Goal: Task Accomplishment & Management: Complete application form

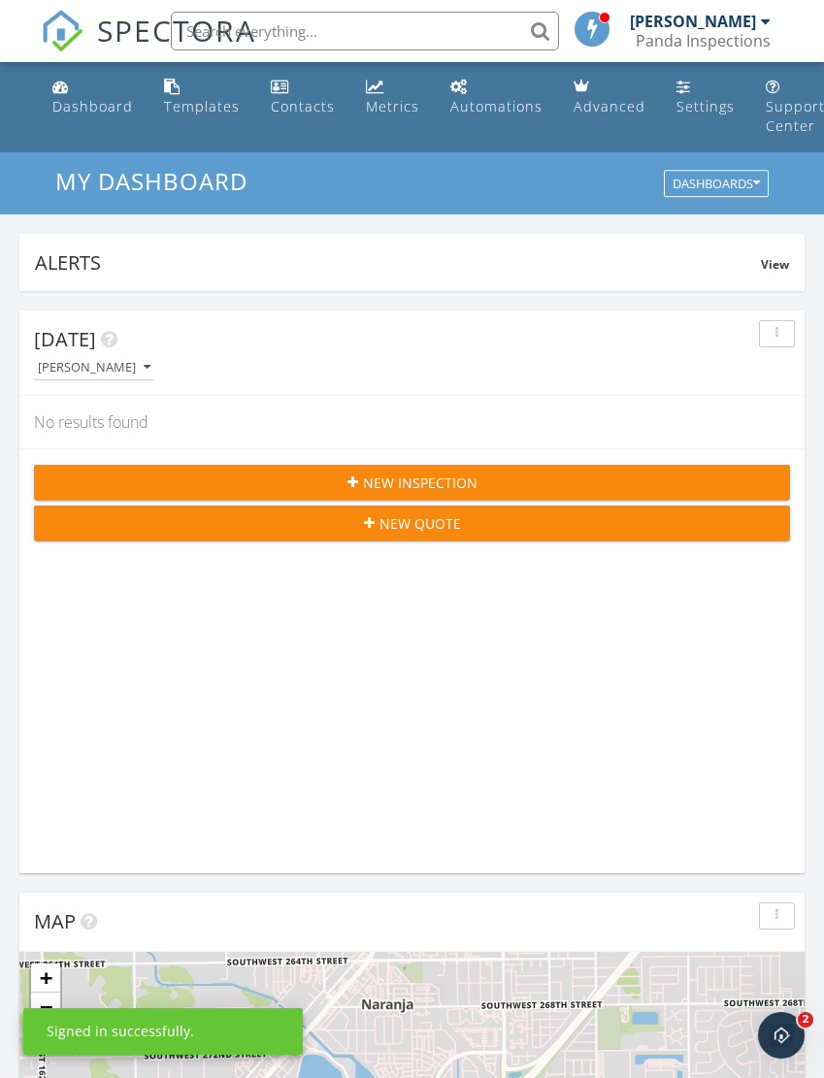
click at [460, 496] on button "New Inspection" at bounding box center [412, 482] width 756 height 35
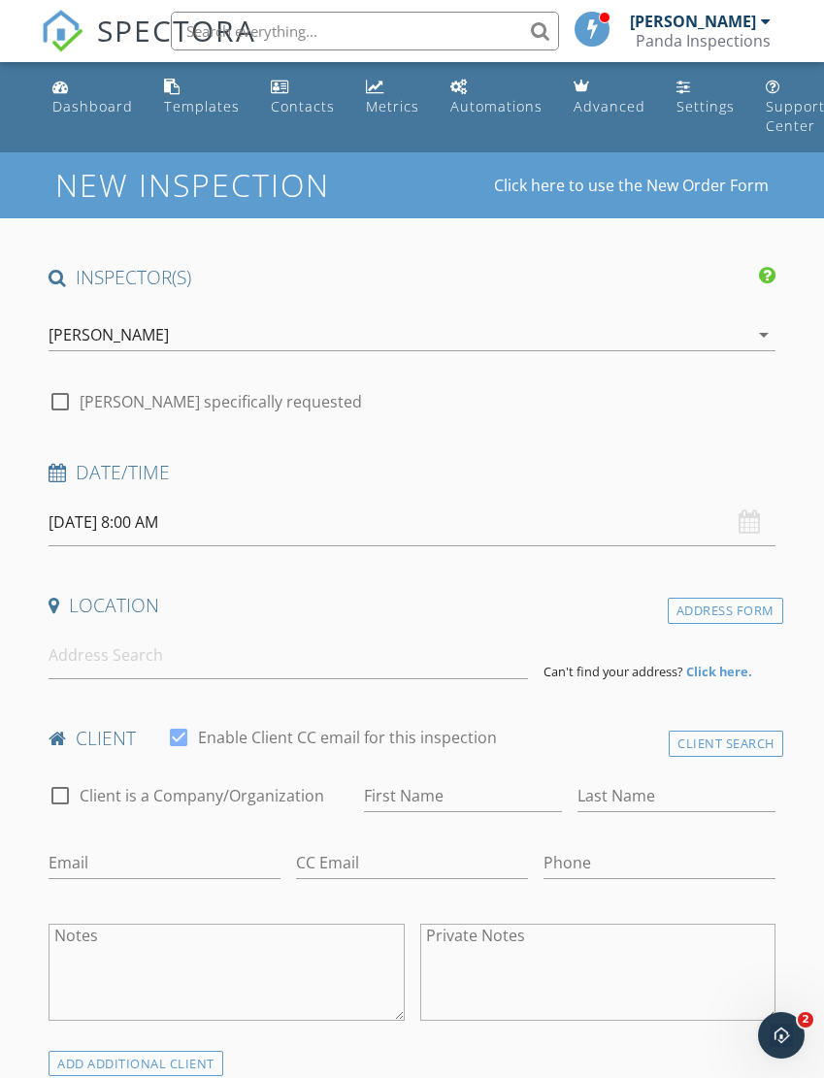
click at [249, 511] on input "09/29/2025 8:00 AM" at bounding box center [412, 523] width 726 height 48
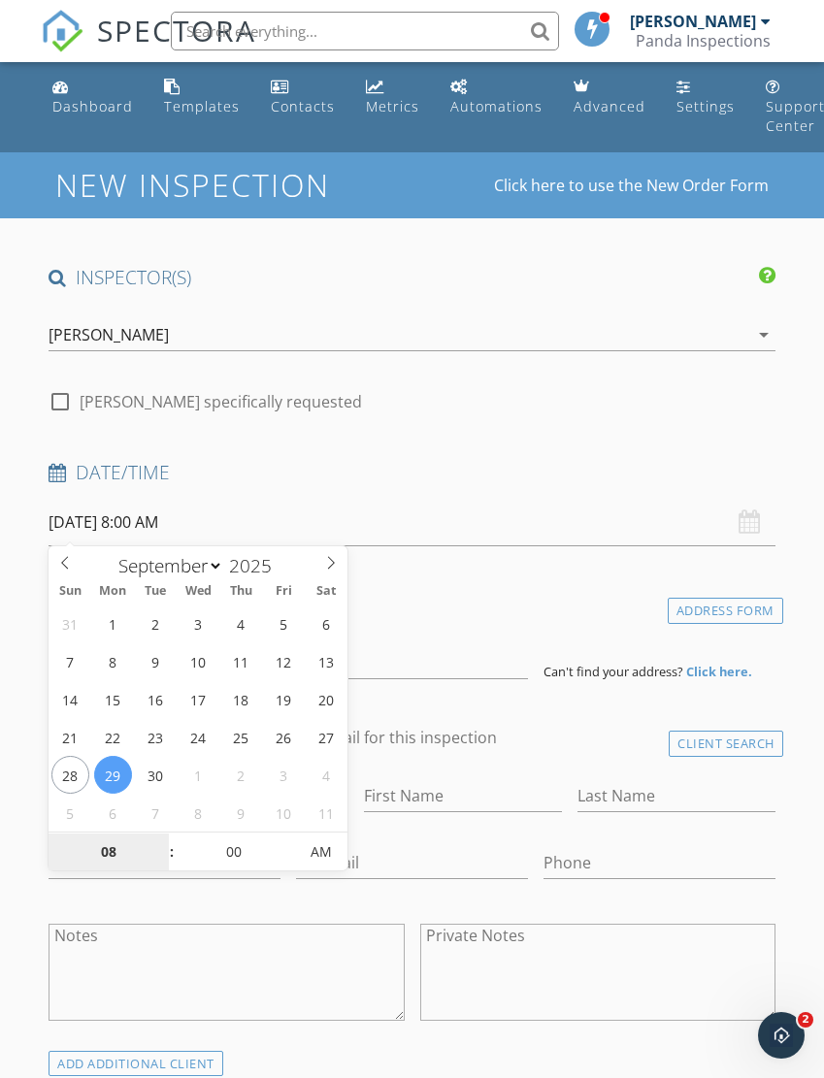
type input "09/27/2025 8:00 AM"
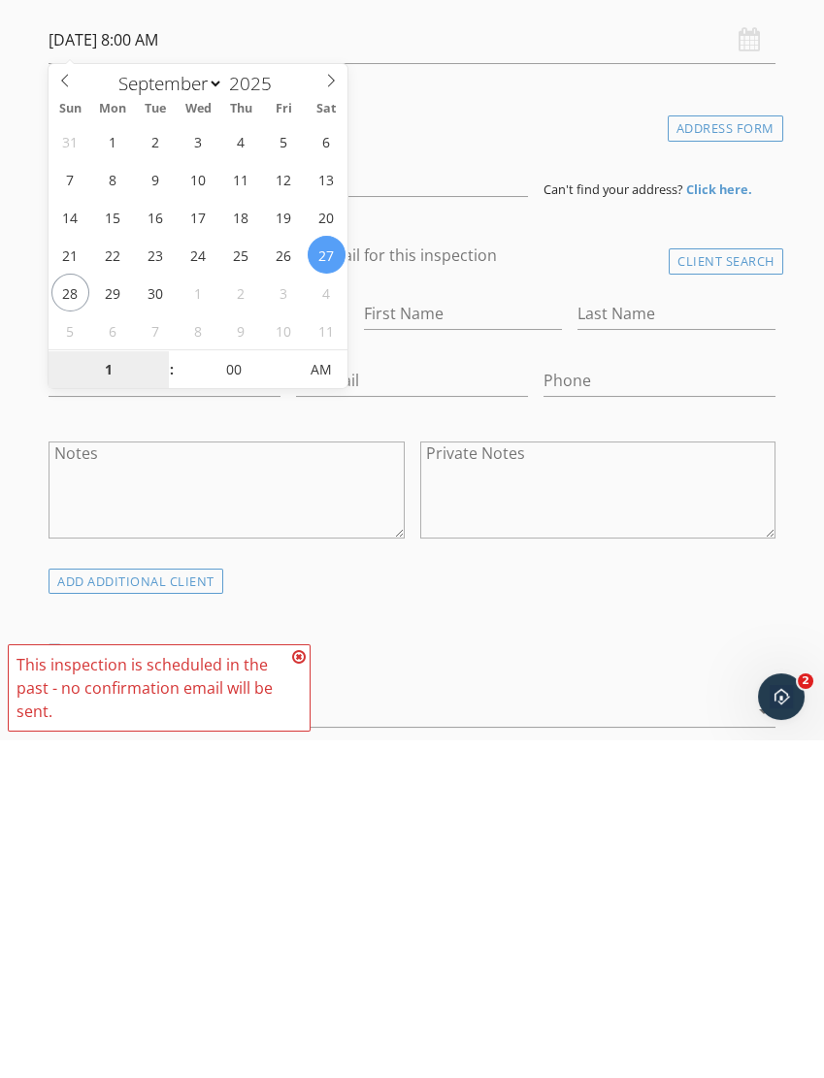
type input "01"
type input "09/27/2025 1:00 PM"
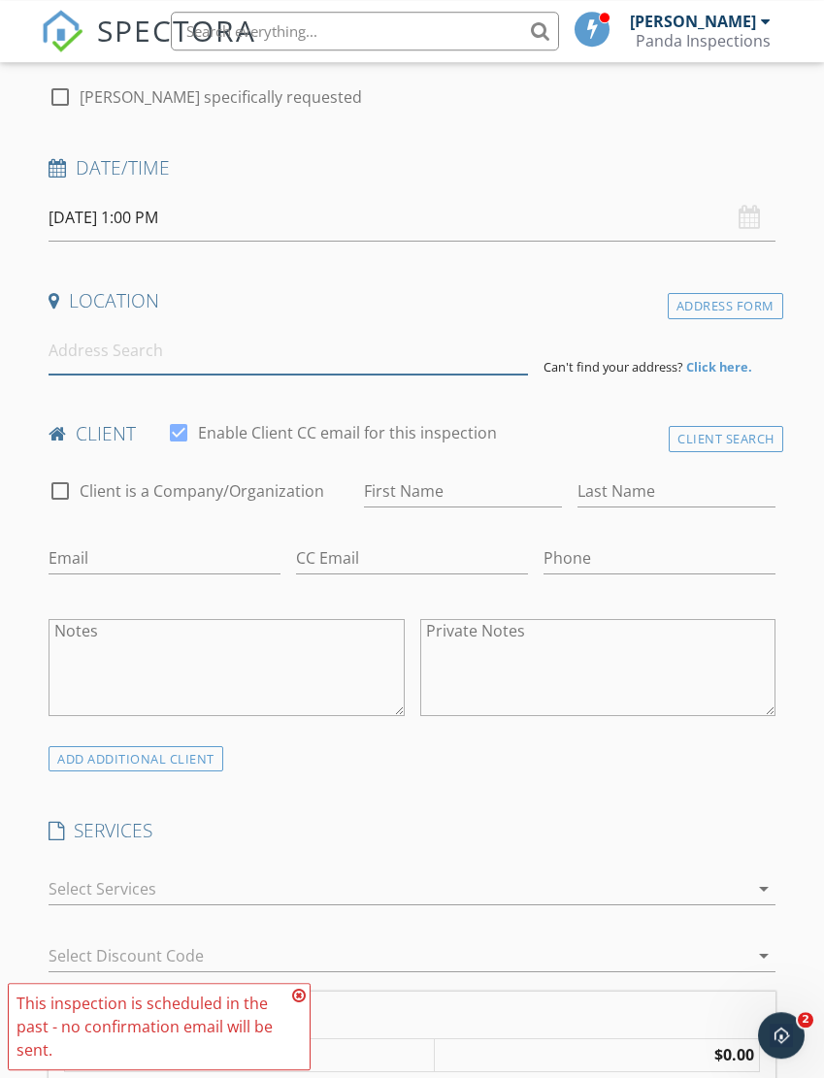
click at [290, 347] on input at bounding box center [288, 351] width 479 height 48
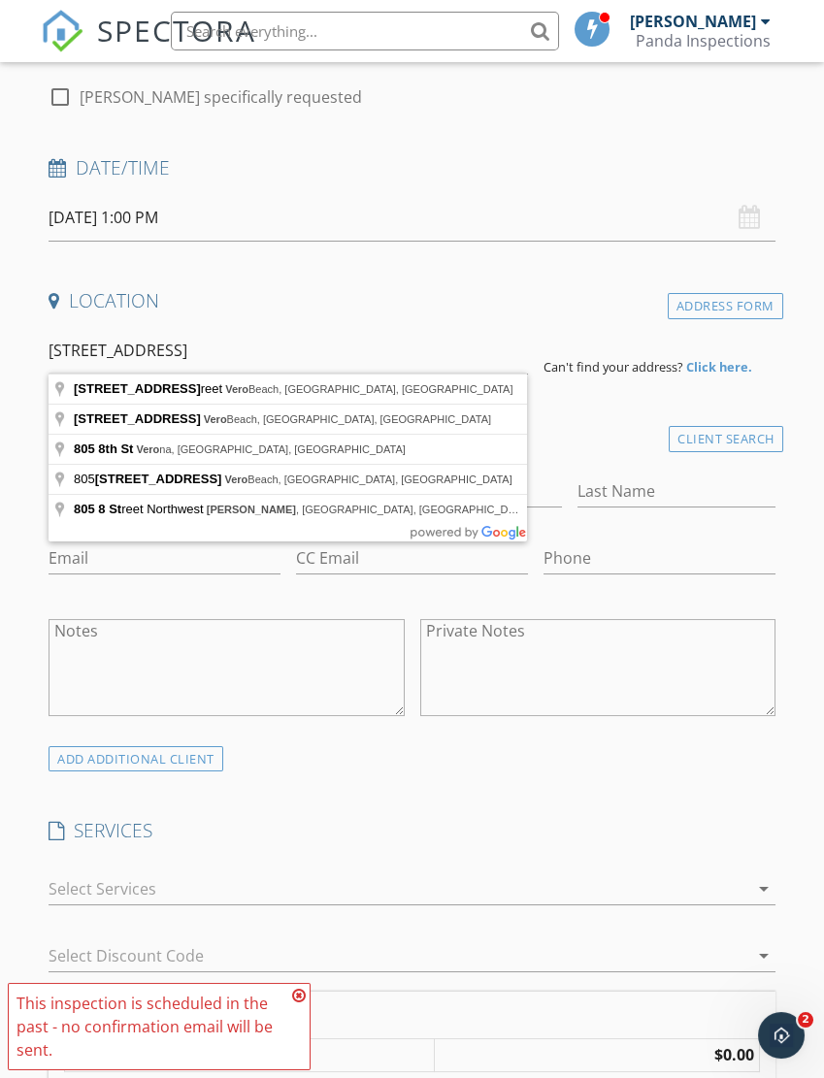
type input "805 8 Street, Vero Beach, FL, USA"
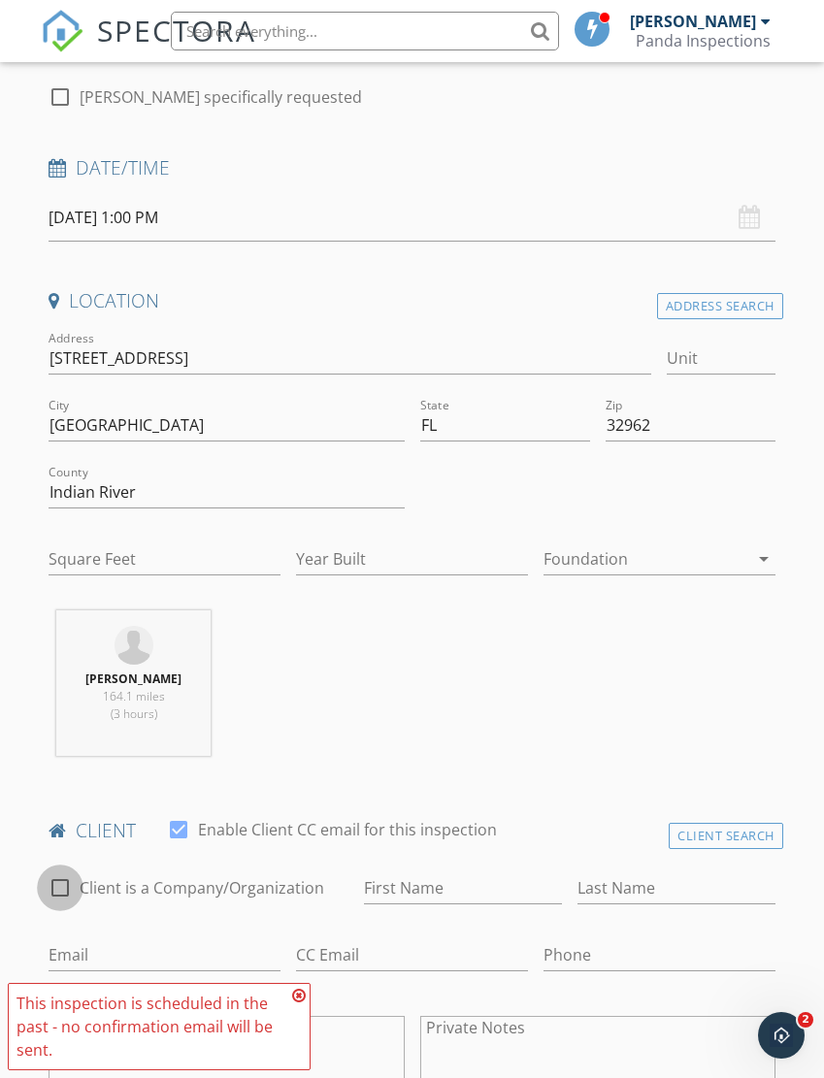
click at [67, 885] on div at bounding box center [60, 888] width 33 height 33
checkbox input "true"
click at [195, 825] on div at bounding box center [178, 829] width 33 height 33
checkbox input "false"
click at [472, 887] on input "Enable Client CC email for this inspection" at bounding box center [463, 889] width 198 height 32
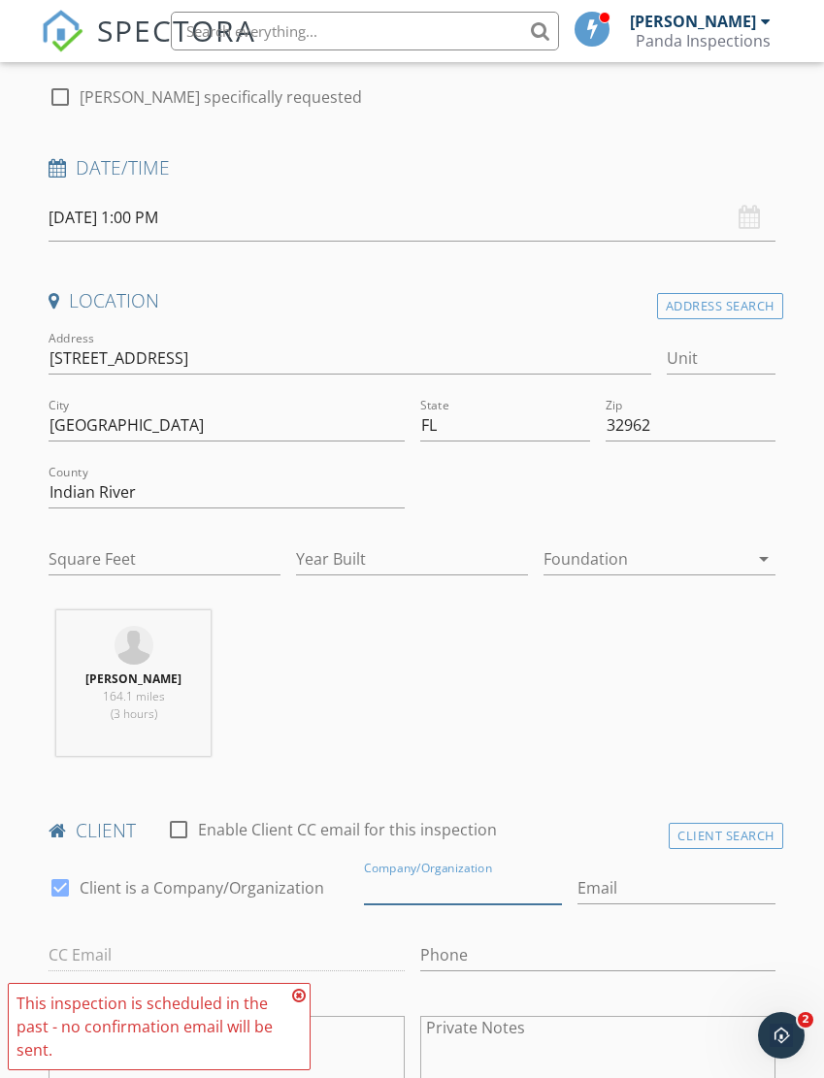
scroll to position [481, 0]
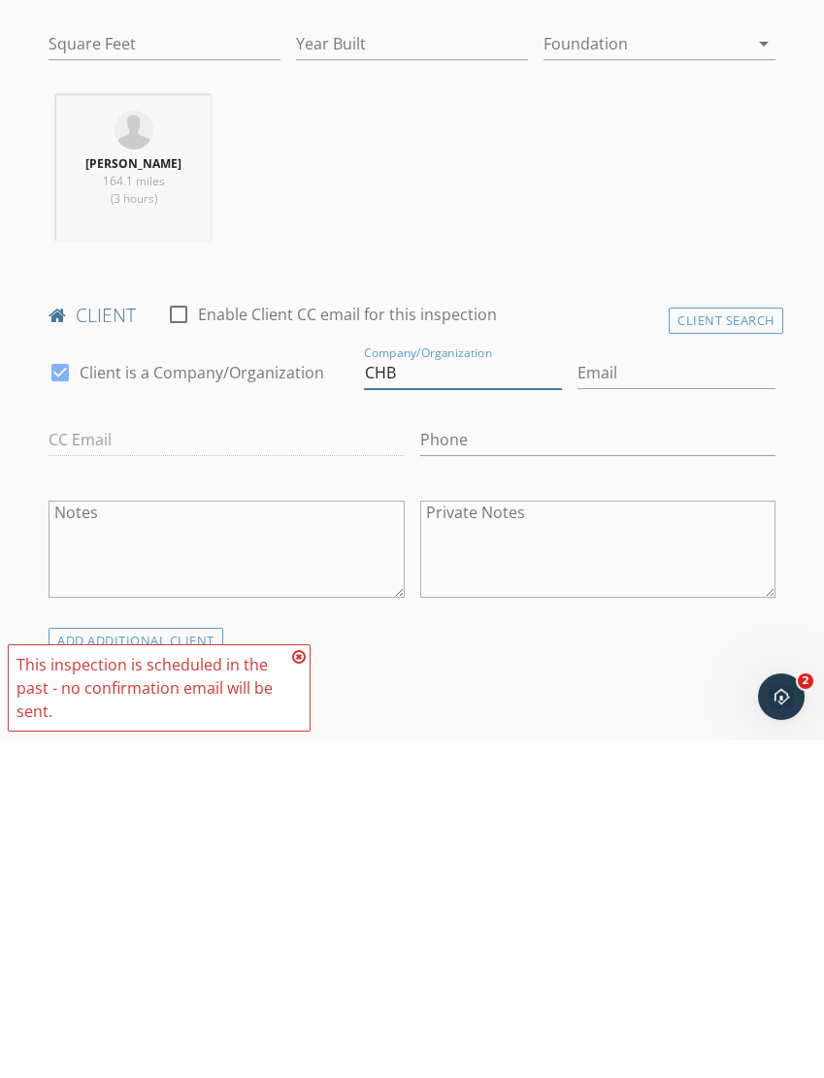
type input "CHB"
click at [296, 988] on icon at bounding box center [299, 996] width 14 height 16
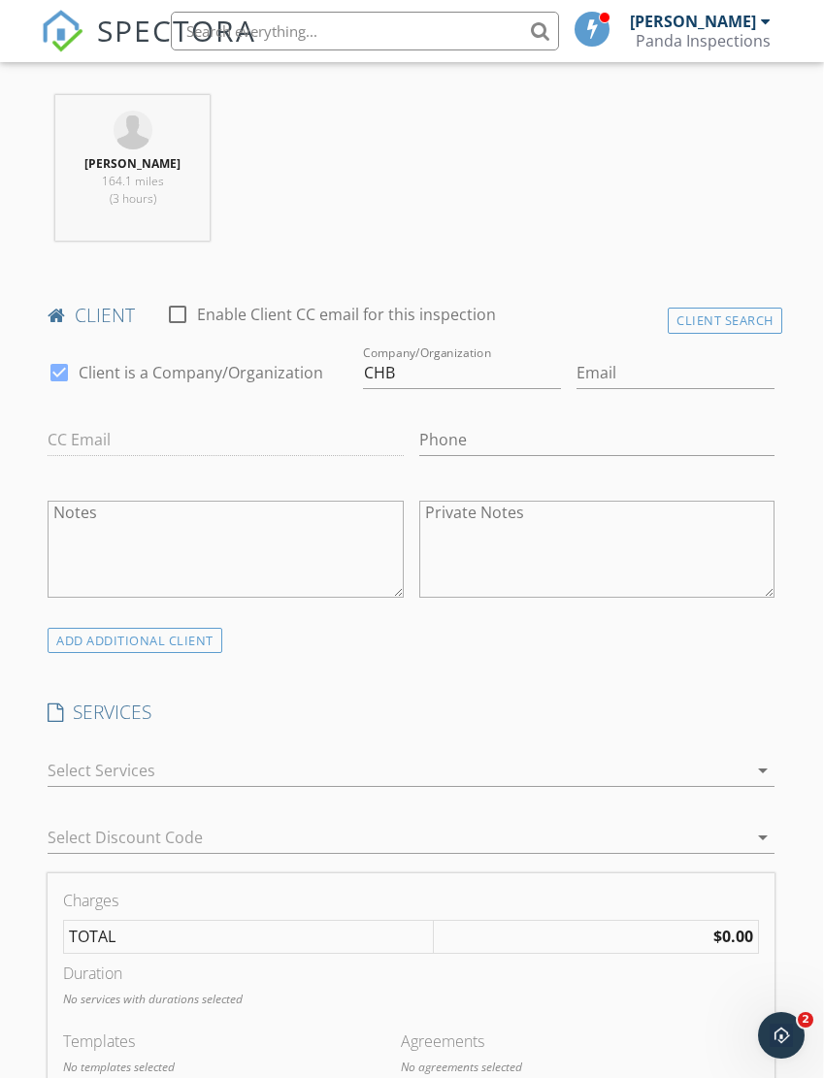
click at [449, 786] on div at bounding box center [397, 770] width 699 height 31
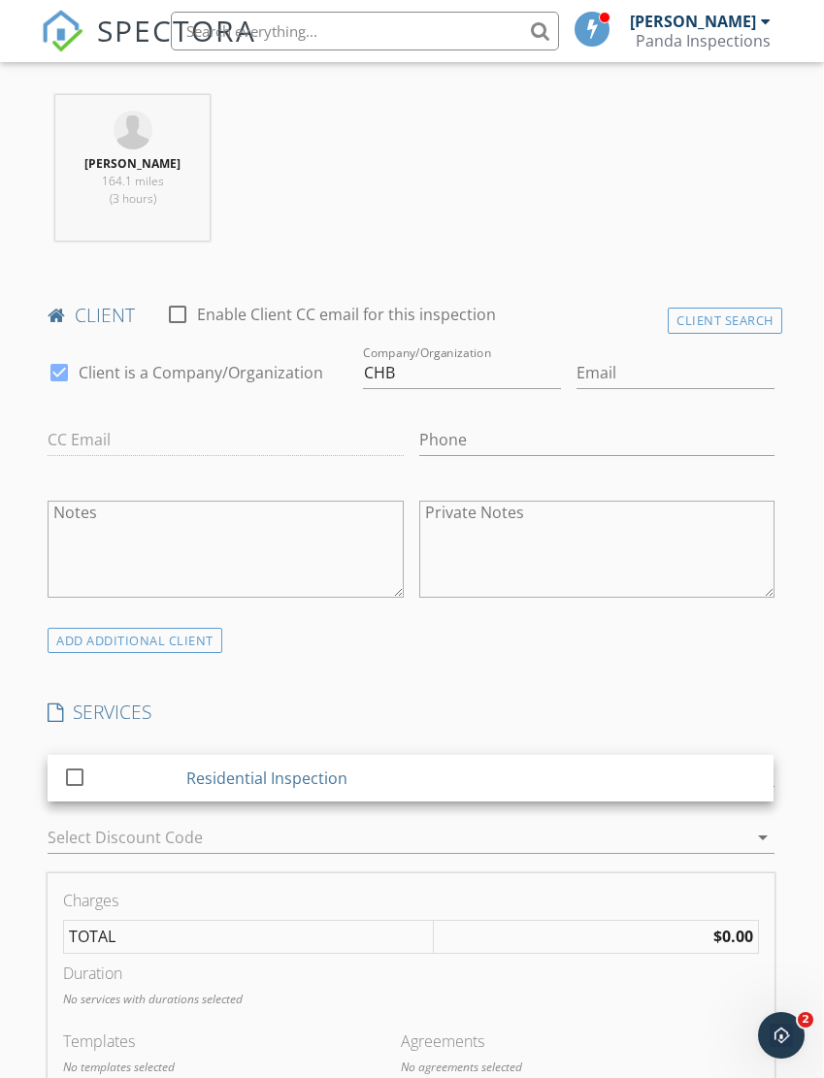
click at [493, 798] on div "Residential Inspection" at bounding box center [473, 778] width 572 height 39
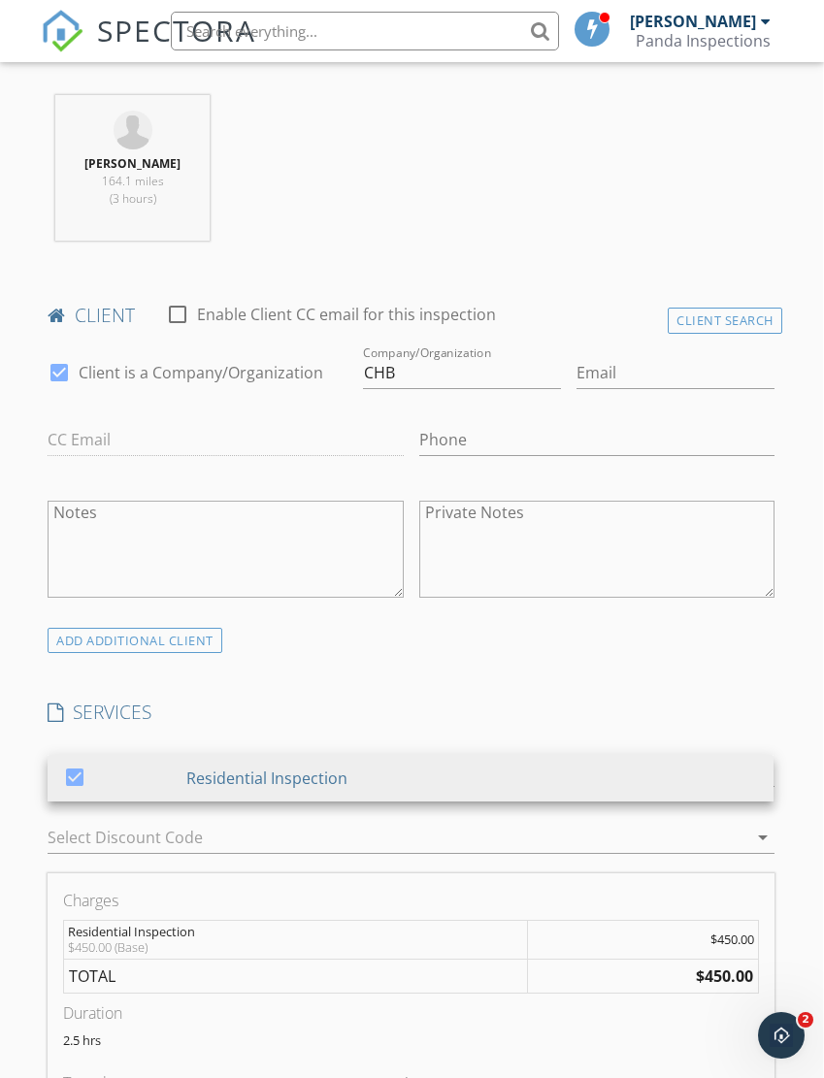
click at [486, 960] on div "Charges Residential Inspection $450.00 (Base) $450.00 TOTAL $450.00 Duration 2.…" at bounding box center [411, 1021] width 726 height 295
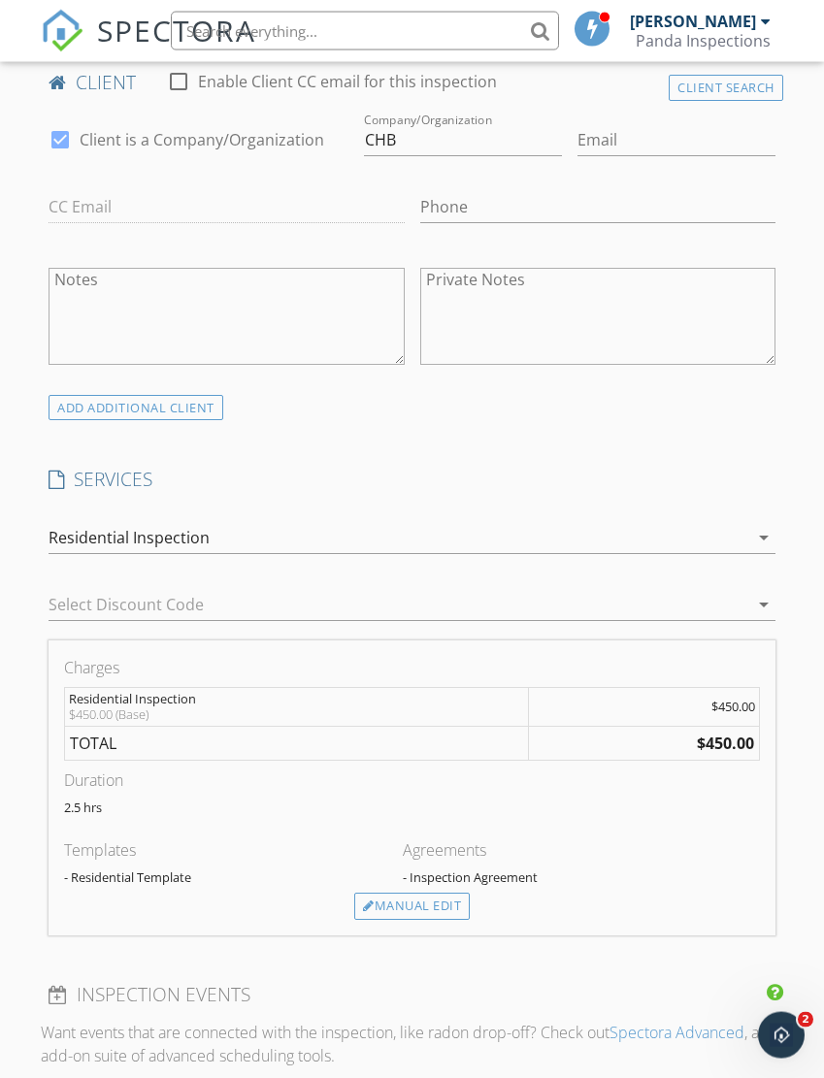
scroll to position [1052, 0]
click at [435, 921] on div "Manual Edit" at bounding box center [412, 907] width 116 height 27
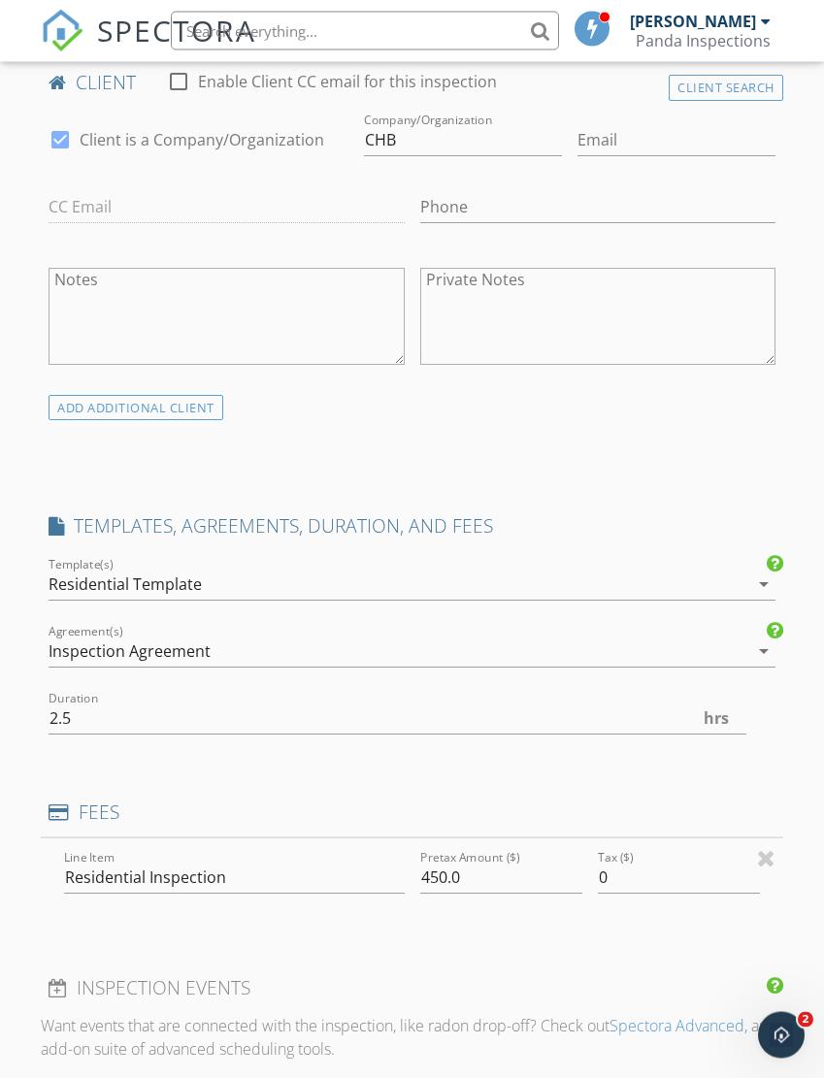
scroll to position [1052, 1]
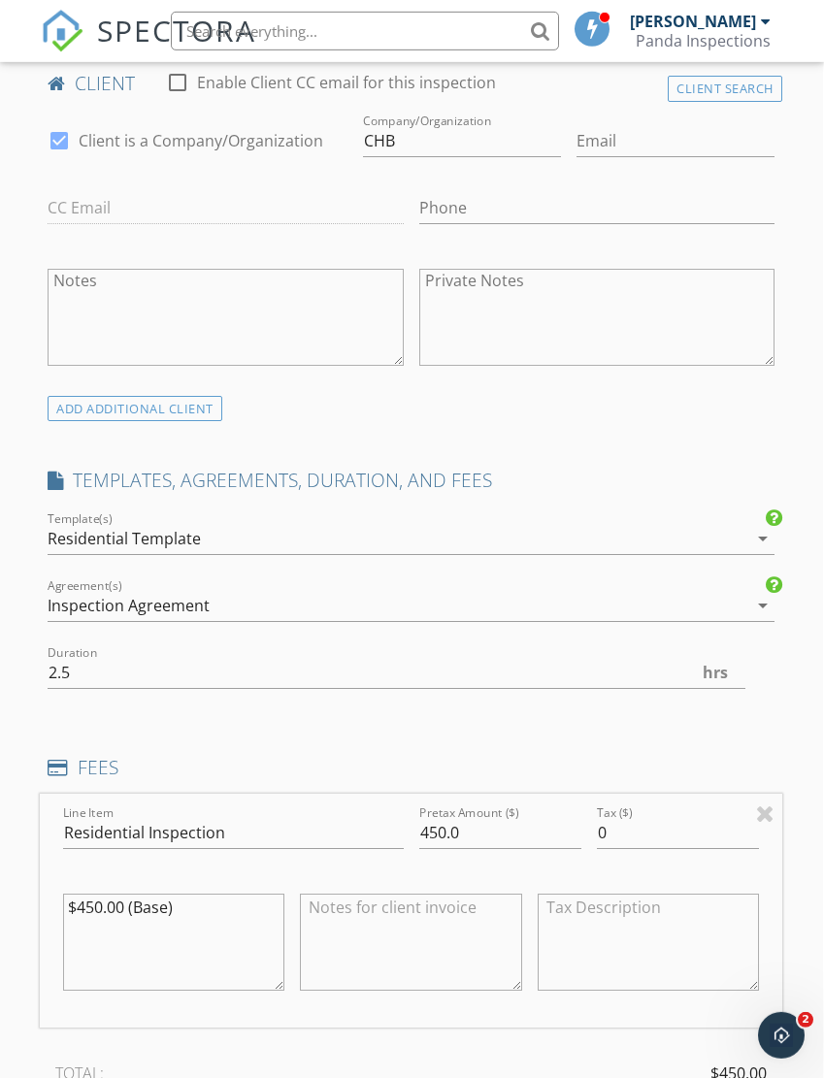
click at [345, 621] on div "Inspection Agreement" at bounding box center [397, 605] width 699 height 31
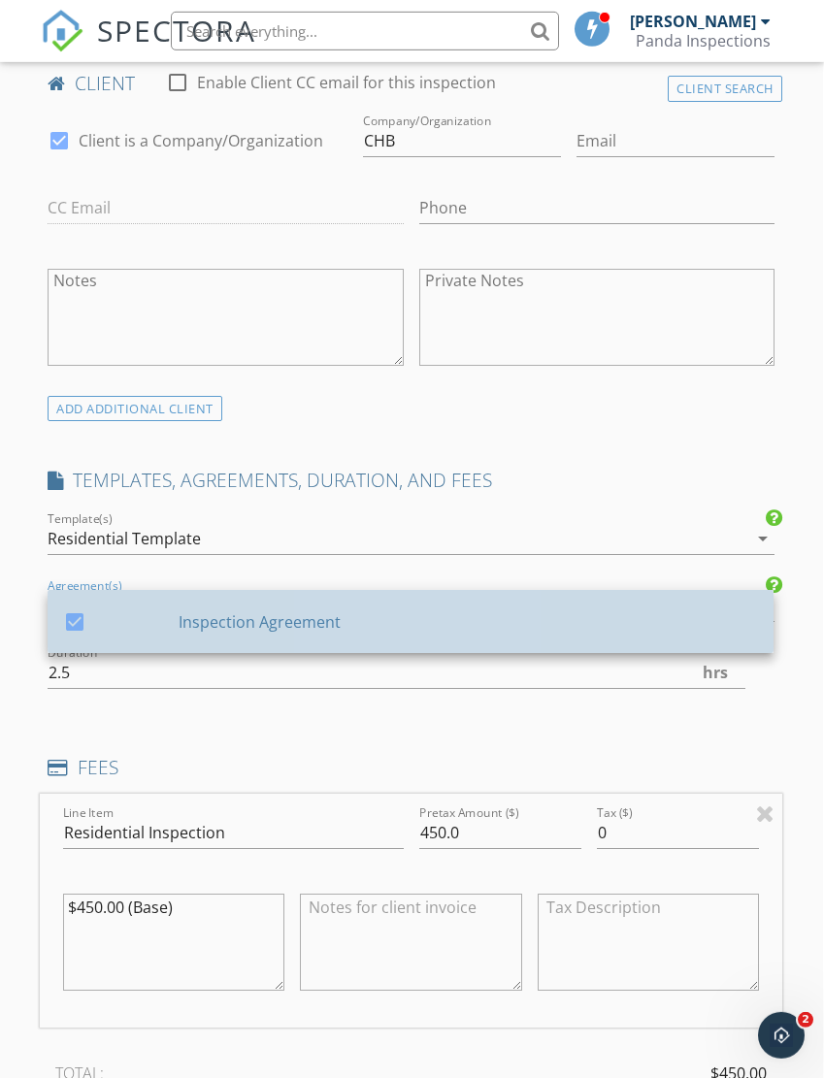
click at [378, 633] on div "Inspection Agreement" at bounding box center [469, 621] width 579 height 23
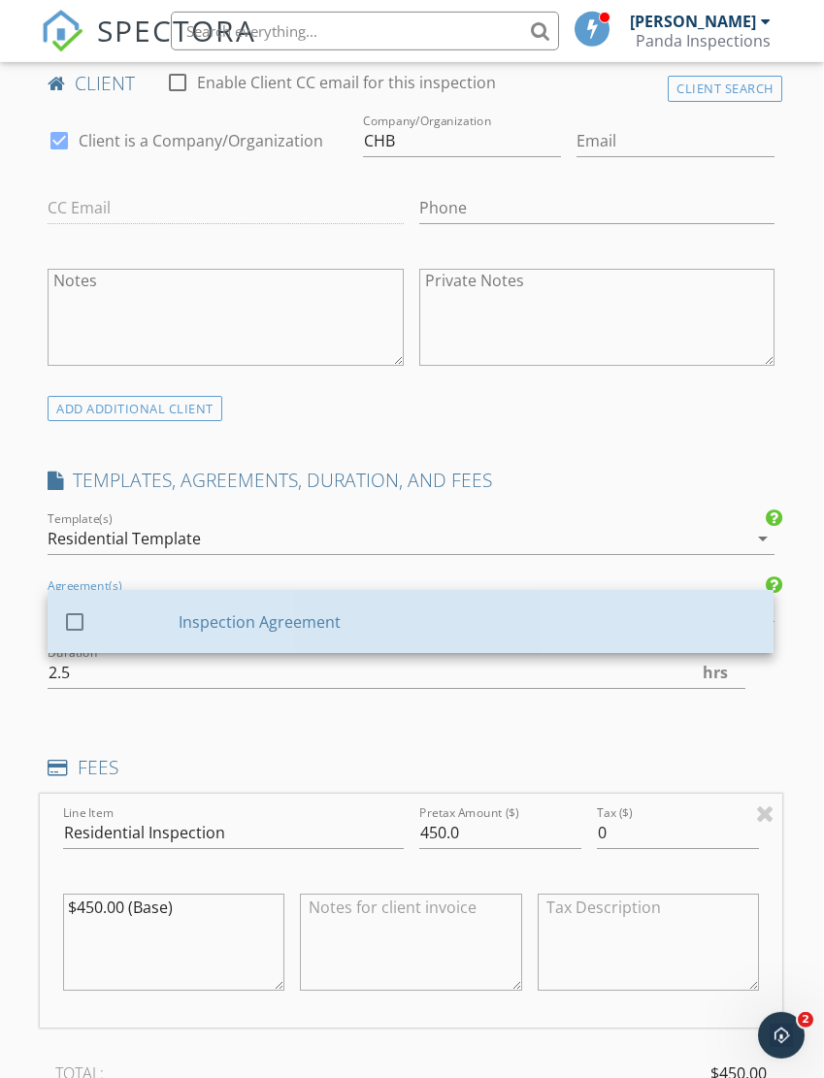
click at [449, 780] on h4 "FEES" at bounding box center [411, 767] width 726 height 25
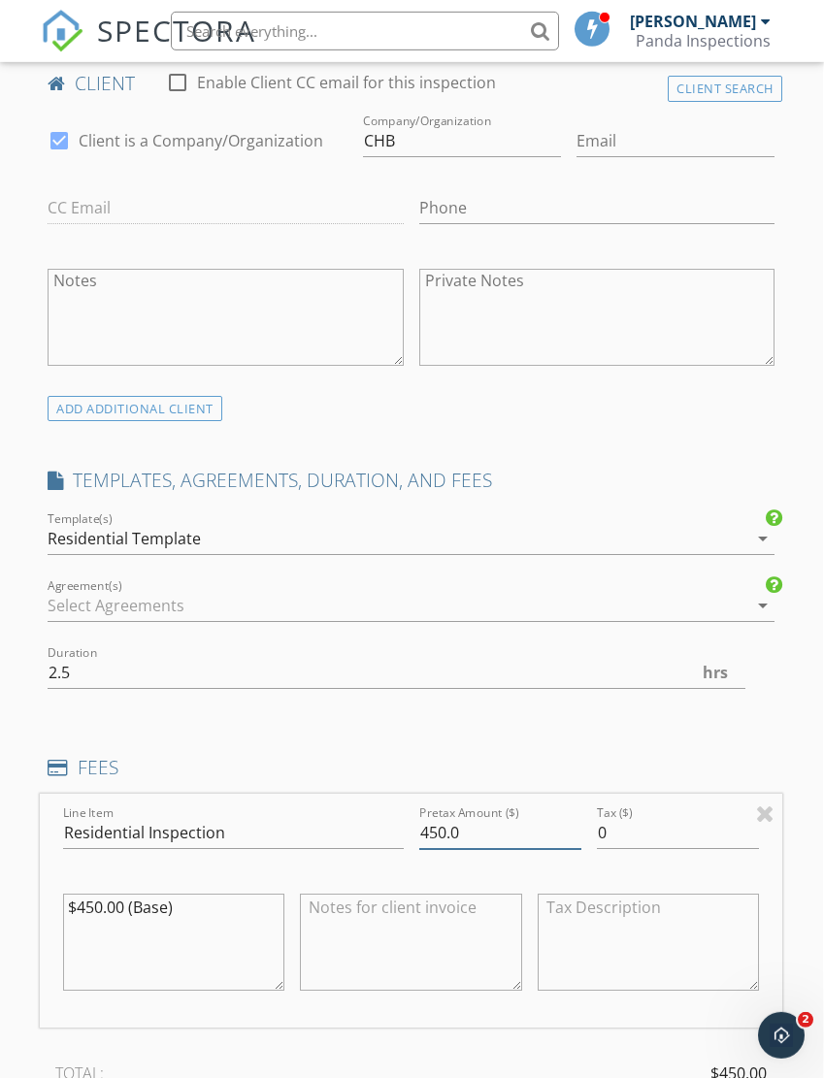
click at [420, 849] on input "450.0" at bounding box center [500, 833] width 162 height 32
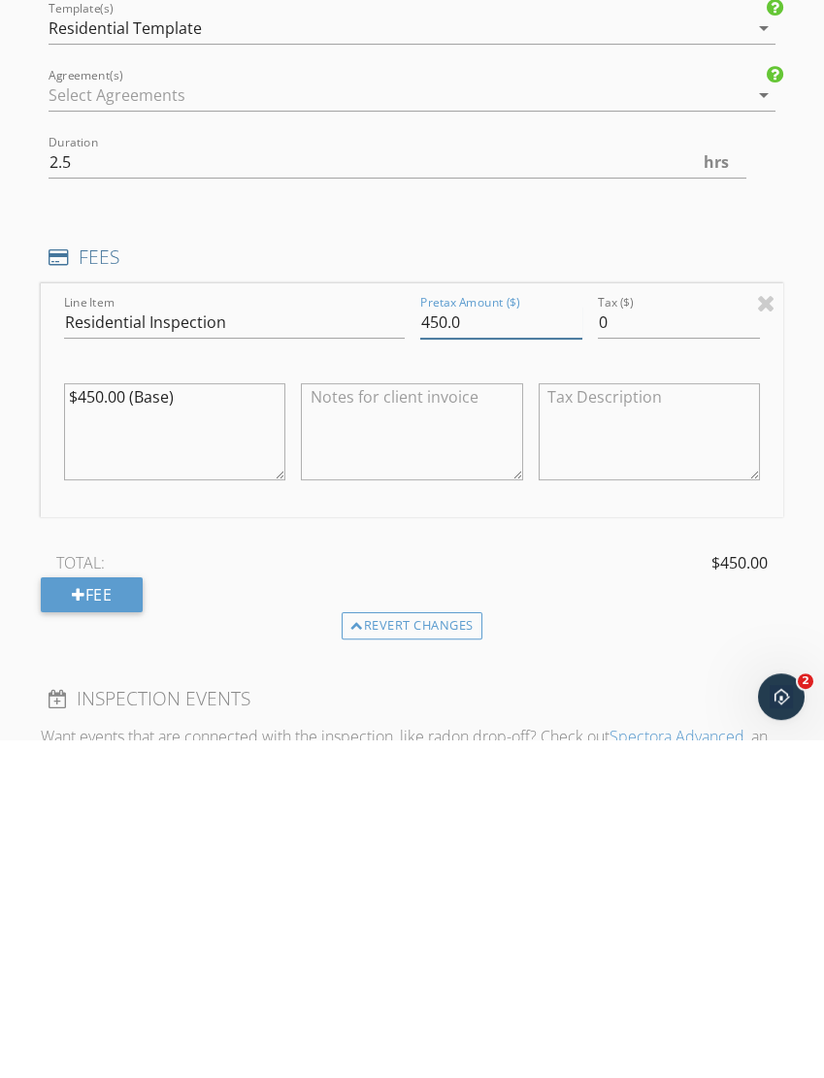
click at [423, 645] on input "450.0" at bounding box center [501, 661] width 162 height 32
click at [434, 645] on input "450.0" at bounding box center [501, 661] width 162 height 32
type input "120.0"
click at [85, 722] on textarea "$450.00 (Base)" at bounding box center [174, 770] width 221 height 97
click at [105, 722] on textarea "$450.00 (Base)" at bounding box center [174, 770] width 221 height 97
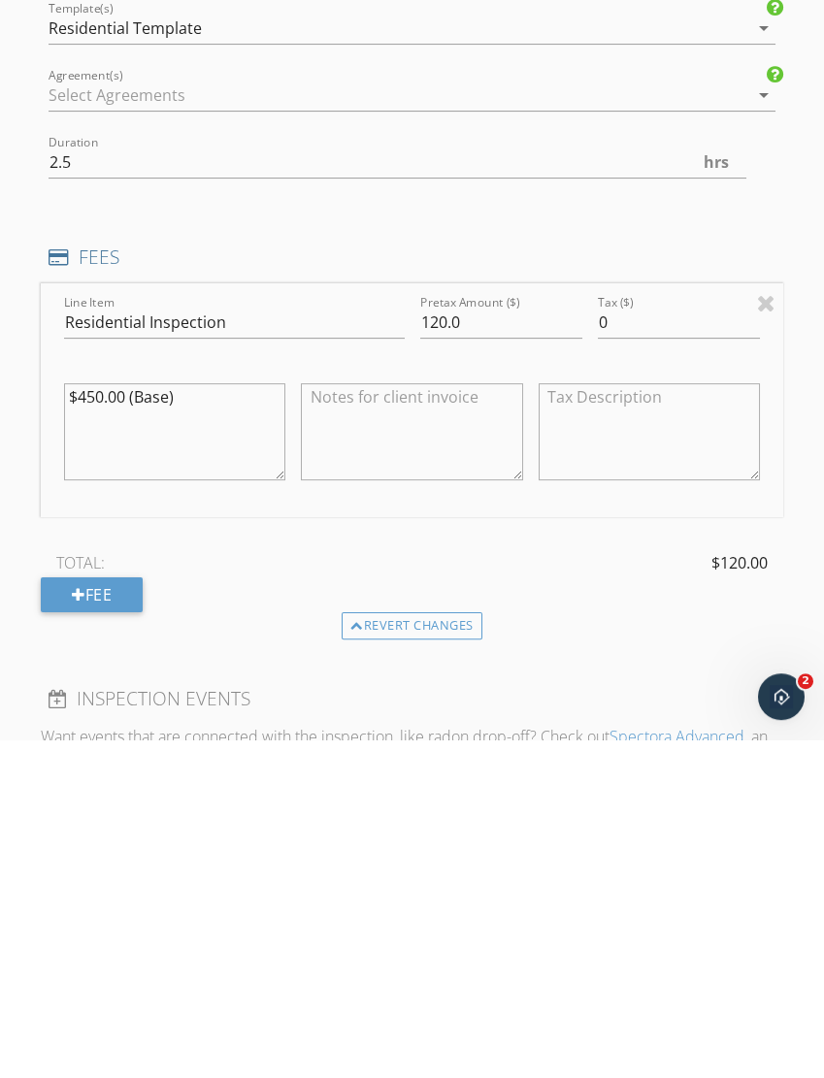
click at [95, 722] on textarea "$450.00 (Base)" at bounding box center [174, 770] width 221 height 97
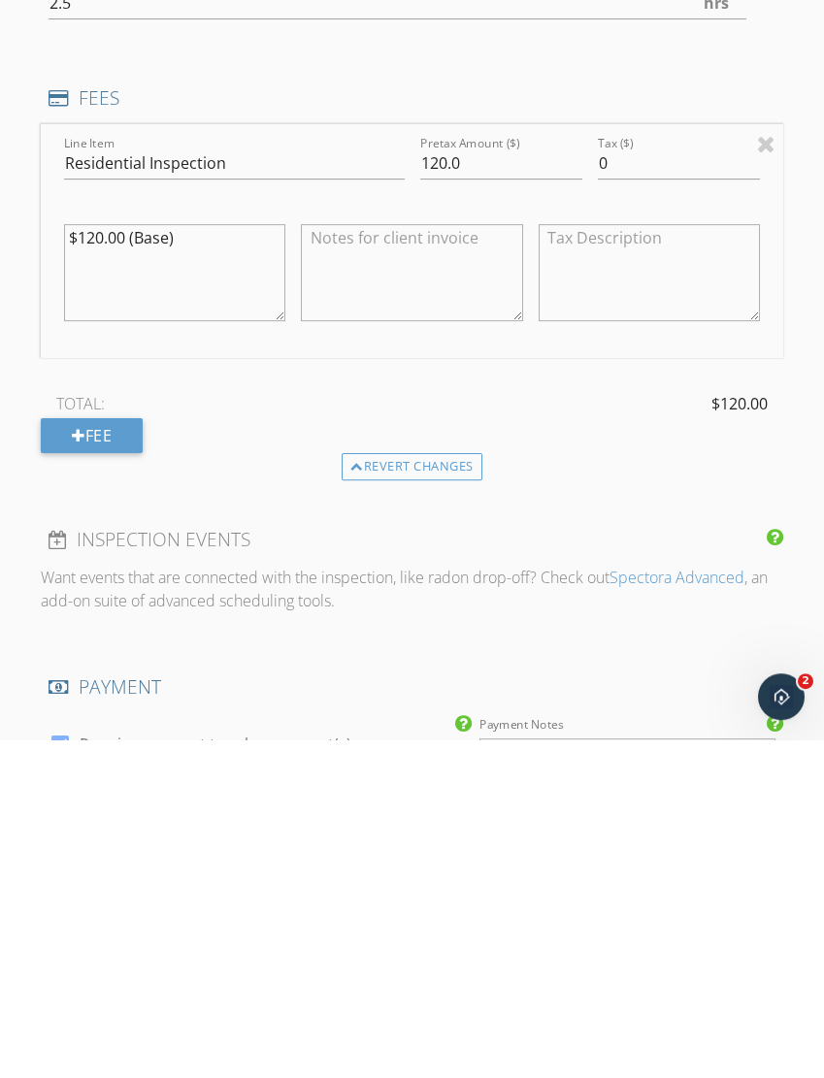
scroll to position [1554, 0]
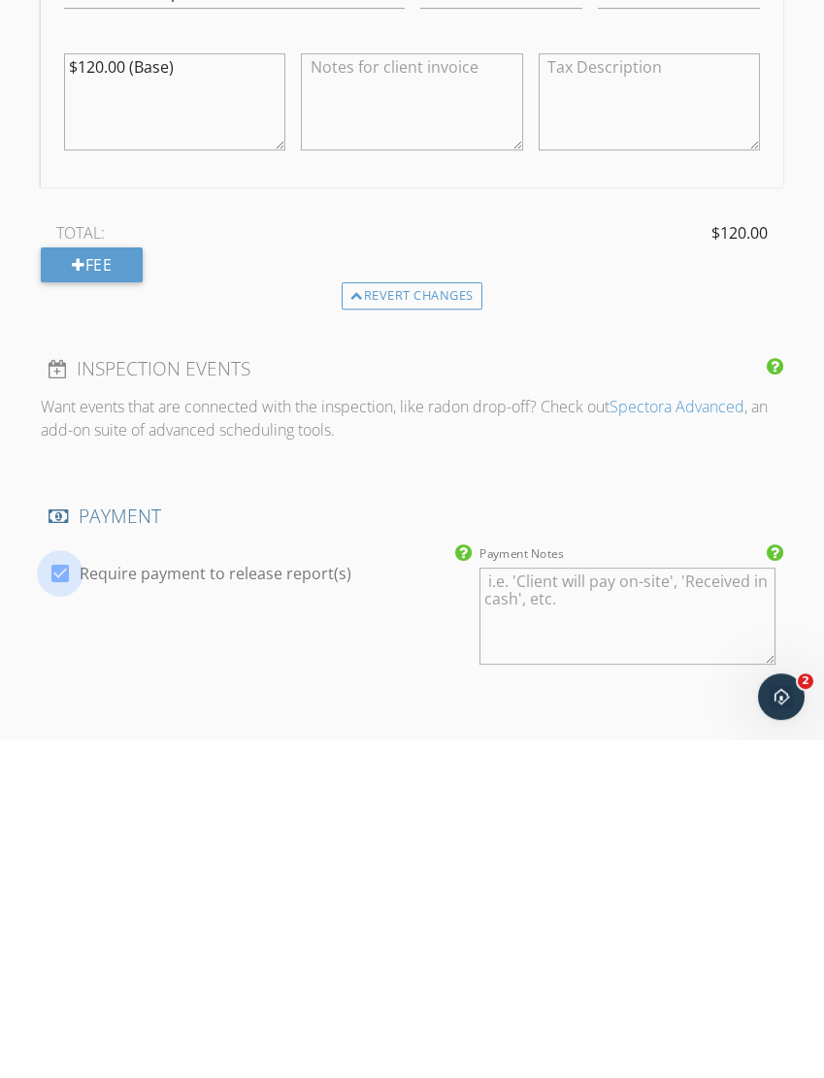
type textarea "$120.00 (Base)"
click at [49, 896] on div at bounding box center [60, 912] width 33 height 33
checkbox input "false"
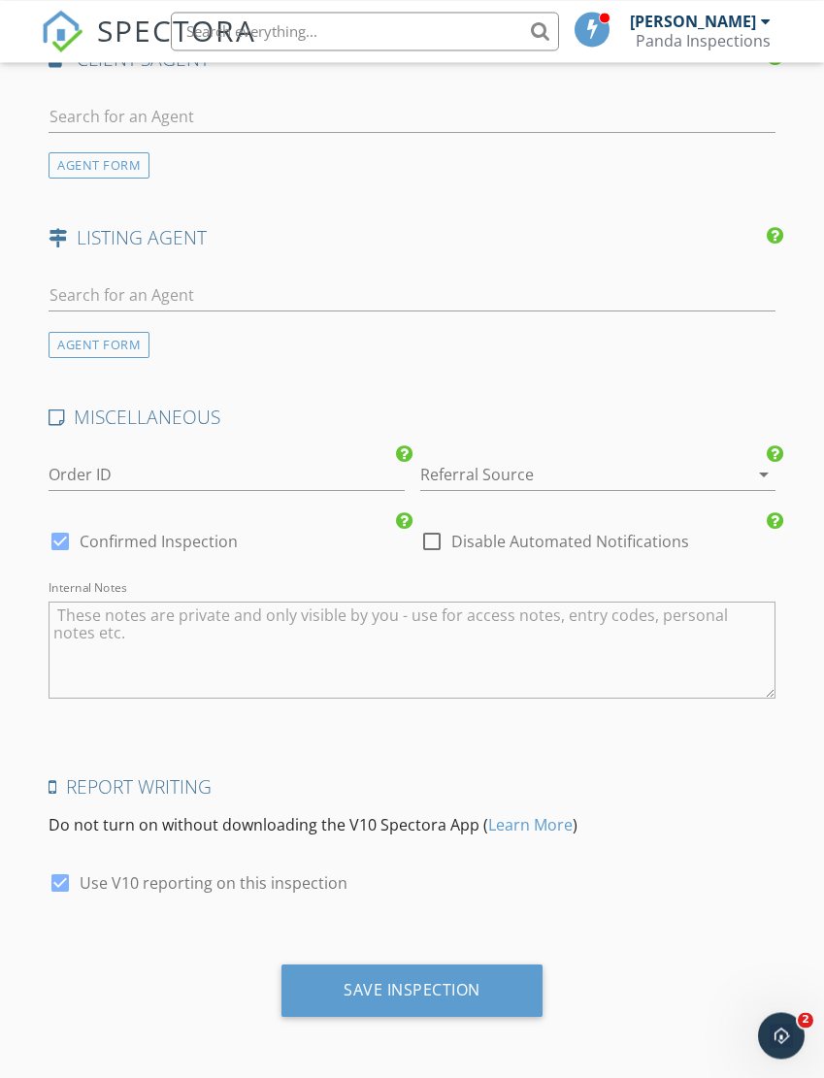
scroll to position [2588, 1]
click at [72, 900] on div at bounding box center [59, 883] width 33 height 33
checkbox input "false"
click at [451, 1000] on div "Save Inspection" at bounding box center [411, 989] width 137 height 19
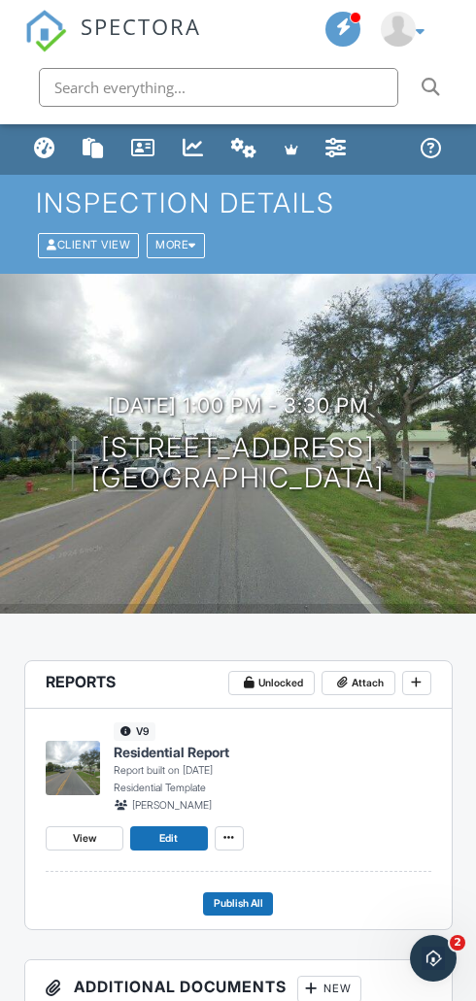
click at [191, 236] on div "More" at bounding box center [176, 245] width 58 height 24
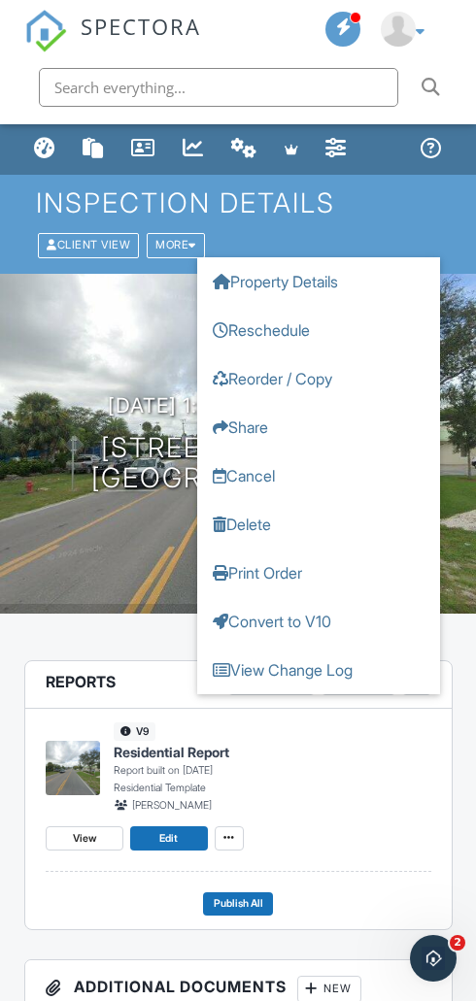
click at [309, 274] on link "Property Details" at bounding box center [318, 281] width 243 height 49
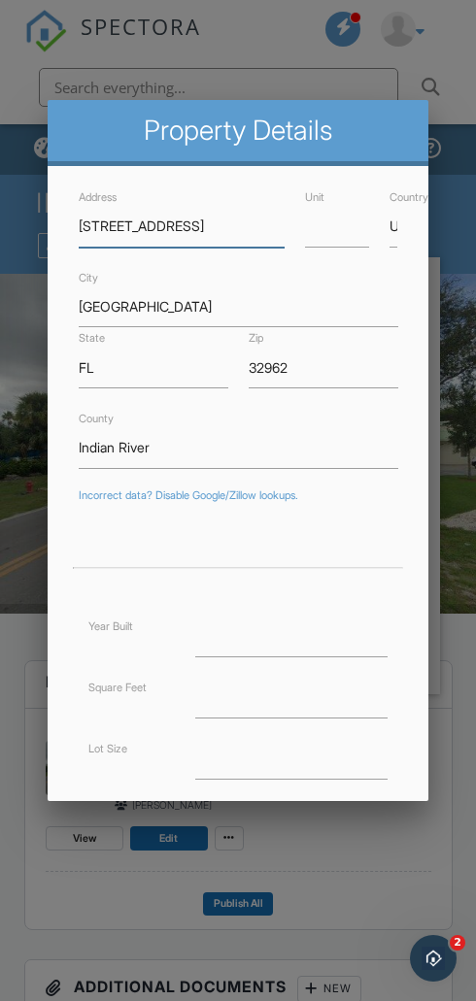
click at [133, 227] on input "805 8th St" at bounding box center [182, 227] width 206 height 42
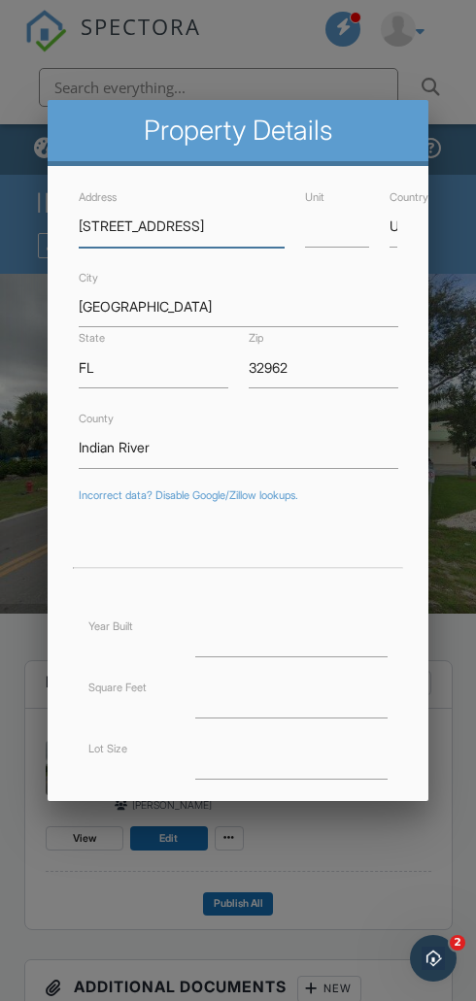
click at [151, 230] on input "805 8th St" at bounding box center [182, 227] width 206 height 42
click at [196, 226] on input "805 8th St" at bounding box center [182, 227] width 206 height 42
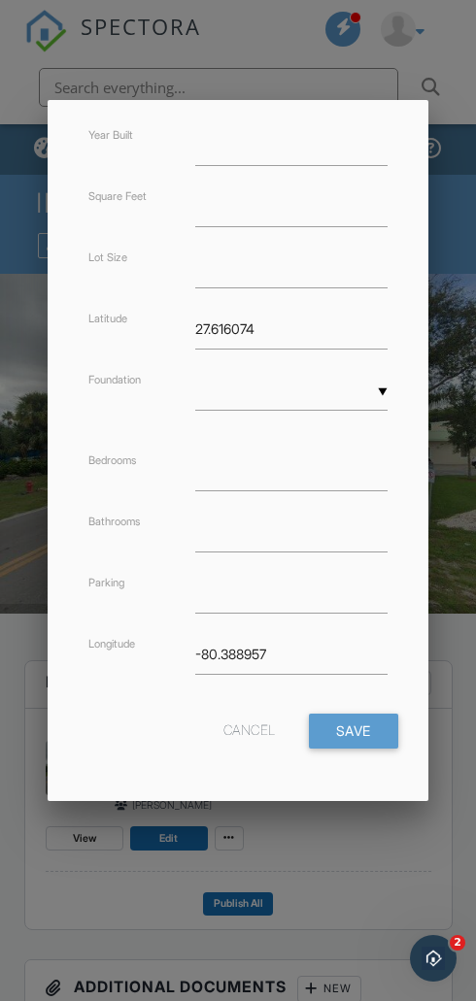
scroll to position [490, 3]
type input "[STREET_ADDRESS]"
click at [360, 716] on input "Save" at bounding box center [353, 731] width 89 height 35
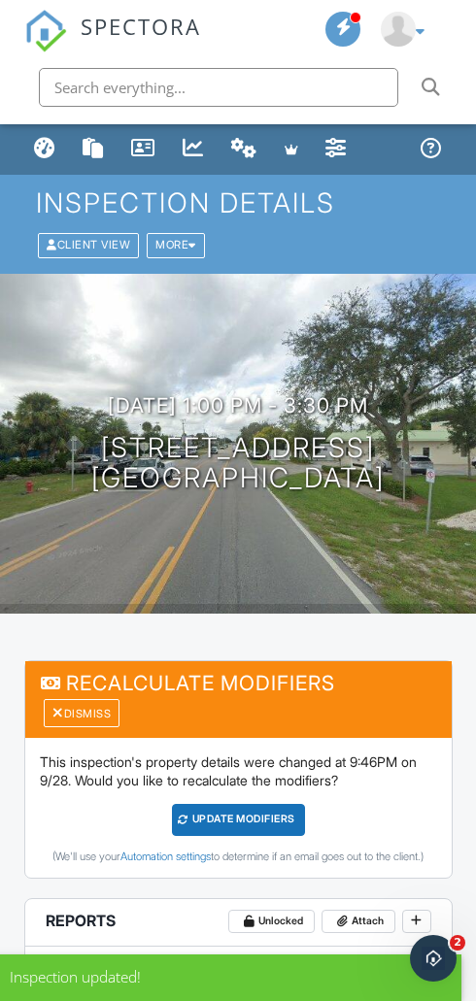
click at [272, 815] on div "UPDATE Modifiers" at bounding box center [238, 820] width 133 height 32
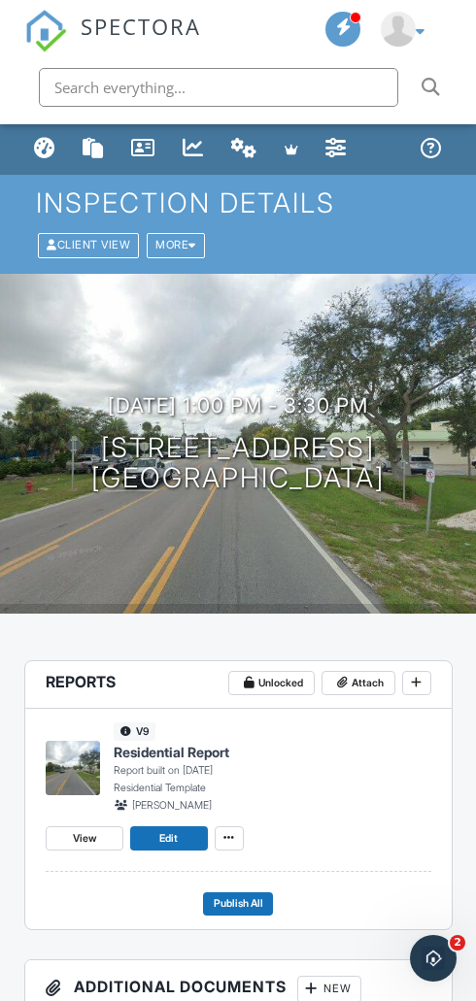
click at [165, 844] on span "Edit" at bounding box center [168, 838] width 18 height 17
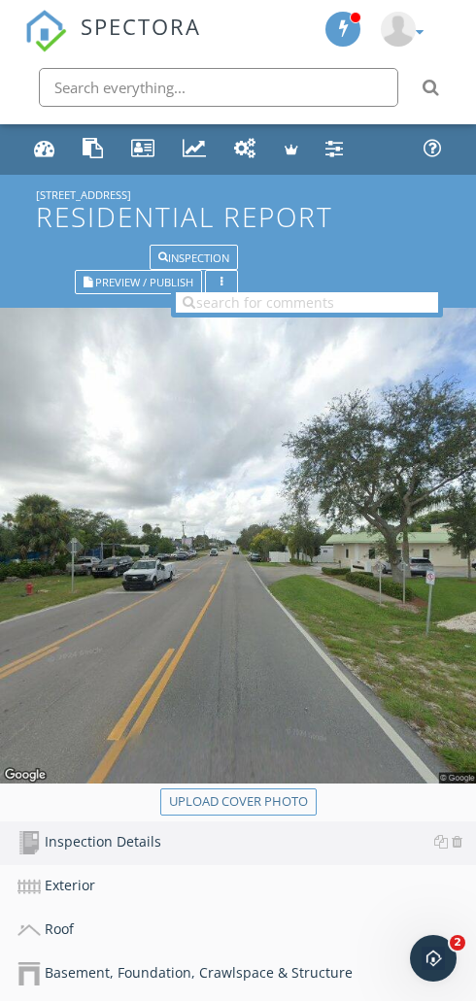
click at [271, 802] on div "Upload cover photo" at bounding box center [238, 801] width 139 height 19
type input "C:\fakepath\dji_fly_20250927_133434_404_1758994587612_photo_optimized.jpeg"
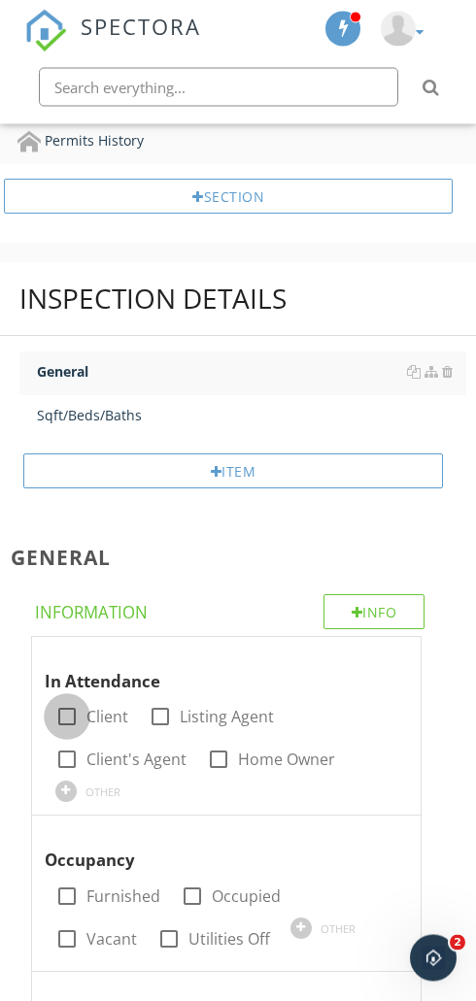
scroll to position [1148, 0]
click at [76, 721] on div at bounding box center [66, 716] width 33 height 33
click at [76, 888] on div at bounding box center [66, 895] width 33 height 33
checkbox input "true"
click at [73, 705] on div at bounding box center [66, 716] width 33 height 33
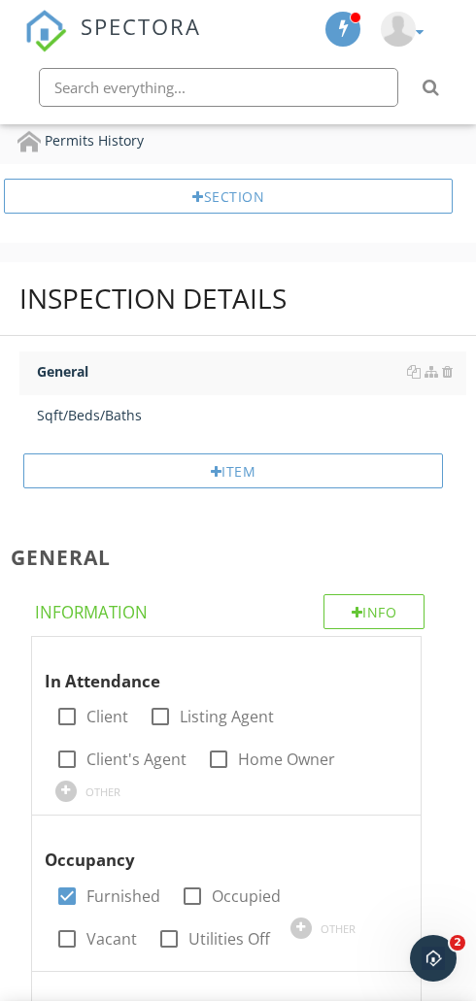
checkbox input "true"
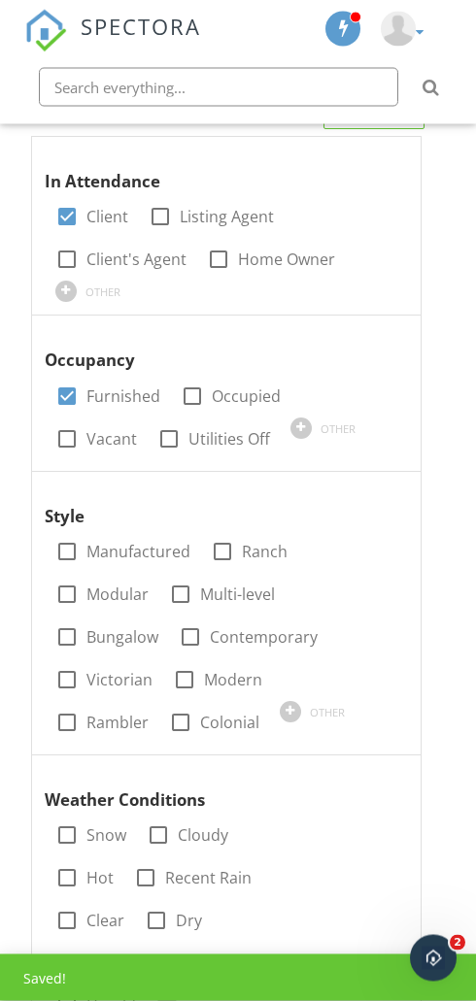
scroll to position [1648, 0]
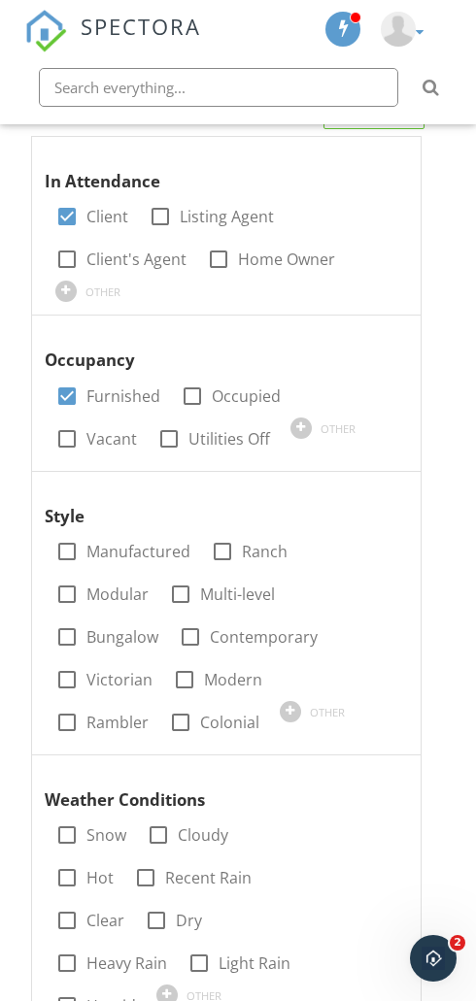
click at [359, 481] on div at bounding box center [362, 489] width 20 height 17
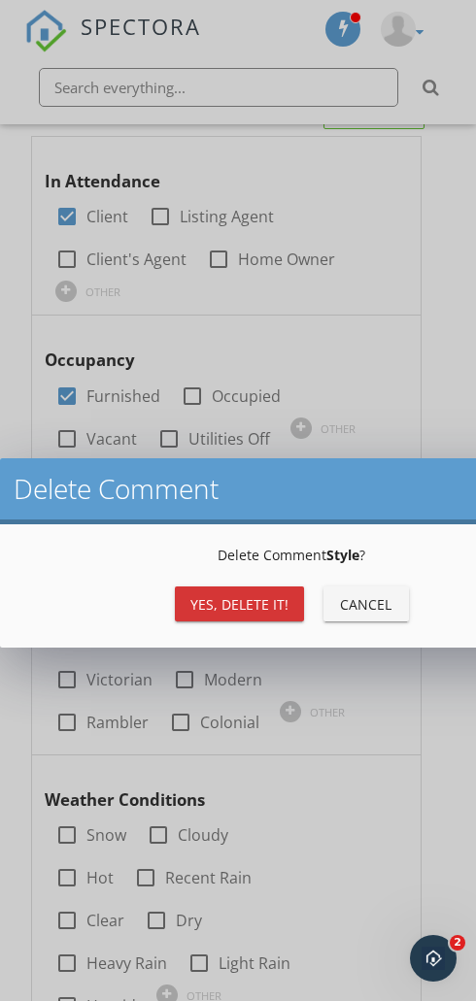
click at [227, 601] on div "Yes, Delete it!" at bounding box center [239, 604] width 98 height 20
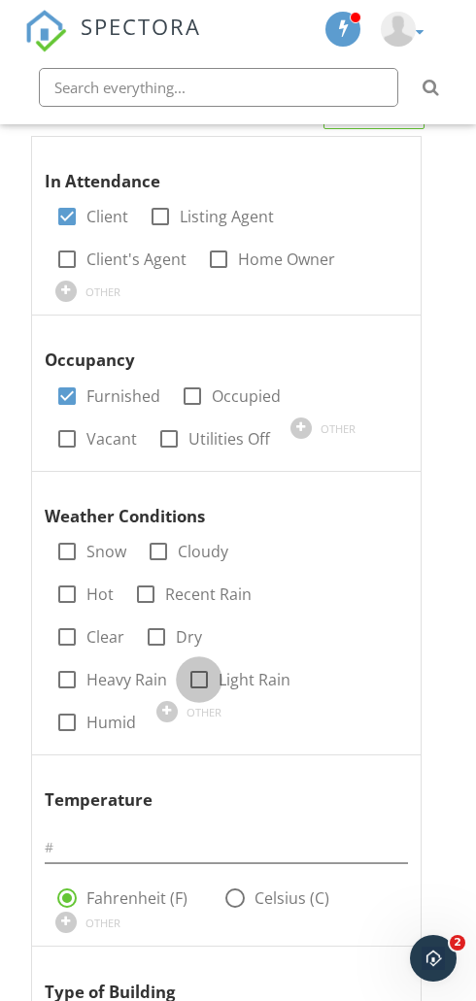
click at [197, 663] on div at bounding box center [198, 679] width 33 height 33
checkbox input "true"
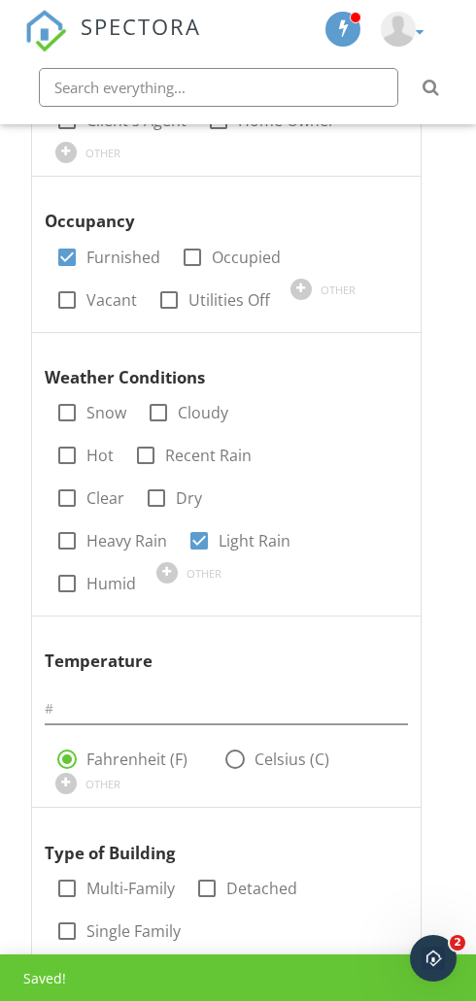
scroll to position [1788, 0]
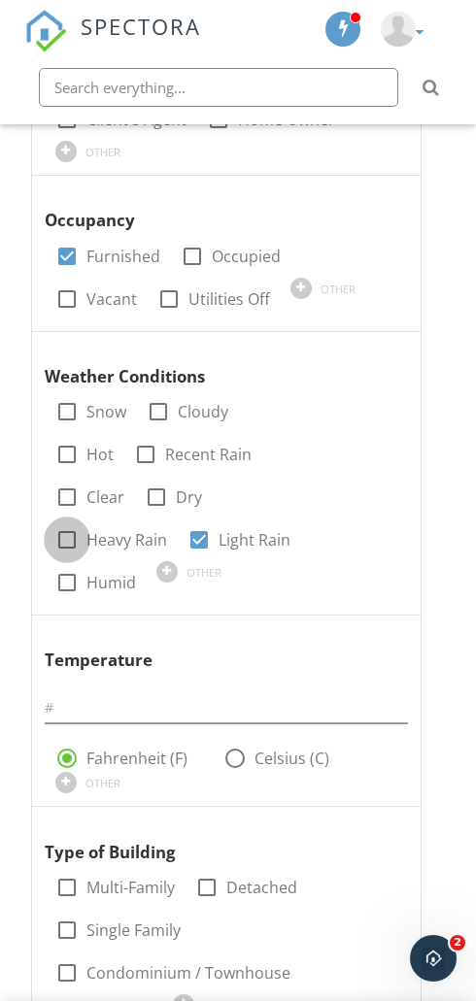
click at [77, 523] on div at bounding box center [66, 539] width 33 height 33
checkbox input "true"
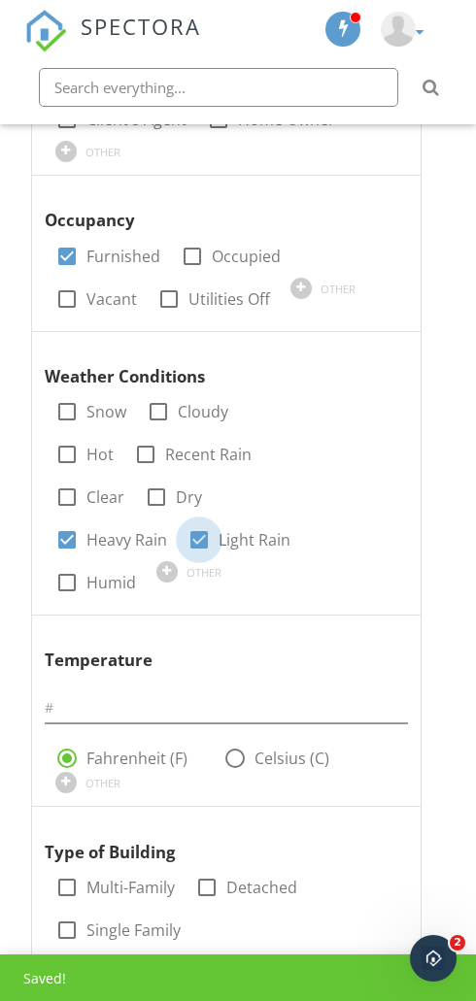
click at [213, 527] on div at bounding box center [198, 539] width 33 height 33
checkbox input "false"
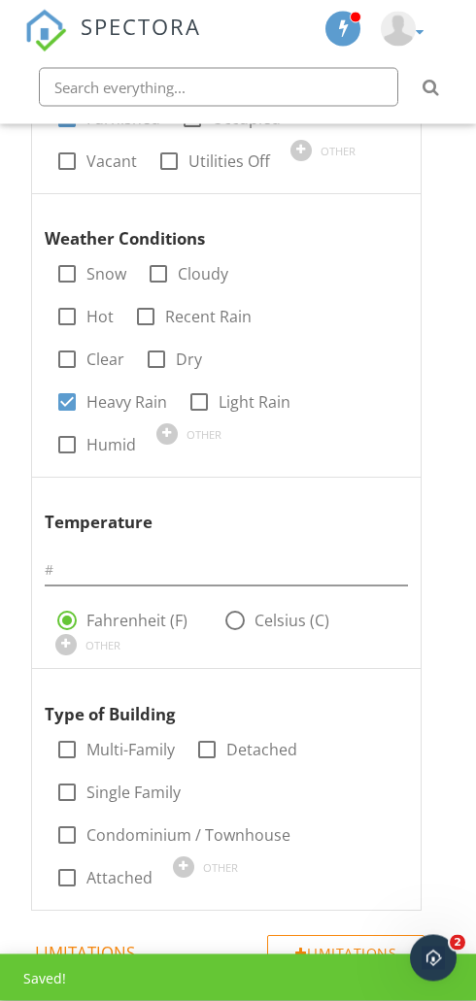
scroll to position [1925, 0]
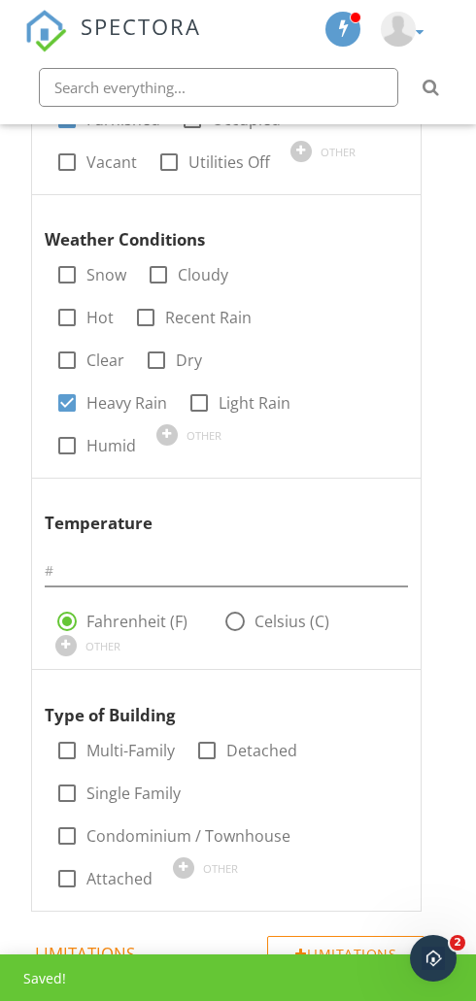
click at [357, 488] on div at bounding box center [362, 496] width 20 height 17
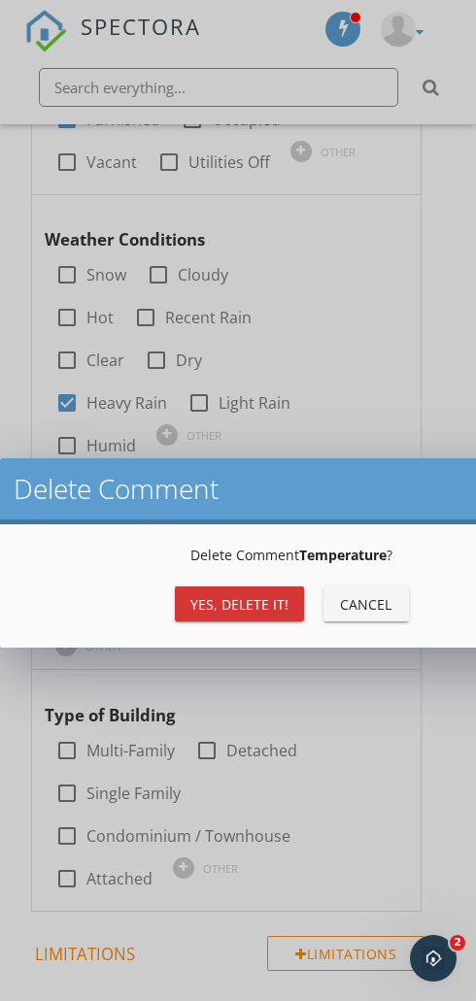
click at [232, 595] on div "Yes, Delete it!" at bounding box center [239, 604] width 98 height 20
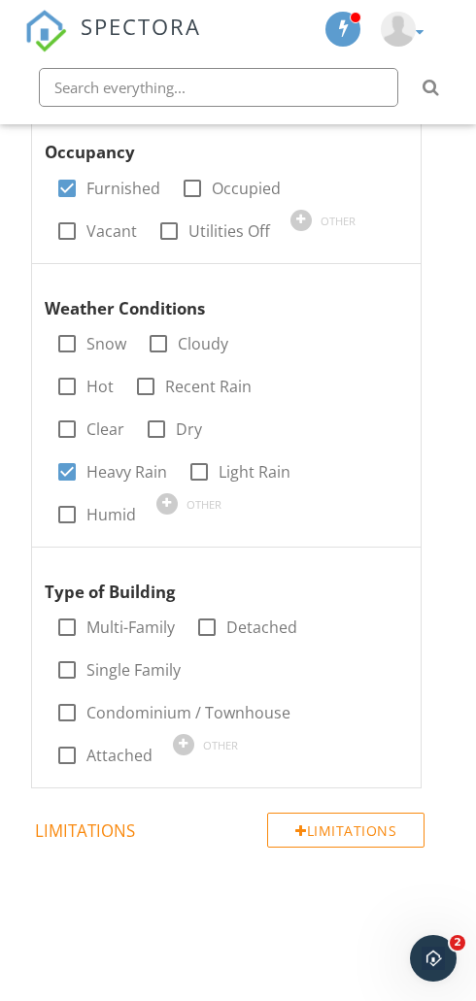
scroll to position [1737, 0]
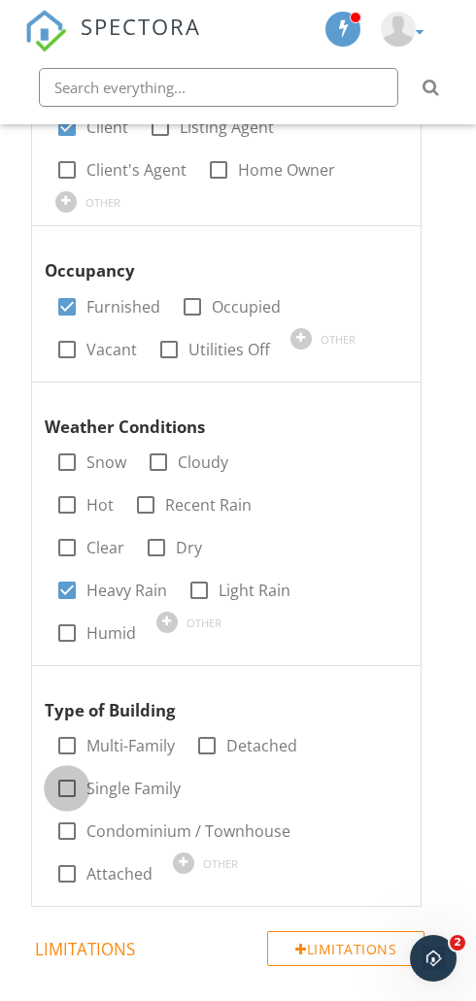
click at [73, 772] on div at bounding box center [66, 788] width 33 height 33
click at [72, 773] on div at bounding box center [66, 788] width 33 height 33
click at [67, 774] on div at bounding box center [66, 788] width 33 height 33
checkbox input "true"
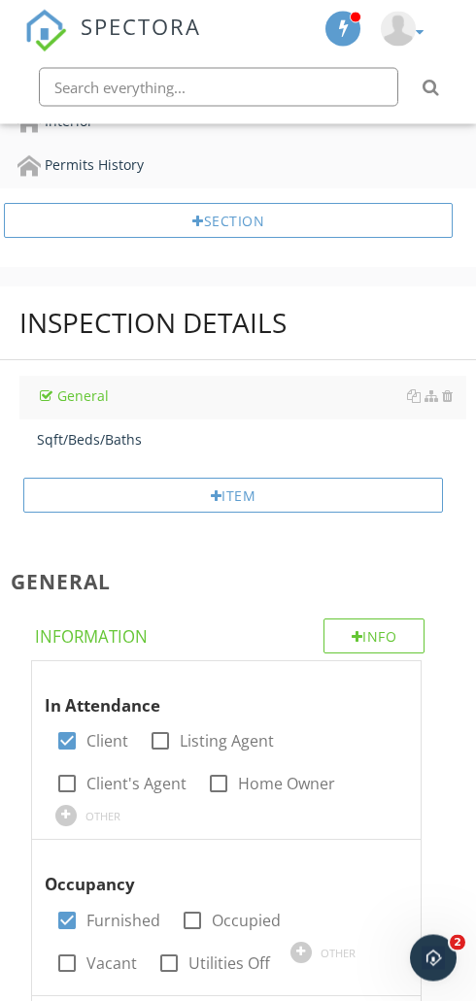
scroll to position [1139, 0]
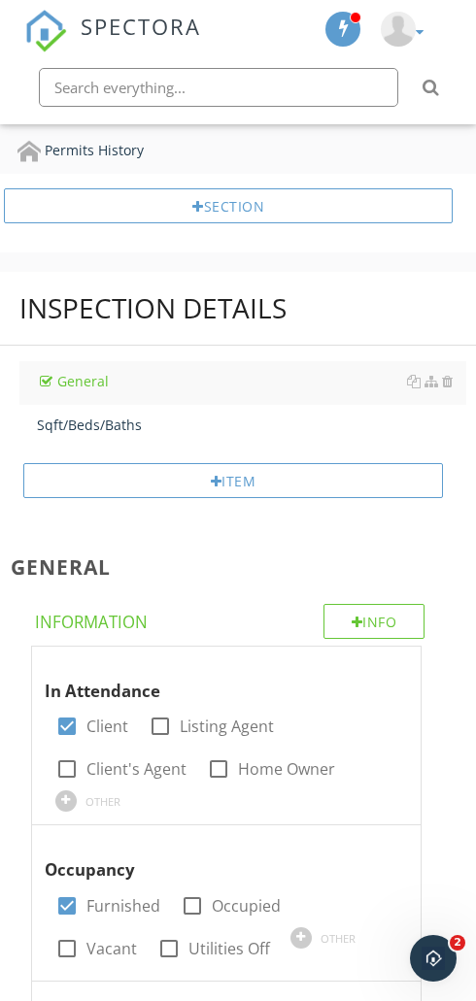
click at [106, 436] on link "Sqft/Beds/Baths" at bounding box center [251, 425] width 429 height 40
click at [98, 426] on div "Sqft/Beds/Baths" at bounding box center [251, 424] width 429 height 20
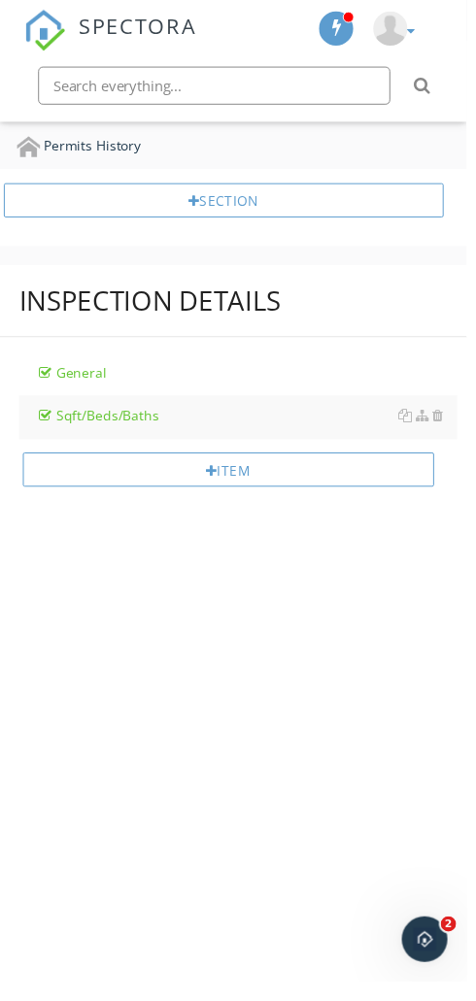
scroll to position [1125, 0]
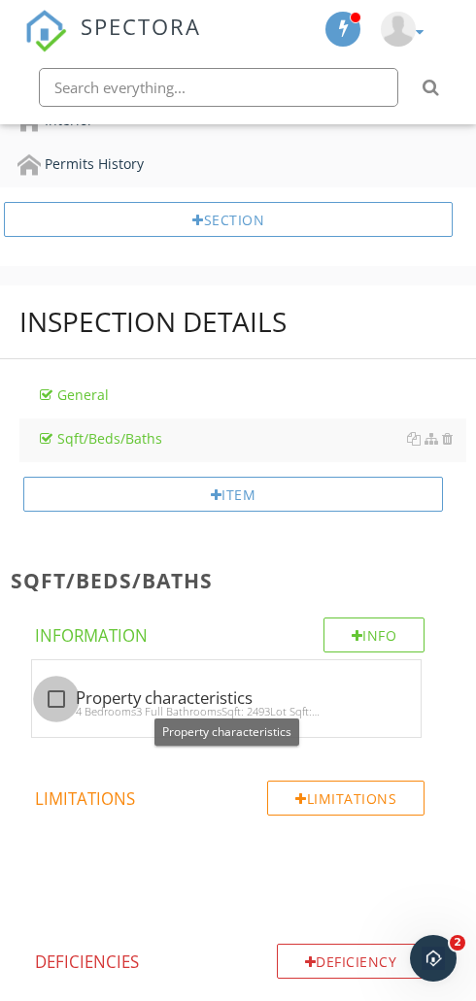
click at [61, 688] on div at bounding box center [56, 698] width 33 height 33
checkbox input "true"
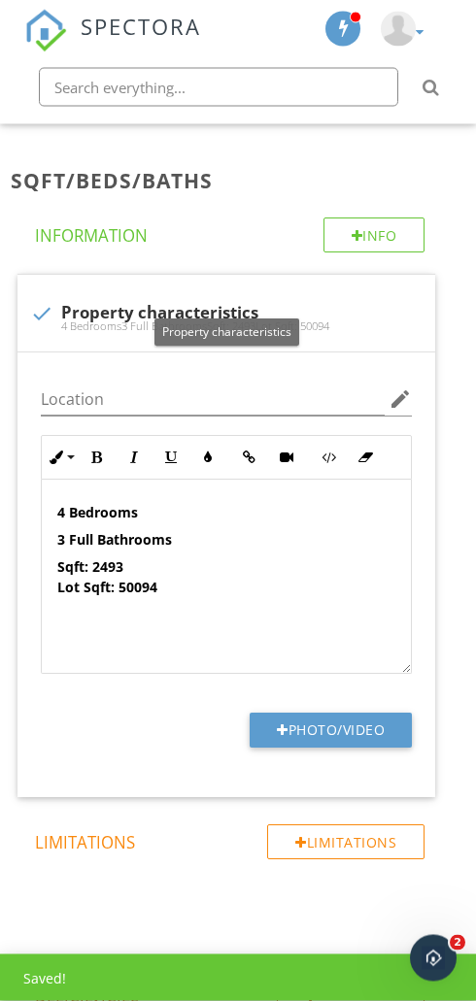
scroll to position [1525, 0]
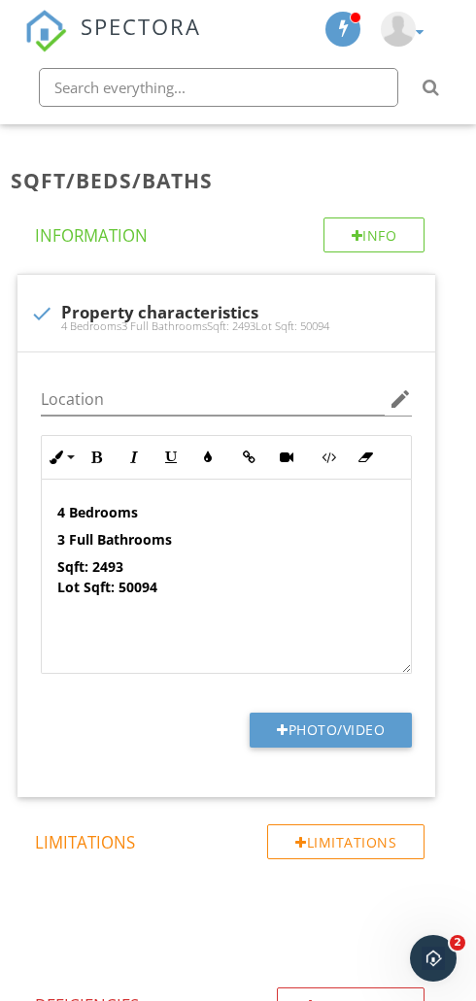
click at [62, 503] on strong "4 Bedrooms" at bounding box center [97, 512] width 81 height 18
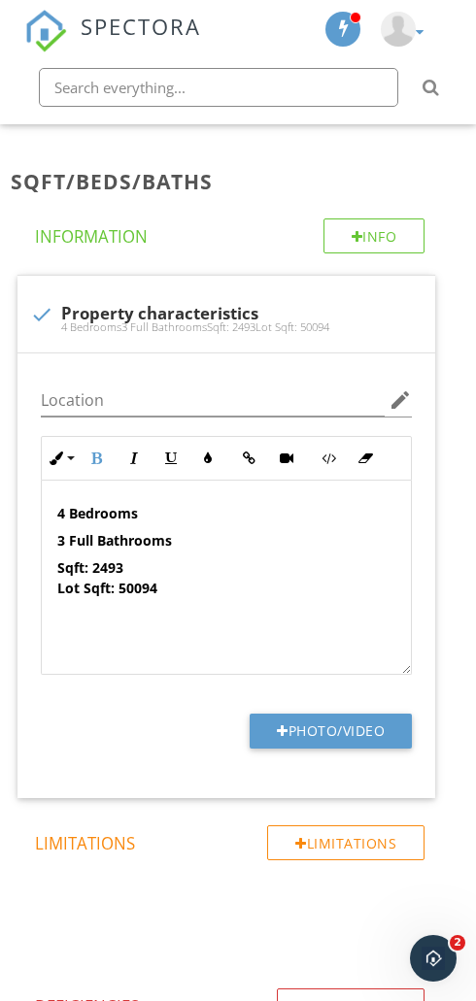
click at [62, 497] on div "4 Bedrooms 3 Full Bathrooms Sqft: 2493 Lot Sqft: 50094" at bounding box center [227, 577] width 370 height 194
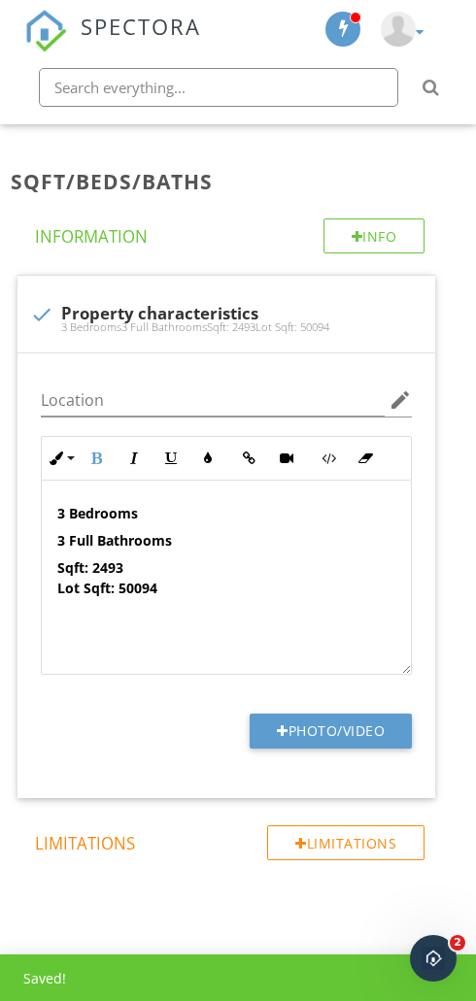
click at [66, 533] on strong "3 Full Bathrooms" at bounding box center [114, 540] width 115 height 18
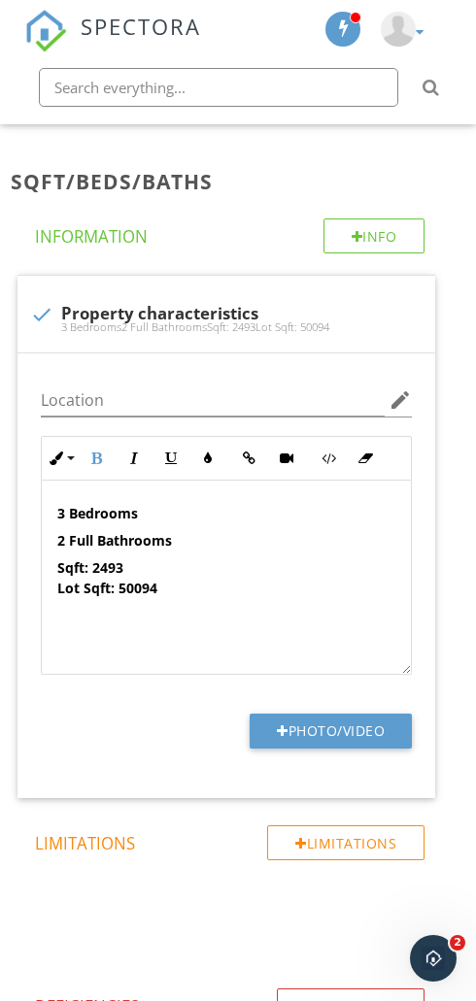
click at [105, 558] on strong "Sqft: 2493 Lot Sqft: 50094" at bounding box center [107, 577] width 100 height 39
click at [112, 558] on strong "Sqft: 2493 Lot Sqft: 50094" at bounding box center [107, 577] width 100 height 39
click at [137, 576] on strong "Sqft: Lot Sqft: 50094" at bounding box center [107, 577] width 100 height 39
click at [140, 579] on strong "Sqft: Lot Sqft: 50094" at bounding box center [107, 577] width 100 height 39
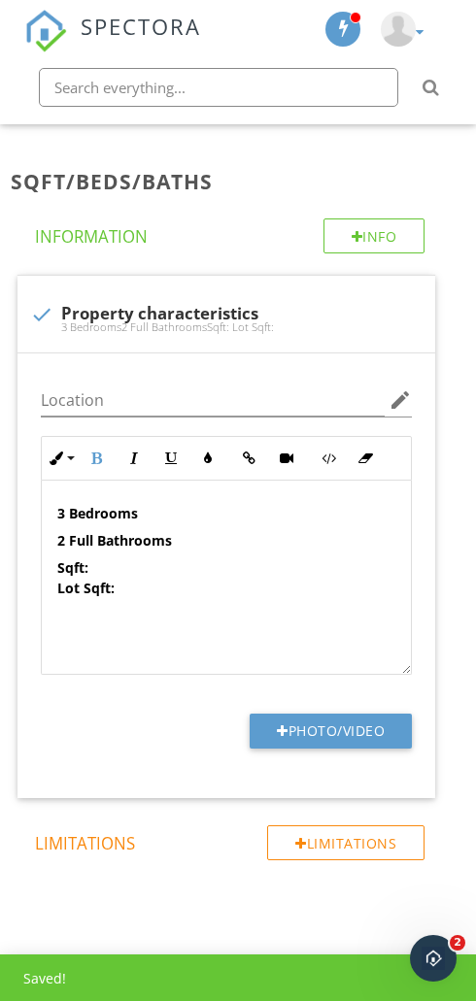
click at [451, 397] on div "Sqft/Beds/Baths Info Information check Property characteristics 3 Bedrooms2 Ful…" at bounding box center [238, 635] width 476 height 986
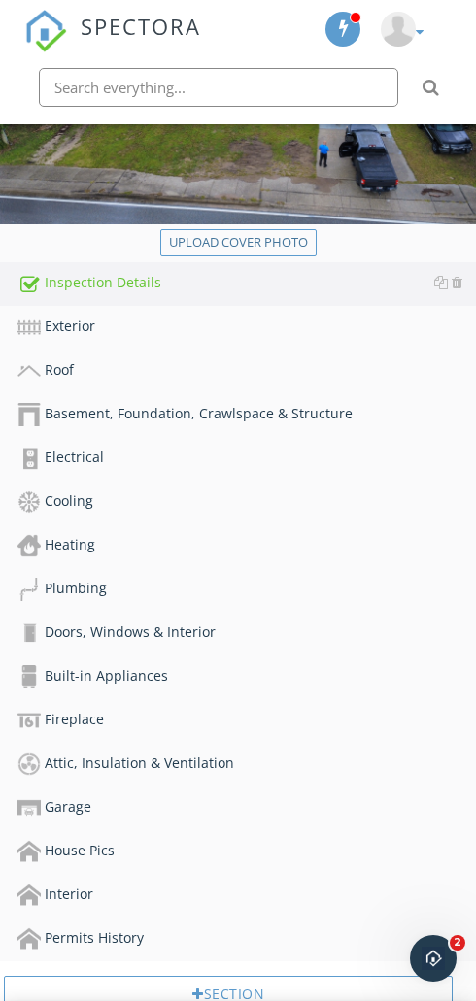
click at [181, 320] on div "Exterior" at bounding box center [246, 326] width 458 height 23
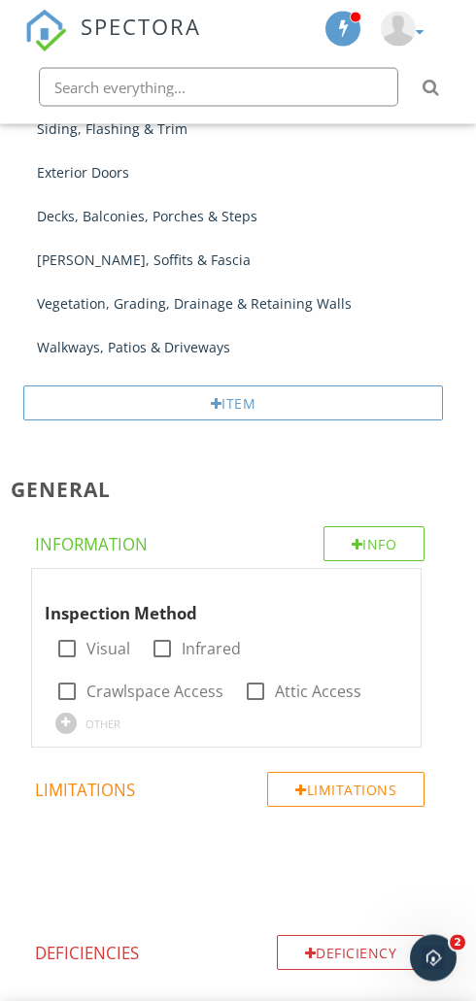
scroll to position [1474, 0]
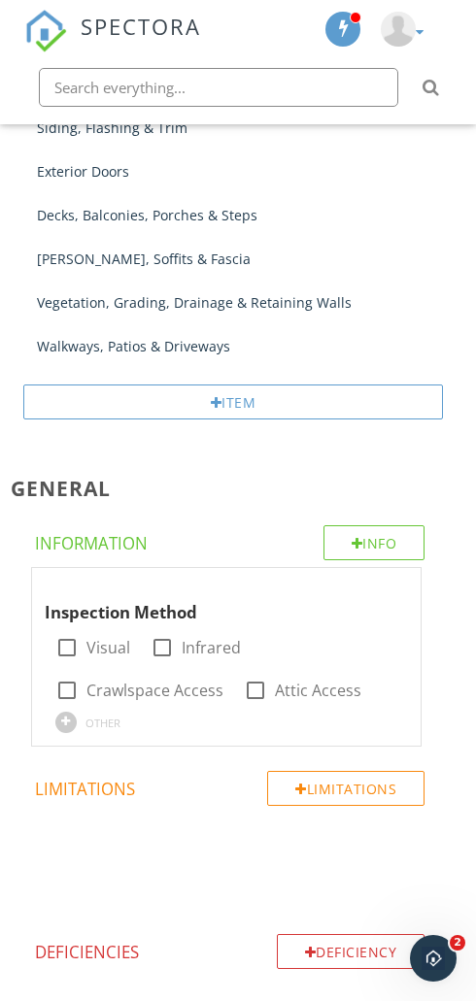
click at [75, 641] on div at bounding box center [66, 647] width 33 height 33
checkbox input "true"
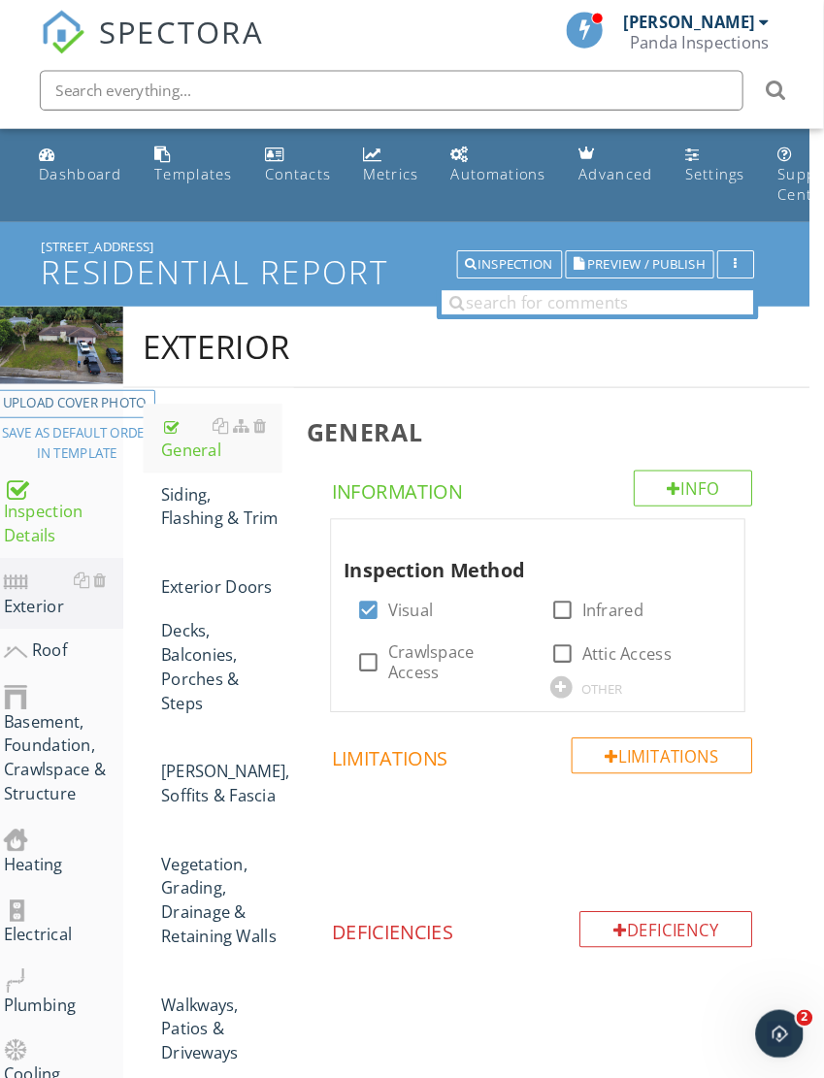
scroll to position [0, 15]
click at [191, 492] on div "Siding, Flashing & Trim" at bounding box center [213, 489] width 117 height 47
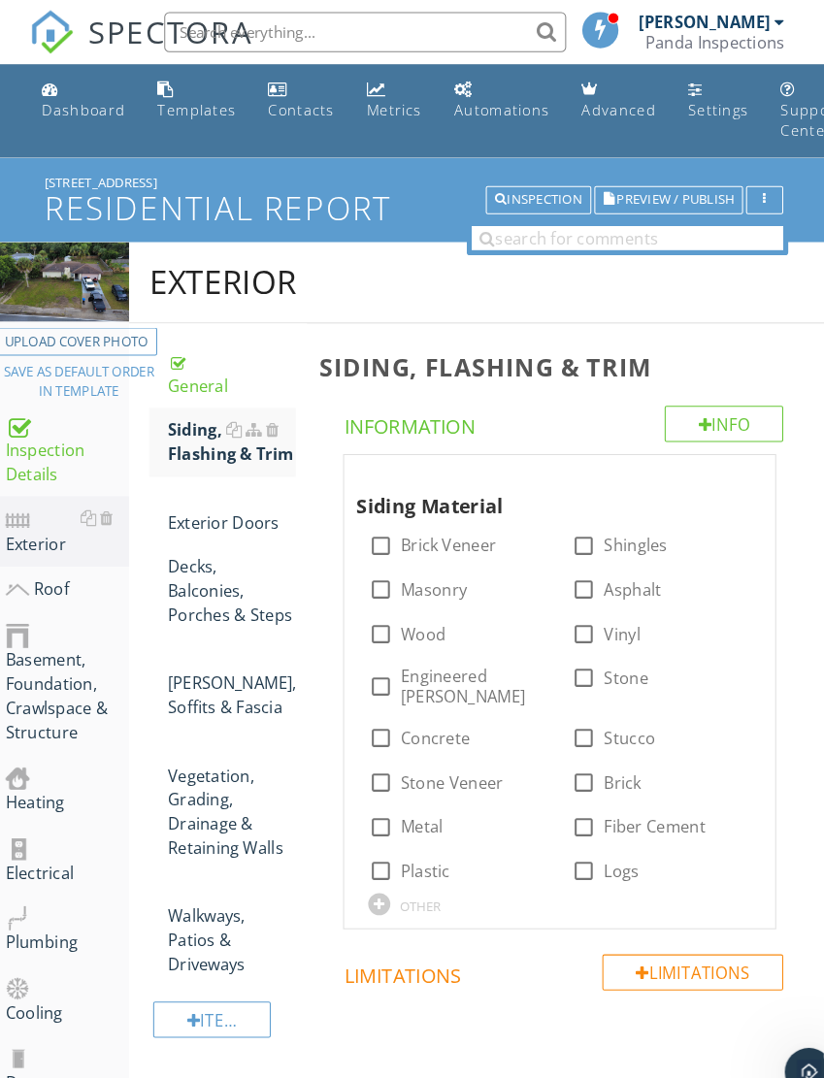
scroll to position [0, 1]
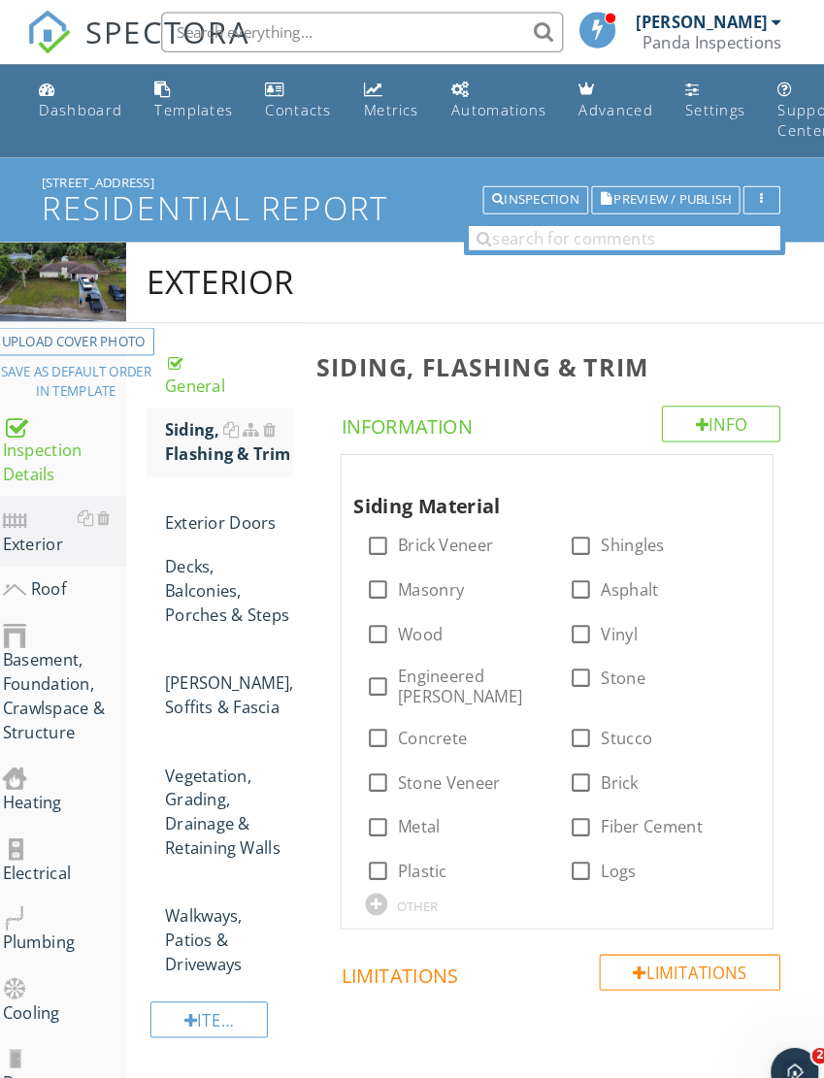
click at [187, 435] on div "Siding, Flashing & Trim" at bounding box center [234, 427] width 123 height 47
click at [367, 611] on div at bounding box center [378, 612] width 33 height 33
checkbox input "true"
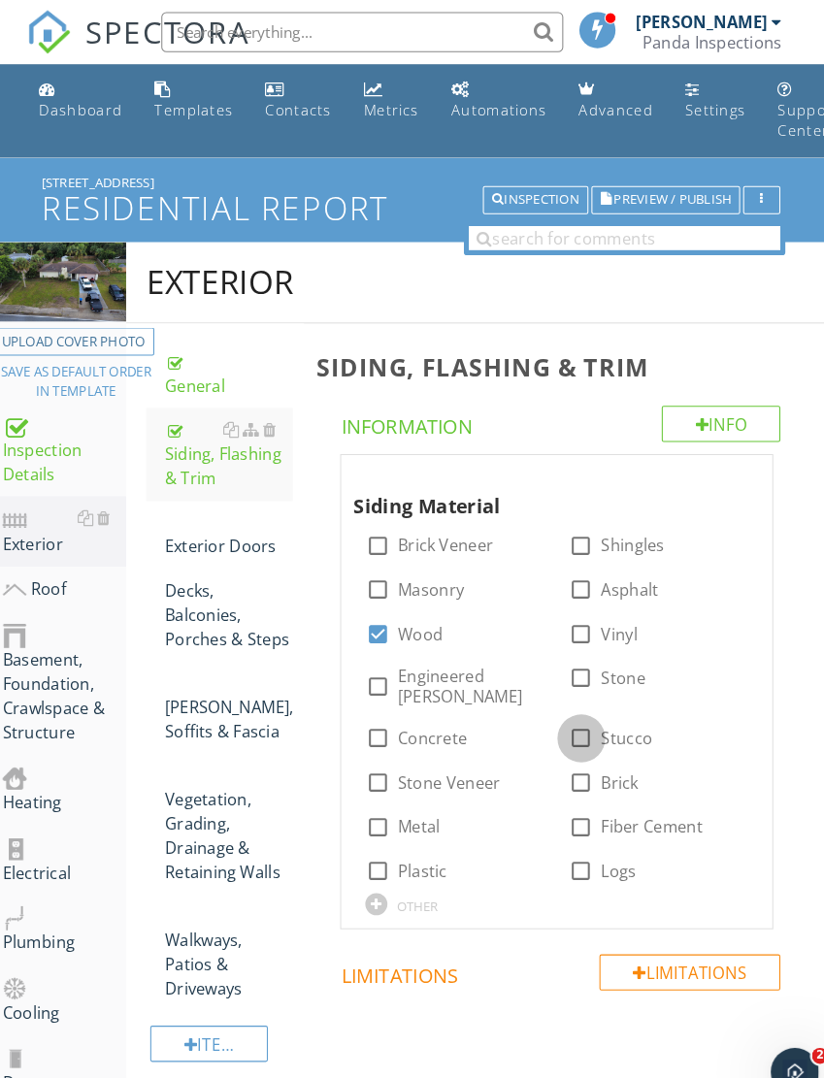
click at [475, 697] on div at bounding box center [575, 713] width 33 height 33
checkbox input "true"
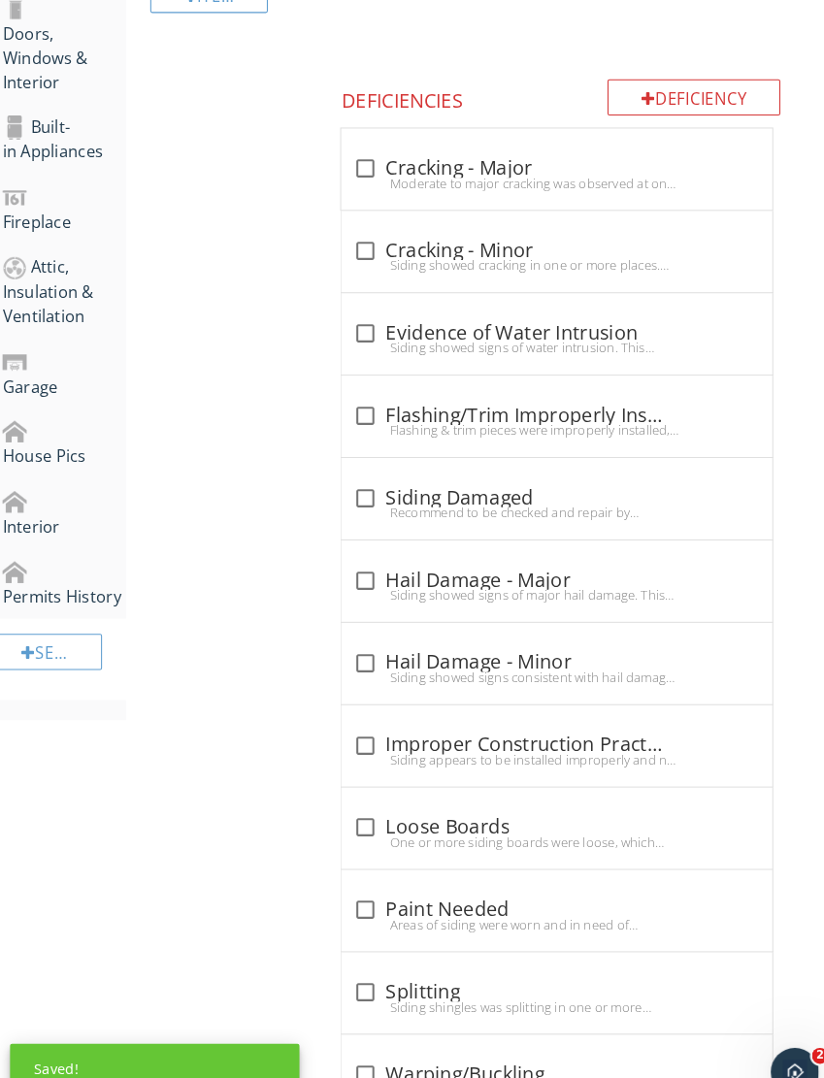
scroll to position [1018, 1]
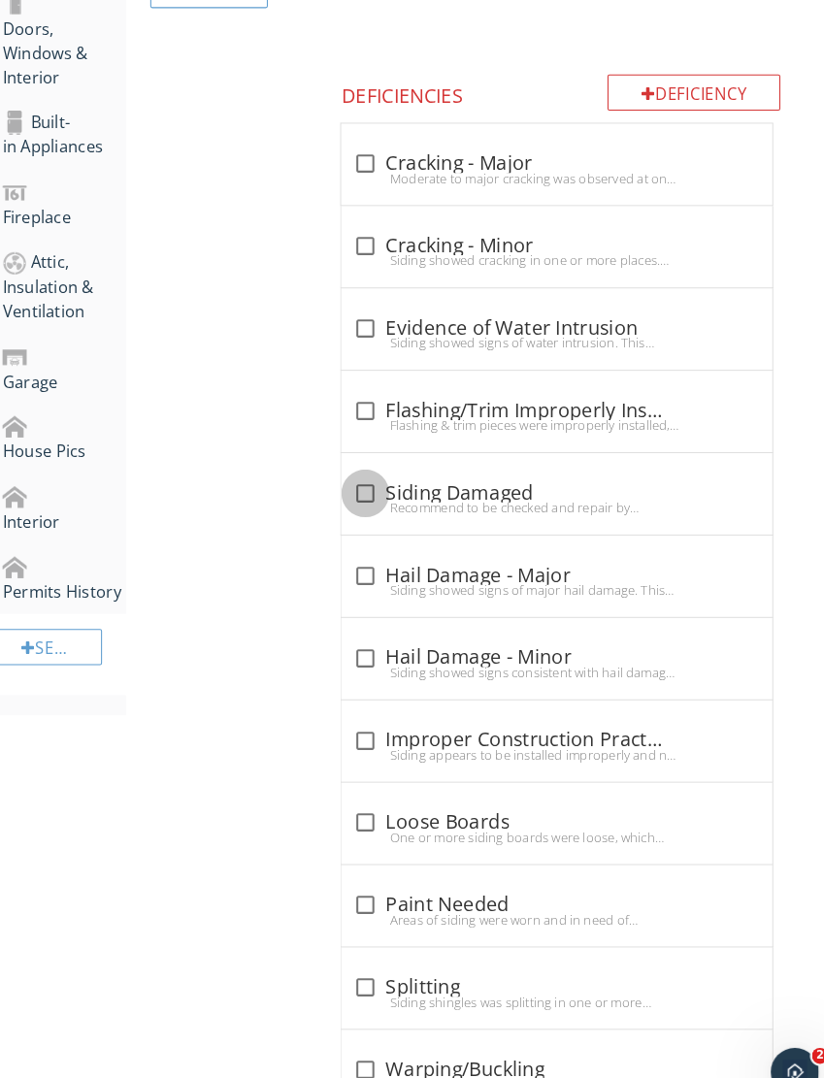
click at [365, 460] on div at bounding box center [366, 476] width 33 height 33
checkbox input "true"
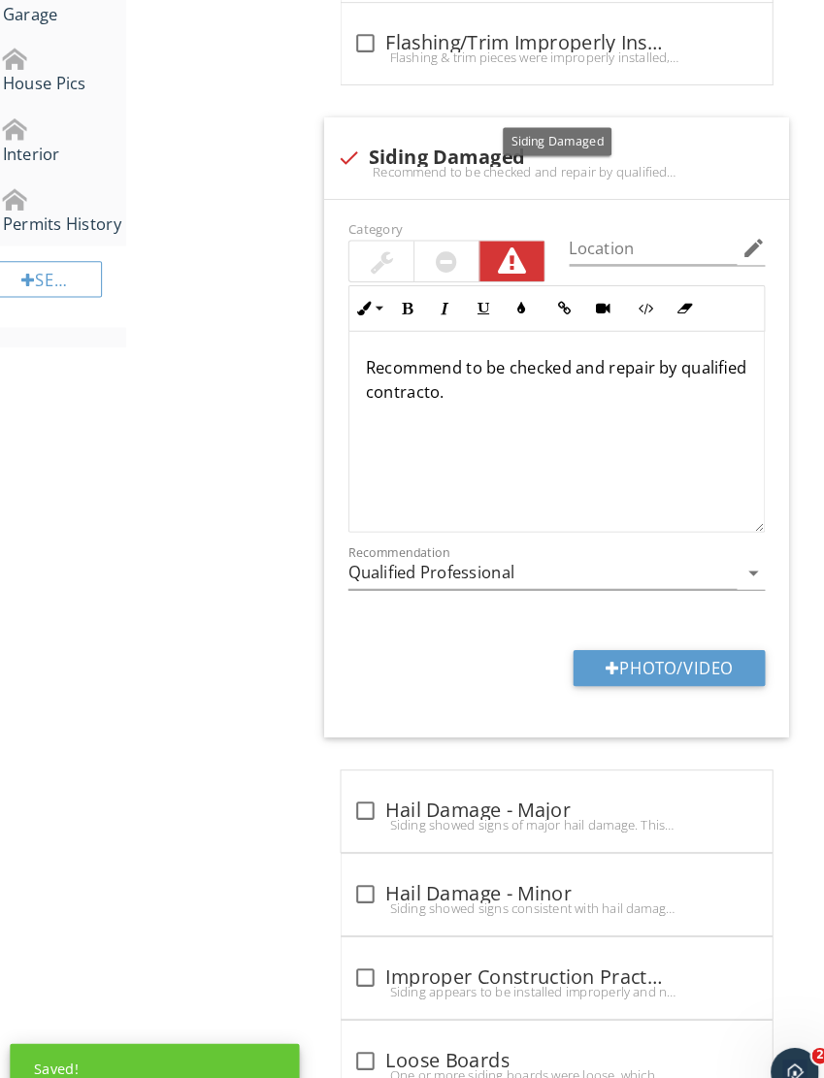
scroll to position [1413, 1]
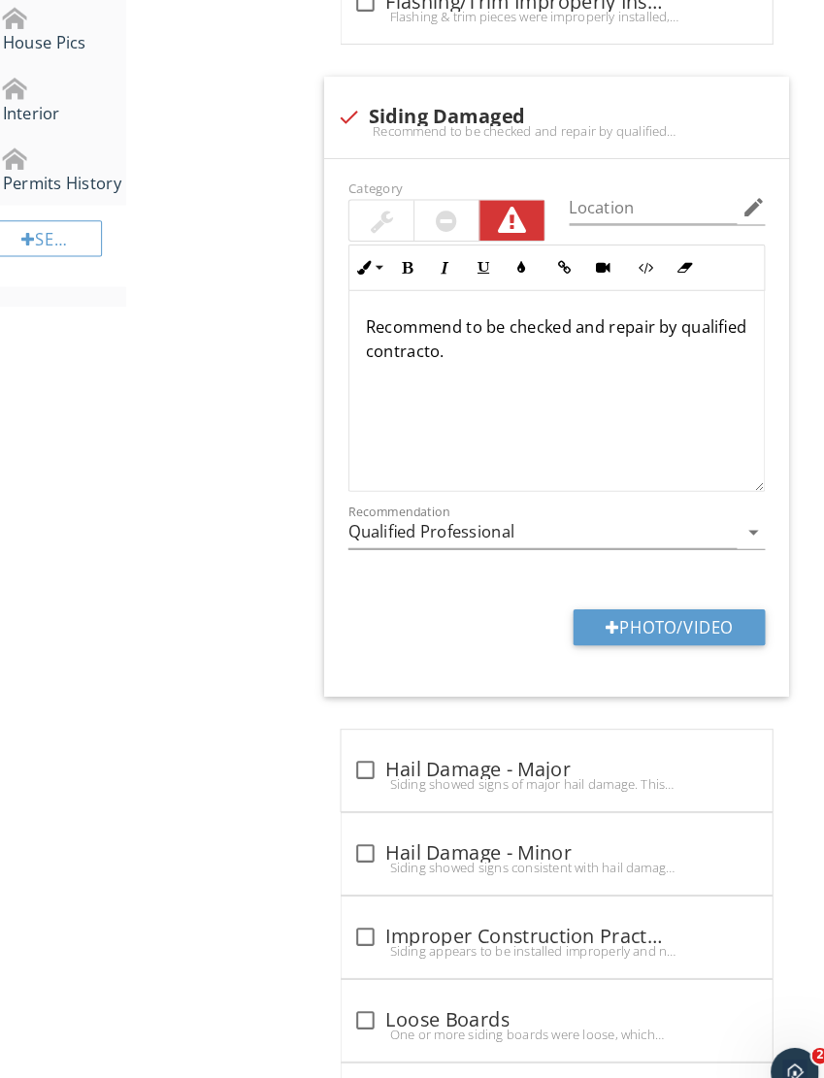
click at [419, 322] on p "Recommend to be checked and repair by qualified contracto." at bounding box center [552, 327] width 370 height 47
click at [475, 588] on button "Photo/Video" at bounding box center [660, 605] width 185 height 35
type input "C:\fakepath\dji_fly_20250927_133516_409_1758994581873_photo_optimized.jpeg"
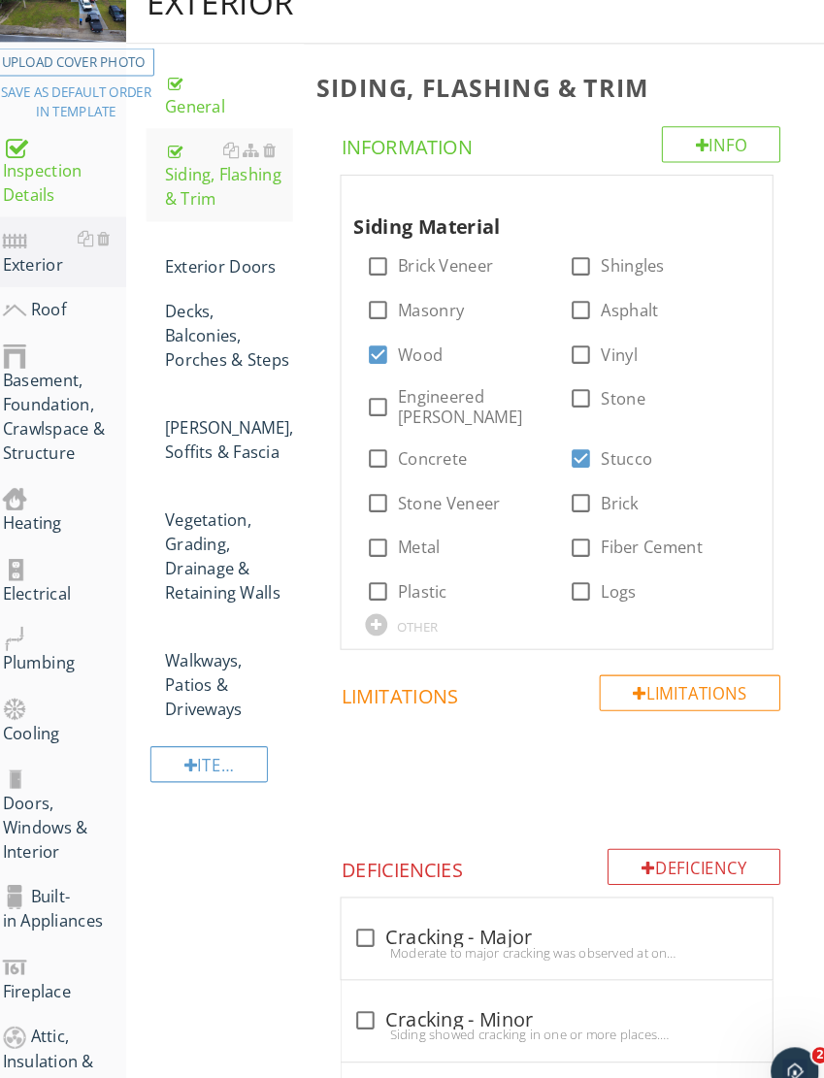
scroll to position [247, 1]
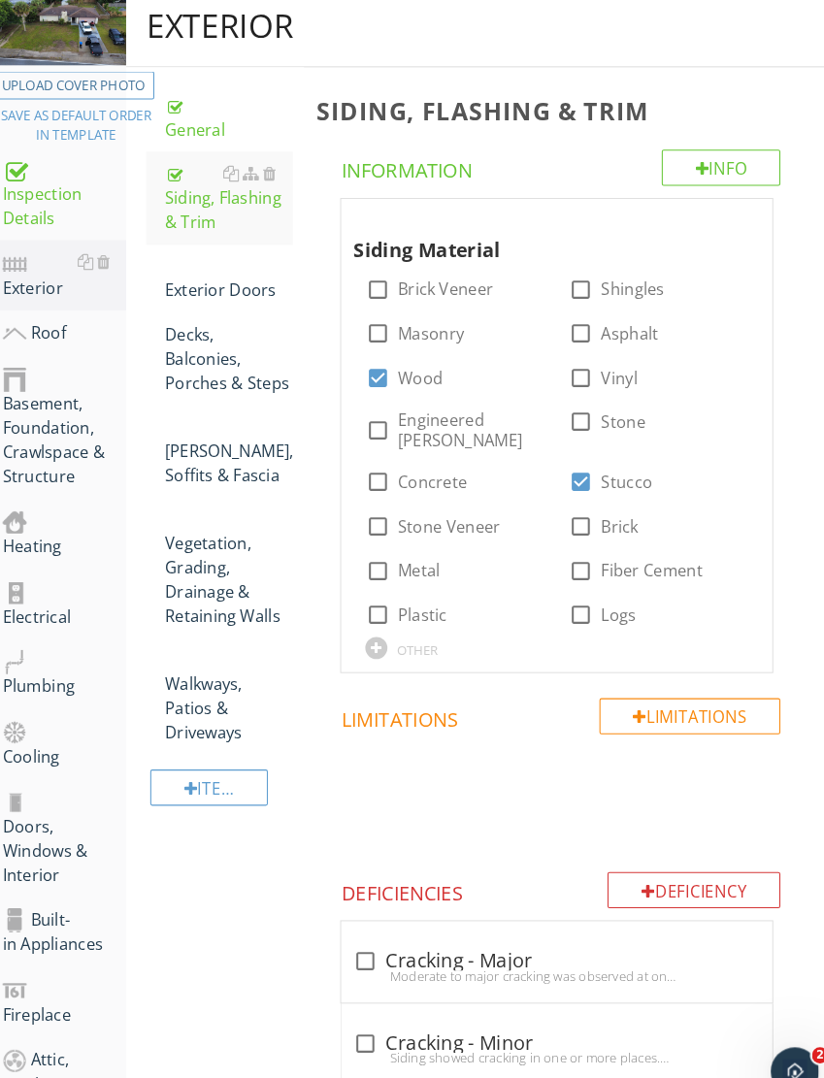
click at [177, 260] on div "Exterior Doors" at bounding box center [234, 270] width 123 height 47
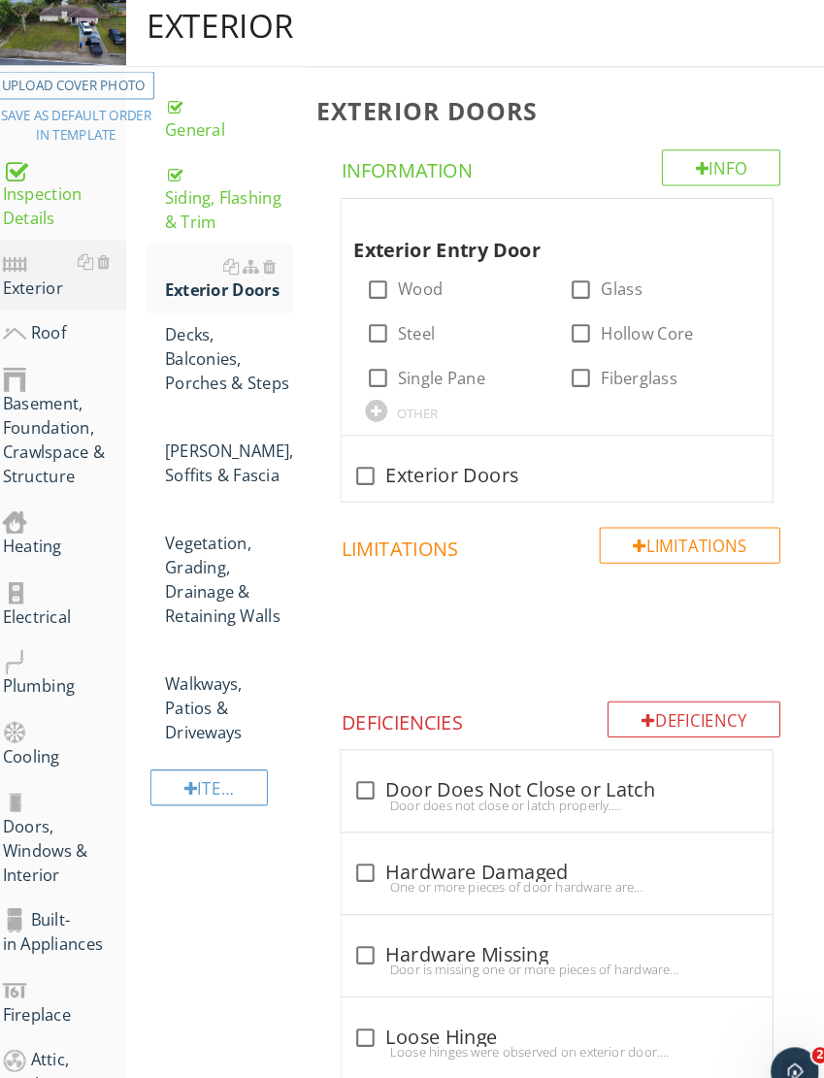
click at [375, 257] on div "check_box_outline_blank Wood" at bounding box center [453, 278] width 173 height 43
click at [369, 277] on div at bounding box center [378, 280] width 33 height 33
checkbox input "true"
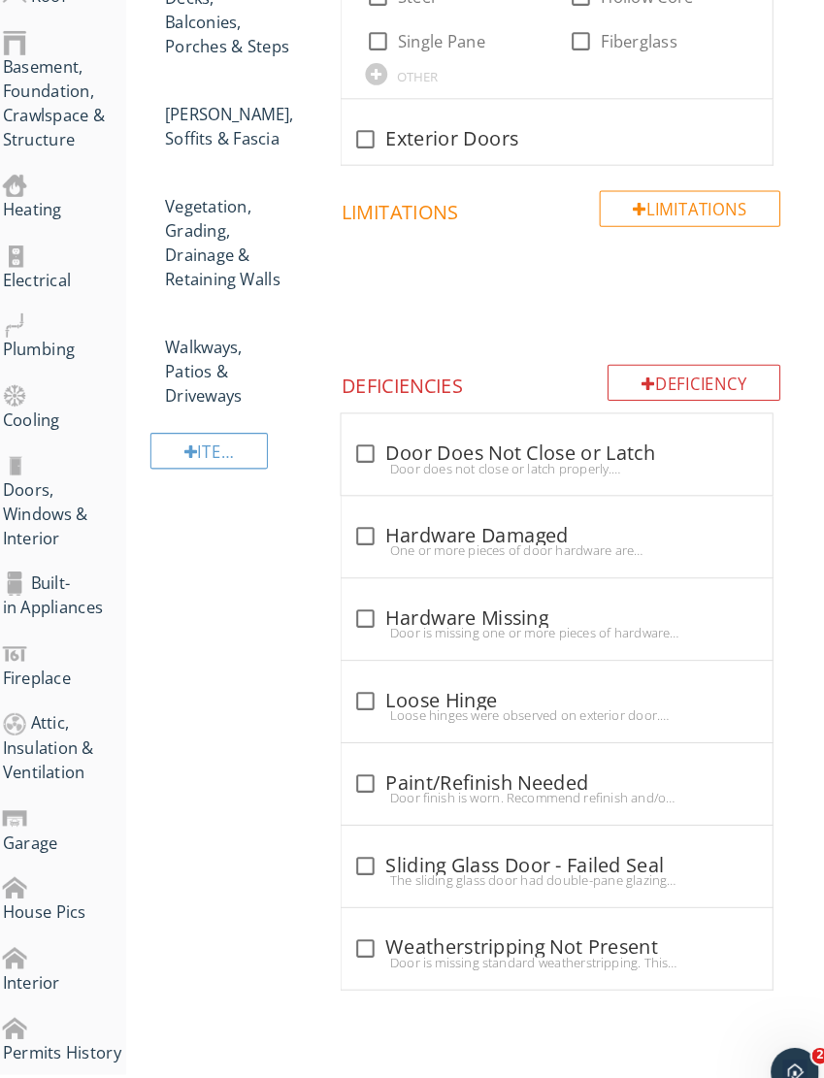
scroll to position [582, 1]
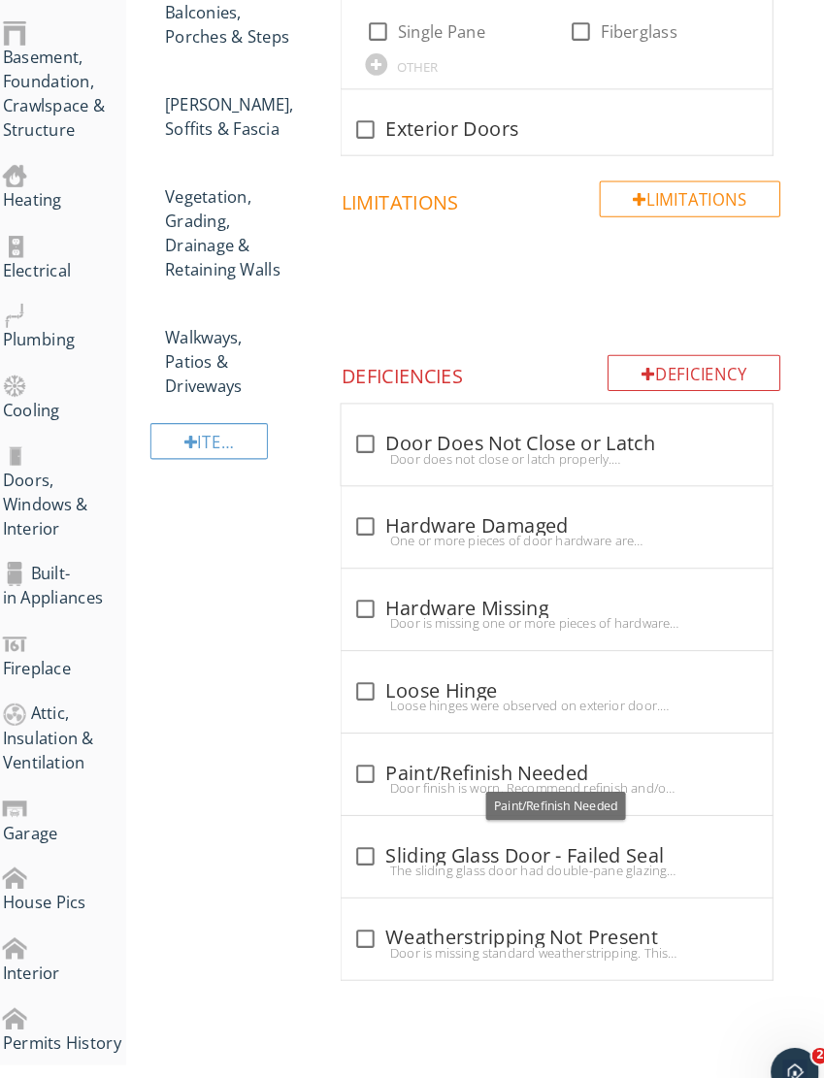
click at [353, 721] on div "check_box_outline_blank Paint/Refinish Needed Door finish is worn. Recommend re…" at bounding box center [552, 748] width 416 height 79
checkbox input "true"
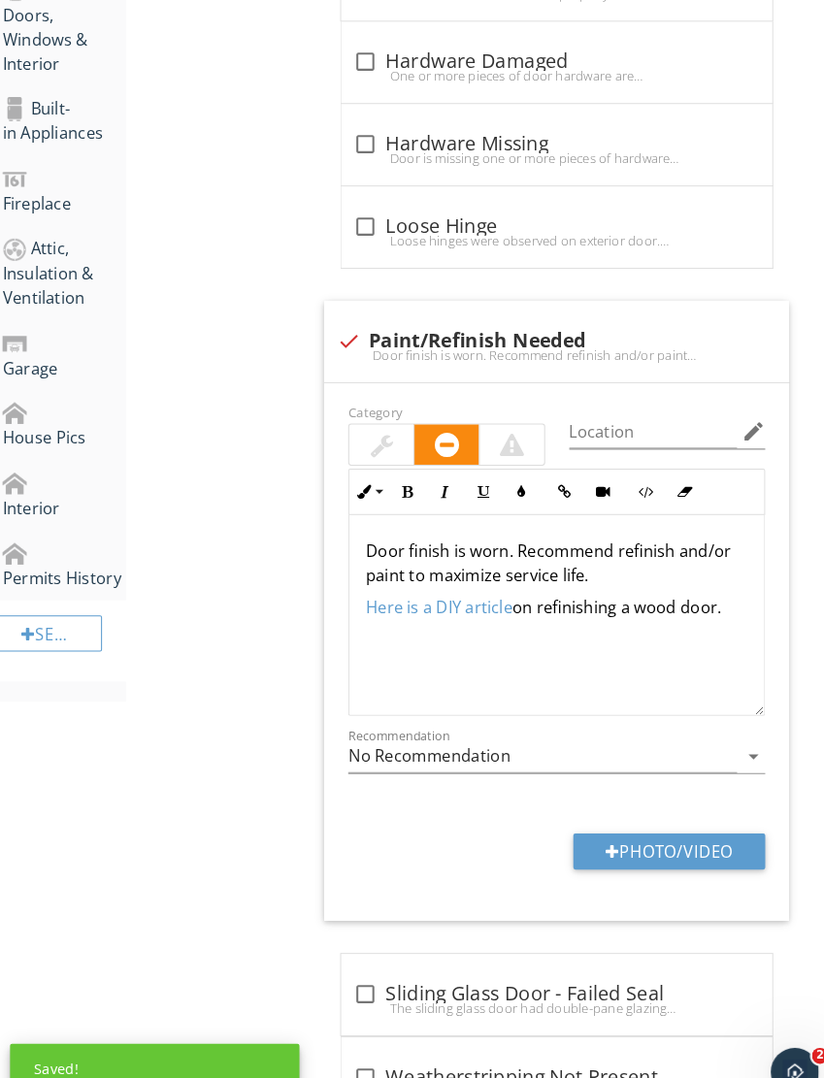
scroll to position [1054, 1]
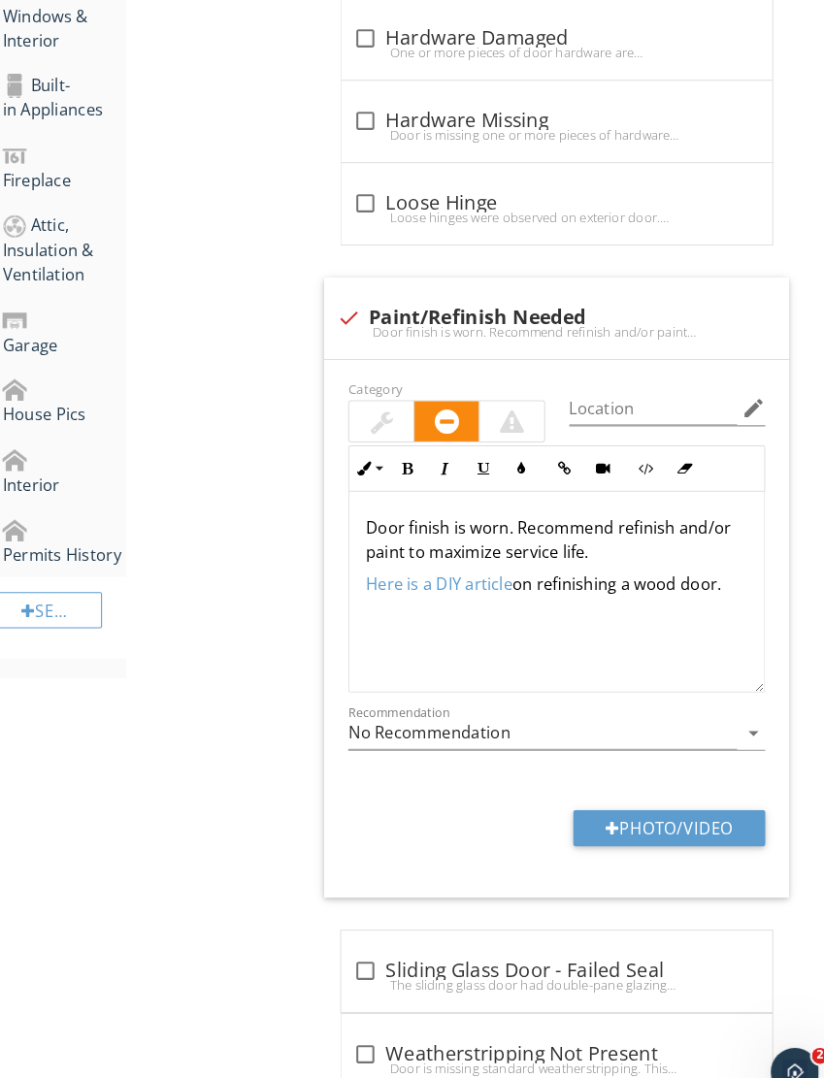
click at [475, 794] on button "Photo/Video" at bounding box center [660, 799] width 185 height 35
type input "C:\fakepath\IMG_6101.jpeg"
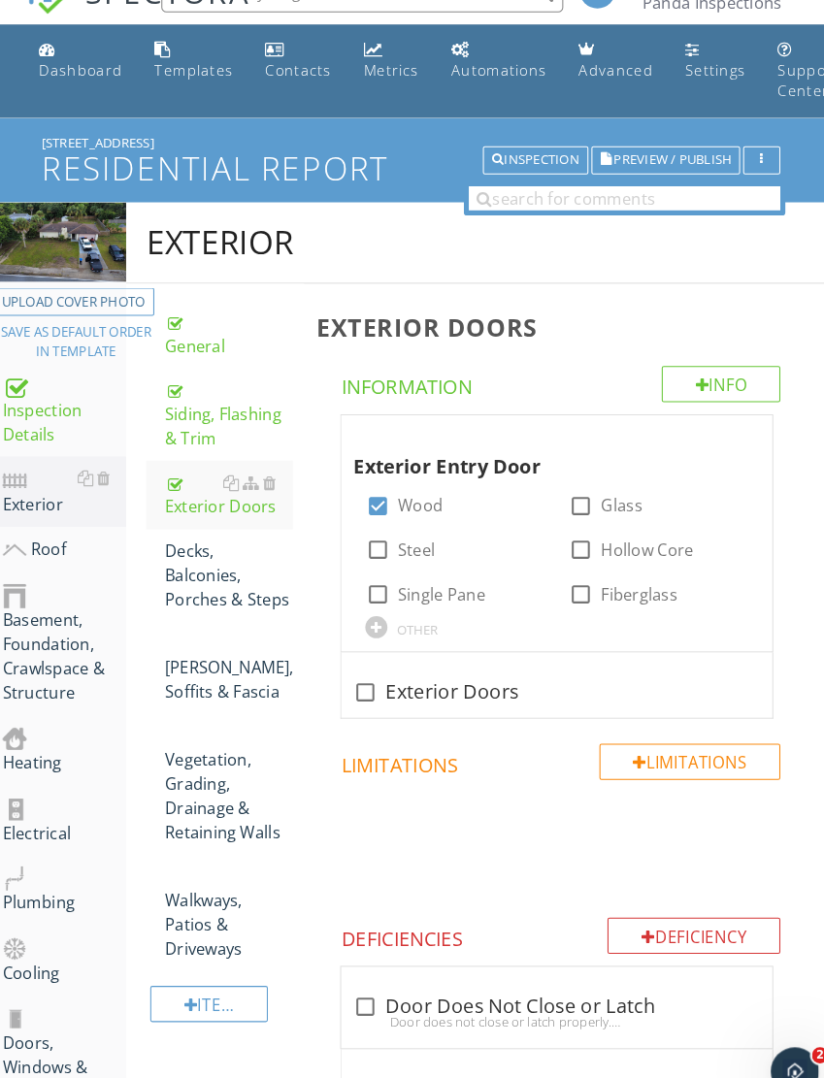
scroll to position [0, 1]
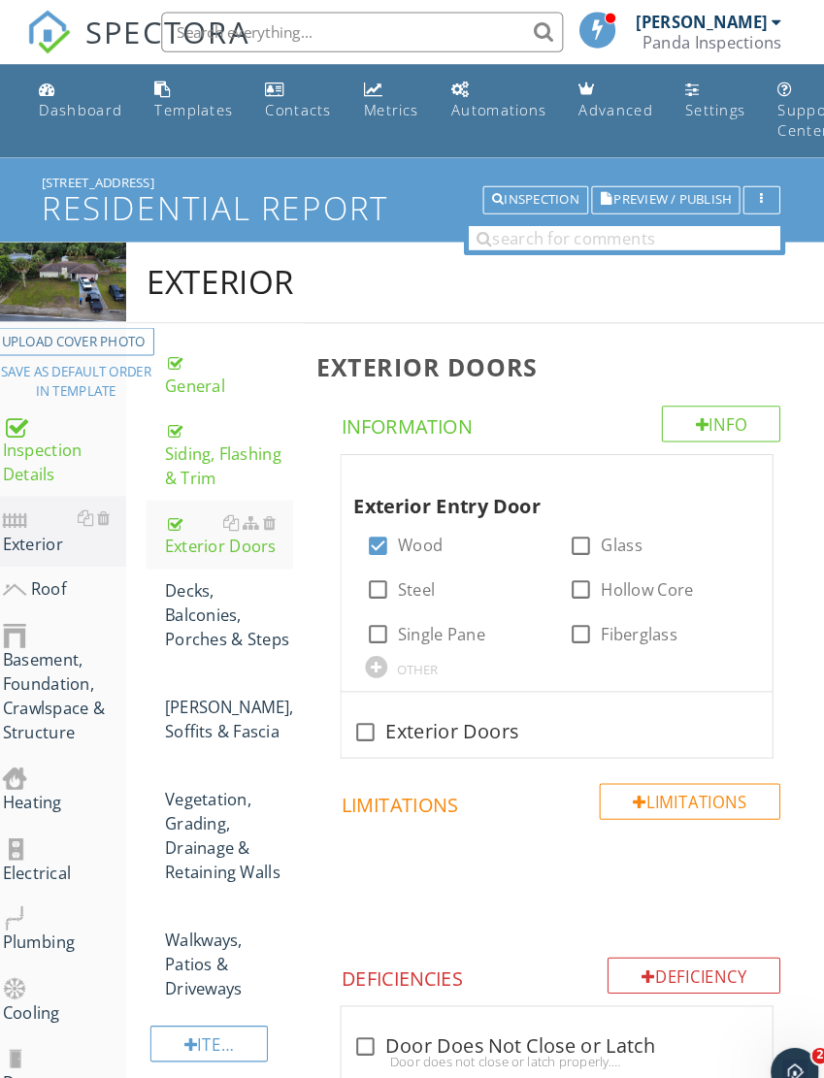
click at [209, 440] on div "Siding, Flashing & Trim" at bounding box center [234, 439] width 123 height 70
click at [192, 442] on div "Siding, Flashing & Trim" at bounding box center [234, 439] width 123 height 70
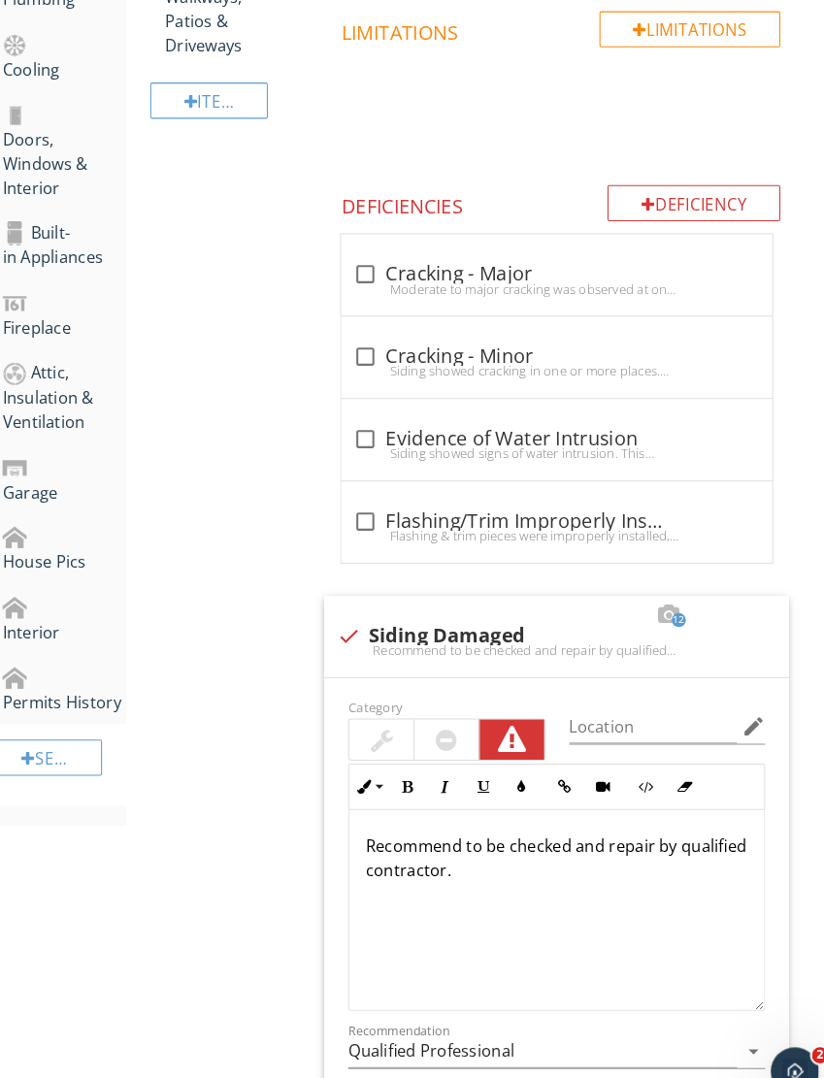
scroll to position [711, 1]
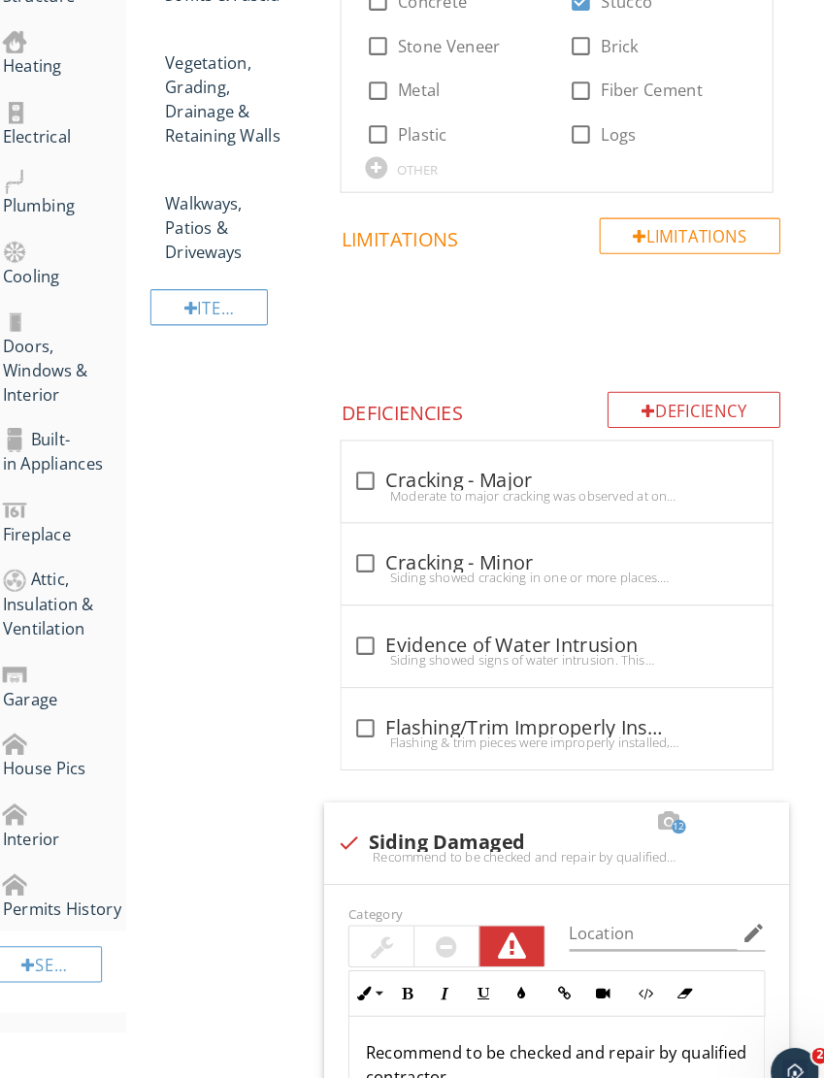
click at [475, 380] on div "Deficiency" at bounding box center [684, 396] width 167 height 35
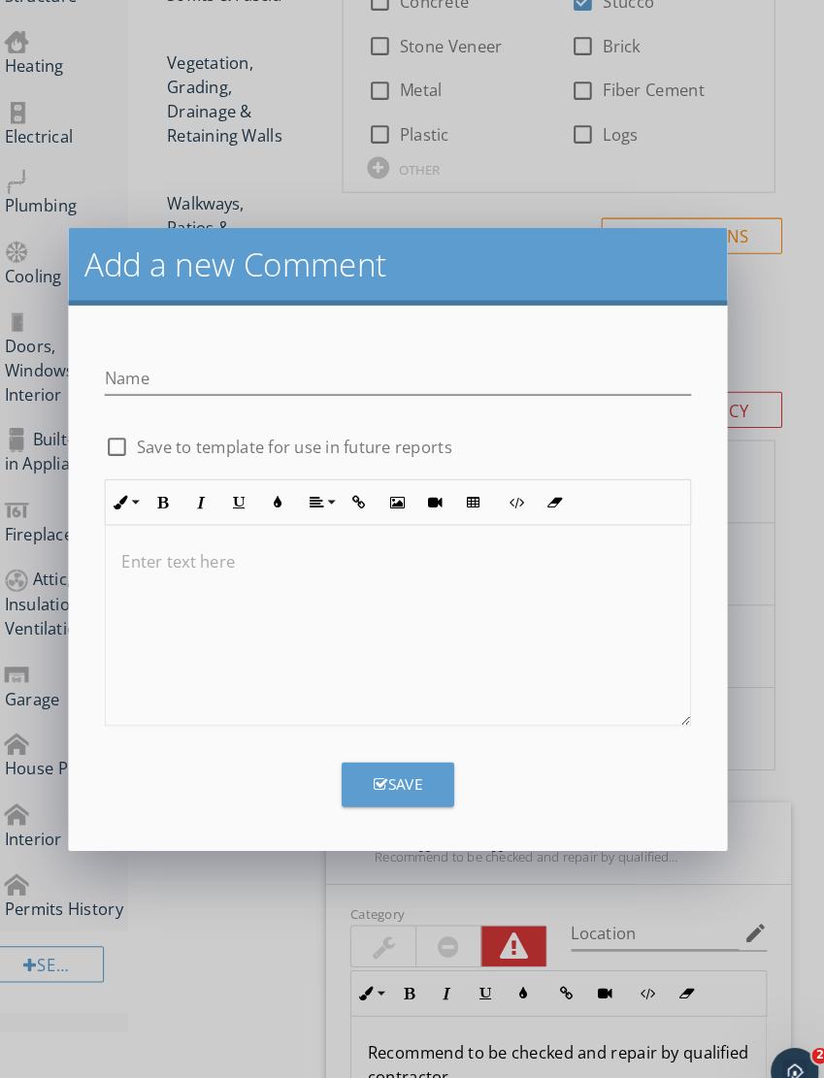
scroll to position [711, 0]
click at [339, 364] on input "Name" at bounding box center [398, 365] width 567 height 32
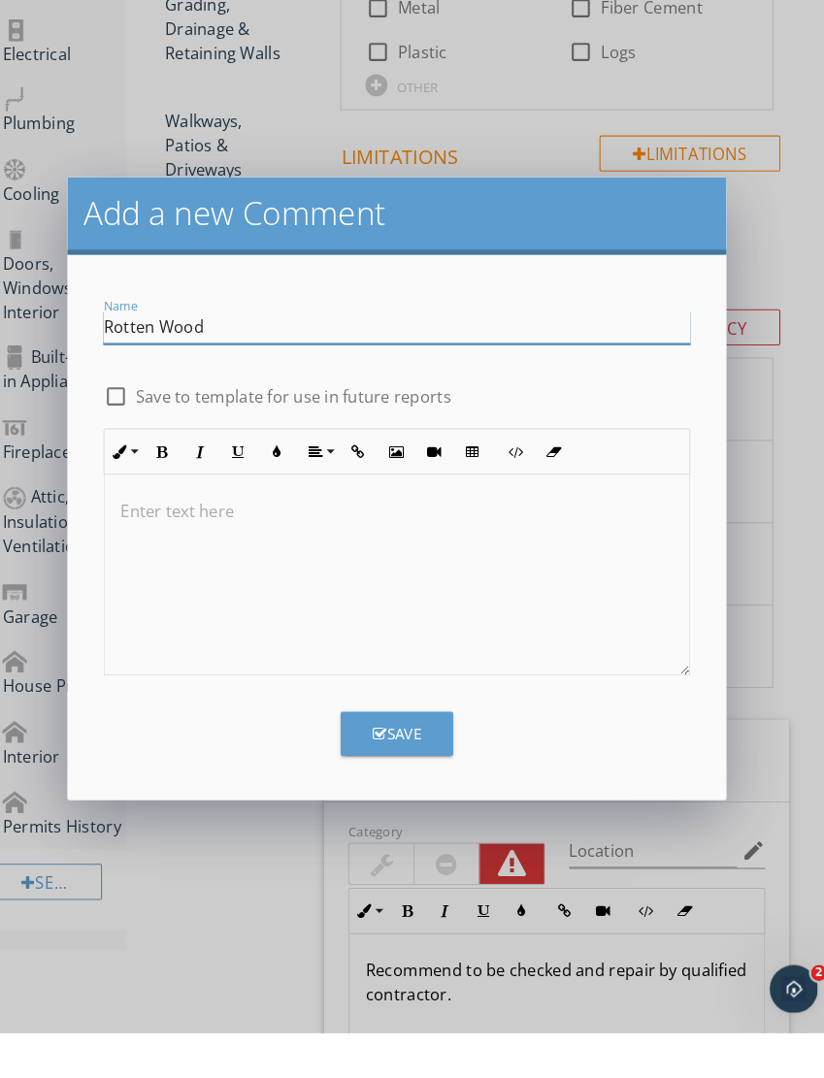
type input "Rotten Wood"
click at [407, 778] on div "Save" at bounding box center [398, 789] width 47 height 22
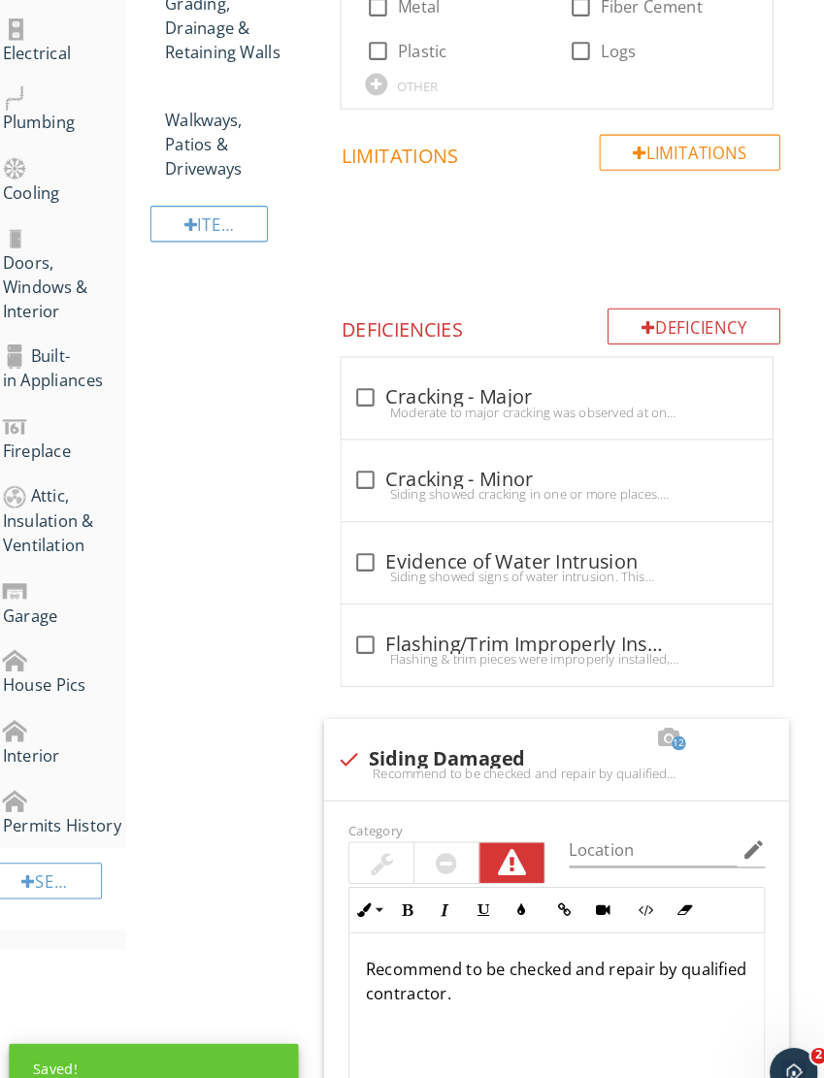
scroll to position [2733, 0]
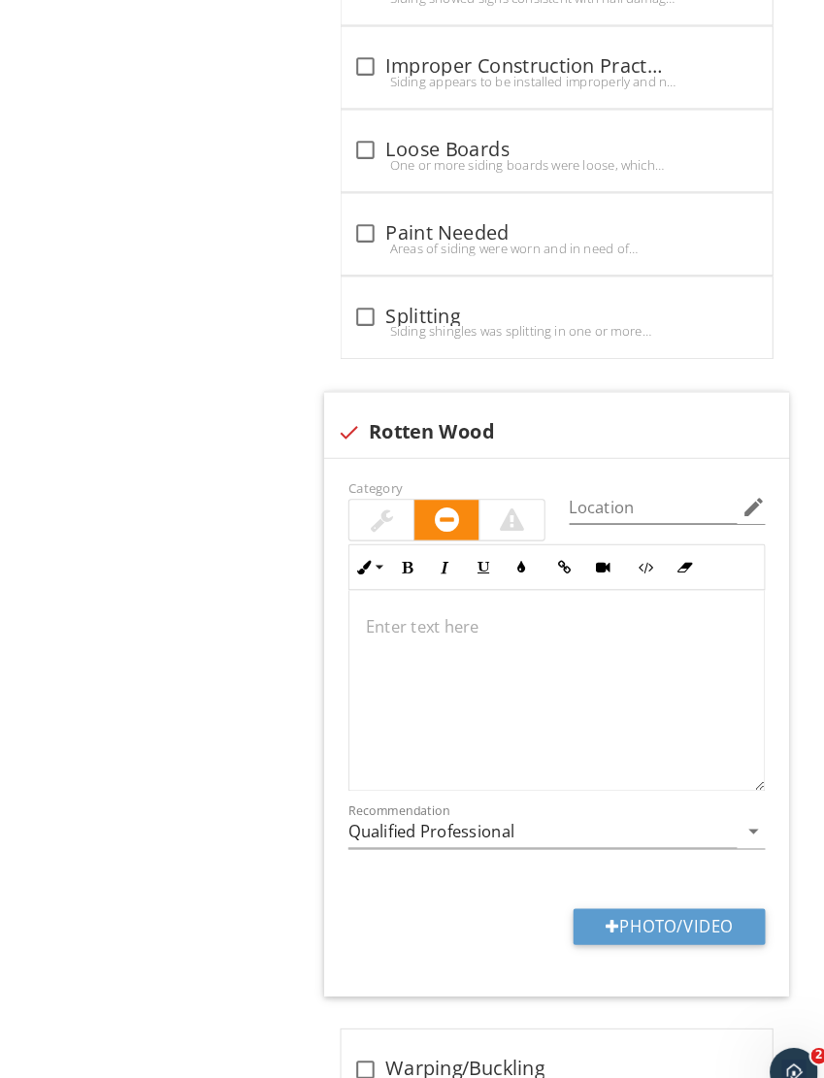
click at [475, 483] on div at bounding box center [510, 502] width 62 height 39
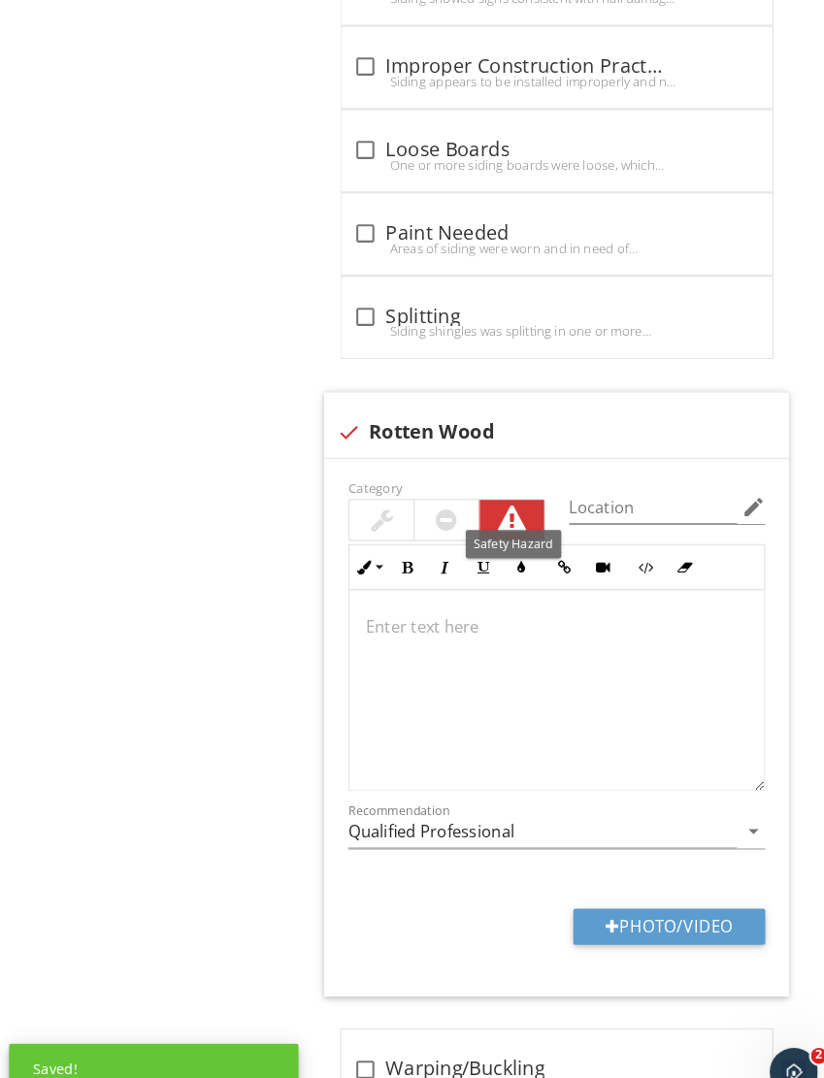
click at [475, 878] on button "Photo/Video" at bounding box center [661, 895] width 185 height 35
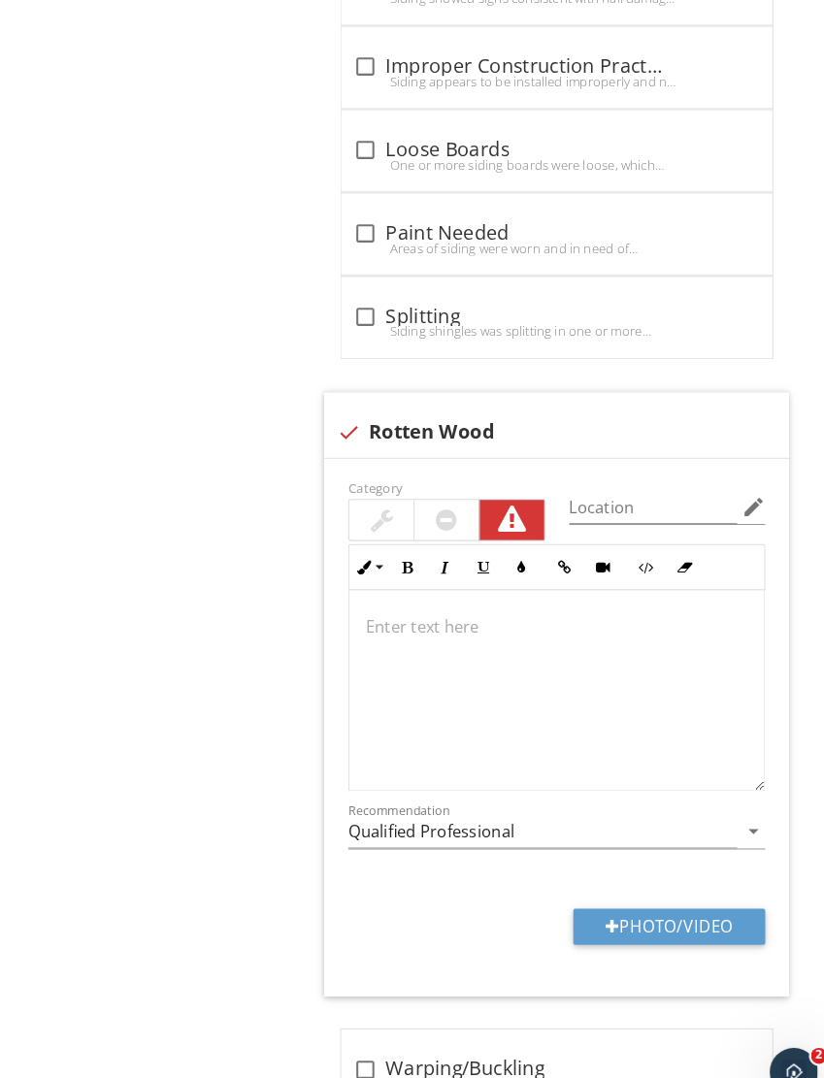
type input "C:\fakepath\IMG_6135.jpeg"
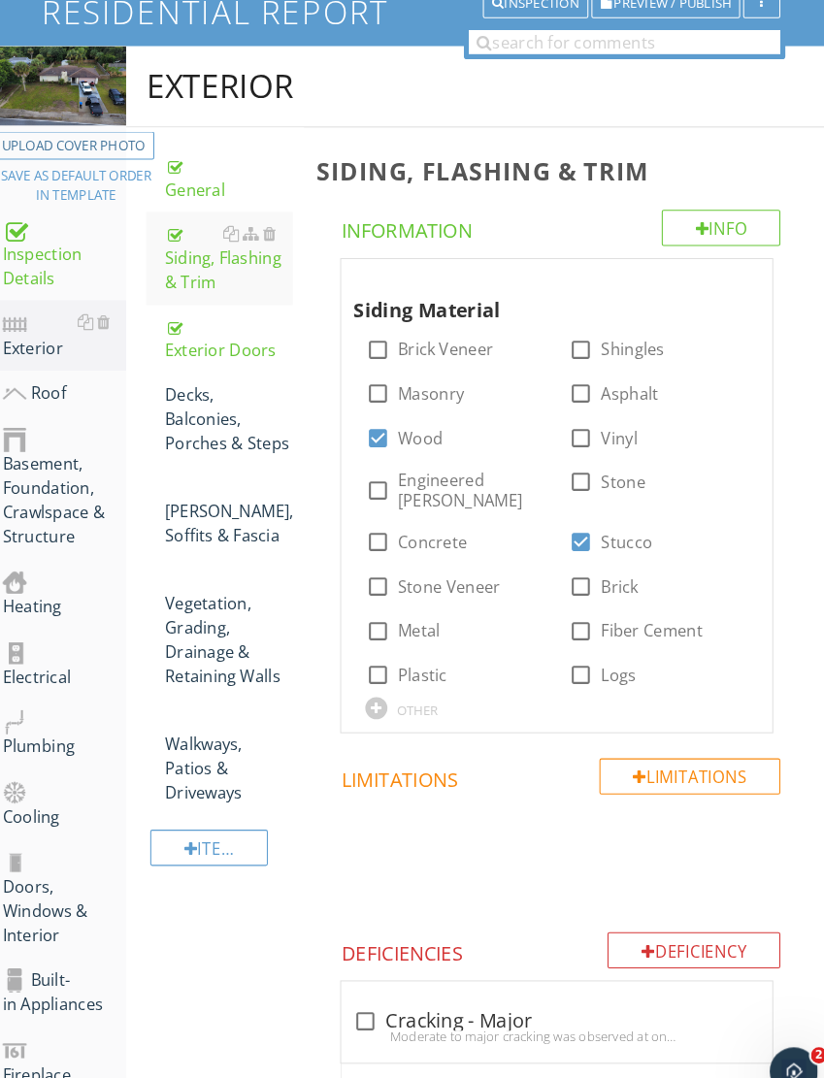
scroll to position [162, 0]
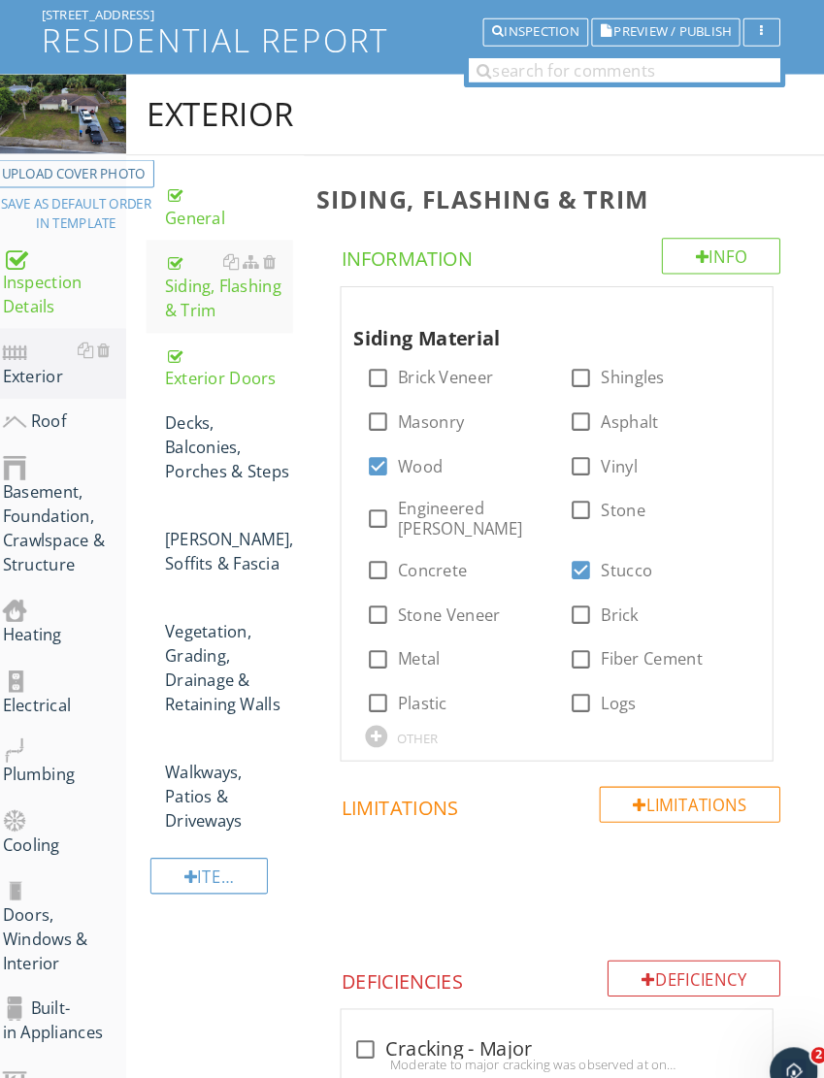
click at [230, 413] on div at bounding box center [238, 409] width 16 height 16
click at [203, 436] on div "Decks, Balconies, Porches & Steps" at bounding box center [235, 432] width 123 height 70
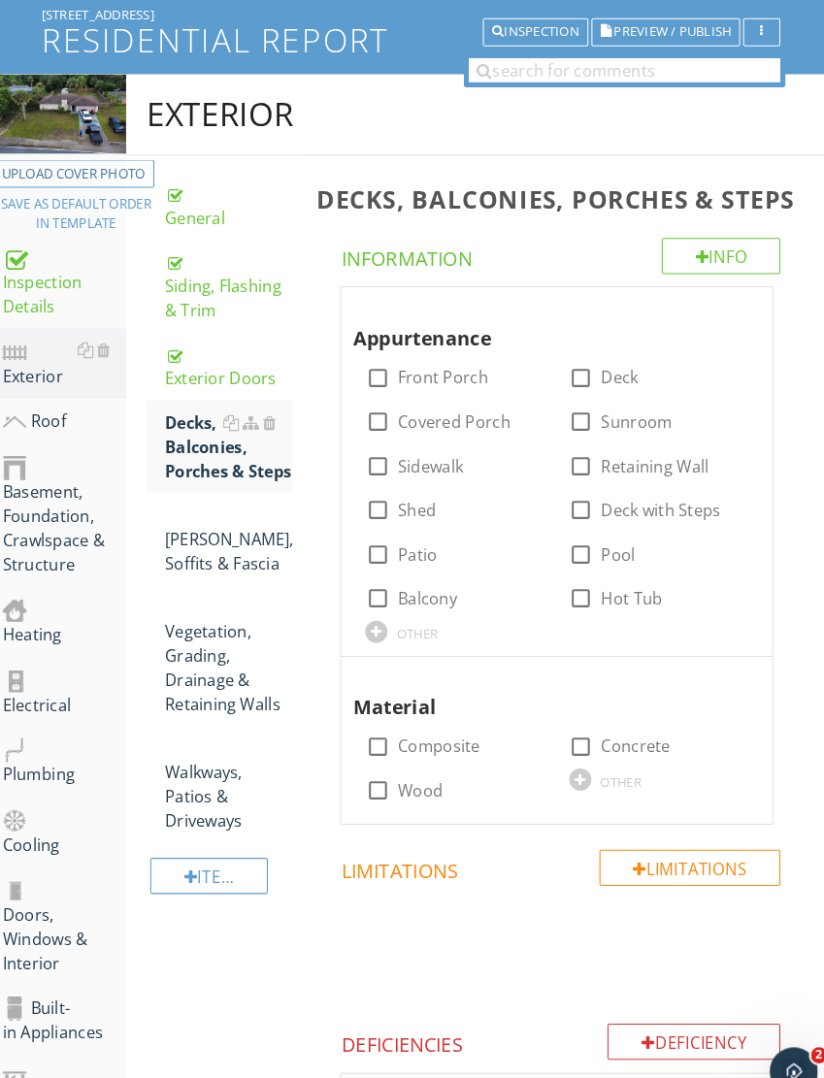
click at [269, 401] on div at bounding box center [275, 409] width 13 height 16
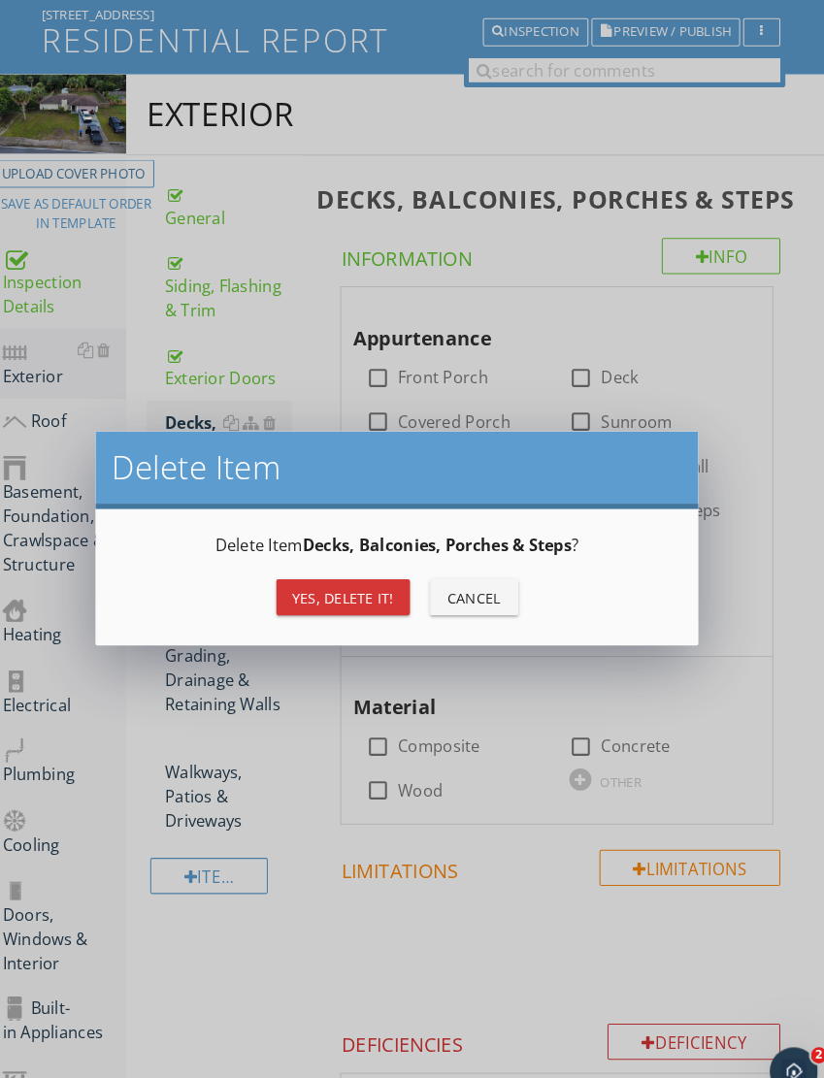
click at [341, 563] on button "Yes, Delete it!" at bounding box center [345, 577] width 129 height 35
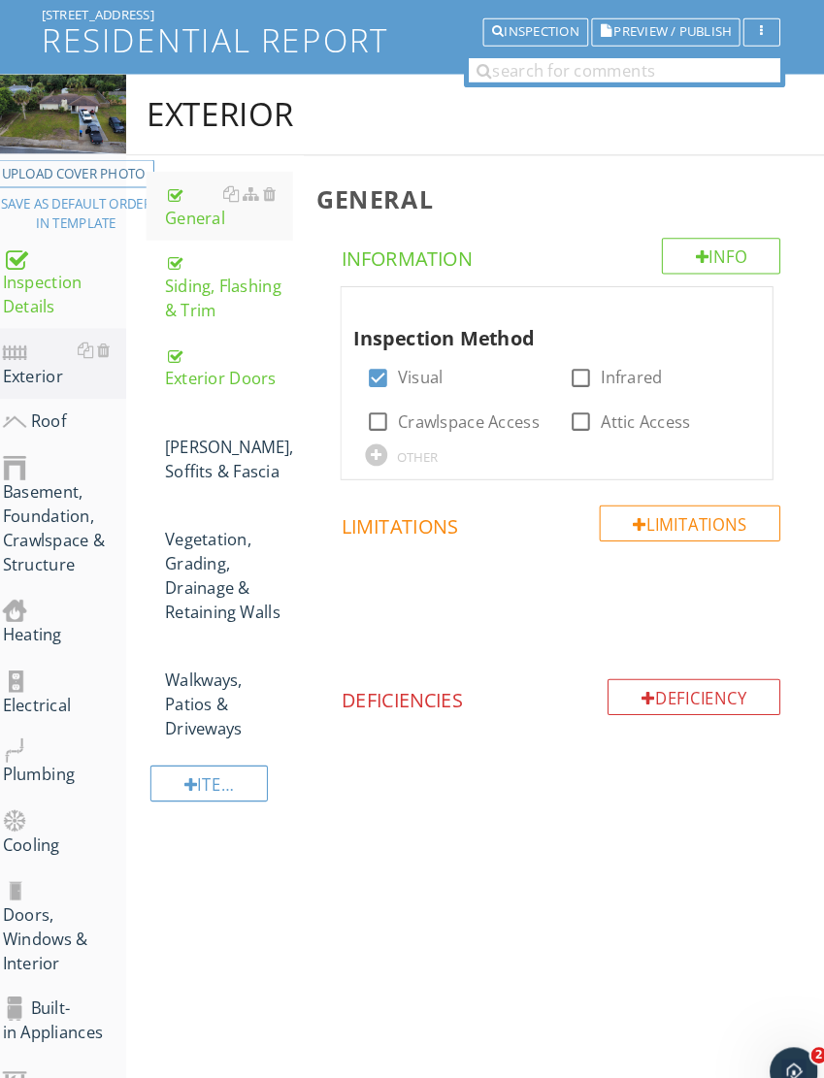
click at [176, 422] on div "[PERSON_NAME], Soffits & [MEDICAL_DATA]" at bounding box center [235, 432] width 123 height 70
click at [185, 405] on div "[PERSON_NAME], Soffits & [MEDICAL_DATA]" at bounding box center [235, 432] width 123 height 70
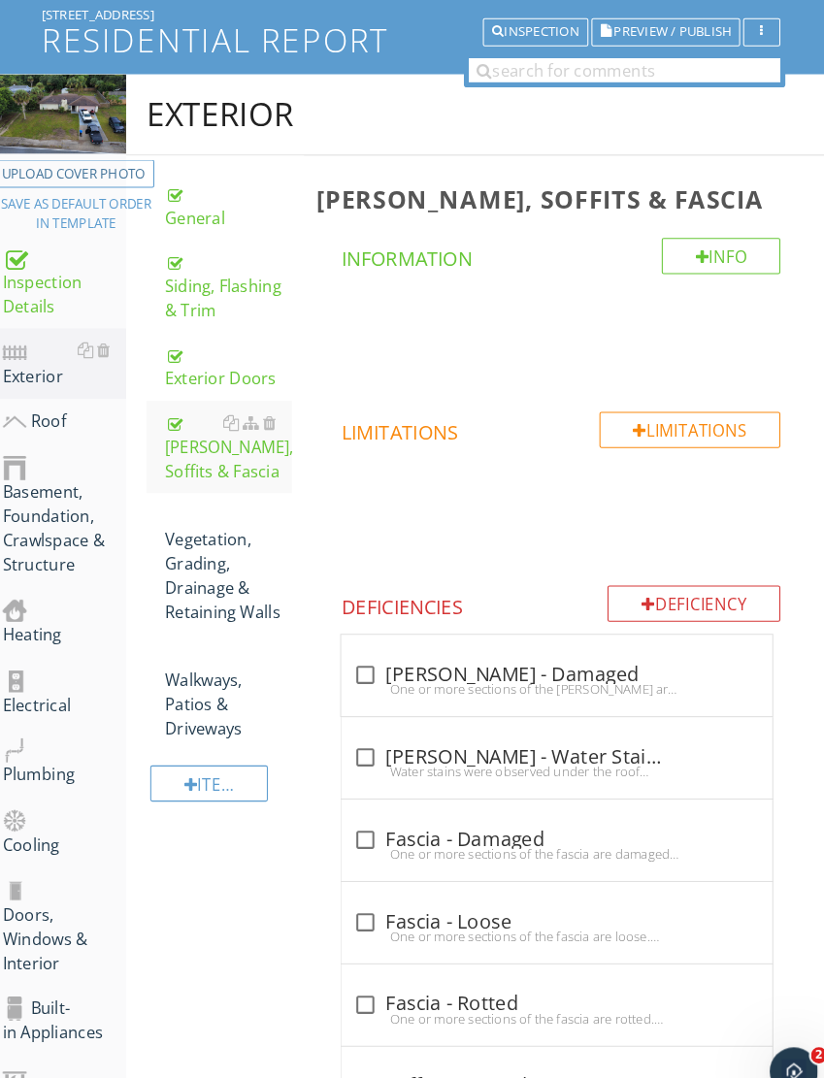
click at [202, 501] on div "Vegetation, Grading, Drainage & Retaining Walls" at bounding box center [235, 544] width 123 height 116
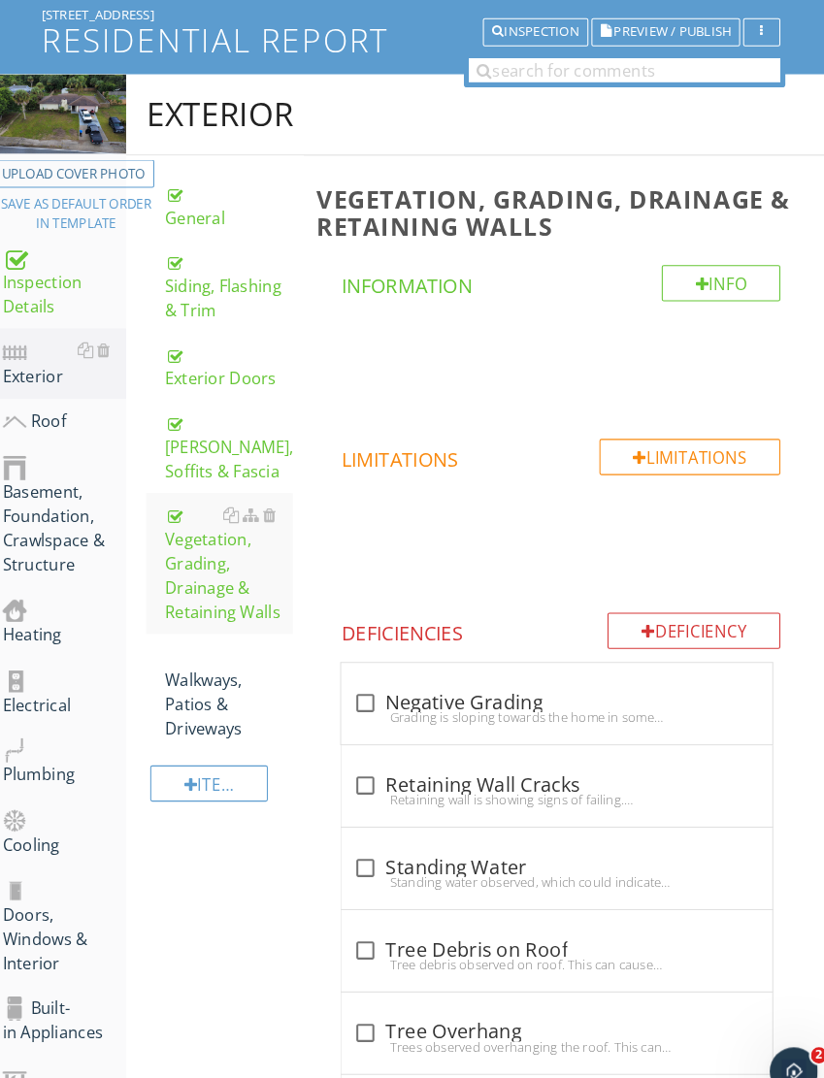
click at [209, 651] on div "Walkways, Patios & Driveways" at bounding box center [235, 668] width 123 height 93
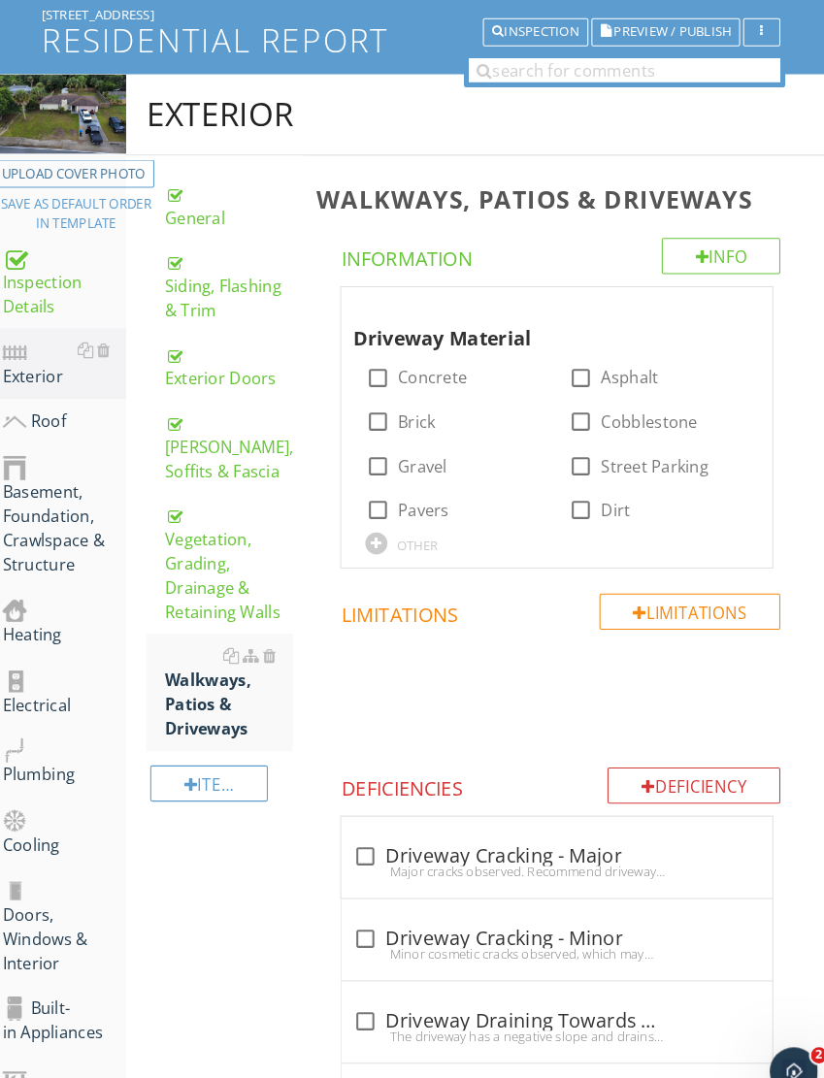
click at [363, 348] on div at bounding box center [379, 364] width 33 height 33
checkbox input "true"
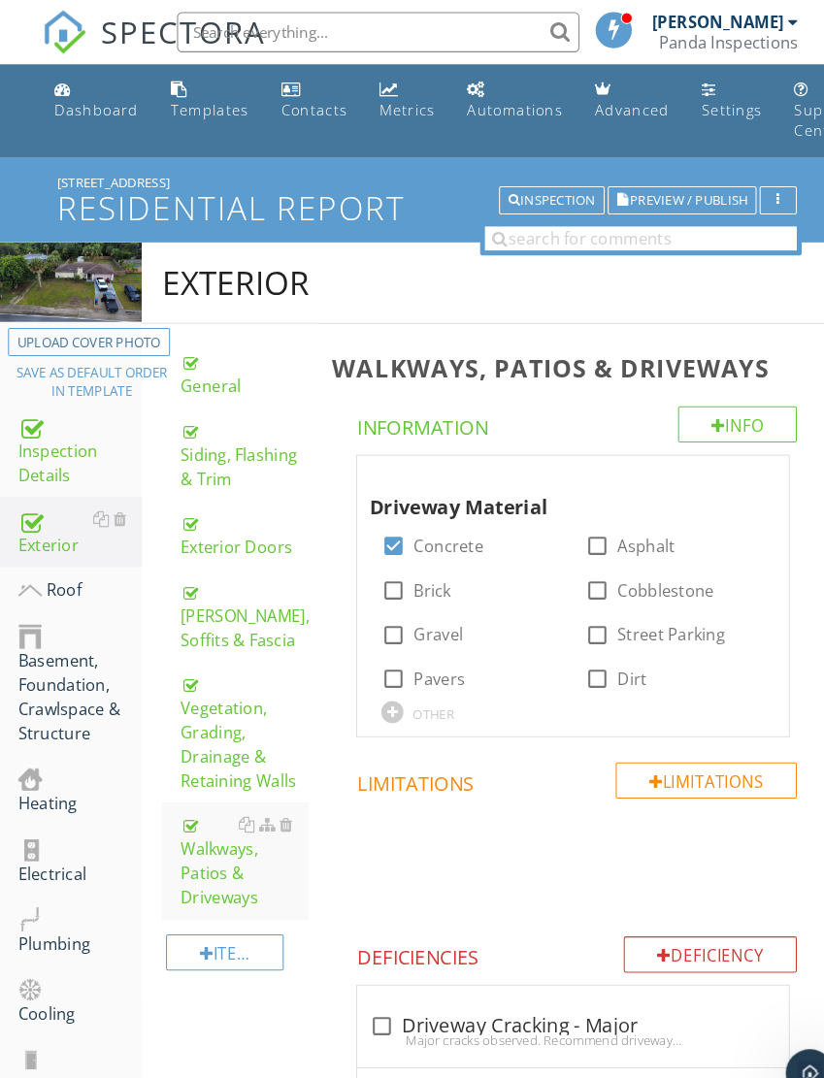
click at [244, 568] on div at bounding box center [238, 571] width 16 height 16
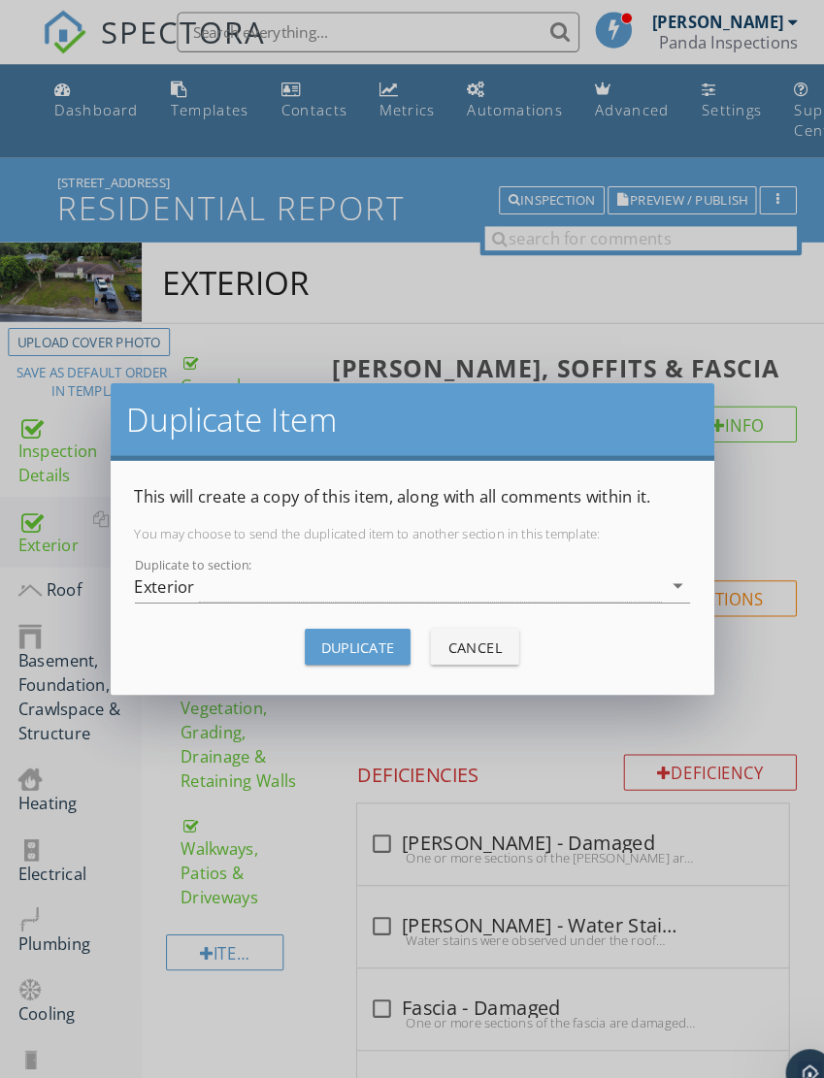
click at [467, 620] on div "Cancel" at bounding box center [458, 624] width 54 height 20
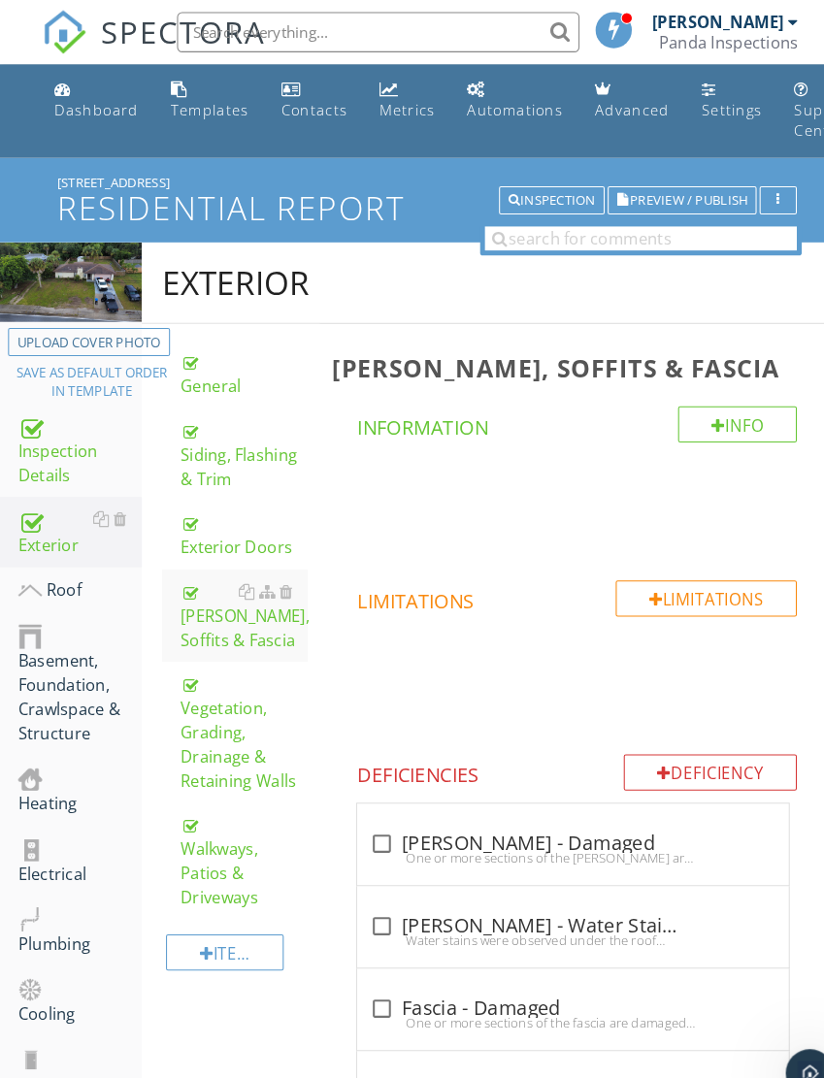
click at [213, 601] on div "[PERSON_NAME], Soffits & [MEDICAL_DATA]" at bounding box center [235, 594] width 123 height 70
click at [238, 486] on link "Exterior Doors" at bounding box center [235, 516] width 123 height 66
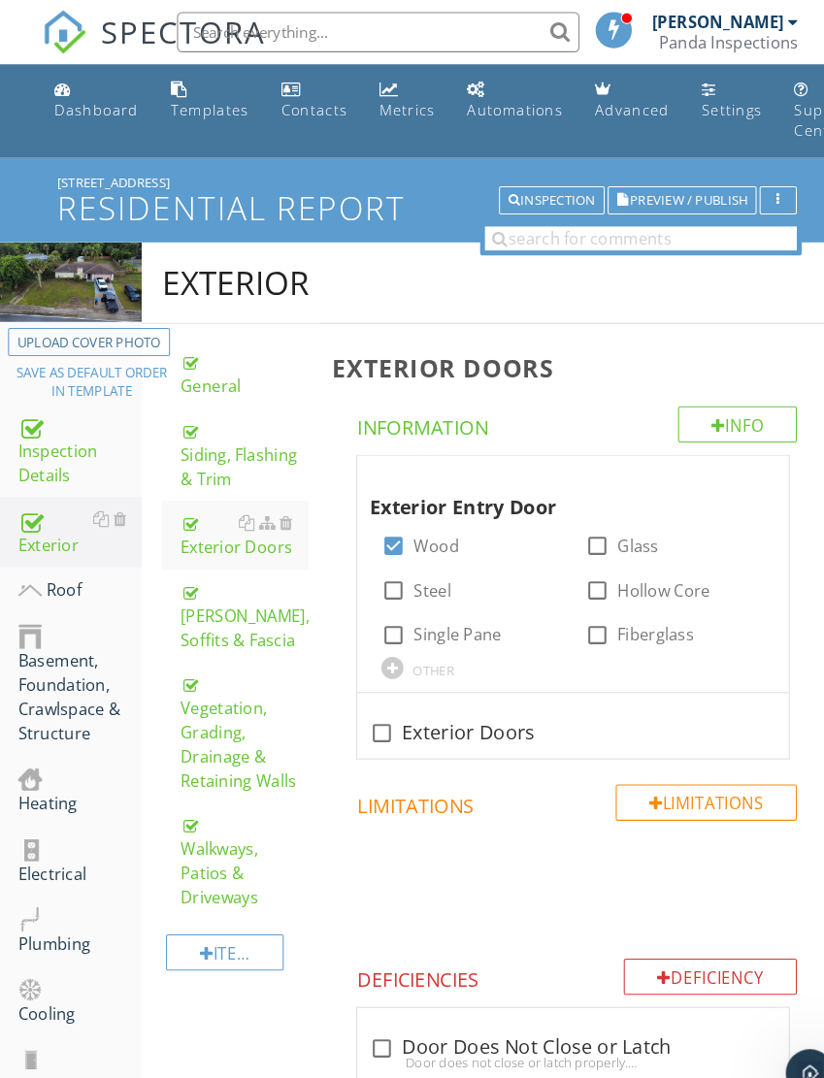
click at [223, 612] on div "[PERSON_NAME], Soffits & [MEDICAL_DATA]" at bounding box center [235, 594] width 123 height 70
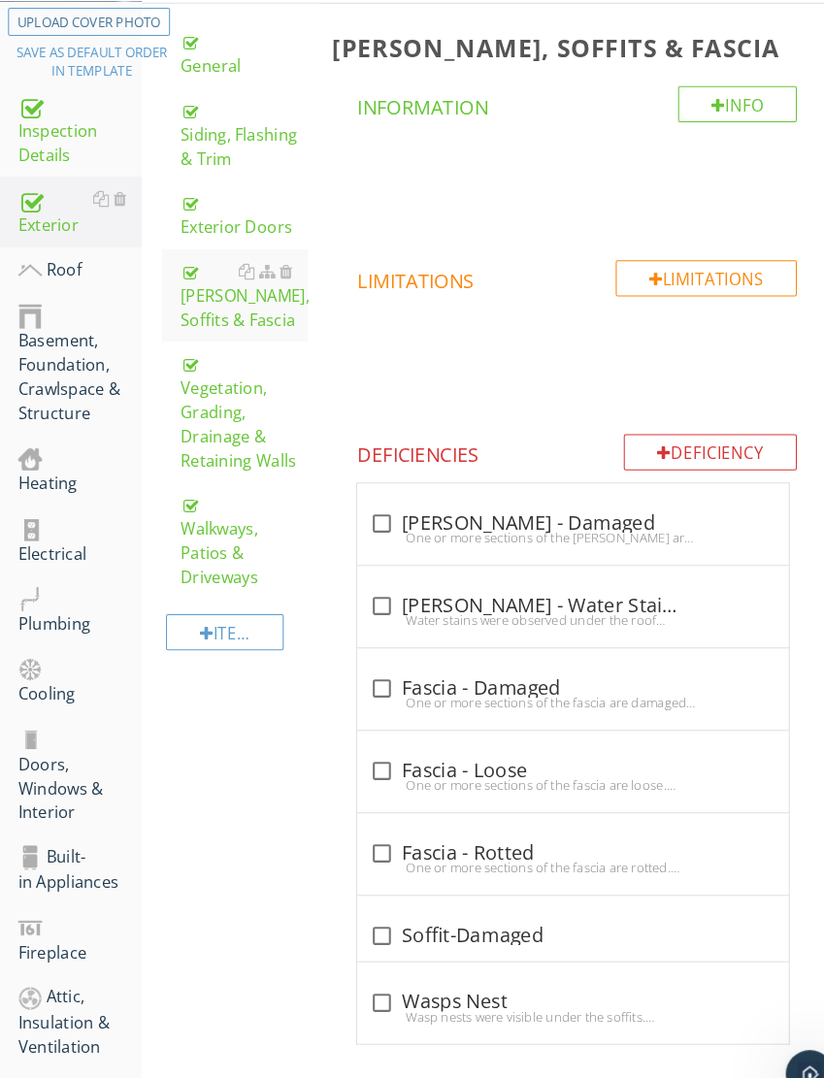
scroll to position [309, 0]
click at [244, 150] on div "Siding, Flashing & Trim" at bounding box center [235, 130] width 123 height 70
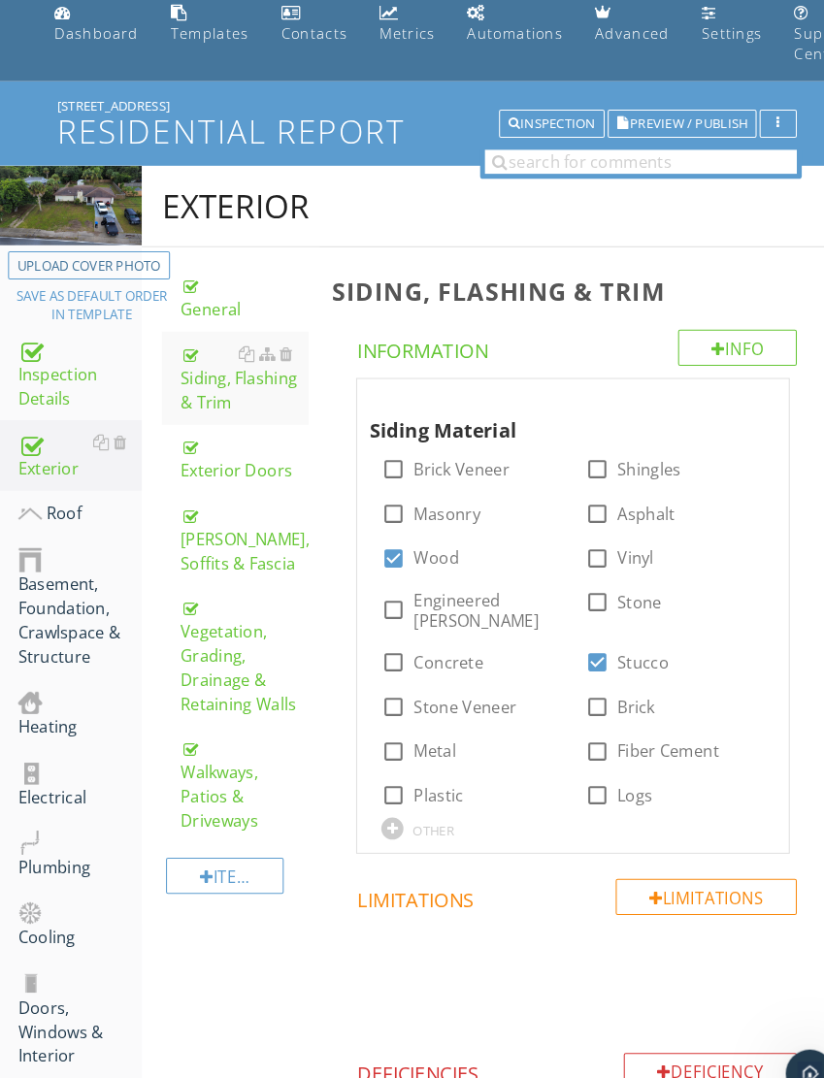
scroll to position [75, 0]
click at [247, 522] on div "[PERSON_NAME], Soffits & [MEDICAL_DATA]" at bounding box center [235, 519] width 123 height 70
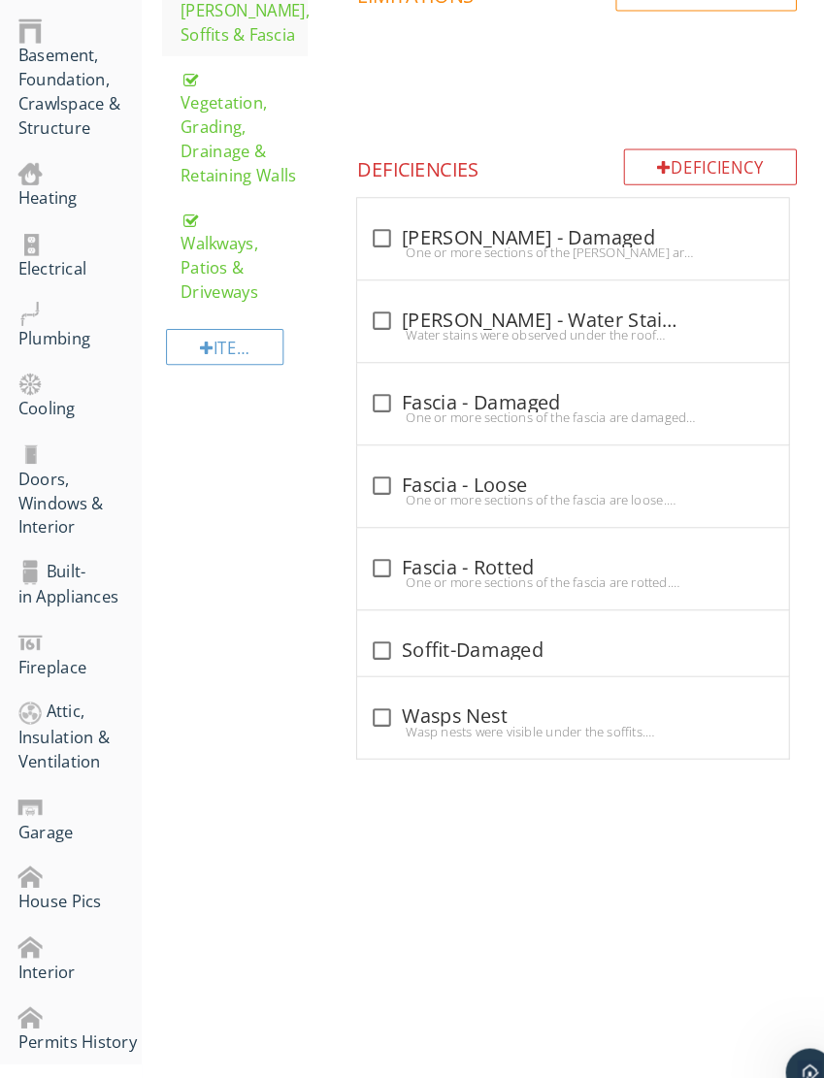
scroll to position [583, 0]
click at [475, 161] on div "Deficiency" at bounding box center [685, 162] width 167 height 35
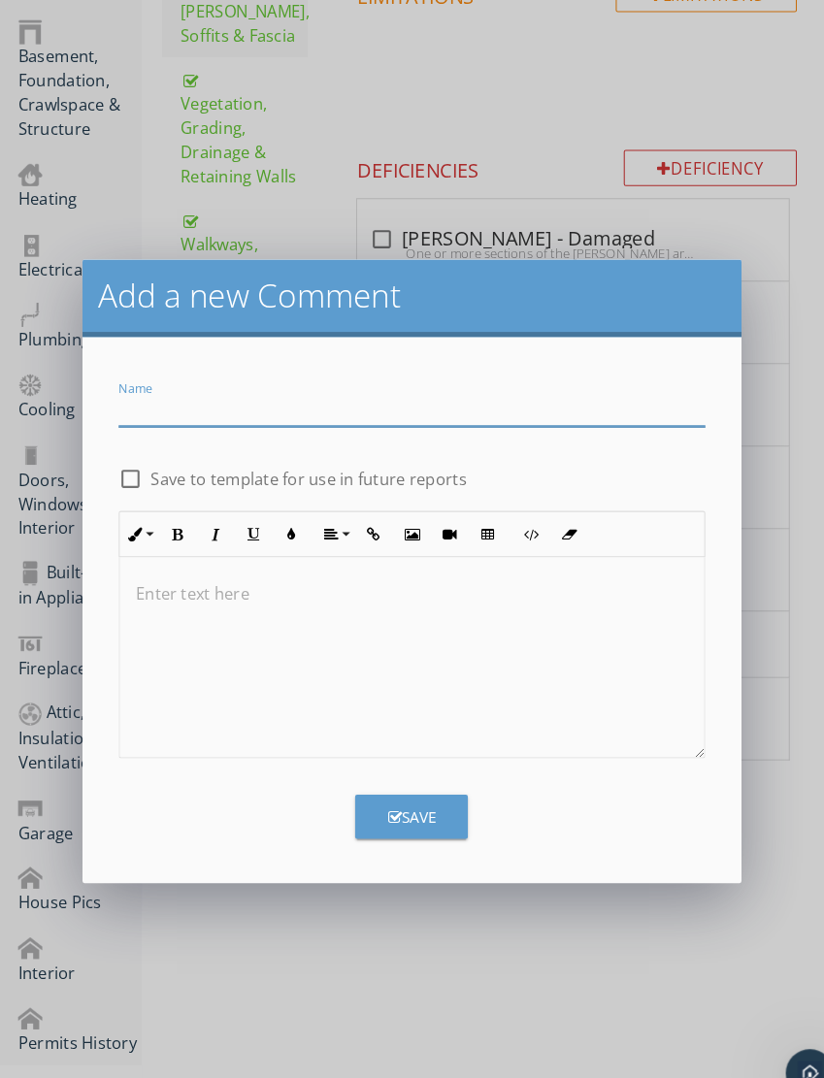
click at [354, 401] on input "Name" at bounding box center [398, 396] width 566 height 32
type input "Fascia cover missing"
click at [402, 769] on button "Save" at bounding box center [397, 788] width 109 height 43
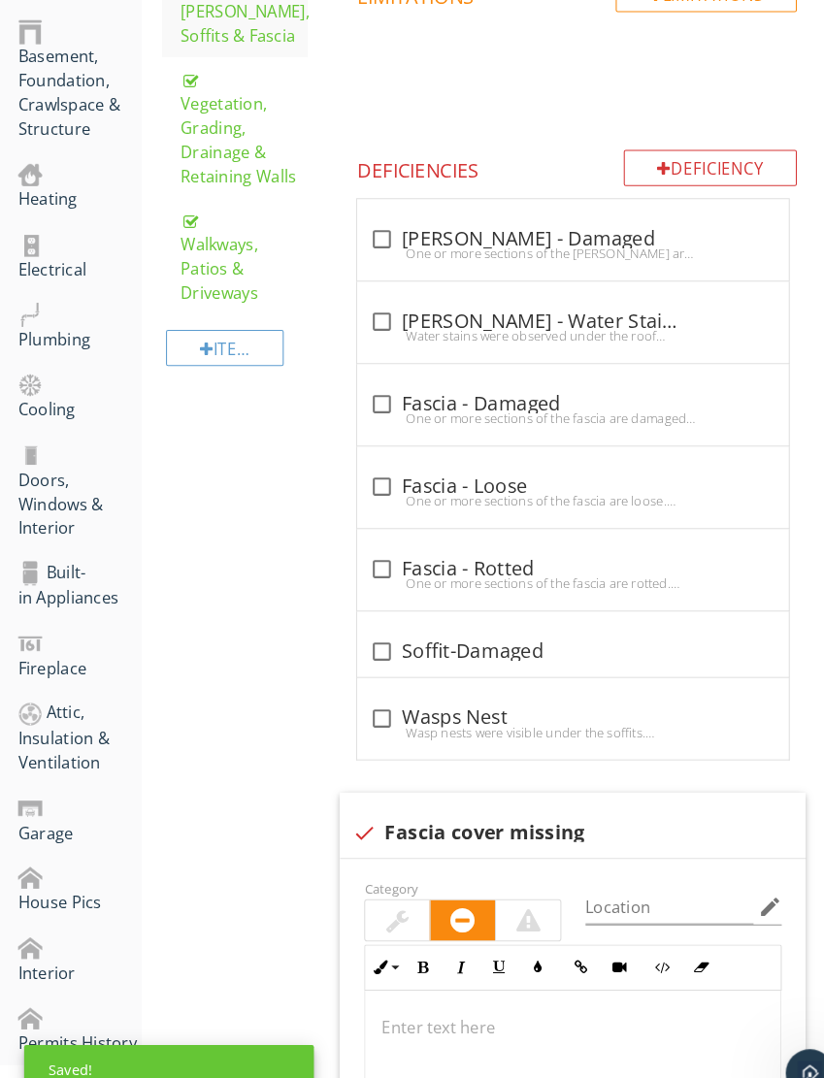
scroll to position [907, 0]
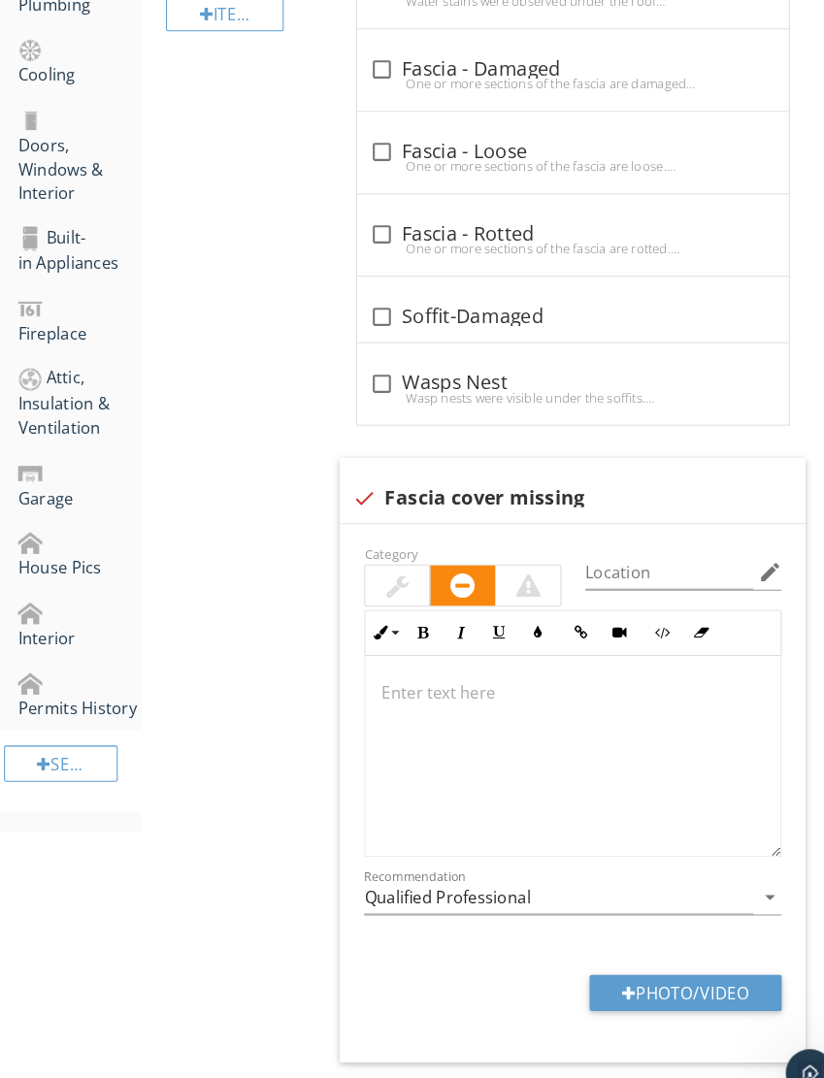
click at [475, 988] on div "Category Location edit Inline Style XLarge Large Normal Small Light Small/Light…" at bounding box center [552, 765] width 449 height 519
click at [475, 949] on button "Photo/Video" at bounding box center [661, 958] width 185 height 35
type input "C:\fakepath\IMG_6105.jpeg"
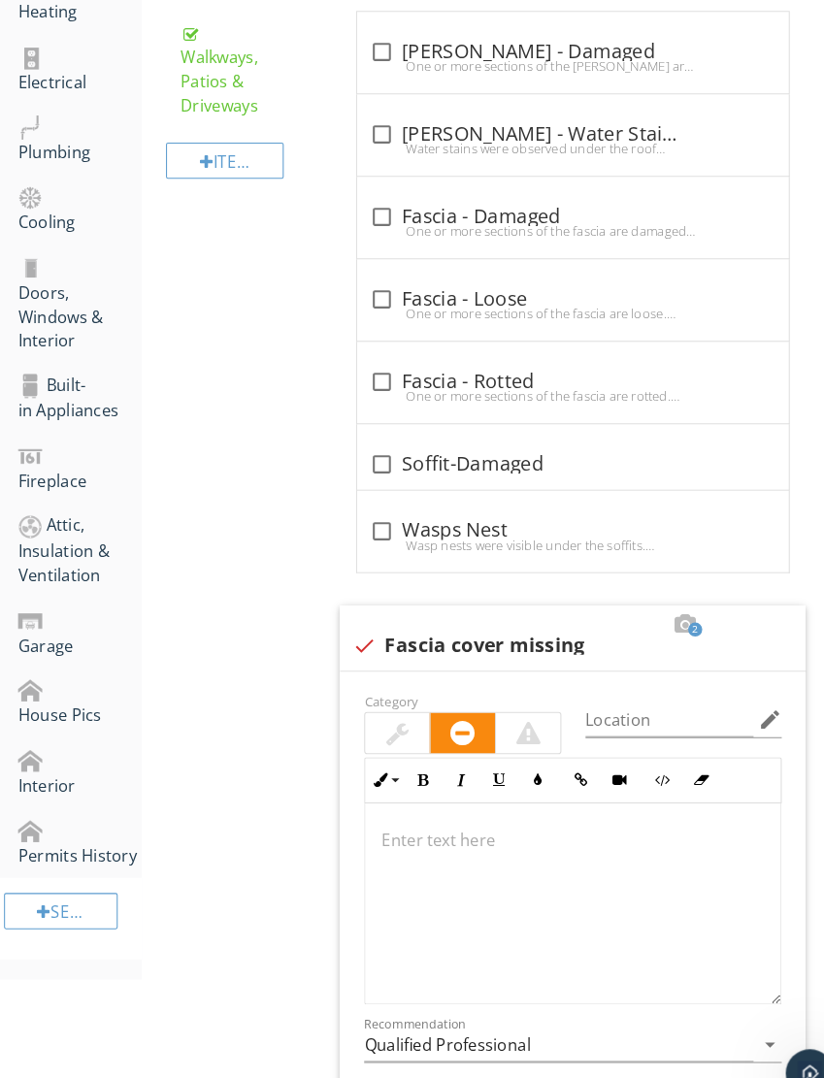
scroll to position [822, 0]
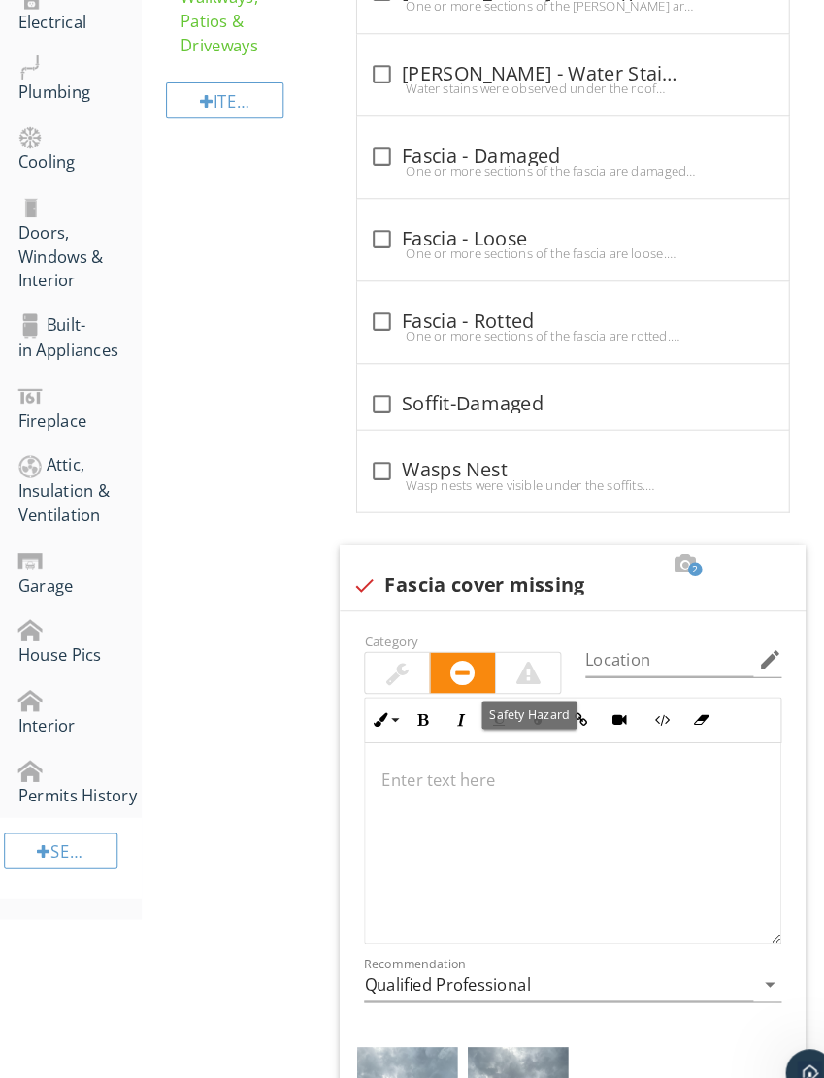
click at [475, 639] on div at bounding box center [509, 649] width 23 height 23
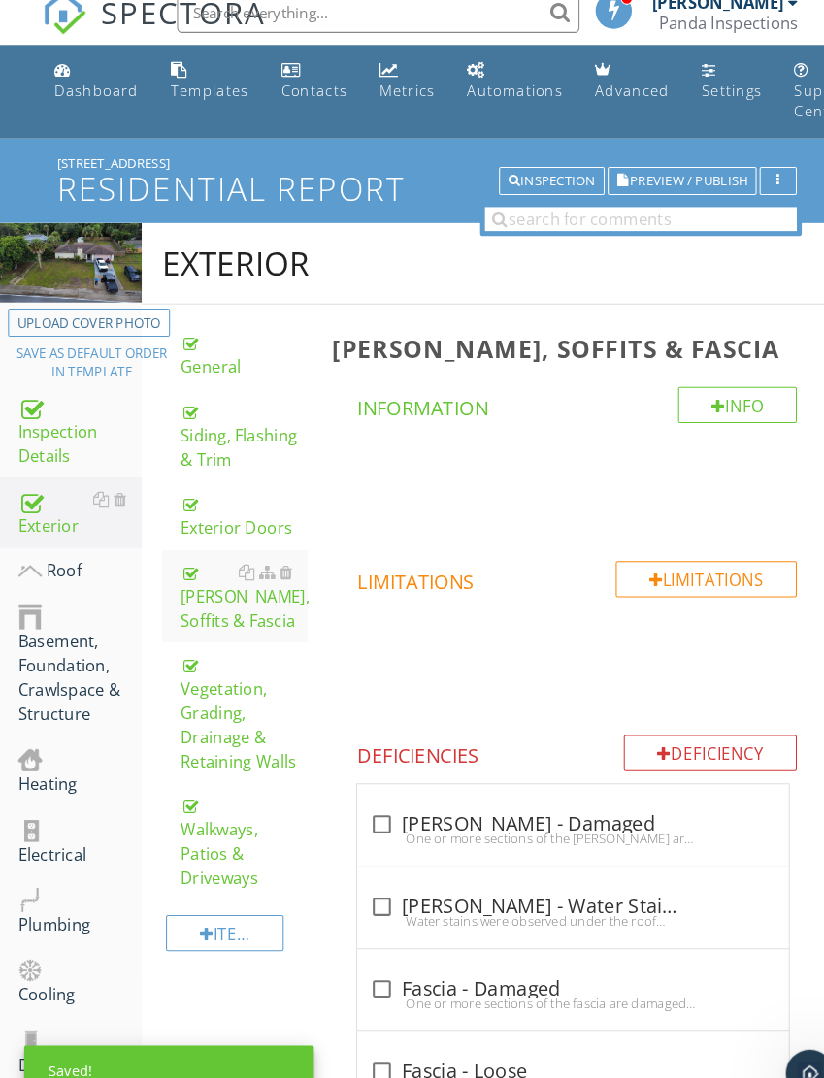
scroll to position [0, 0]
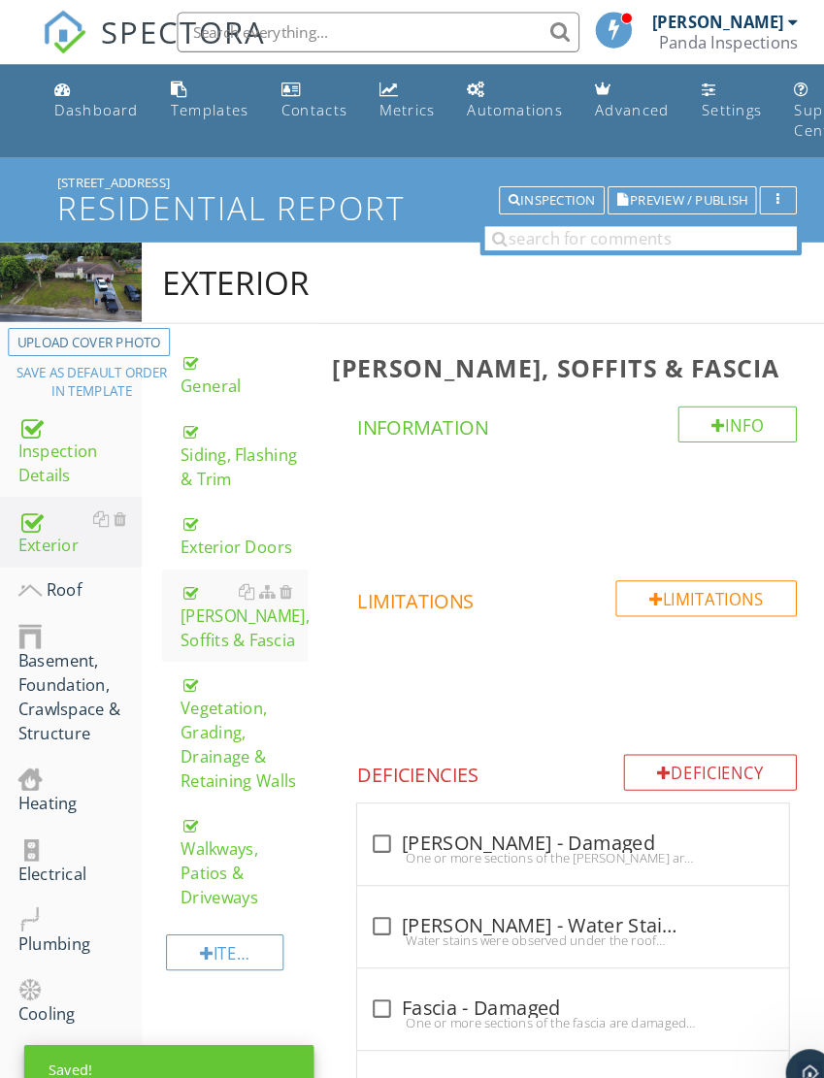
click at [69, 558] on div "Roof" at bounding box center [76, 569] width 119 height 25
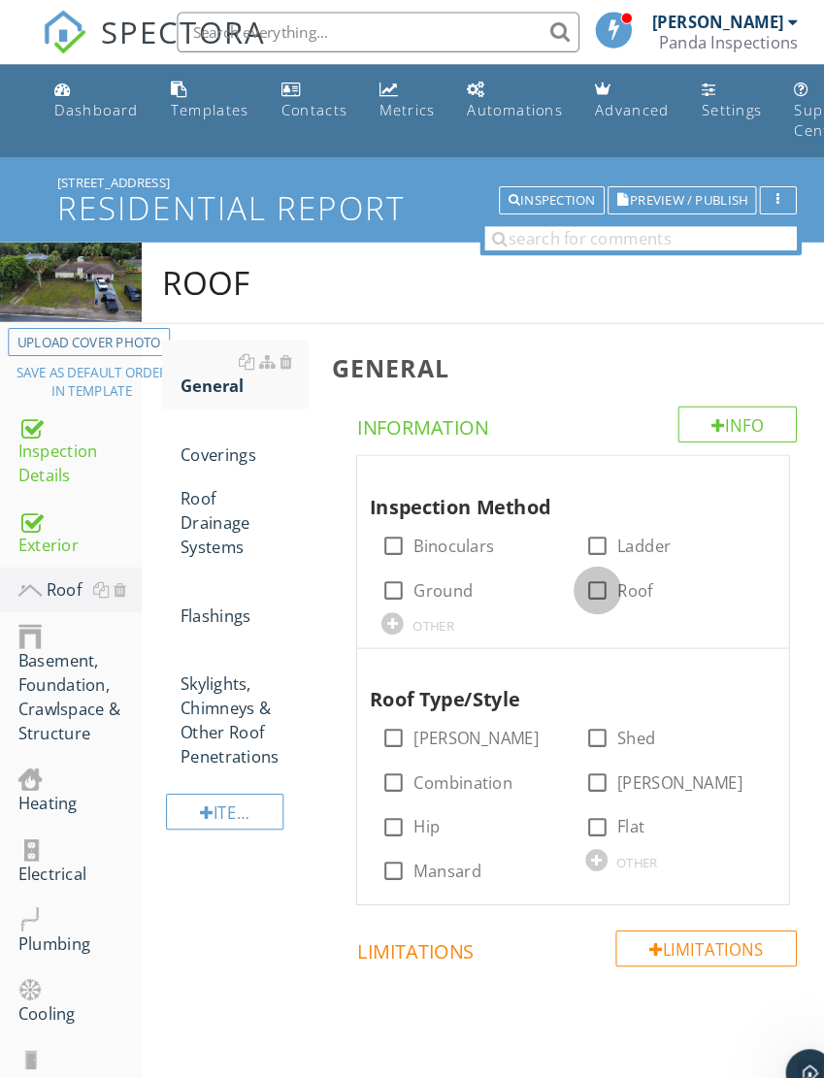
click at [475, 565] on div at bounding box center [576, 569] width 33 height 33
checkbox input "true"
click at [475, 518] on div at bounding box center [576, 527] width 33 height 33
checkbox input "true"
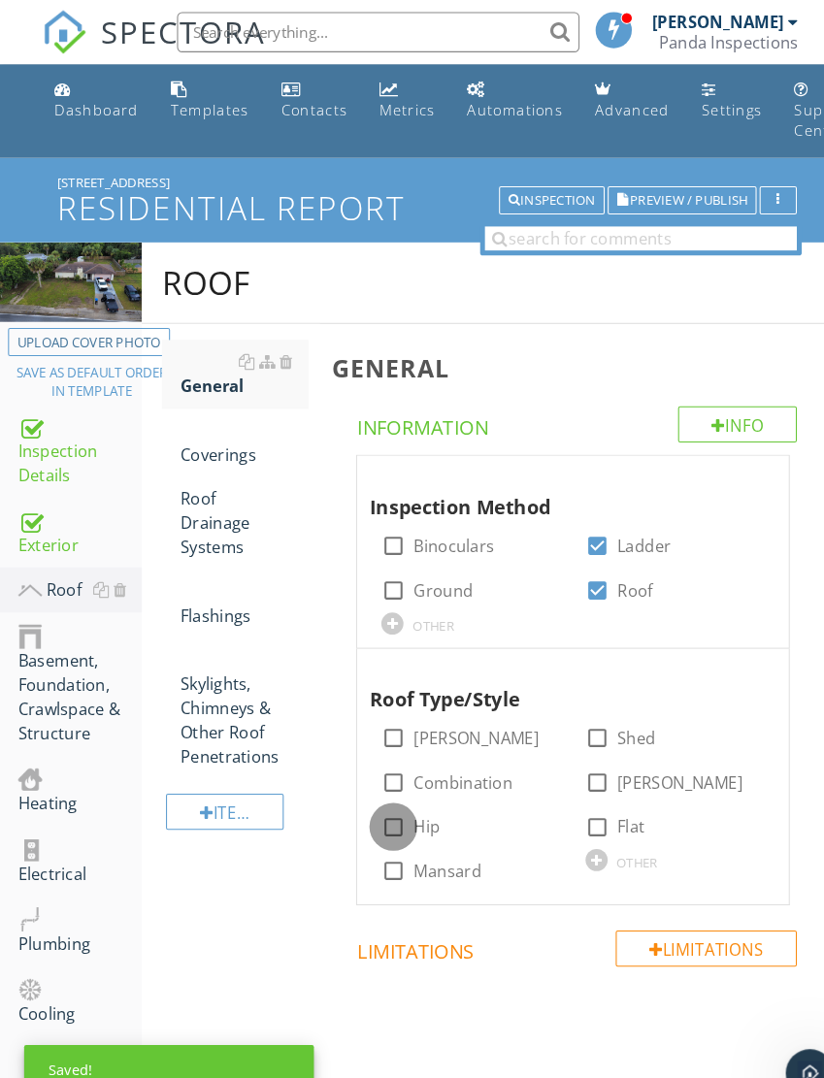
click at [372, 786] on div at bounding box center [379, 797] width 33 height 33
checkbox input "true"
click at [216, 420] on div "Coverings" at bounding box center [235, 427] width 123 height 47
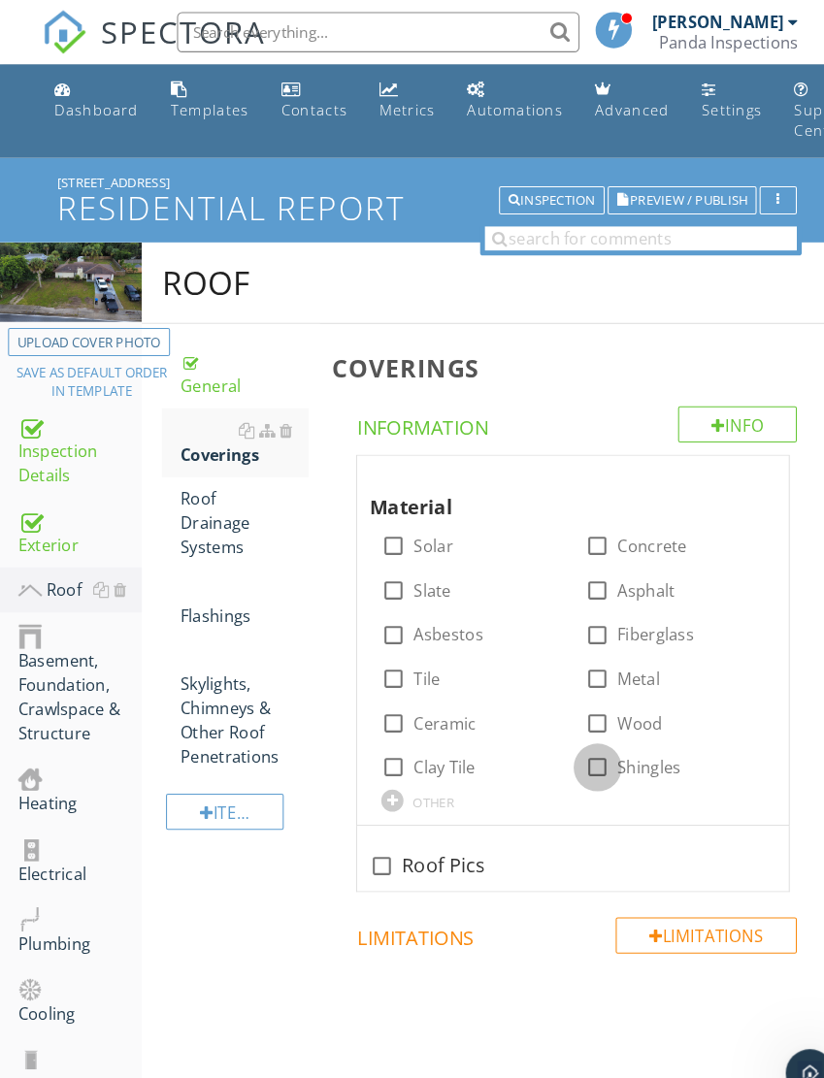
click at [475, 730] on div at bounding box center [576, 740] width 33 height 33
checkbox input "true"
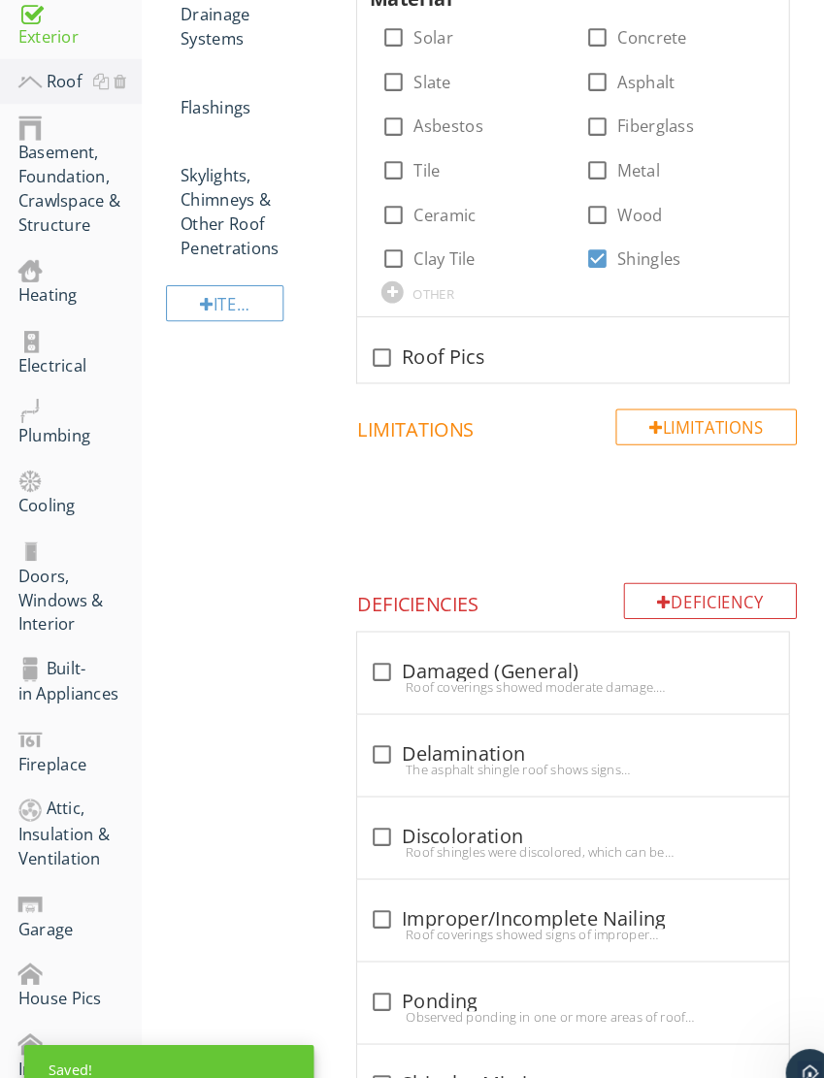
scroll to position [491, 0]
click at [367, 634] on div at bounding box center [367, 648] width 33 height 33
checkbox input "true"
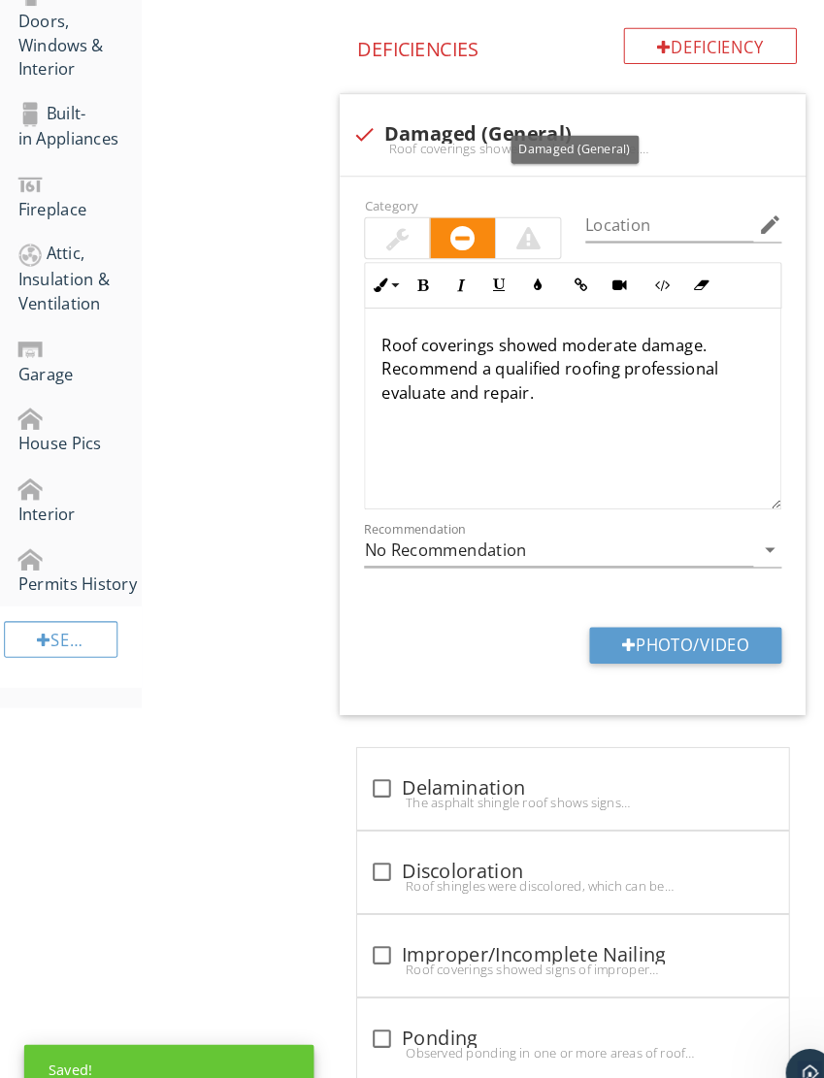
scroll to position [1027, 0]
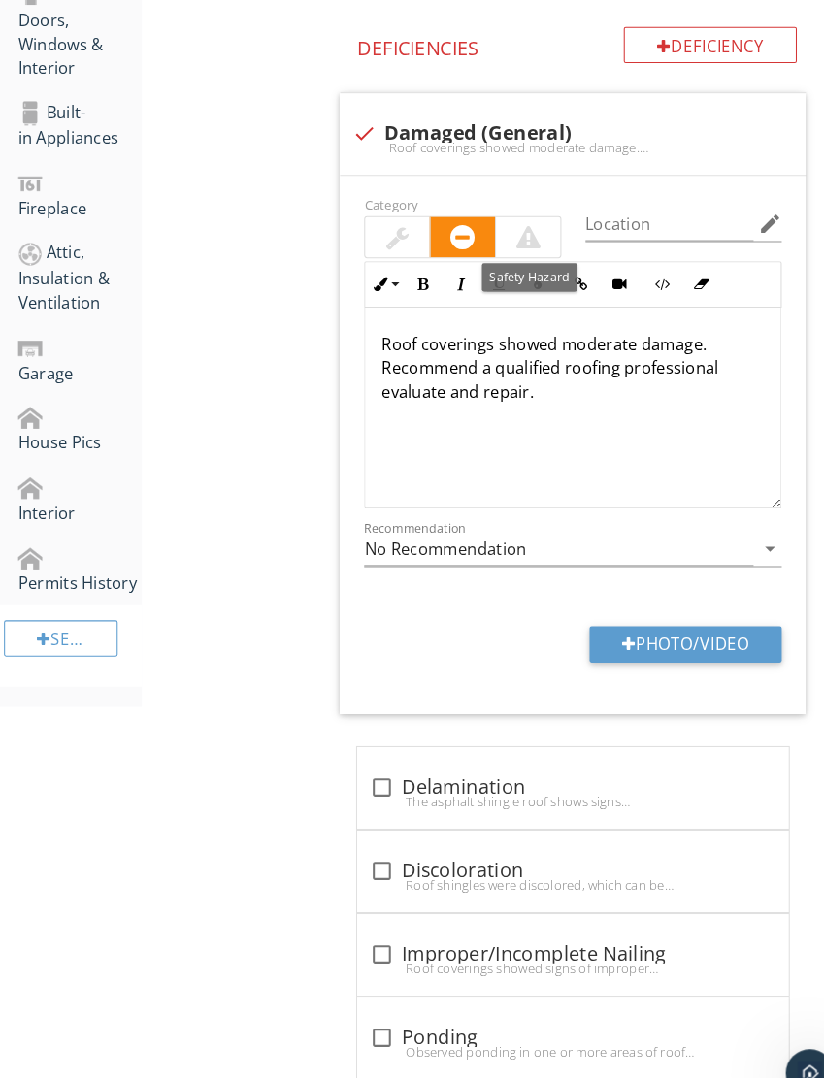
click at [475, 225] on div at bounding box center [509, 228] width 23 height 23
click at [475, 619] on button "Photo/Video" at bounding box center [661, 622] width 185 height 35
type input "C:\fakepath\IMG_3591.jpeg"
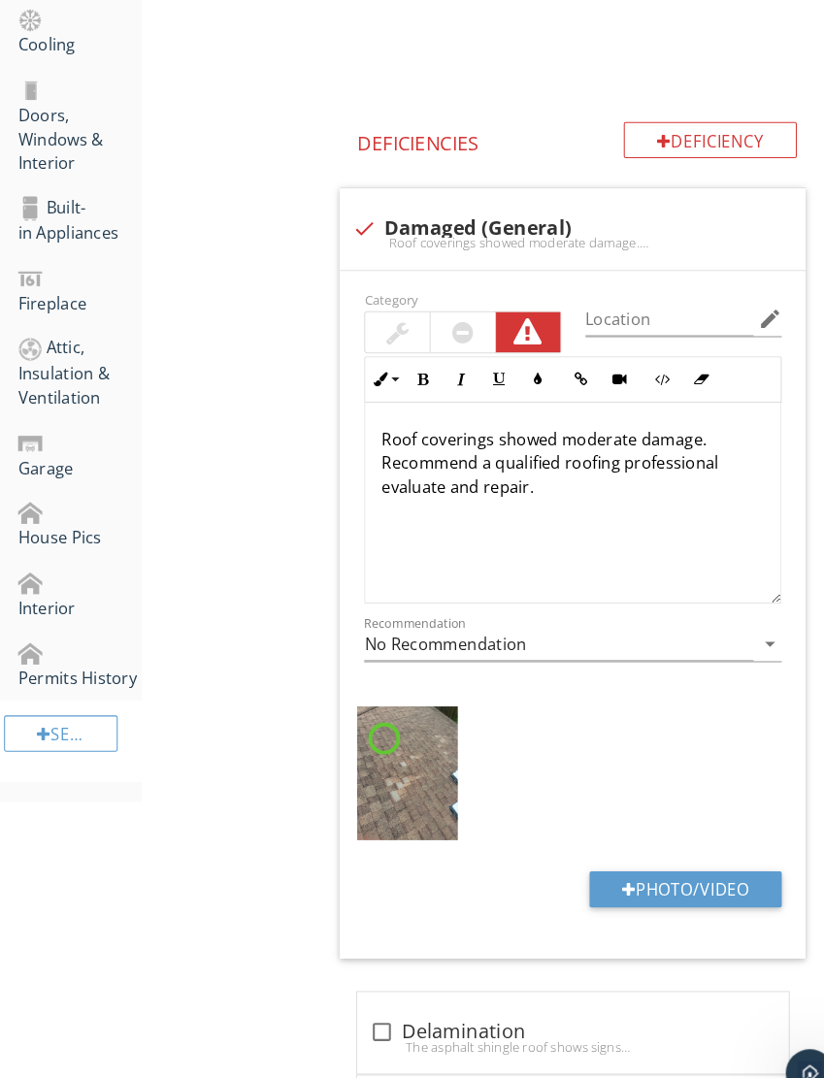
scroll to position [797, 0]
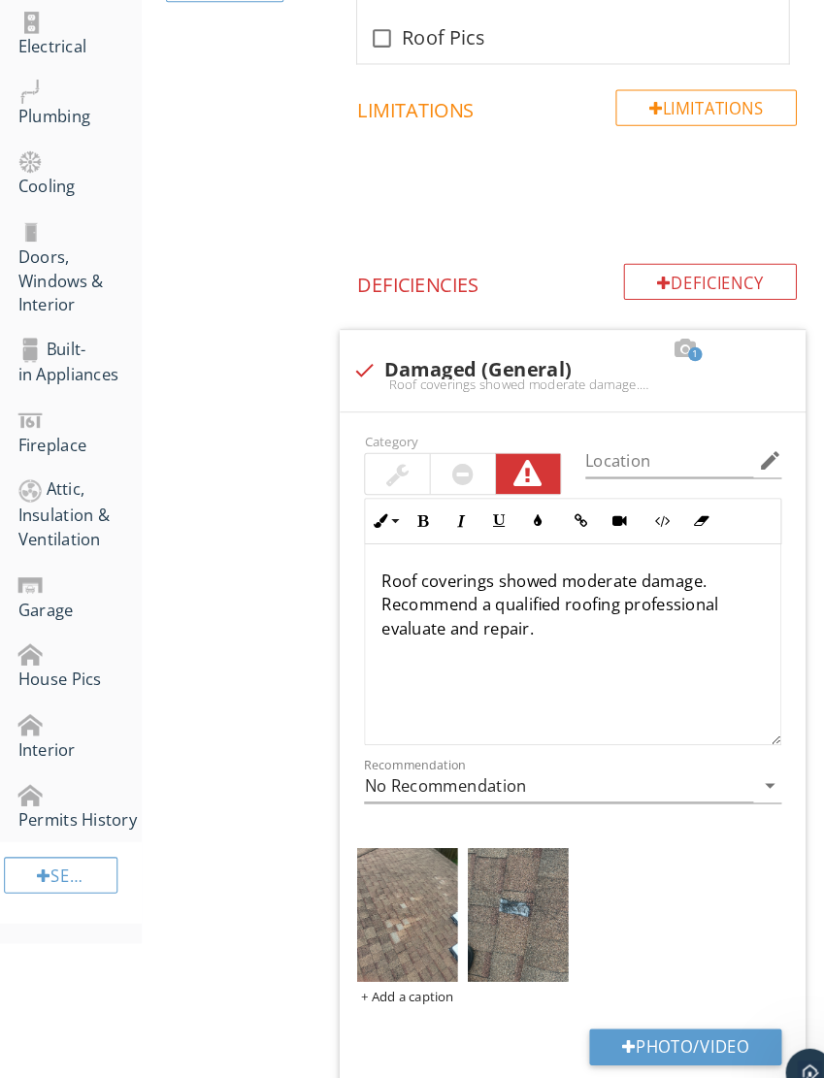
scroll to position [500, 0]
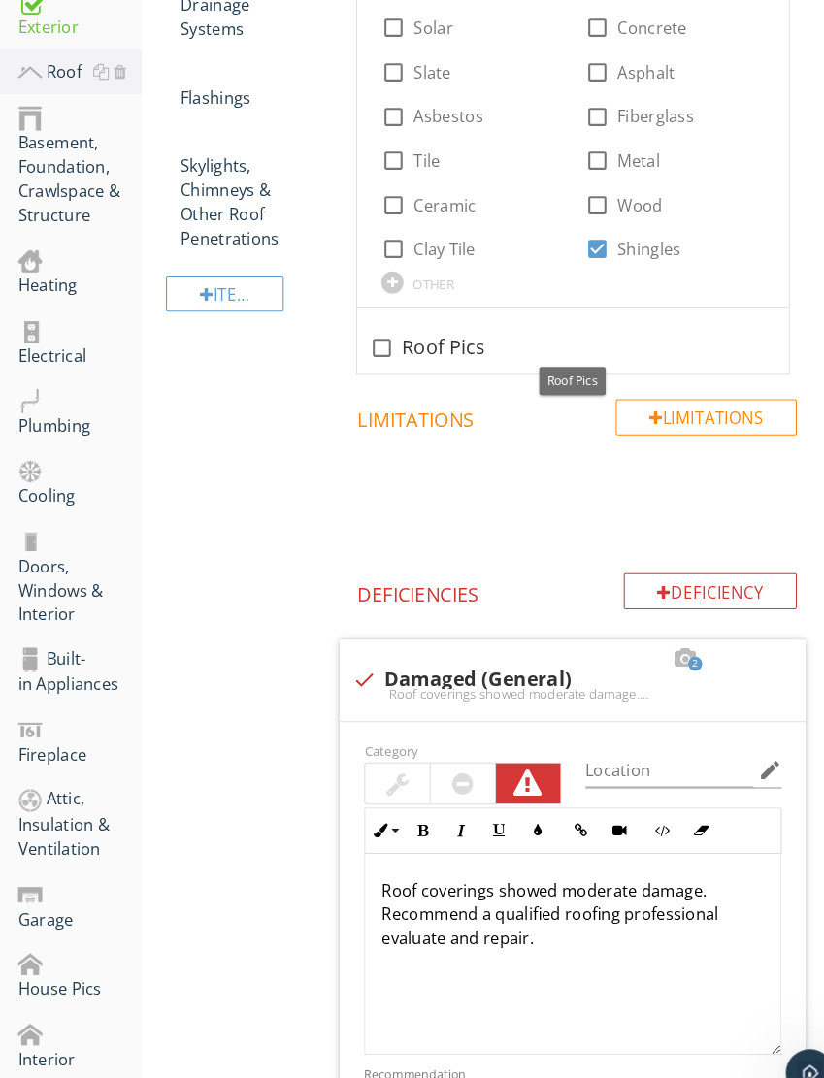
click at [356, 332] on div at bounding box center [367, 335] width 33 height 33
checkbox input "true"
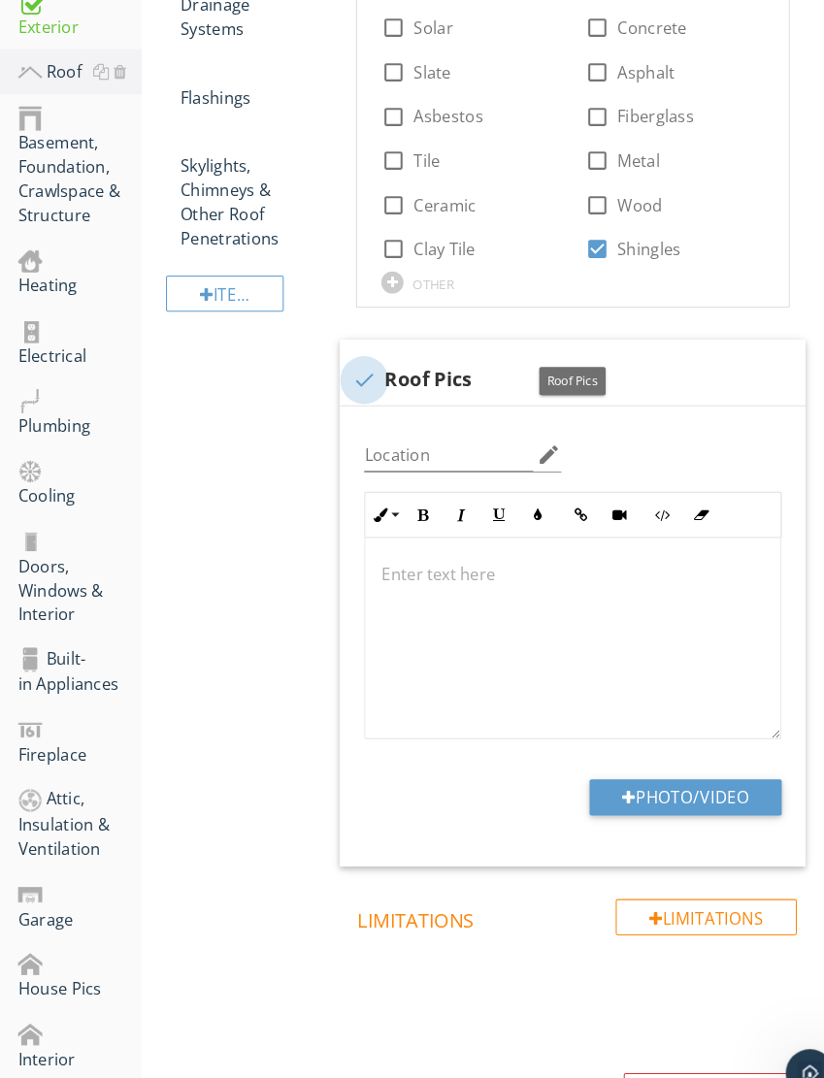
scroll to position [499, 0]
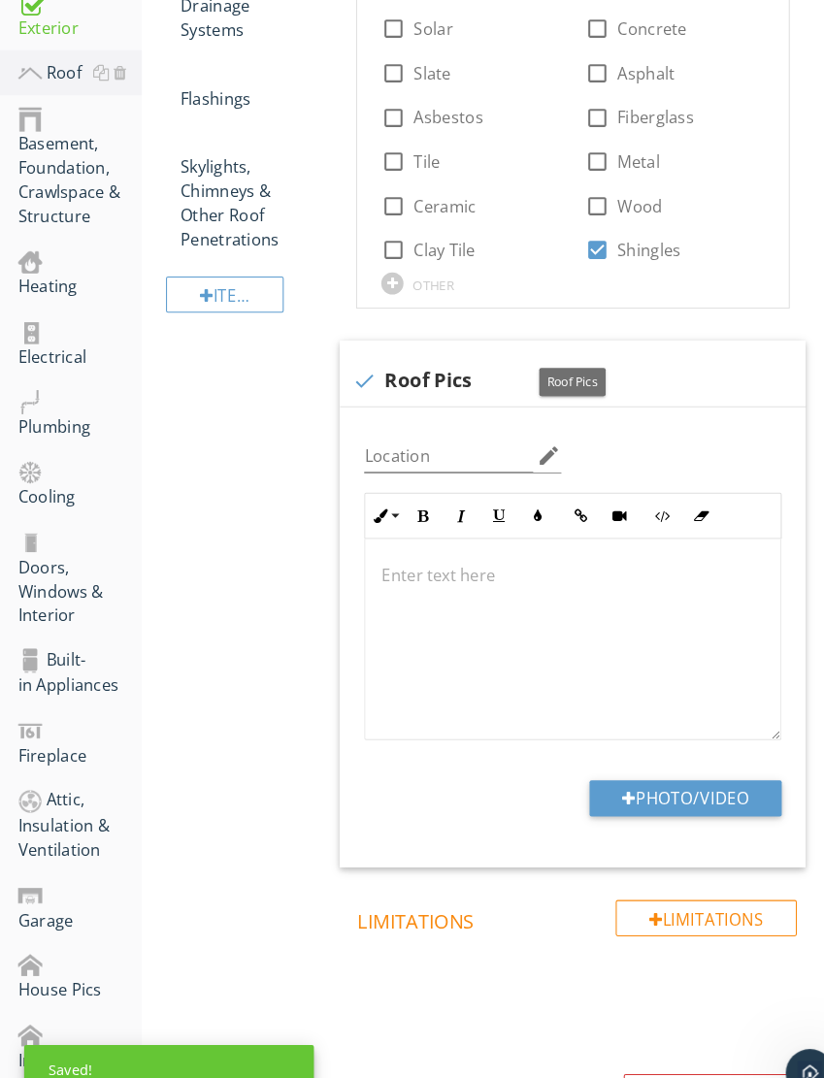
click at [676, 754] on button "Photo/Video" at bounding box center [661, 770] width 185 height 35
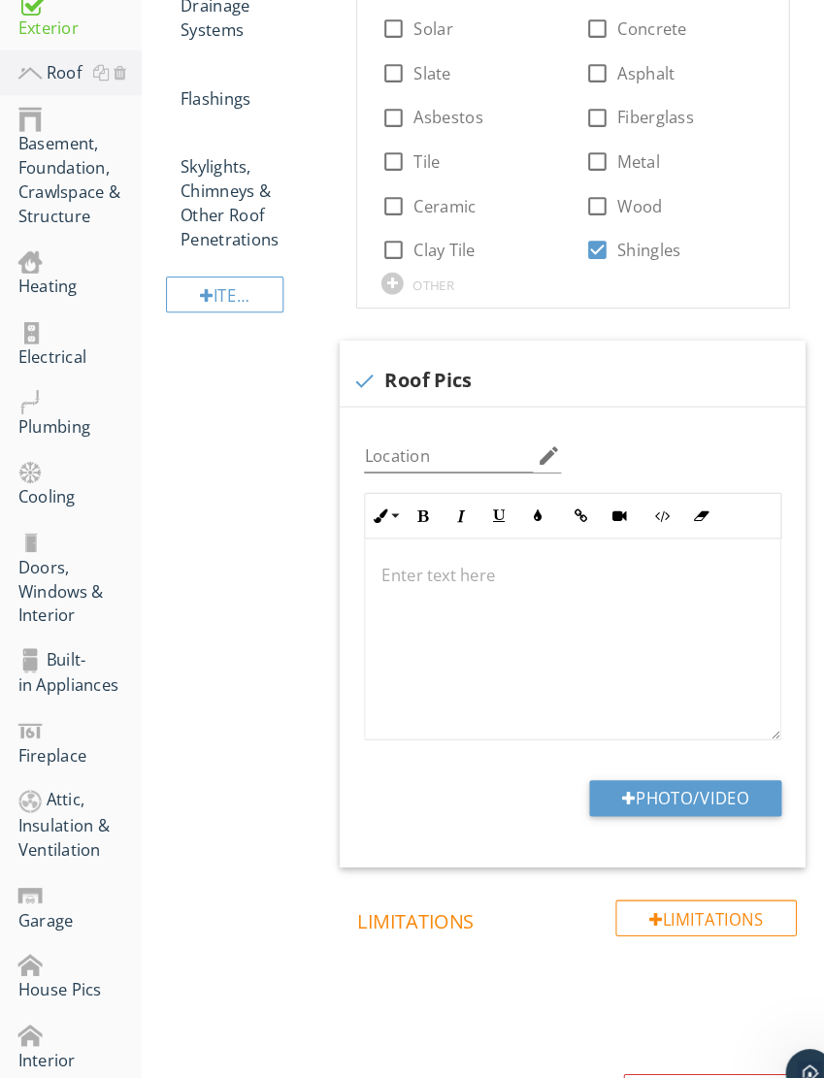
type input "C:\fakepath\dji_fly_20250927_133516_409_1758994581873_photo_optimized.jpeg"
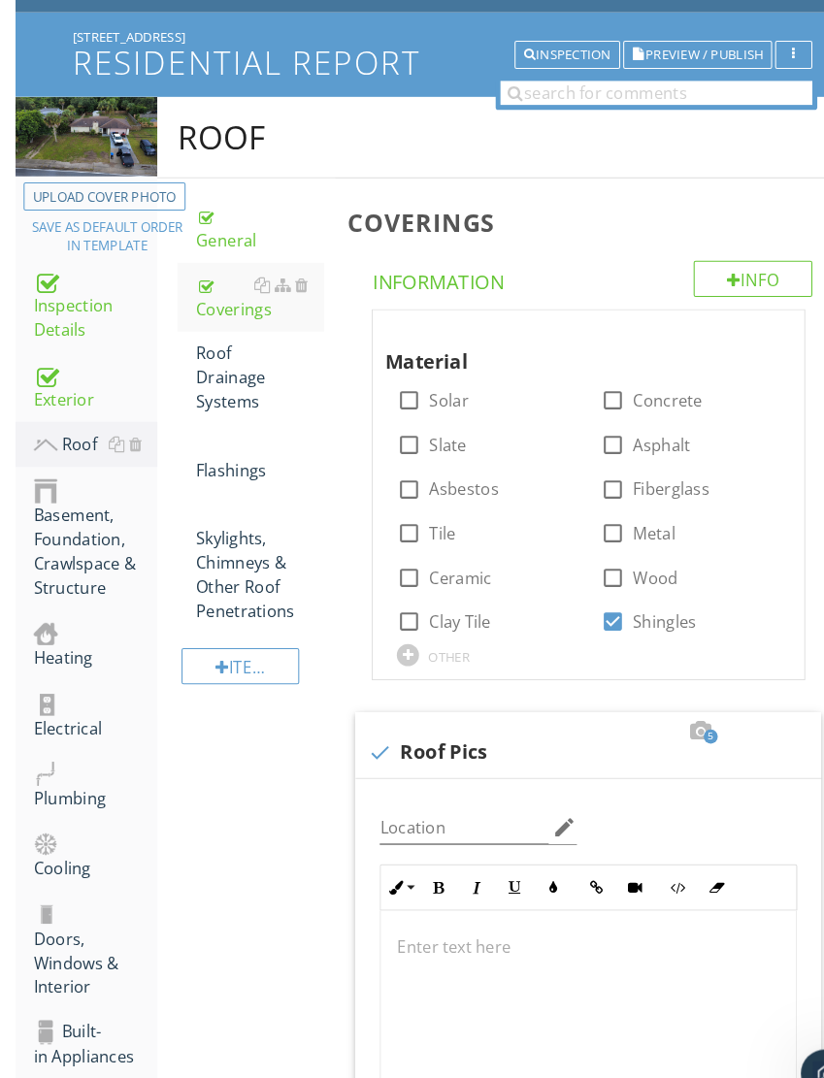
scroll to position [141, 0]
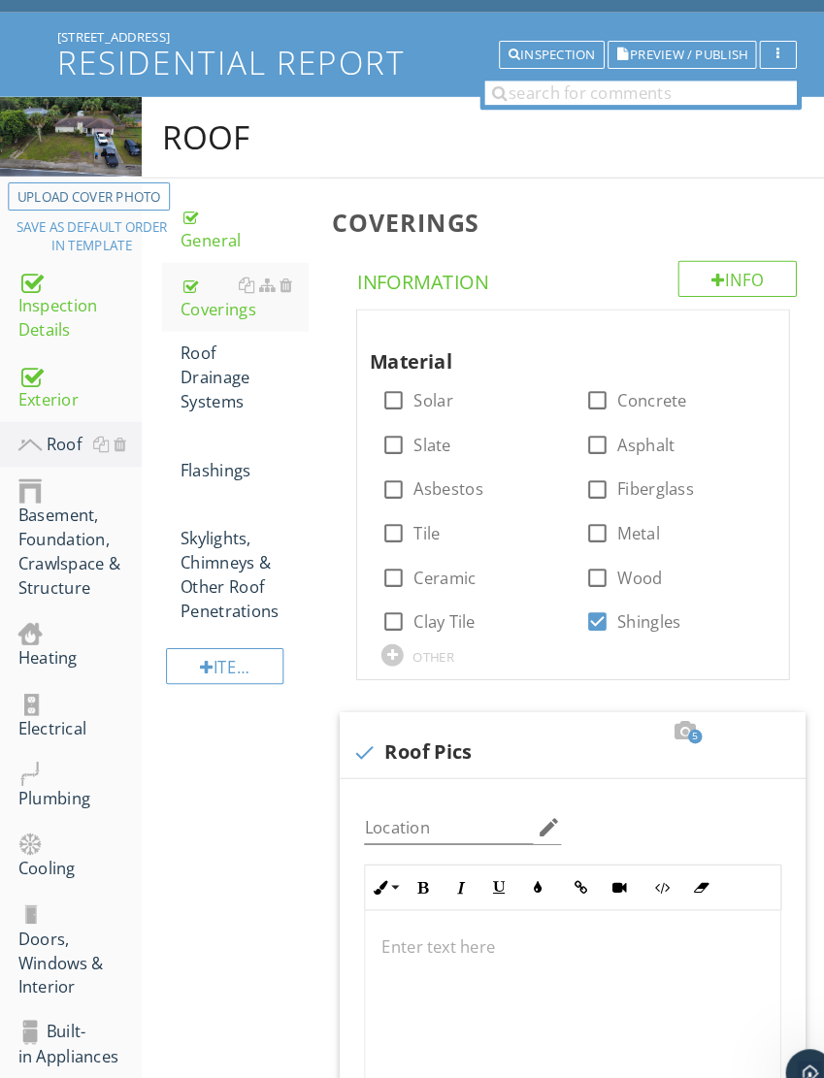
click at [190, 376] on div "Roof Drainage Systems" at bounding box center [235, 364] width 123 height 70
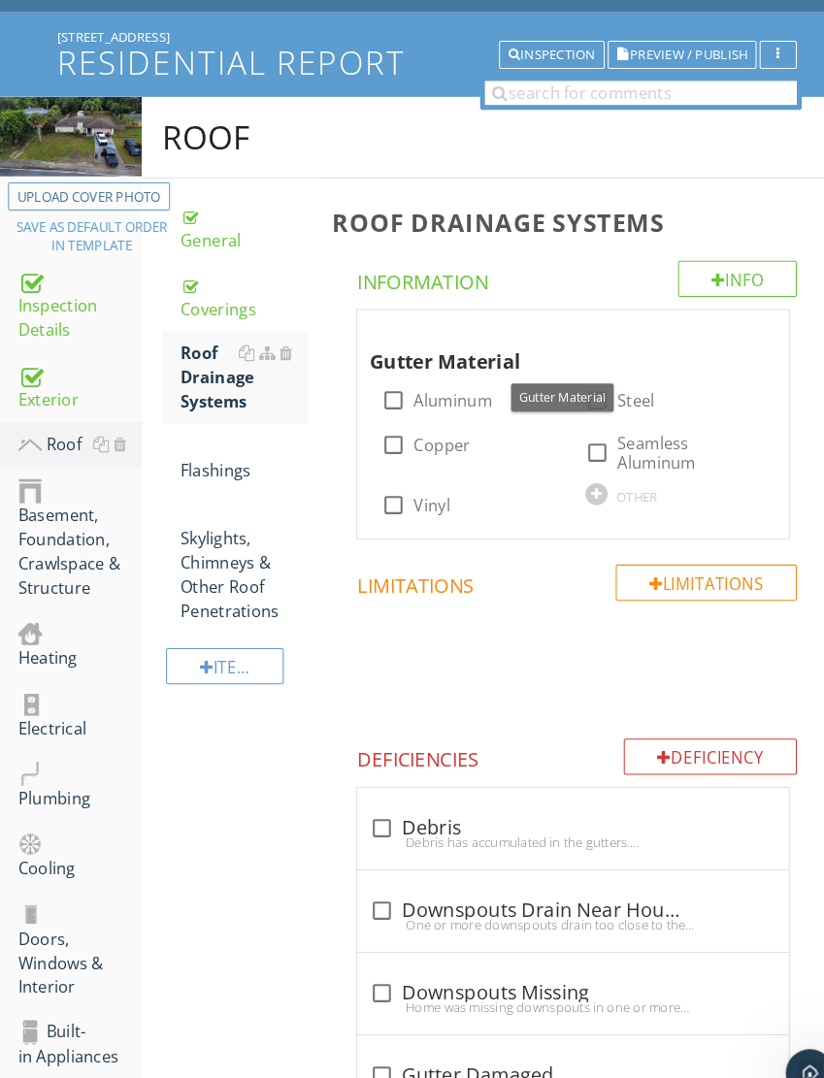
click at [694, 318] on div at bounding box center [698, 317] width 23 height 19
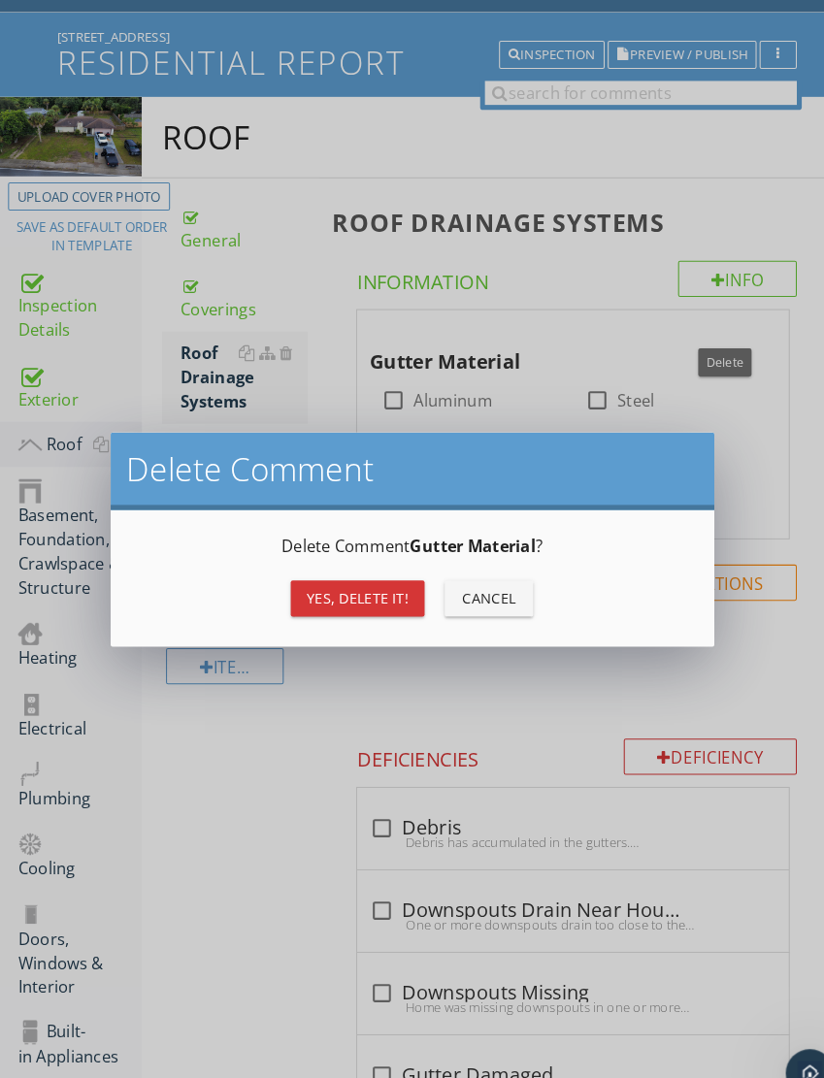
click at [344, 574] on div "Yes, Delete it!" at bounding box center [345, 577] width 98 height 20
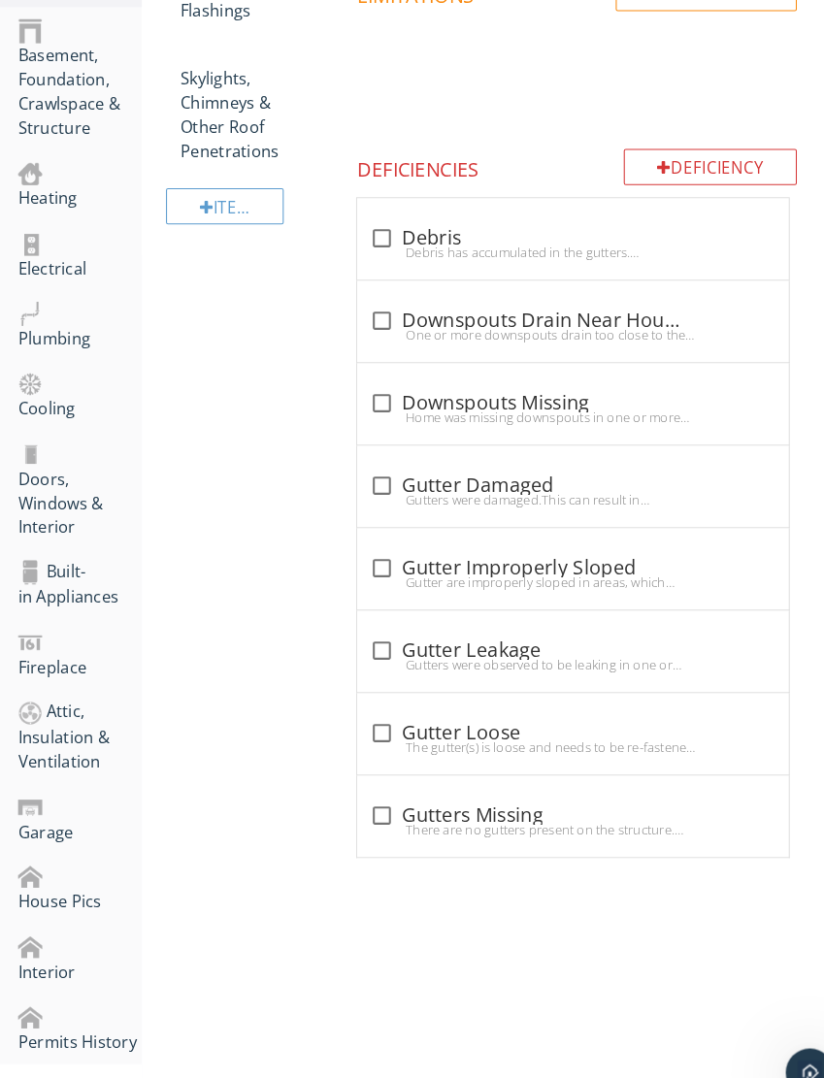
scroll to position [583, 0]
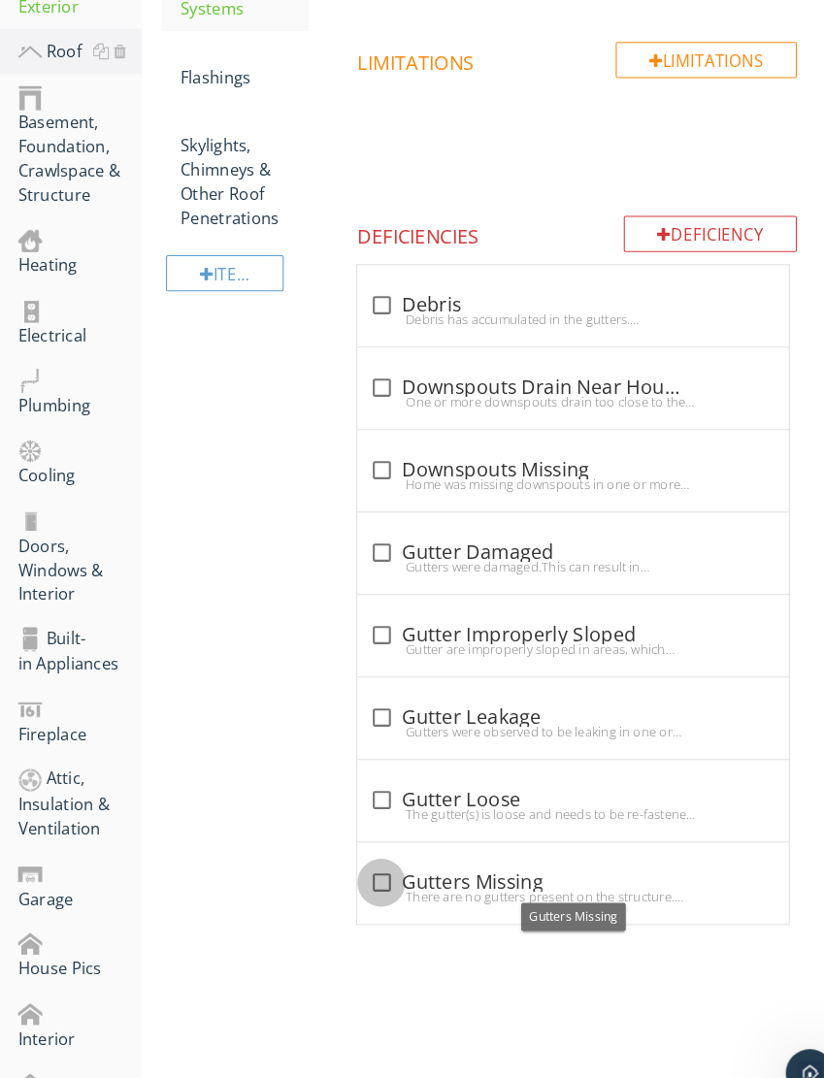
click at [363, 844] on div at bounding box center [367, 852] width 33 height 33
checkbox input "true"
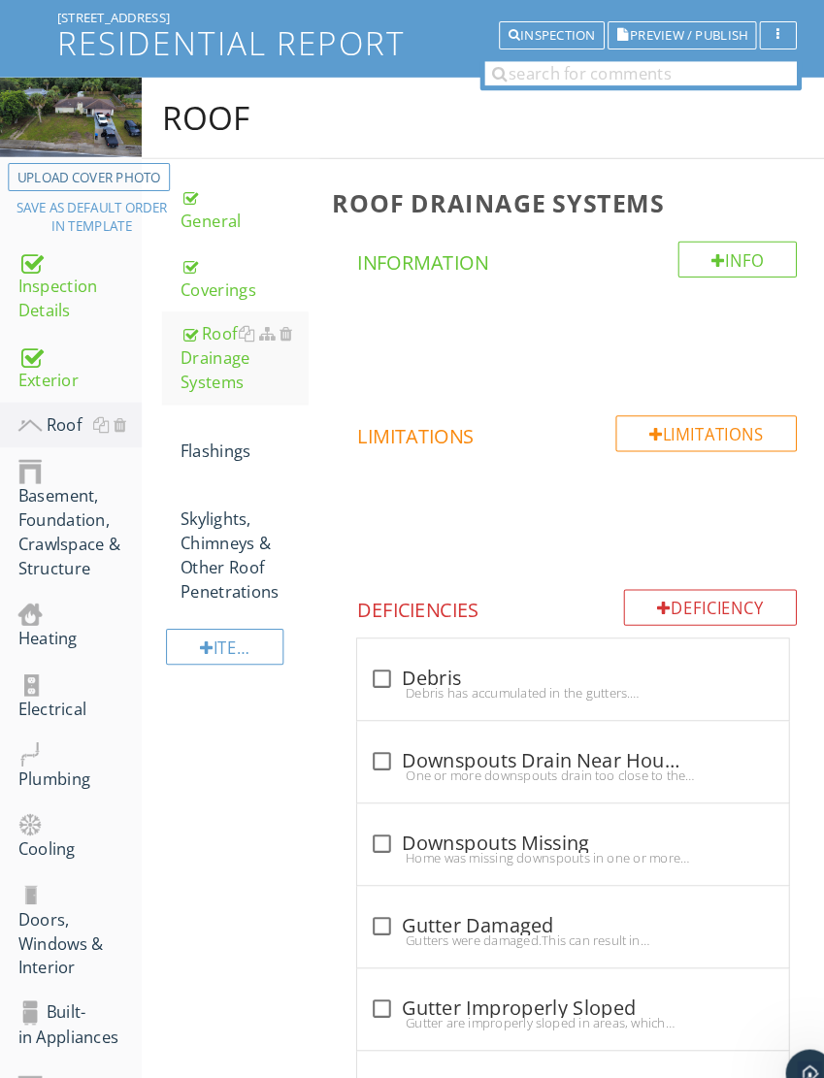
scroll to position [159, 0]
click at [221, 429] on div "Flashings" at bounding box center [235, 423] width 123 height 47
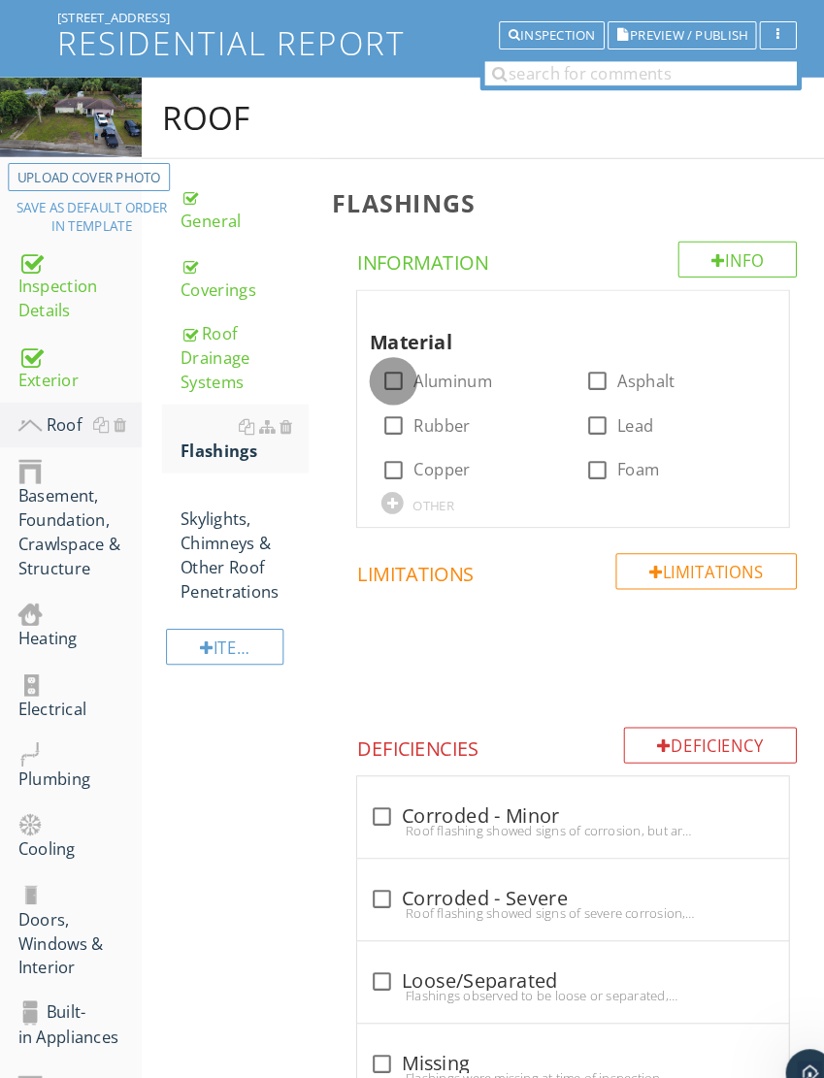
click at [393, 362] on div at bounding box center [379, 367] width 33 height 33
checkbox input "true"
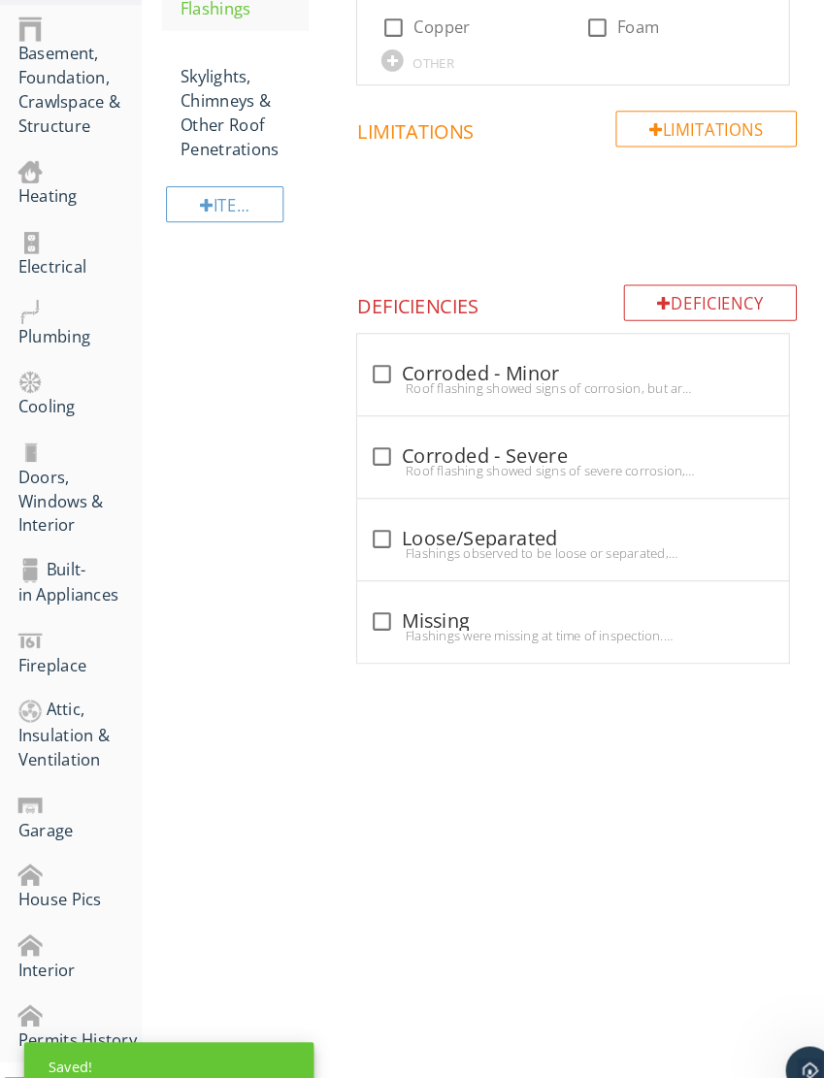
scroll to position [583, 0]
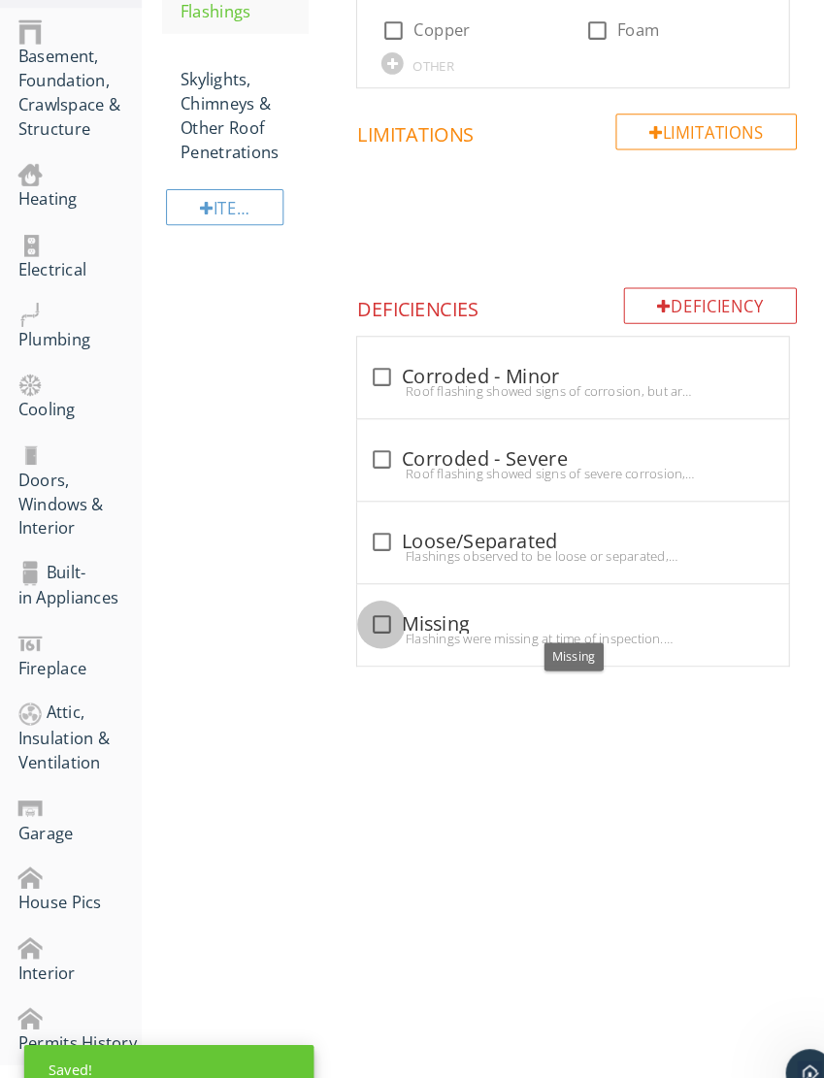
click at [373, 586] on div at bounding box center [367, 602] width 33 height 33
checkbox input "true"
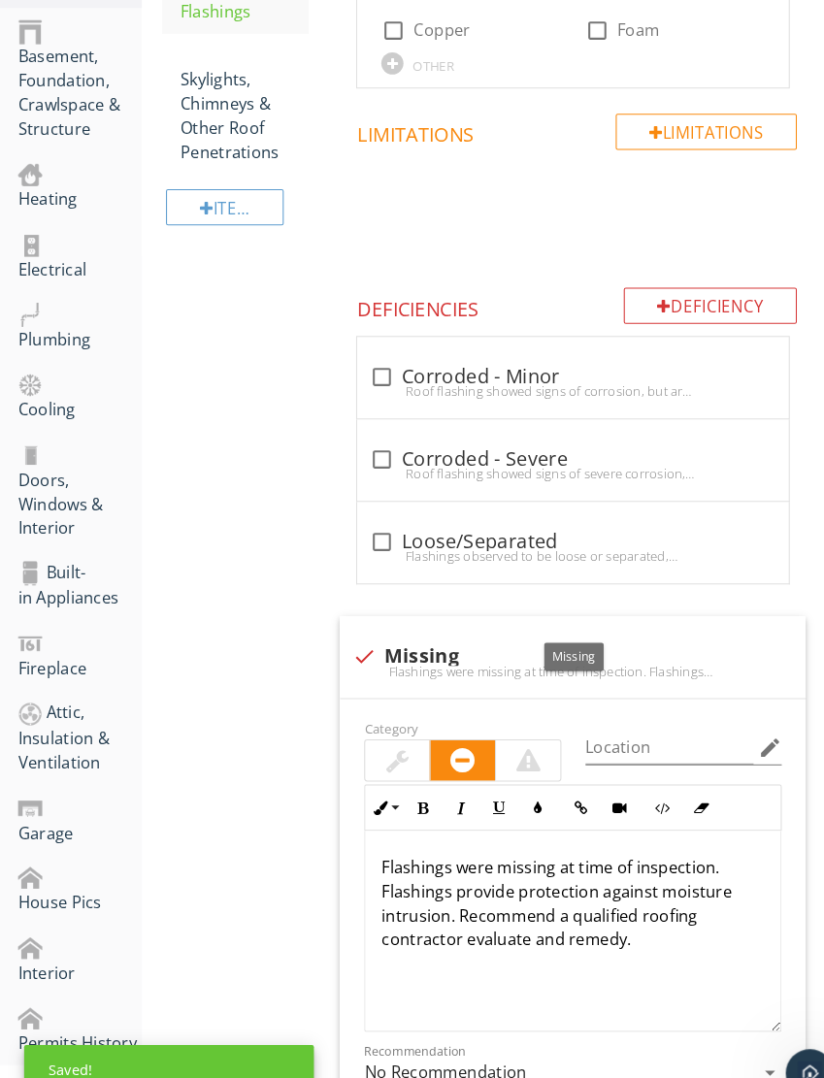
click at [500, 714] on div at bounding box center [510, 733] width 62 height 39
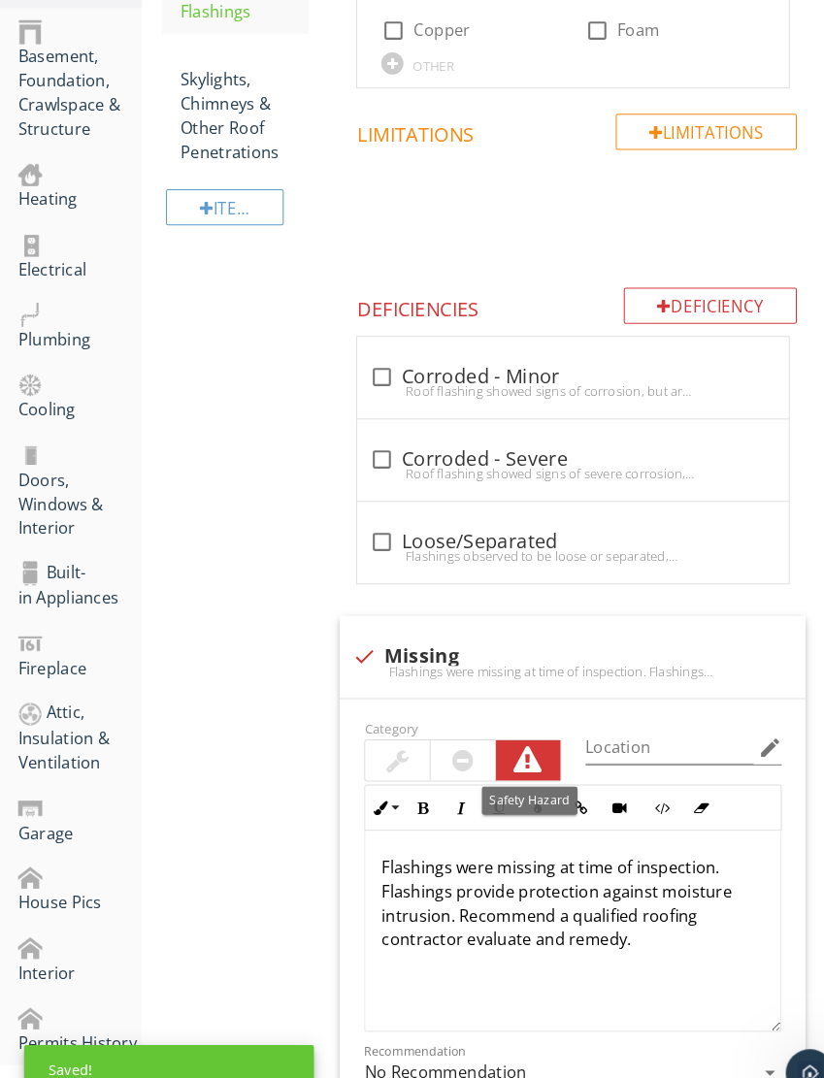
click at [502, 726] on div at bounding box center [509, 733] width 27 height 27
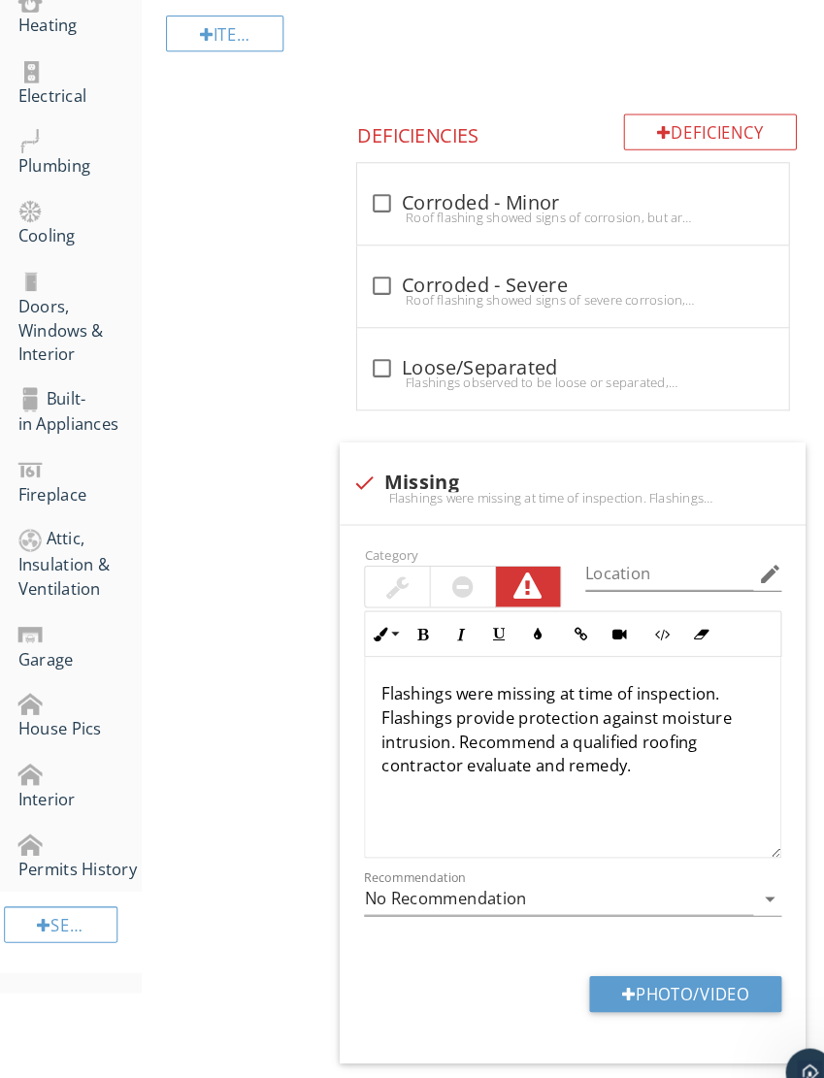
scroll to position [750, 0]
click at [662, 944] on button "Photo/Video" at bounding box center [661, 960] width 185 height 35
type input "C:\fakepath\IMG_6104.jpeg"
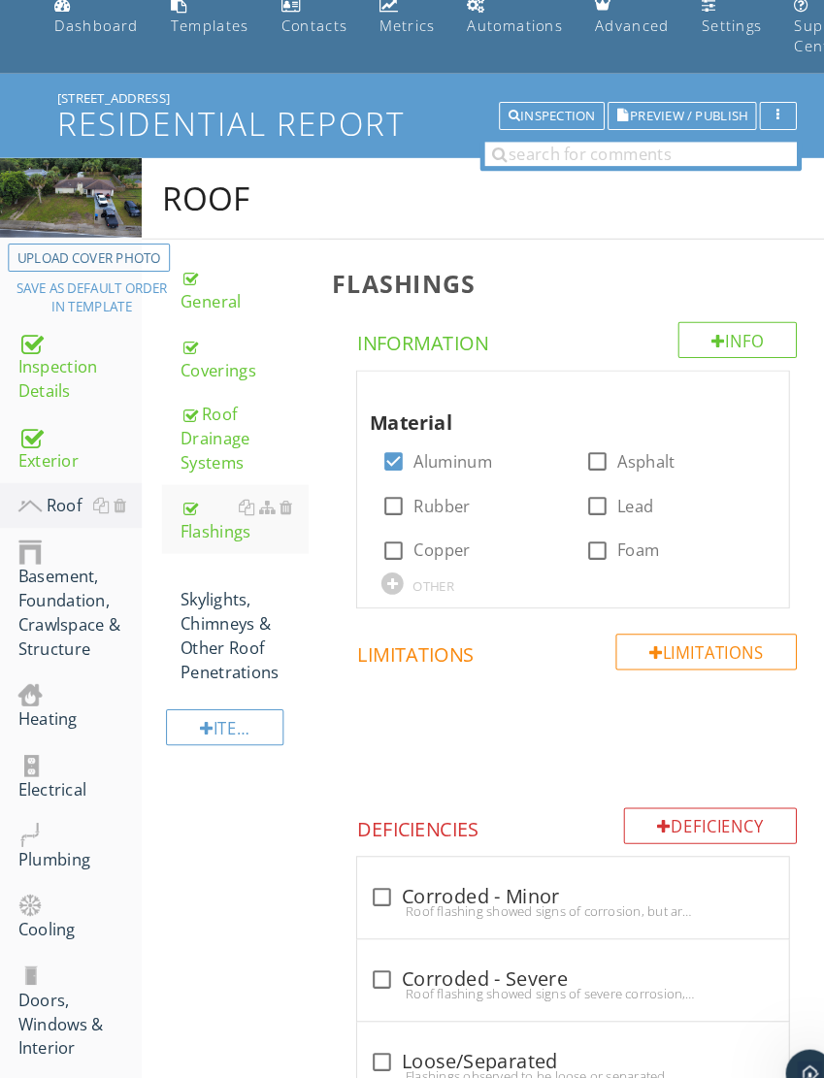
scroll to position [82, 0]
click at [217, 599] on div "Skylights, Chimneys & Other Roof Penetrations" at bounding box center [235, 602] width 123 height 116
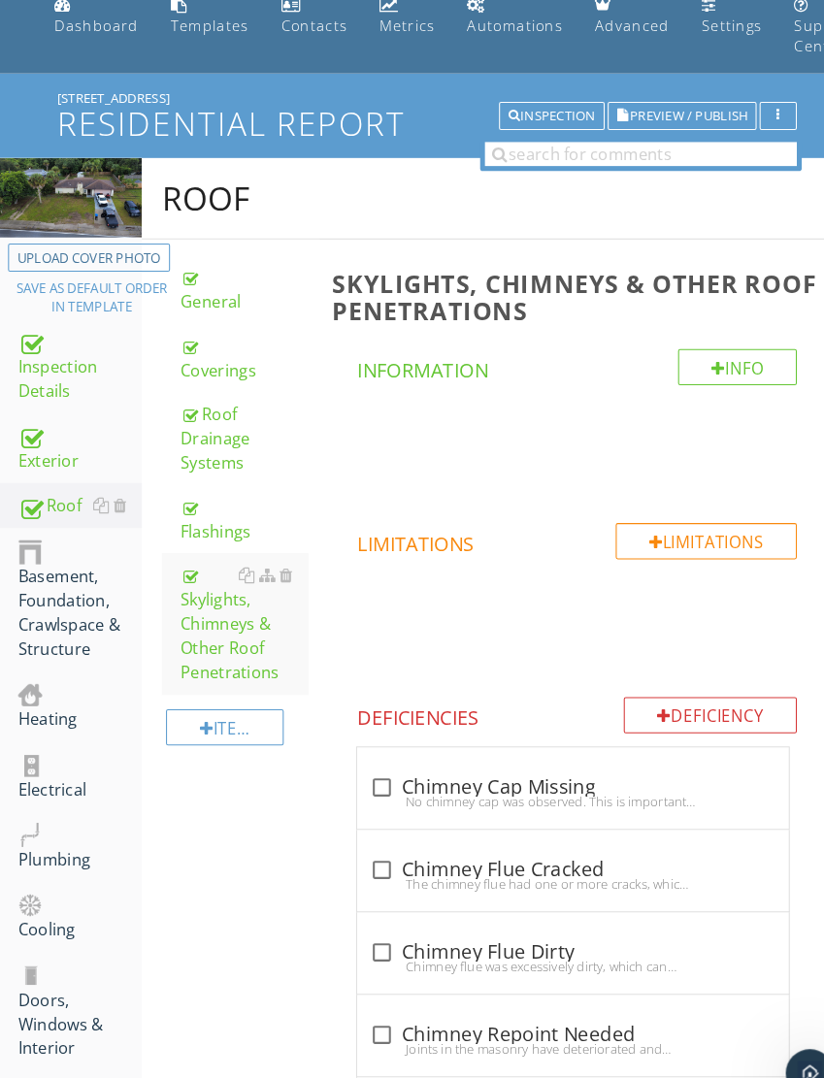
click at [218, 495] on div "Flashings" at bounding box center [235, 501] width 123 height 47
click at [208, 499] on div "Flashings" at bounding box center [235, 501] width 123 height 47
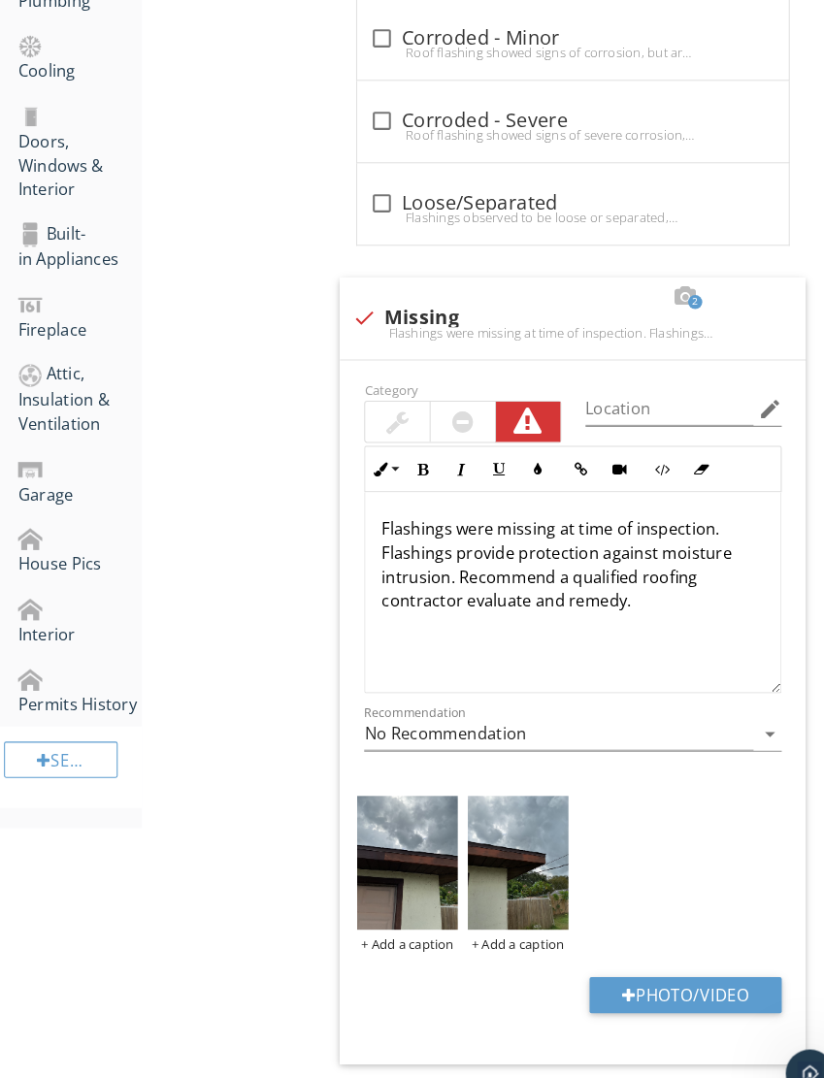
scroll to position [910, 0]
click at [708, 290] on div at bounding box center [715, 286] width 23 height 19
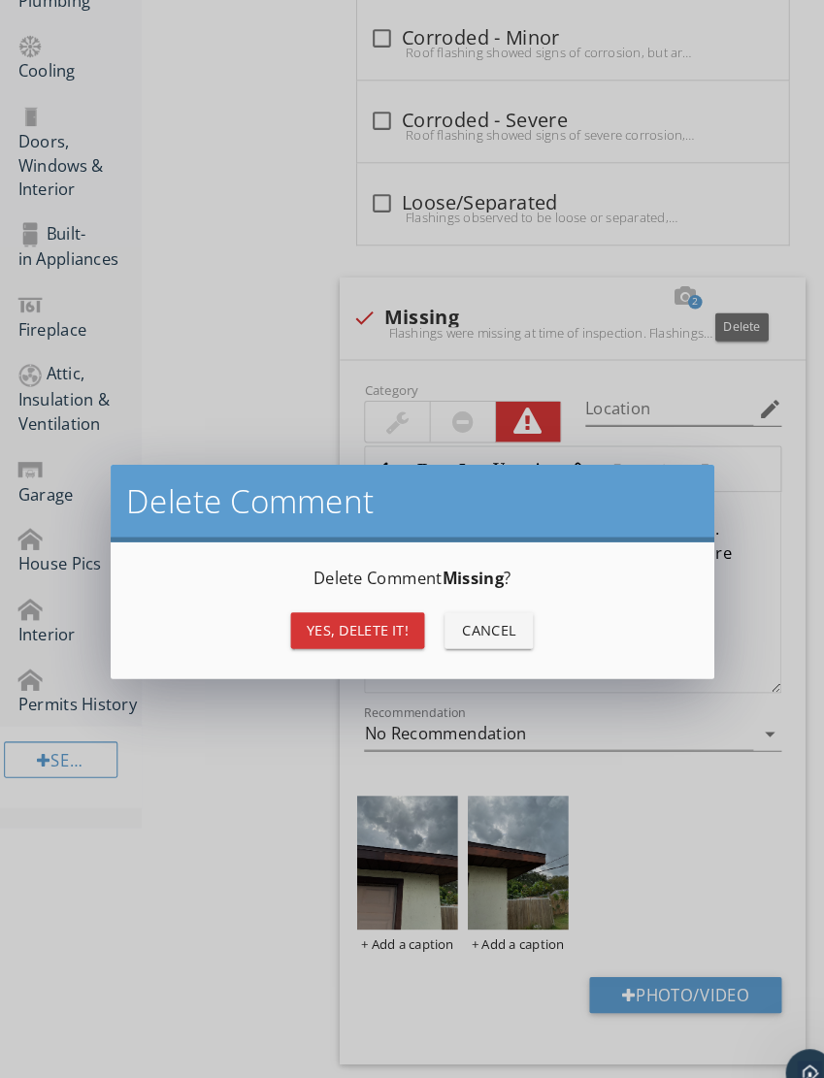
click at [477, 607] on div "Cancel" at bounding box center [472, 608] width 54 height 20
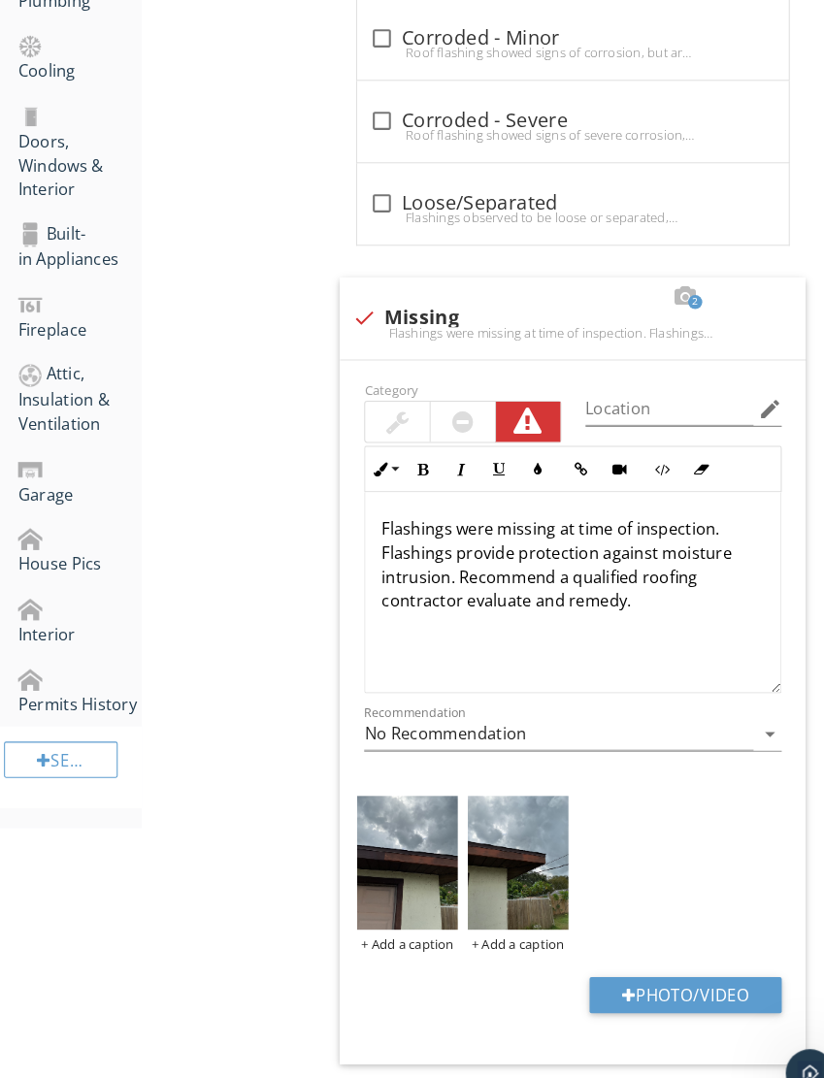
click at [713, 277] on div at bounding box center [715, 286] width 23 height 19
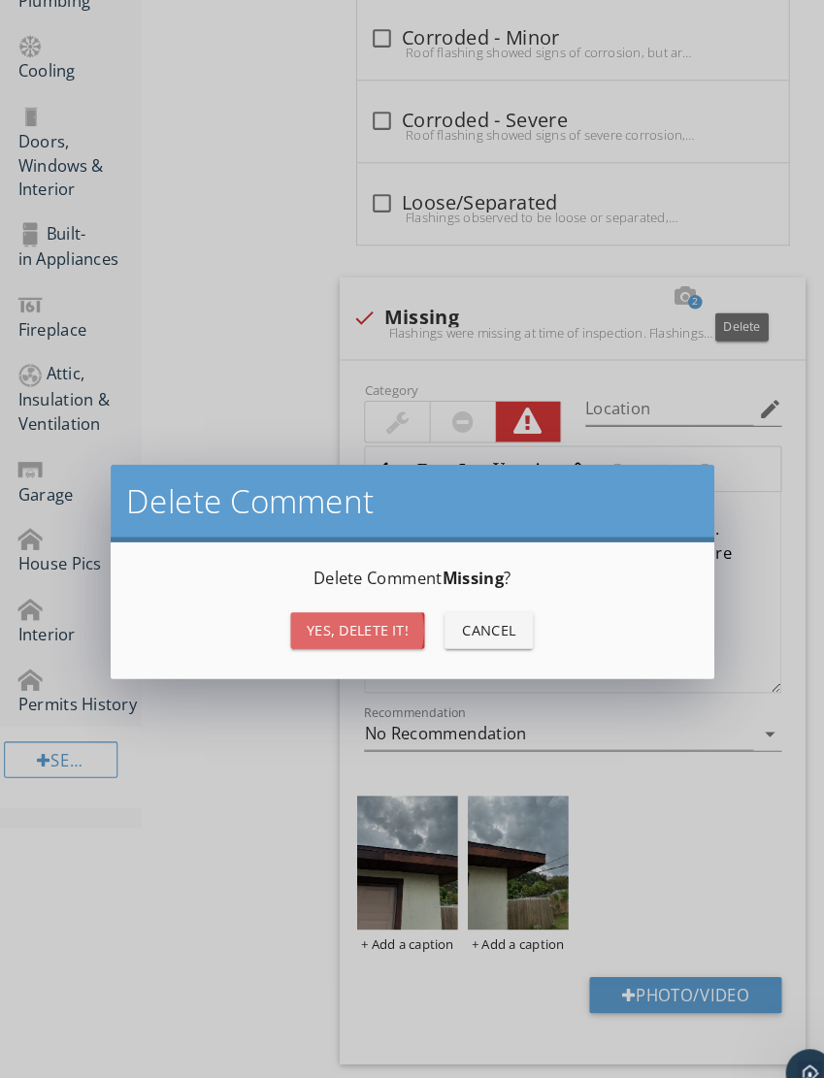
click at [348, 592] on button "Yes, Delete it!" at bounding box center [345, 608] width 129 height 35
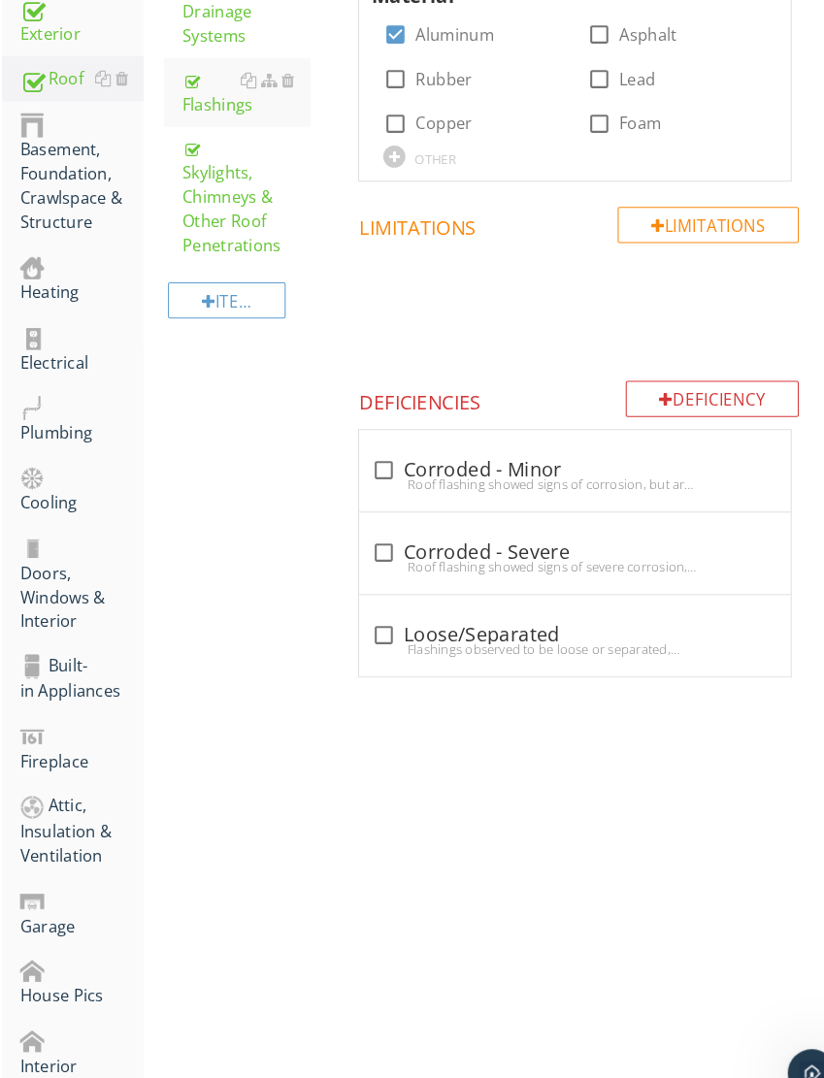
scroll to position [147, 0]
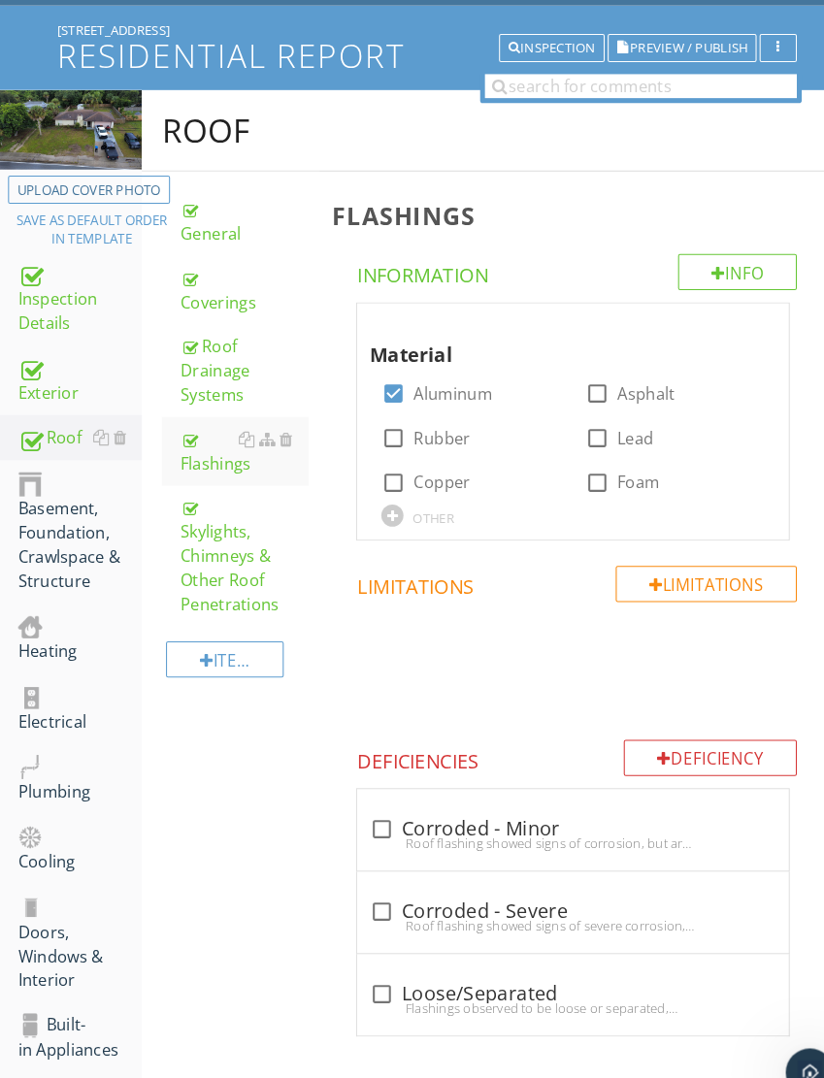
click at [89, 523] on div "Basement, Foundation, Crawlspace & Structure" at bounding box center [76, 513] width 119 height 118
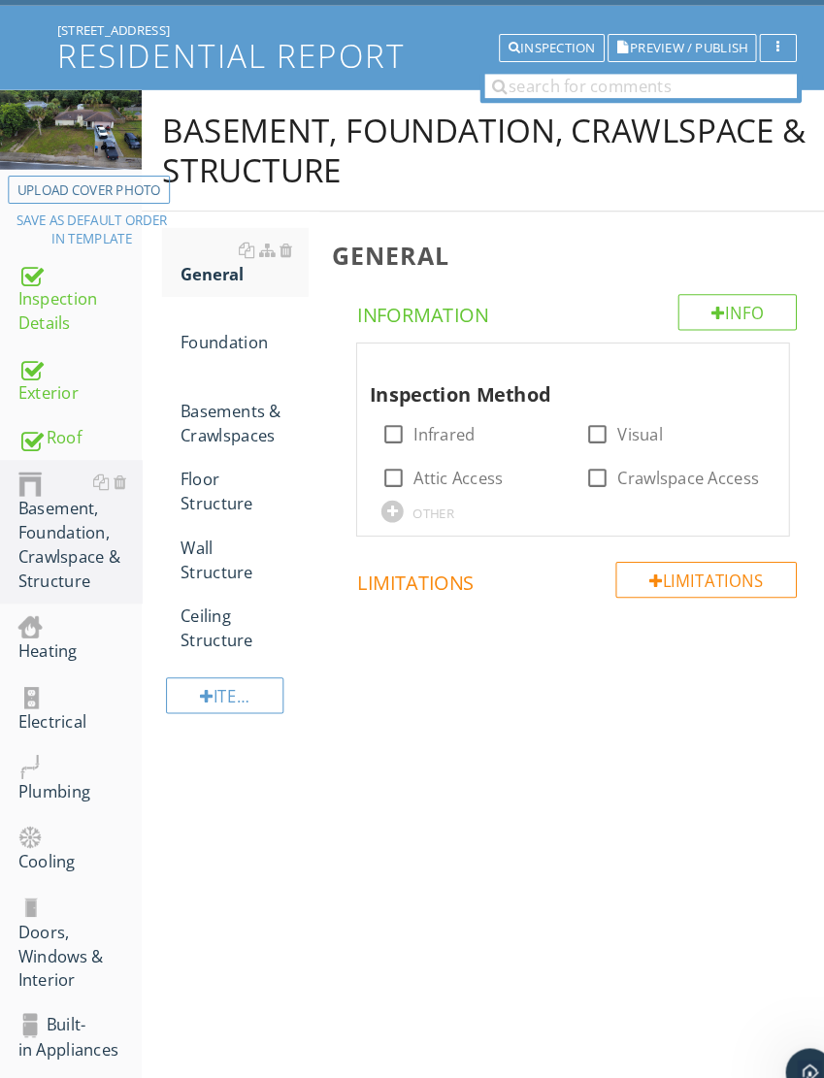
click at [119, 470] on div at bounding box center [115, 466] width 13 height 16
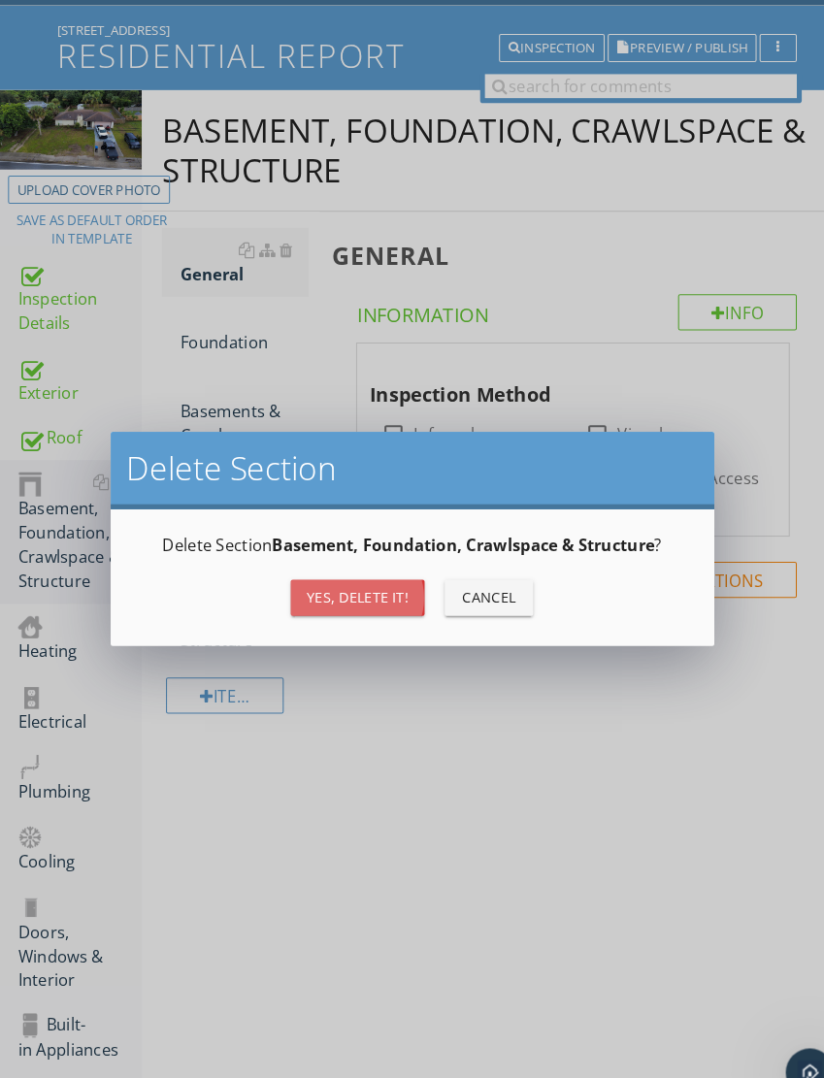
click at [318, 575] on div "Yes, Delete it!" at bounding box center [345, 577] width 98 height 20
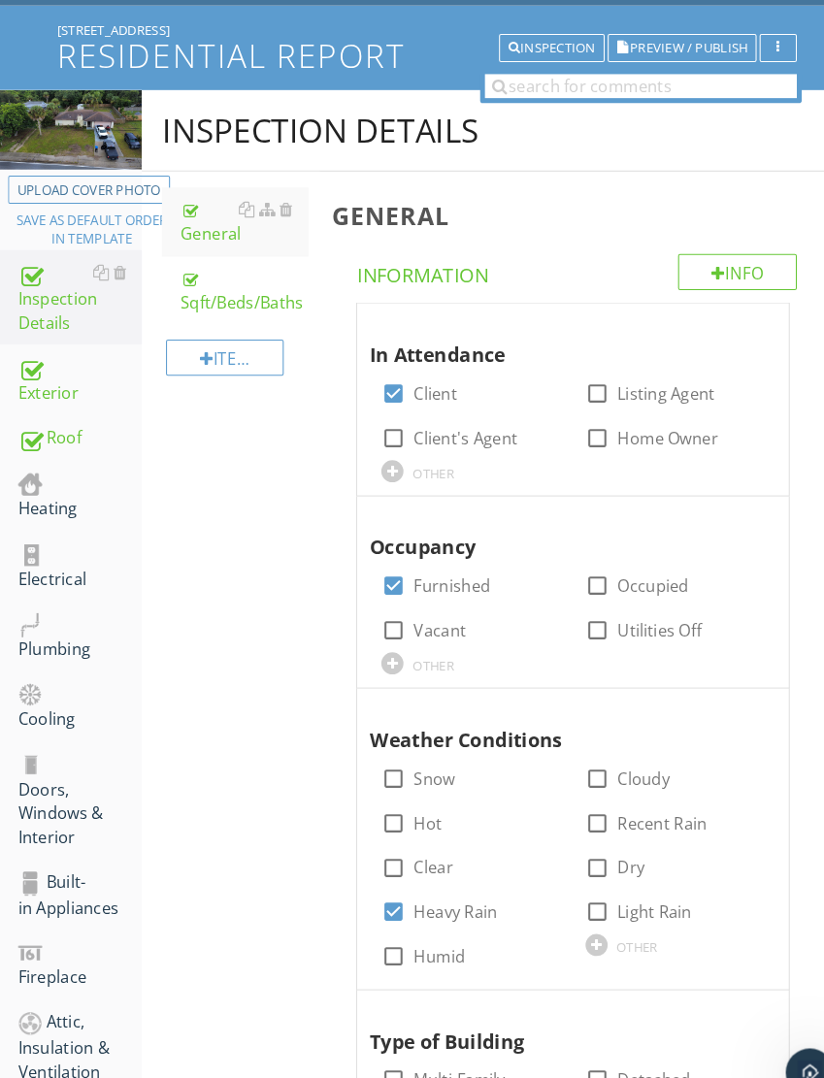
click at [117, 466] on div at bounding box center [115, 466] width 13 height 16
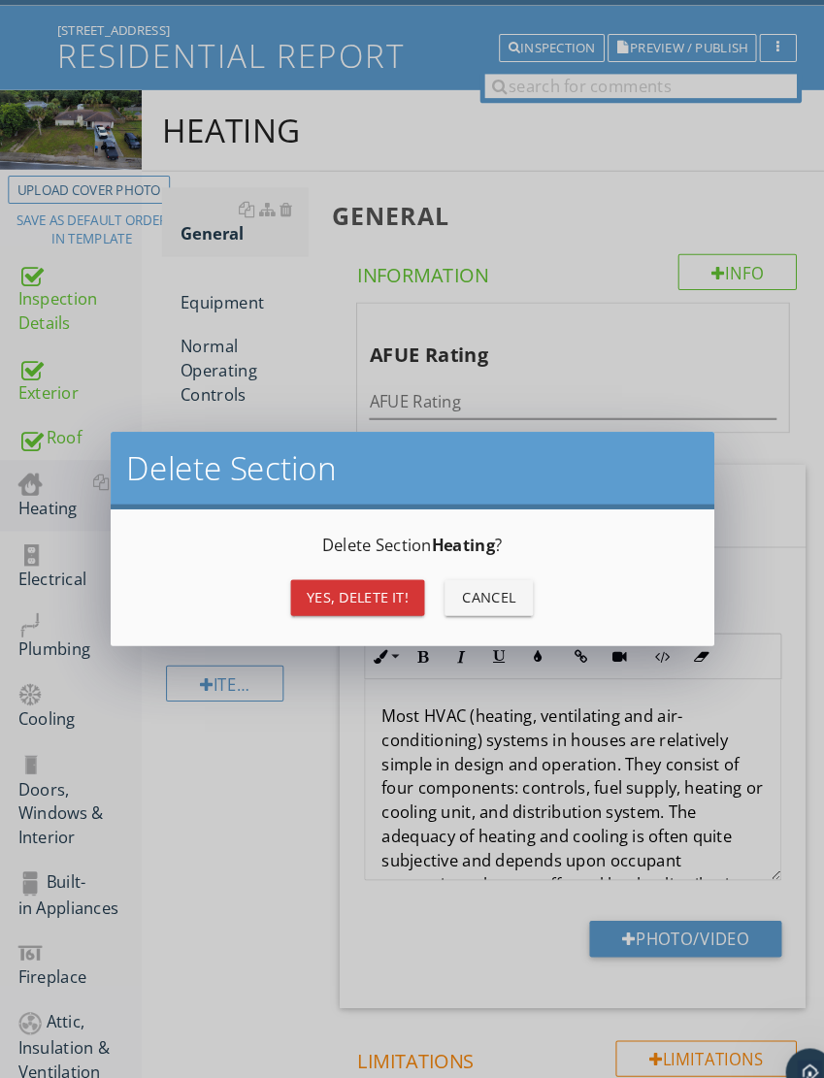
click at [301, 582] on div "Yes, Delete it!" at bounding box center [345, 577] width 98 height 20
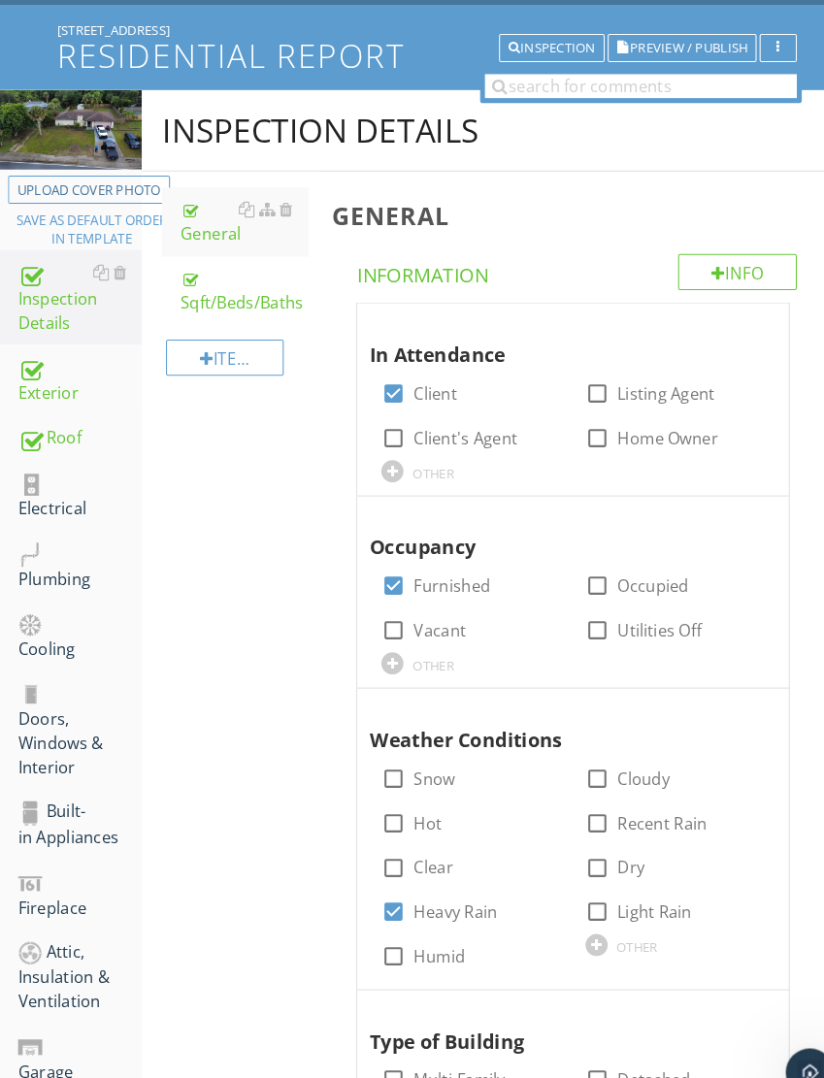
click at [45, 471] on div "Electrical" at bounding box center [76, 478] width 119 height 49
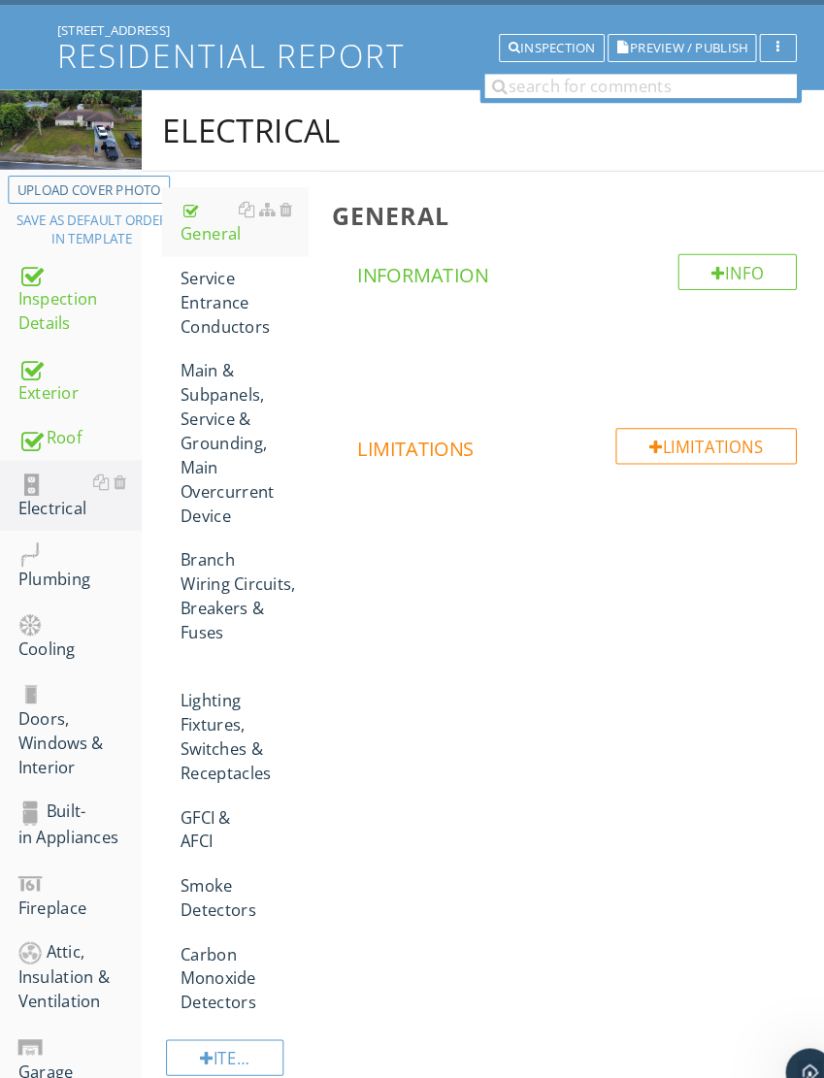
click at [226, 291] on div "Service Entrance Conductors" at bounding box center [235, 292] width 123 height 70
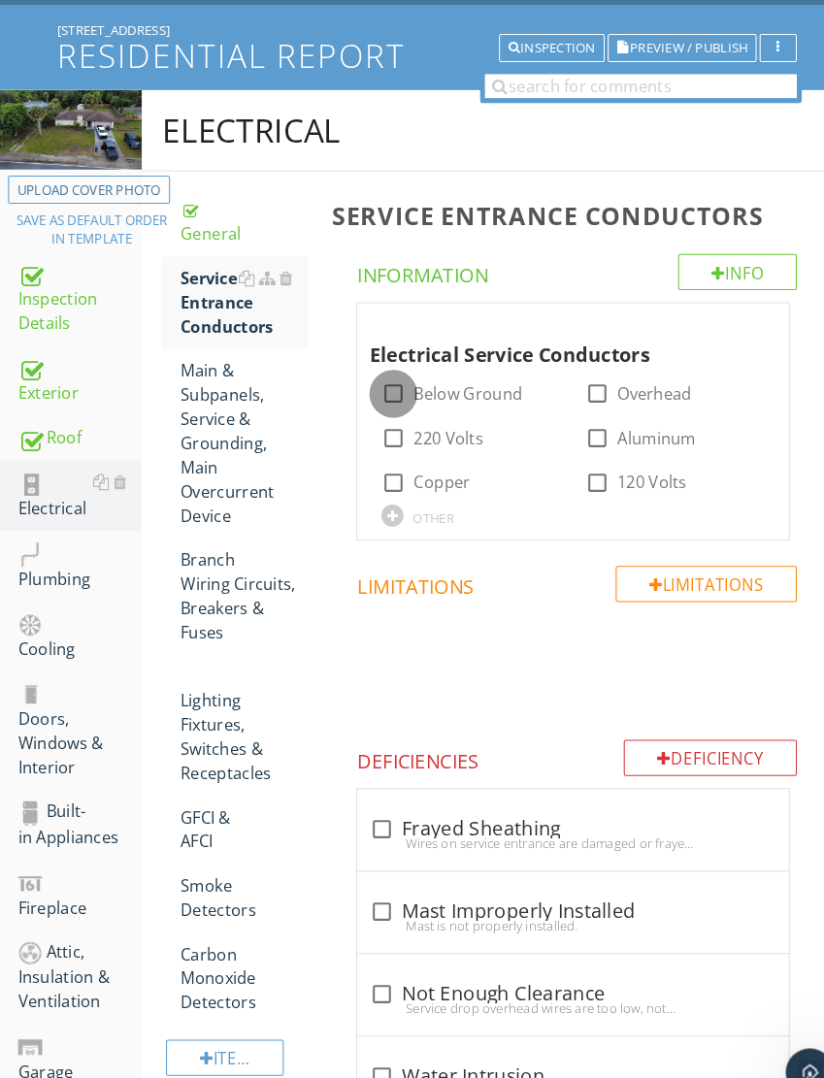
click at [380, 369] on div at bounding box center [379, 380] width 33 height 33
checkbox input "true"
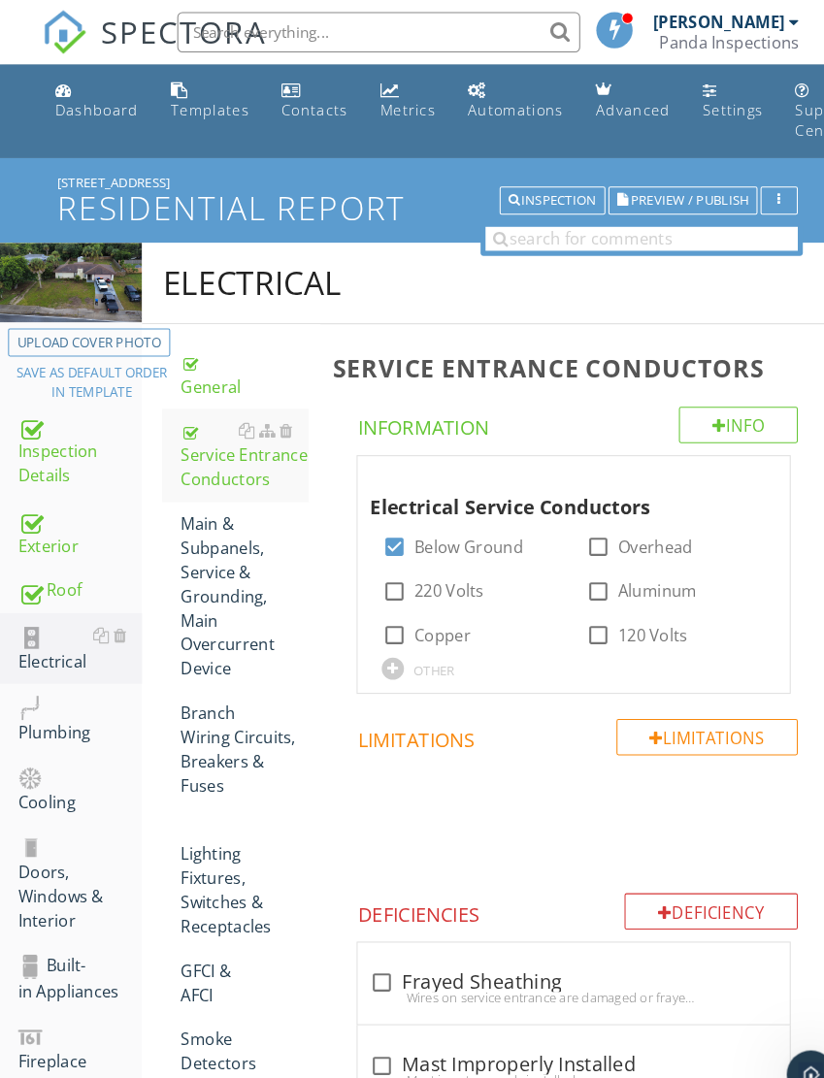
click at [70, 515] on div "Exterior" at bounding box center [76, 513] width 119 height 49
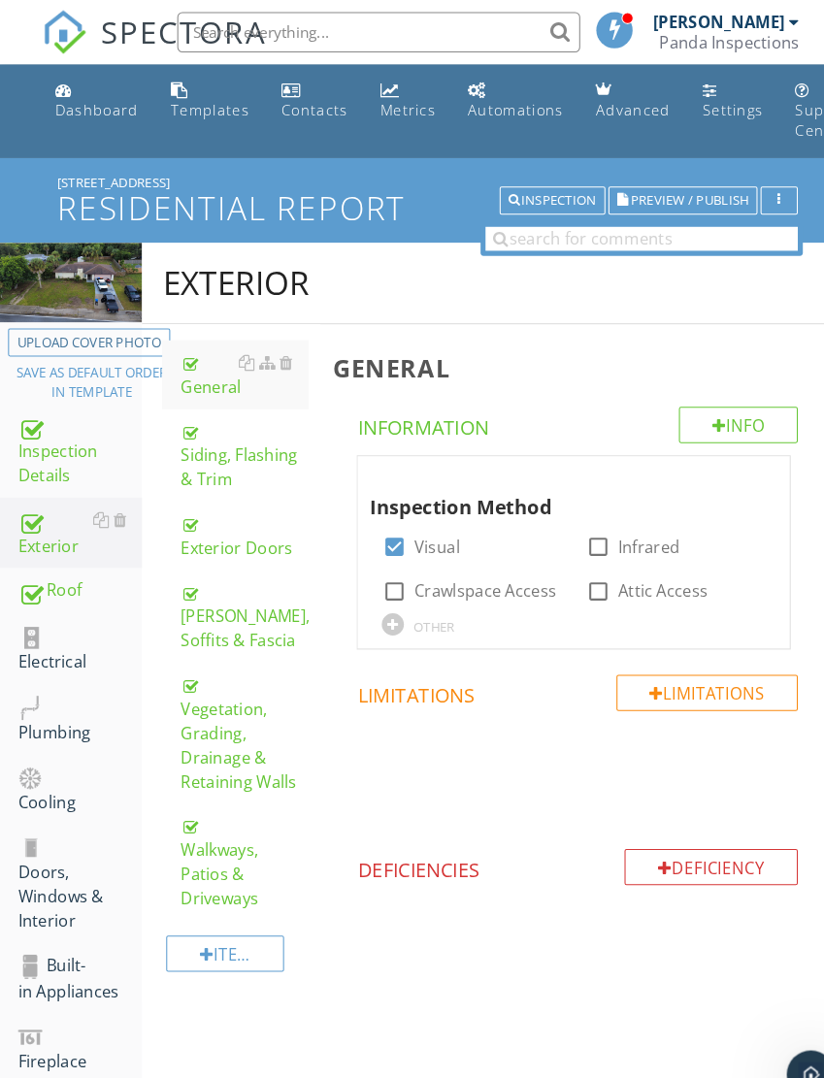
click at [243, 837] on div "Walkways, Patios & Driveways" at bounding box center [235, 830] width 123 height 93
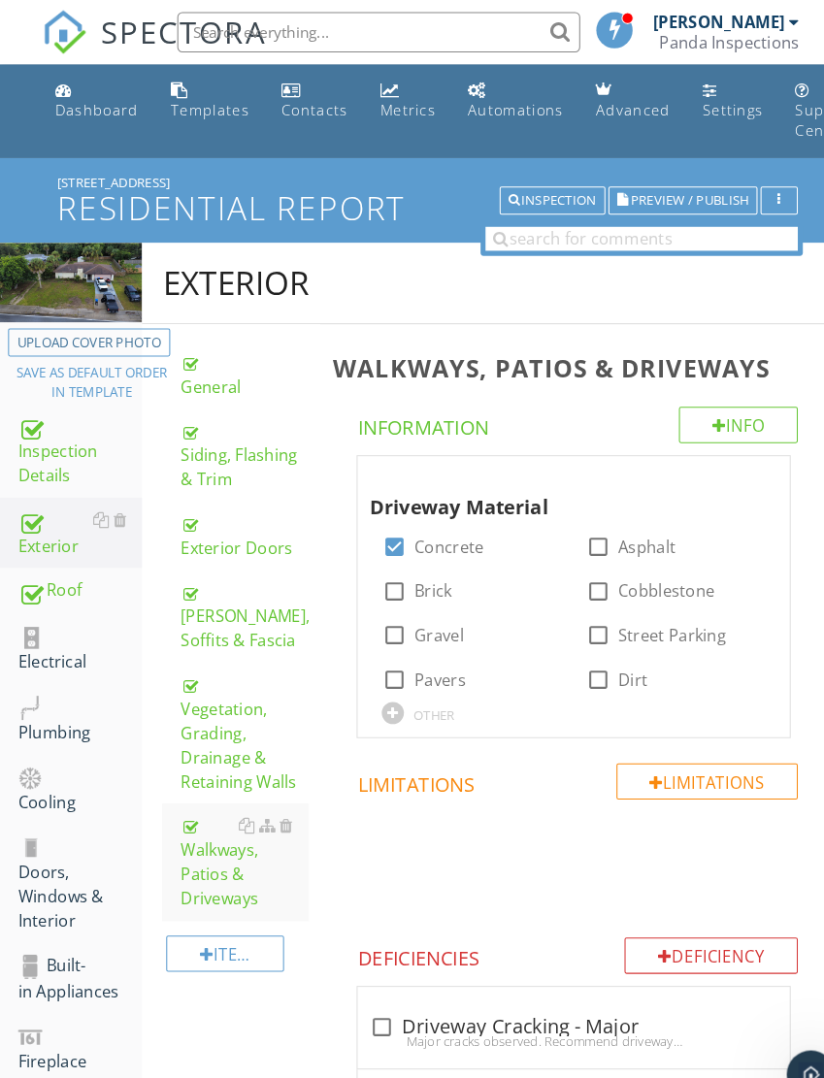
click at [224, 705] on div "Vegetation, Grading, Drainage & Retaining Walls" at bounding box center [235, 706] width 123 height 116
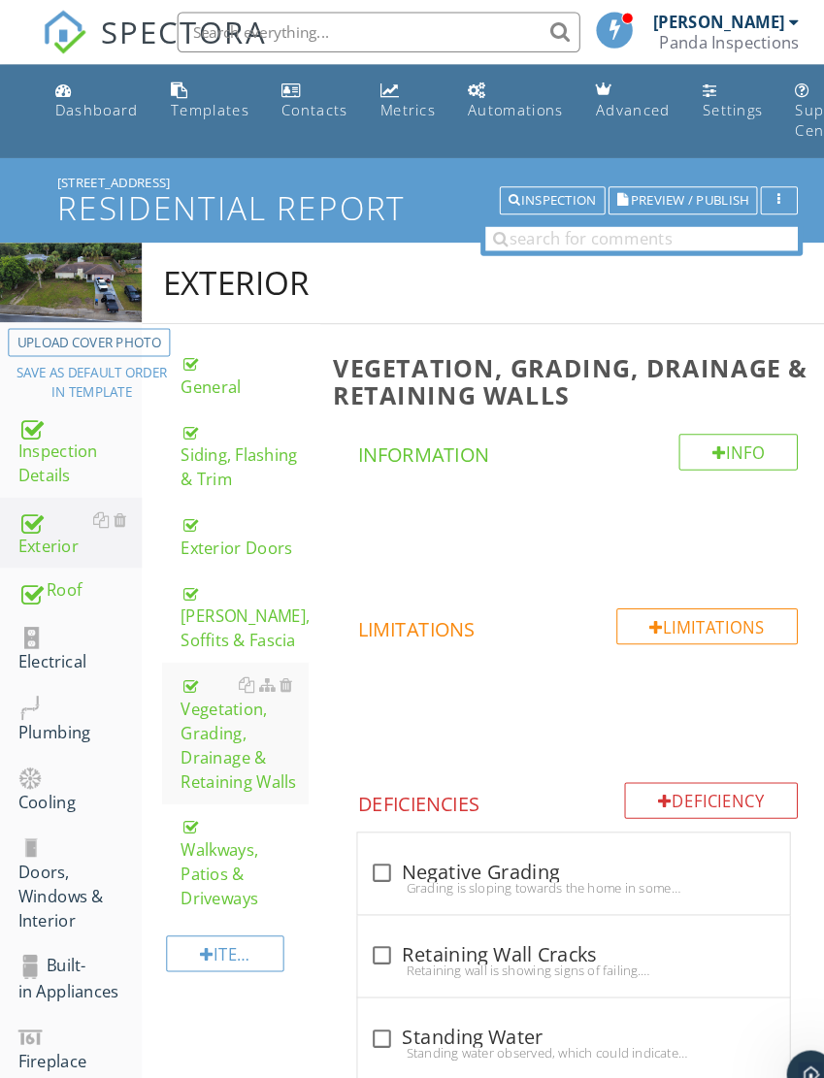
click at [50, 562] on div "Roof" at bounding box center [76, 569] width 119 height 25
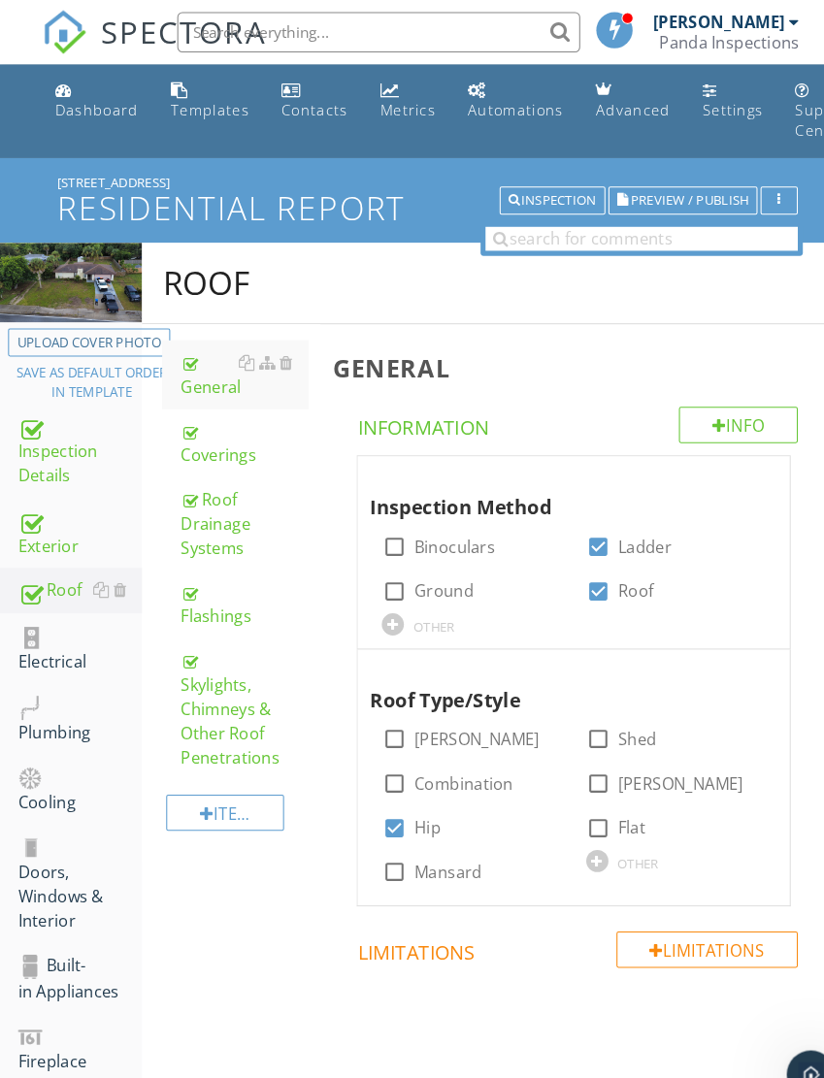
click at [239, 698] on div "Skylights, Chimneys & Other Roof Penetrations" at bounding box center [235, 683] width 123 height 116
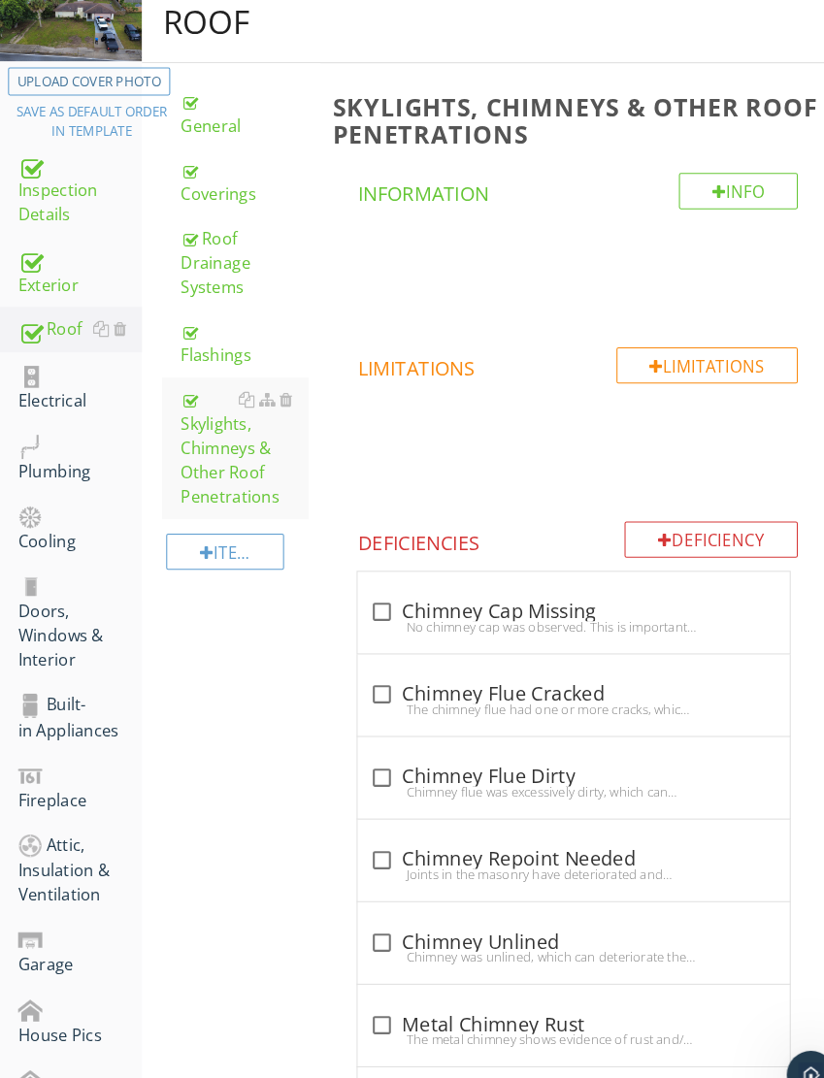
scroll to position [383, 0]
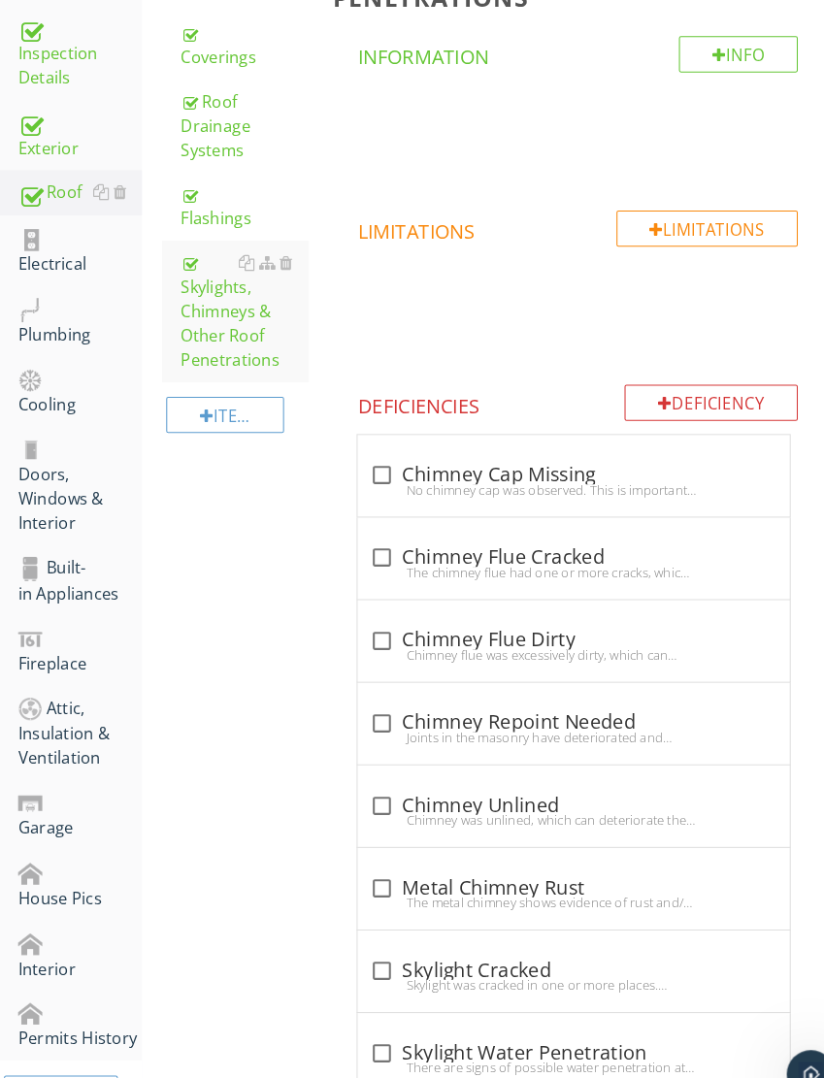
click at [699, 371] on div "Deficiency" at bounding box center [685, 388] width 167 height 35
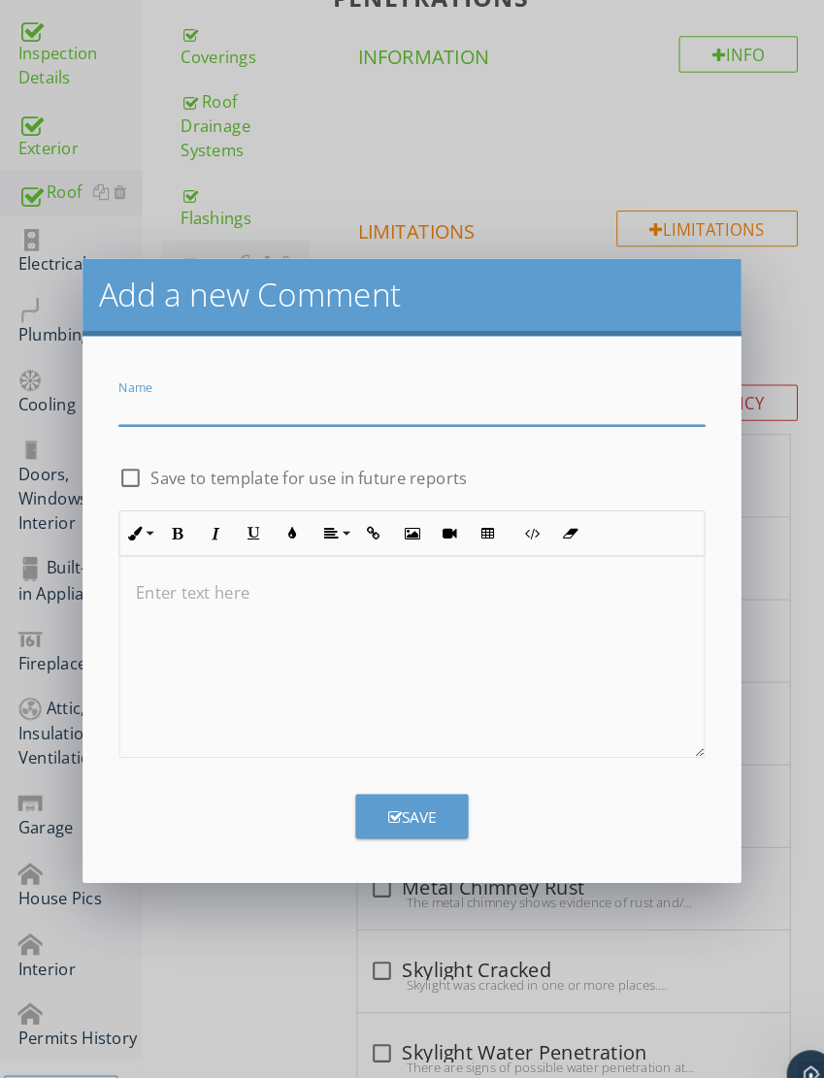
click at [482, 387] on input "Name" at bounding box center [397, 395] width 565 height 32
type input "Damaged Chimney"
click at [347, 600] on div at bounding box center [397, 634] width 563 height 194
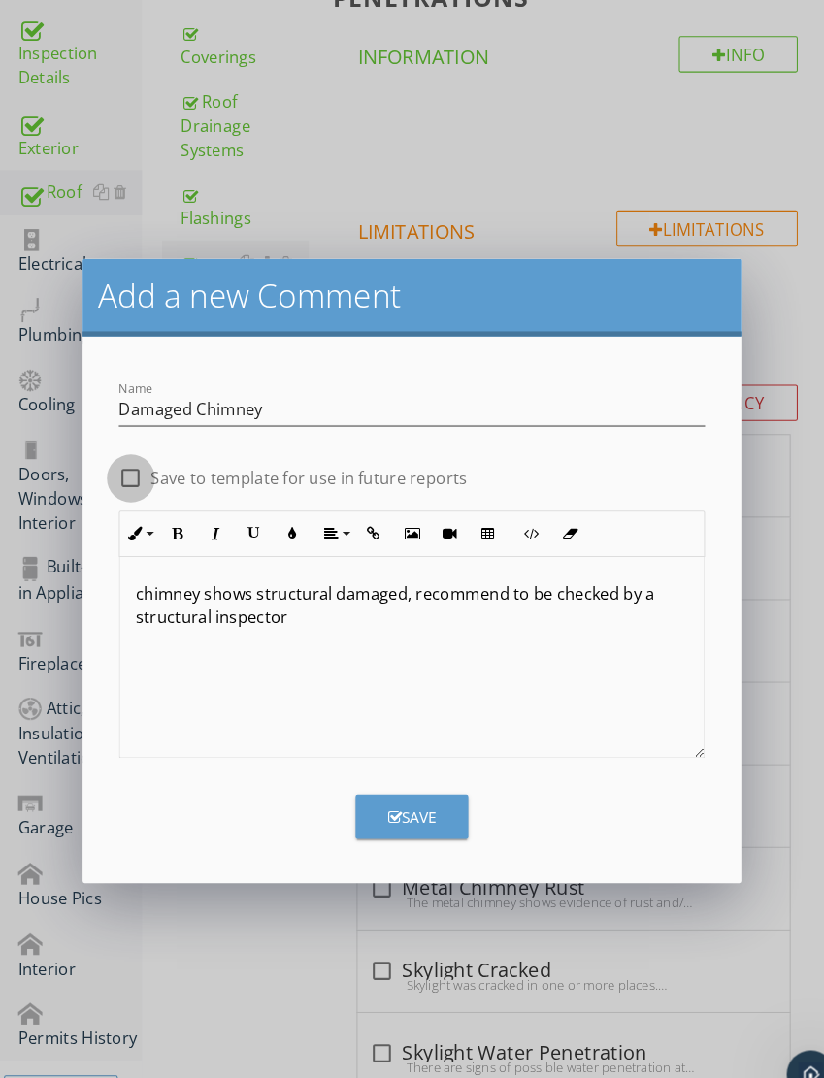
click at [138, 459] on div at bounding box center [126, 461] width 33 height 33
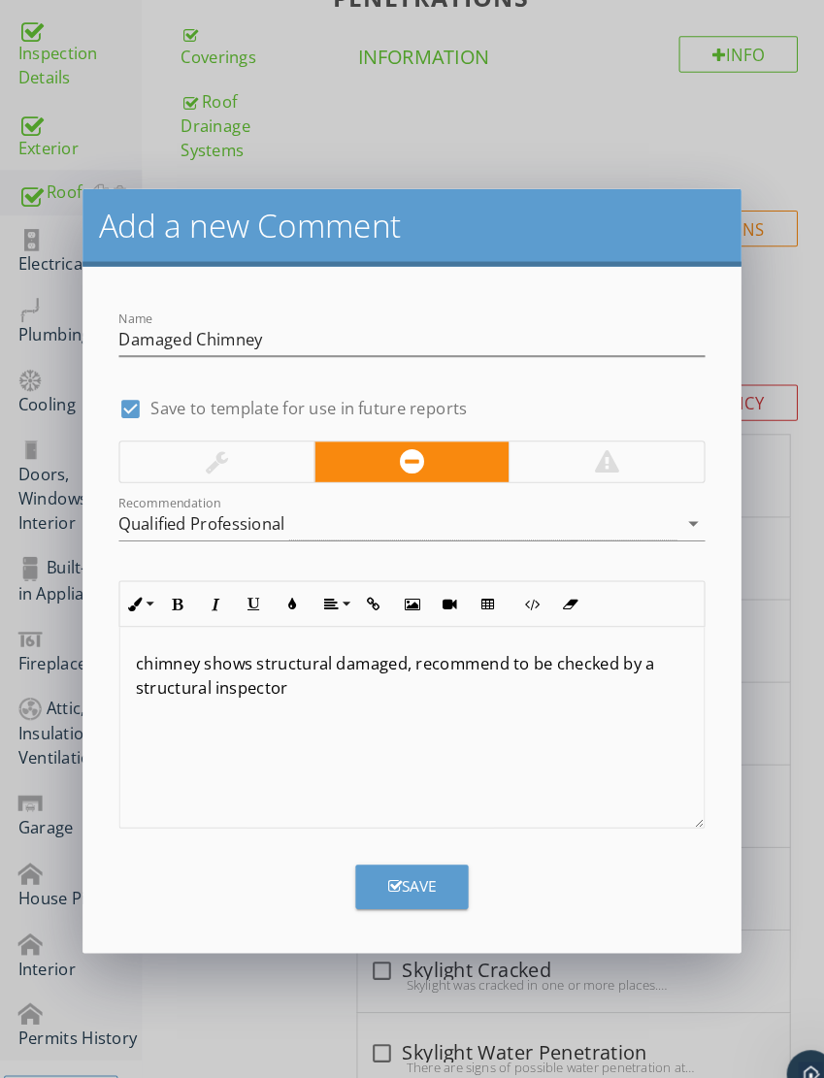
click at [584, 428] on div at bounding box center [584, 445] width 188 height 39
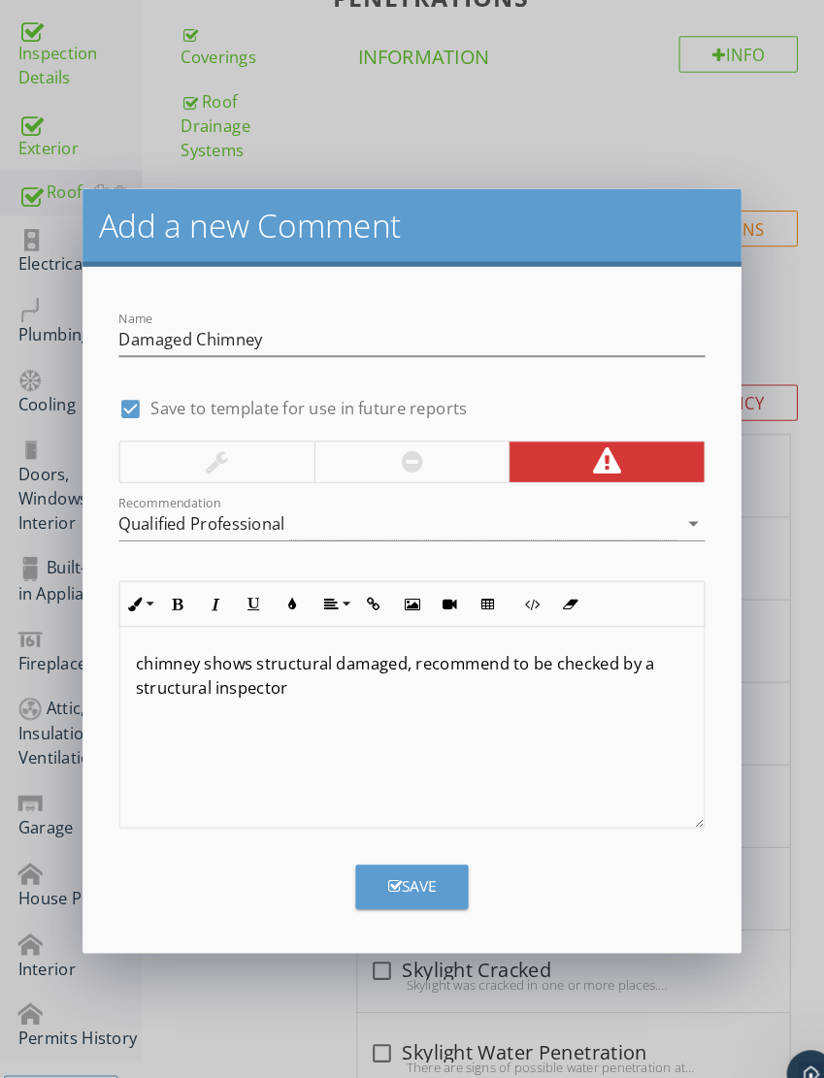
click at [417, 856] on div "Save" at bounding box center [397, 855] width 47 height 22
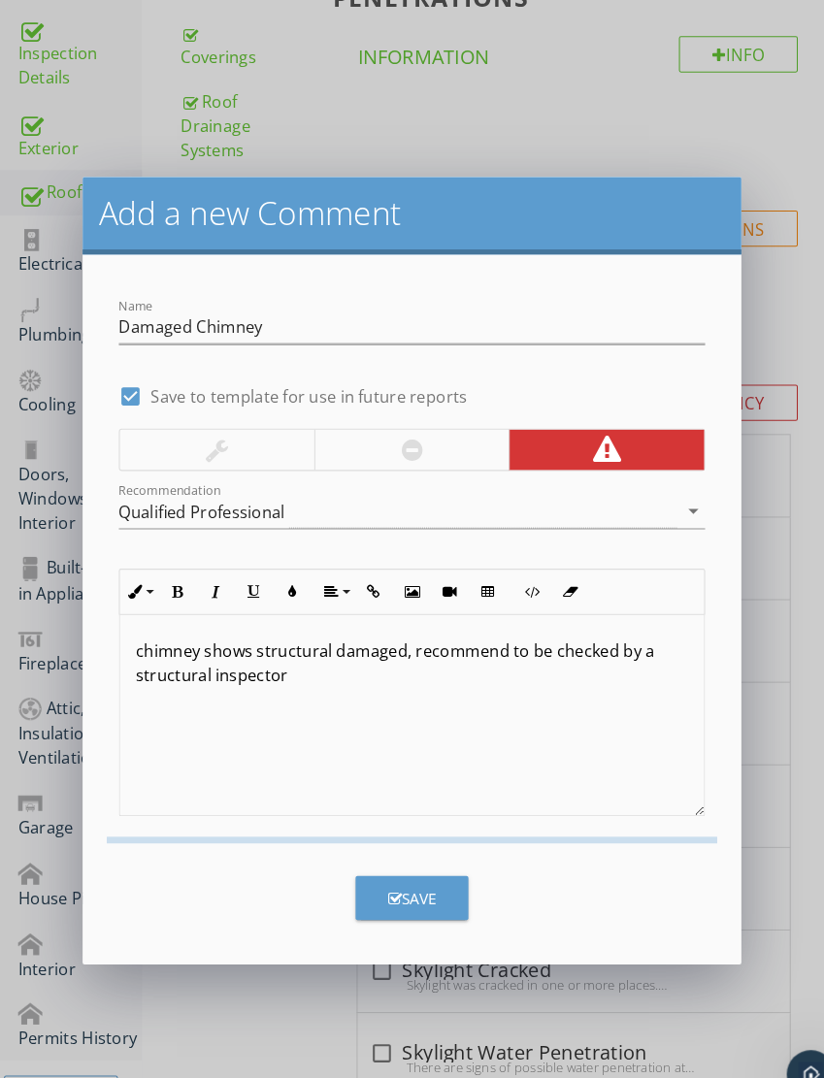
checkbox input "false"
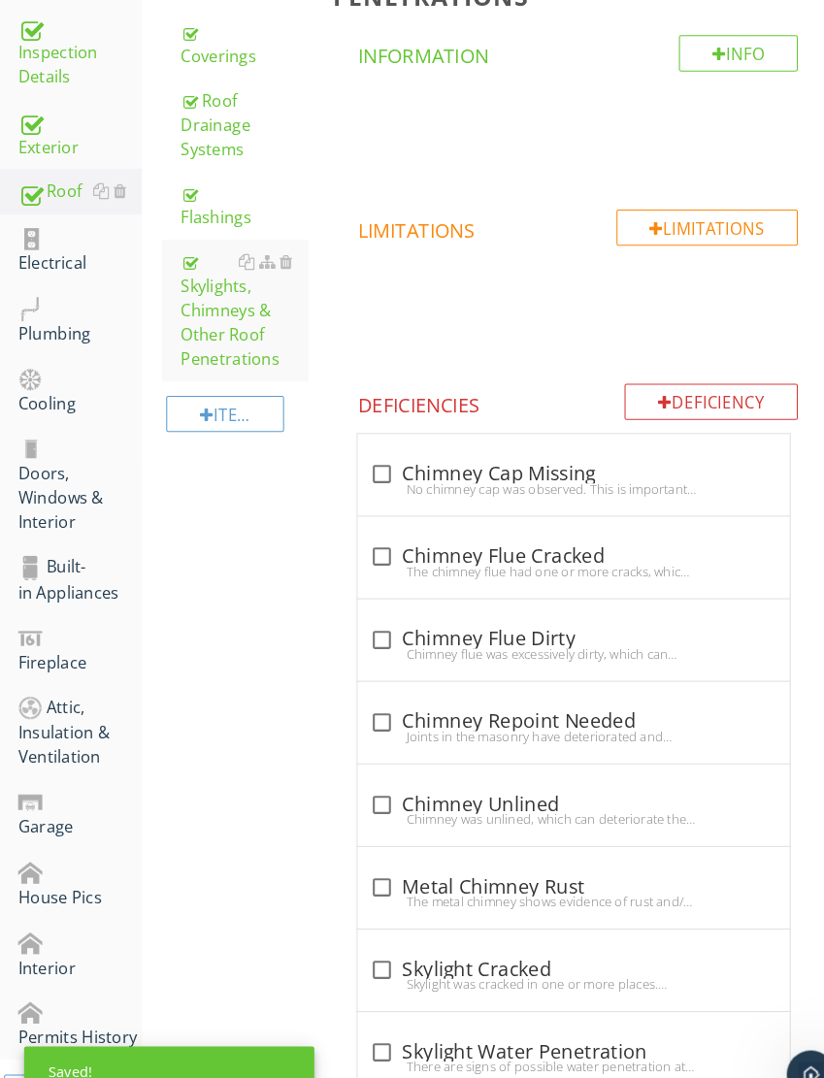
scroll to position [1044, 0]
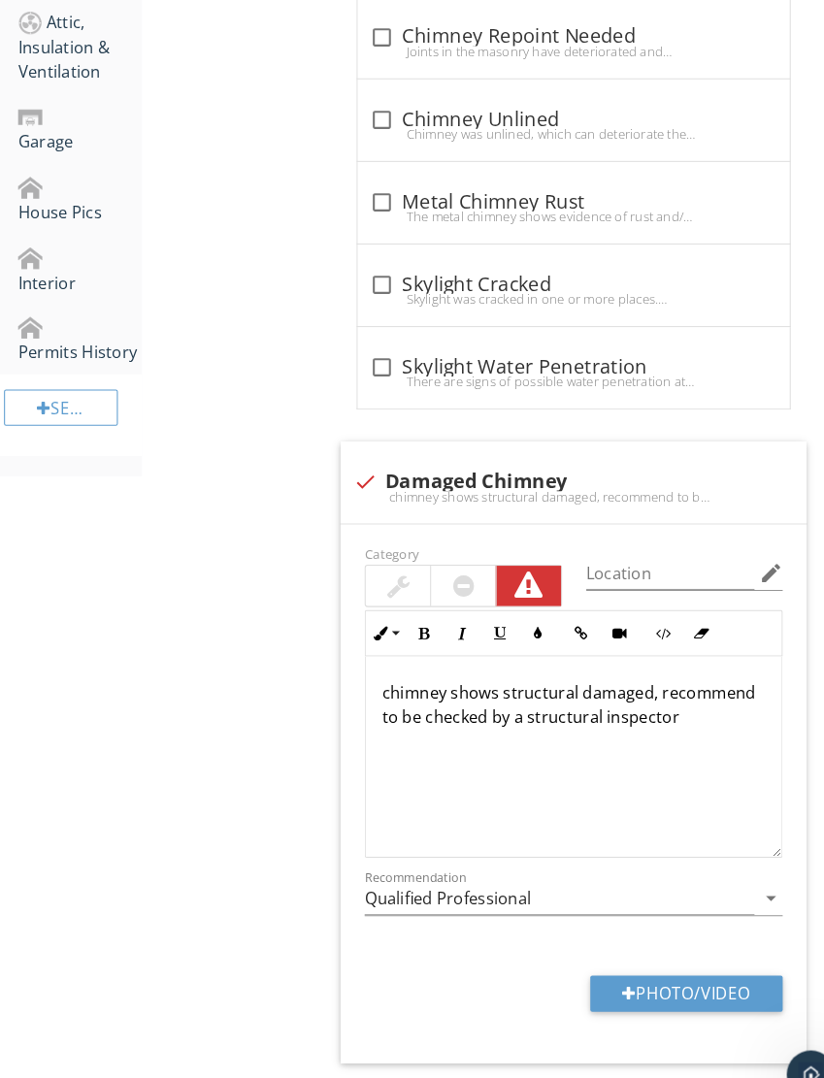
click at [632, 951] on button "Photo/Video" at bounding box center [661, 958] width 185 height 35
type input "C:\fakepath\IMG_6094.jpeg"
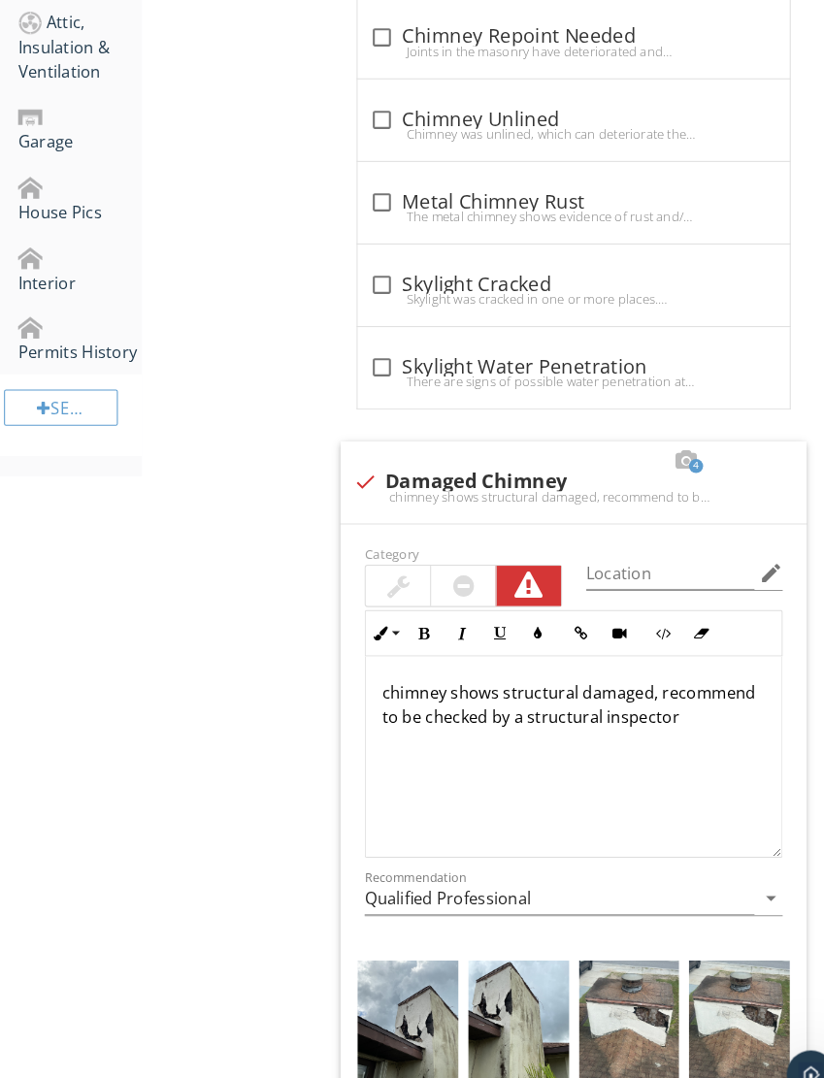
click at [589, 959] on img at bounding box center [606, 990] width 97 height 129
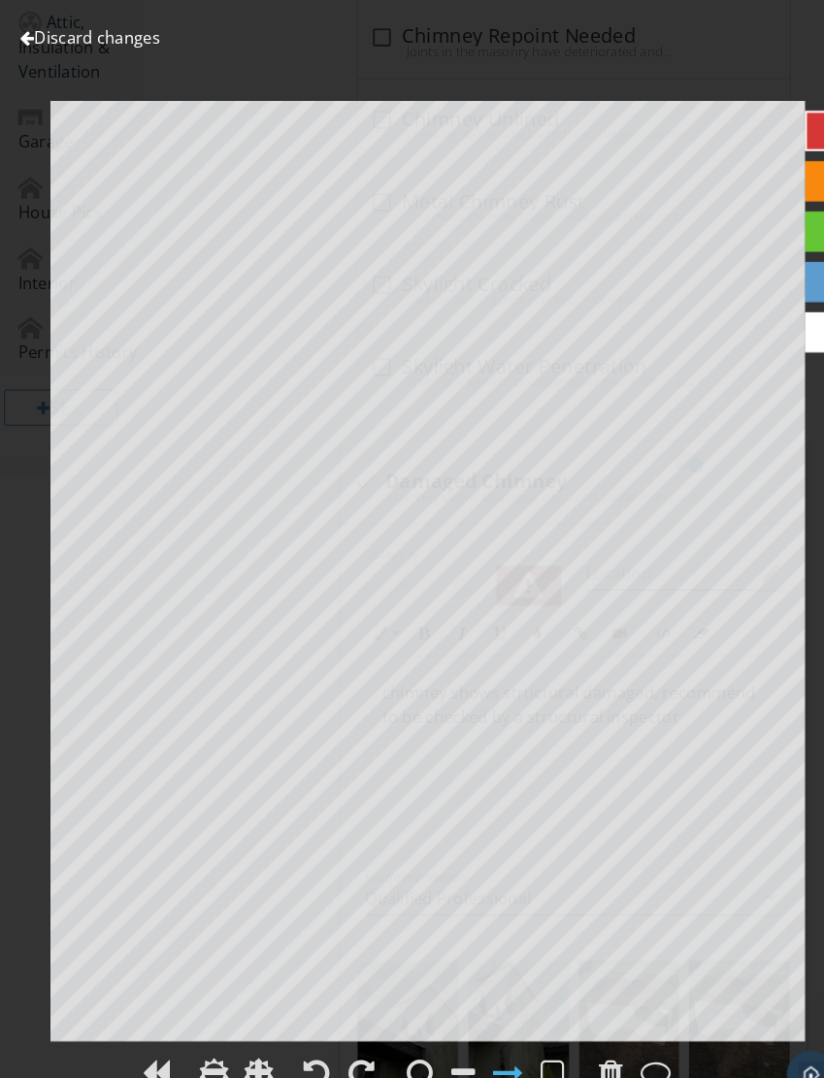
click at [25, 37] on div at bounding box center [26, 36] width 14 height 16
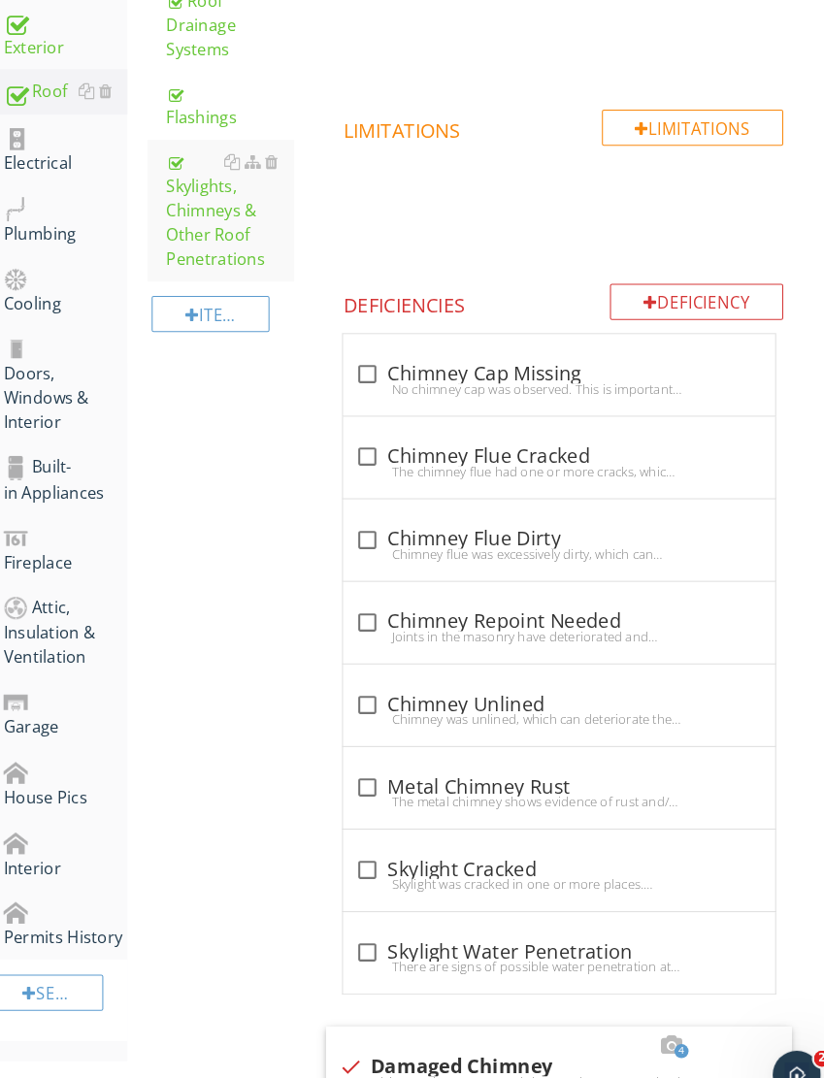
scroll to position [207, 0]
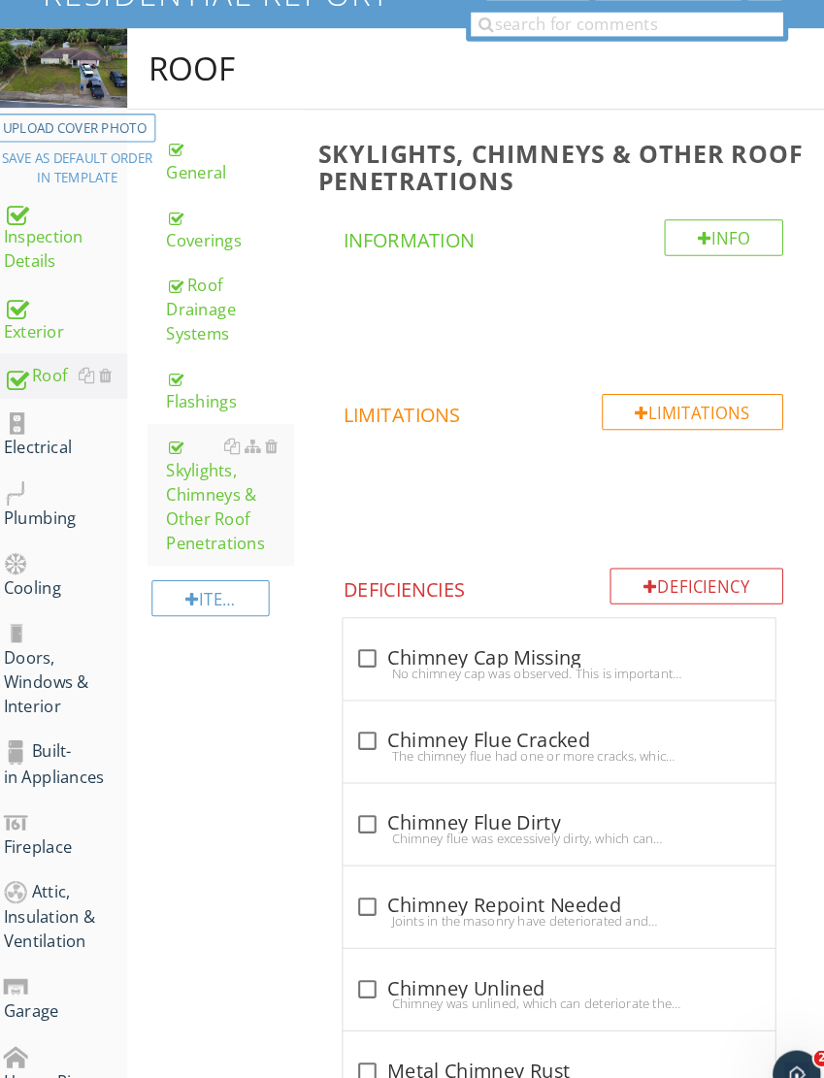
click at [31, 421] on div "Electrical" at bounding box center [76, 418] width 119 height 49
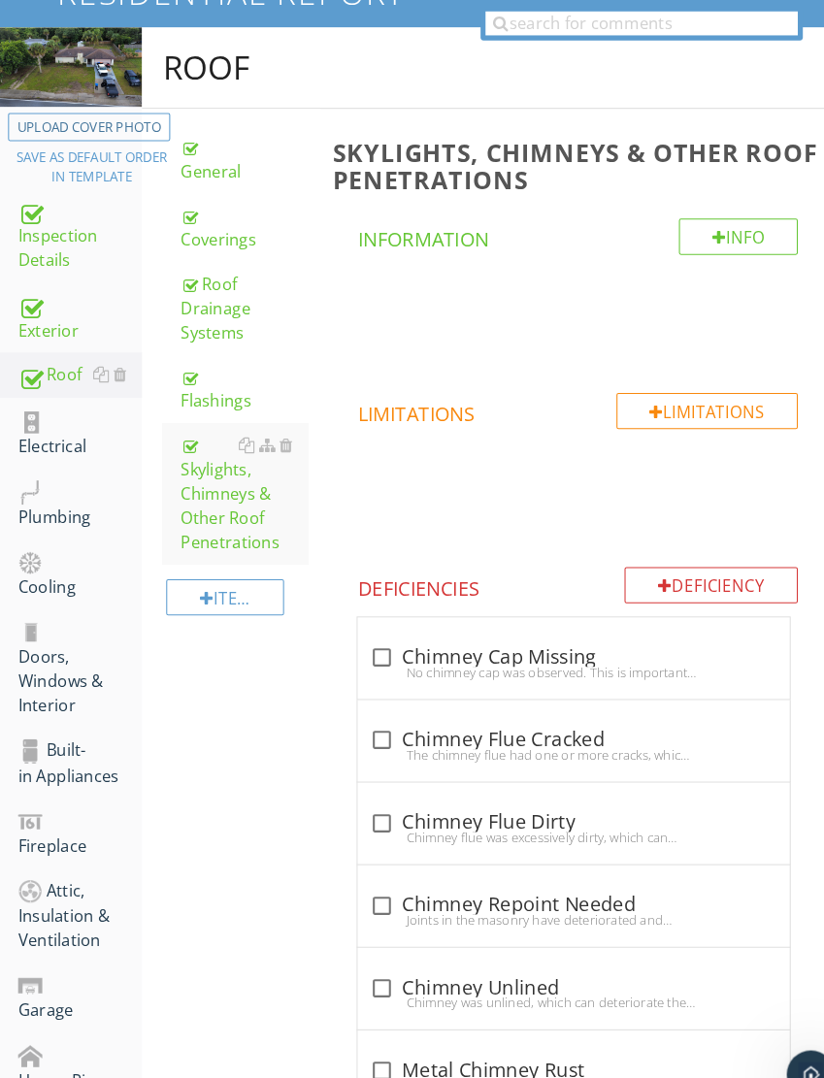
click at [45, 413] on div "Electrical" at bounding box center [76, 417] width 119 height 49
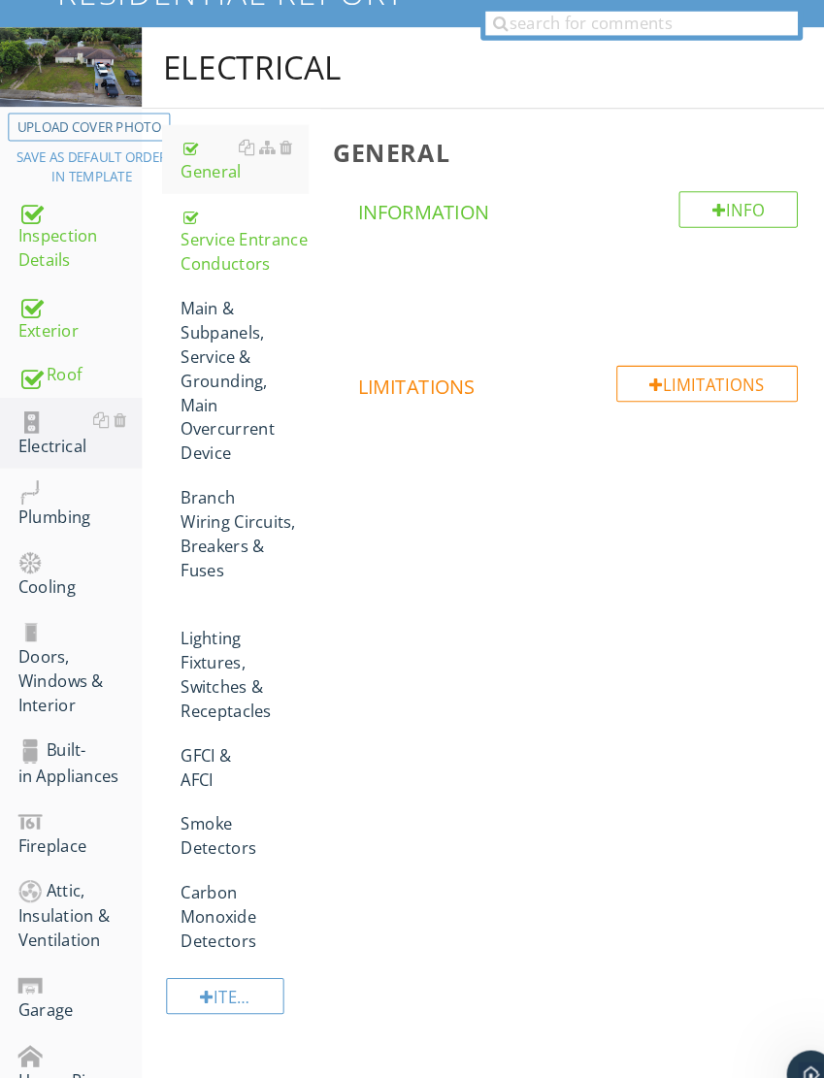
click at [226, 367] on div "Main & Subpanels, Service & Grounding, Main Overcurrent Device" at bounding box center [235, 366] width 123 height 163
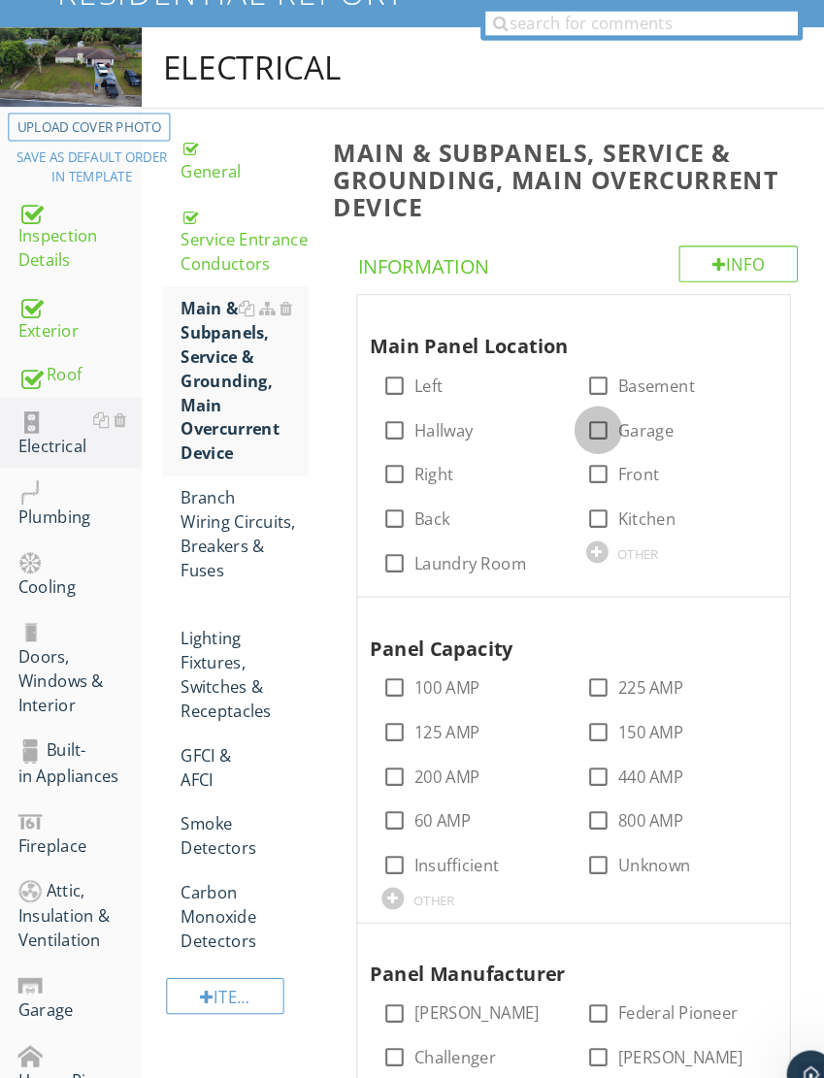
click at [583, 406] on div at bounding box center [576, 414] width 33 height 33
checkbox input "true"
click at [579, 703] on div at bounding box center [576, 705] width 33 height 33
checkbox input "true"
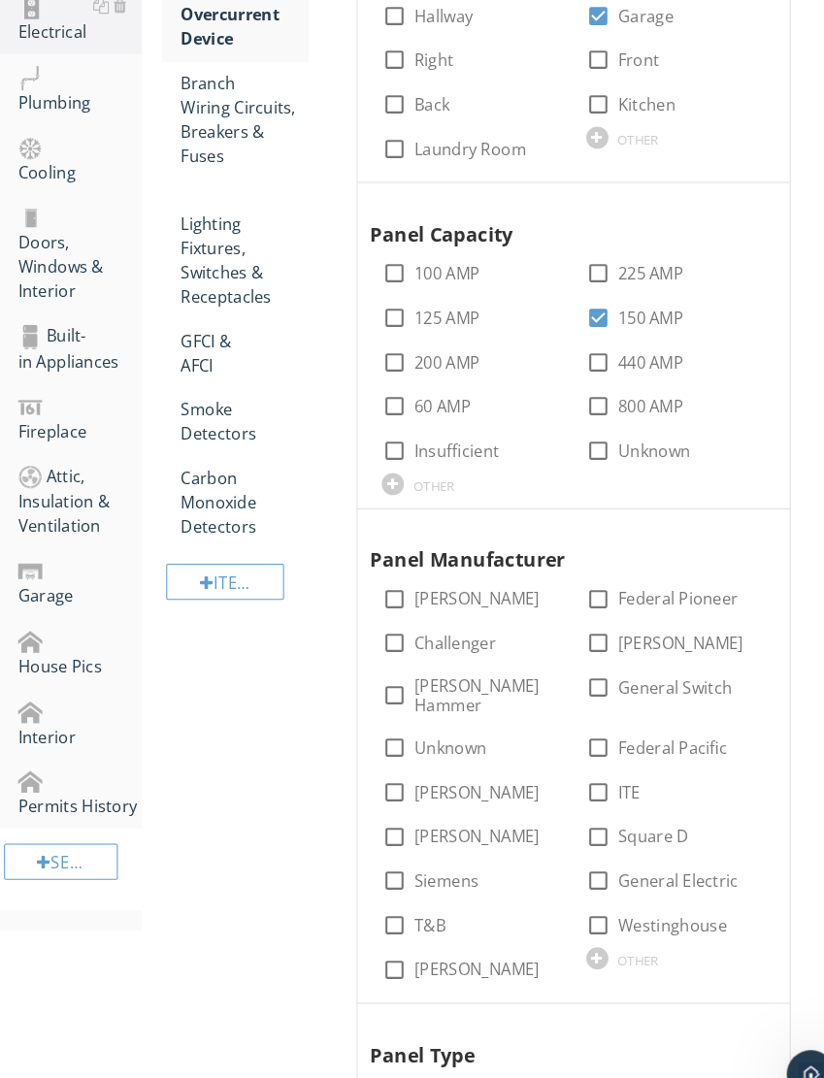
scroll to position [670, 0]
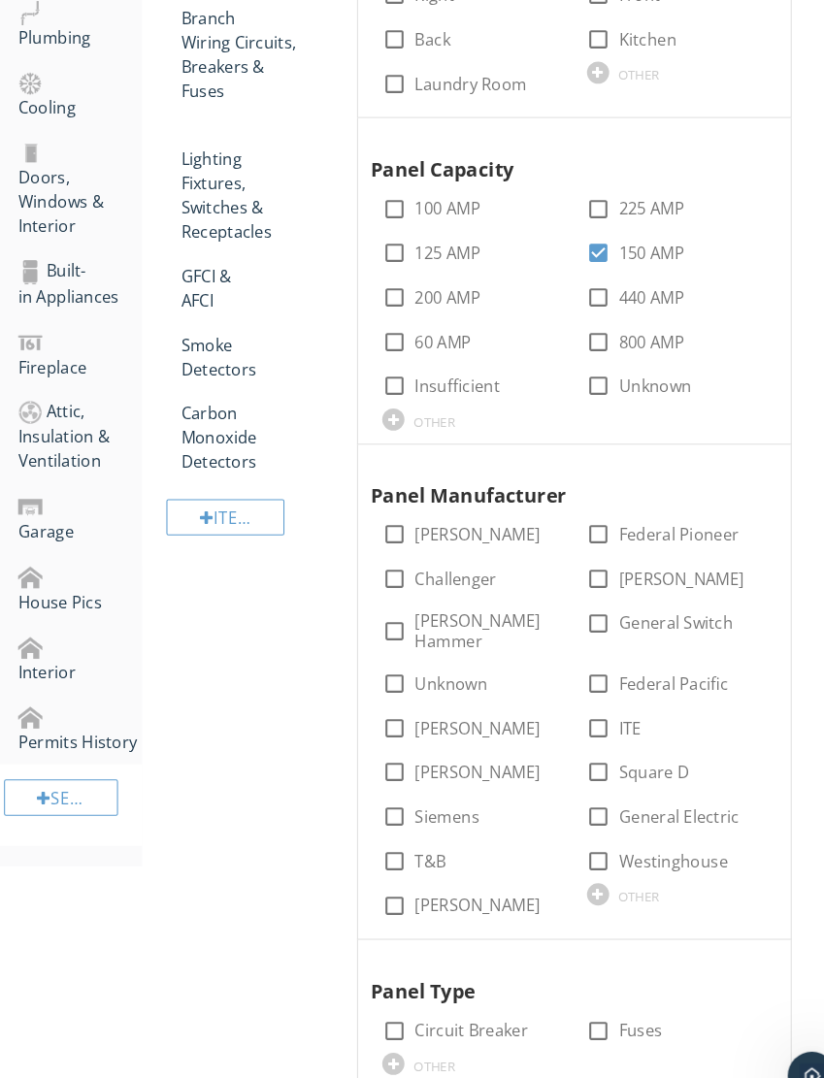
click at [380, 591] on div at bounding box center [379, 607] width 33 height 33
checkbox input "true"
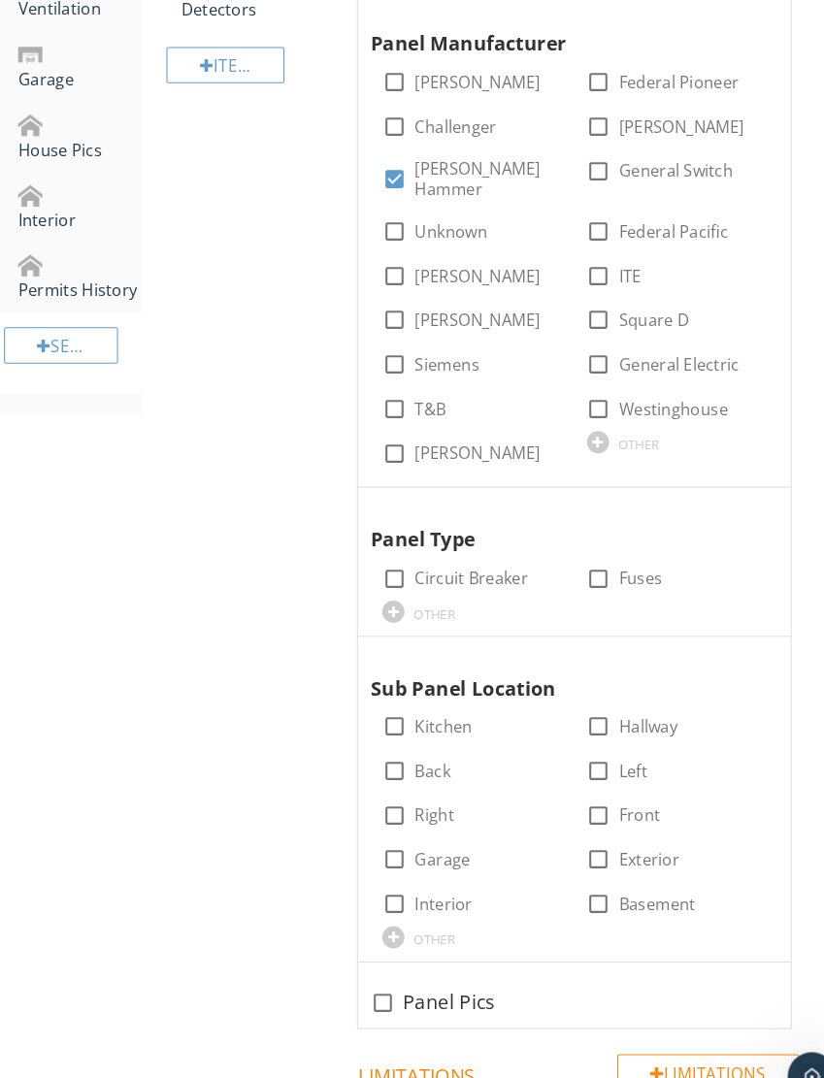
scroll to position [1106, 0]
click at [389, 541] on div "check_box_outline_blank Circuit Breaker" at bounding box center [454, 554] width 173 height 27
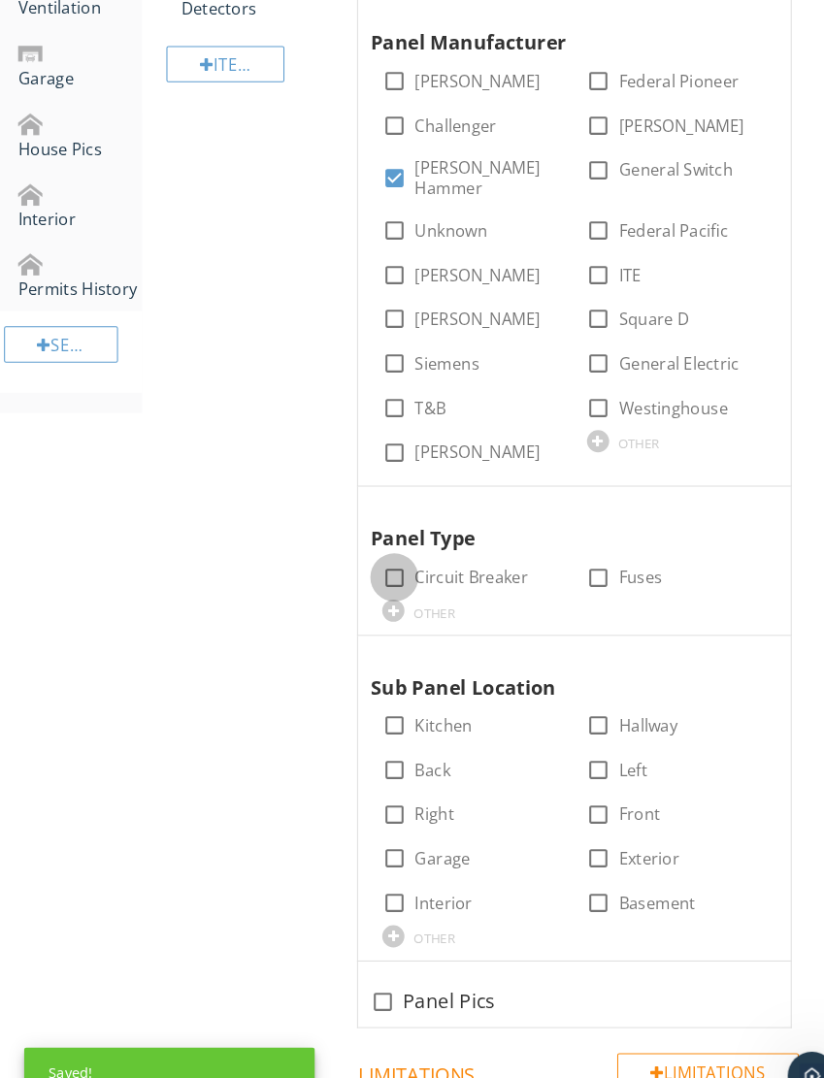
click at [384, 540] on div at bounding box center [379, 556] width 33 height 33
checkbox input "true"
click at [701, 621] on div at bounding box center [698, 630] width 23 height 19
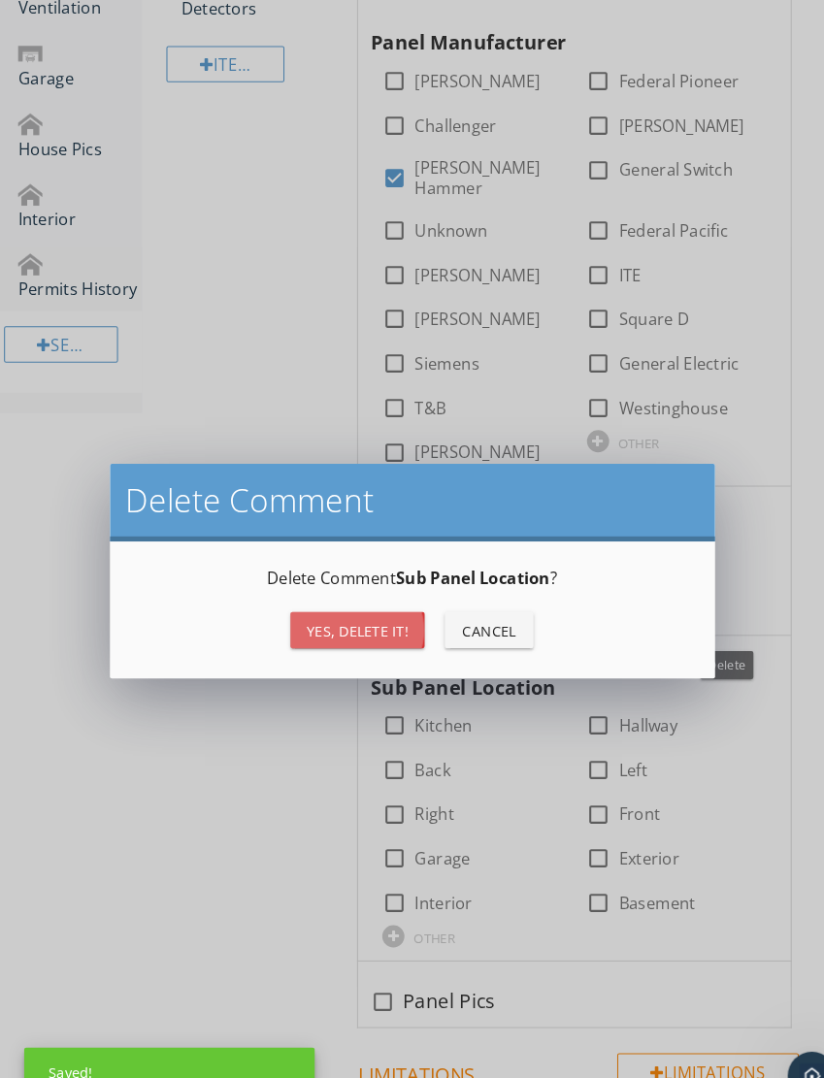
click at [370, 595] on button "Yes, Delete it!" at bounding box center [344, 606] width 129 height 35
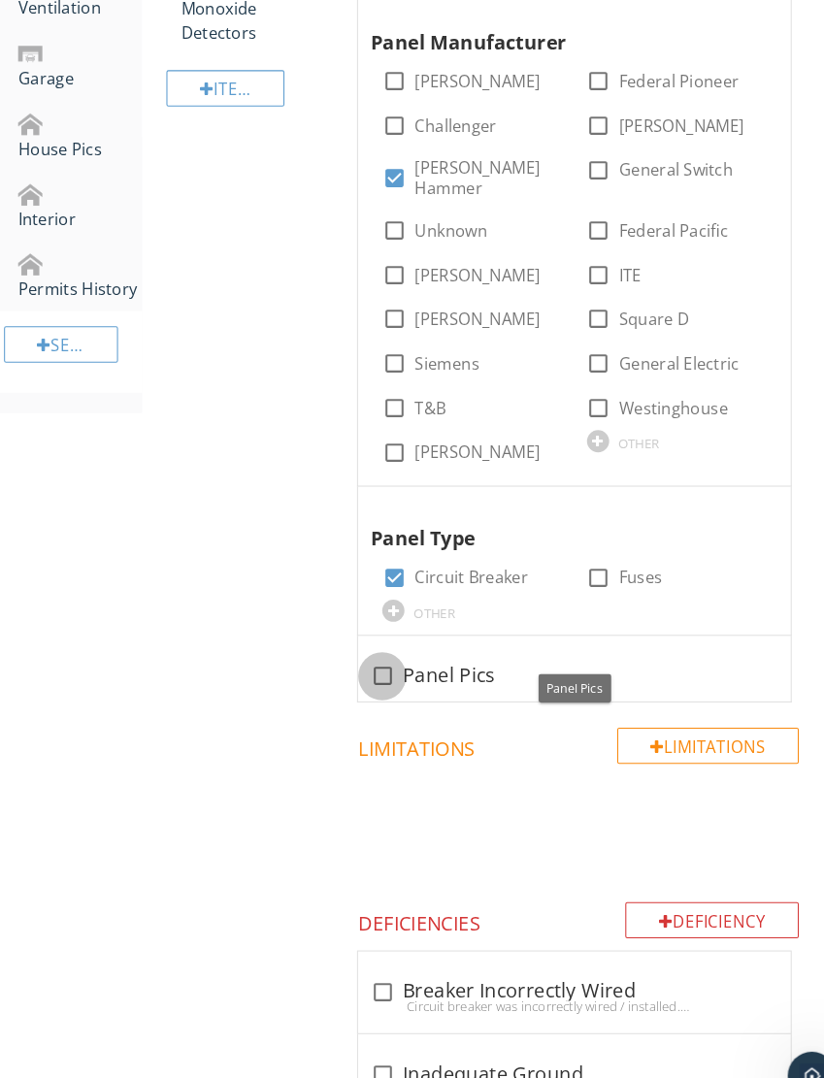
click at [369, 635] on div at bounding box center [367, 651] width 33 height 33
checkbox input "true"
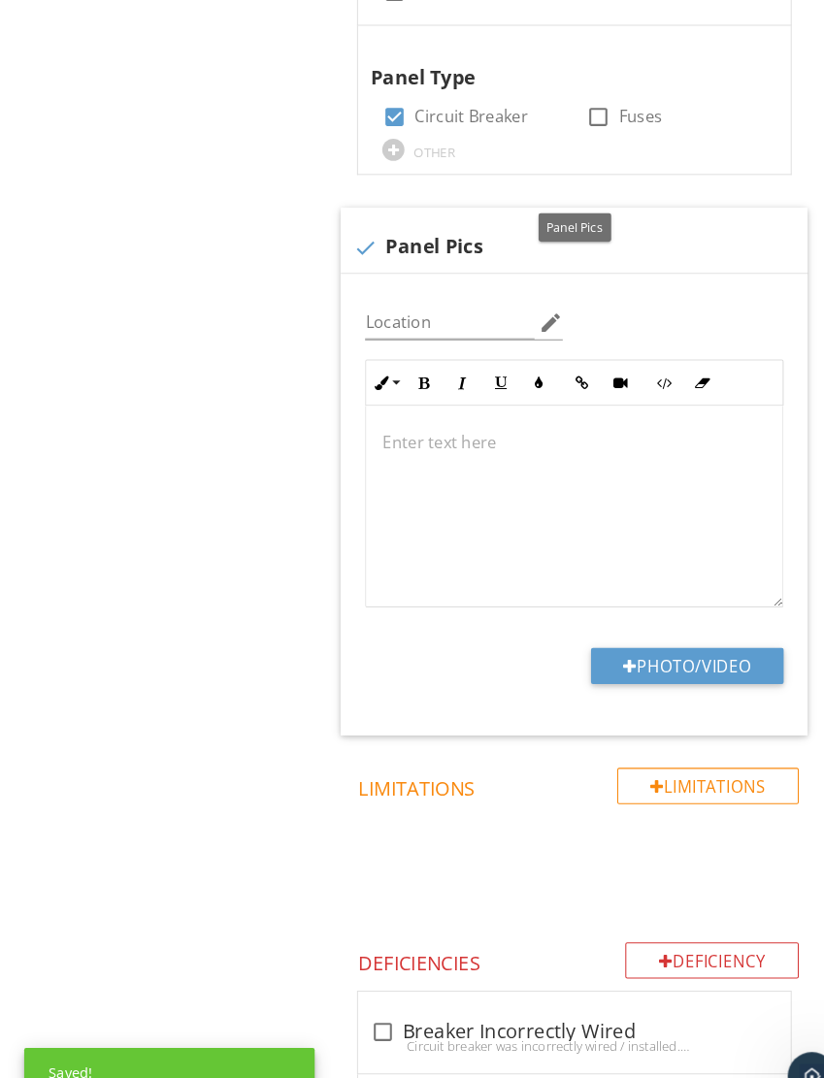
scroll to position [1550, 0]
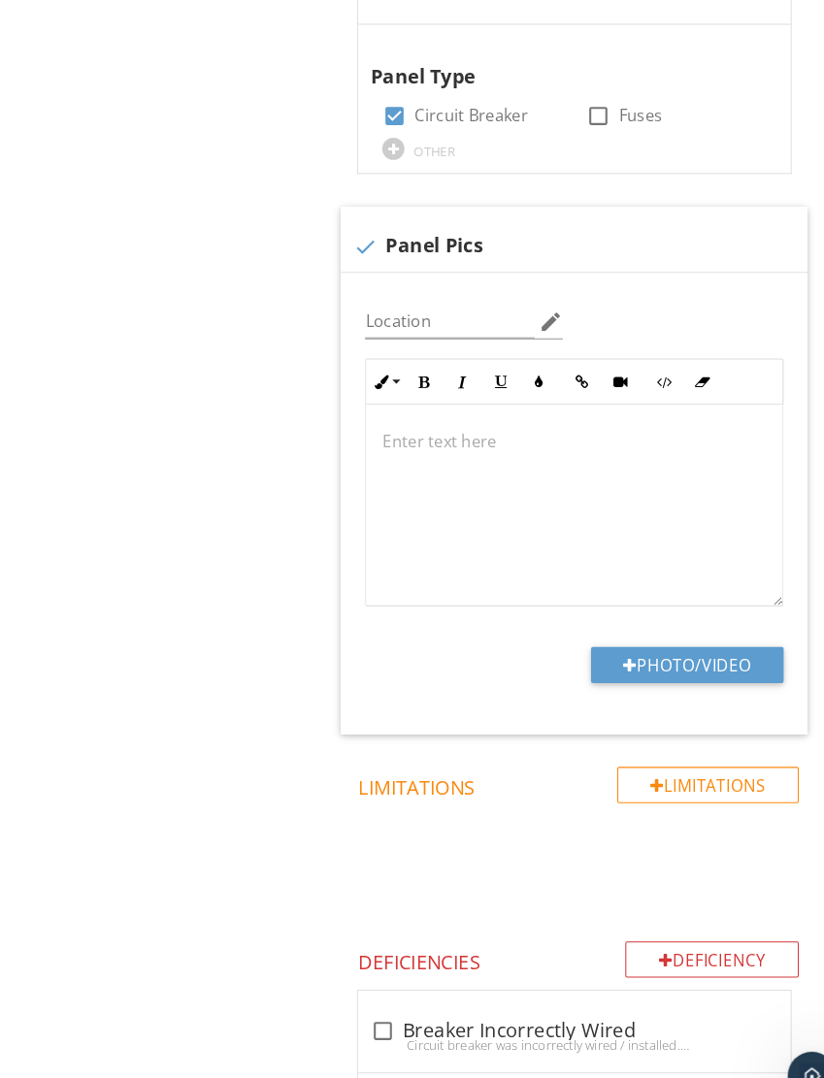
click at [678, 633] on button "Photo/Video" at bounding box center [661, 640] width 185 height 35
type input "C:\fakepath\IMG_6191.jpeg"
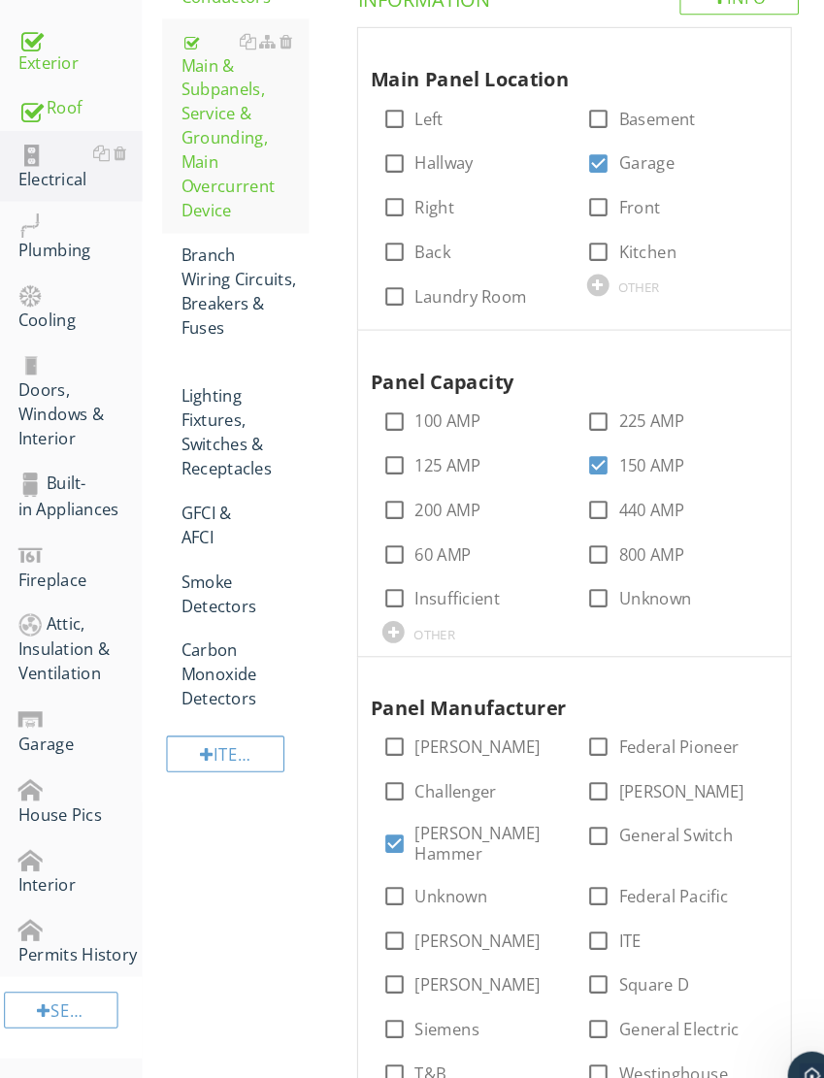
scroll to position [454, 0]
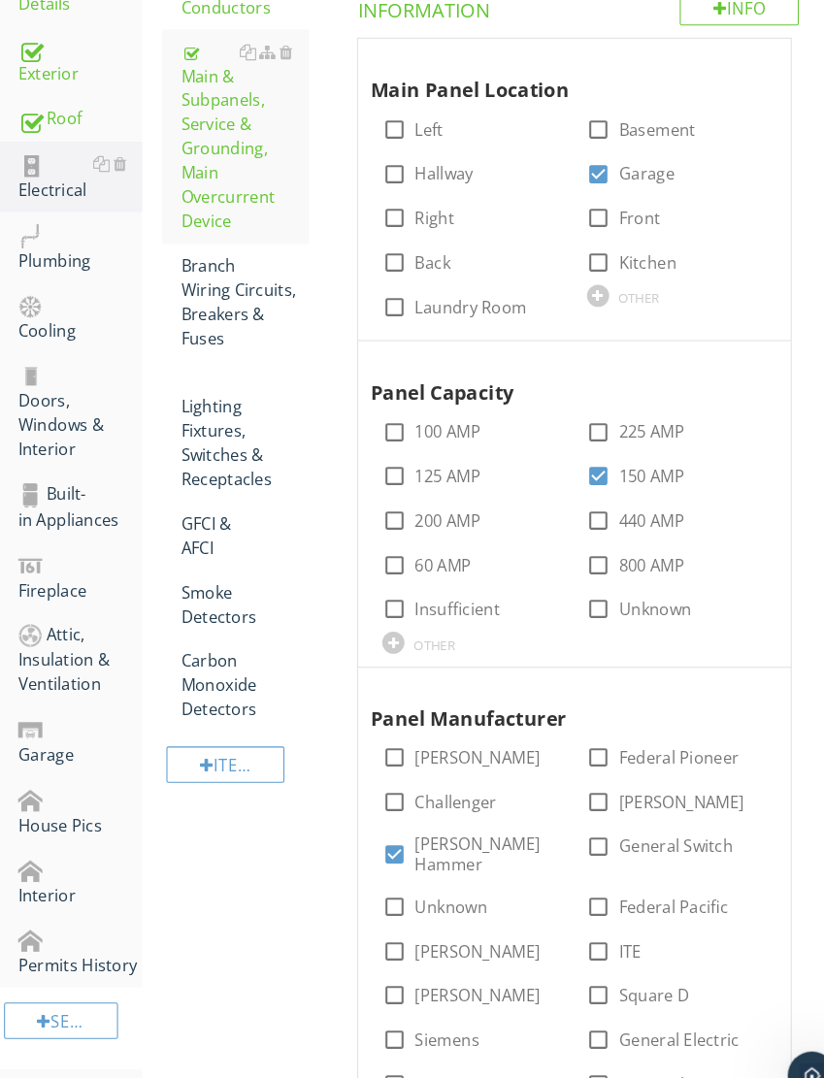
click at [236, 280] on div "Branch Wiring Circuits, Breakers & Fuses" at bounding box center [235, 291] width 123 height 93
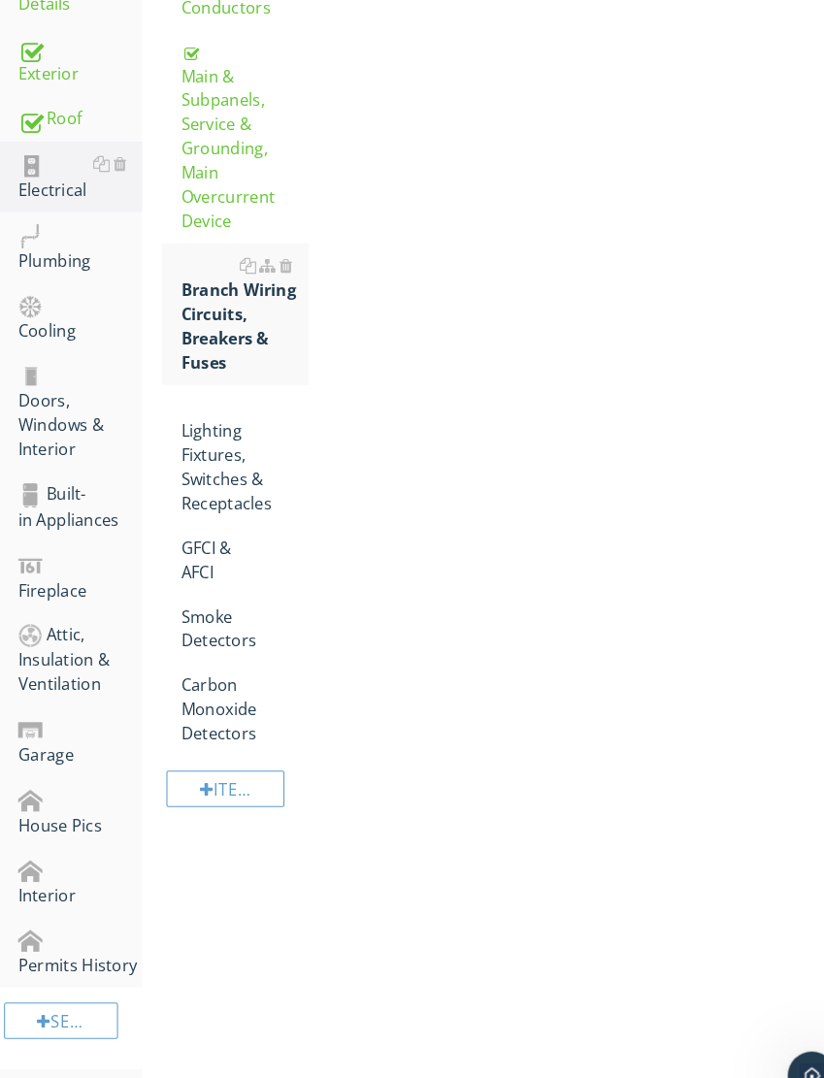
scroll to position [402, 0]
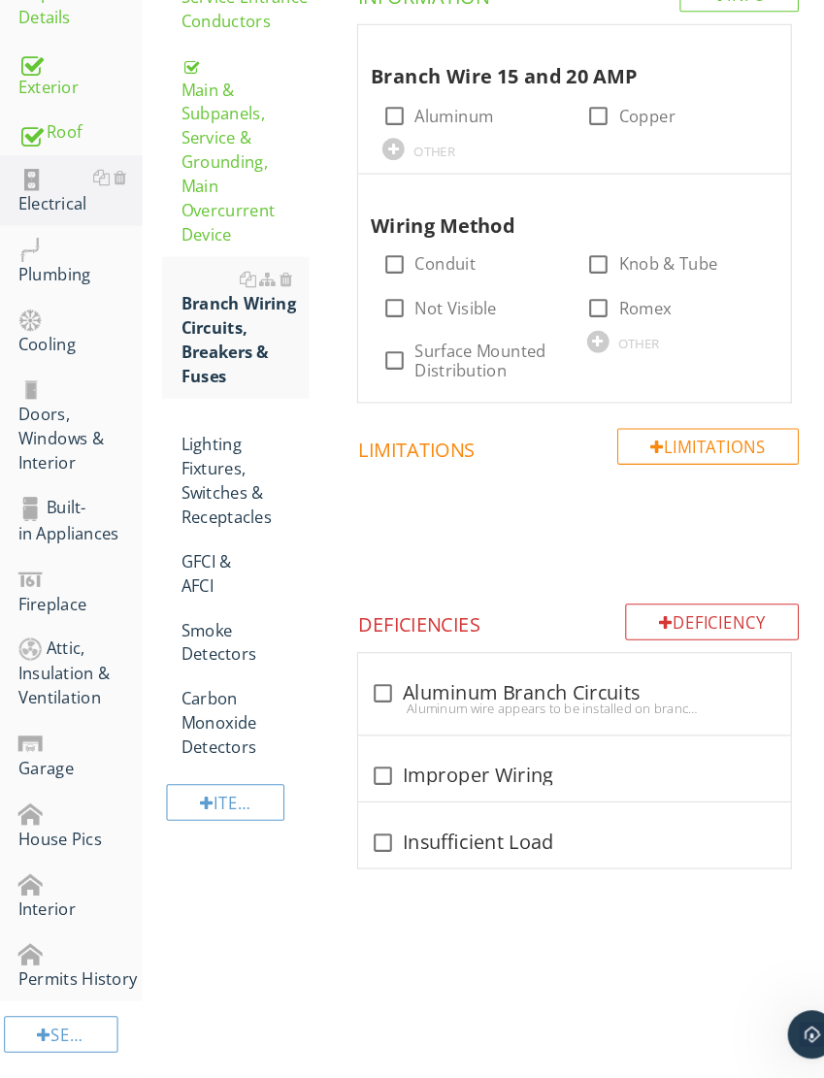
click at [279, 301] on div at bounding box center [275, 309] width 13 height 16
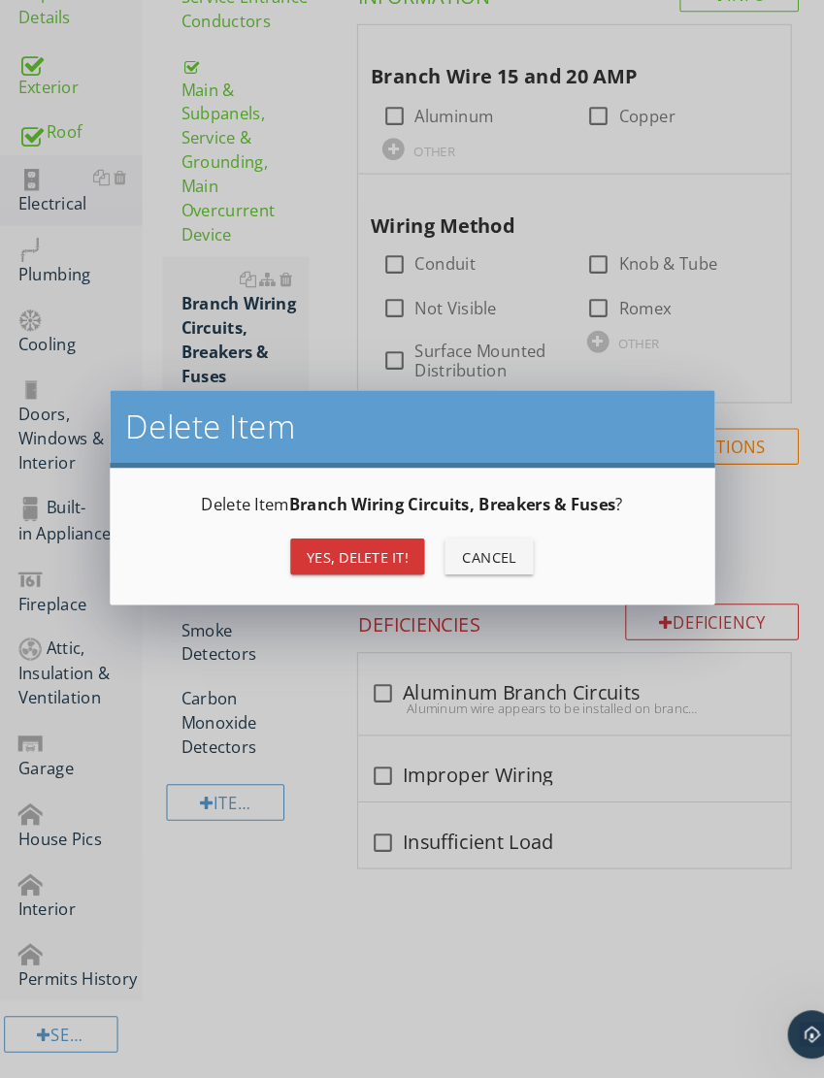
click at [348, 566] on div "Yes, Delete it!" at bounding box center [344, 576] width 98 height 20
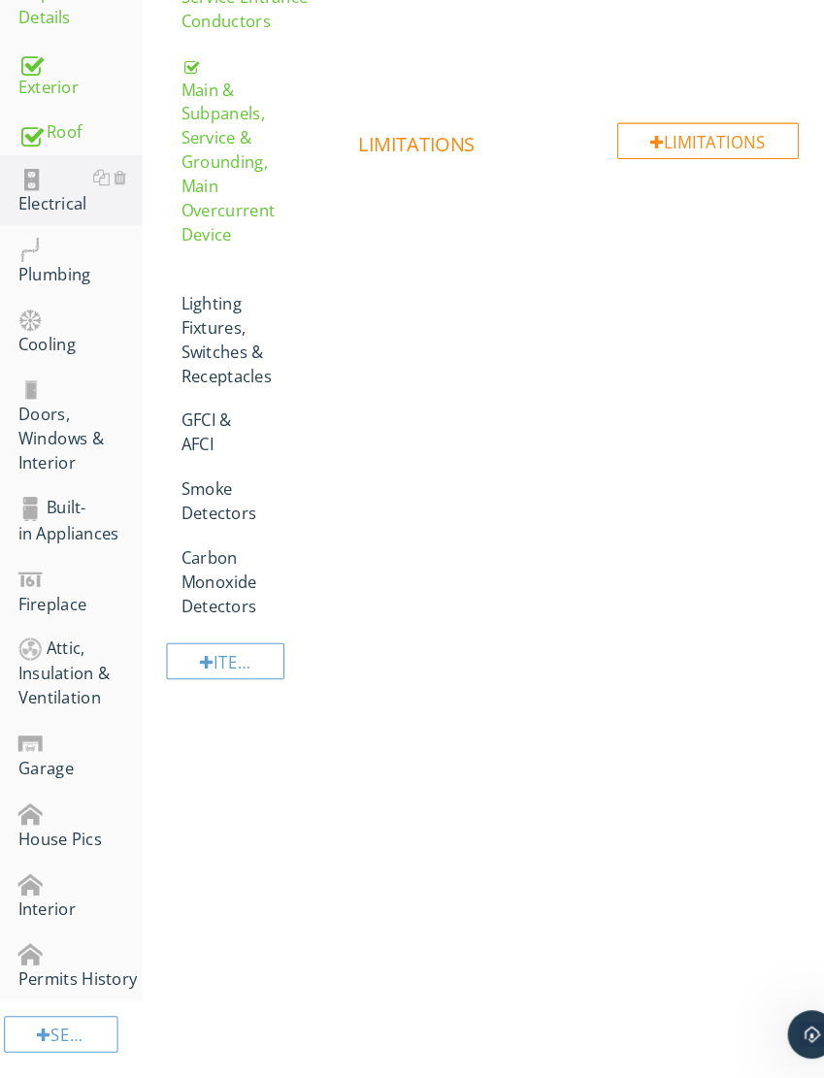
click at [242, 297] on div "Lighting Fixtures, Switches & Receptacles" at bounding box center [235, 355] width 123 height 116
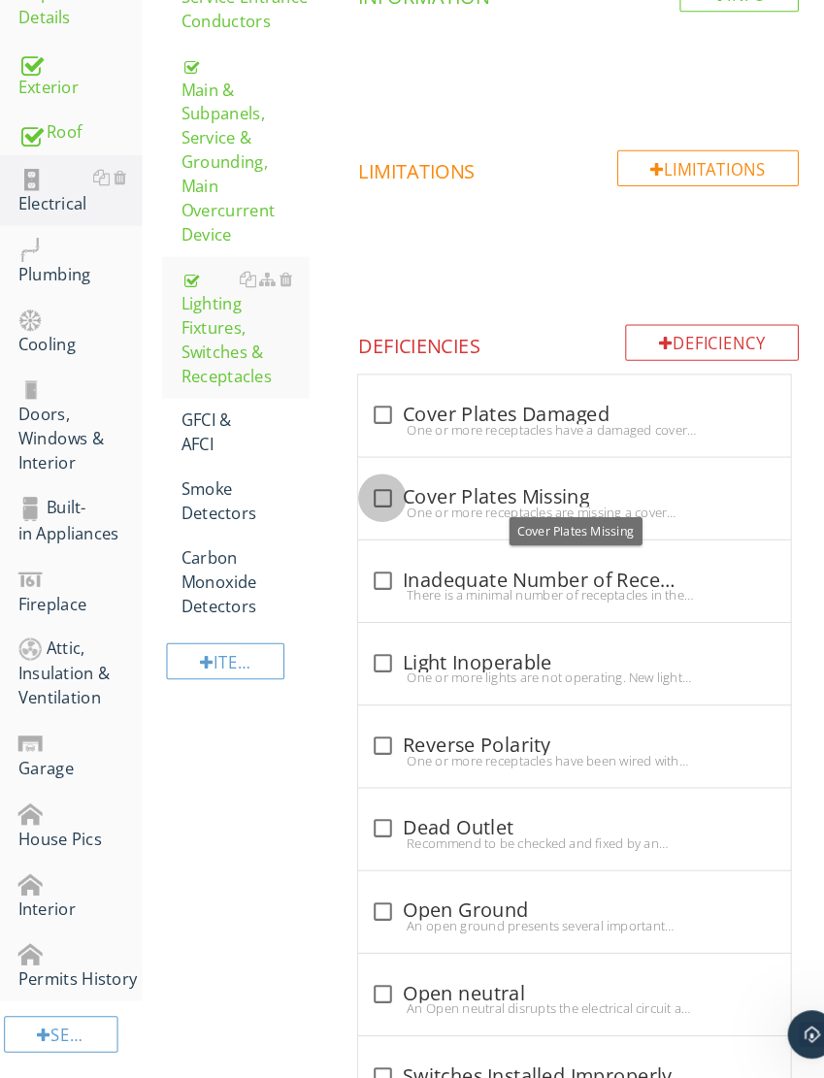
click at [374, 503] on div at bounding box center [367, 519] width 33 height 33
checkbox input "true"
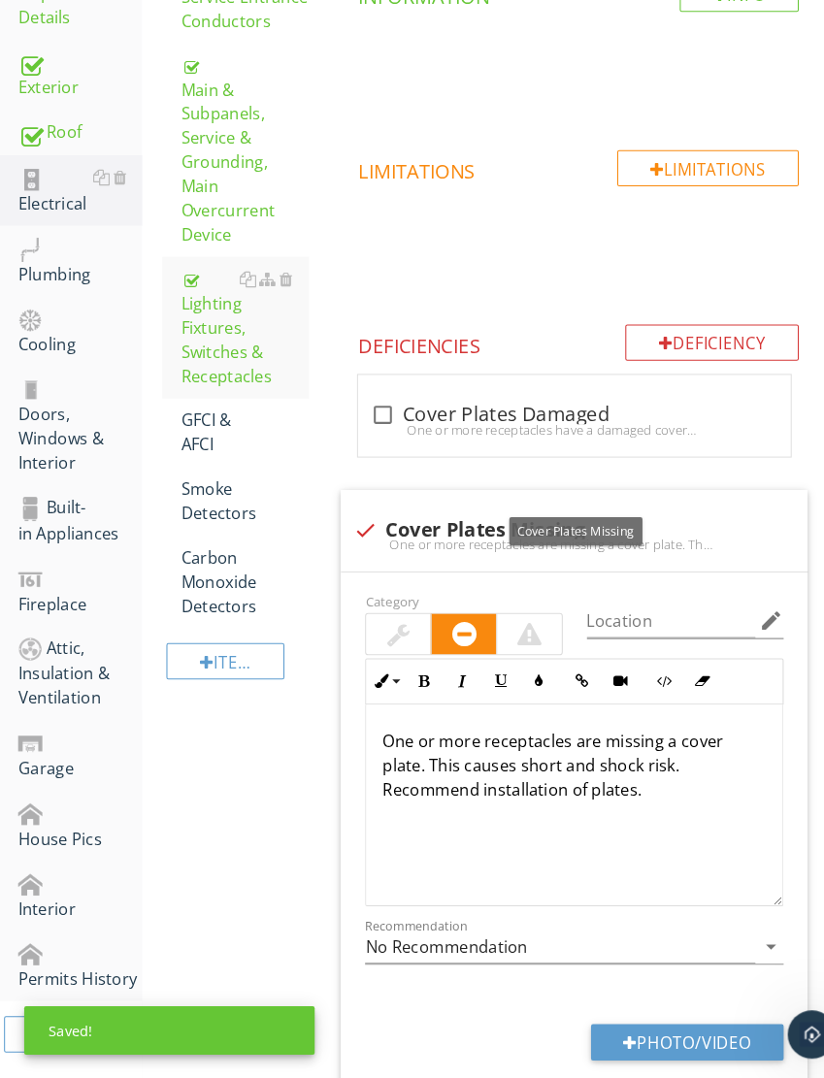
click at [512, 639] on div at bounding box center [509, 650] width 23 height 23
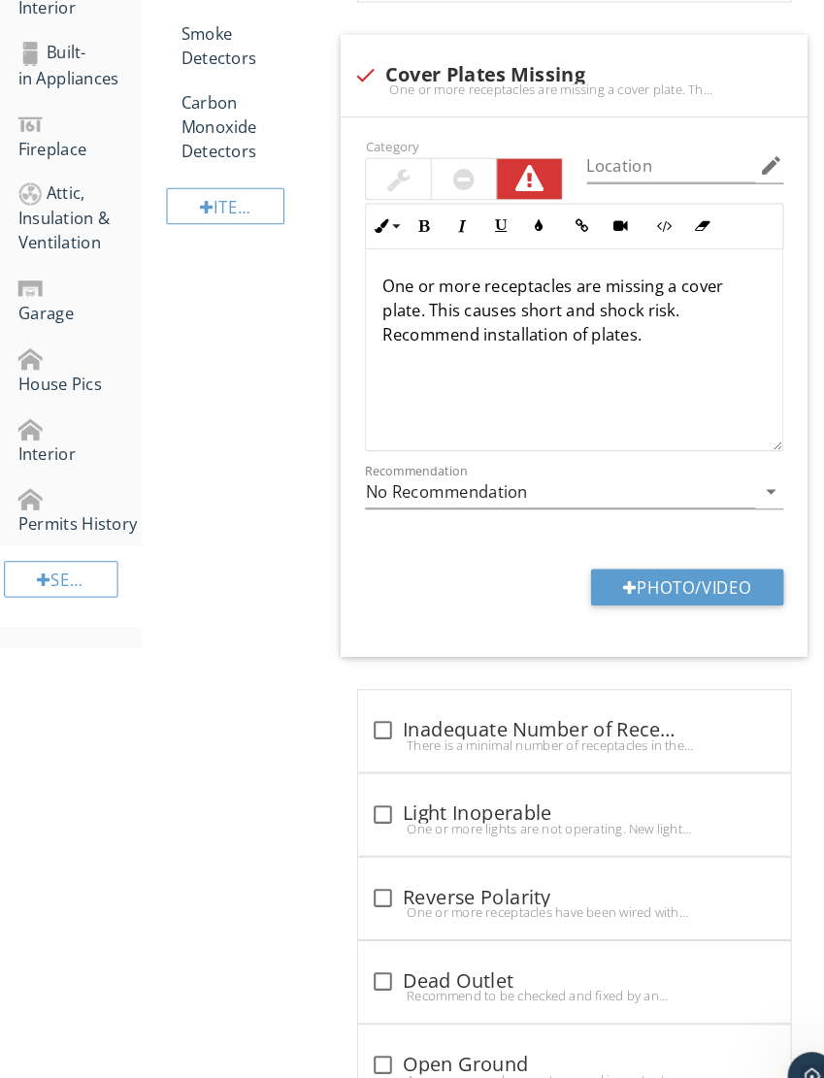
scroll to position [880, 0]
click at [678, 558] on button "Photo/Video" at bounding box center [661, 564] width 185 height 35
type input "C:\fakepath\IMG_6217.jpeg"
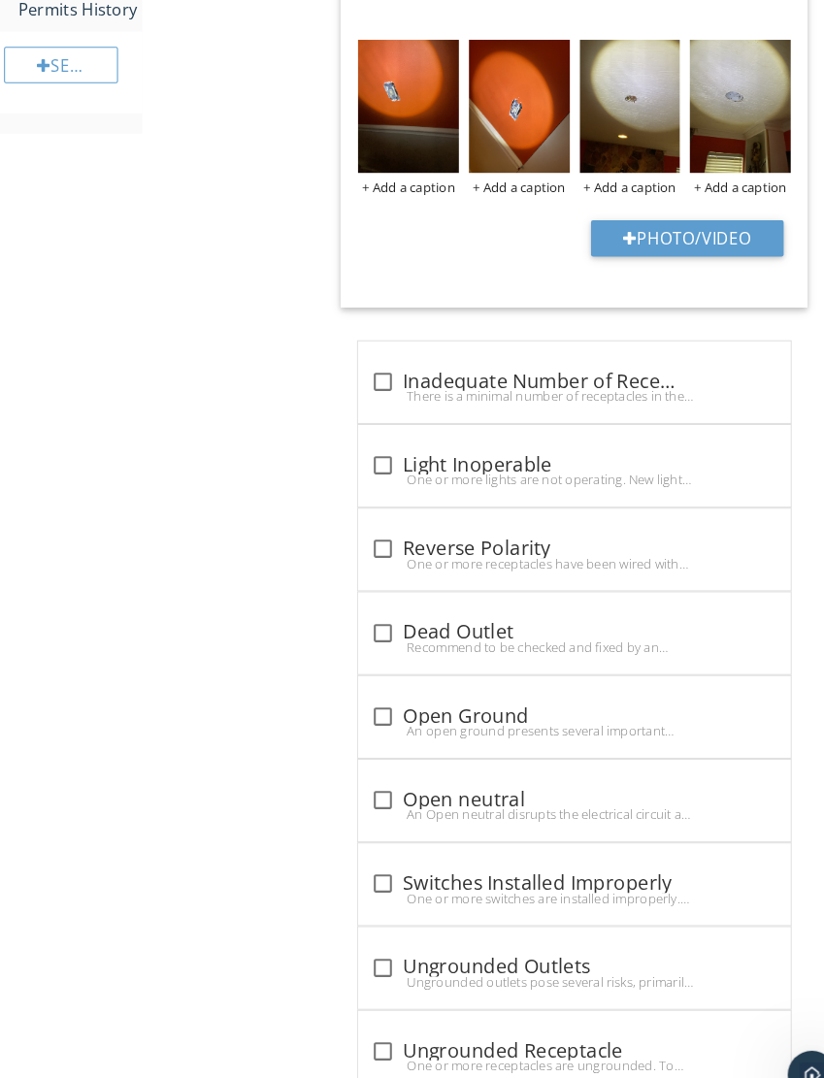
scroll to position [1374, 0]
click at [368, 607] on div at bounding box center [367, 609] width 33 height 33
checkbox input "true"
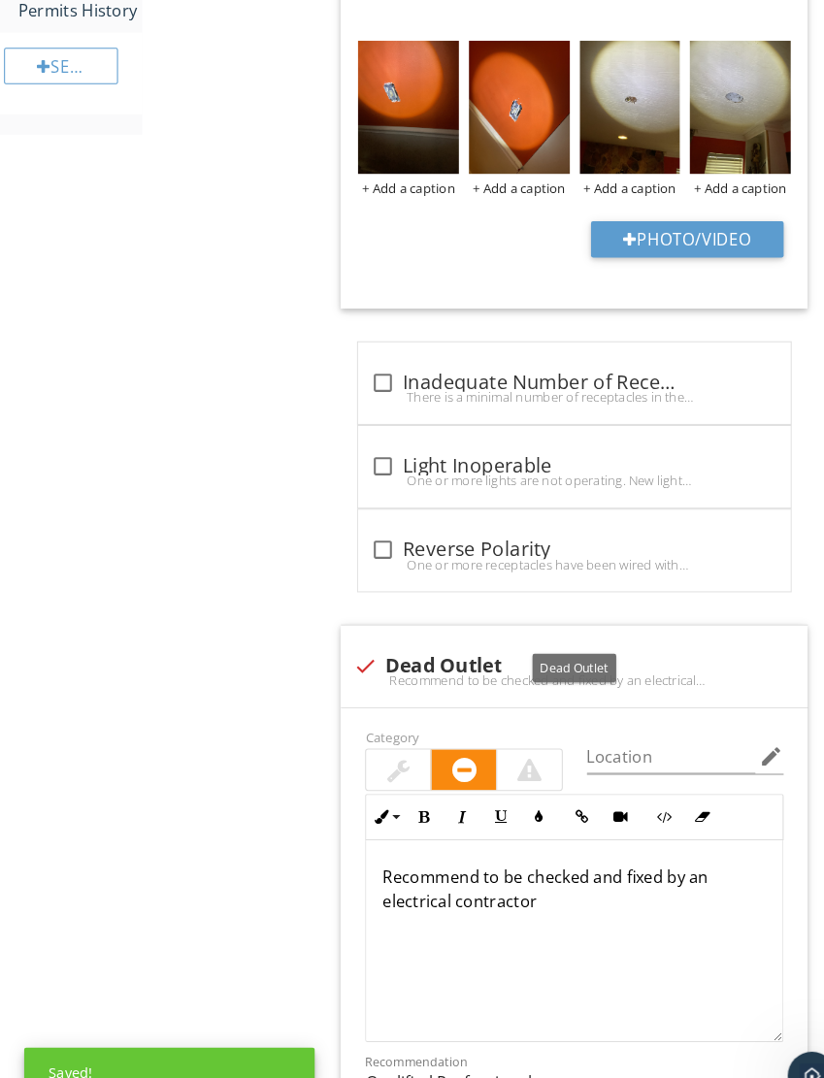
click at [494, 729] on div at bounding box center [510, 740] width 62 height 39
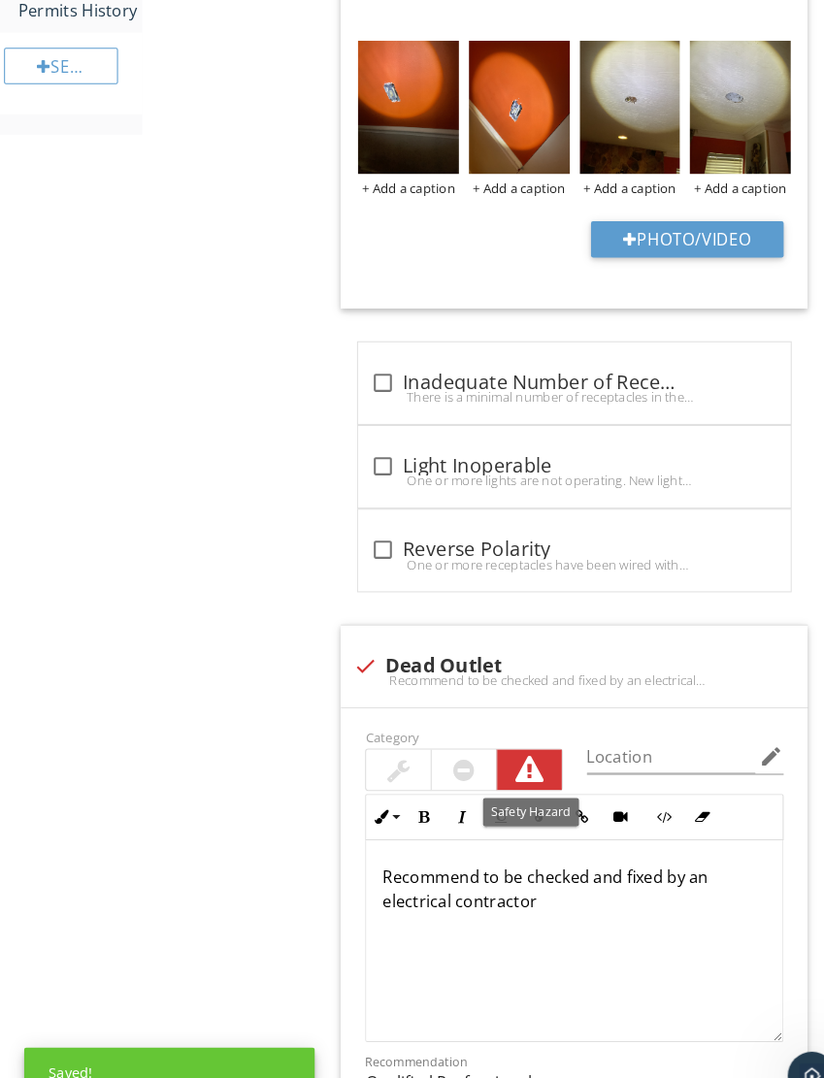
click at [498, 711] on div "Category" at bounding box center [446, 729] width 213 height 64
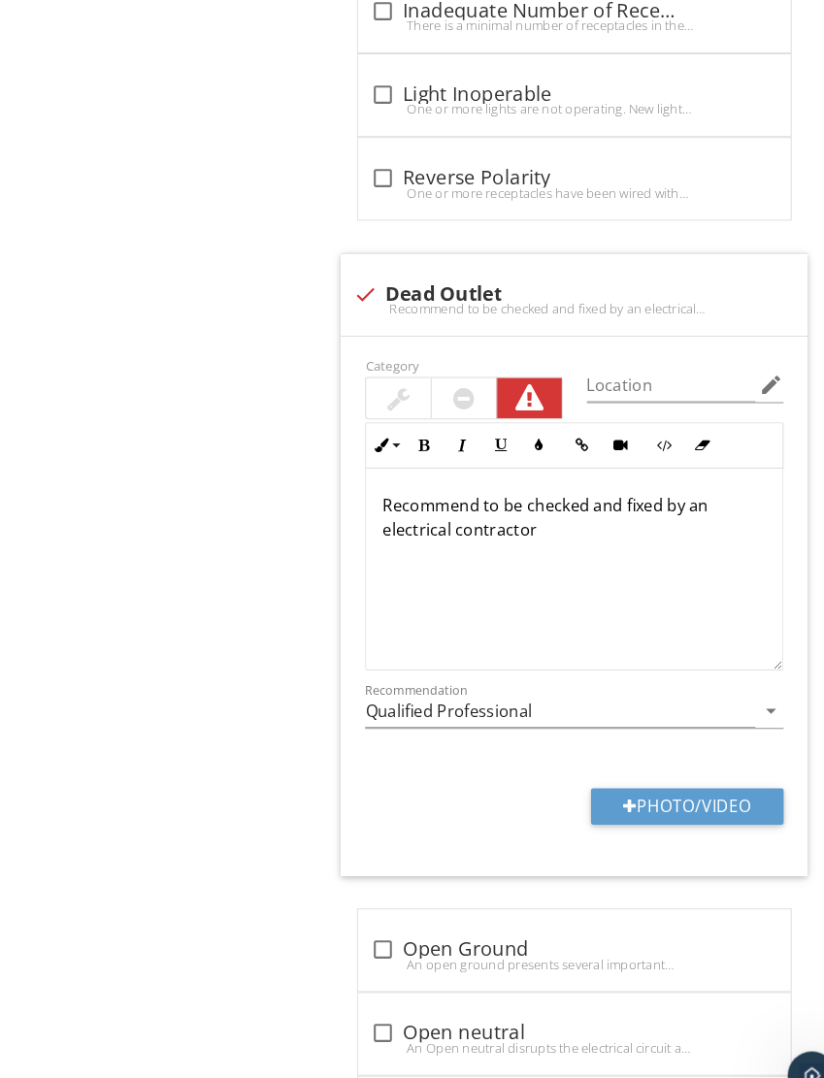
scroll to position [1733, 0]
click at [688, 764] on button "Photo/Video" at bounding box center [661, 775] width 185 height 35
type input "C:\fakepath\IMG_6216.jpeg"
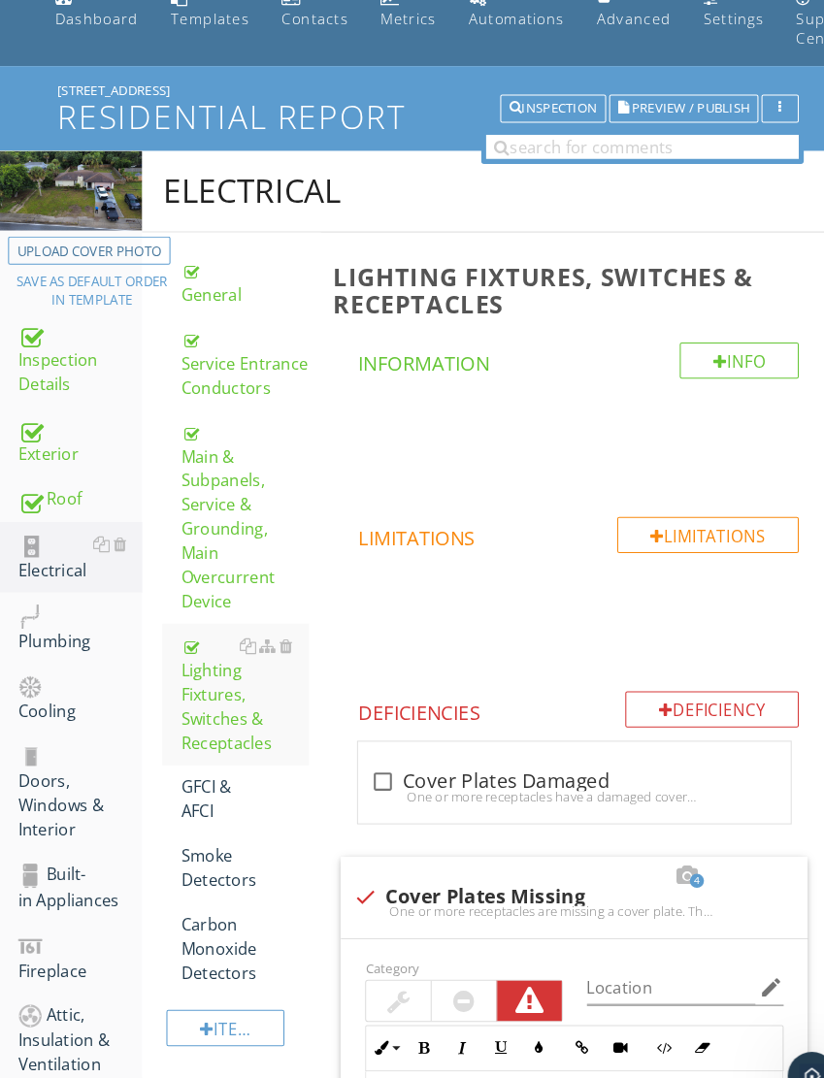
scroll to position [89, 0]
click at [215, 745] on div "GFCI & AFCI" at bounding box center [235, 768] width 123 height 47
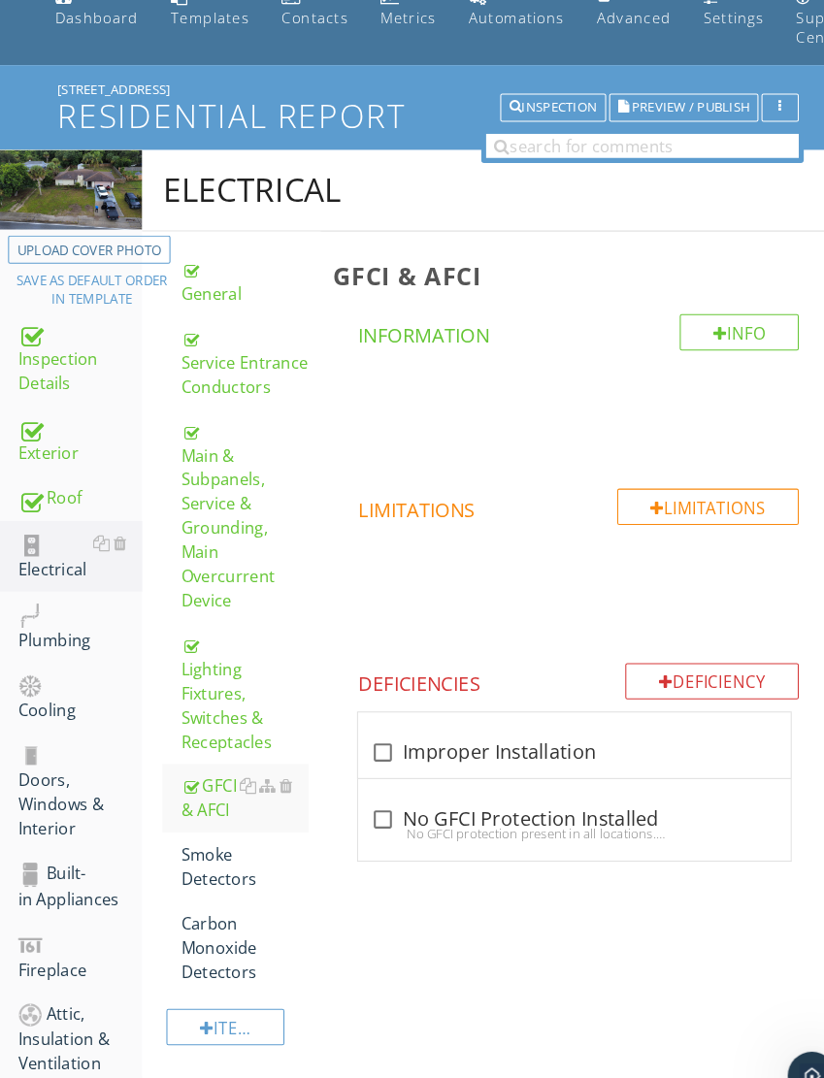
click at [231, 811] on div at bounding box center [255, 822] width 51 height 23
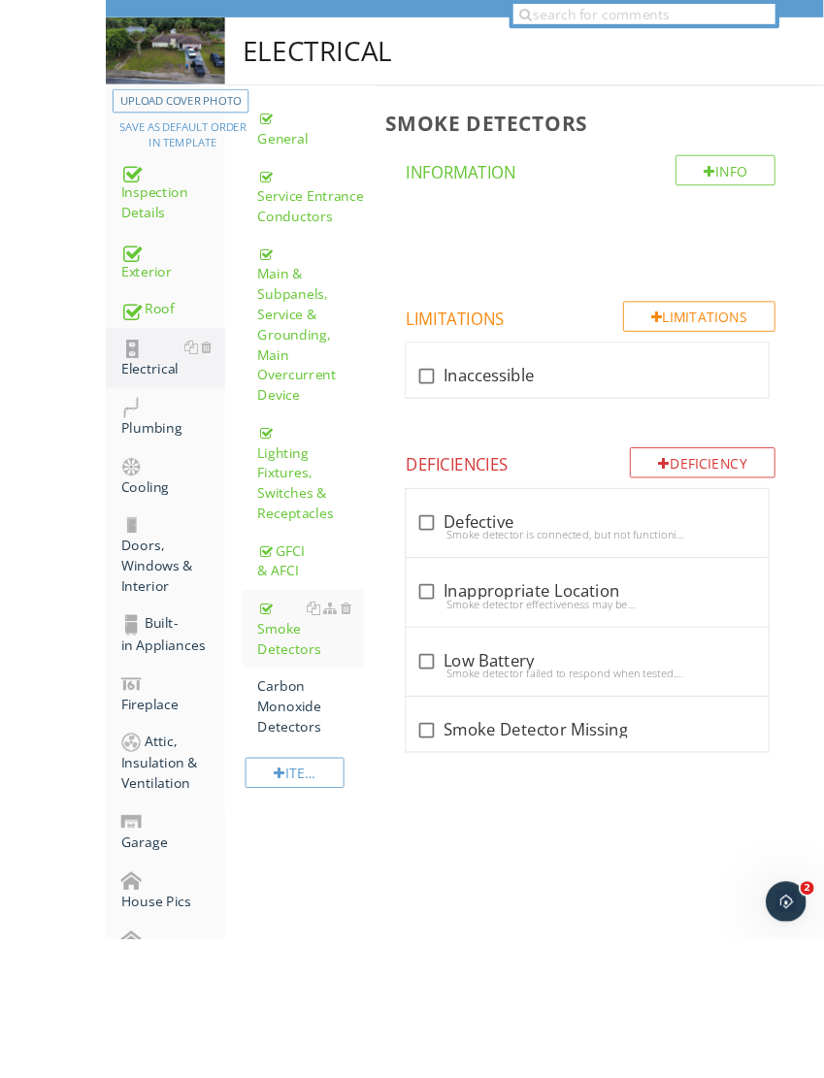
scroll to position [346, 0]
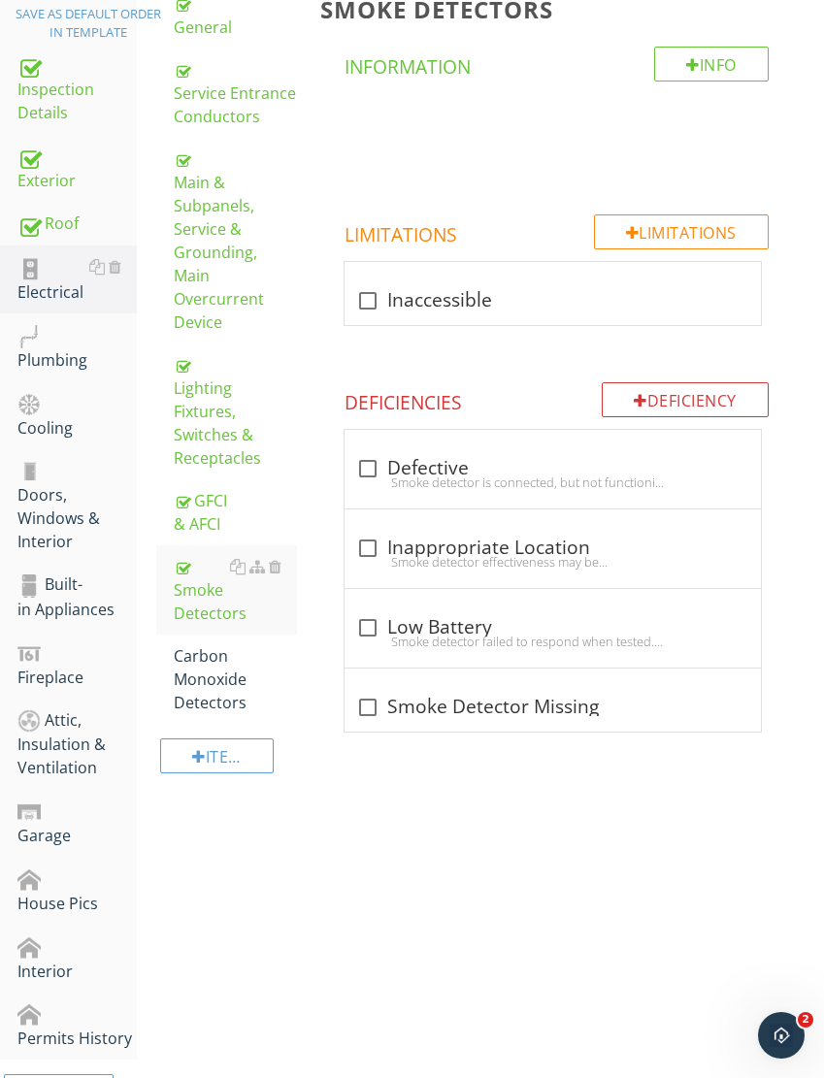
click at [208, 645] on div "Carbon Monoxide Detectors" at bounding box center [235, 680] width 123 height 70
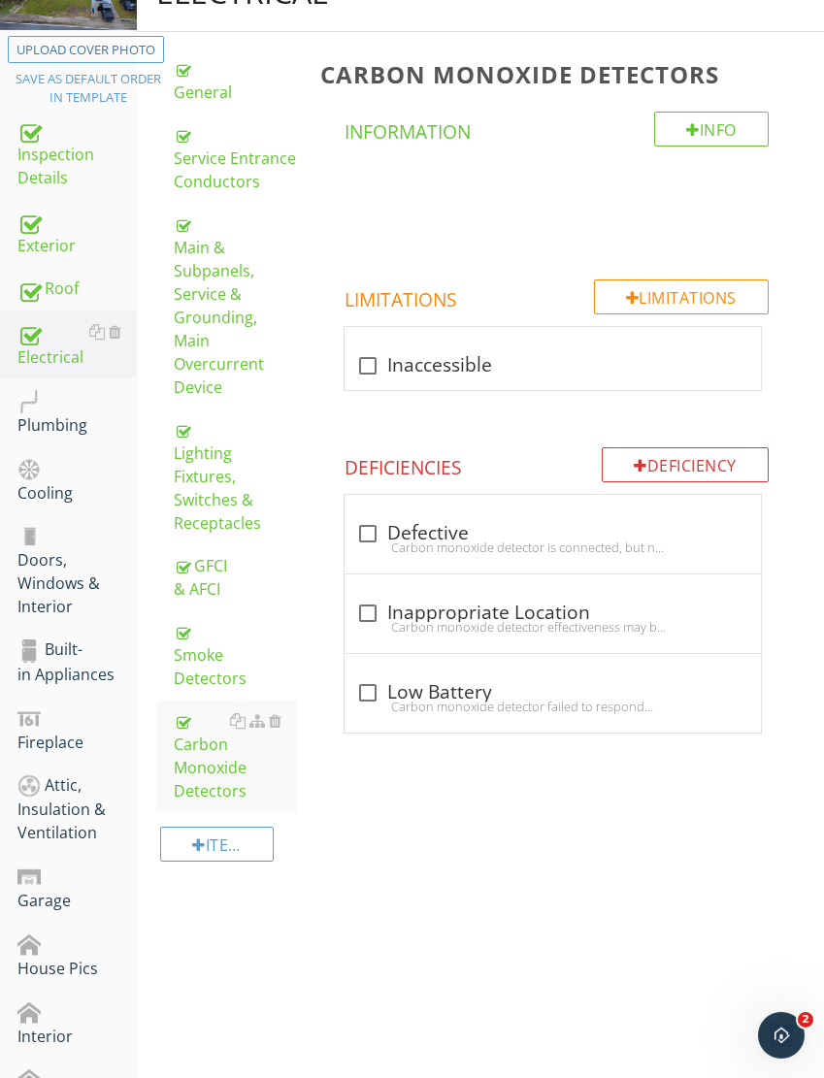
scroll to position [281, 0]
click at [45, 411] on div "Plumbing" at bounding box center [76, 411] width 119 height 49
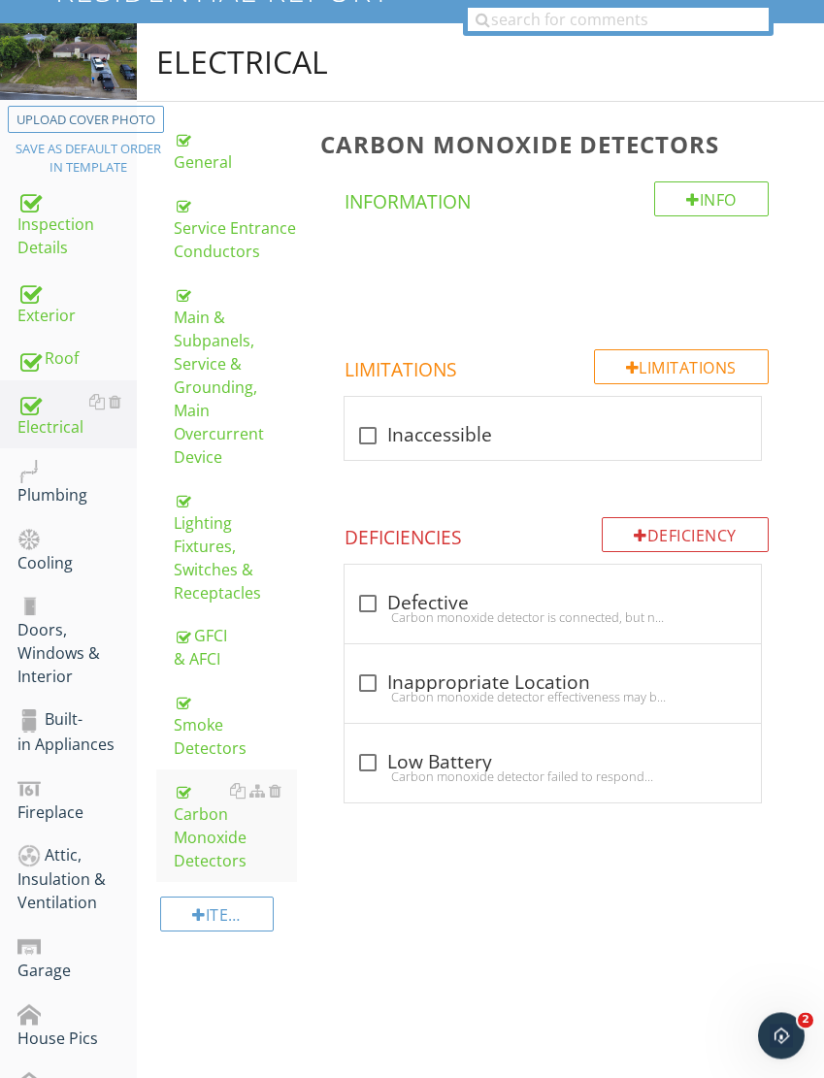
scroll to position [211, 0]
click at [51, 481] on div "Plumbing" at bounding box center [76, 482] width 119 height 49
click at [50, 482] on div "Plumbing" at bounding box center [76, 482] width 119 height 49
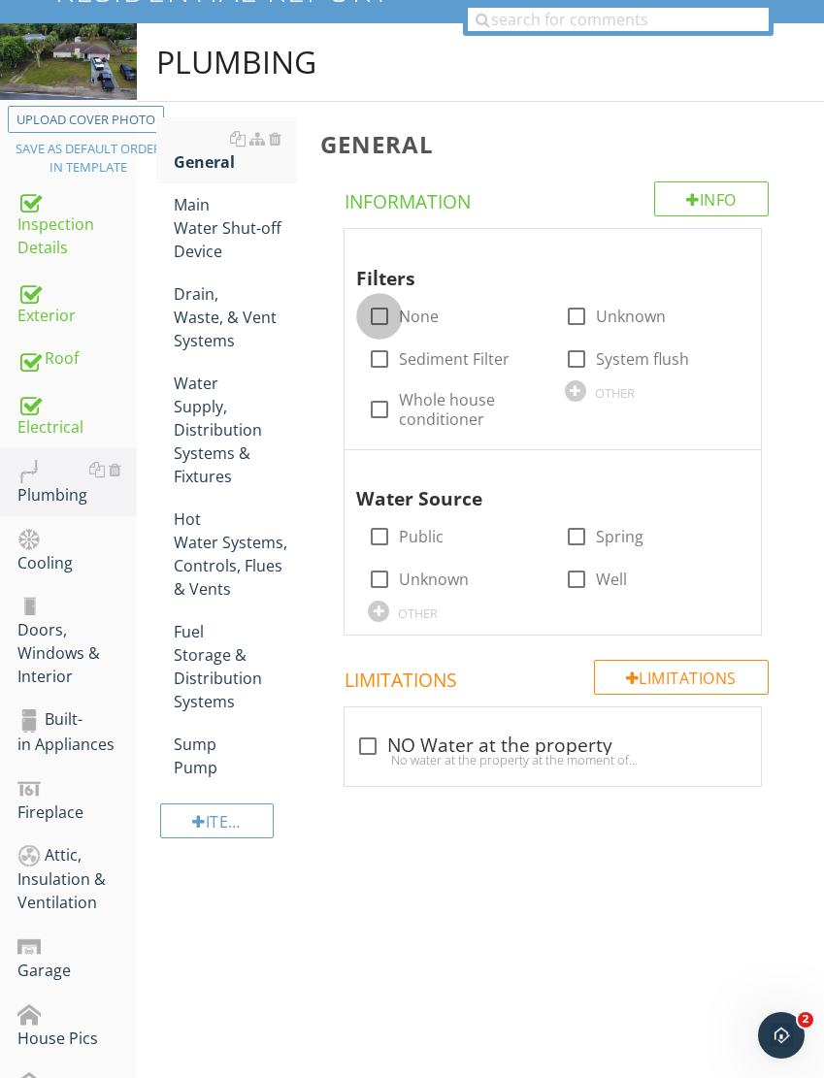
click at [390, 300] on div at bounding box center [379, 316] width 33 height 33
checkbox input "true"
click at [393, 525] on div "check_box_outline_blank Public" at bounding box center [406, 536] width 76 height 23
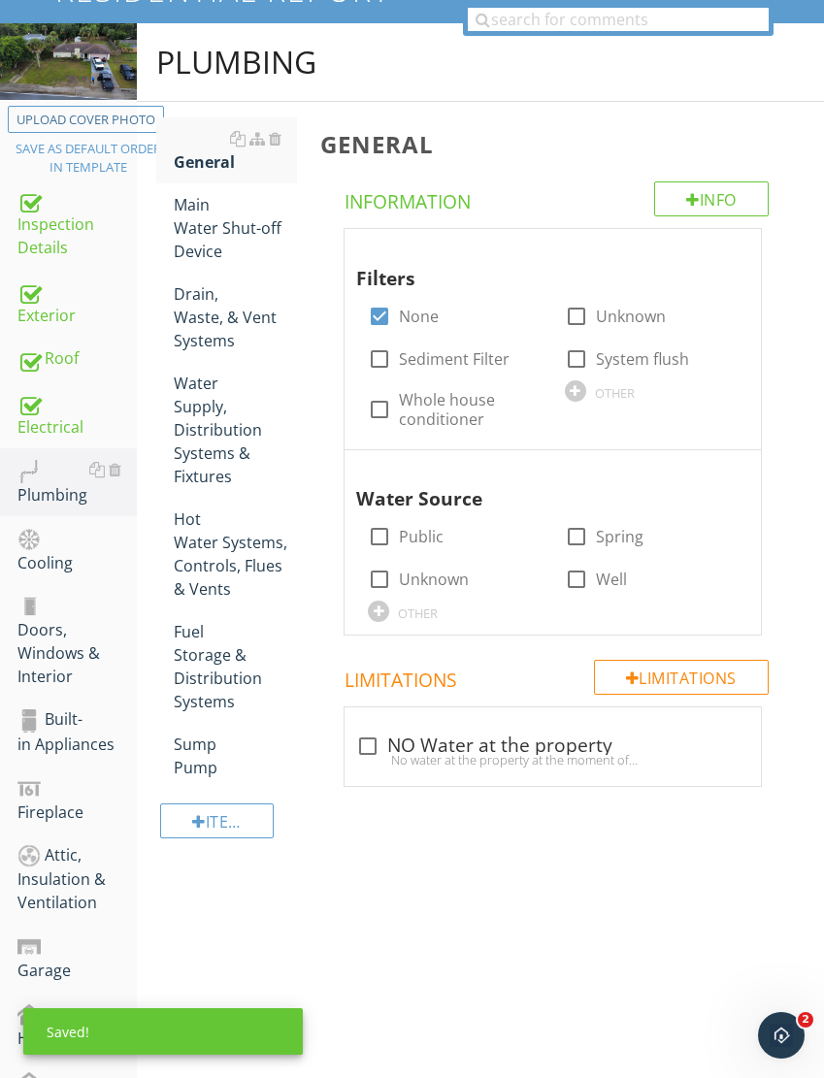
click at [379, 540] on div at bounding box center [379, 536] width 33 height 33
checkbox input "true"
click at [238, 224] on div "Main Water Shut-off Device" at bounding box center [235, 228] width 123 height 70
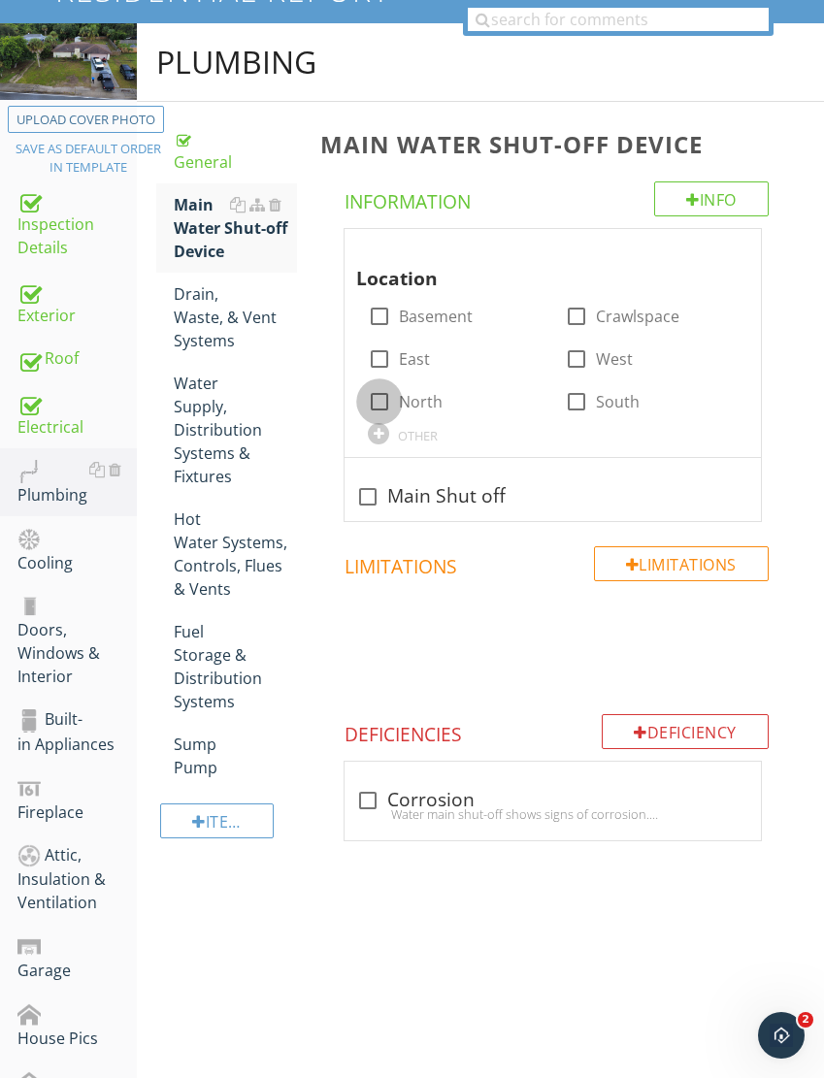
click at [394, 390] on div "check_box_outline_blank North" at bounding box center [405, 401] width 75 height 23
click at [388, 394] on div at bounding box center [379, 401] width 33 height 33
checkbox input "true"
click at [382, 793] on div at bounding box center [367, 800] width 33 height 33
checkbox input "true"
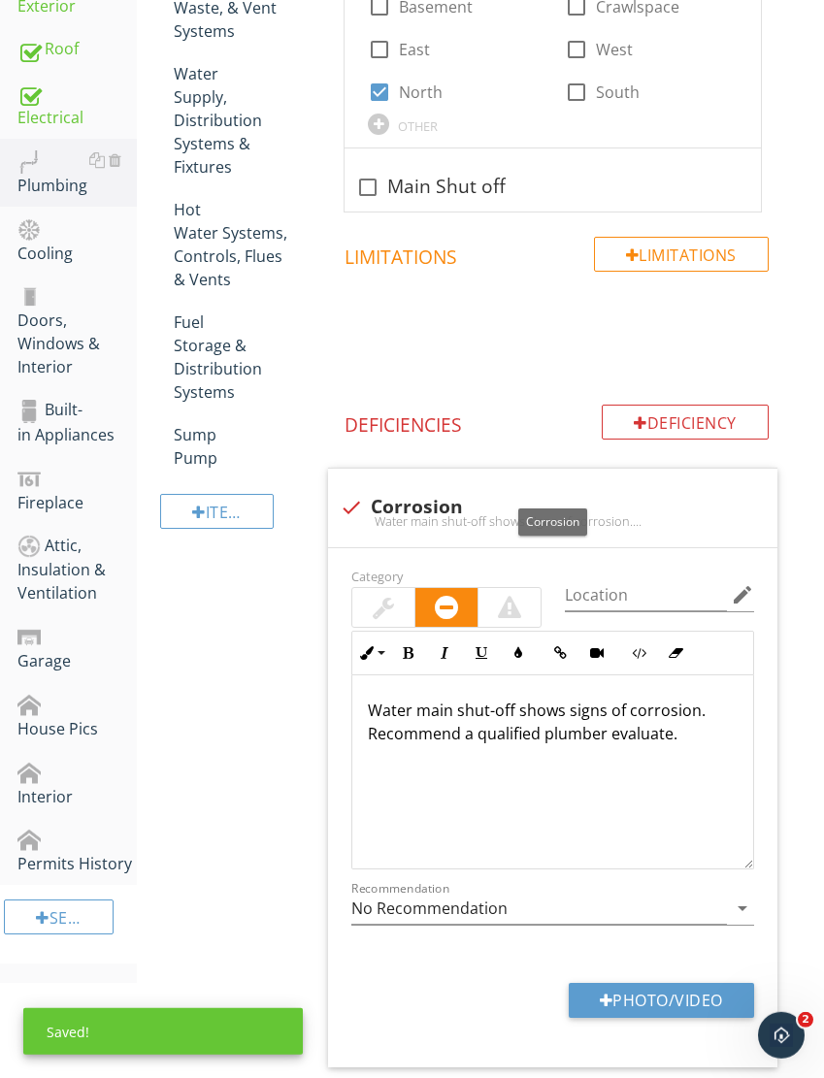
scroll to position [520, 0]
click at [500, 599] on div at bounding box center [509, 607] width 23 height 23
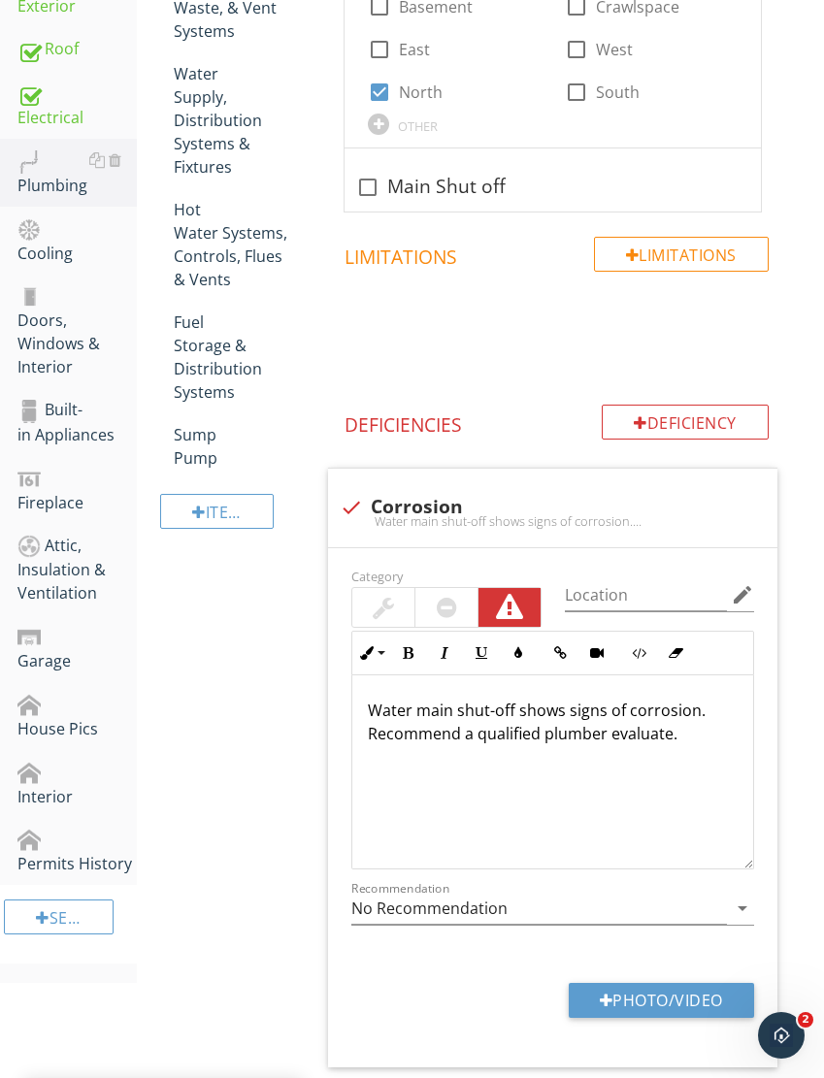
click at [511, 599] on div at bounding box center [509, 607] width 27 height 27
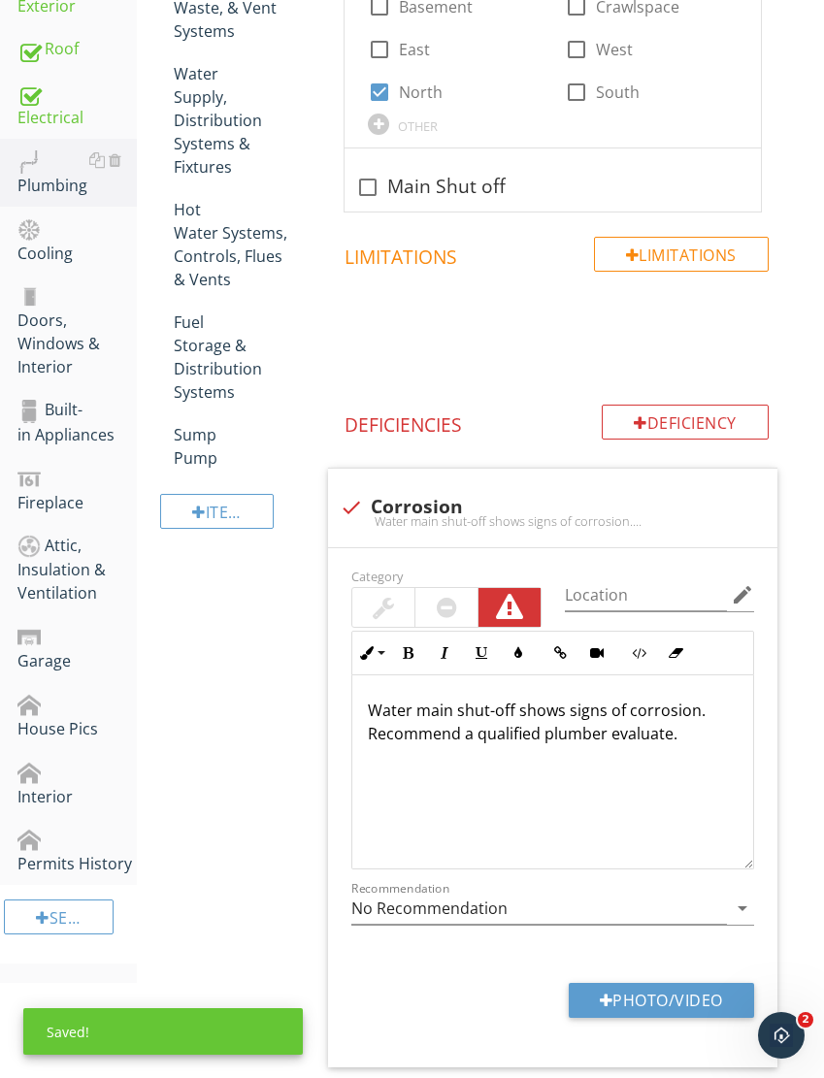
click at [679, 1009] on button "Photo/Video" at bounding box center [661, 1000] width 185 height 35
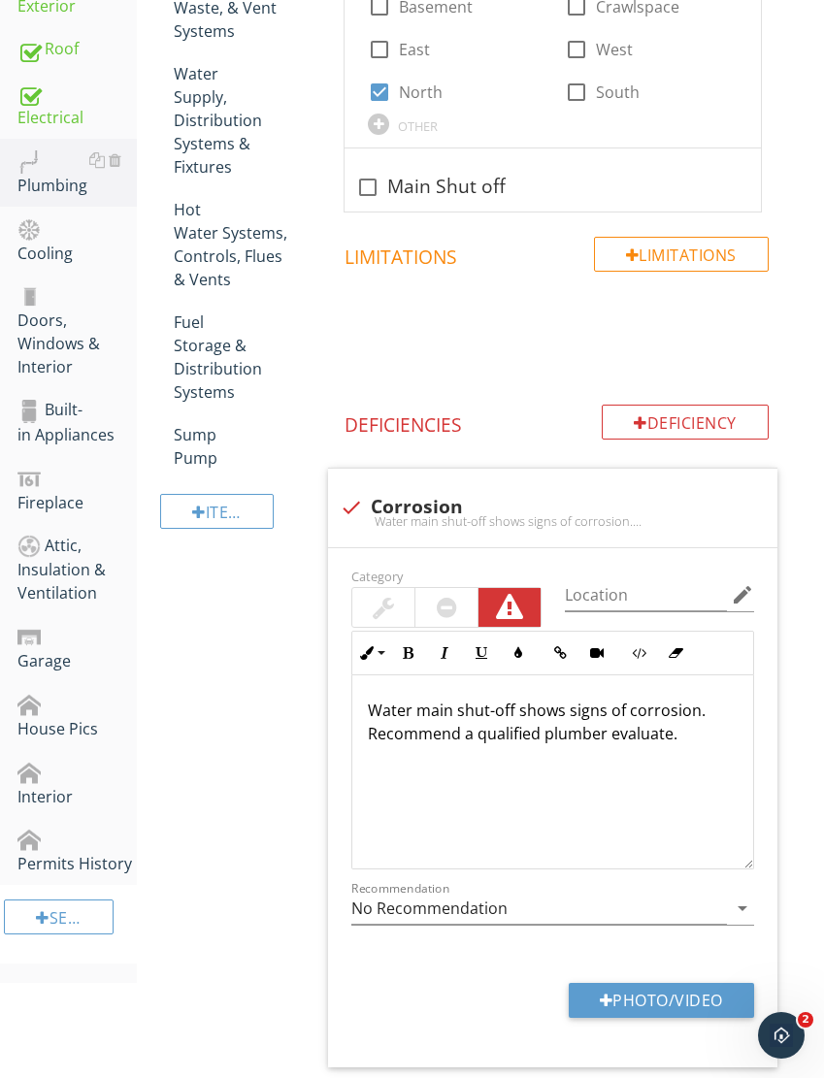
type input "C:\fakepath\IMG_6092.jpeg"
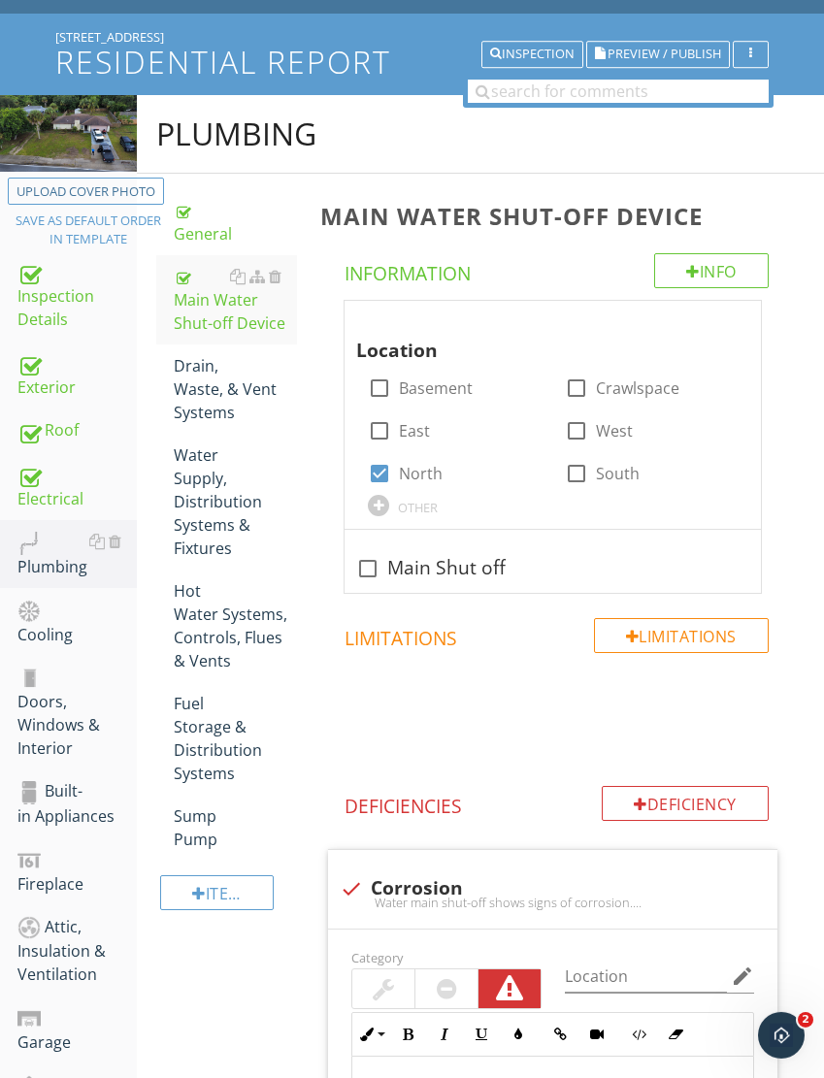
scroll to position [140, 0]
click at [211, 382] on div "Drain, Waste, & Vent Systems" at bounding box center [235, 388] width 123 height 70
click at [191, 389] on div "Drain, Waste, & Vent Systems" at bounding box center [235, 388] width 123 height 70
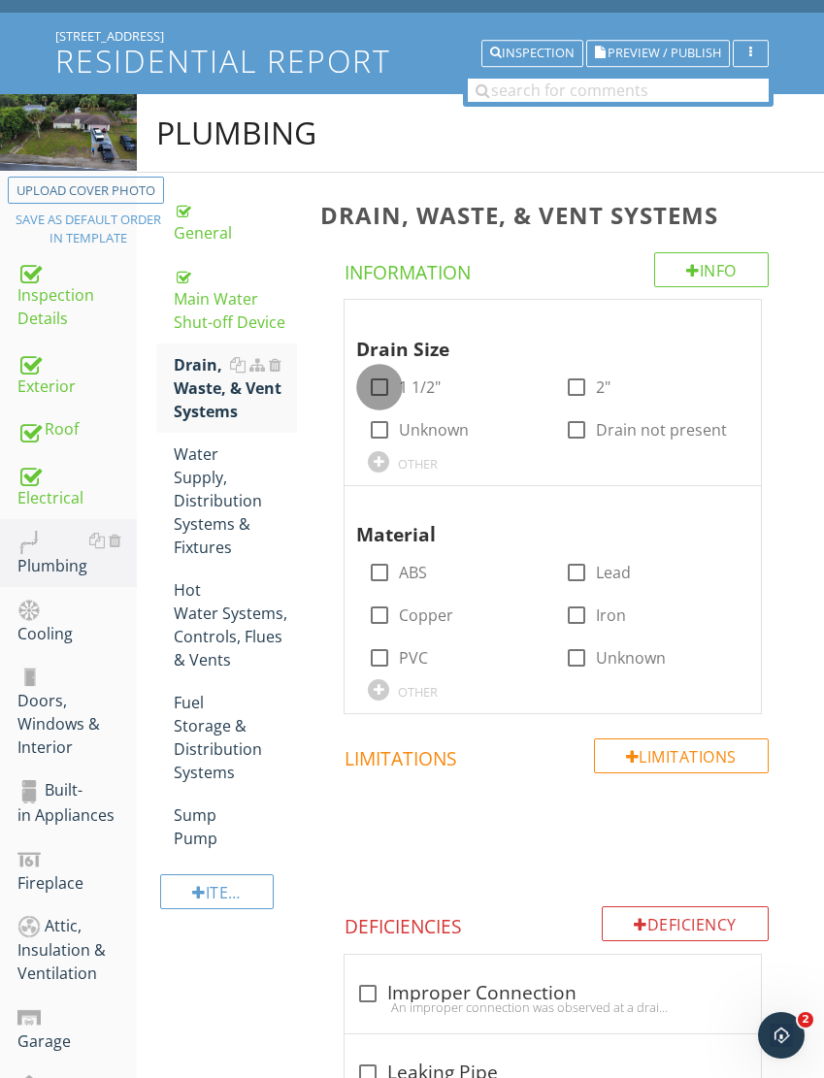
click at [391, 380] on div at bounding box center [379, 387] width 33 height 33
checkbox input "true"
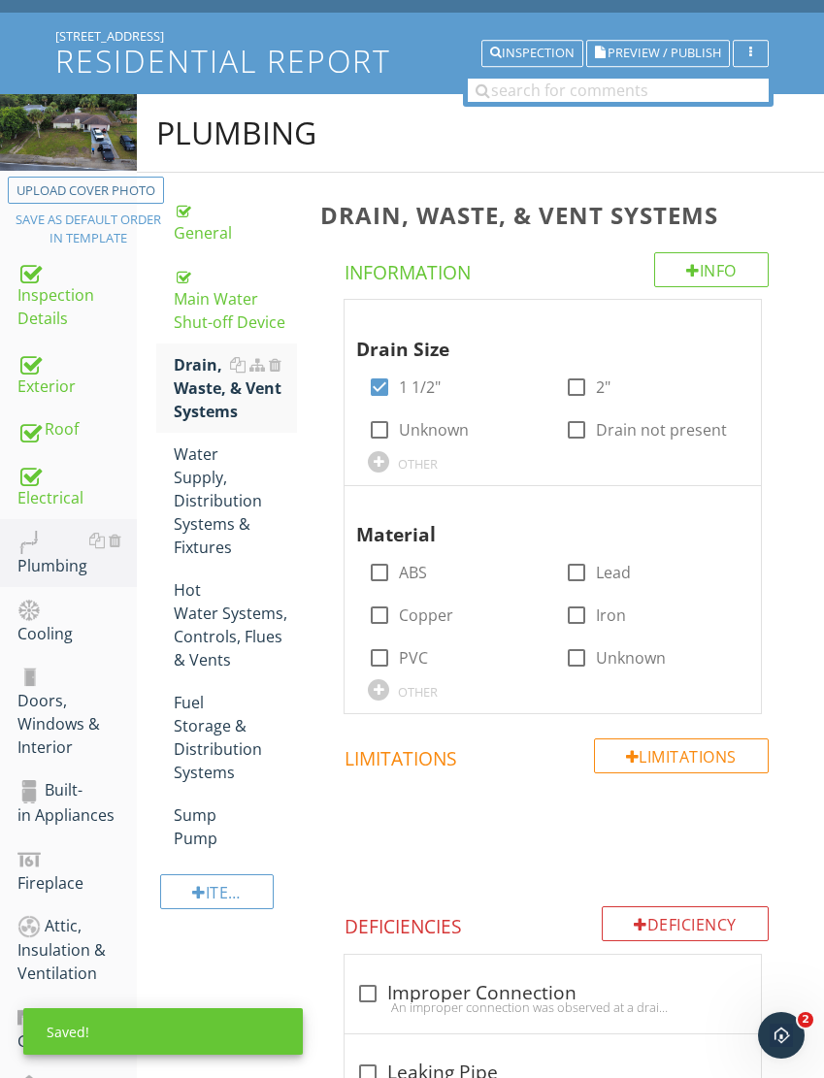
click at [379, 645] on div at bounding box center [379, 658] width 33 height 33
checkbox input "true"
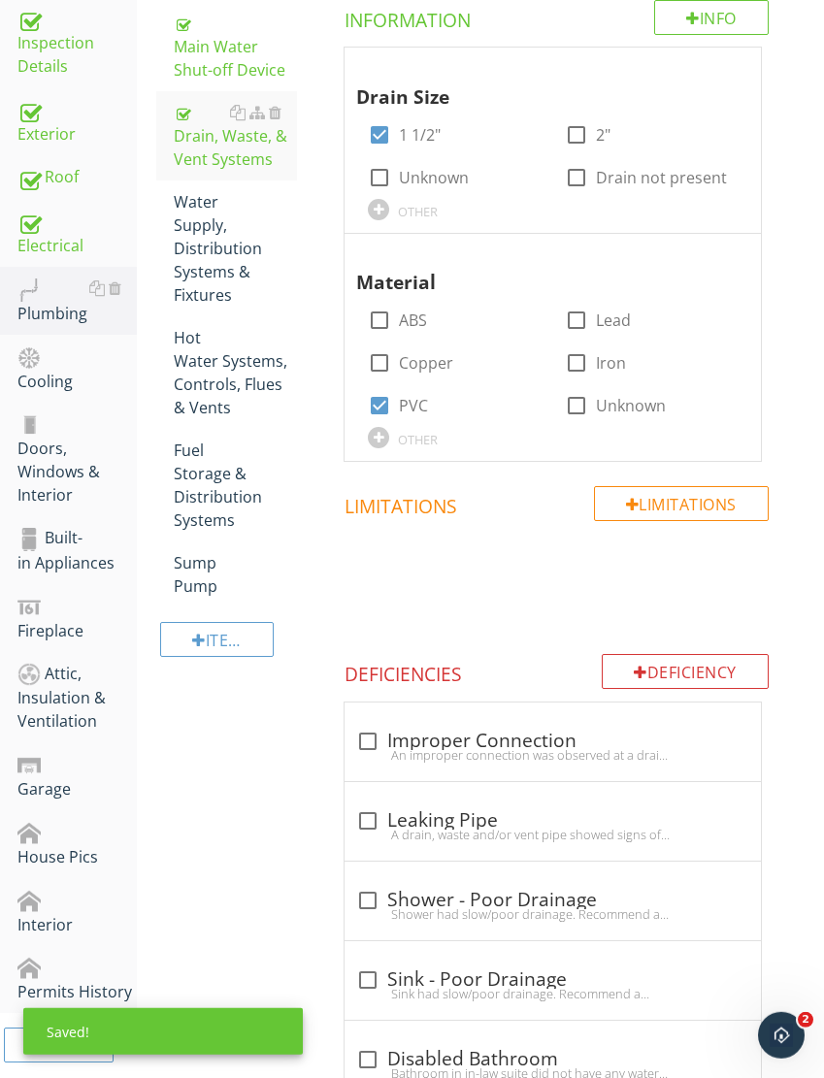
scroll to position [392, 0]
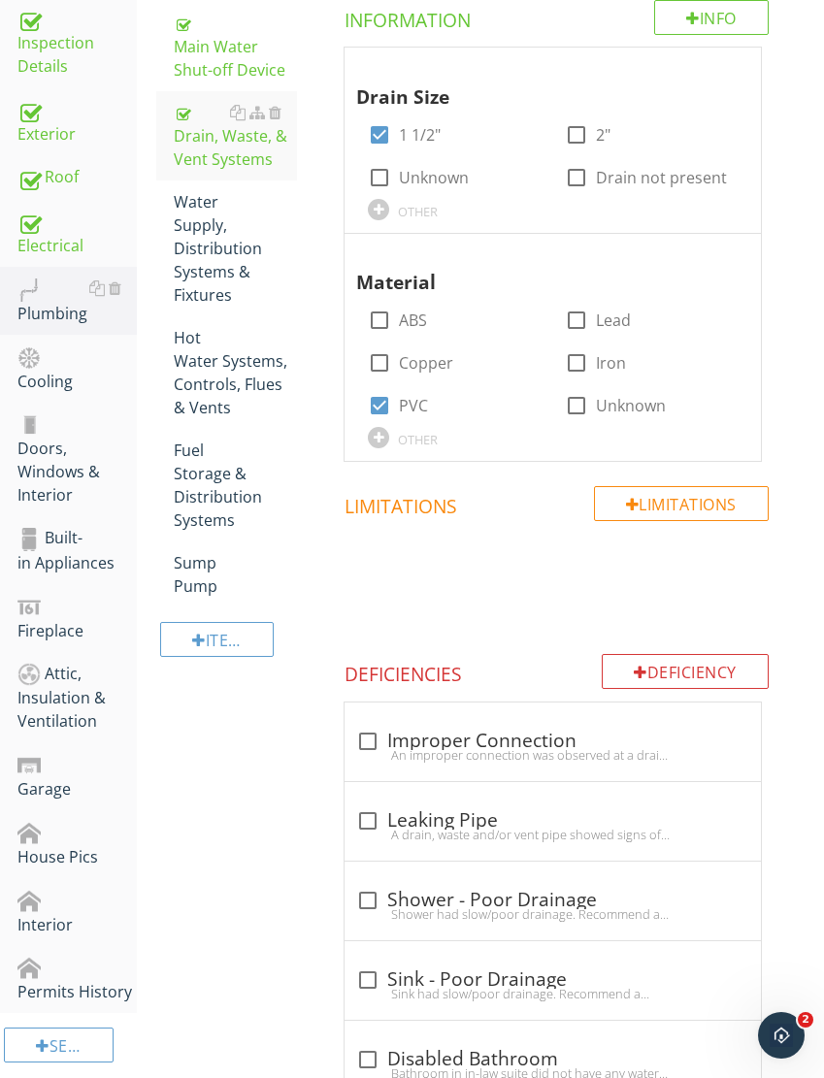
click at [705, 673] on div "Deficiency" at bounding box center [685, 671] width 167 height 35
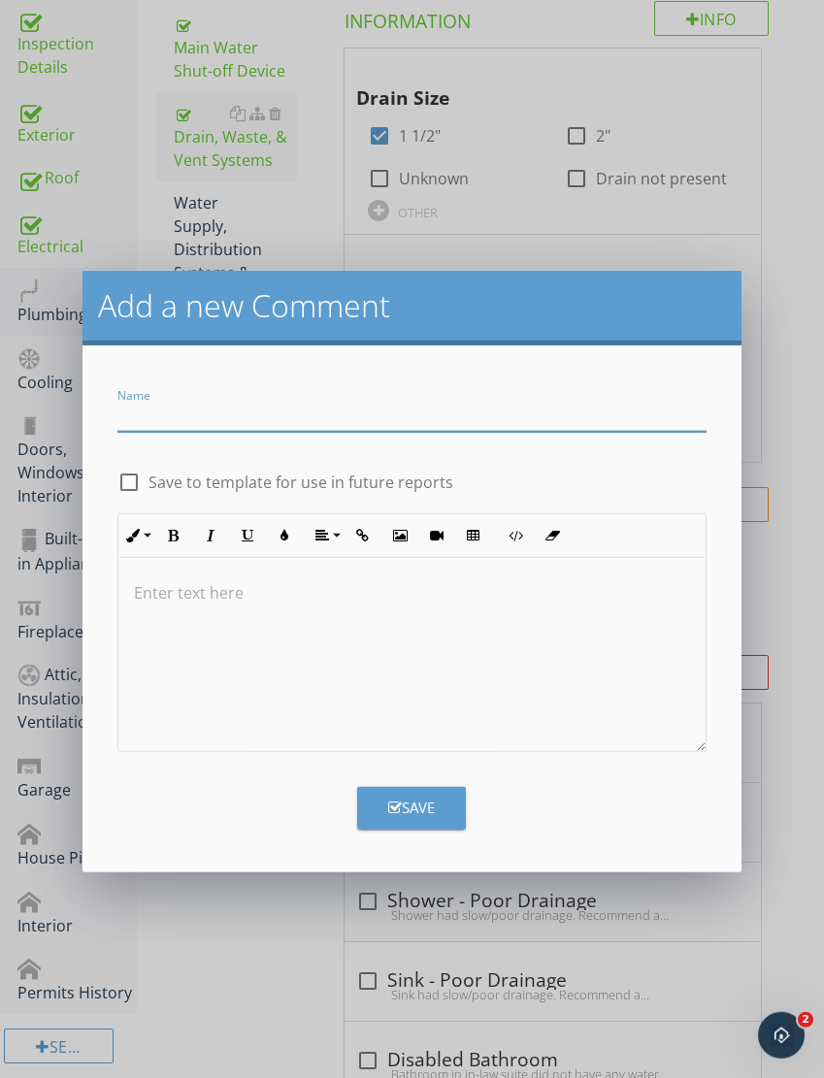
click at [492, 401] on input "Name" at bounding box center [411, 416] width 589 height 32
type input "Leak outside"
click at [418, 635] on div at bounding box center [411, 655] width 587 height 194
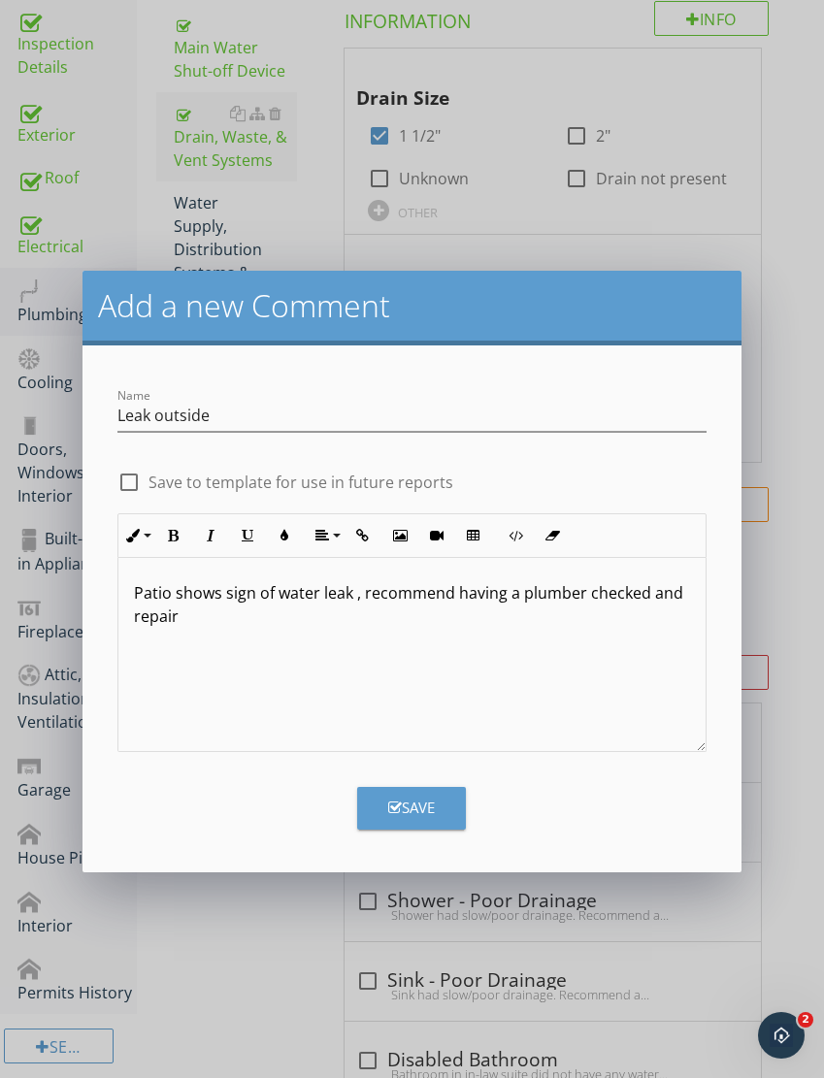
click at [423, 781] on div "Save" at bounding box center [412, 801] width 612 height 58
click at [149, 479] on label "Save to template for use in future reports" at bounding box center [301, 482] width 305 height 19
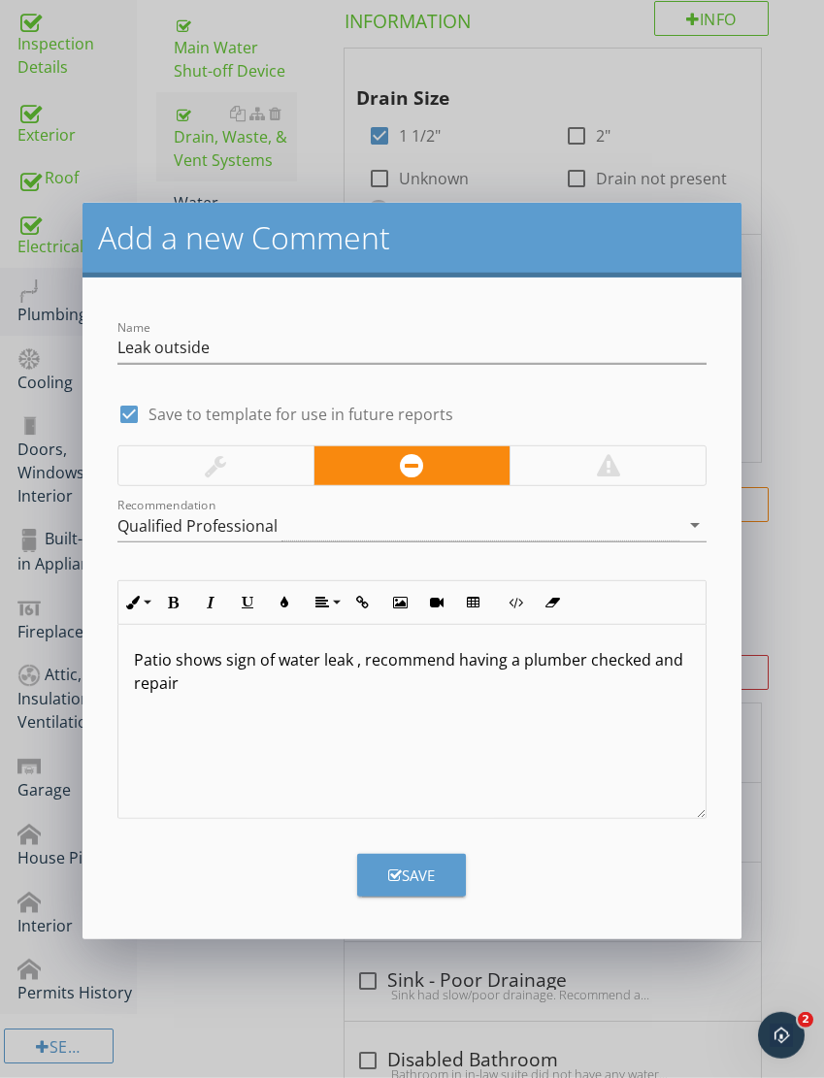
click at [606, 466] on div at bounding box center [608, 465] width 23 height 23
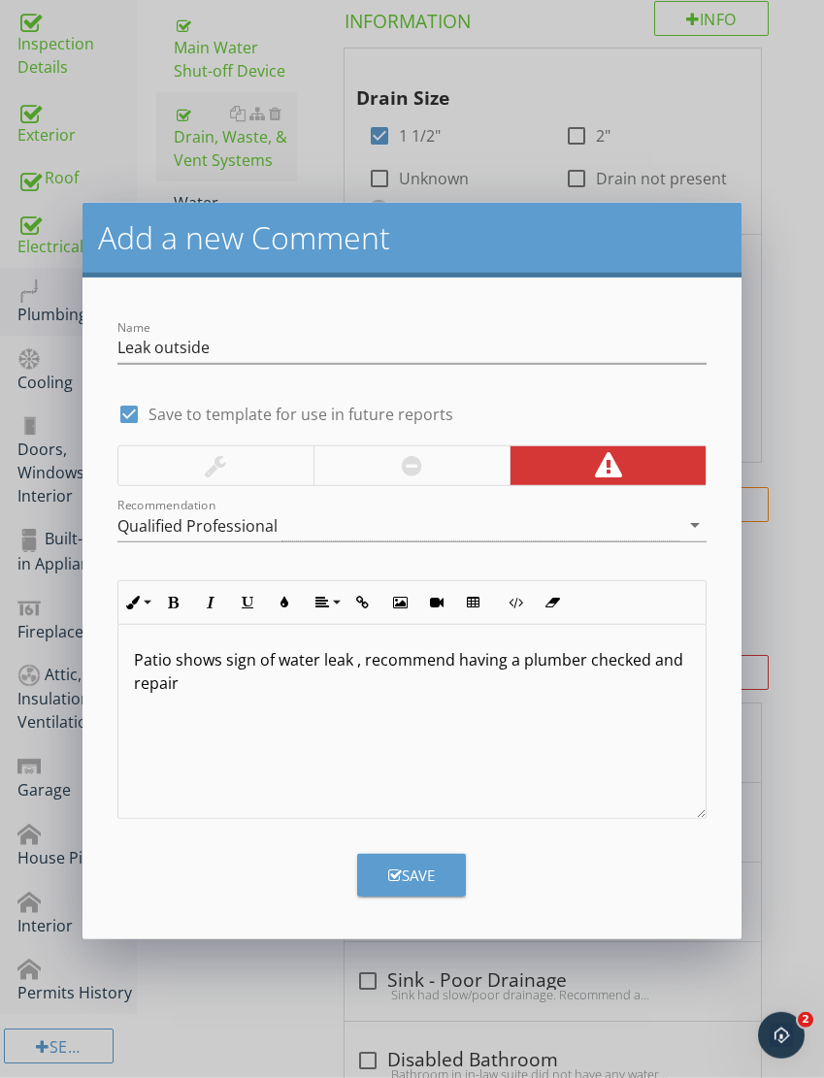
click at [432, 874] on div "Save" at bounding box center [411, 876] width 47 height 22
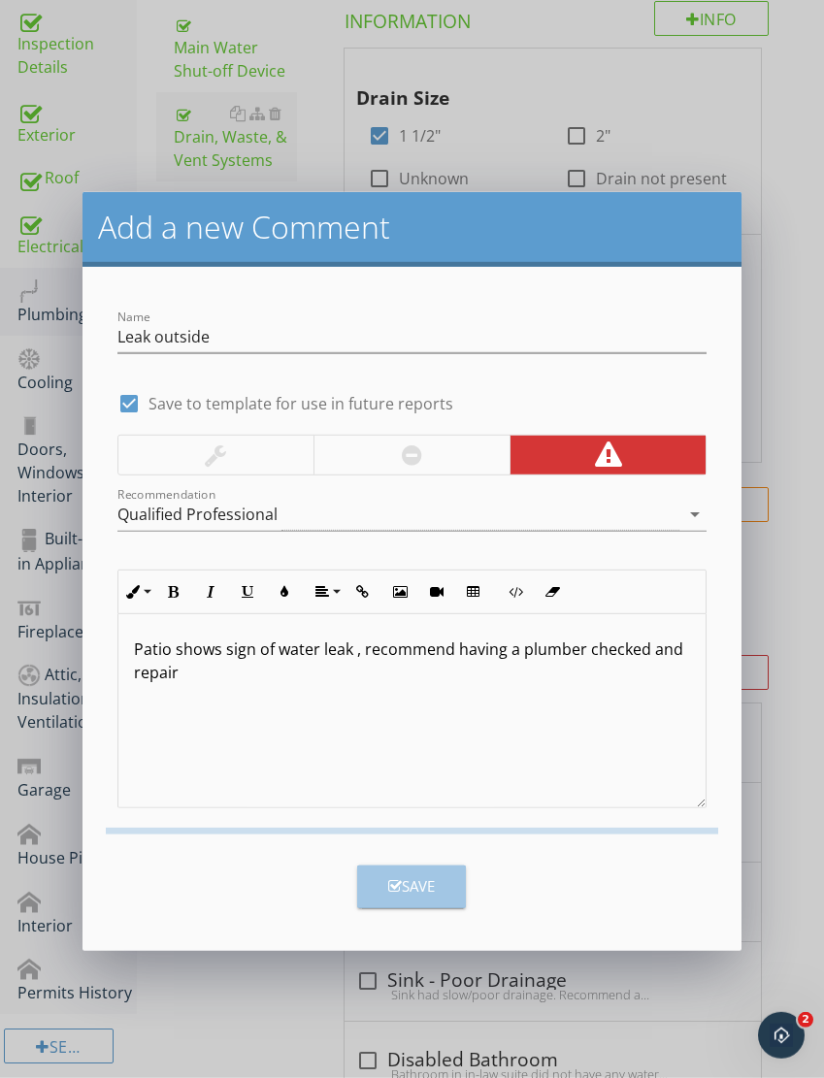
checkbox input "false"
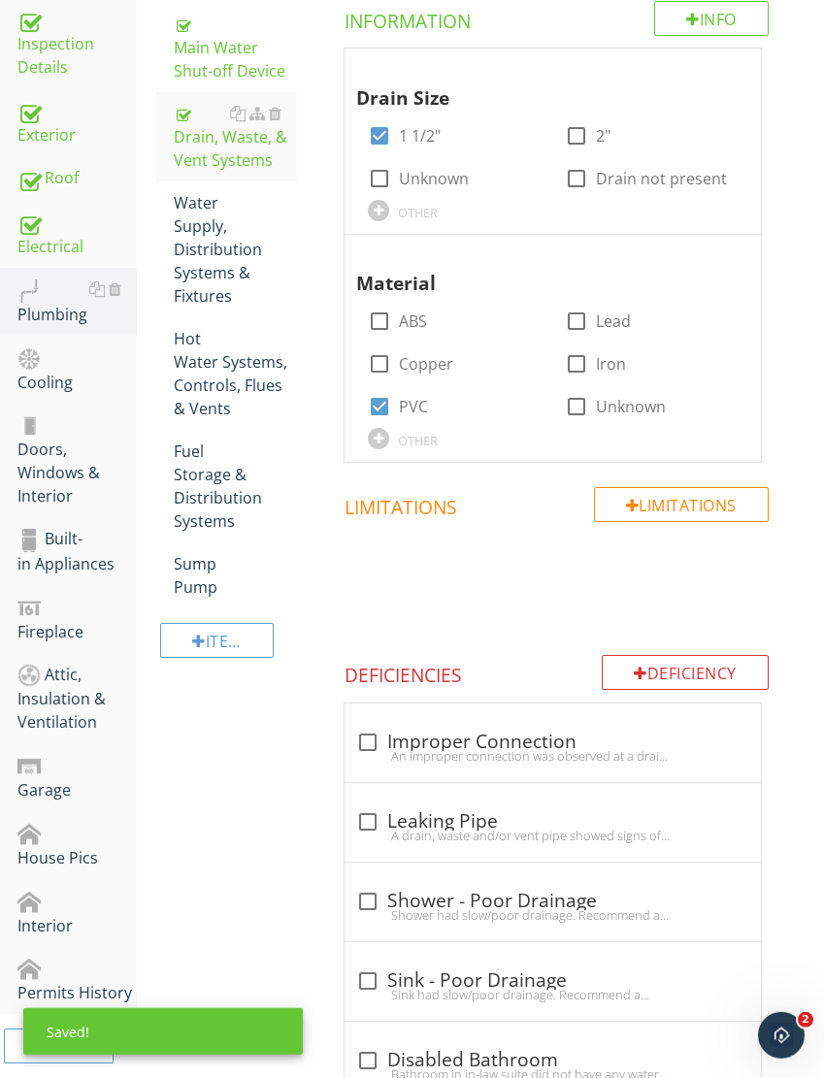
scroll to position [1053, 0]
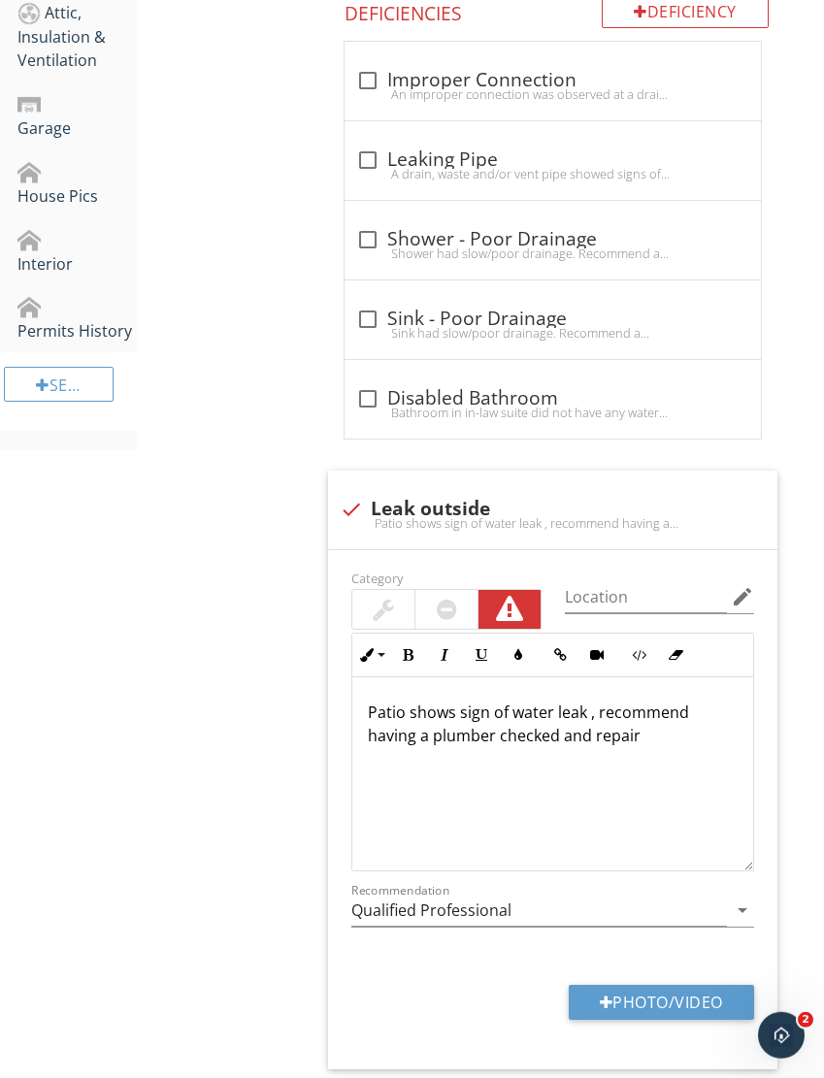
click at [636, 989] on button "Photo/Video" at bounding box center [661, 1002] width 185 height 35
type input "C:\fakepath\IMG_6138.mov"
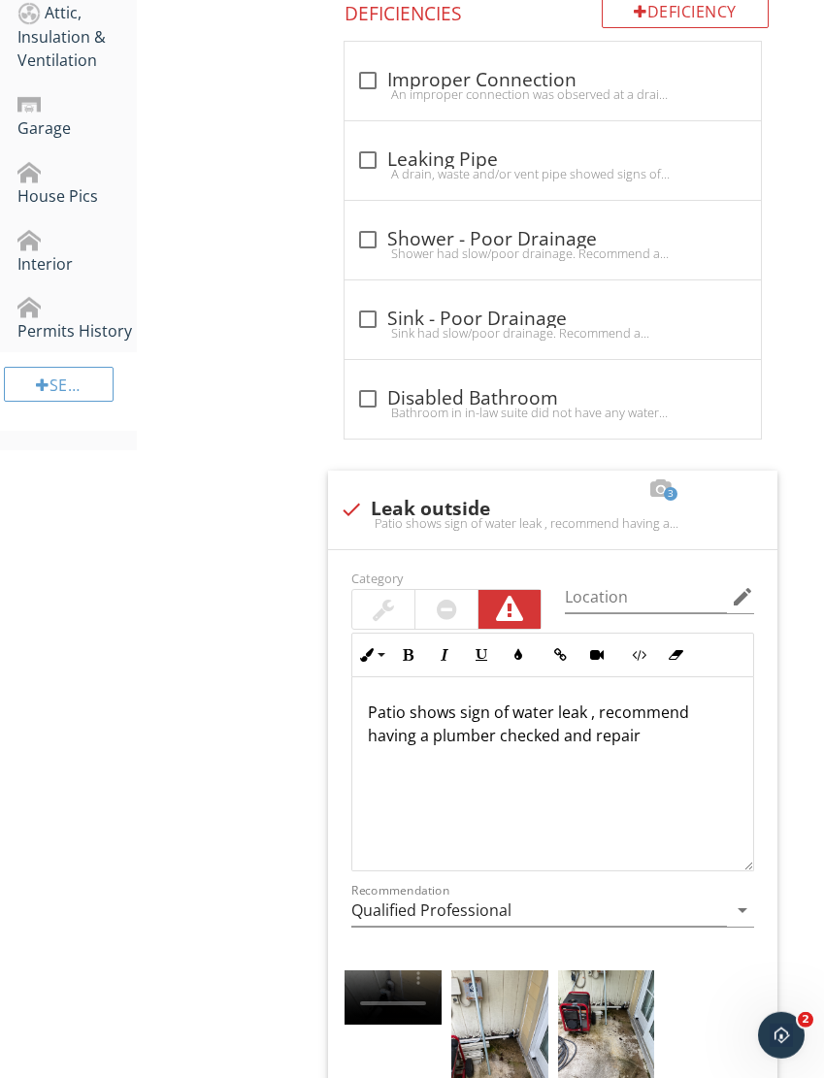
click at [515, 1012] on img at bounding box center [499, 1035] width 97 height 129
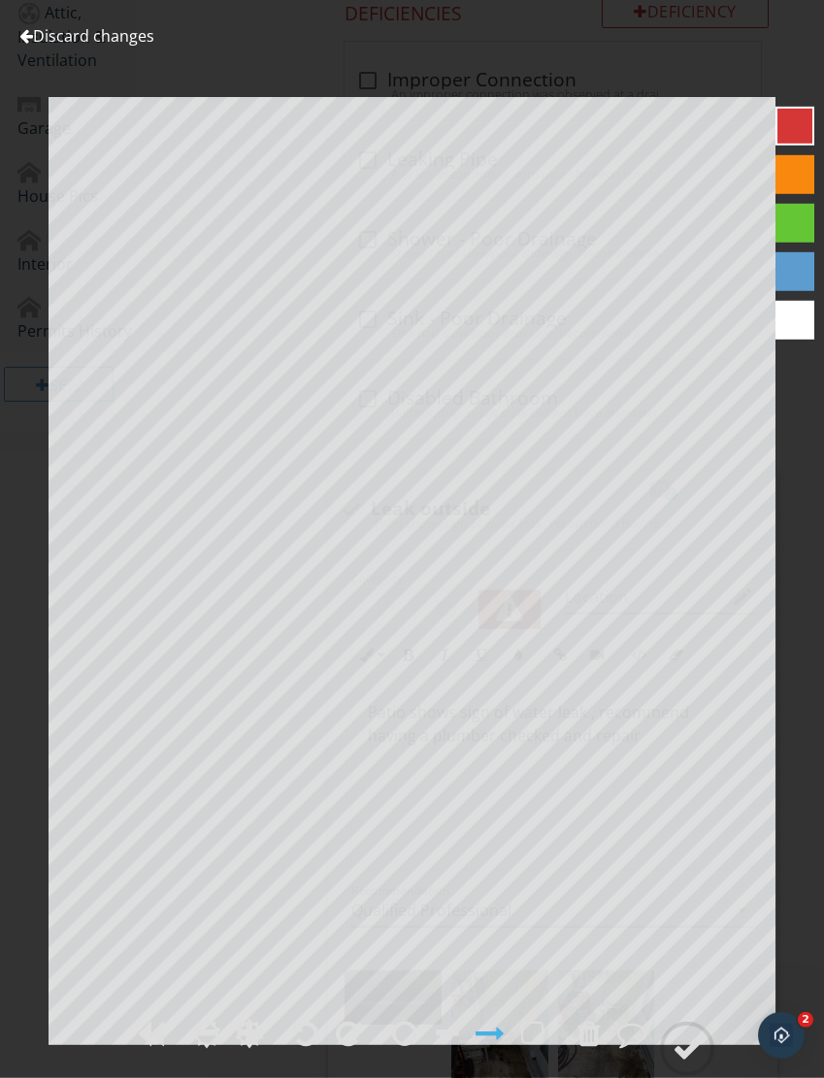
click at [673, 1075] on circle at bounding box center [687, 1049] width 50 height 50
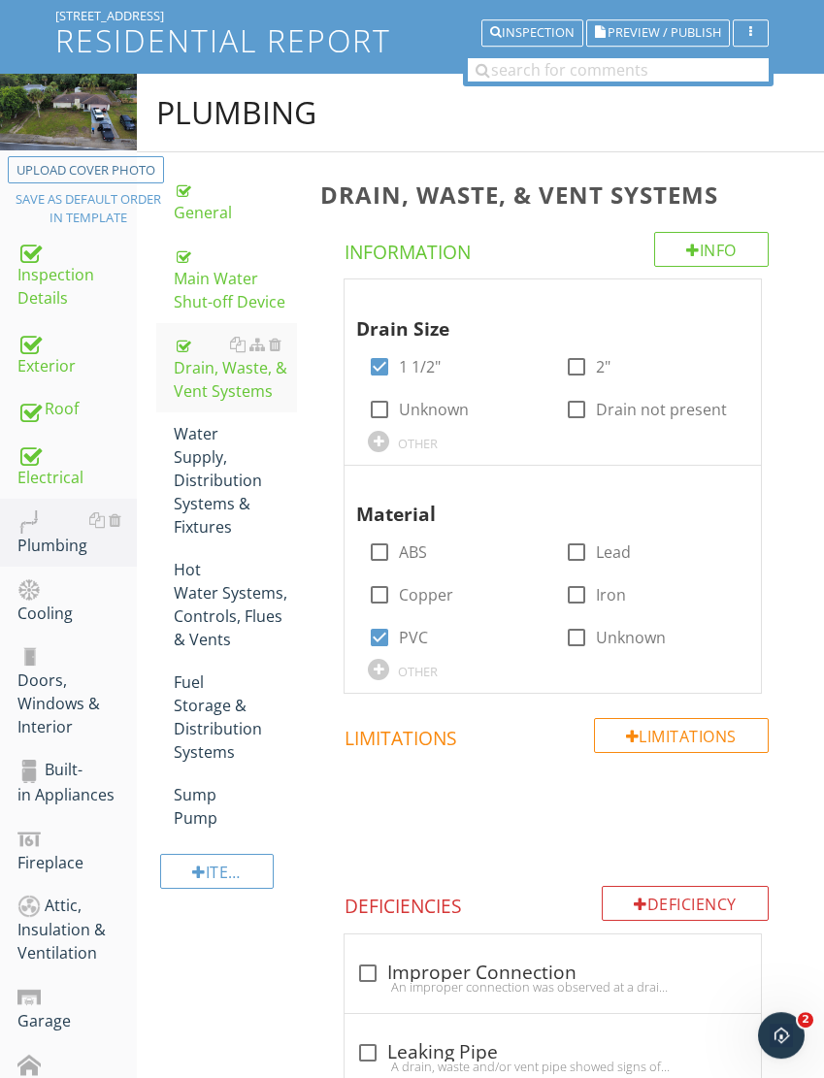
scroll to position [160, 0]
click at [207, 480] on div "Water Supply, Distribution Systems & Fixtures" at bounding box center [235, 480] width 123 height 116
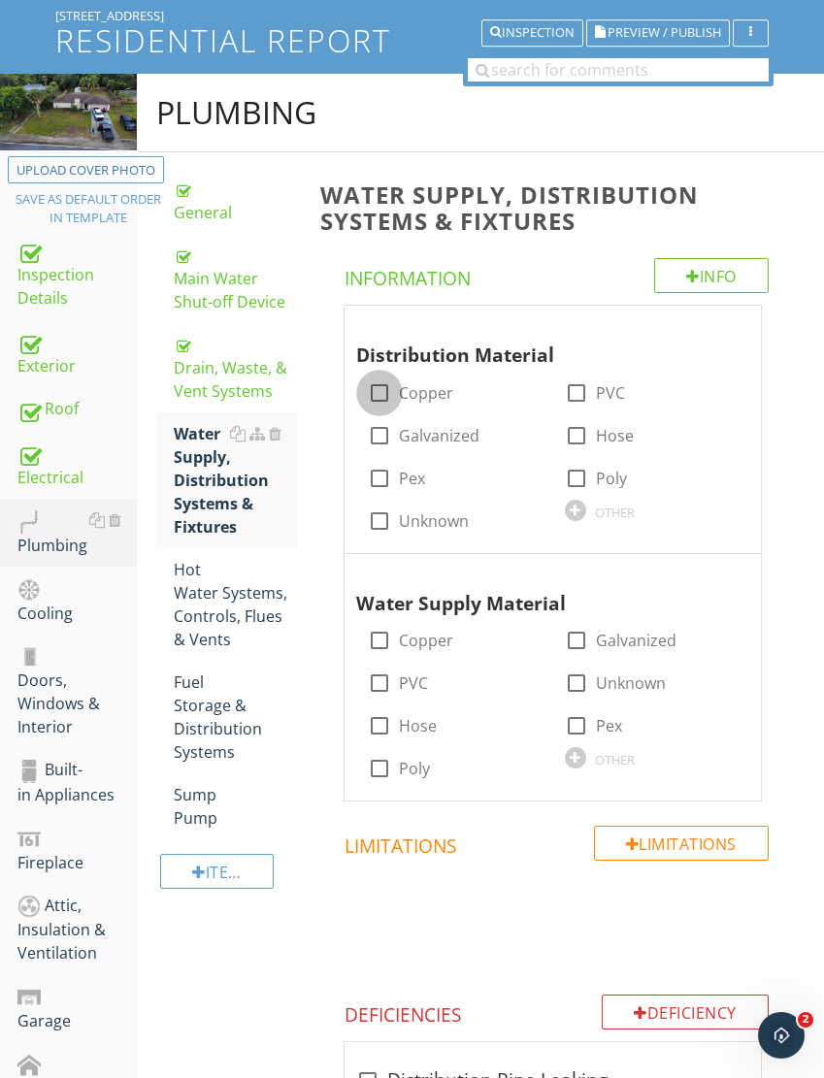
click at [382, 404] on div at bounding box center [379, 393] width 33 height 33
checkbox input "true"
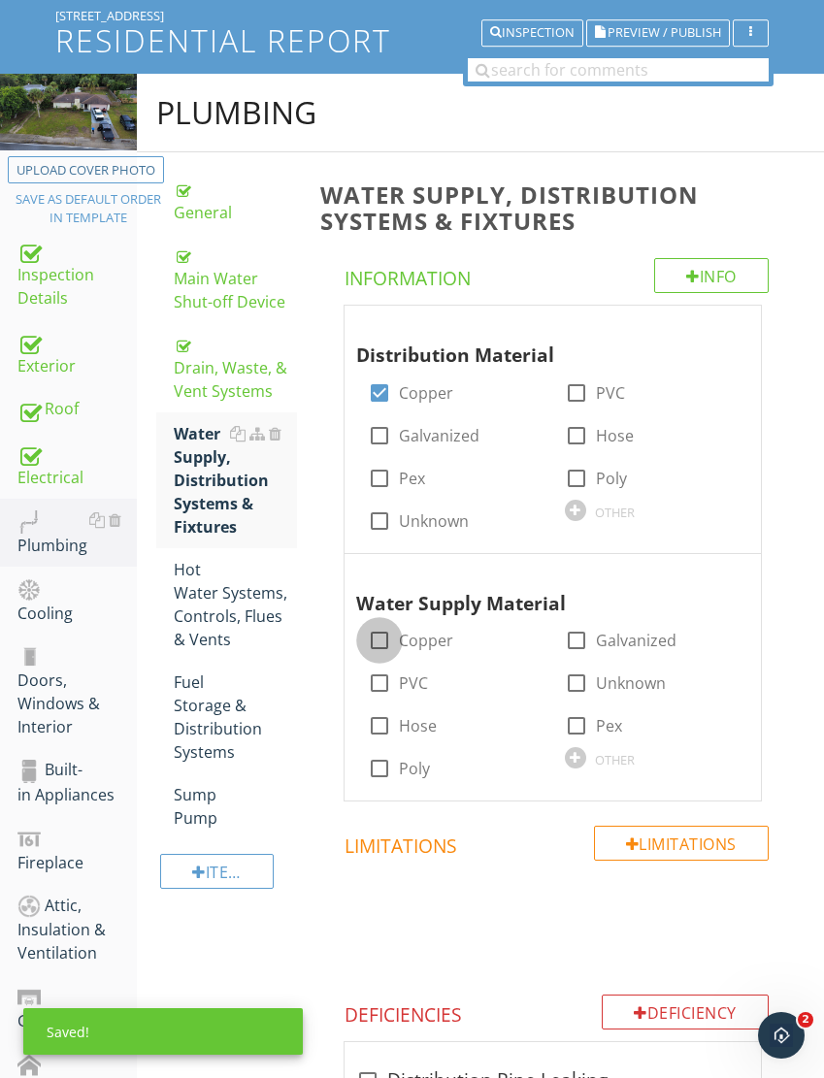
click at [374, 634] on div at bounding box center [379, 640] width 33 height 33
checkbox input "true"
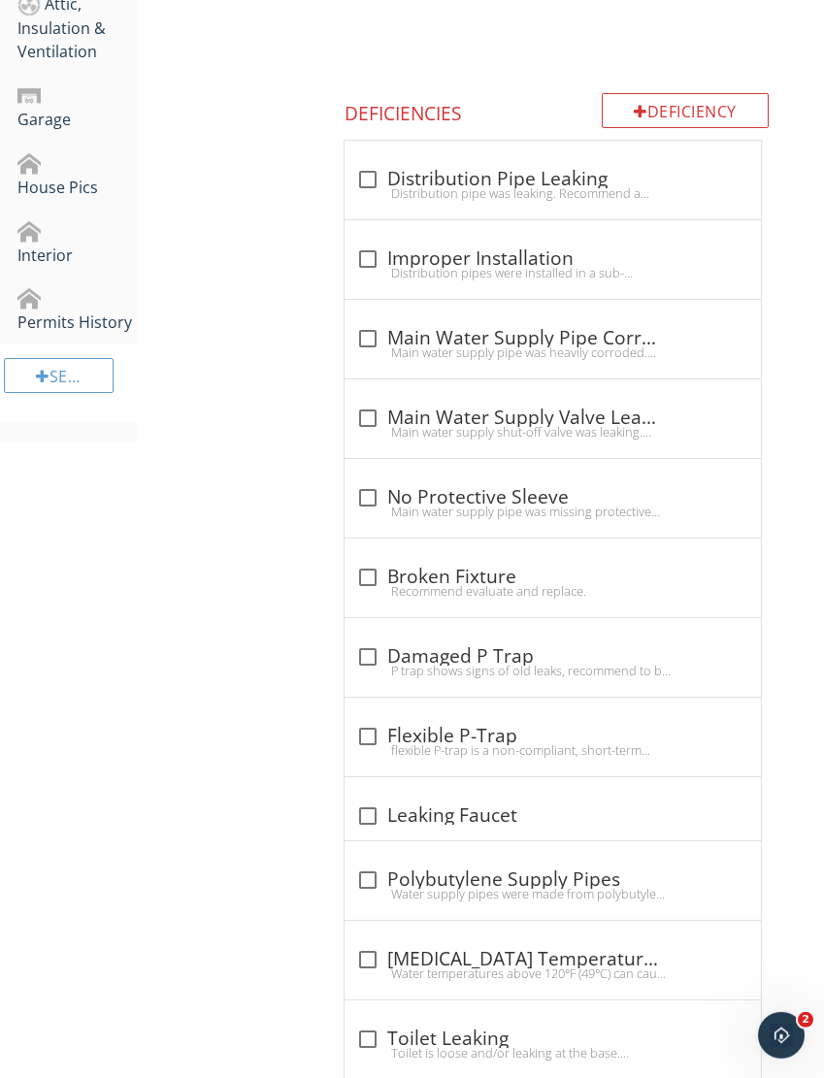
scroll to position [1064, 0]
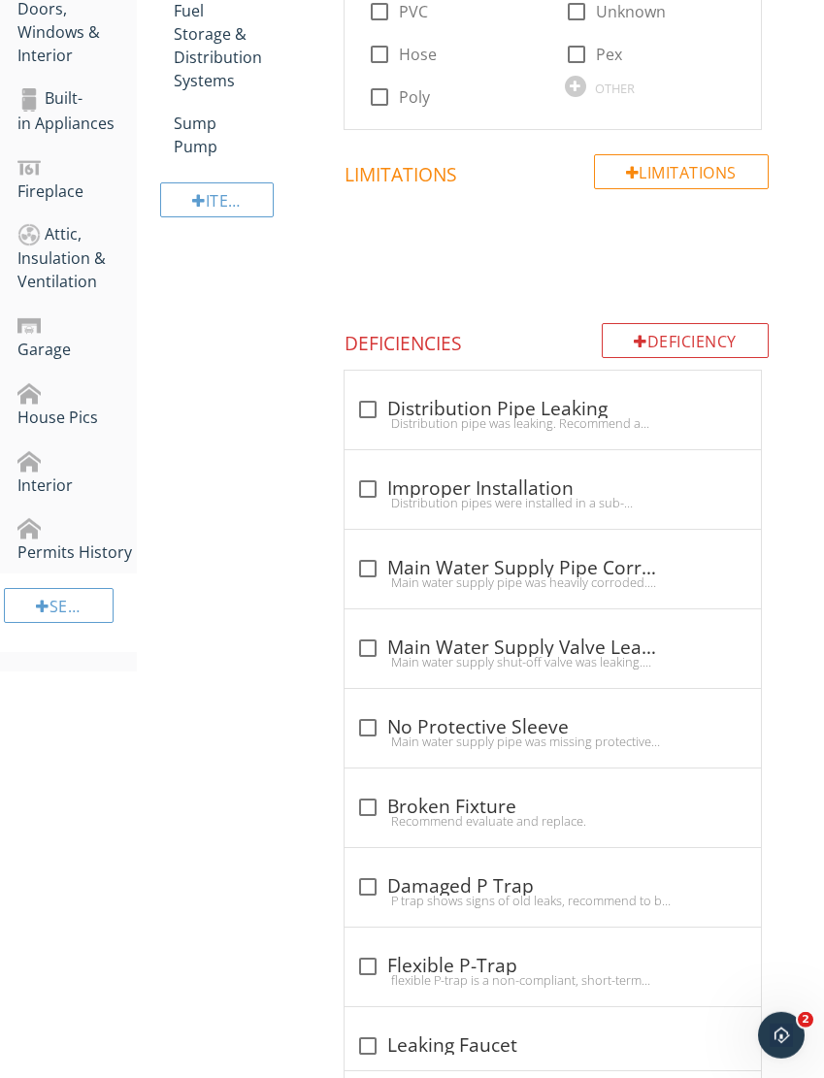
click at [682, 333] on div "Deficiency" at bounding box center [685, 340] width 167 height 35
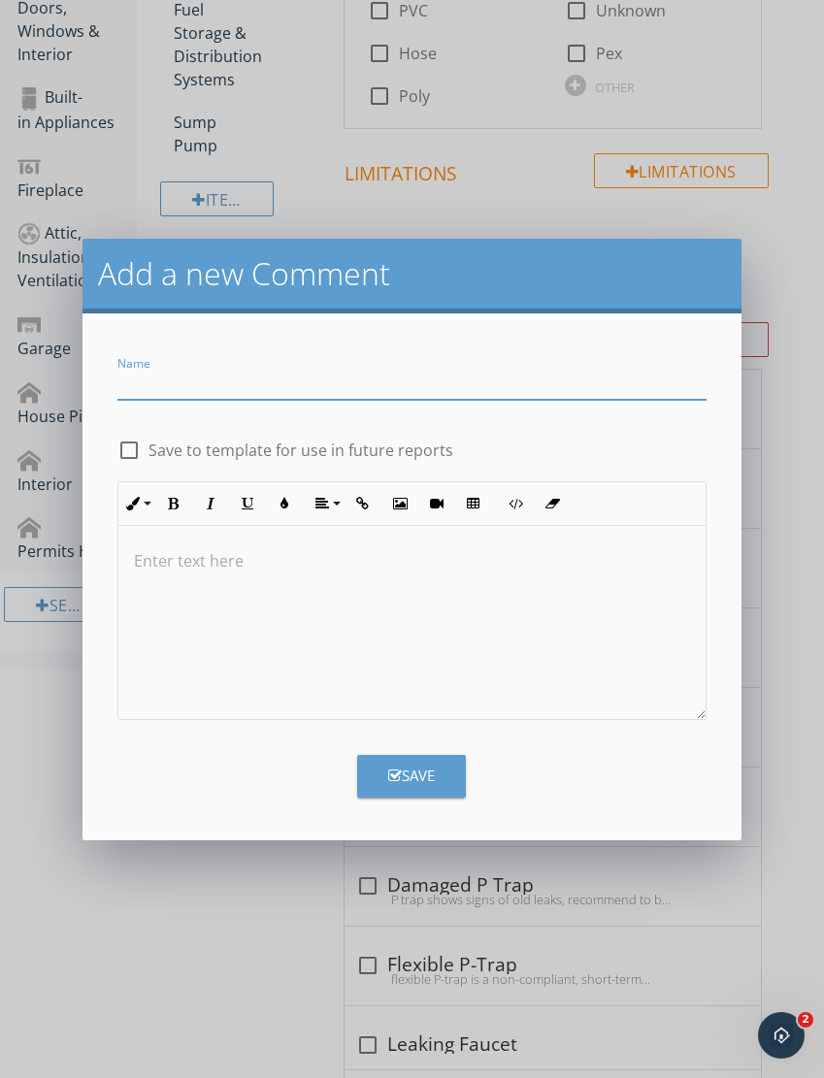
click at [362, 380] on input "Name" at bounding box center [411, 384] width 589 height 32
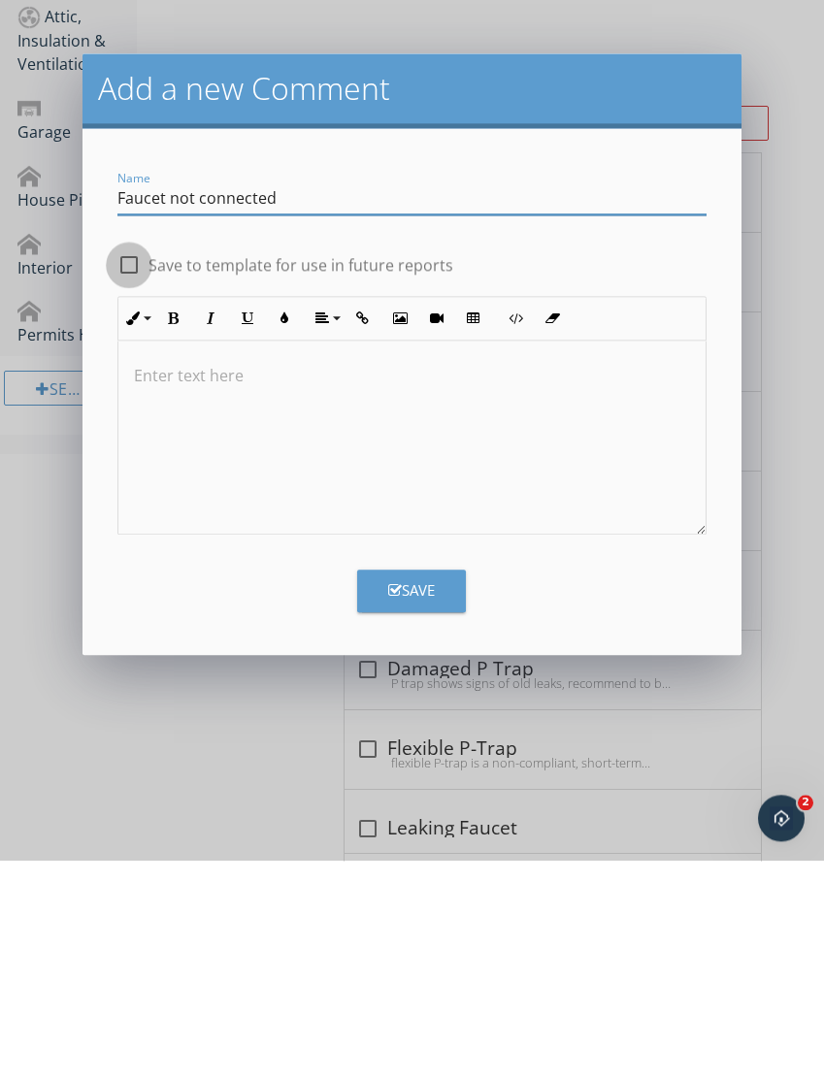
type input "Faucet not connected"
click at [120, 466] on div at bounding box center [129, 482] width 33 height 33
checkbox input "true"
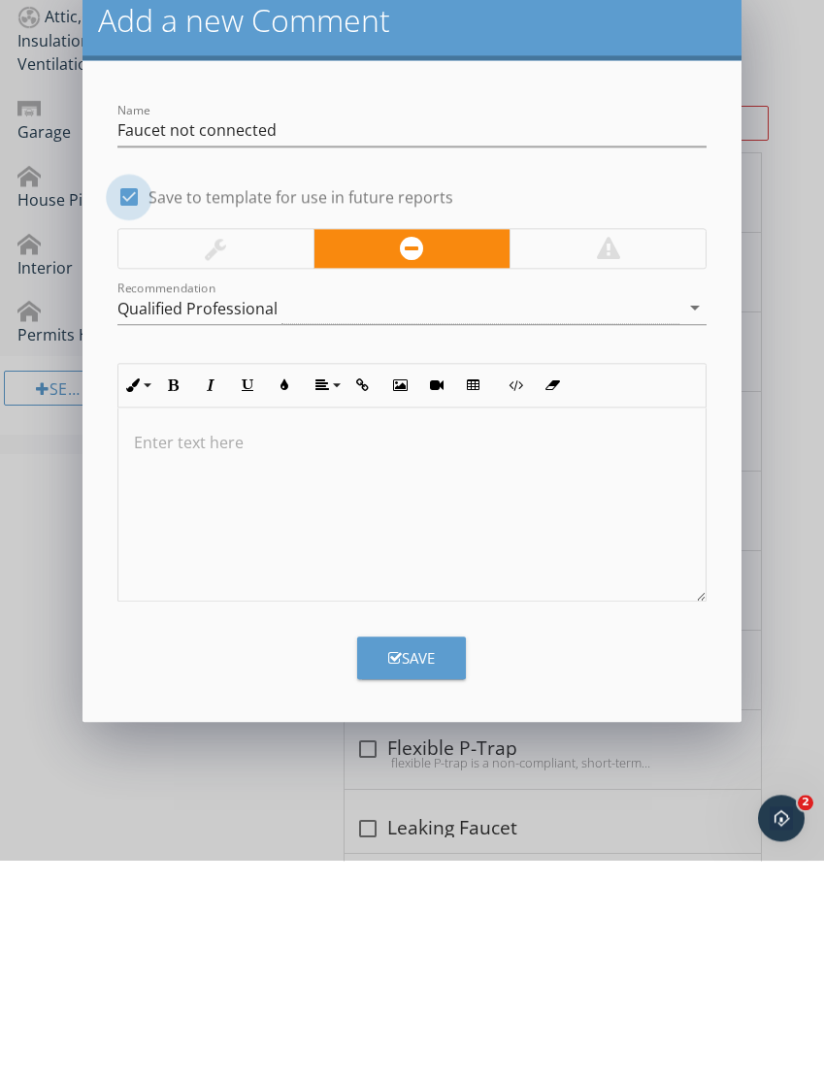
scroll to position [1042, 0]
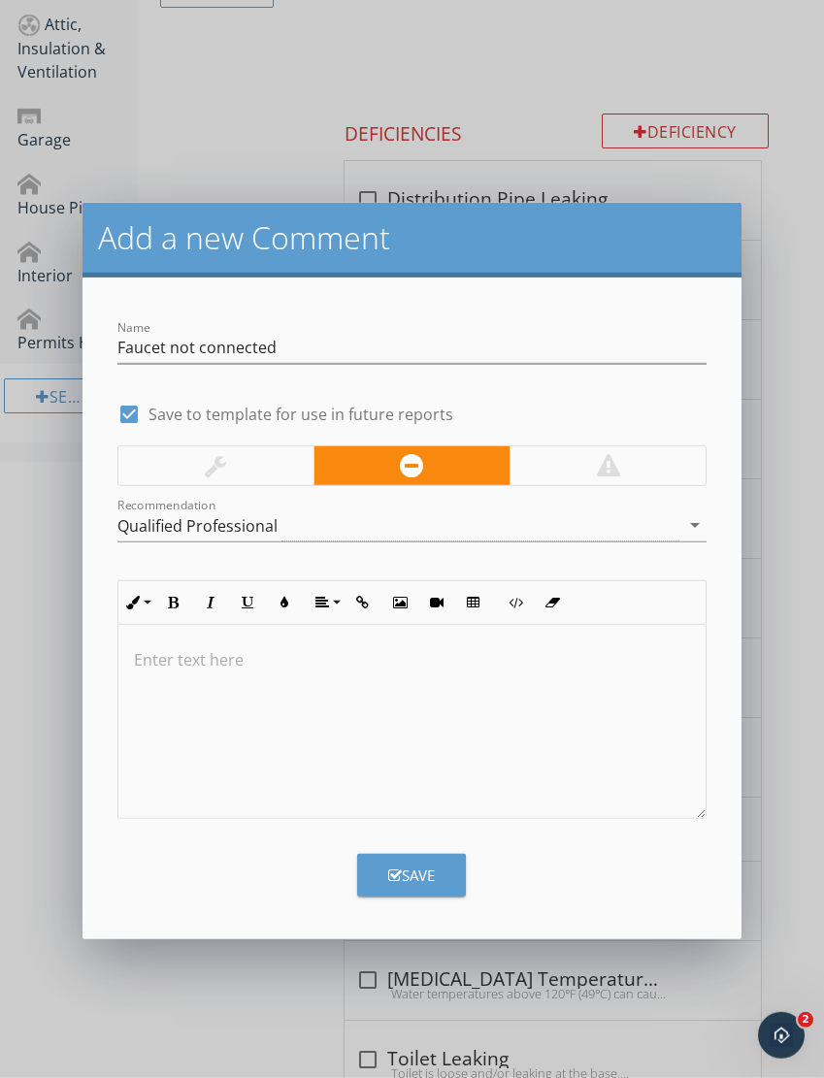
click at [590, 469] on div at bounding box center [608, 466] width 196 height 39
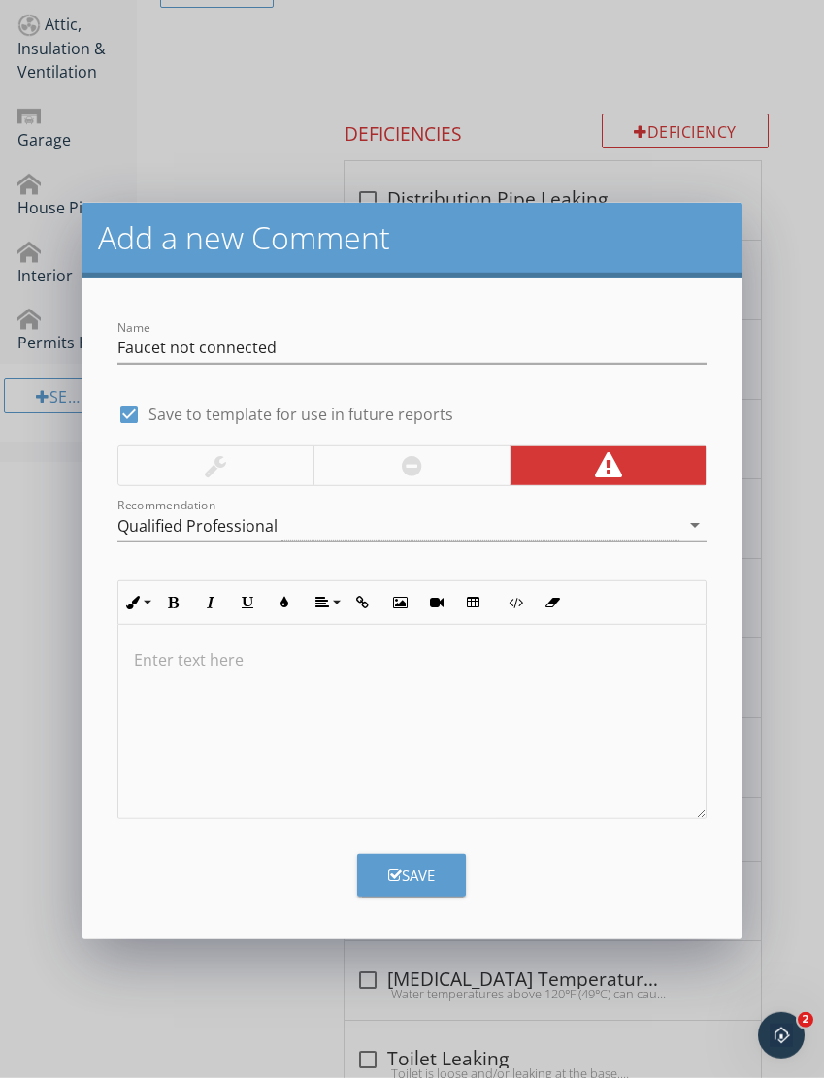
click at [521, 670] on p at bounding box center [412, 659] width 556 height 23
click at [189, 659] on p "Faucet not connected" at bounding box center [412, 659] width 556 height 23
click at [376, 672] on div "Faucet was not connected" at bounding box center [411, 722] width 587 height 194
click at [300, 655] on p "Faucet was not connected at the" at bounding box center [412, 659] width 556 height 23
click at [302, 651] on p "Faucet was not connected at the" at bounding box center [412, 659] width 556 height 23
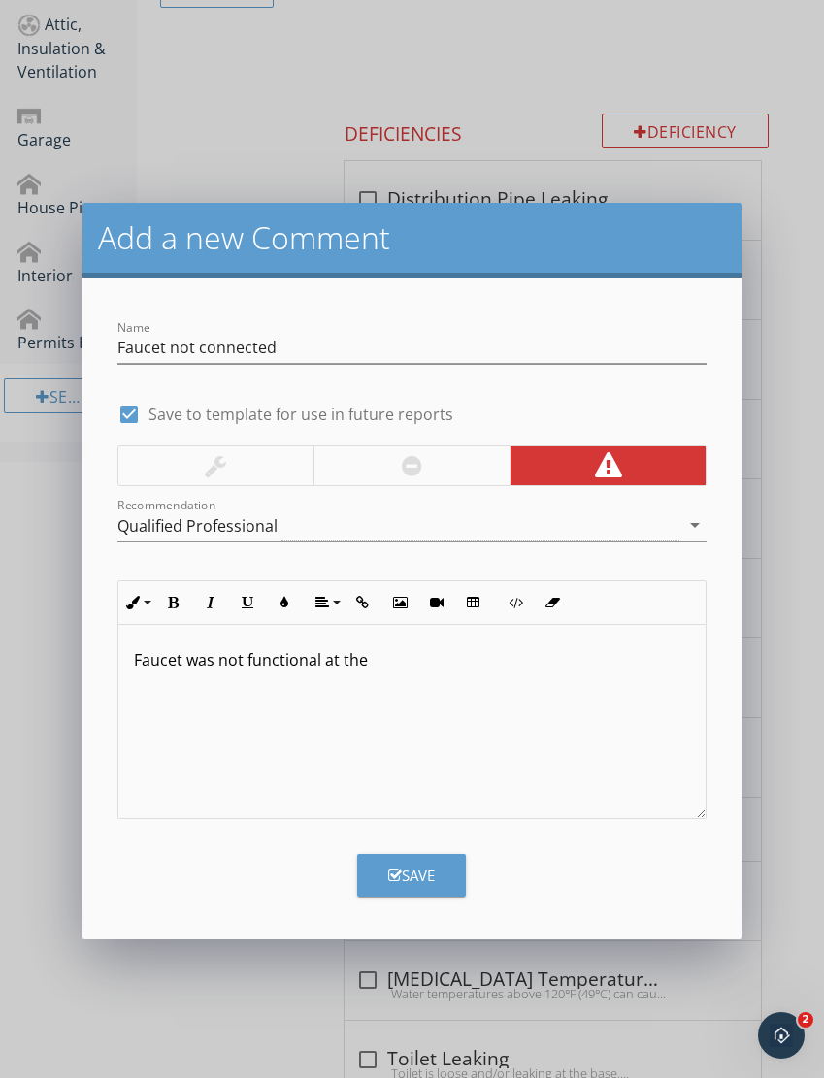
click at [485, 662] on p "Faucet was not functional at the" at bounding box center [412, 659] width 556 height 23
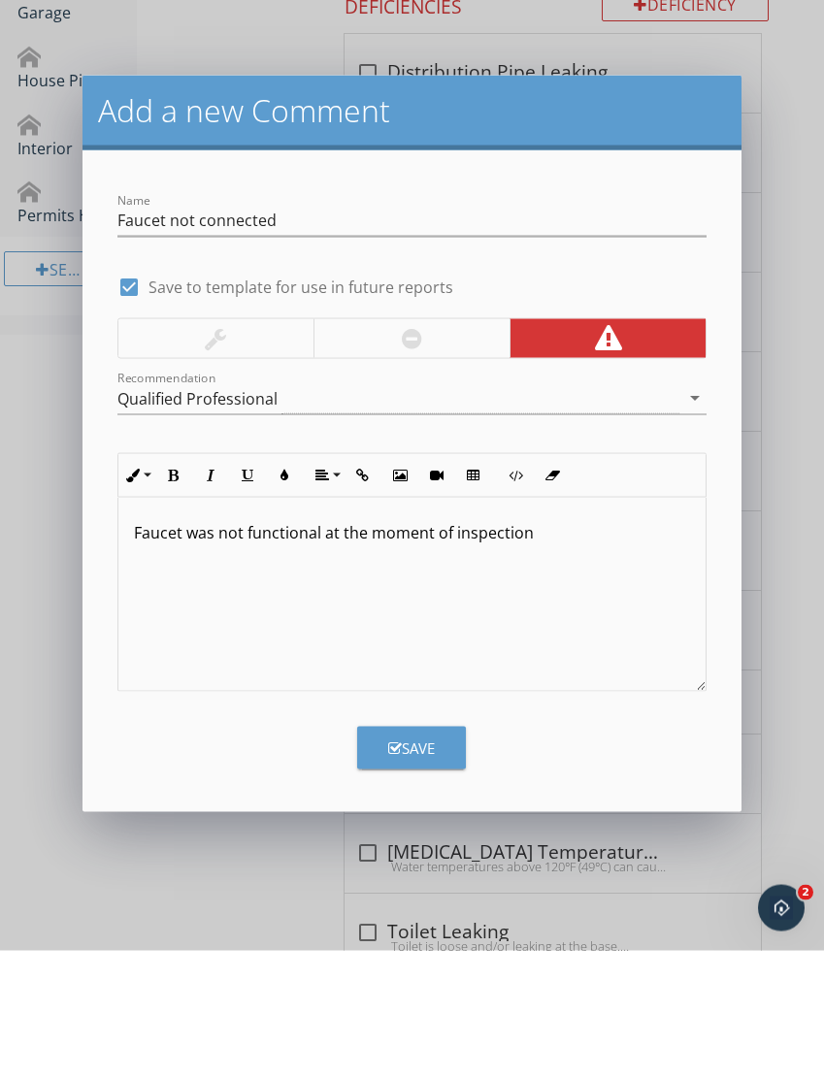
click at [441, 854] on button "Save" at bounding box center [411, 875] width 109 height 43
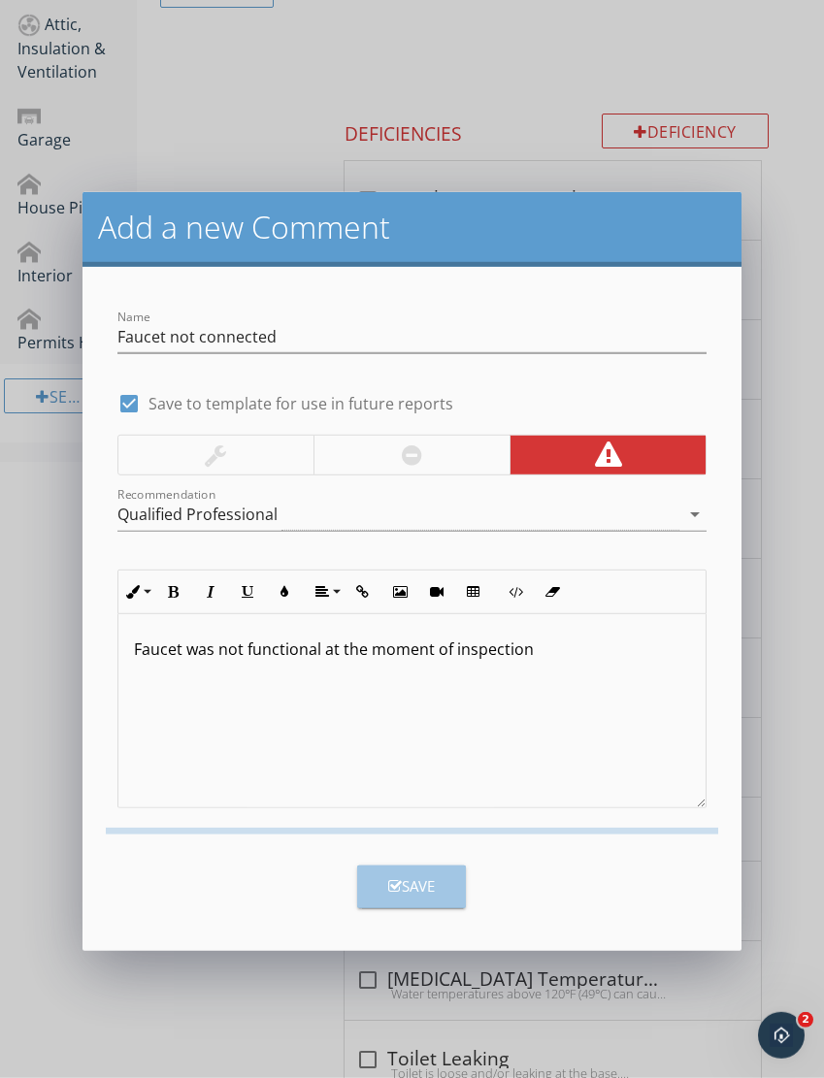
checkbox input "false"
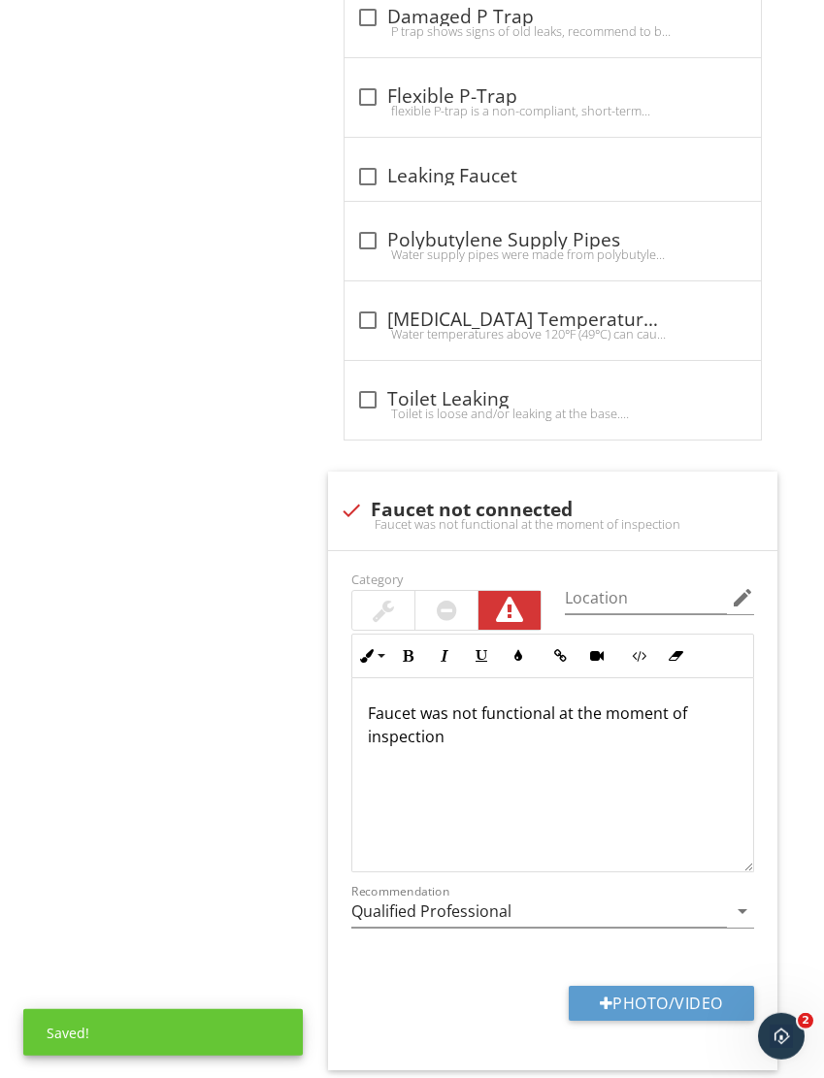
scroll to position [1703, 0]
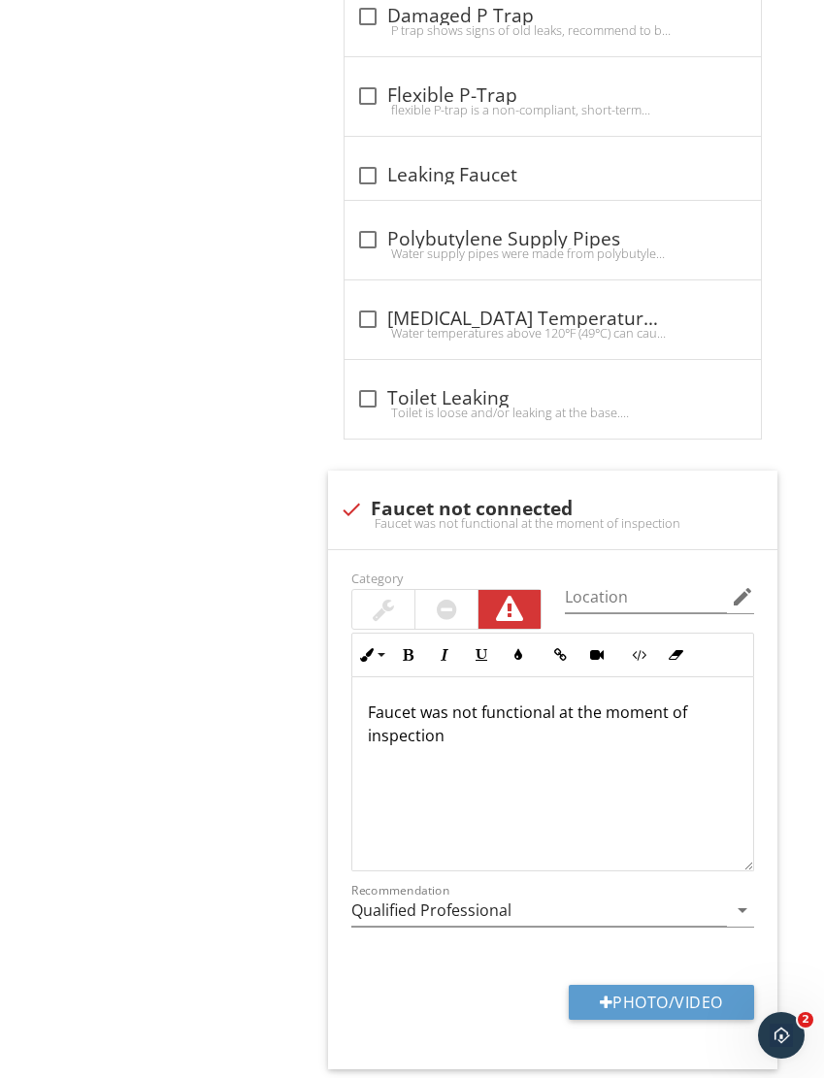
click at [684, 985] on button "Photo/Video" at bounding box center [661, 1002] width 185 height 35
type input "C:\fakepath\IMG_6231.jpeg"
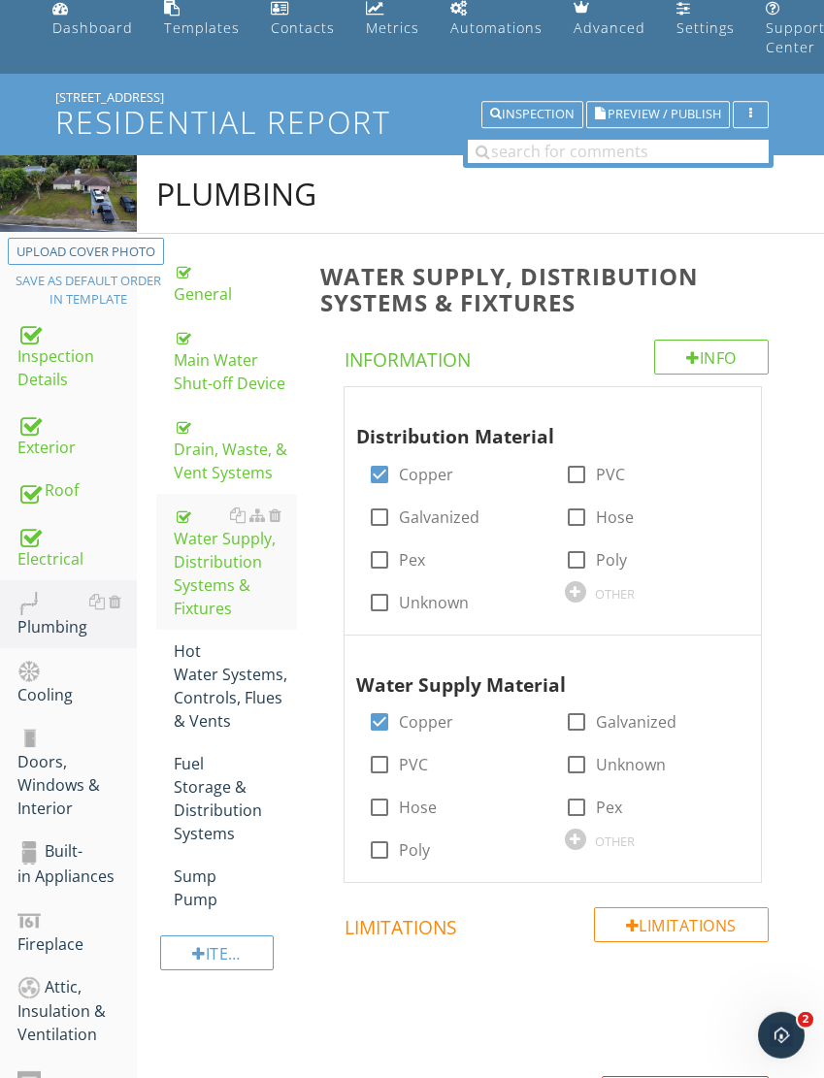
scroll to position [80, 0]
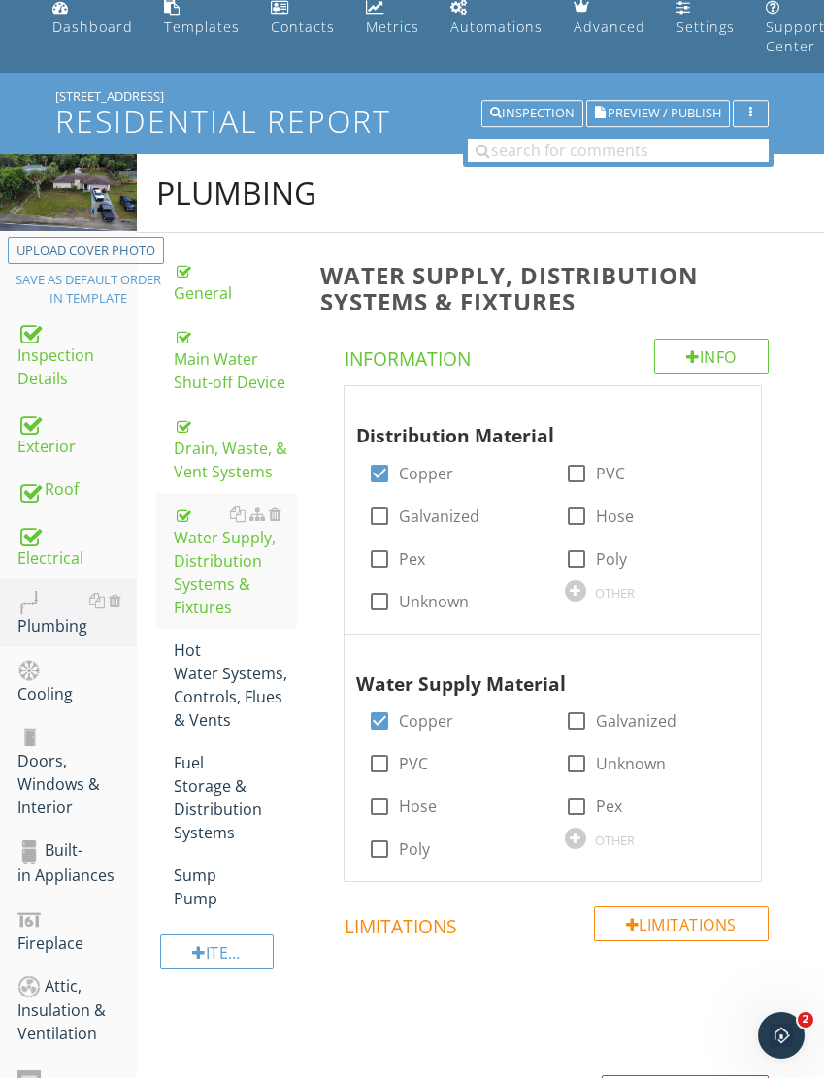
click at [54, 551] on div "Electrical" at bounding box center [76, 545] width 119 height 49
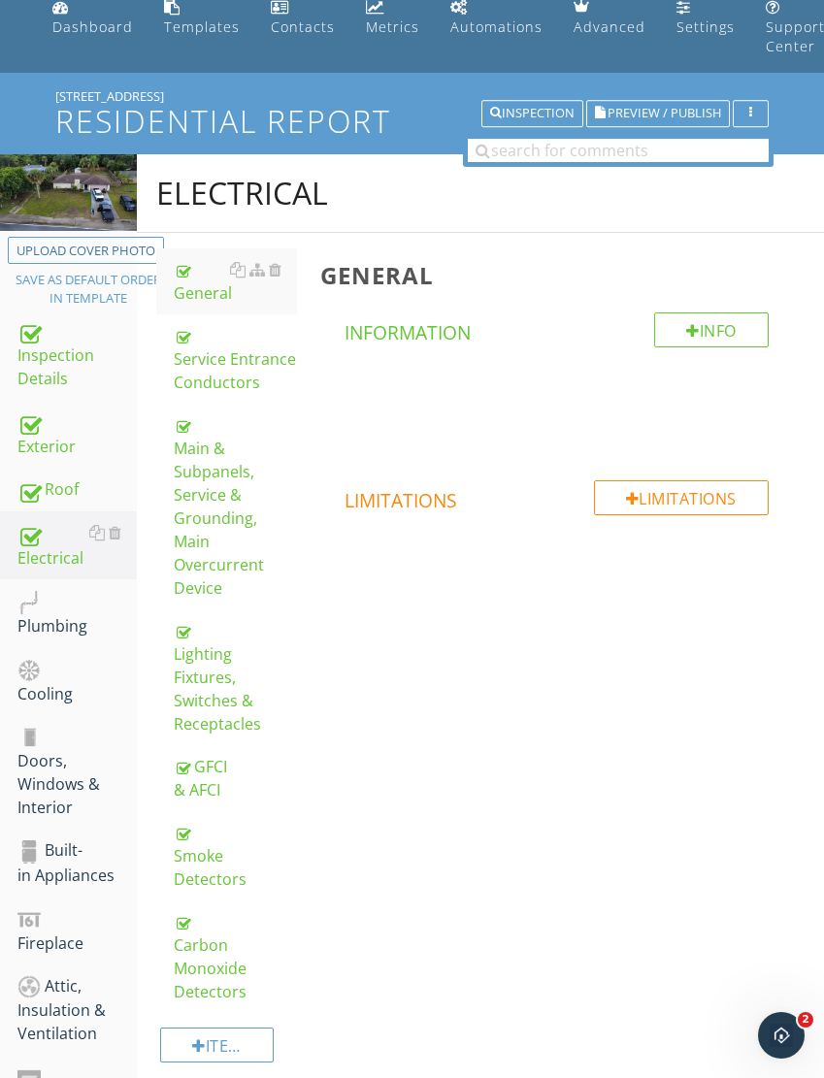
click at [228, 633] on div "Lighting Fixtures, Switches & Receptacles" at bounding box center [235, 677] width 123 height 116
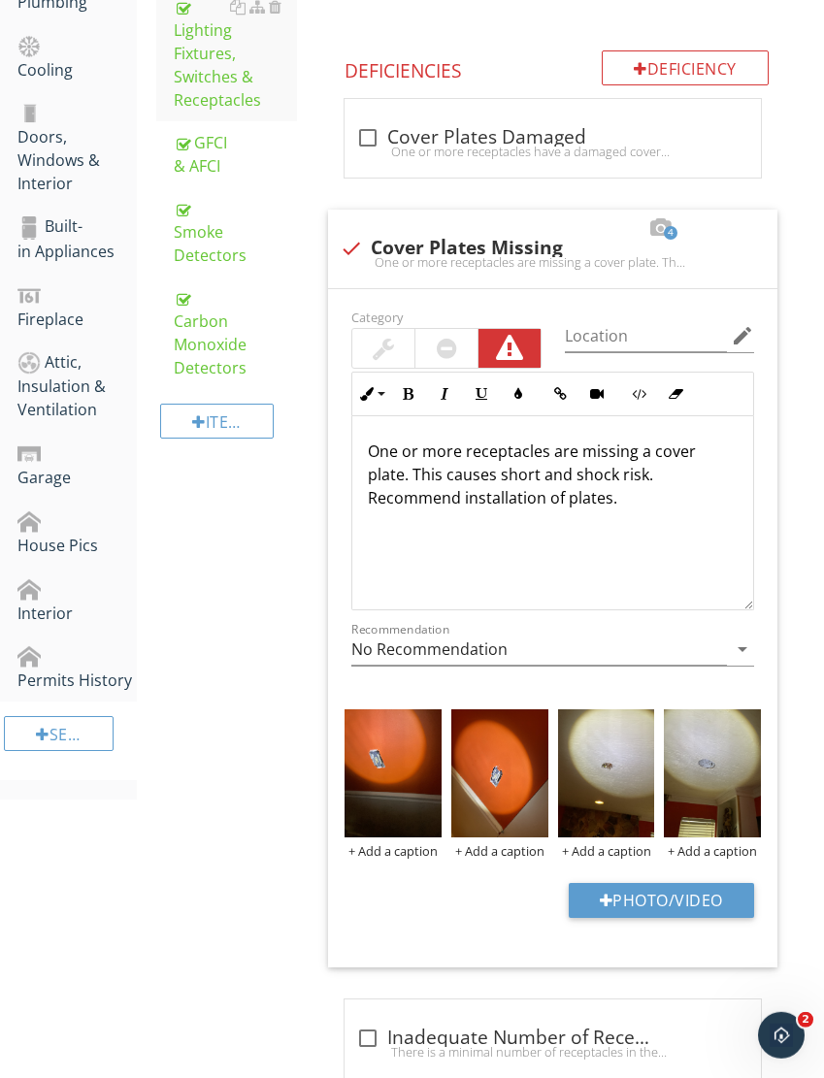
scroll to position [704, 0]
click at [671, 883] on button "Photo/Video" at bounding box center [661, 900] width 185 height 35
type input "C:\fakepath\IMG_6230.jpeg"
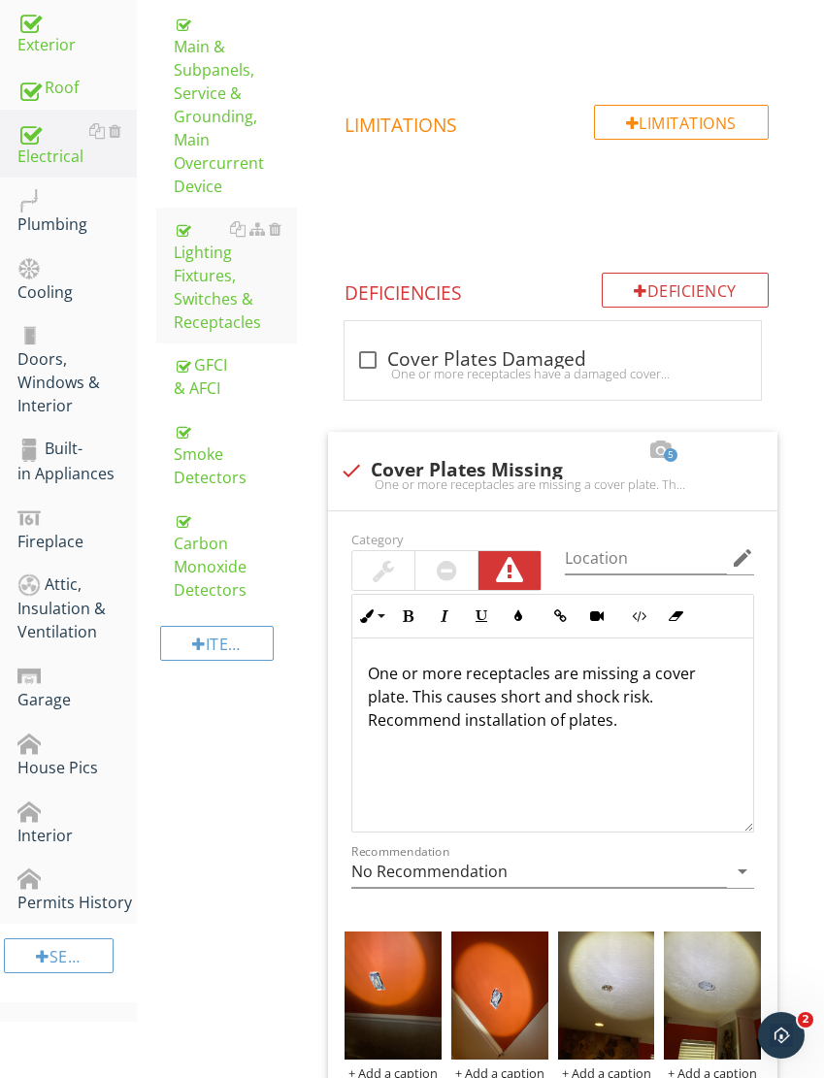
scroll to position [482, 0]
click at [46, 231] on div "Plumbing" at bounding box center [76, 210] width 119 height 49
click at [53, 206] on div "Plumbing" at bounding box center [76, 210] width 119 height 49
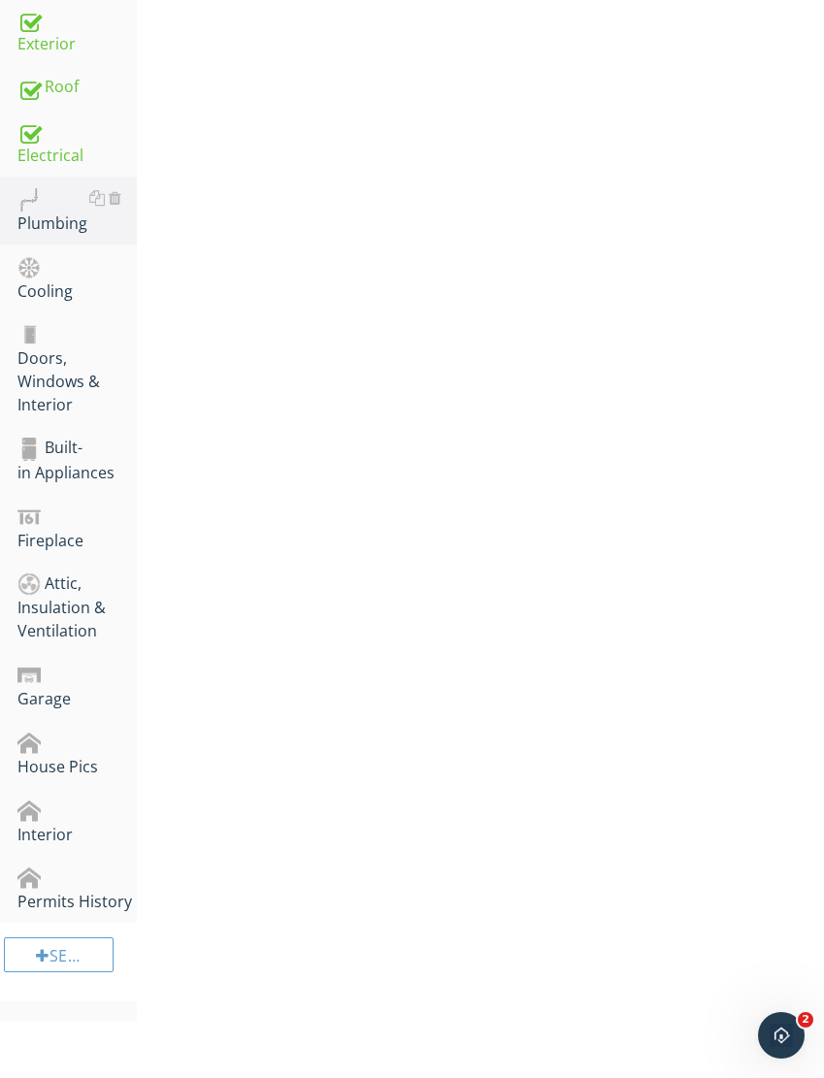
scroll to position [402, 0]
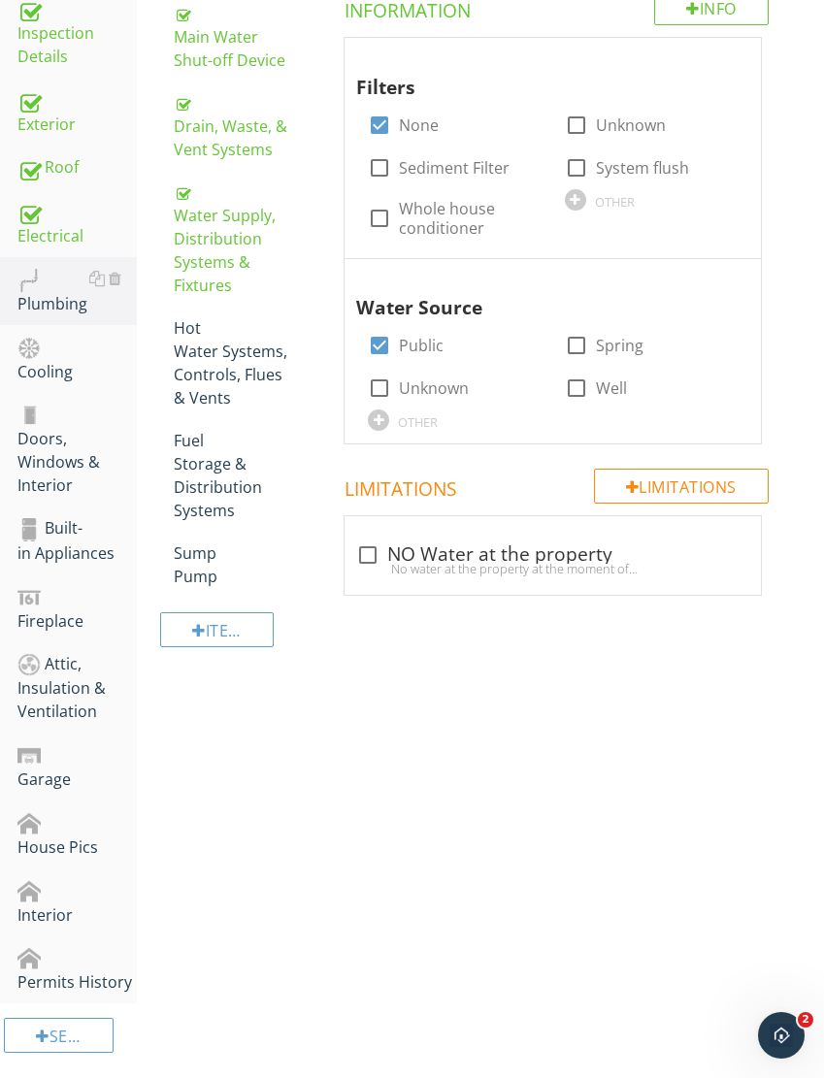
click at [218, 374] on div "Hot Water Systems, Controls, Flues & Vents" at bounding box center [235, 362] width 123 height 93
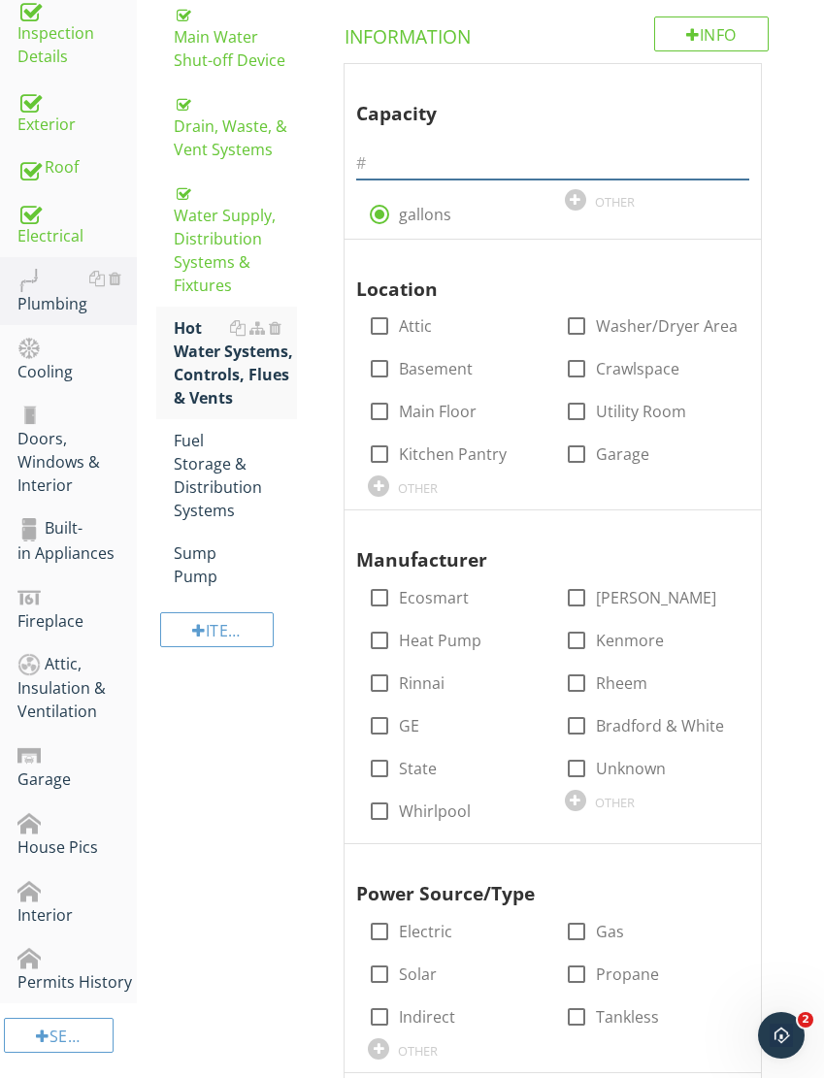
click at [507, 149] on input "text" at bounding box center [552, 164] width 393 height 32
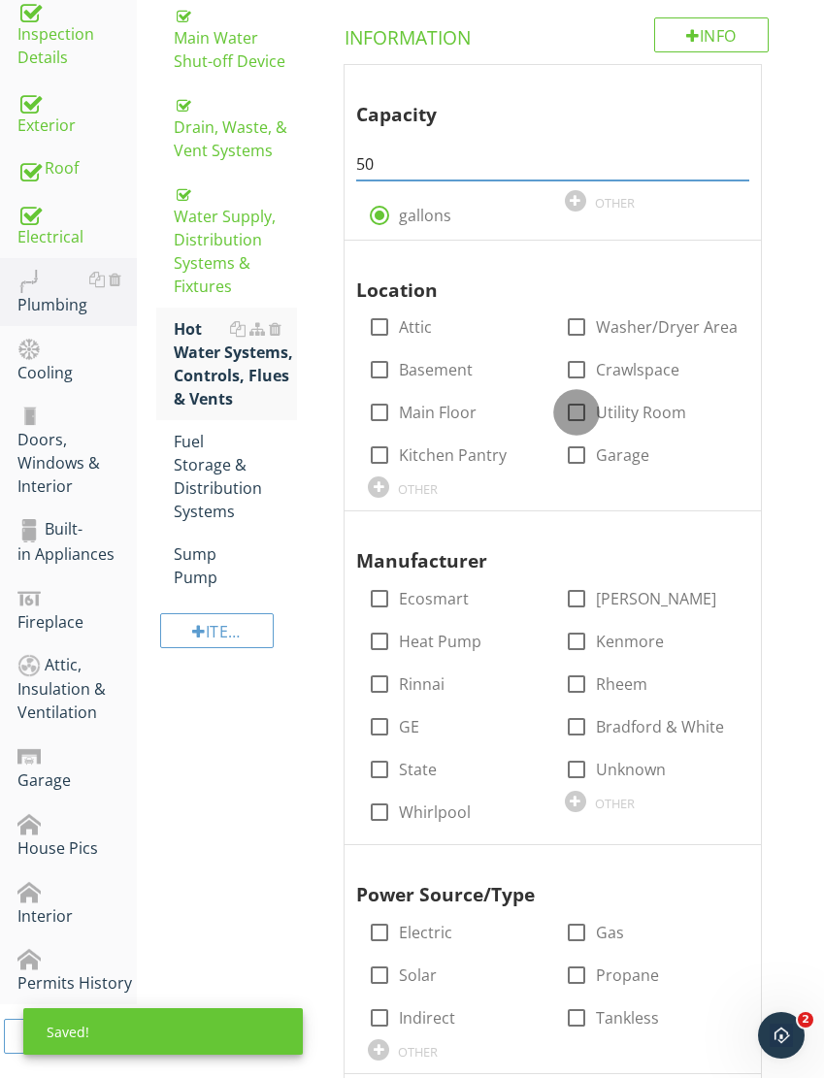
type input "50"
click at [579, 402] on div at bounding box center [576, 412] width 33 height 33
checkbox input "true"
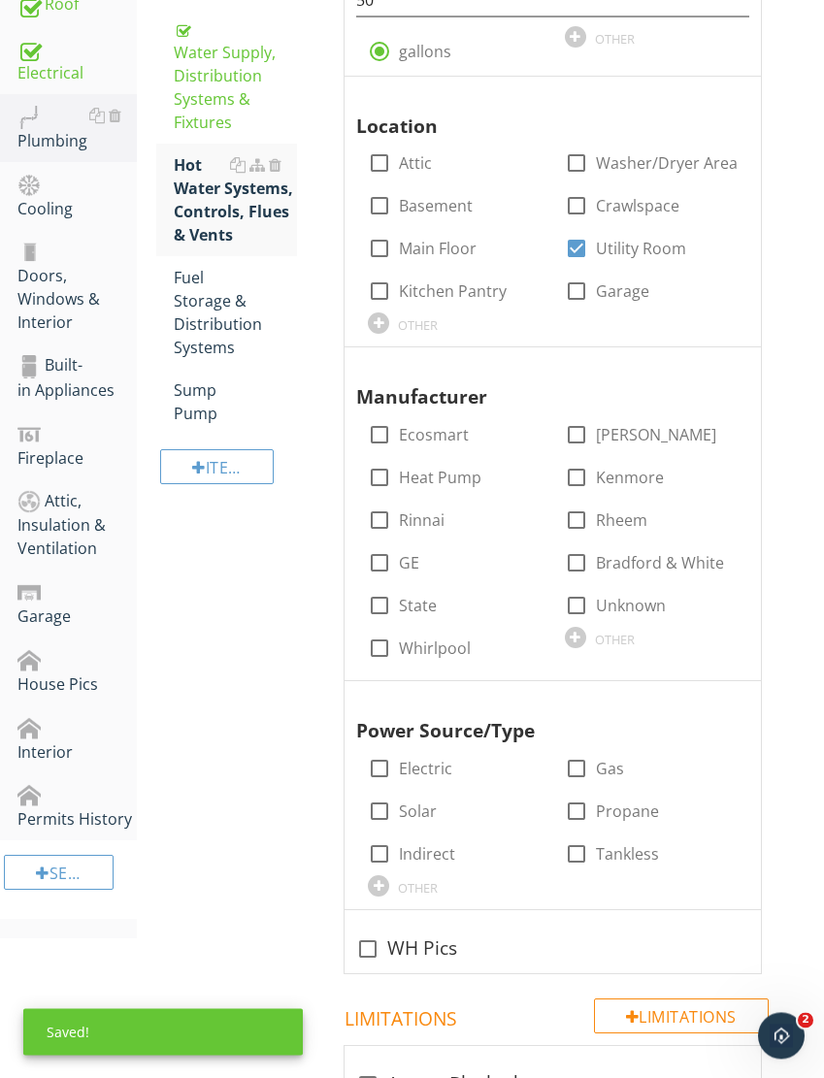
scroll to position [591, 0]
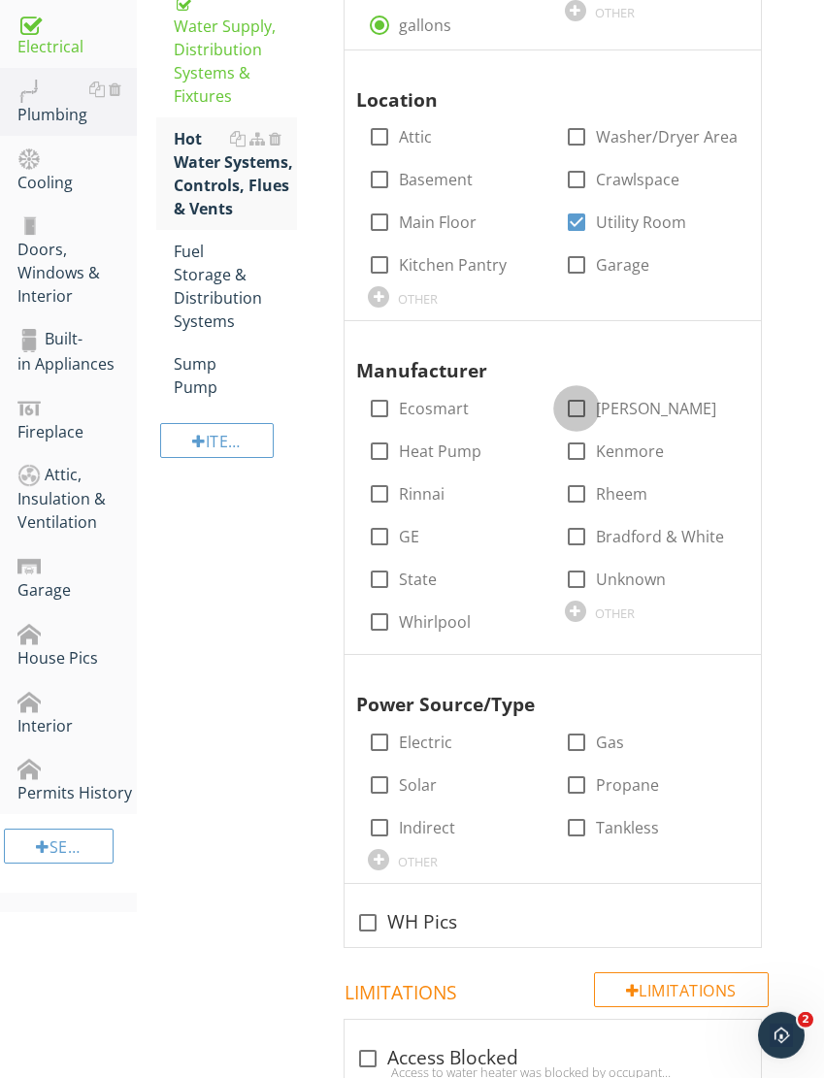
click at [578, 404] on div at bounding box center [576, 408] width 33 height 33
checkbox input "true"
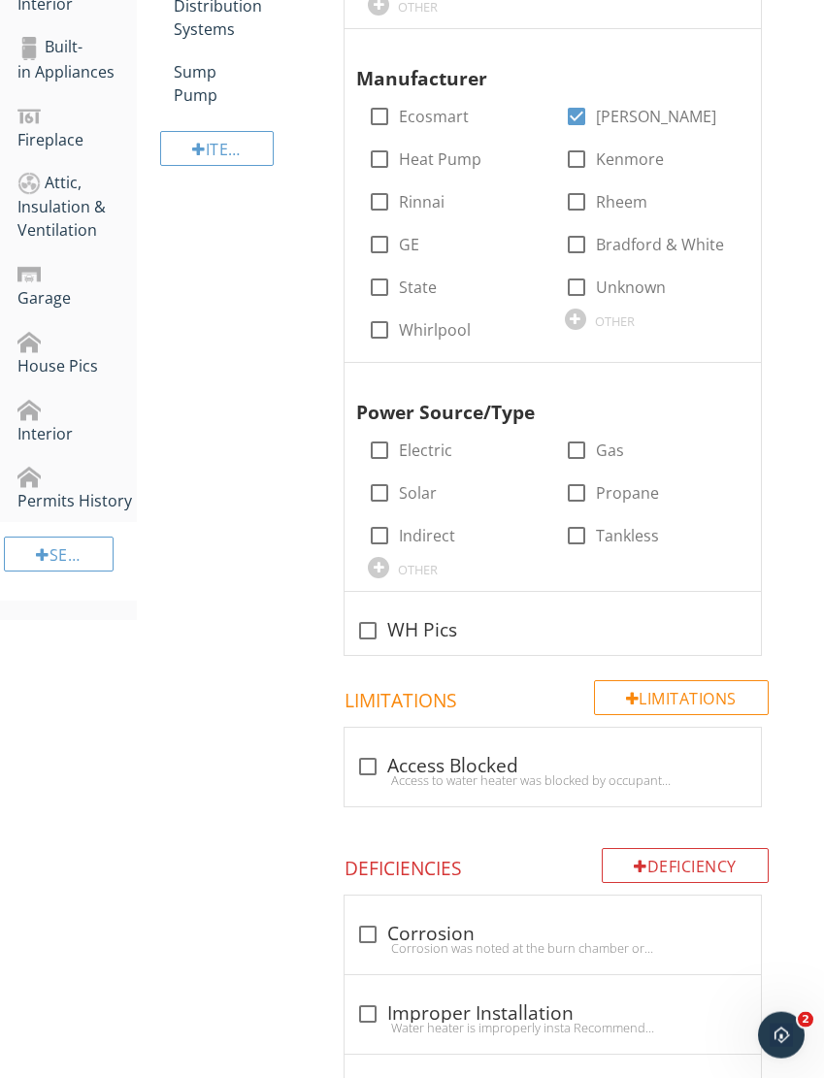
scroll to position [883, 0]
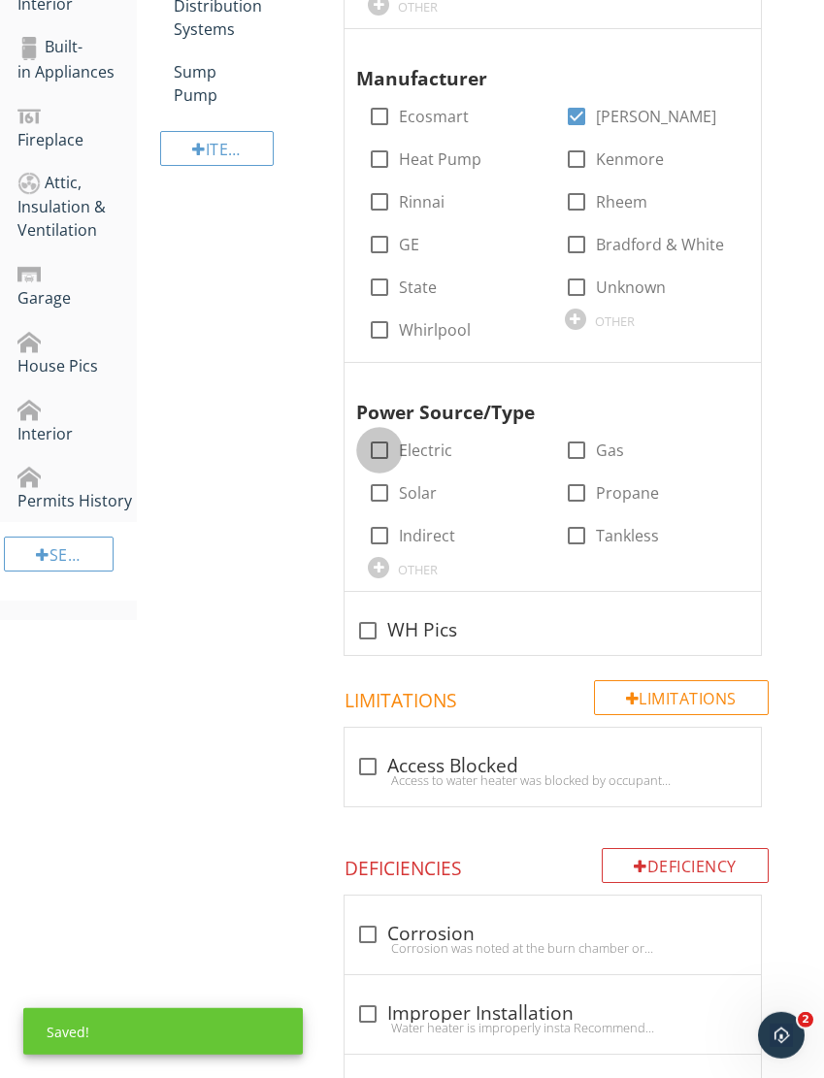
click at [385, 441] on div at bounding box center [379, 450] width 33 height 33
checkbox input "true"
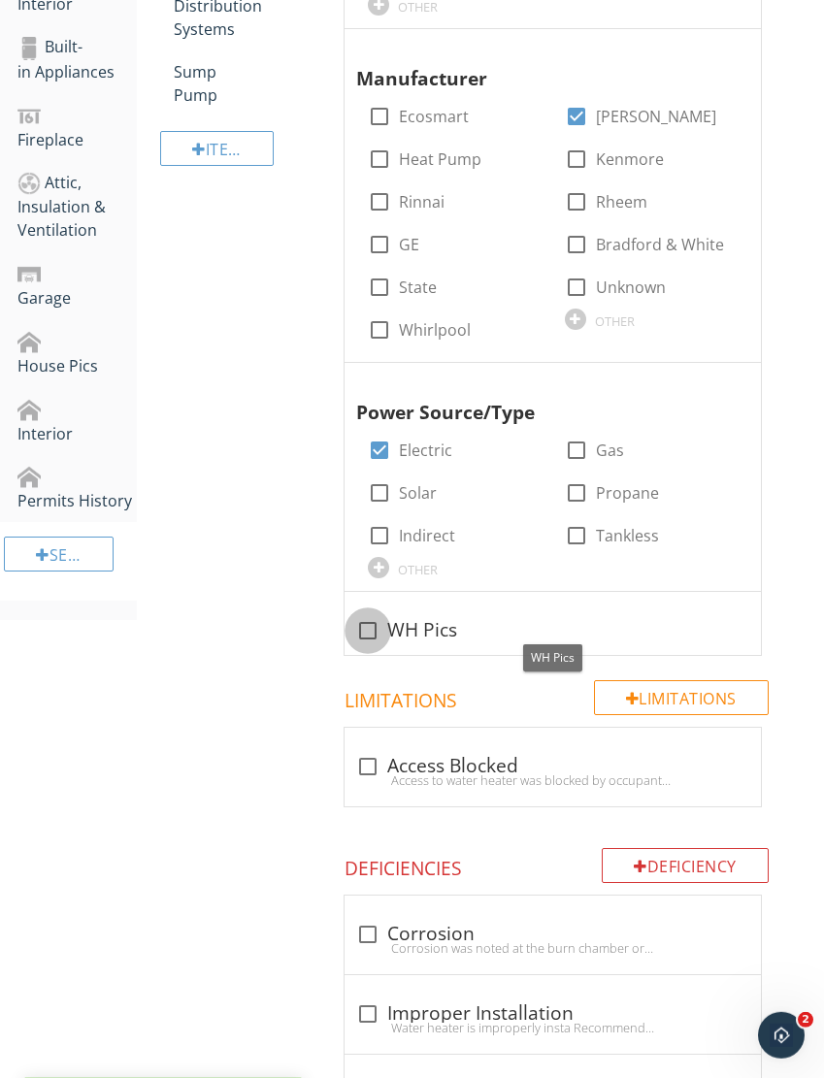
click at [376, 614] on div at bounding box center [367, 630] width 33 height 33
checkbox input "true"
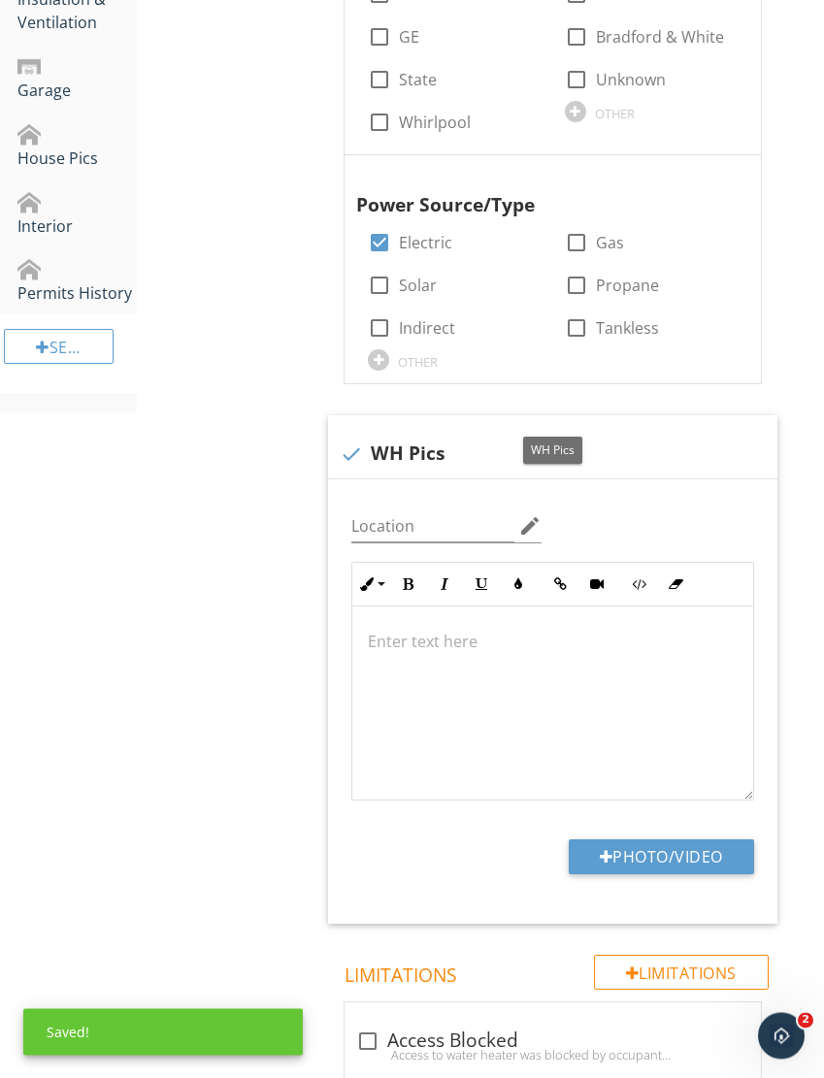
scroll to position [1145, 0]
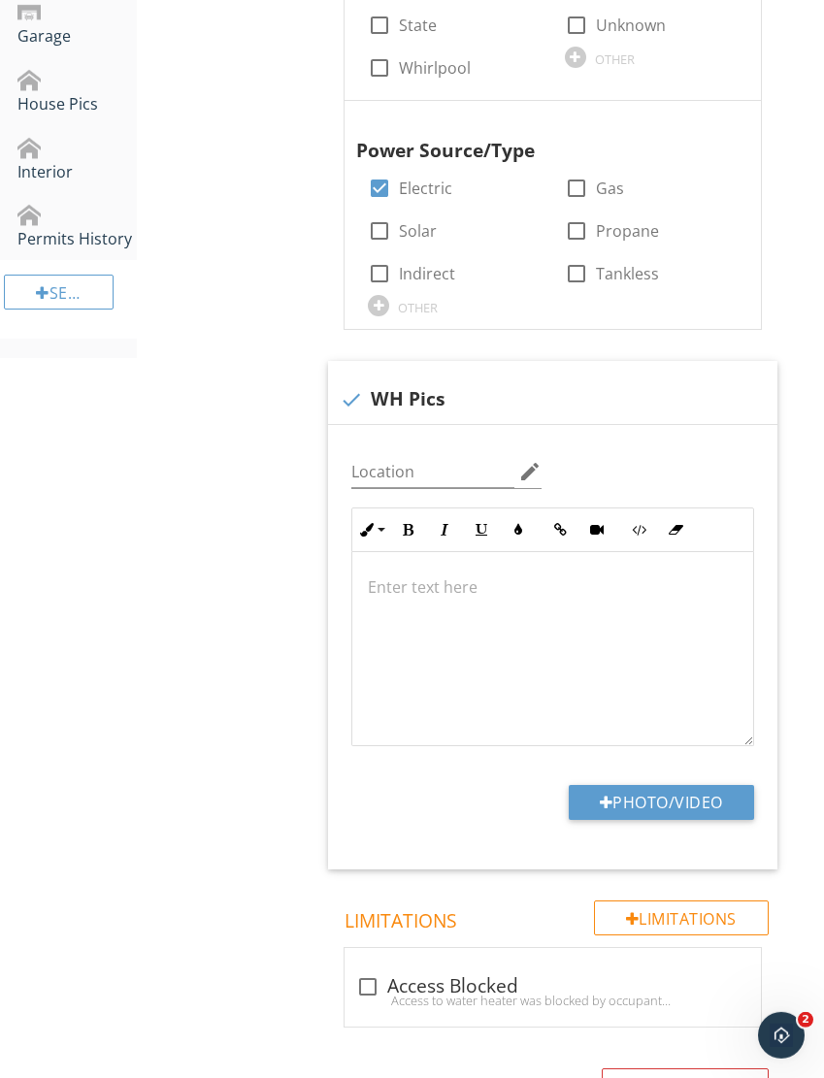
click at [691, 787] on button "Photo/Video" at bounding box center [661, 802] width 185 height 35
type input "C:\fakepath\IMG_6174.jpeg"
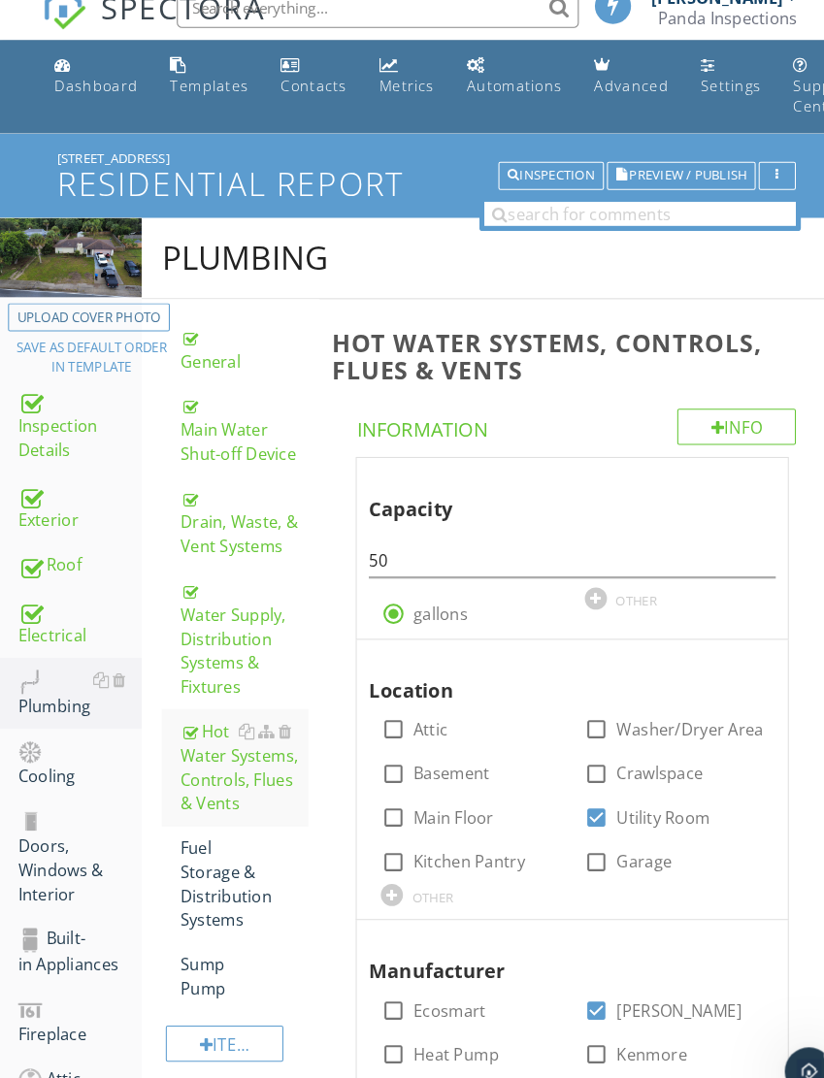
scroll to position [0, 0]
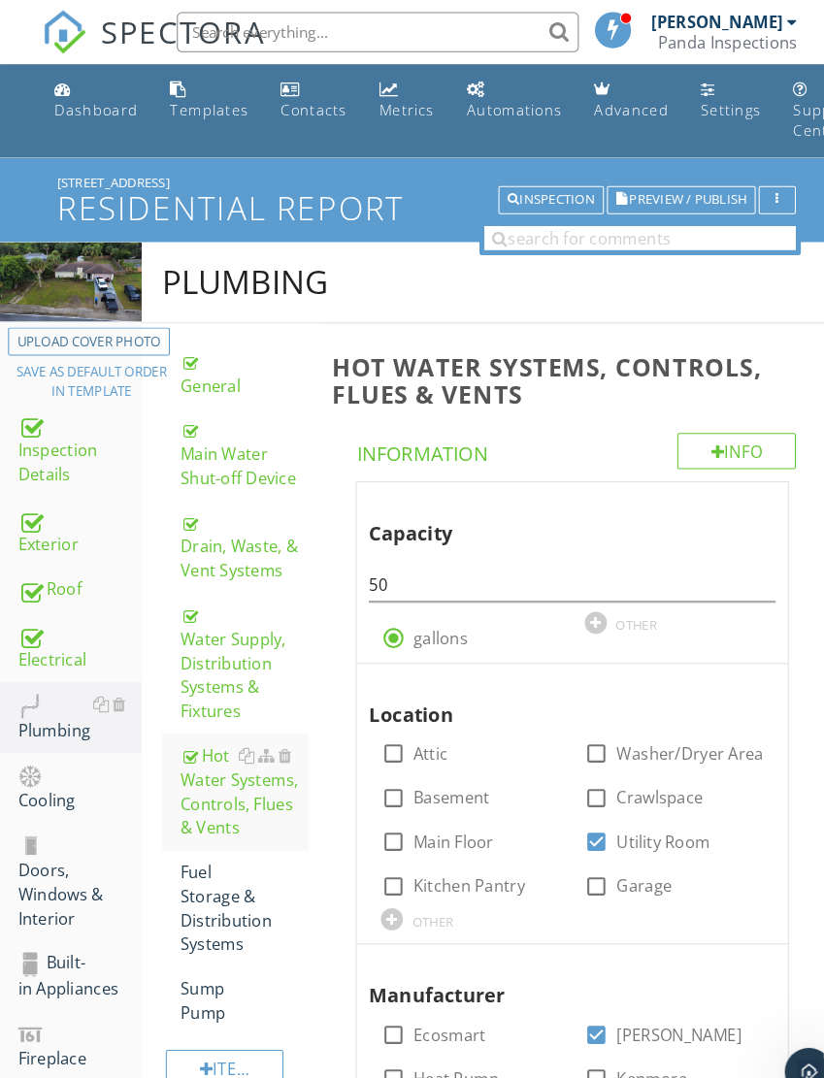
click at [210, 846] on div "Fuel Storage & Distribution Systems" at bounding box center [235, 877] width 123 height 93
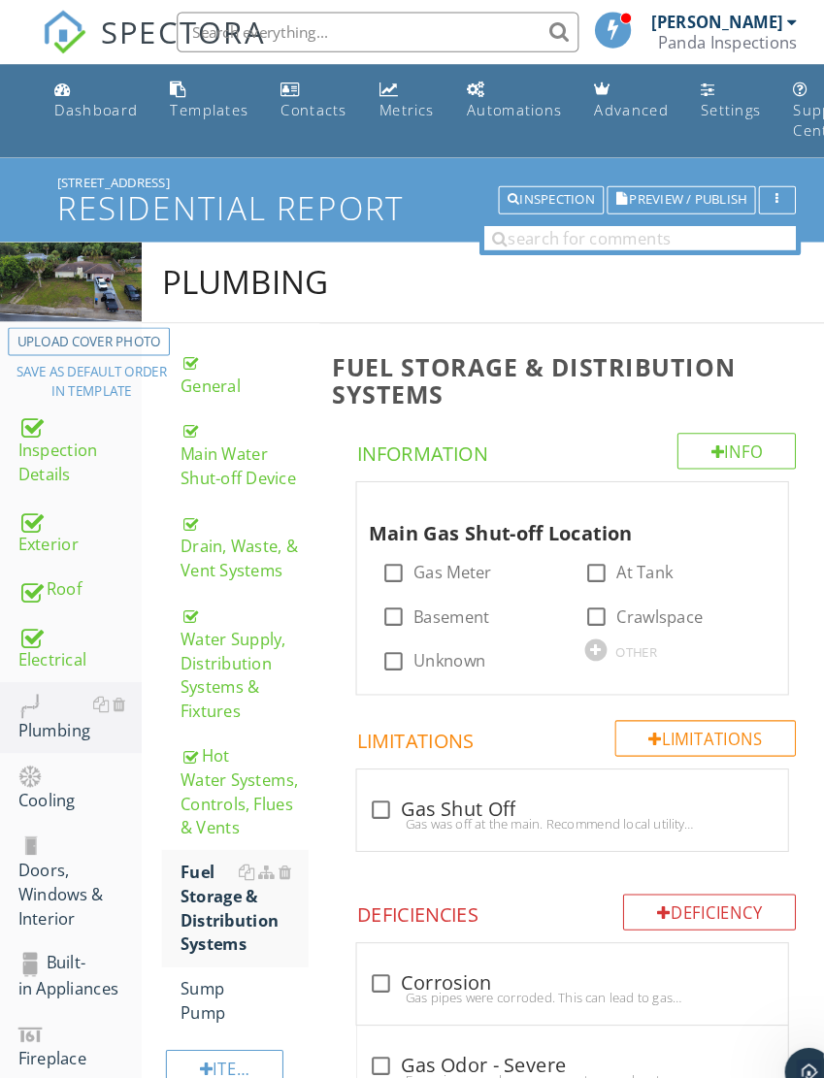
click at [272, 839] on div at bounding box center [275, 843] width 13 height 16
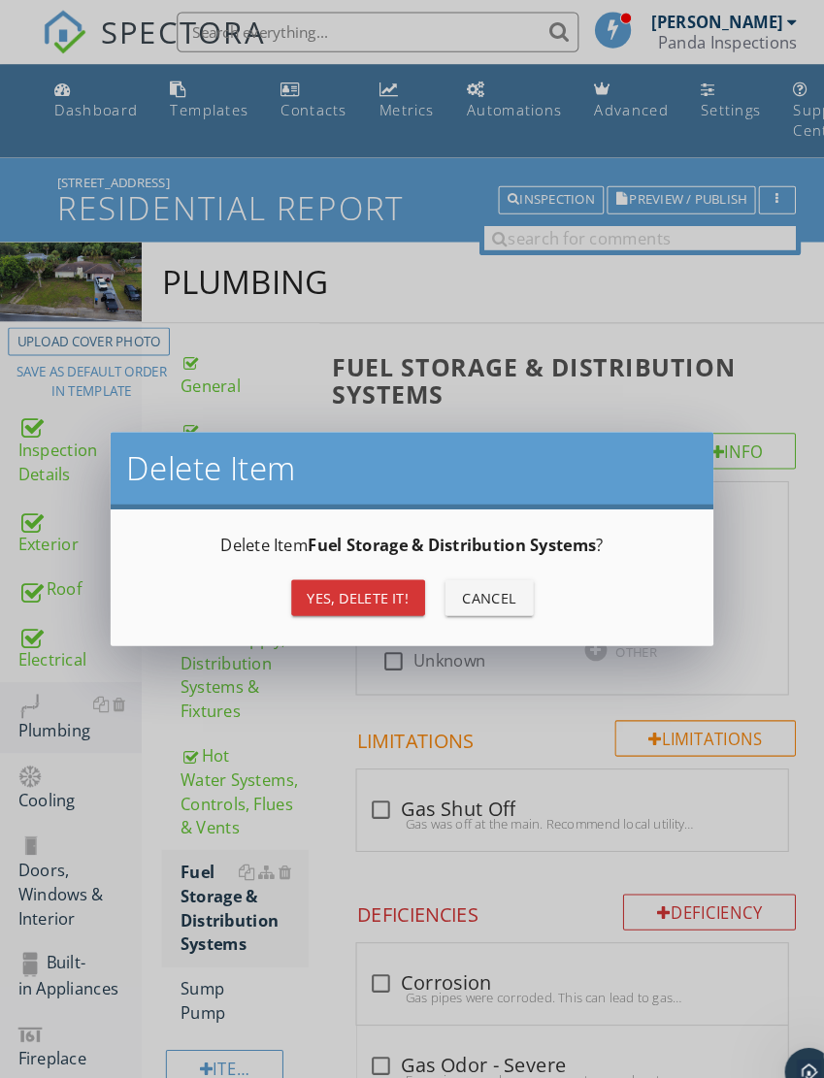
click at [359, 579] on div "Yes, Delete it!" at bounding box center [346, 578] width 98 height 20
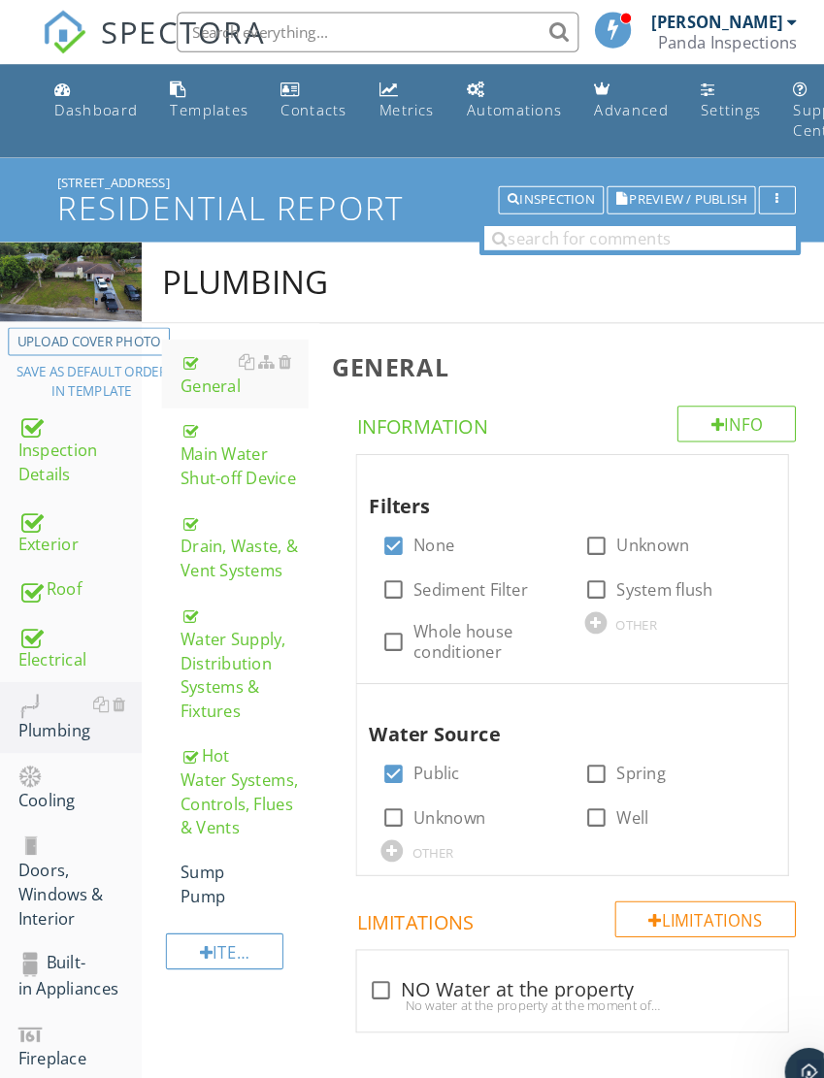
click at [211, 843] on div "Sump Pump" at bounding box center [235, 854] width 123 height 47
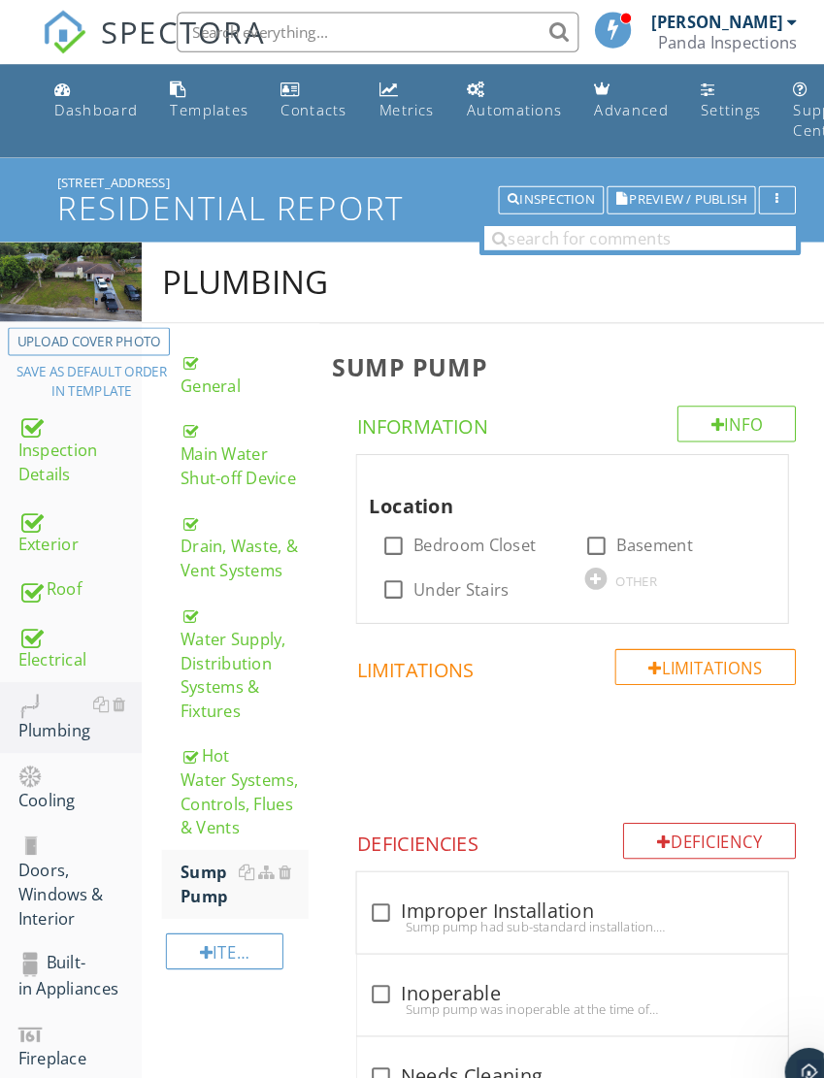
click at [271, 837] on div at bounding box center [275, 843] width 13 height 16
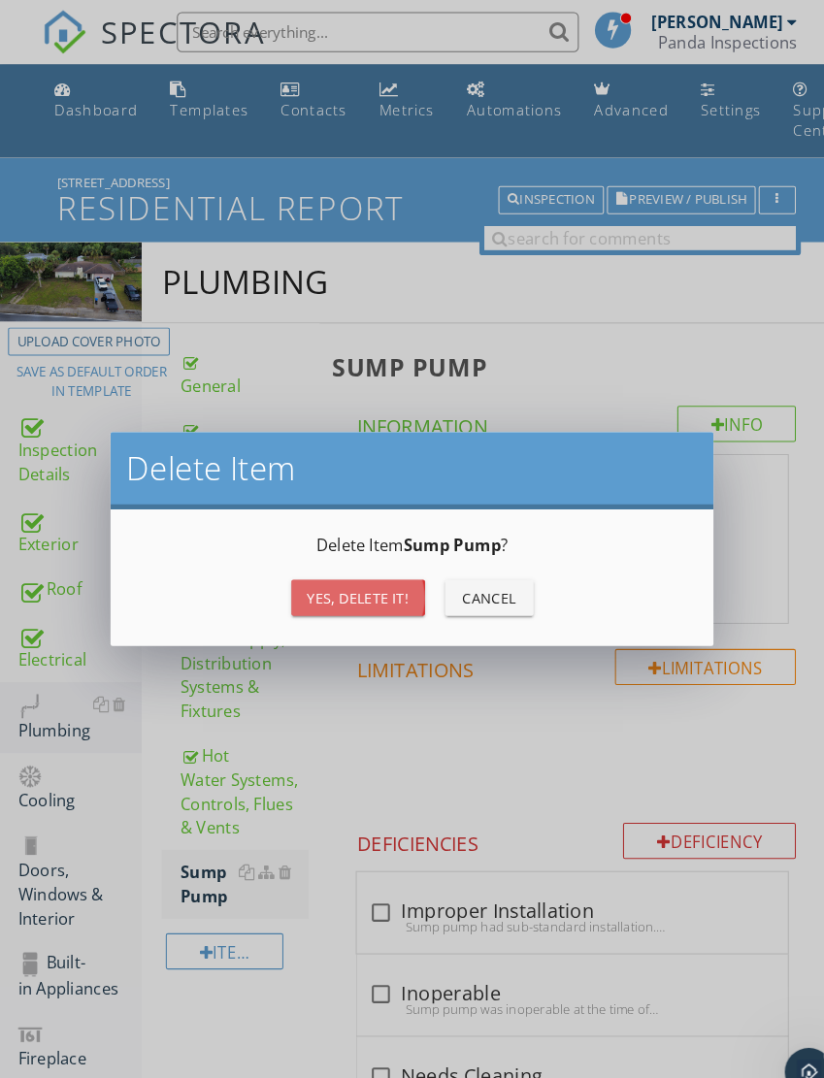
click at [360, 582] on div "Yes, Delete it!" at bounding box center [346, 578] width 98 height 20
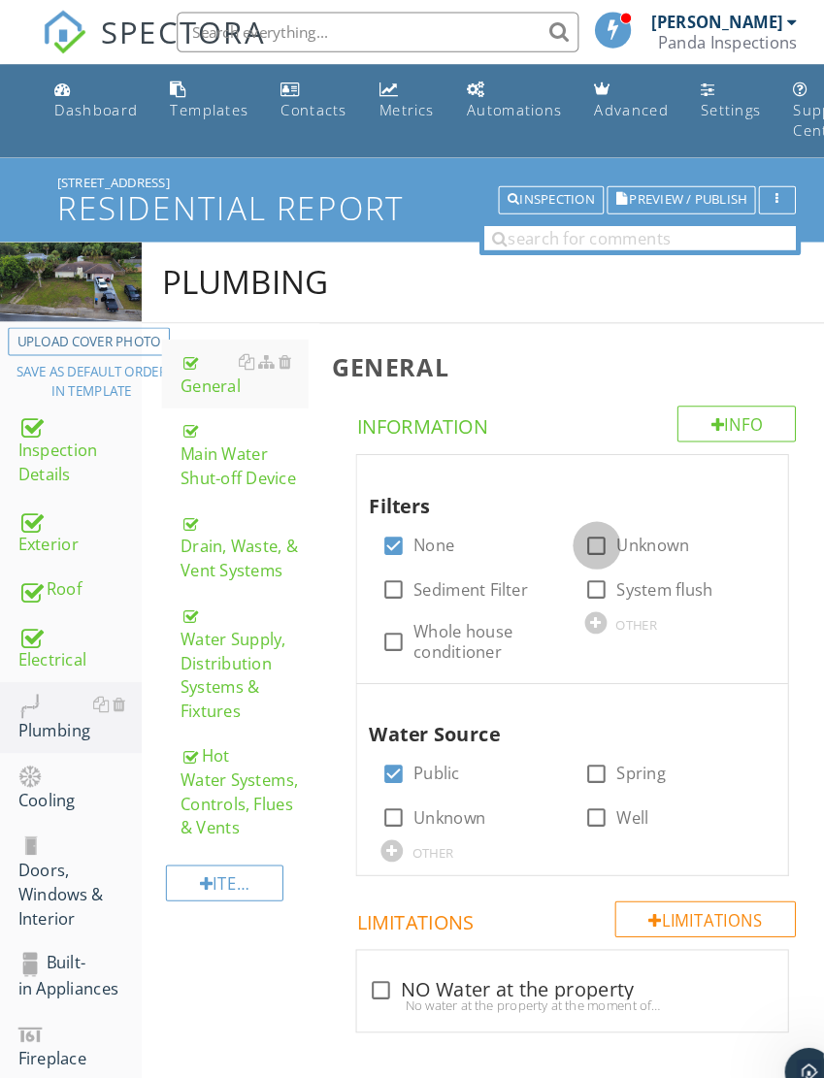
click at [567, 517] on div at bounding box center [576, 527] width 33 height 33
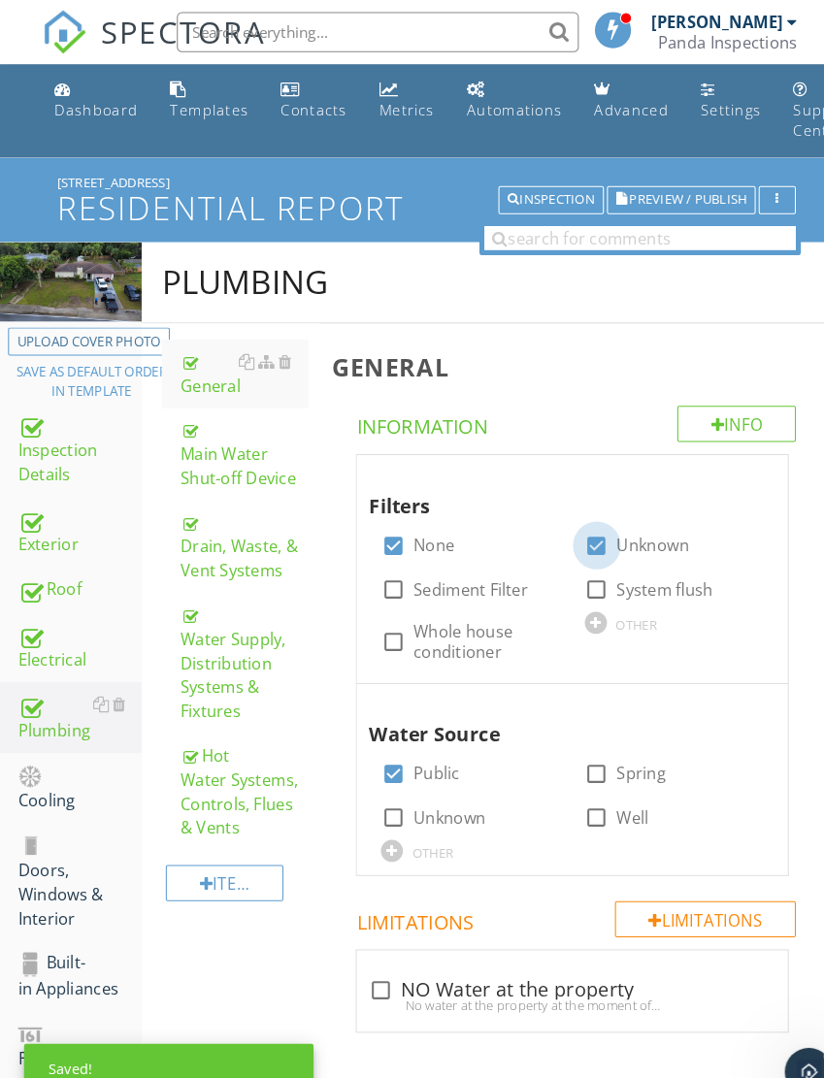
click at [577, 521] on div at bounding box center [576, 527] width 33 height 33
checkbox input "false"
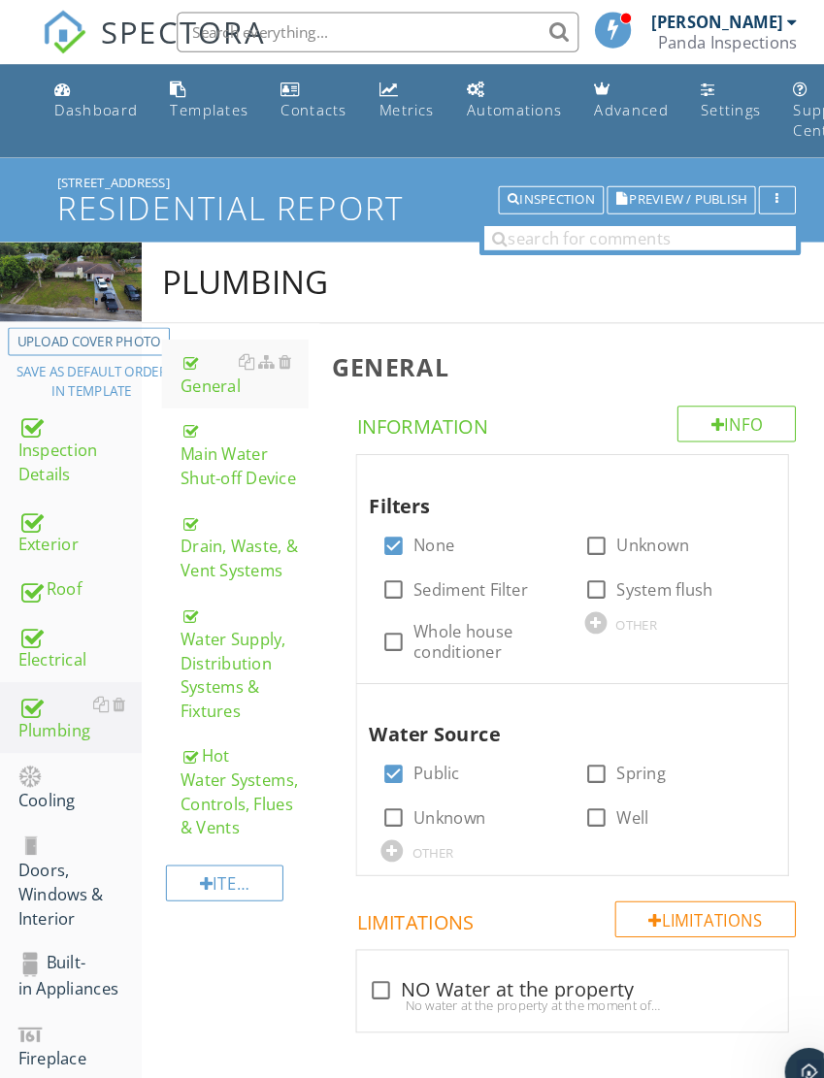
click at [231, 546] on div "Drain, Waste, & Vent Systems" at bounding box center [235, 528] width 123 height 70
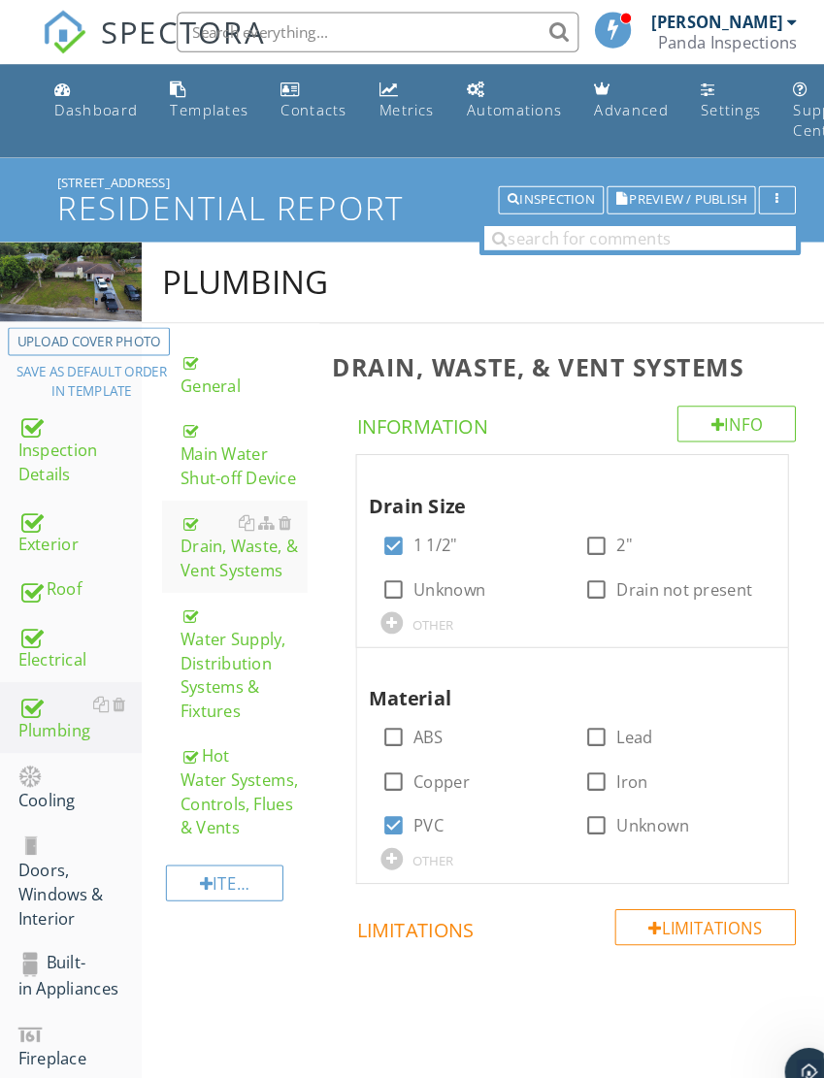
click at [49, 759] on div "Cooling" at bounding box center [76, 761] width 119 height 49
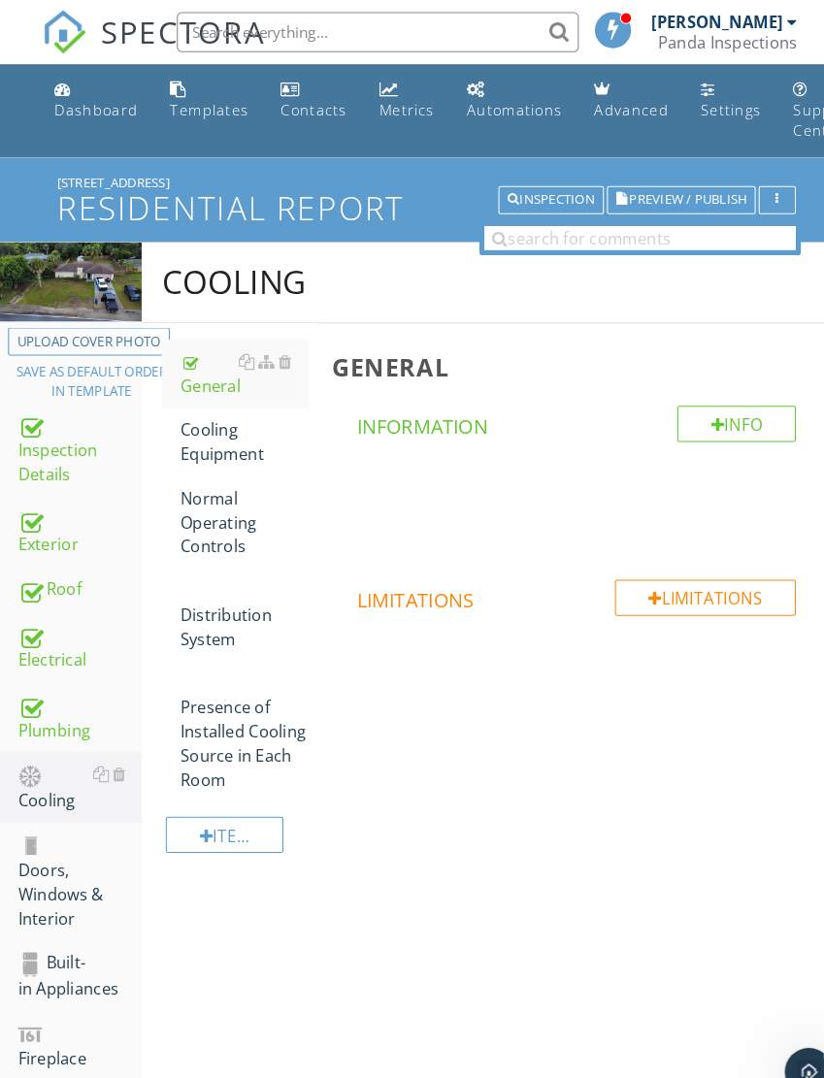
click at [214, 424] on div "Cooling Equipment" at bounding box center [235, 427] width 123 height 47
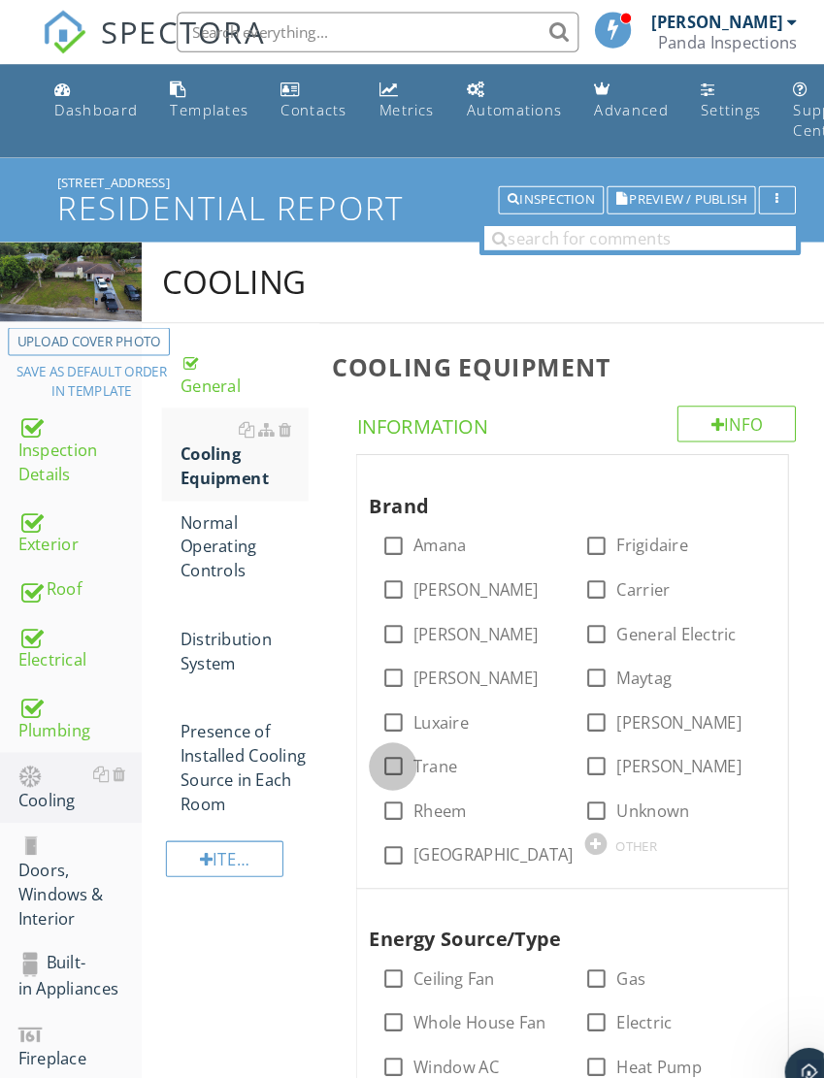
click at [382, 724] on div at bounding box center [379, 740] width 33 height 33
checkbox input "true"
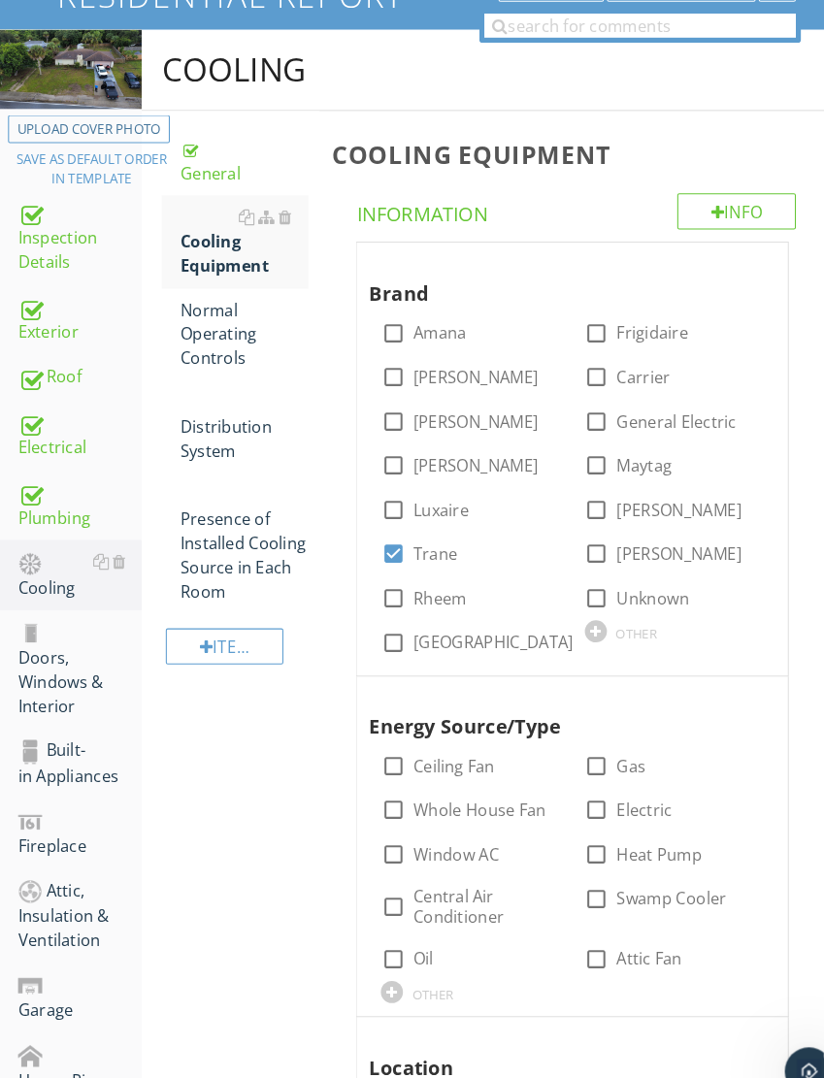
scroll to position [225, 0]
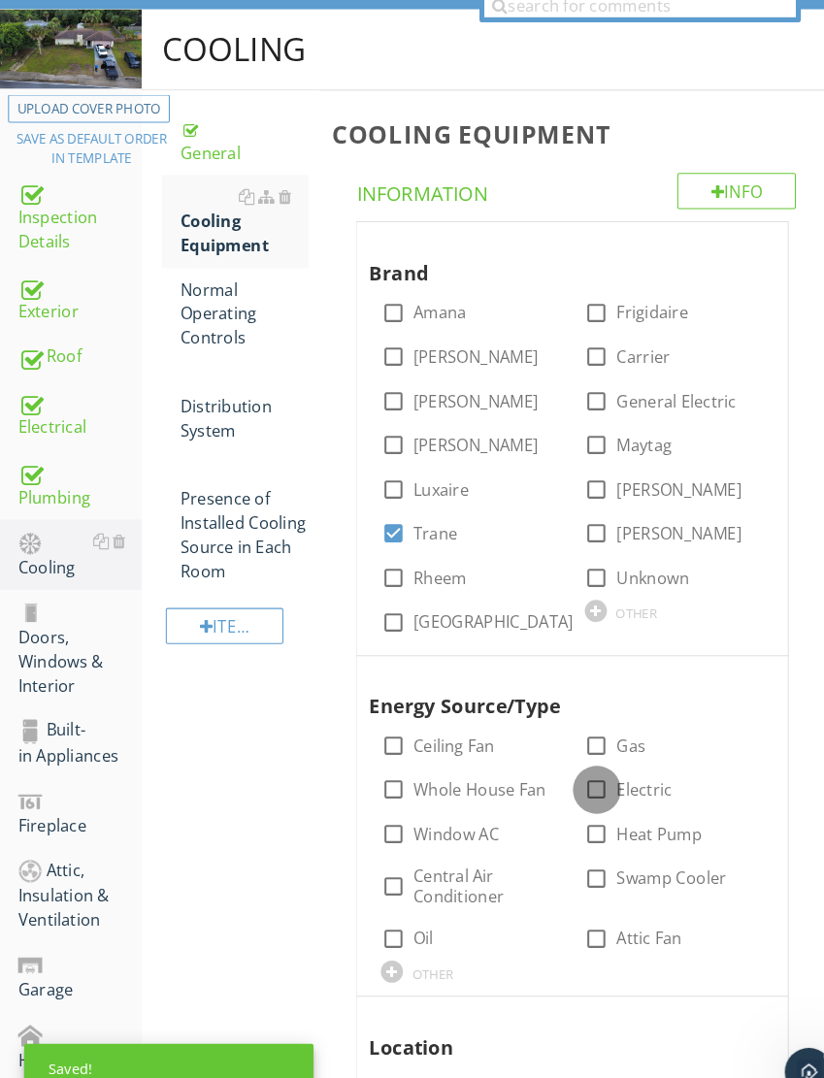
click at [580, 762] on div at bounding box center [576, 762] width 33 height 33
checkbox input "true"
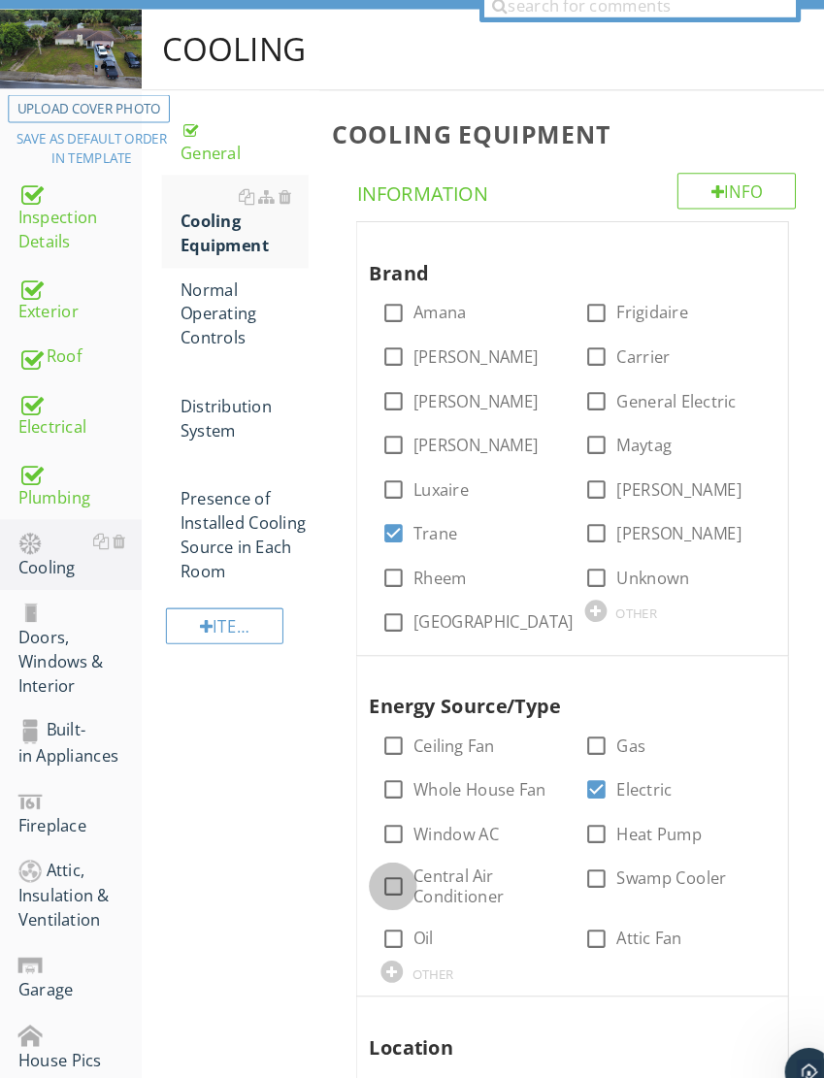
click at [375, 854] on div at bounding box center [379, 856] width 33 height 33
checkbox input "true"
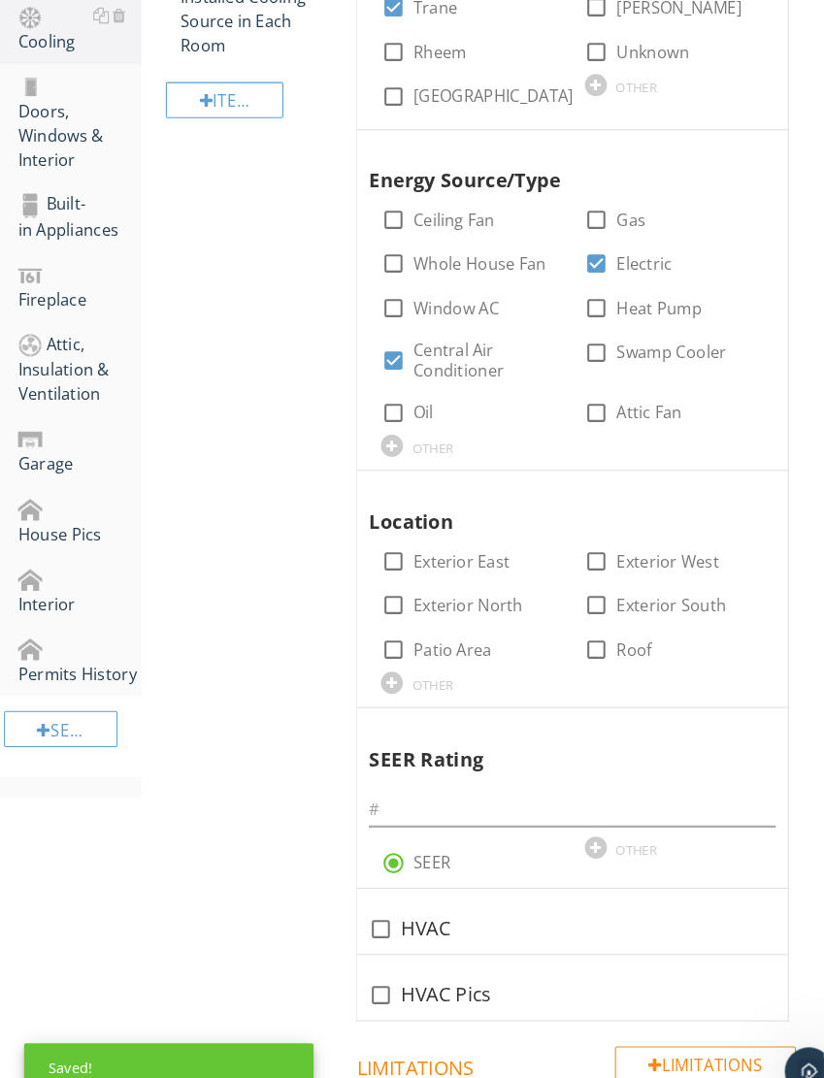
scroll to position [734, 0]
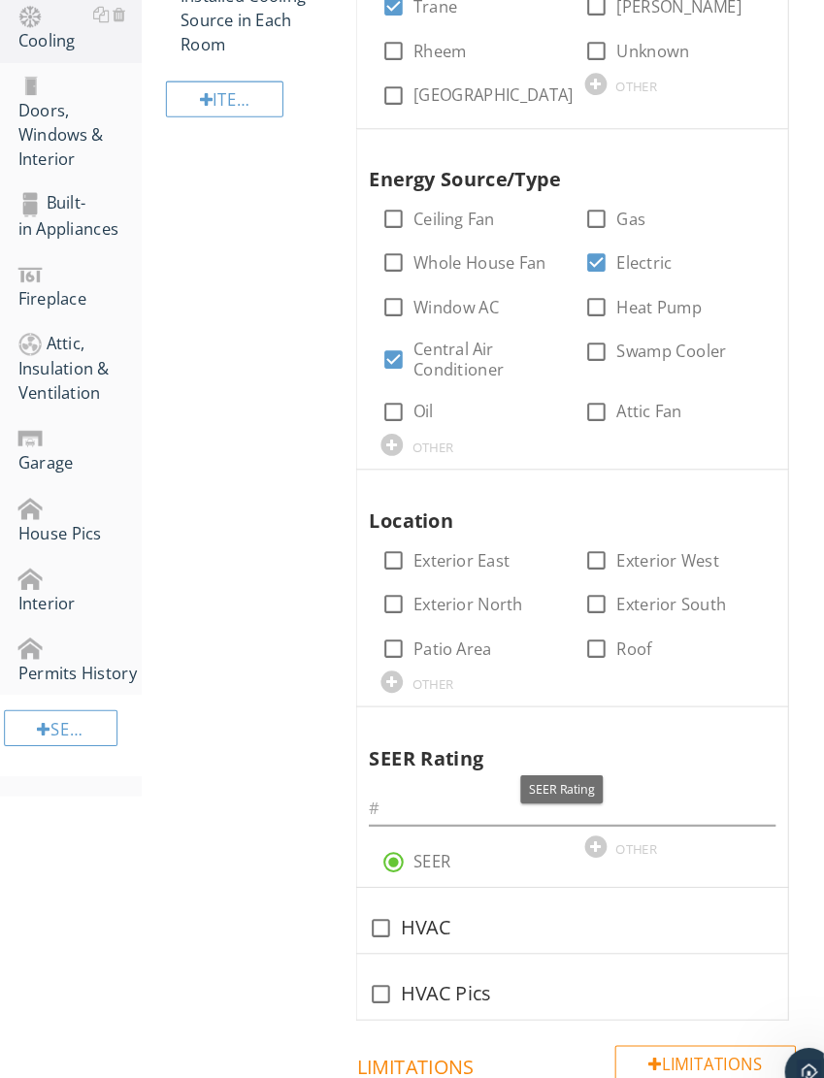
click at [699, 693] on div at bounding box center [698, 701] width 23 height 19
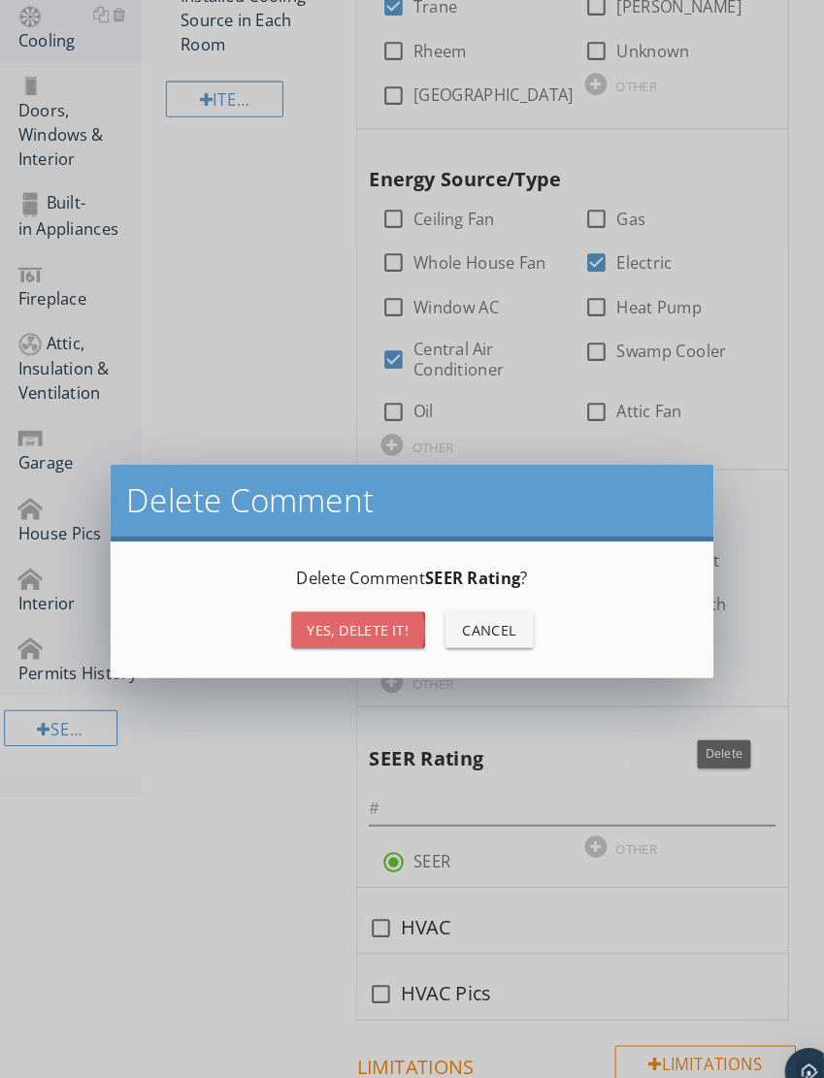
click at [383, 625] on button "Yes, Delete it!" at bounding box center [345, 608] width 129 height 35
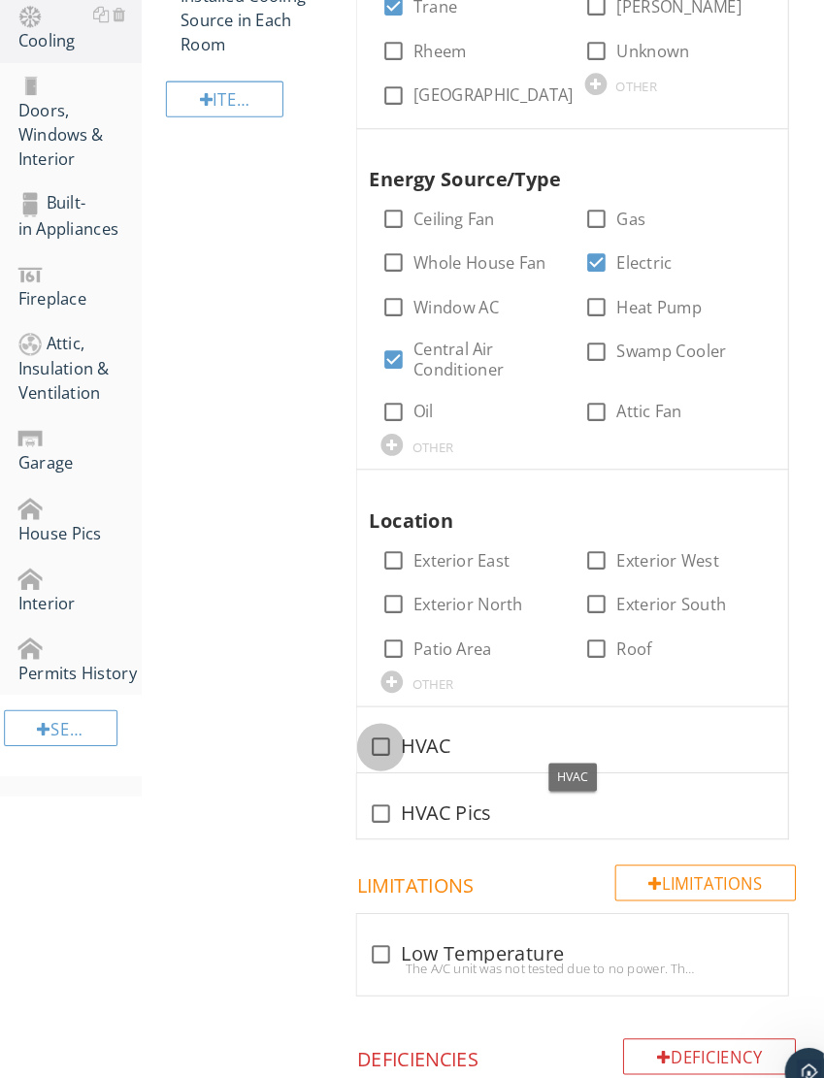
click at [369, 715] on div at bounding box center [367, 722] width 33 height 33
checkbox input "true"
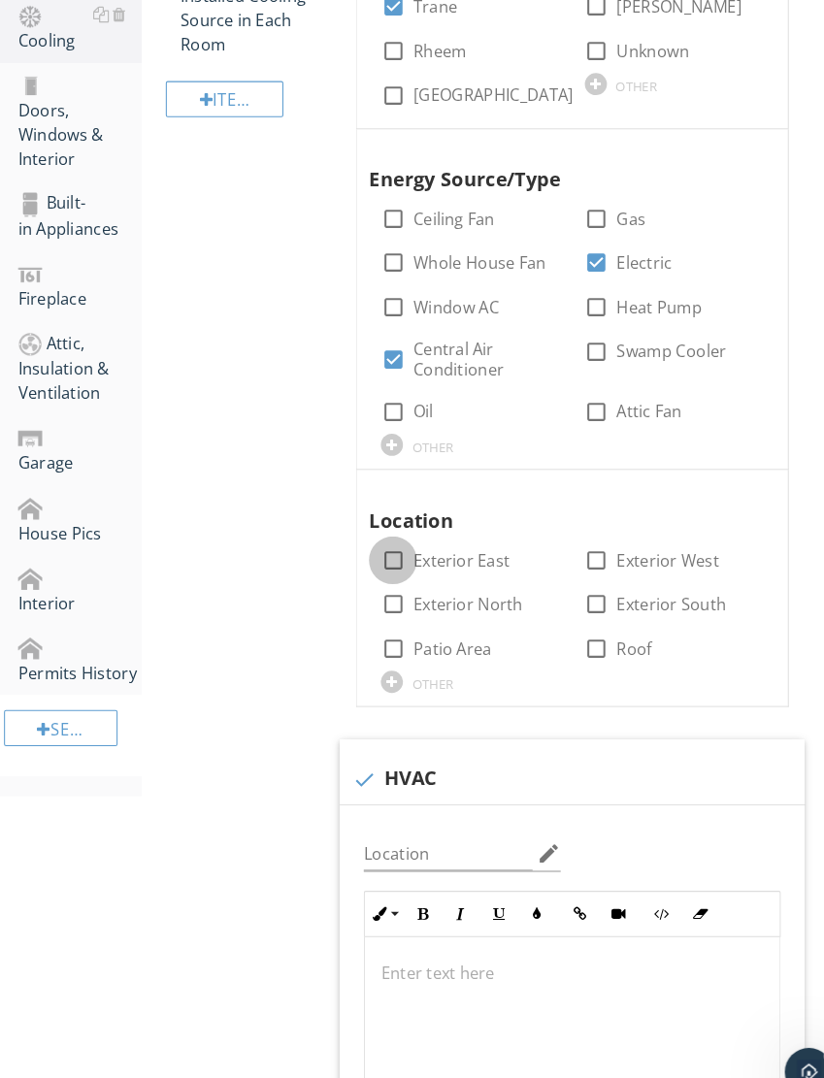
click at [389, 535] on div at bounding box center [379, 541] width 33 height 33
checkbox input "true"
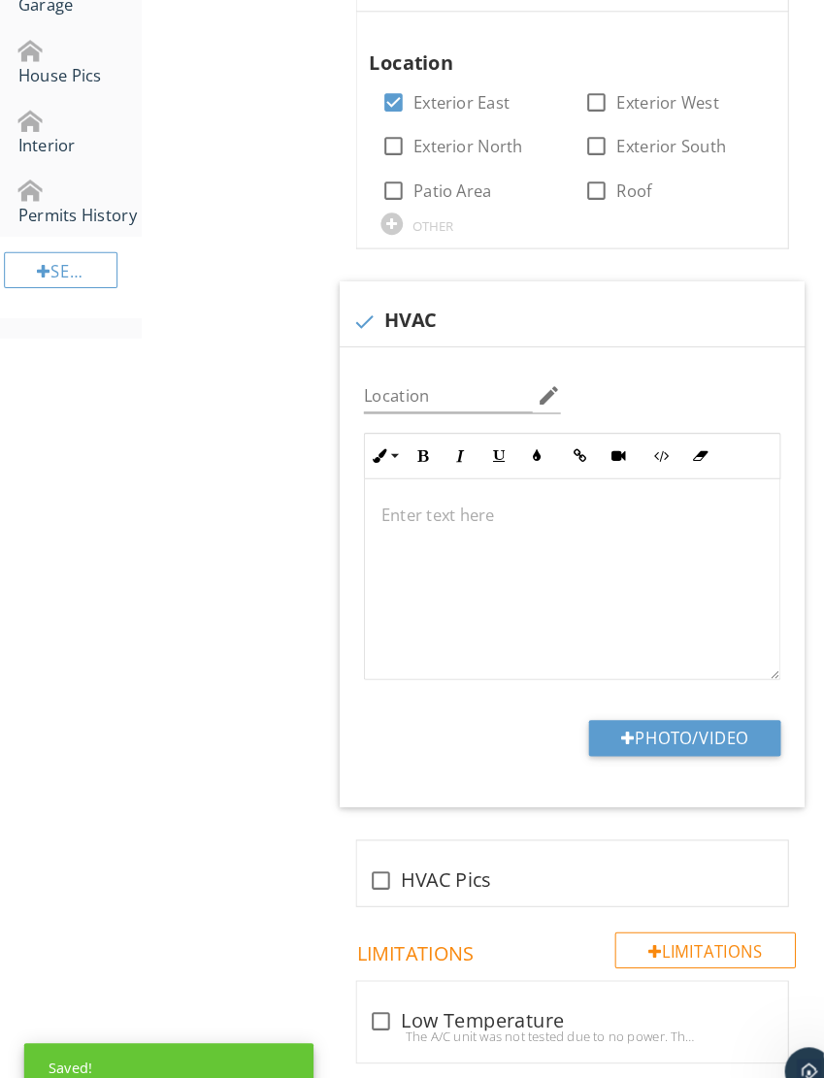
scroll to position [1177, 0]
click at [687, 711] on button "Photo/Video" at bounding box center [661, 712] width 185 height 35
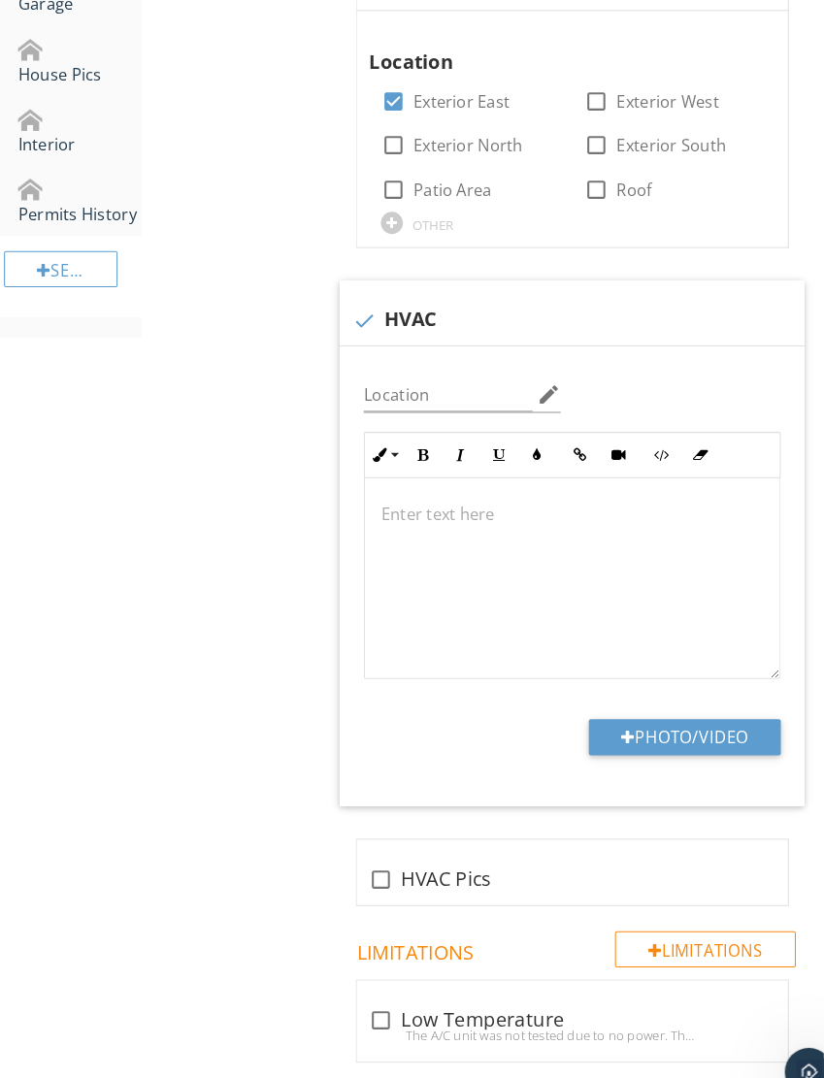
type input "C:\fakepath\IMG_6147.jpeg"
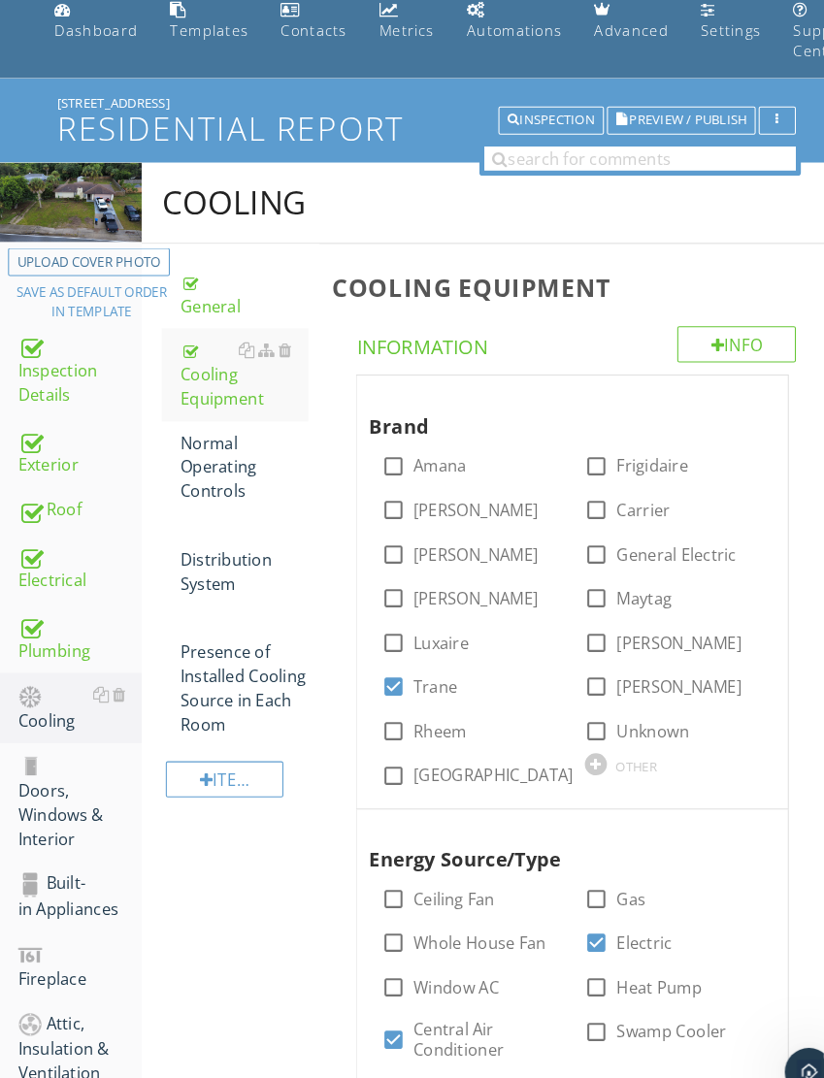
scroll to position [2, 0]
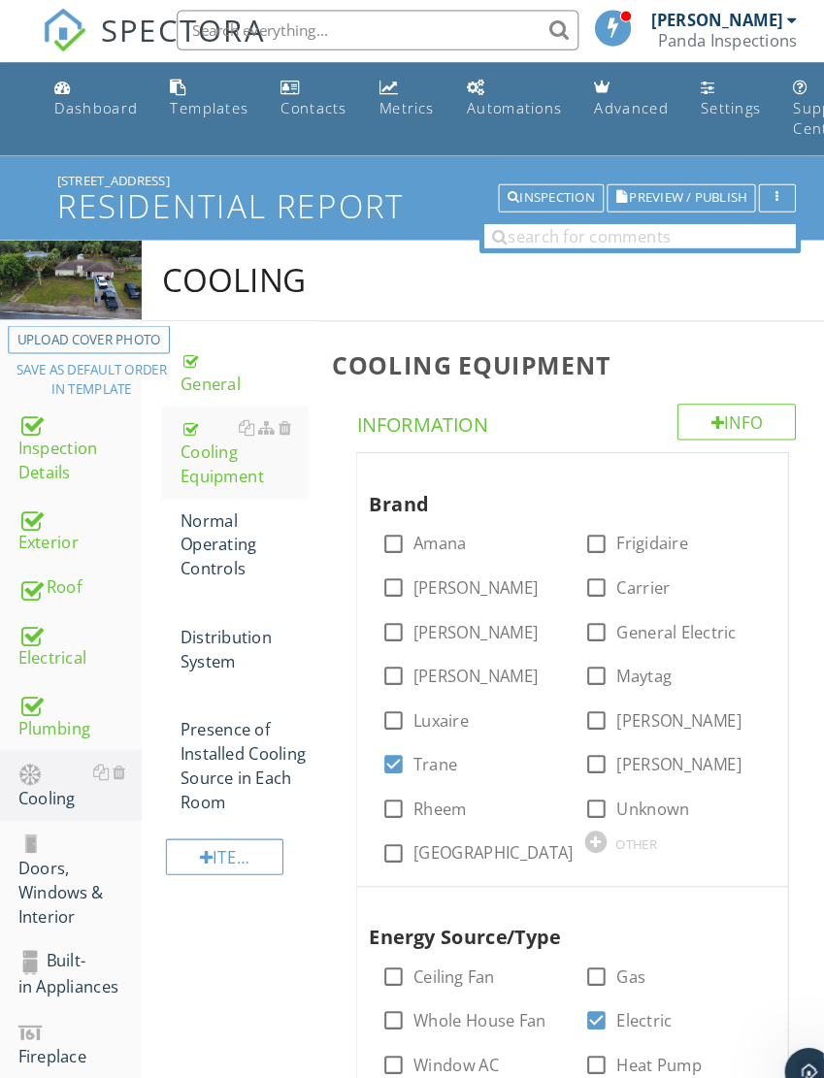
click at [213, 507] on div "Normal Operating Controls" at bounding box center [235, 526] width 123 height 70
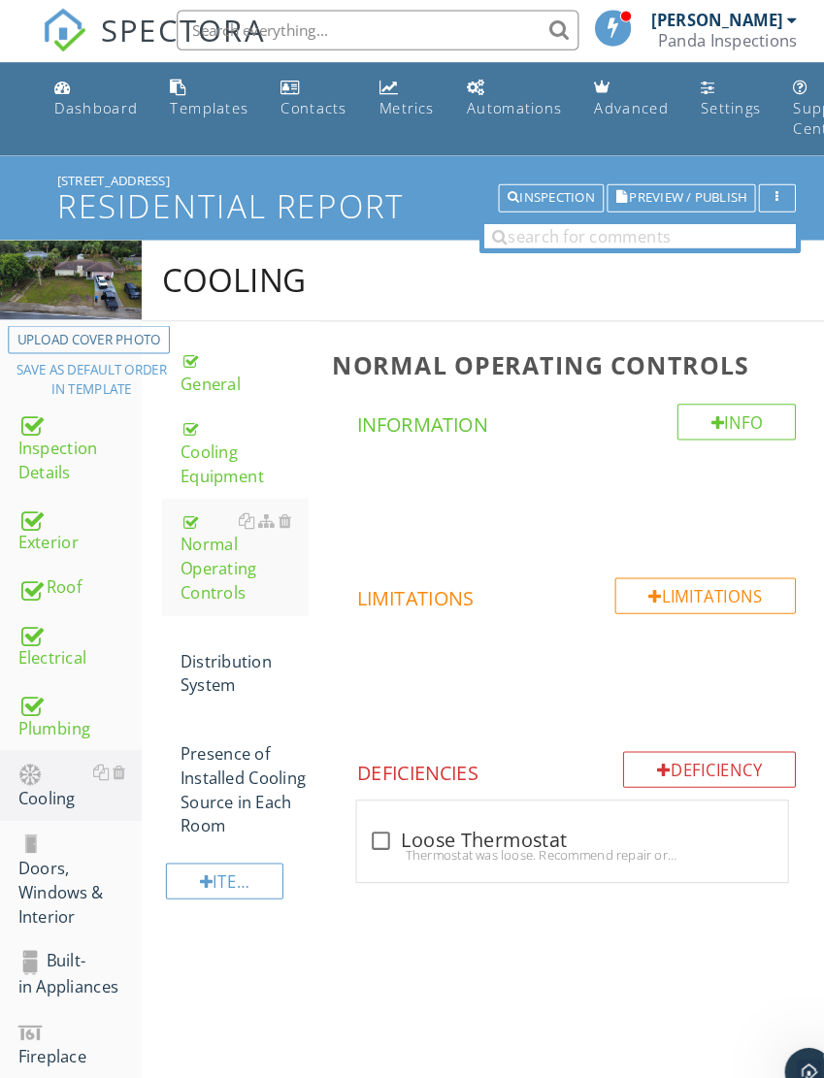
click at [235, 638] on div "Distribution System" at bounding box center [235, 639] width 123 height 70
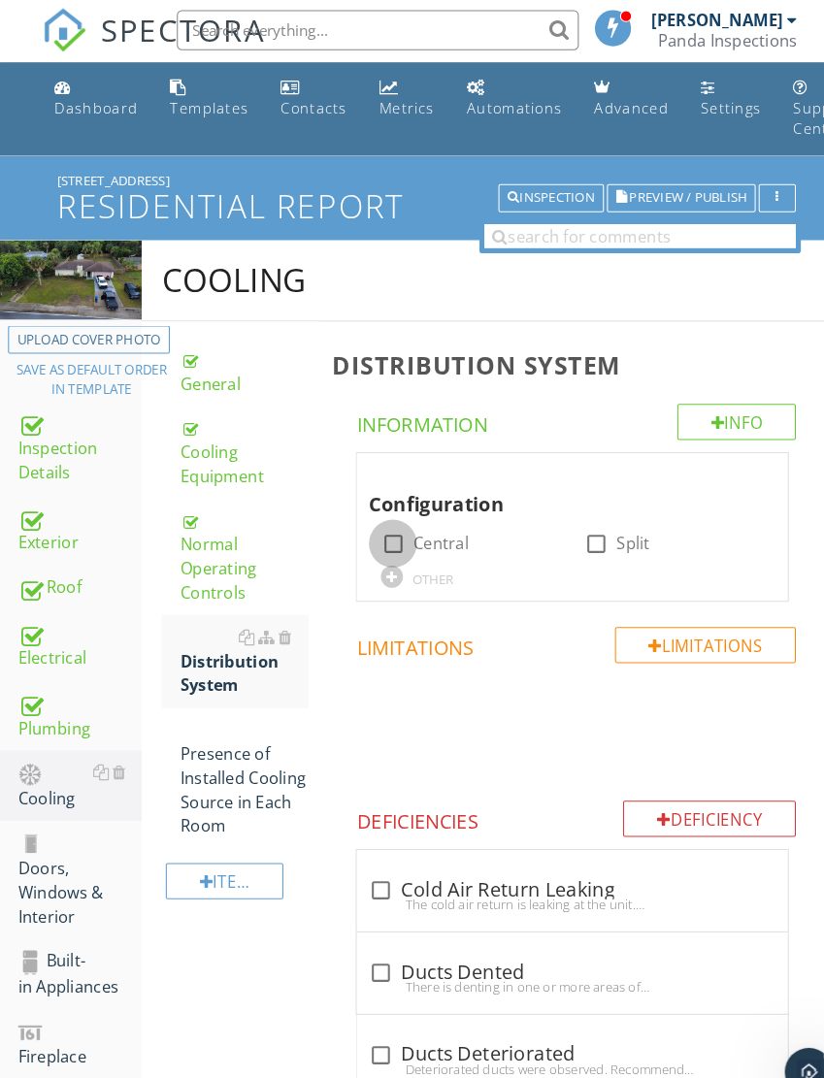
click at [390, 519] on div at bounding box center [379, 525] width 33 height 33
checkbox input "true"
click at [229, 733] on div "Presence of Installed Cooling Source in Each Room" at bounding box center [235, 751] width 123 height 116
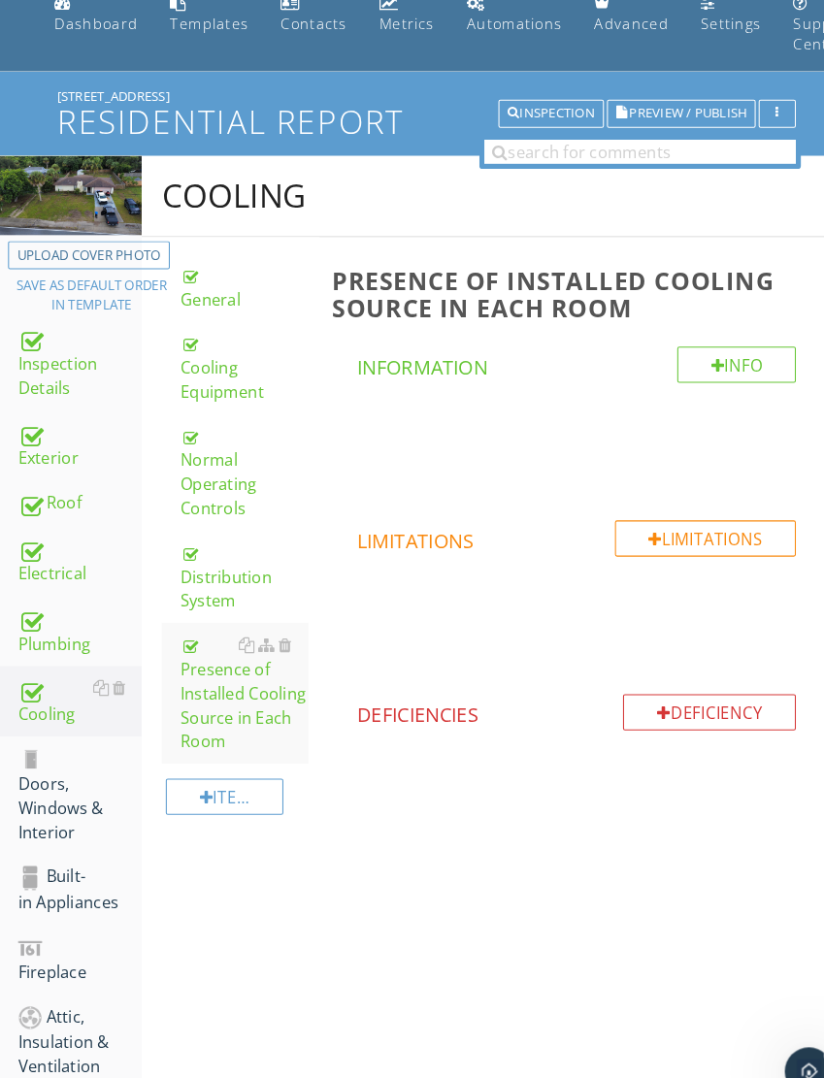
scroll to position [83, 0]
click at [65, 747] on div "Doors, Windows & Interior" at bounding box center [76, 768] width 119 height 95
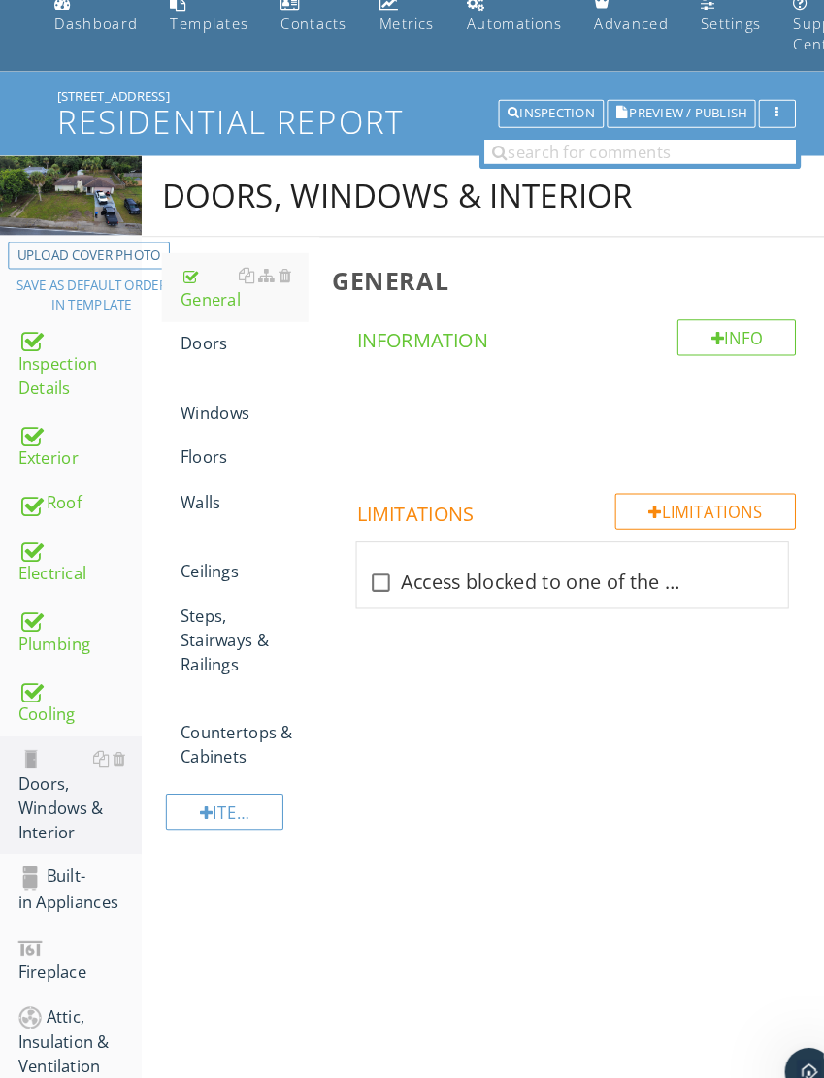
click at [188, 331] on div "Doors" at bounding box center [235, 331] width 123 height 23
click at [187, 322] on div "Doors" at bounding box center [235, 331] width 123 height 23
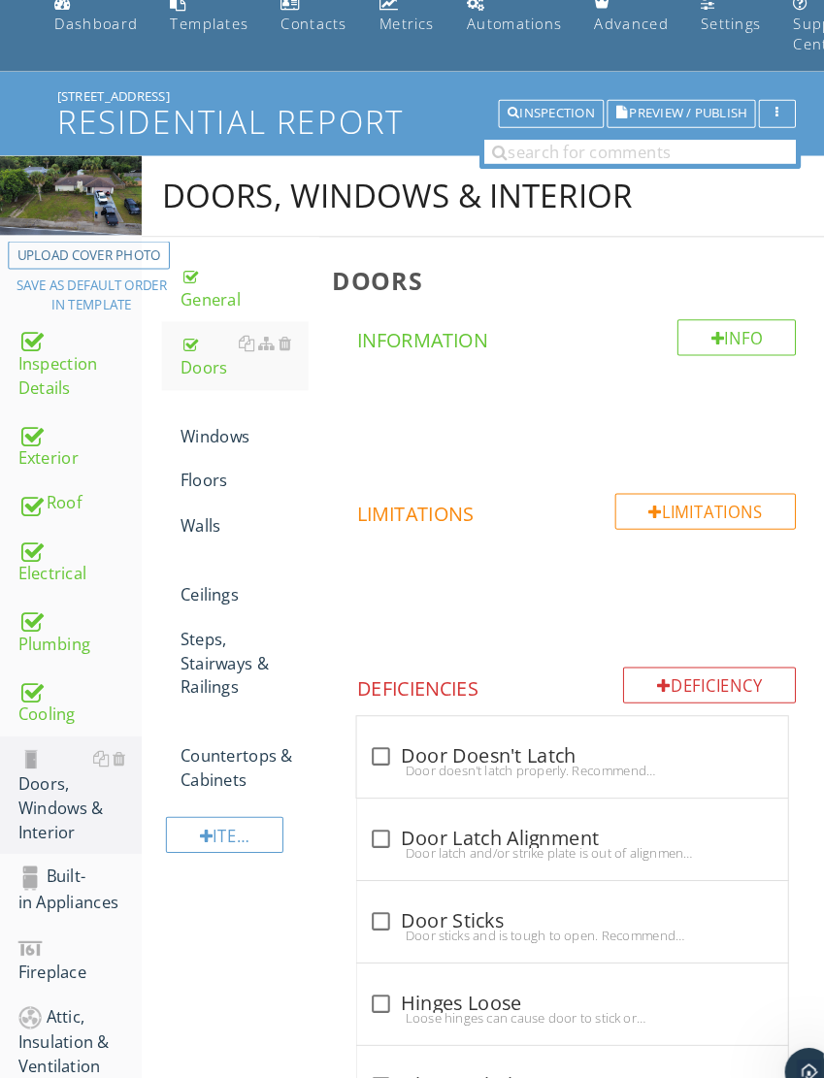
click at [221, 414] on div "Windows" at bounding box center [235, 409] width 123 height 47
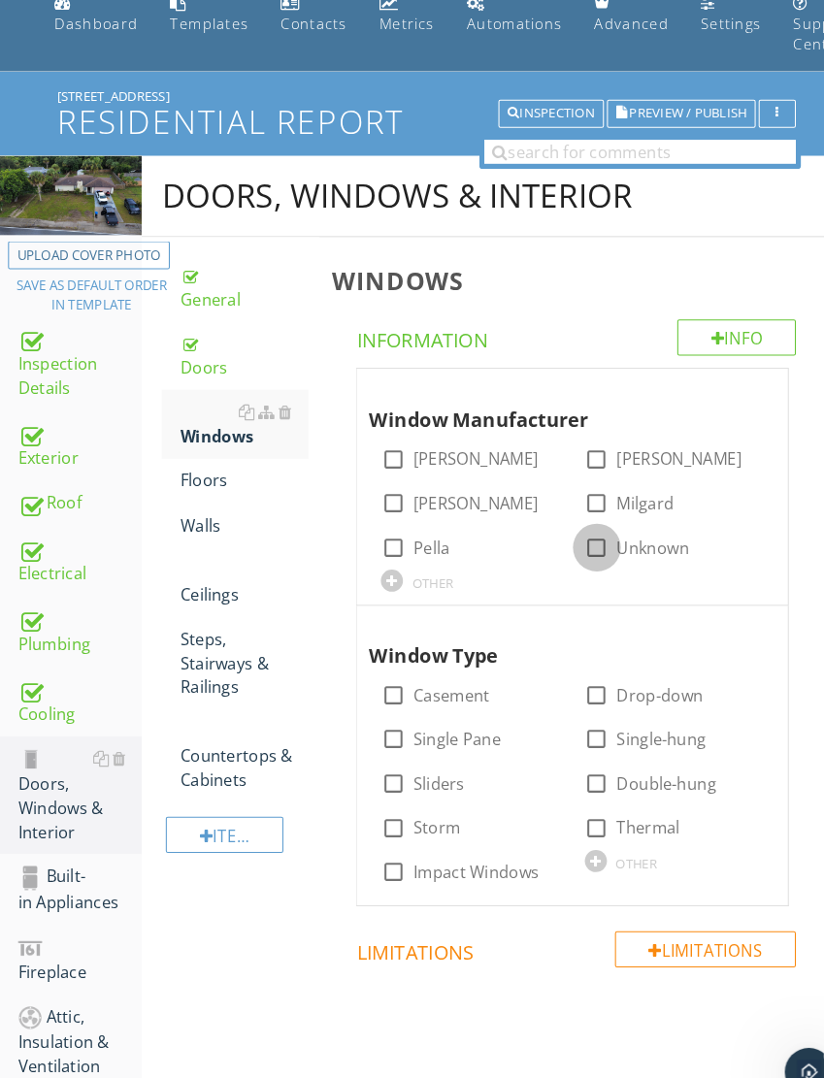
click at [579, 540] on div at bounding box center [576, 529] width 33 height 33
checkbox input "true"
click at [391, 839] on div at bounding box center [379, 842] width 33 height 33
checkbox input "true"
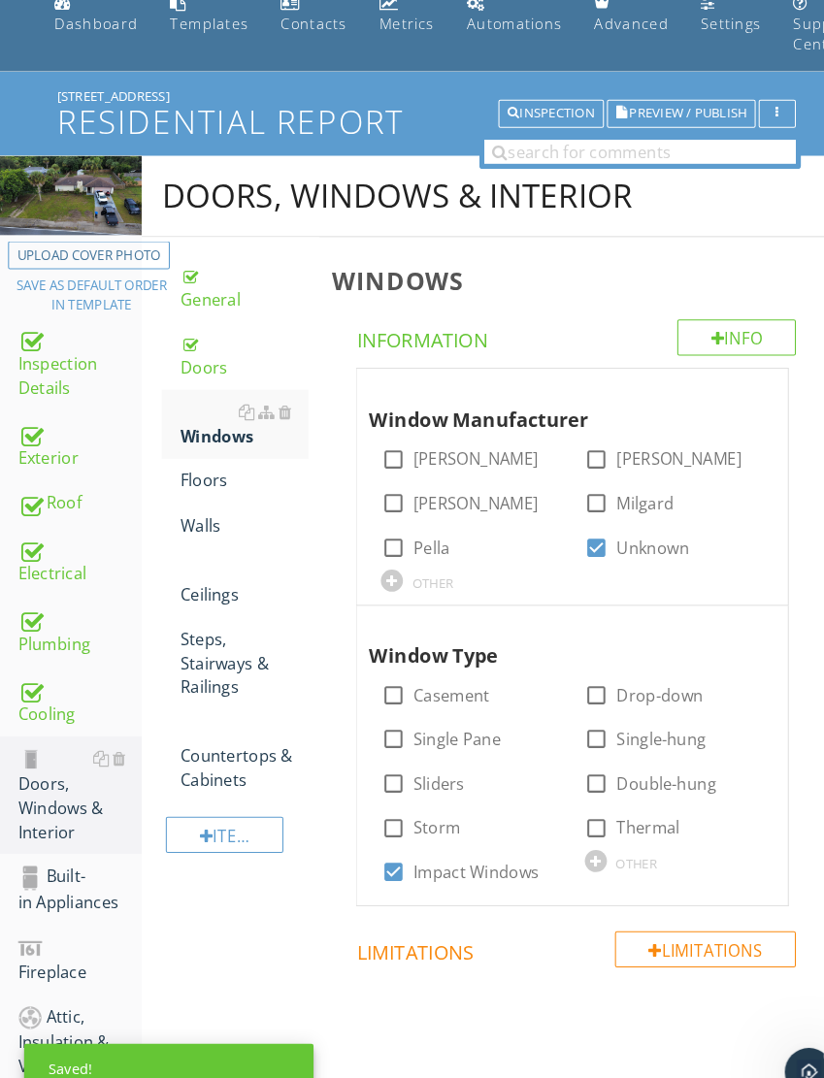
click at [711, 335] on div "Info" at bounding box center [711, 326] width 115 height 35
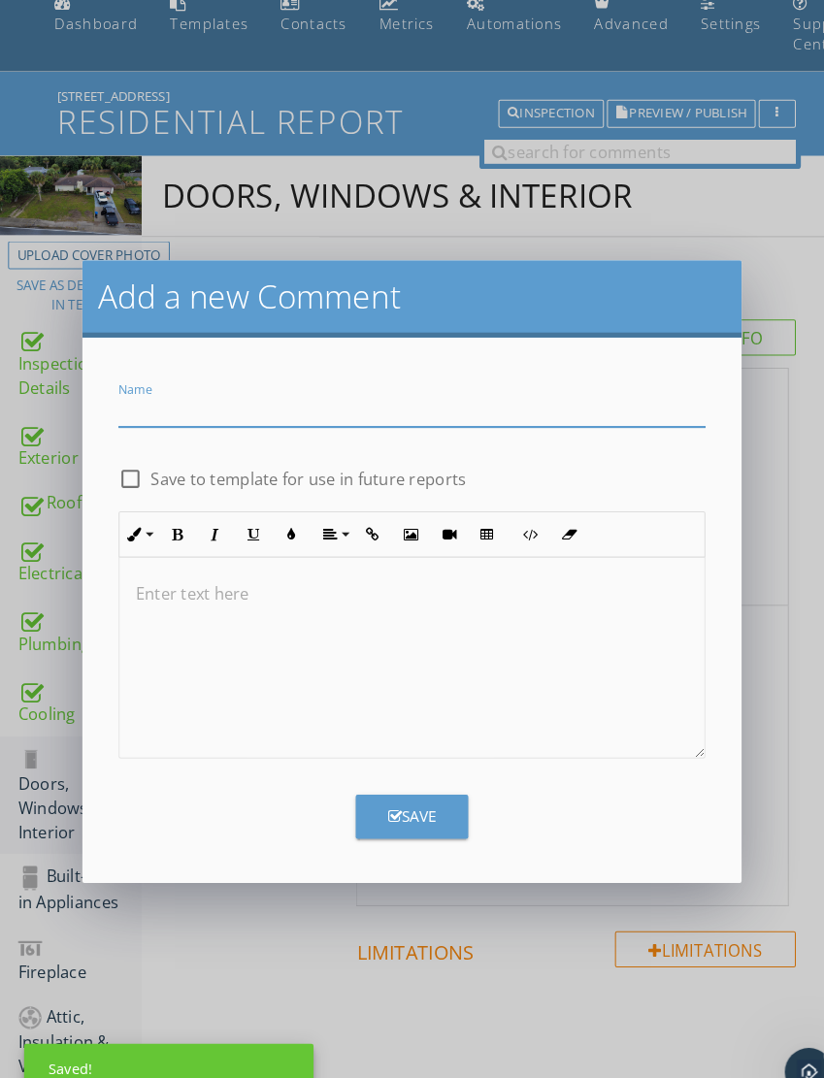
click at [481, 397] on input "Name" at bounding box center [398, 396] width 567 height 32
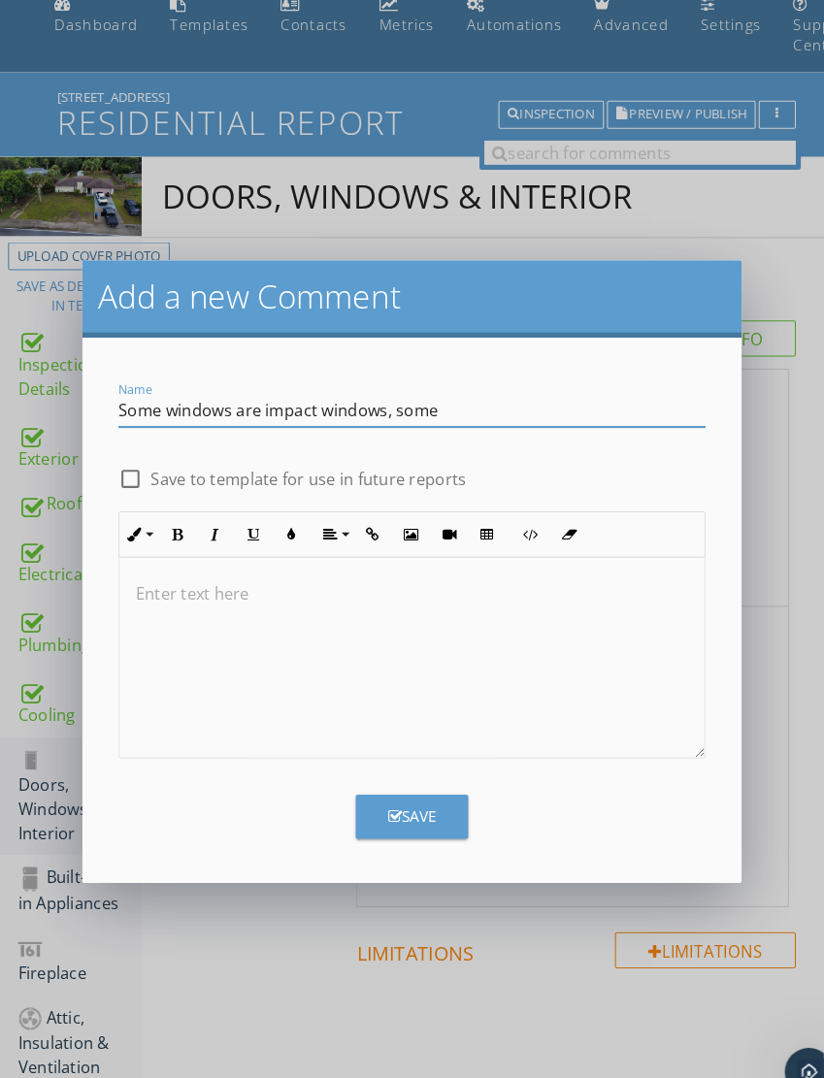
click at [143, 392] on input "Some windows are impact windows, some" at bounding box center [398, 396] width 567 height 32
click at [142, 387] on input "Some windows are impact windows, some" at bounding box center [398, 396] width 567 height 32
type input "Not all windows are impact"
click at [402, 757] on div "Save" at bounding box center [398, 781] width 590 height 58
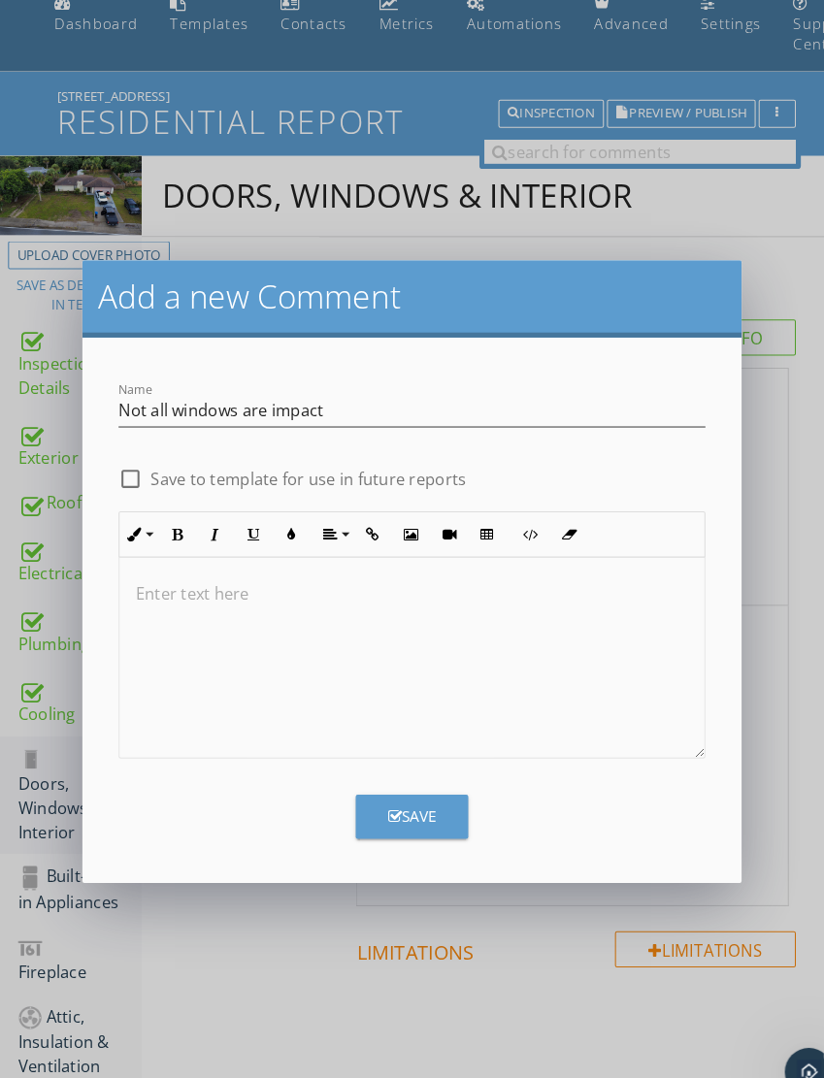
click at [406, 785] on div "Save" at bounding box center [398, 789] width 47 height 22
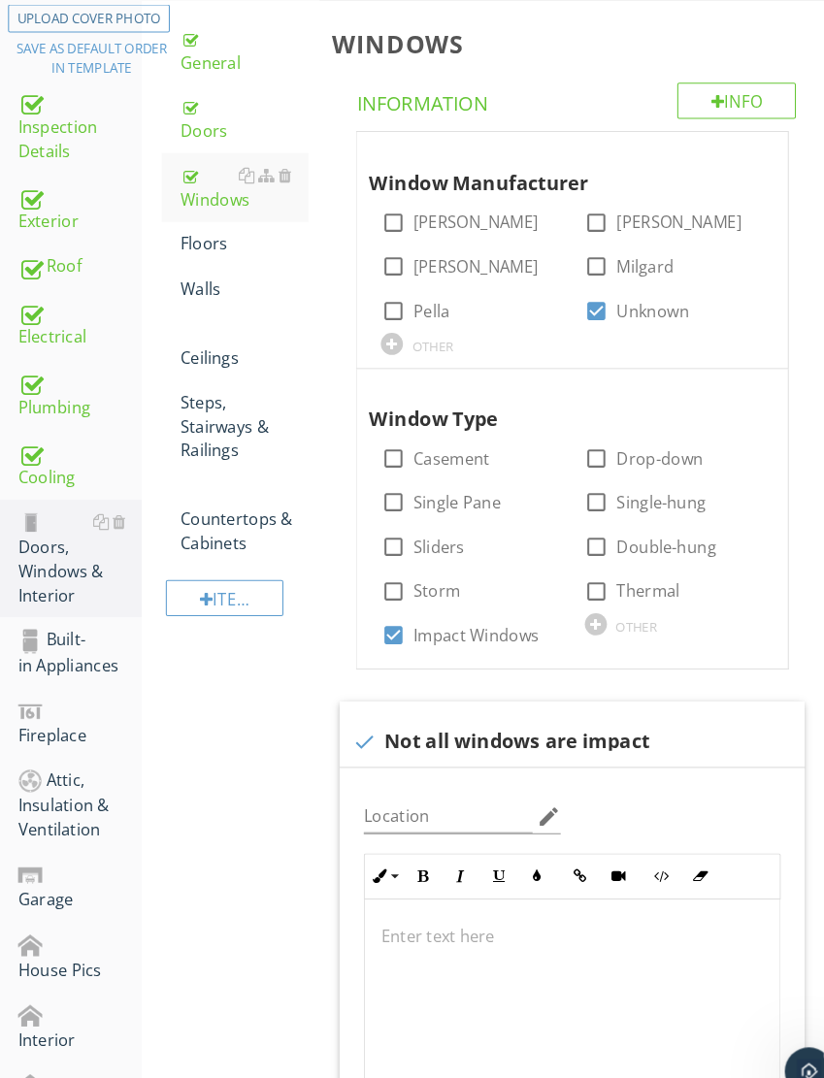
scroll to position [317, 0]
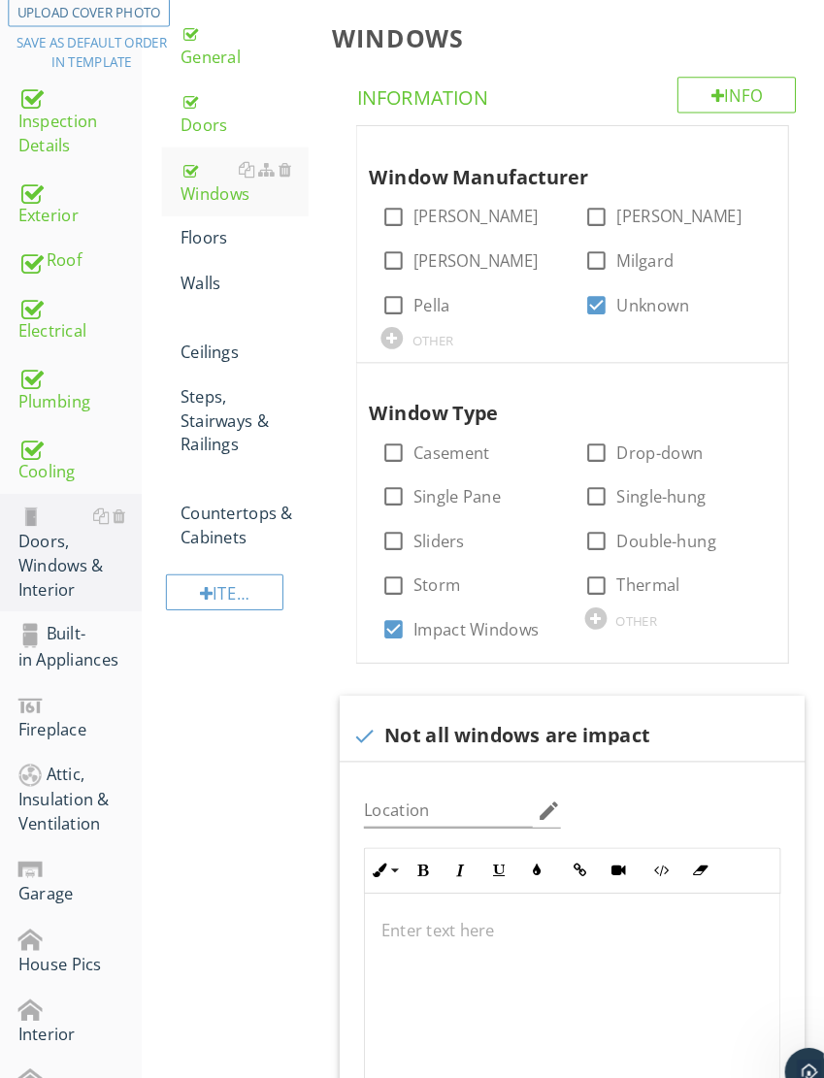
click at [441, 876] on div at bounding box center [552, 961] width 401 height 194
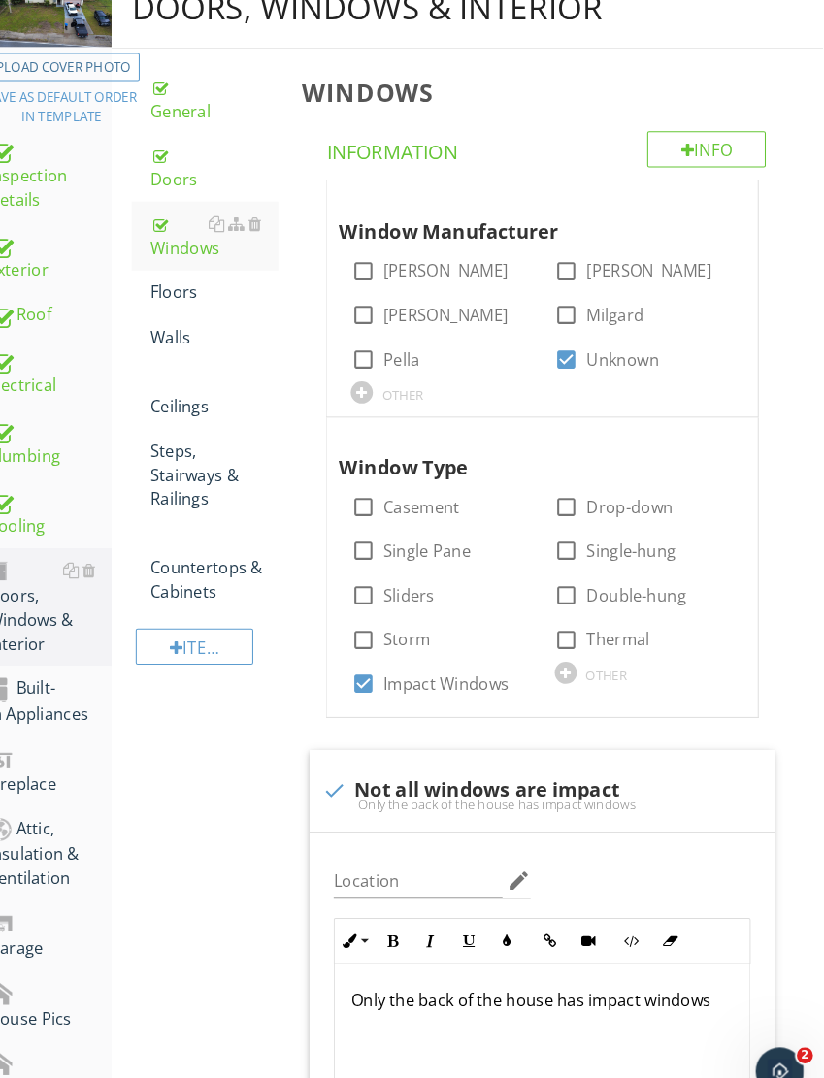
scroll to position [123, 1]
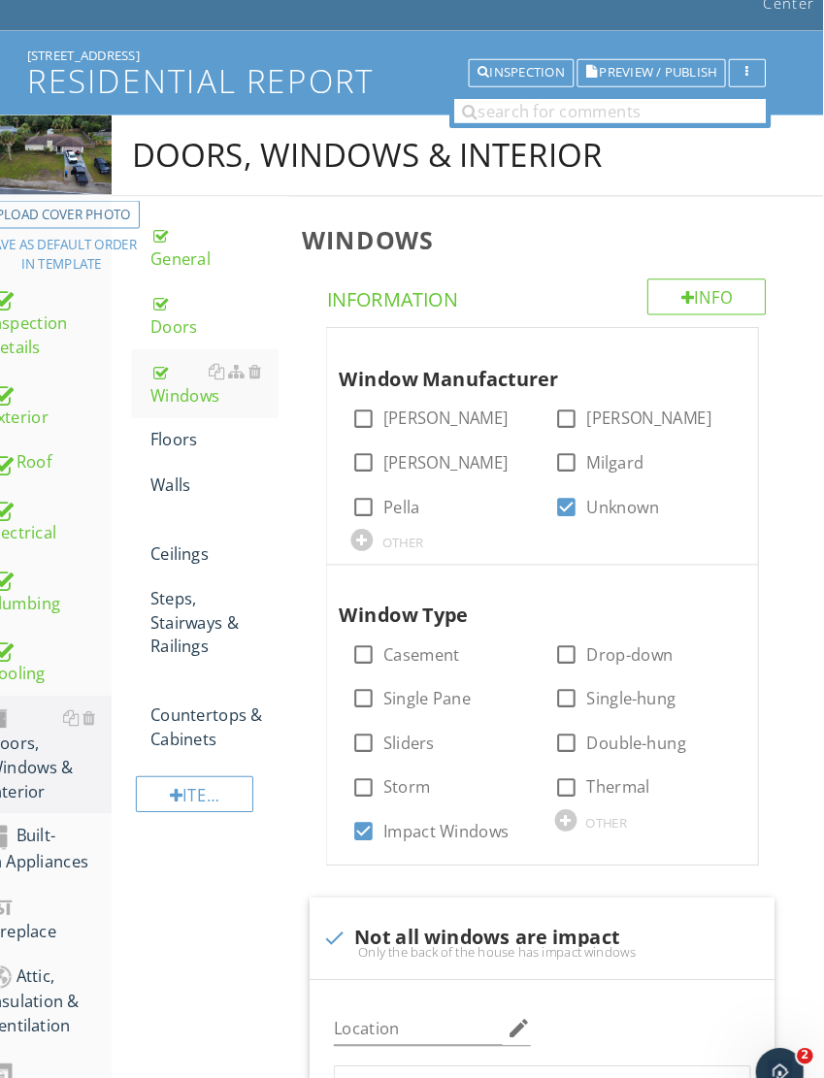
click at [182, 422] on div "Floors" at bounding box center [234, 424] width 123 height 23
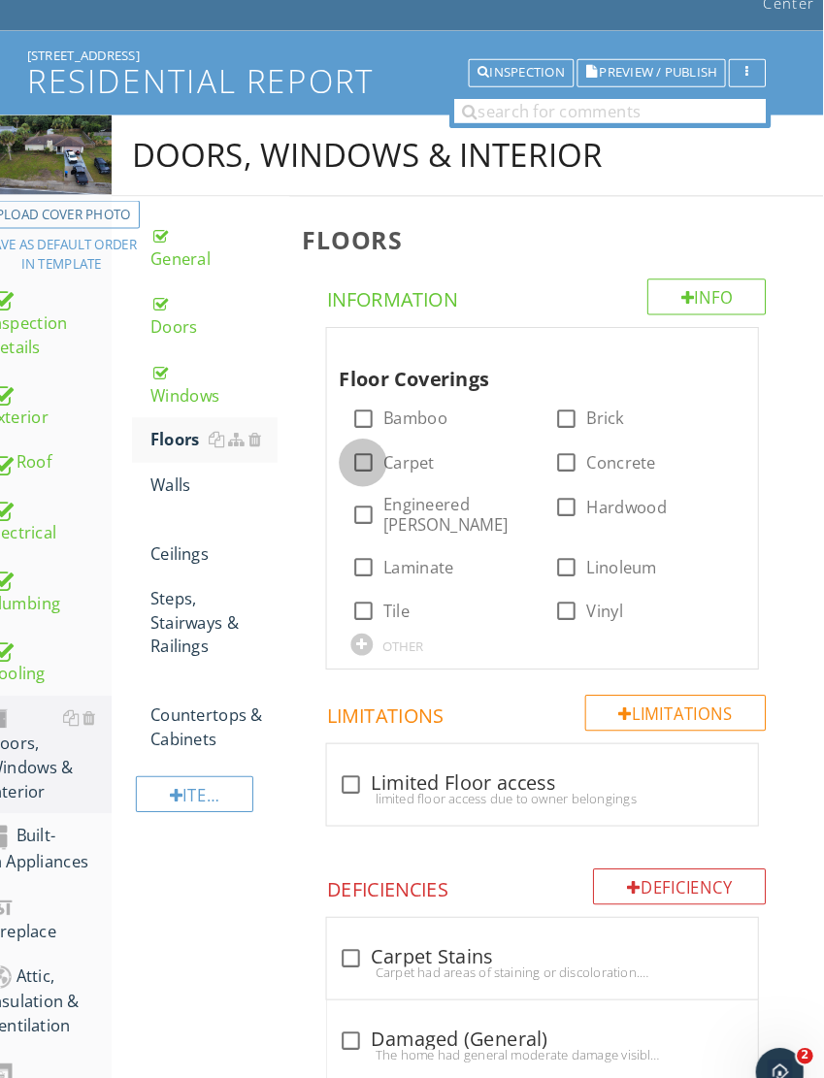
click at [362, 435] on div at bounding box center [378, 446] width 33 height 33
checkbox input "true"
click at [362, 574] on div at bounding box center [378, 590] width 33 height 33
checkbox input "true"
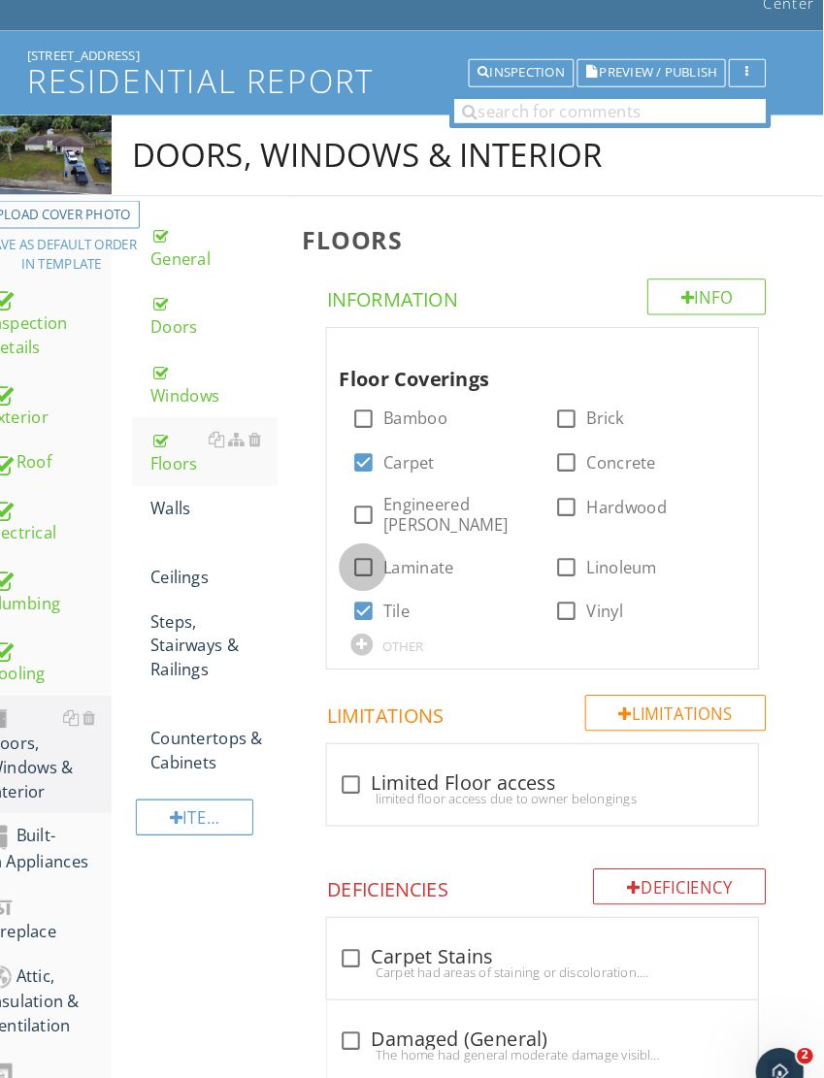
click at [362, 531] on div at bounding box center [378, 547] width 33 height 33
checkbox input "true"
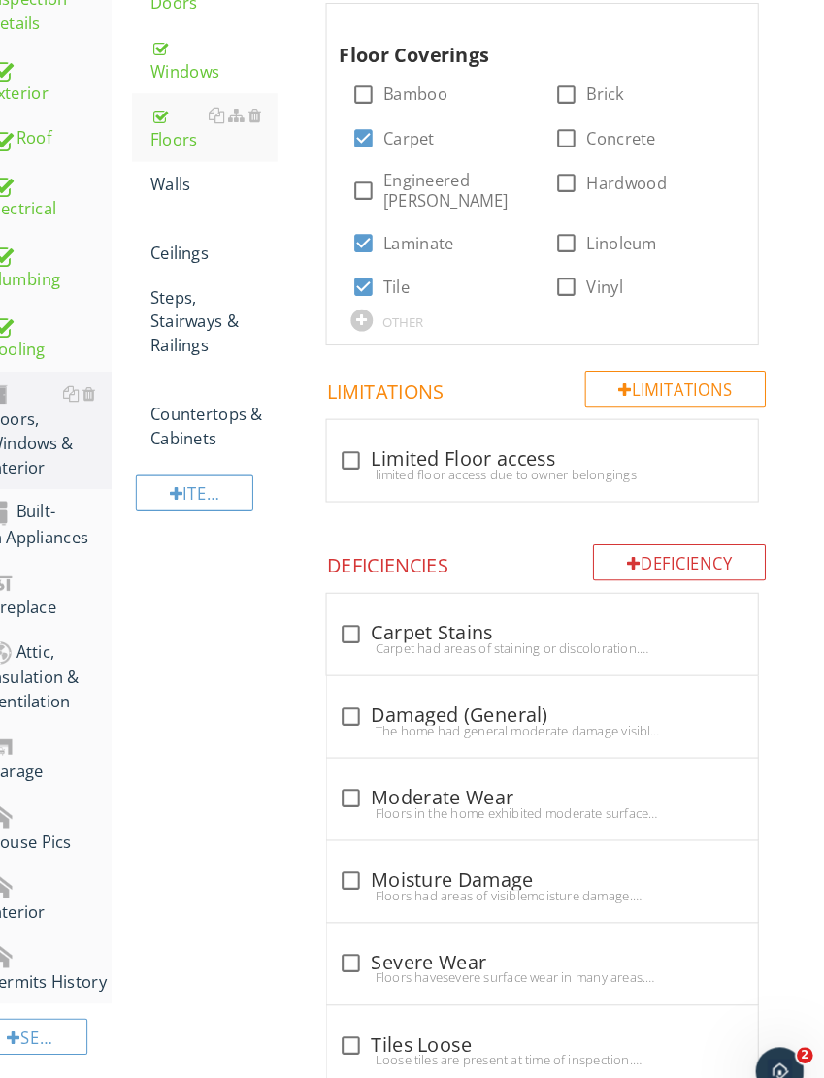
scroll to position [437, 1]
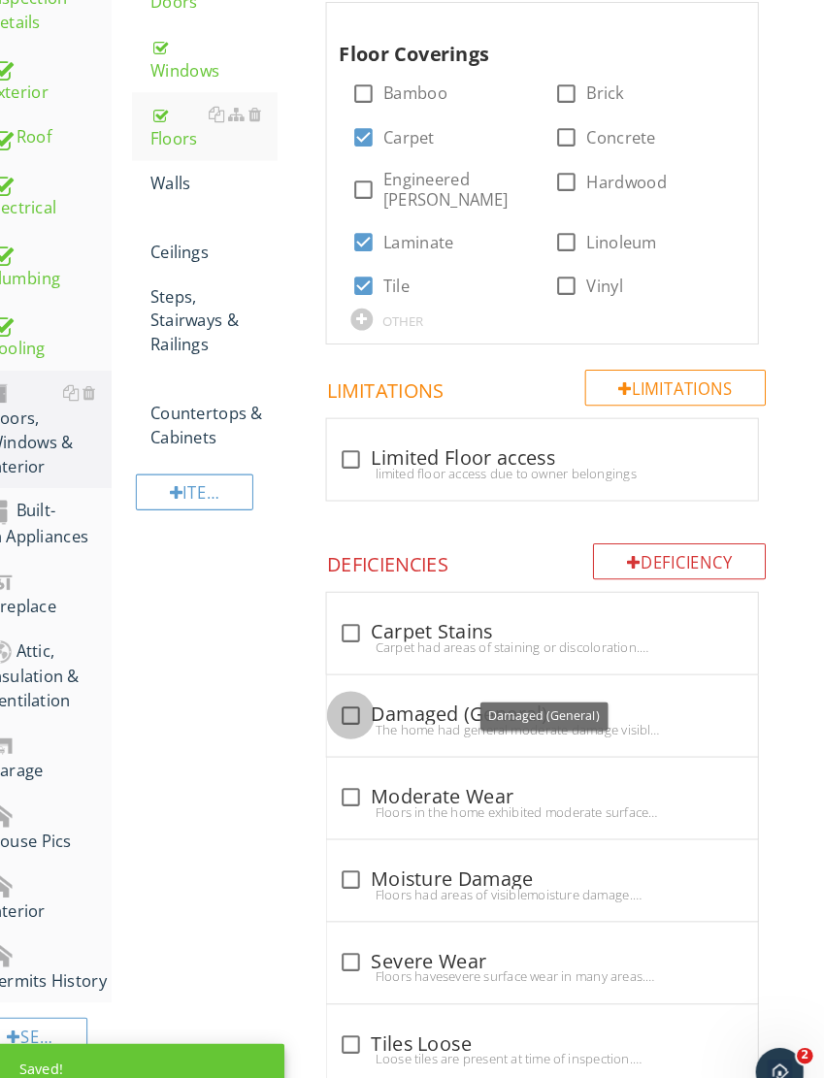
click at [350, 675] on div at bounding box center [366, 691] width 33 height 33
checkbox input "true"
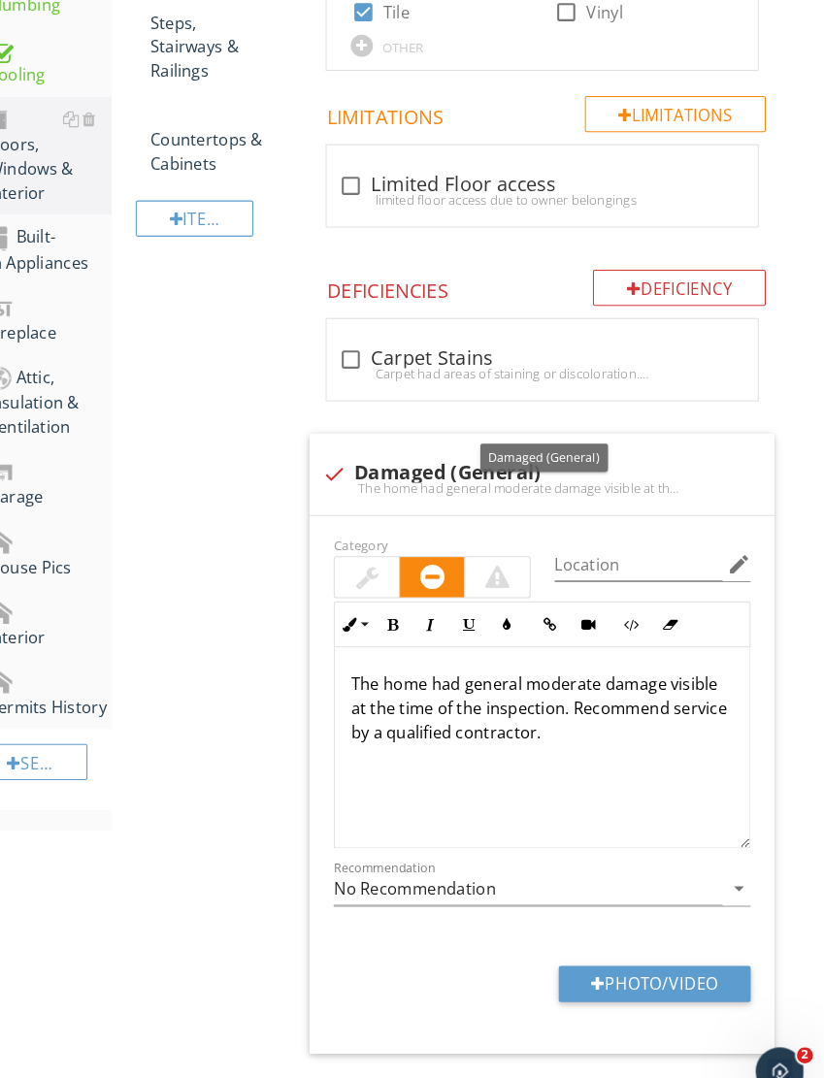
scroll to position [702, 1]
click at [497, 546] on div at bounding box center [508, 557] width 23 height 23
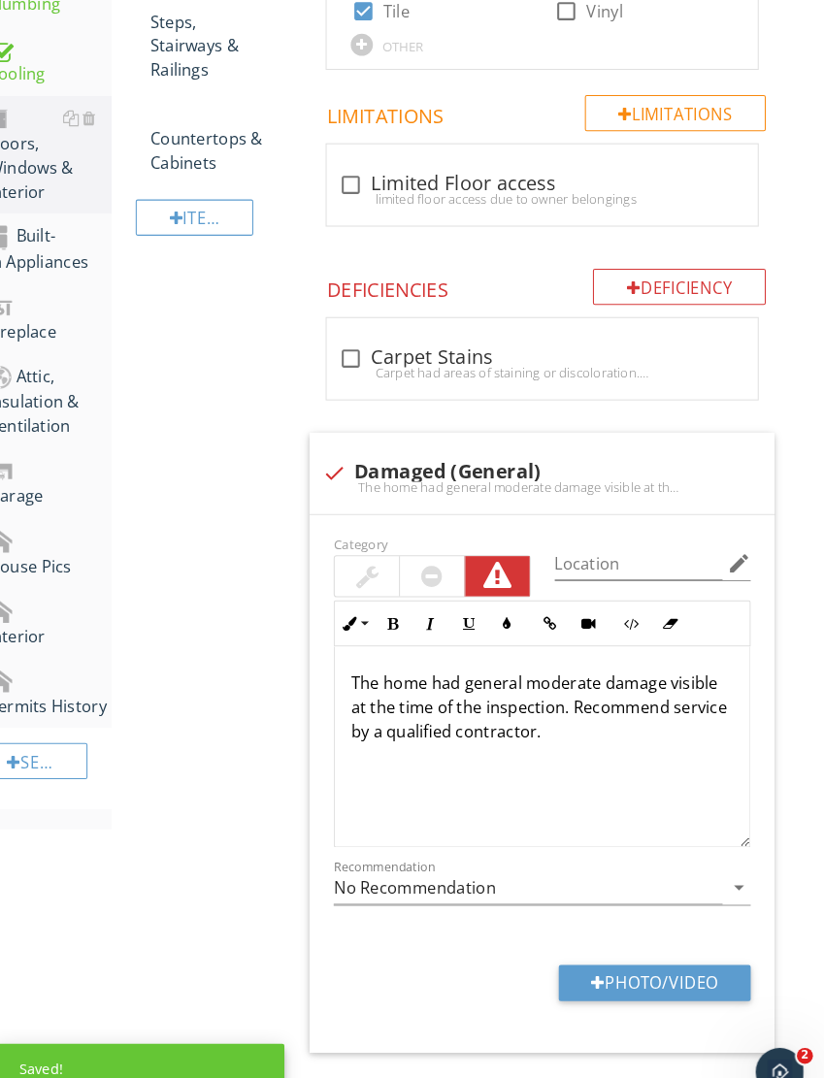
click at [650, 933] on button "Photo/Video" at bounding box center [660, 950] width 185 height 35
type input "C:\fakepath\IMG_6162.jpeg"
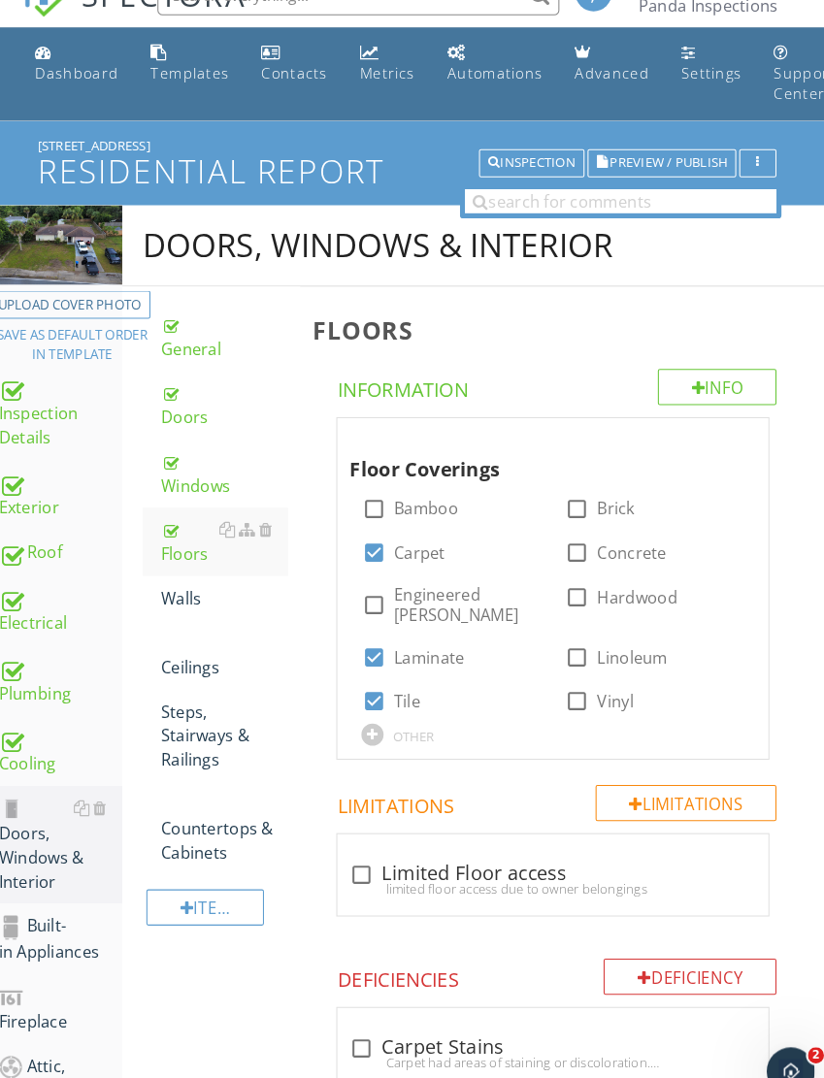
scroll to position [35, 0]
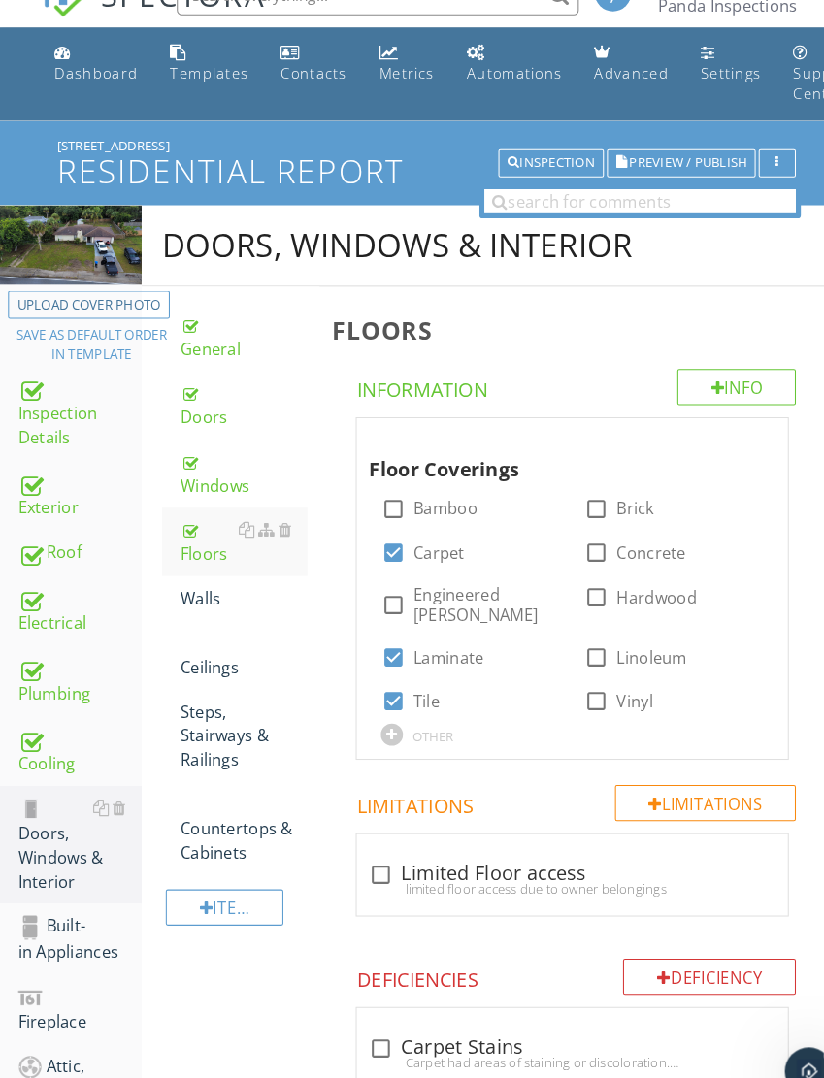
click at [52, 650] on div "Plumbing" at bounding box center [76, 658] width 119 height 49
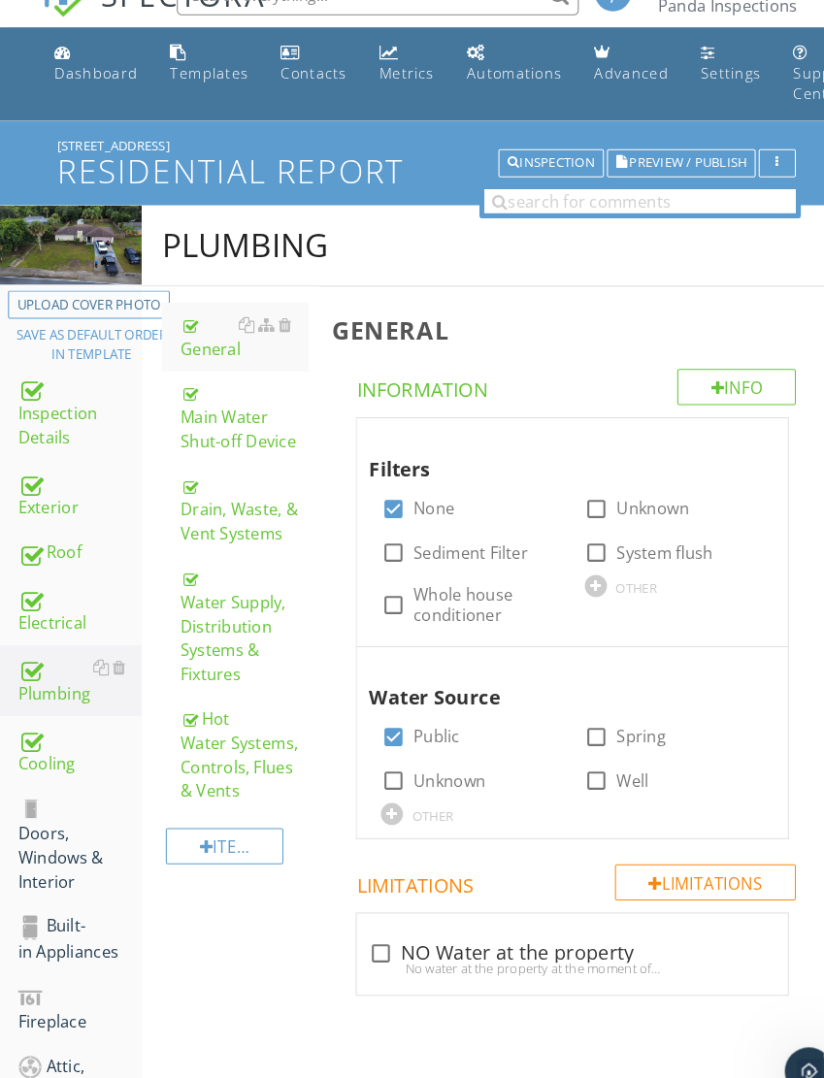
click at [215, 594] on div "Water Supply, Distribution Systems & Fixtures" at bounding box center [235, 605] width 123 height 116
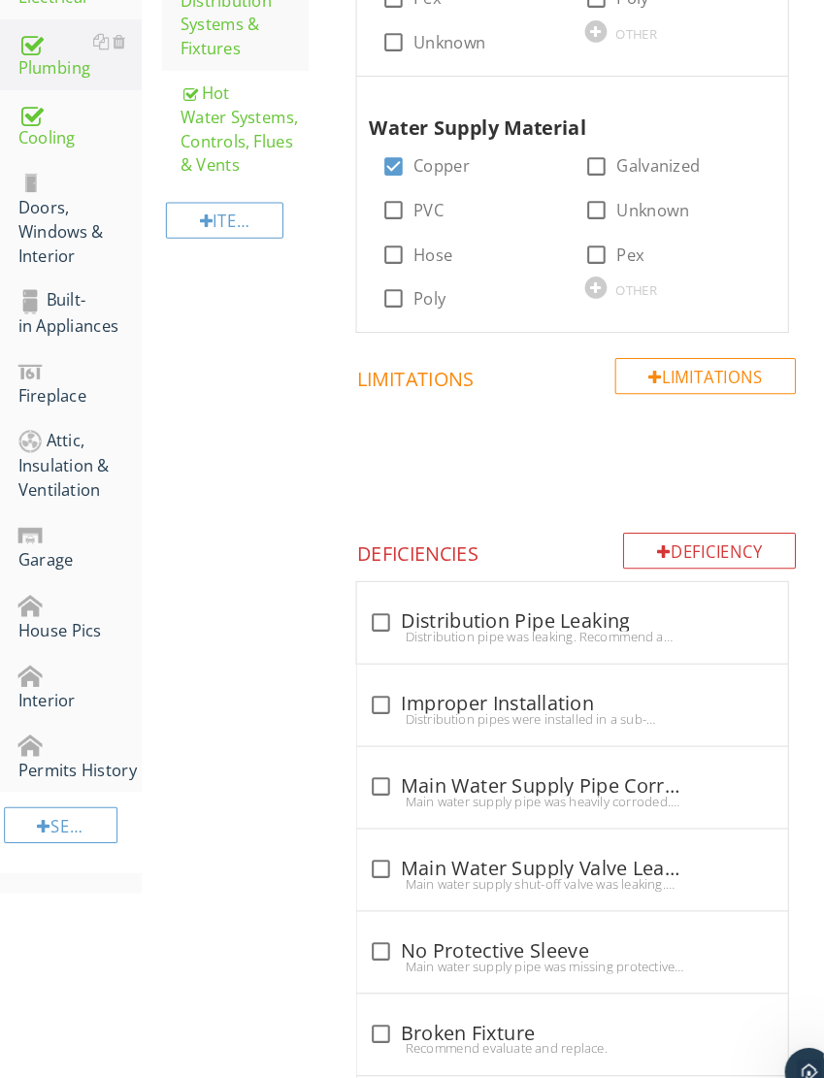
scroll to position [779, 0]
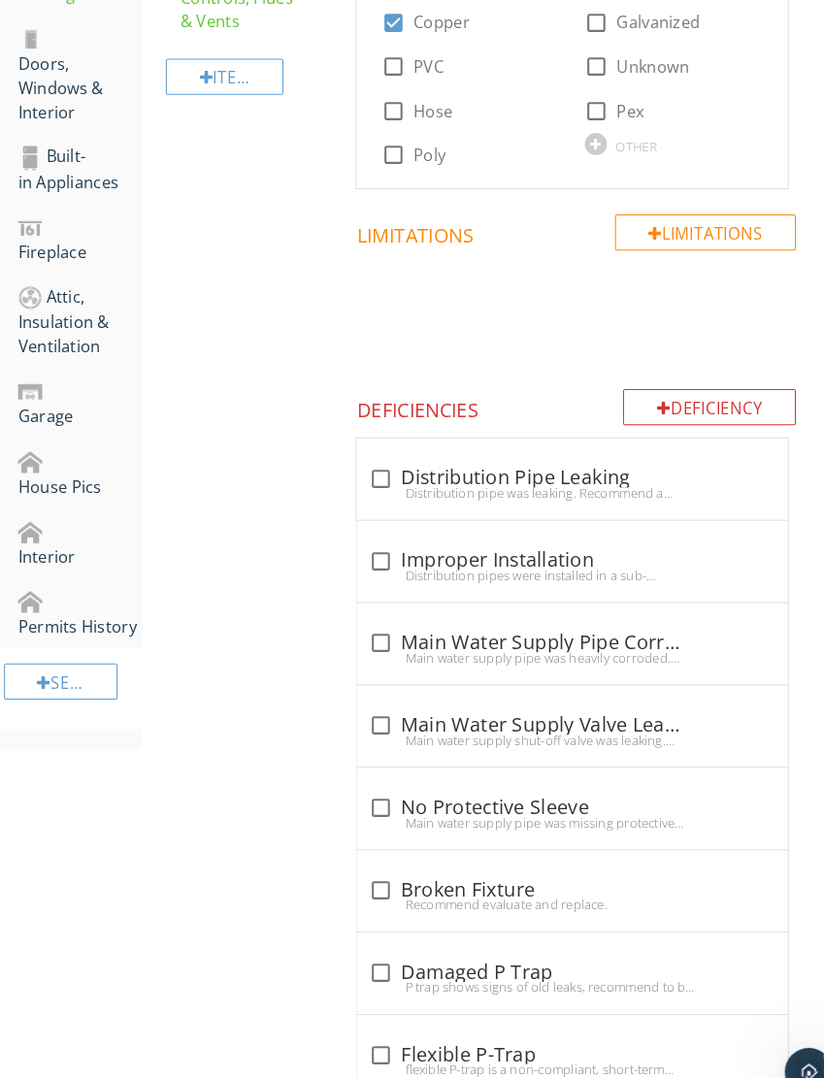
click at [706, 387] on div "Deficiency" at bounding box center [685, 393] width 167 height 35
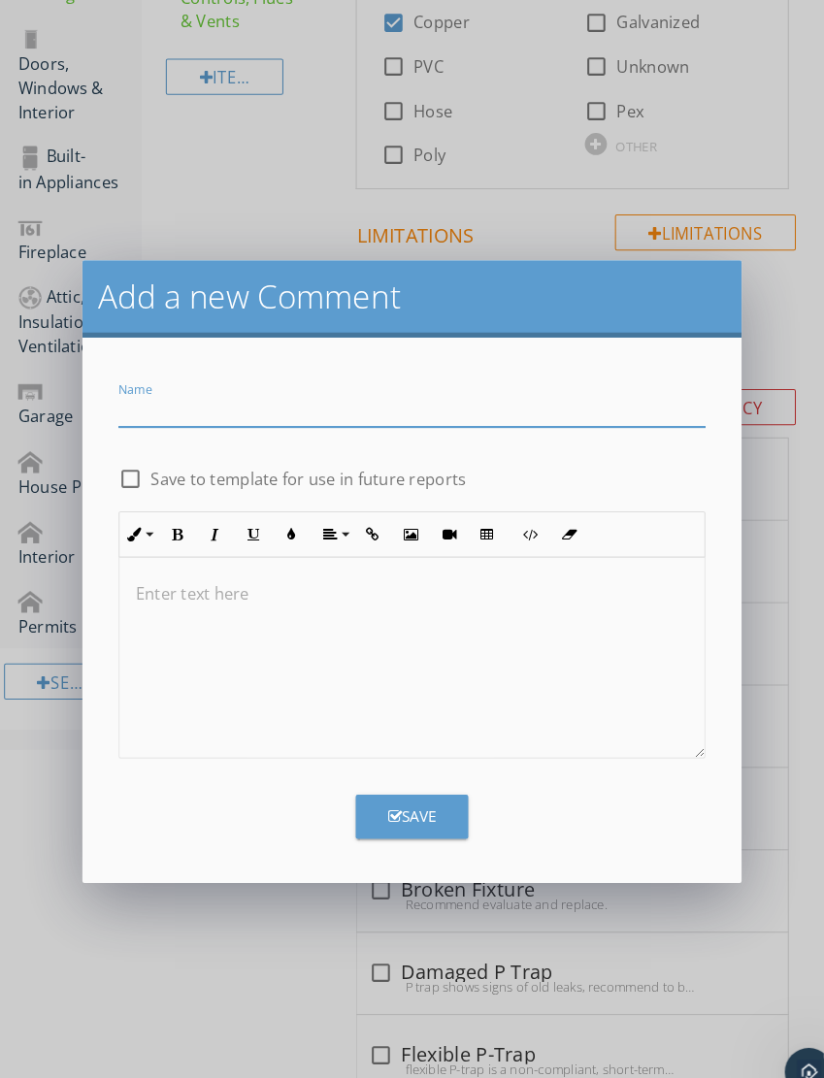
click at [500, 391] on input "Name" at bounding box center [398, 396] width 567 height 32
type input "Worn Bathtub"
click at [437, 614] on div at bounding box center [398, 636] width 565 height 194
click at [420, 756] on div "Save" at bounding box center [398, 781] width 590 height 58
click at [414, 780] on div "Save" at bounding box center [398, 789] width 47 height 22
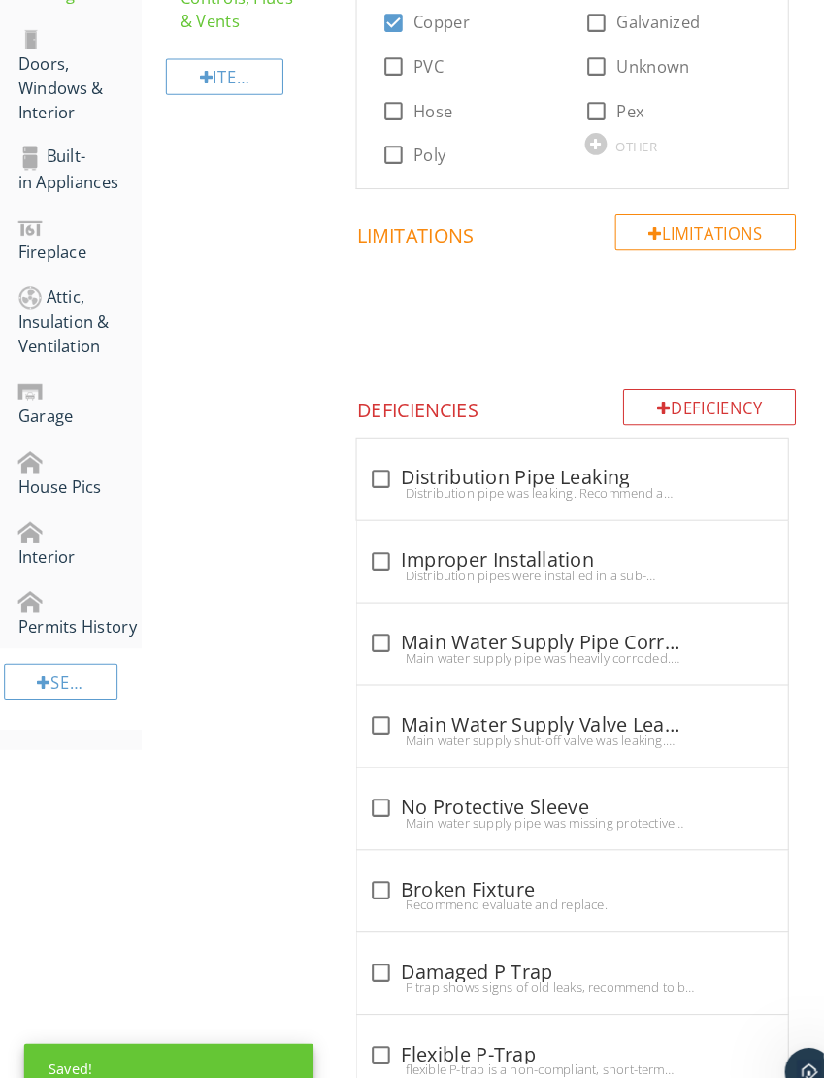
scroll to position [2518, 0]
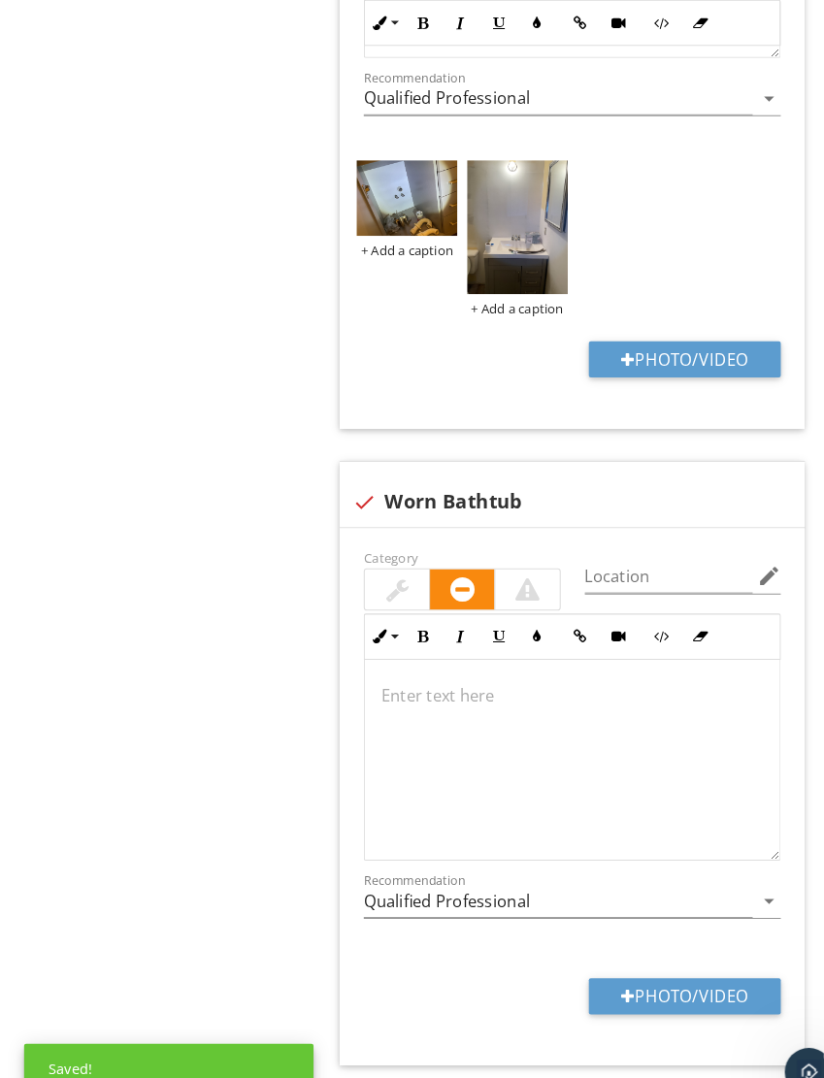
click at [671, 961] on button "Photo/Video" at bounding box center [661, 962] width 185 height 35
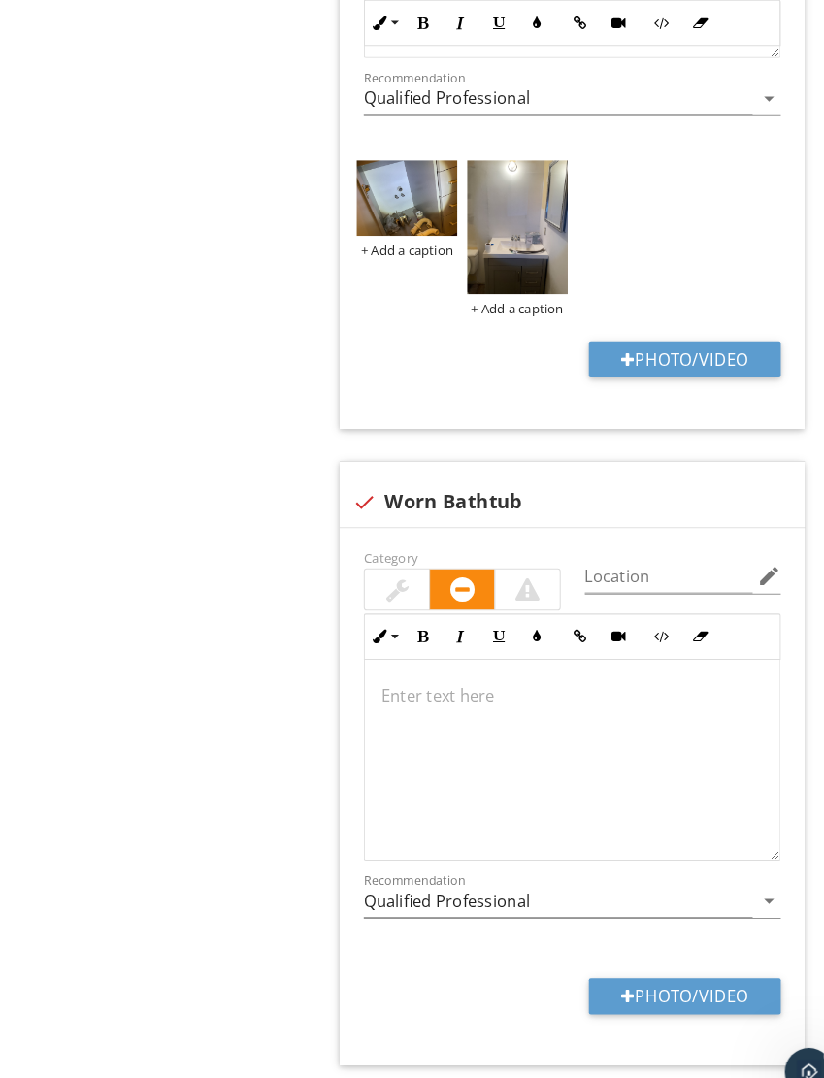
type input "C:\fakepath\IMG_6211.jpeg"
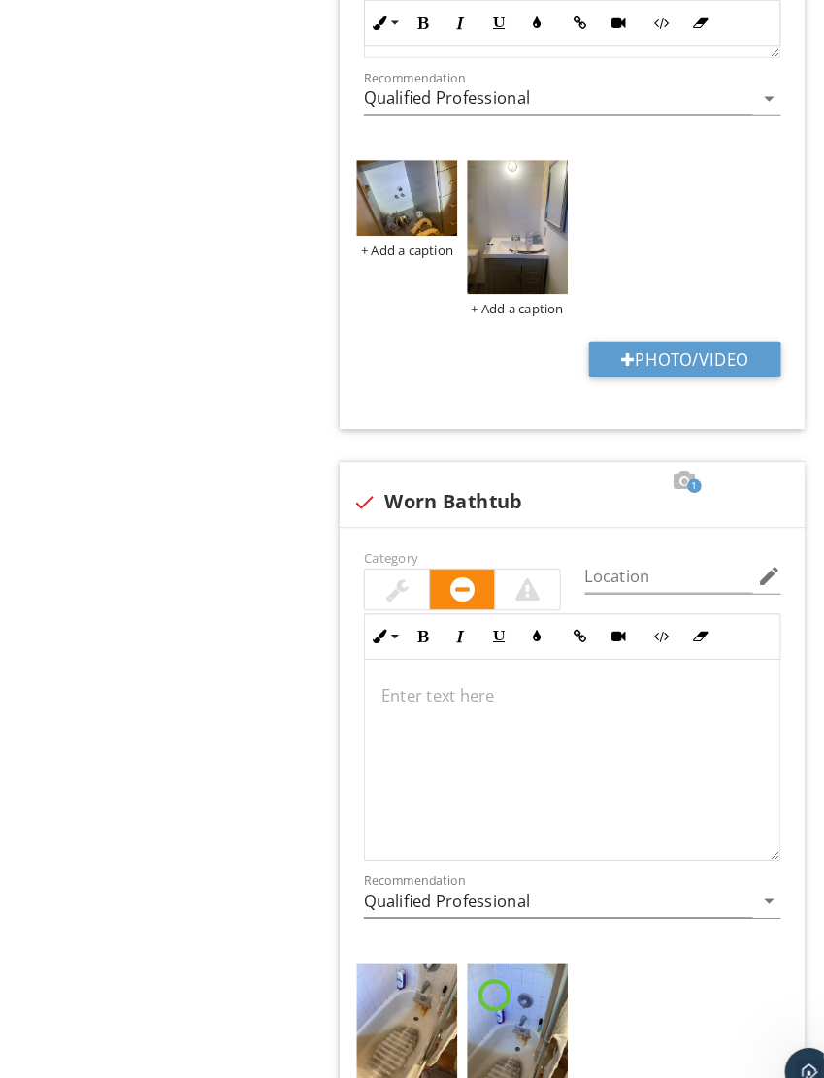
click at [504, 558] on div at bounding box center [509, 569] width 23 height 23
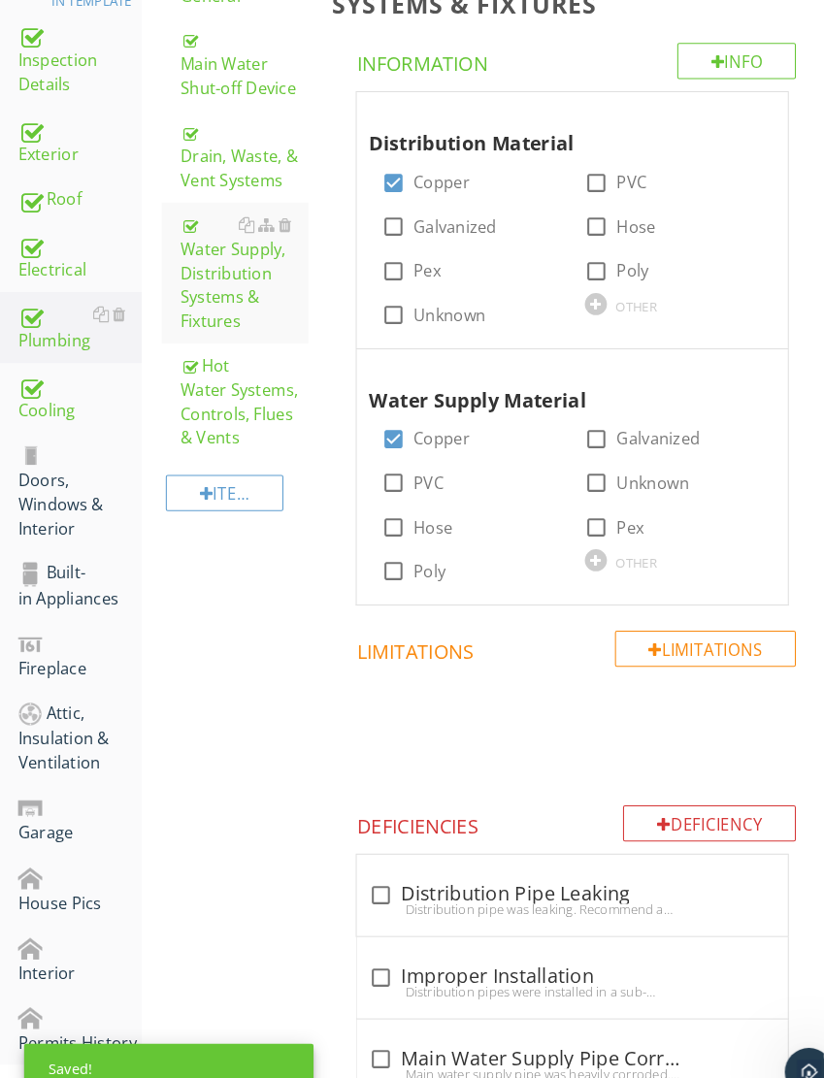
scroll to position [249, 0]
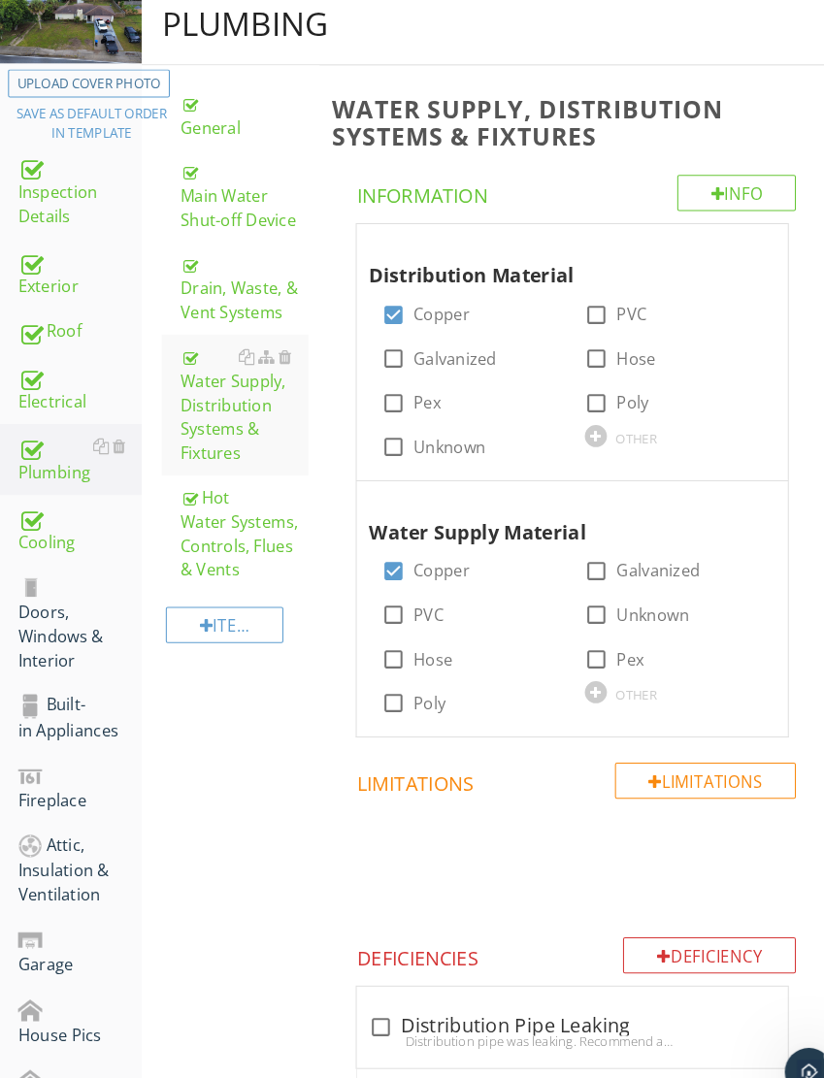
click at [74, 585] on div "Doors, Windows & Interior" at bounding box center [76, 602] width 119 height 95
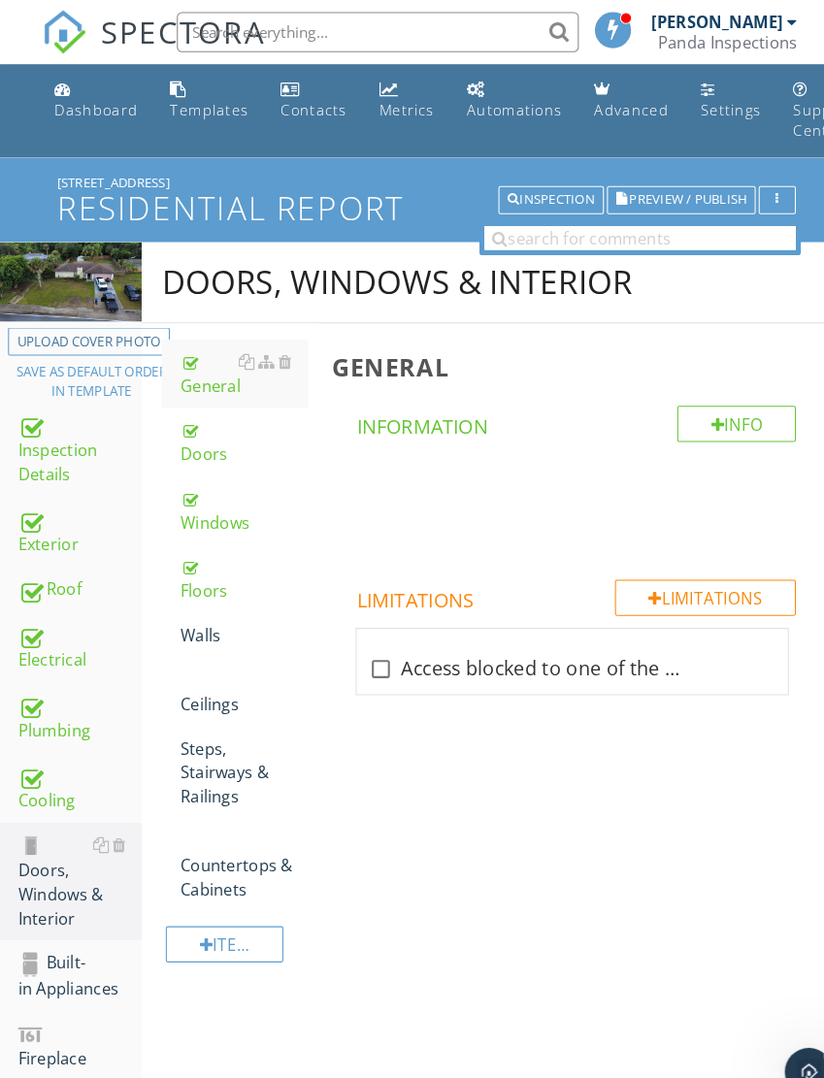
click at [202, 599] on link "Walls" at bounding box center [235, 613] width 123 height 43
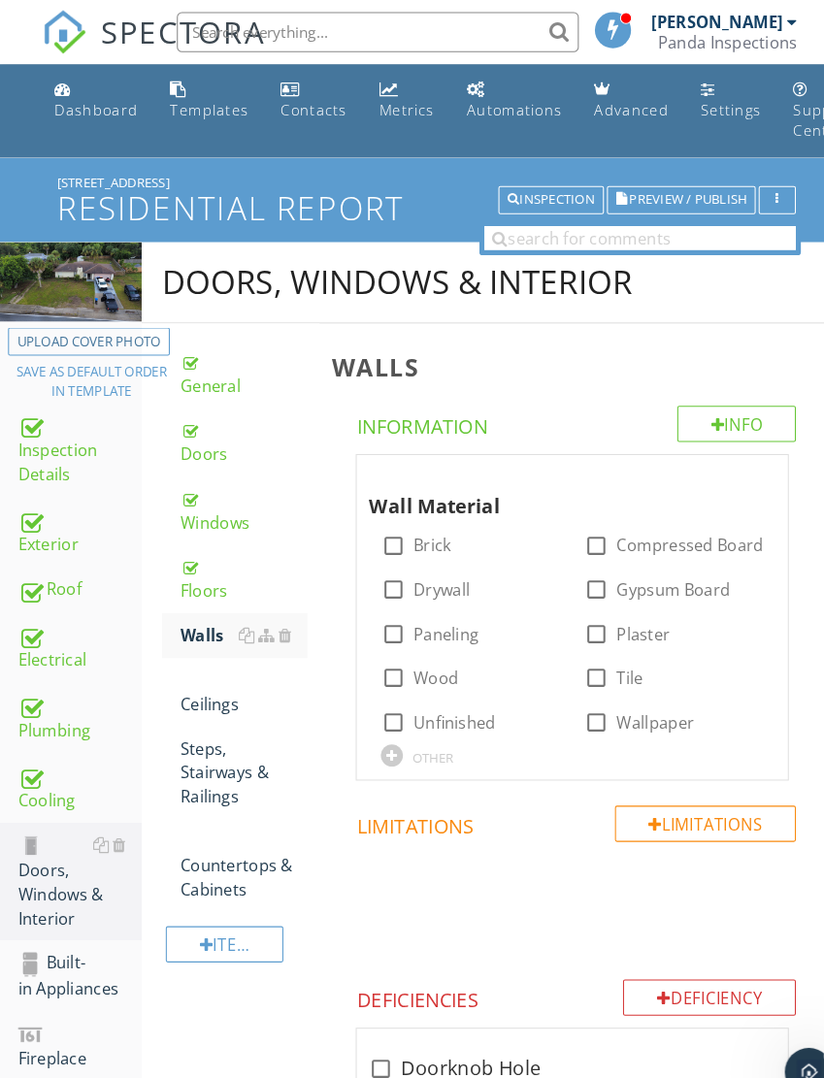
click at [380, 564] on div at bounding box center [379, 569] width 33 height 33
checkbox input "true"
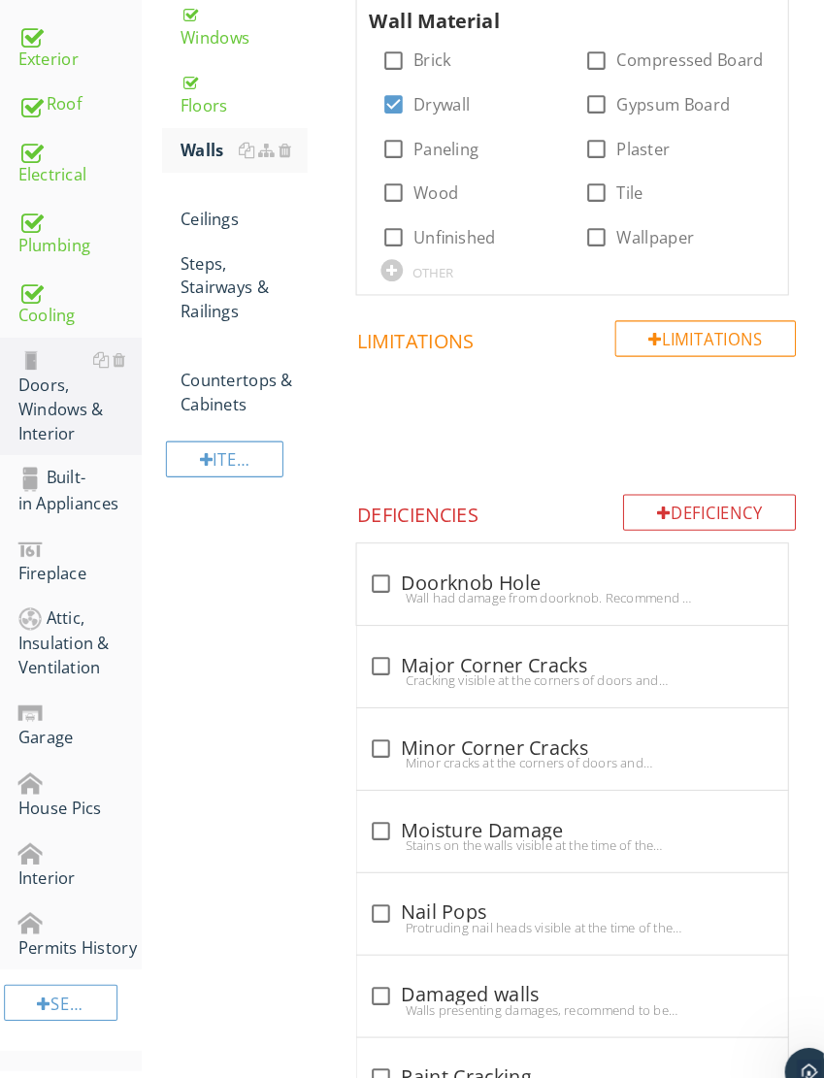
scroll to position [598, 0]
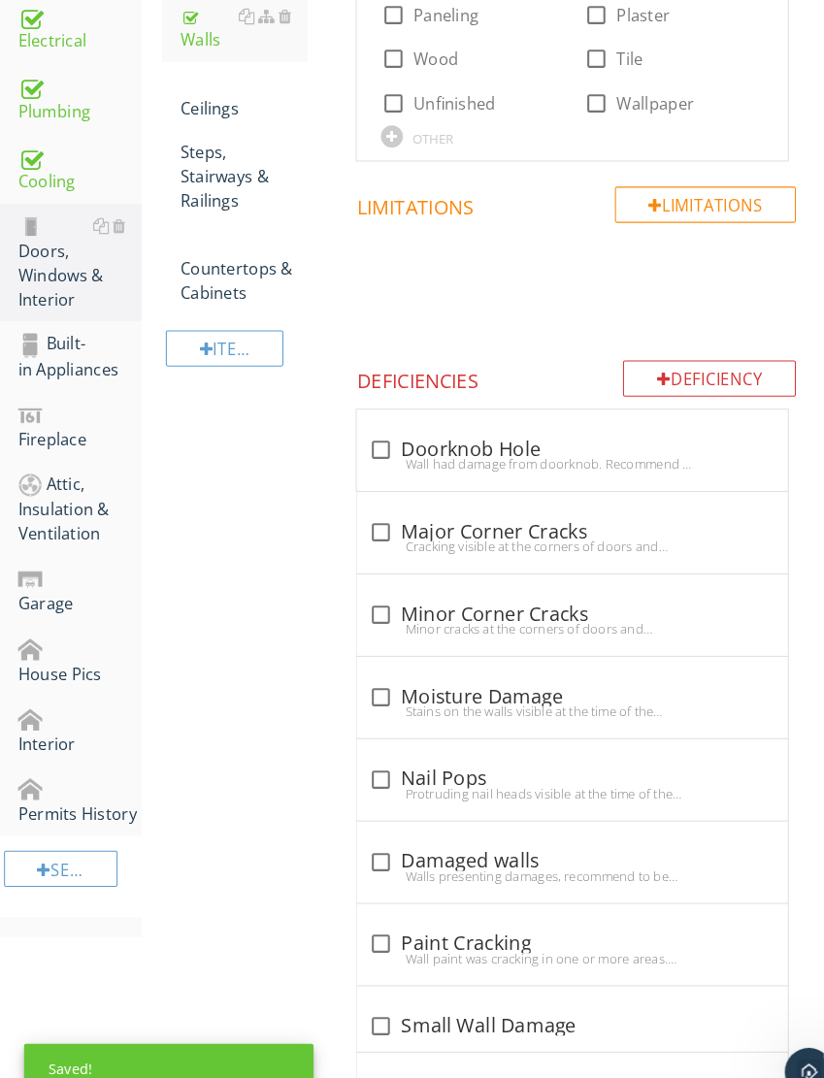
click at [711, 368] on div "Deficiency" at bounding box center [685, 365] width 167 height 35
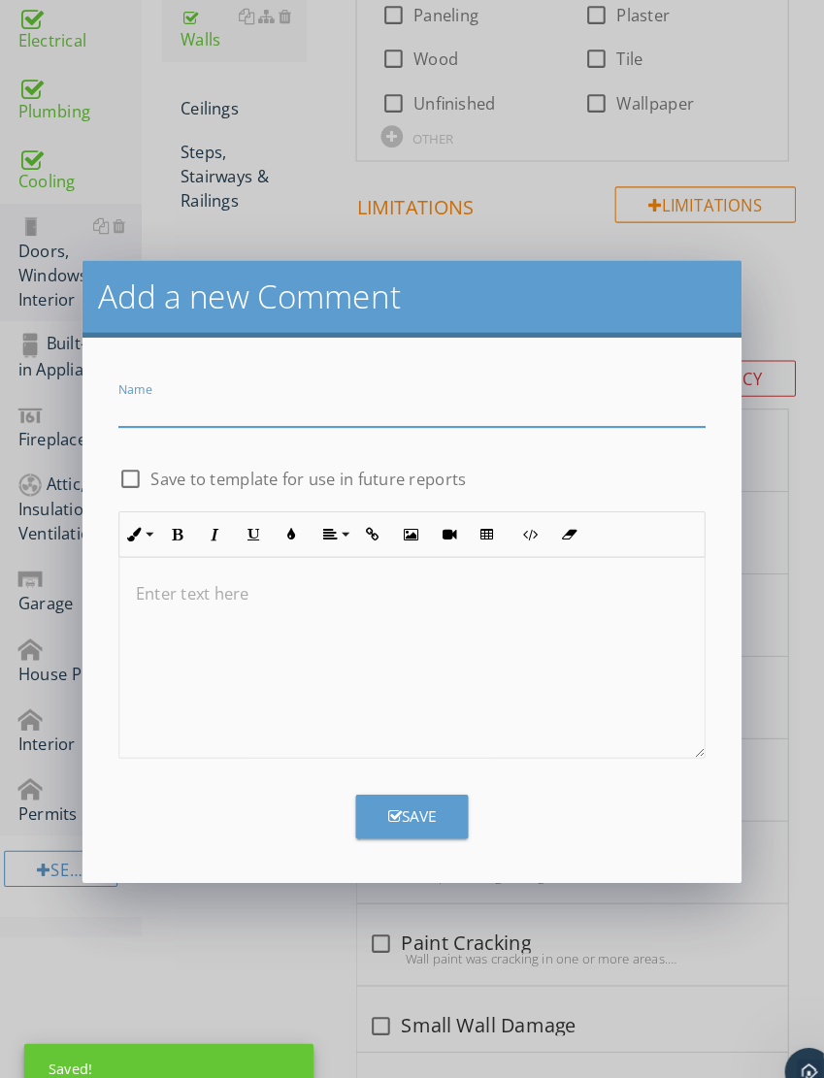
click at [507, 394] on input "Name" at bounding box center [398, 396] width 567 height 32
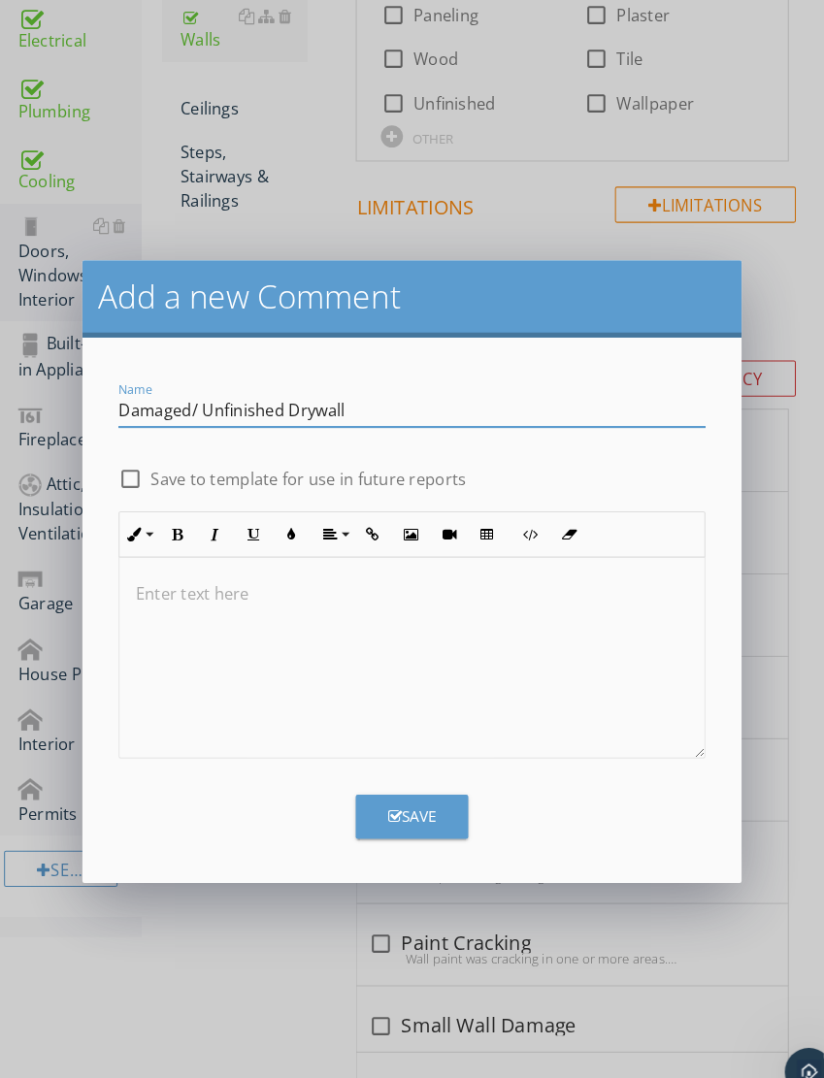
type input "Damaged/ Unfinished Drywall"
click at [478, 610] on div at bounding box center [398, 636] width 565 height 194
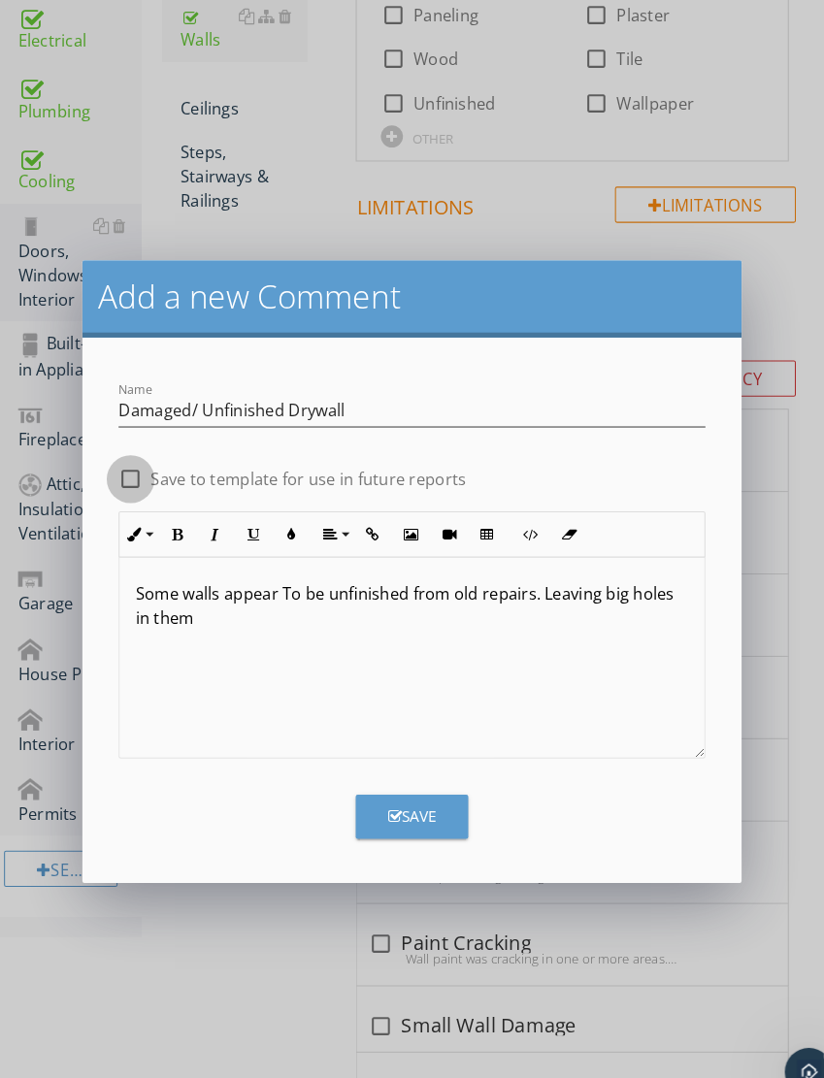
click at [121, 452] on div at bounding box center [126, 463] width 33 height 33
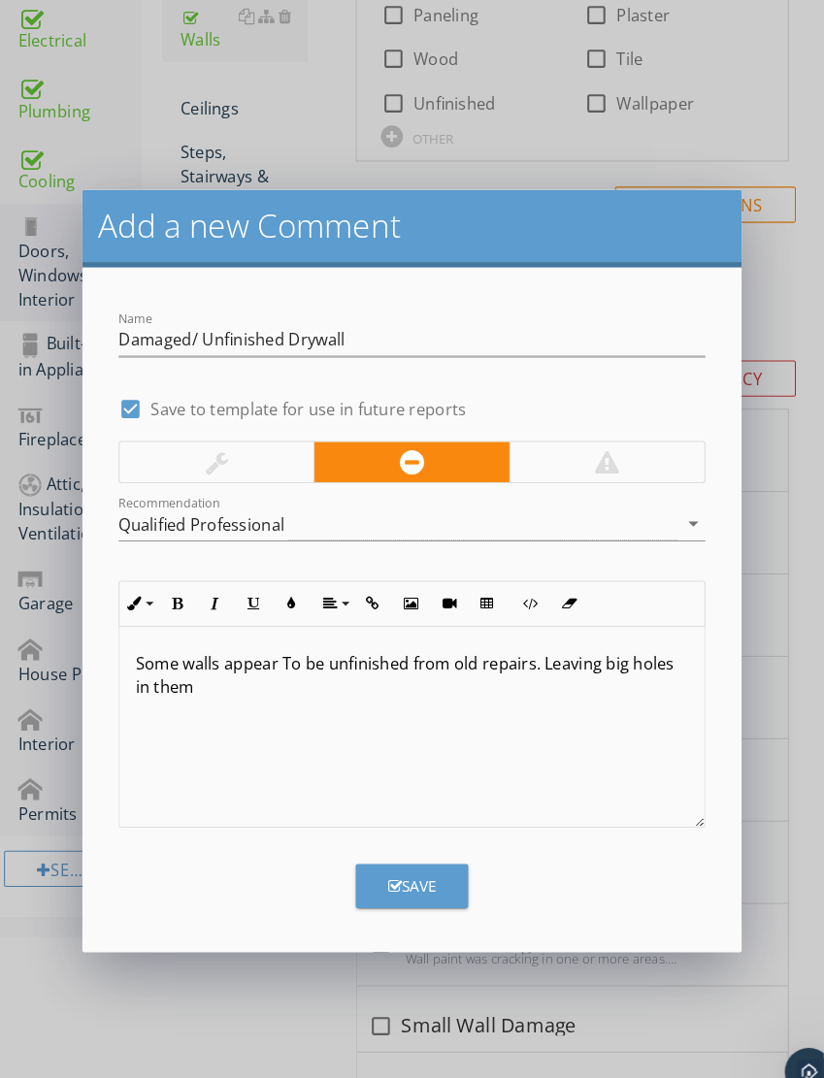
click at [579, 442] on div at bounding box center [586, 446] width 23 height 23
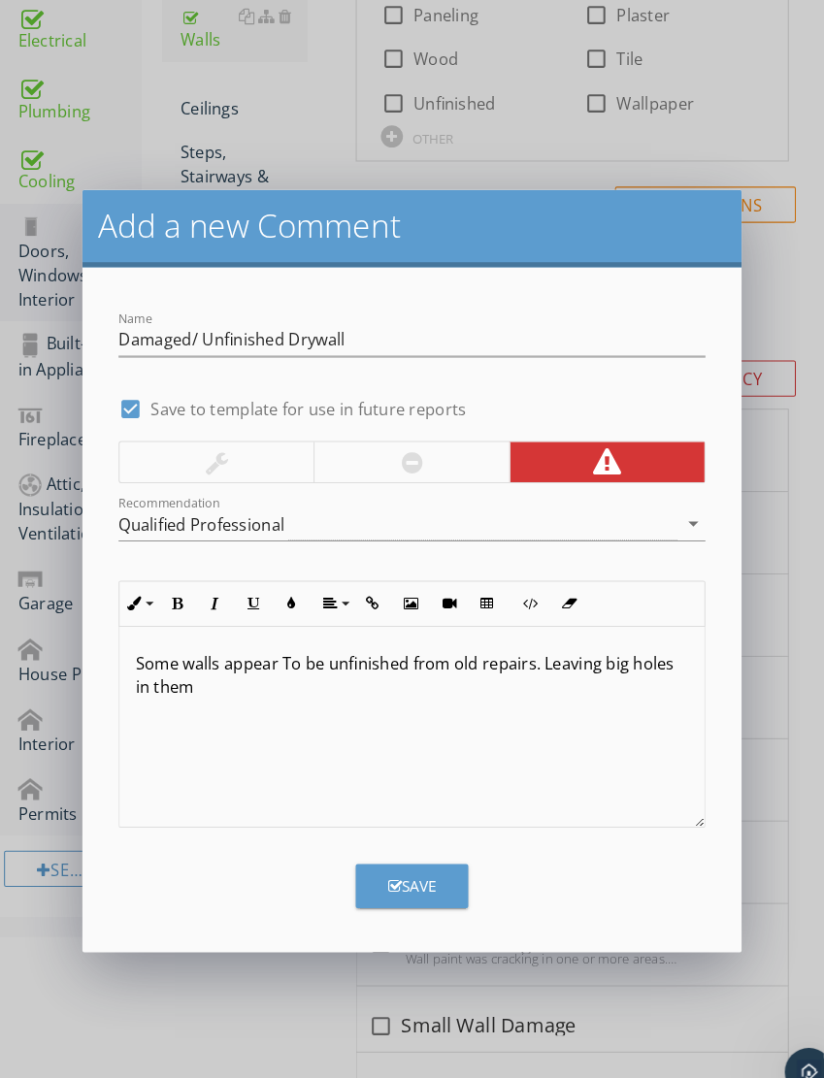
click at [463, 731] on div "Some walls appear To be unfinished from old repairs. Leaving big holes in them" at bounding box center [398, 703] width 565 height 194
click at [434, 852] on button "Save" at bounding box center [398, 856] width 109 height 43
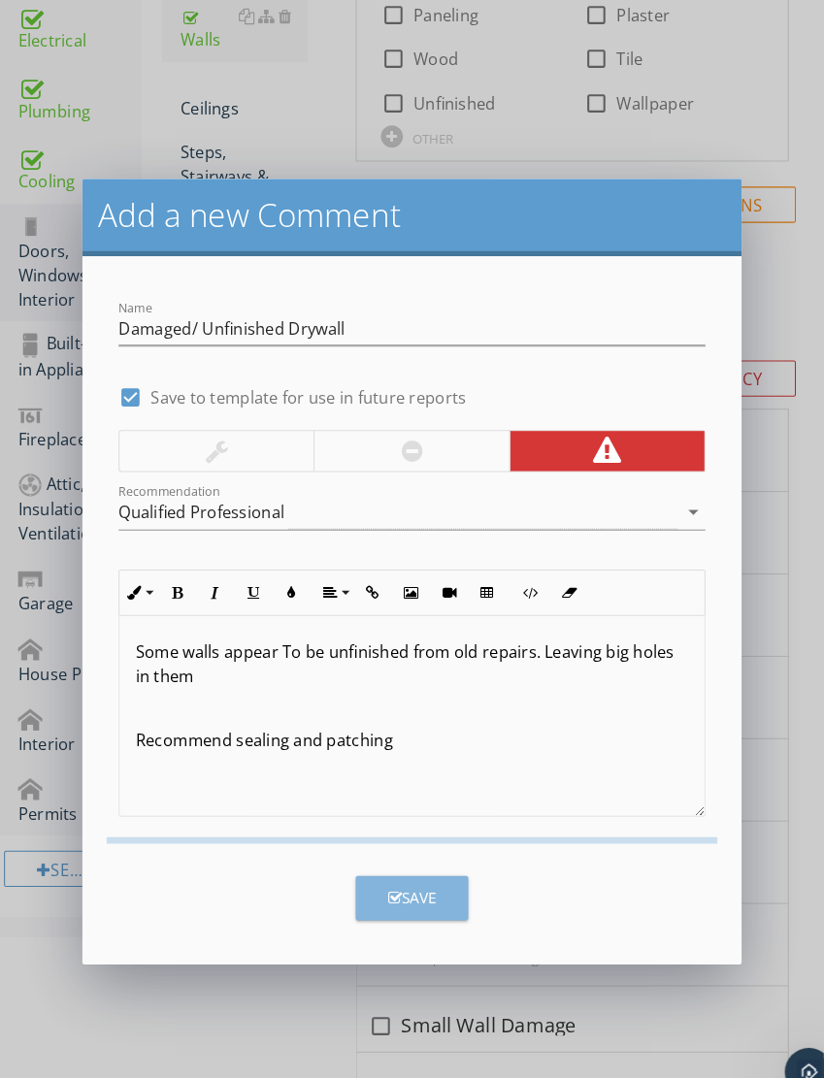
checkbox input "false"
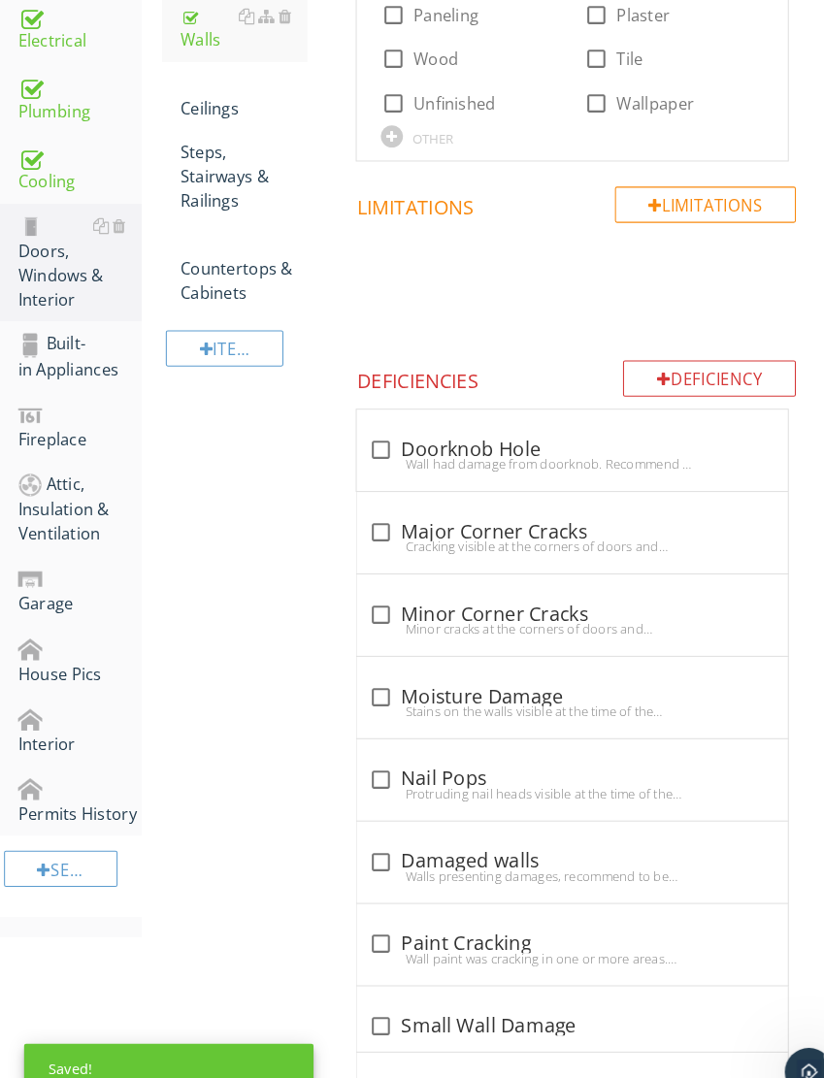
scroll to position [1376, 0]
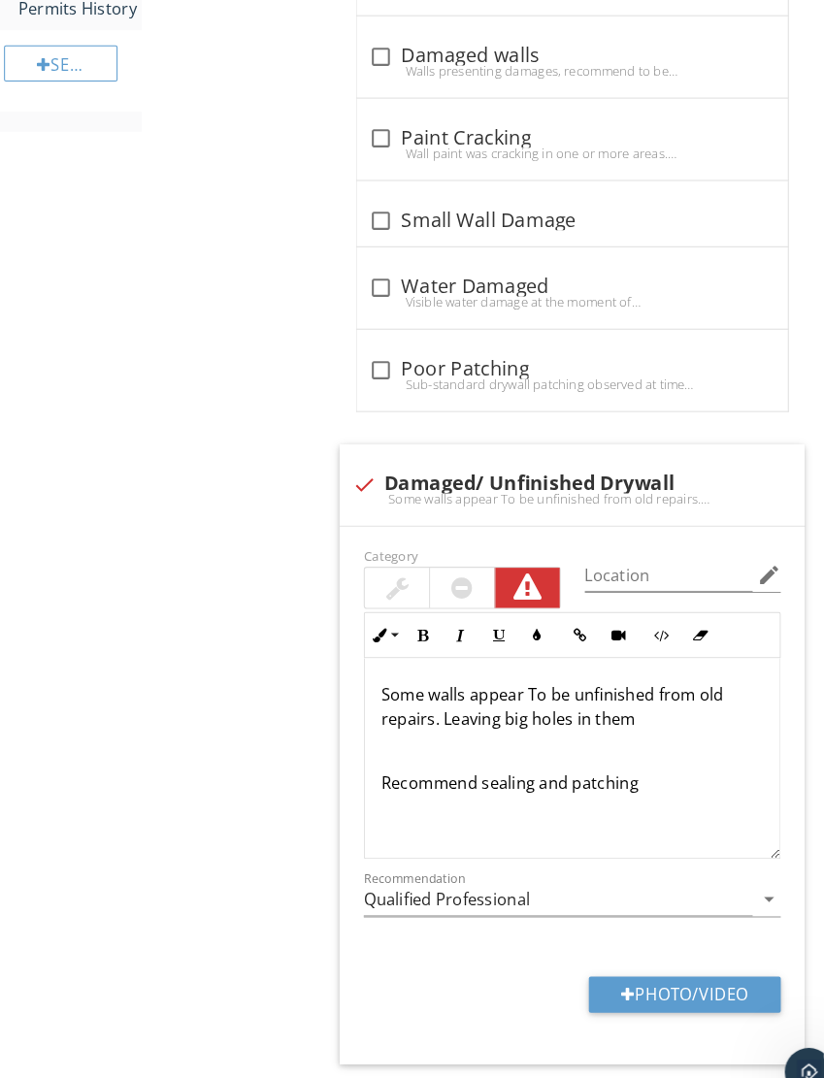
click at [676, 974] on button "Photo/Video" at bounding box center [661, 960] width 185 height 35
type input "C:\fakepath\IMG_3605.jpeg"
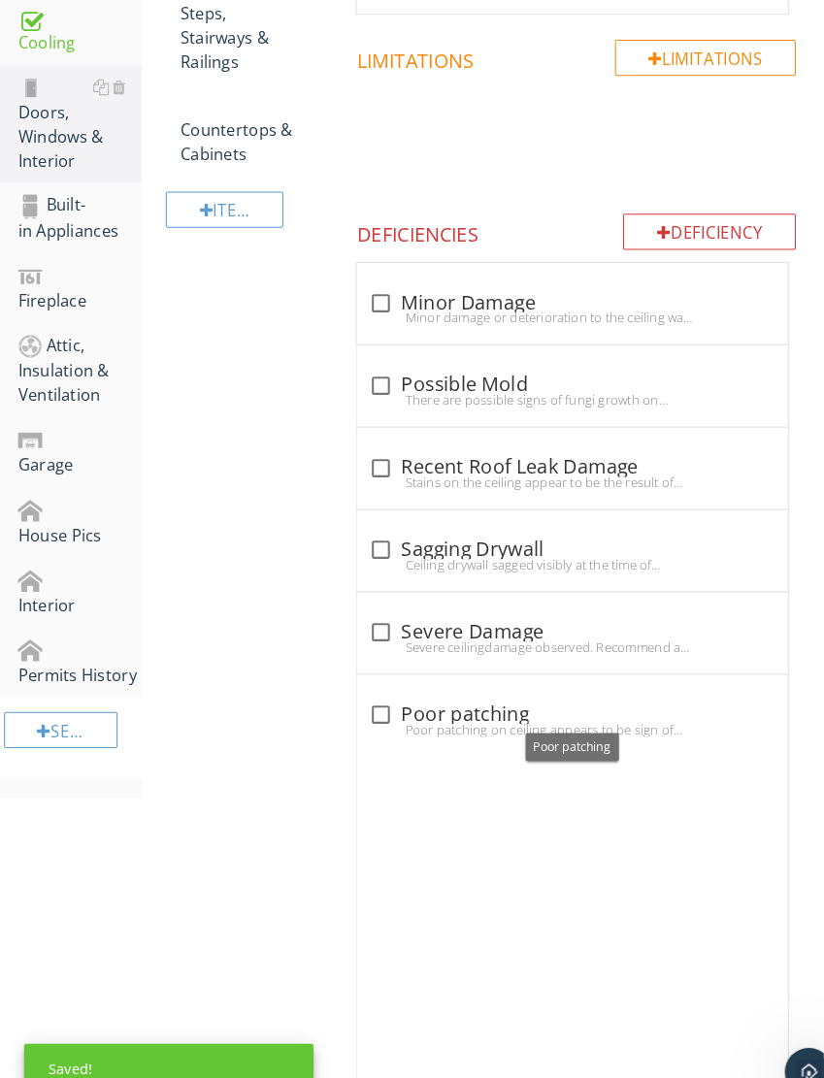
scroll to position [564, 0]
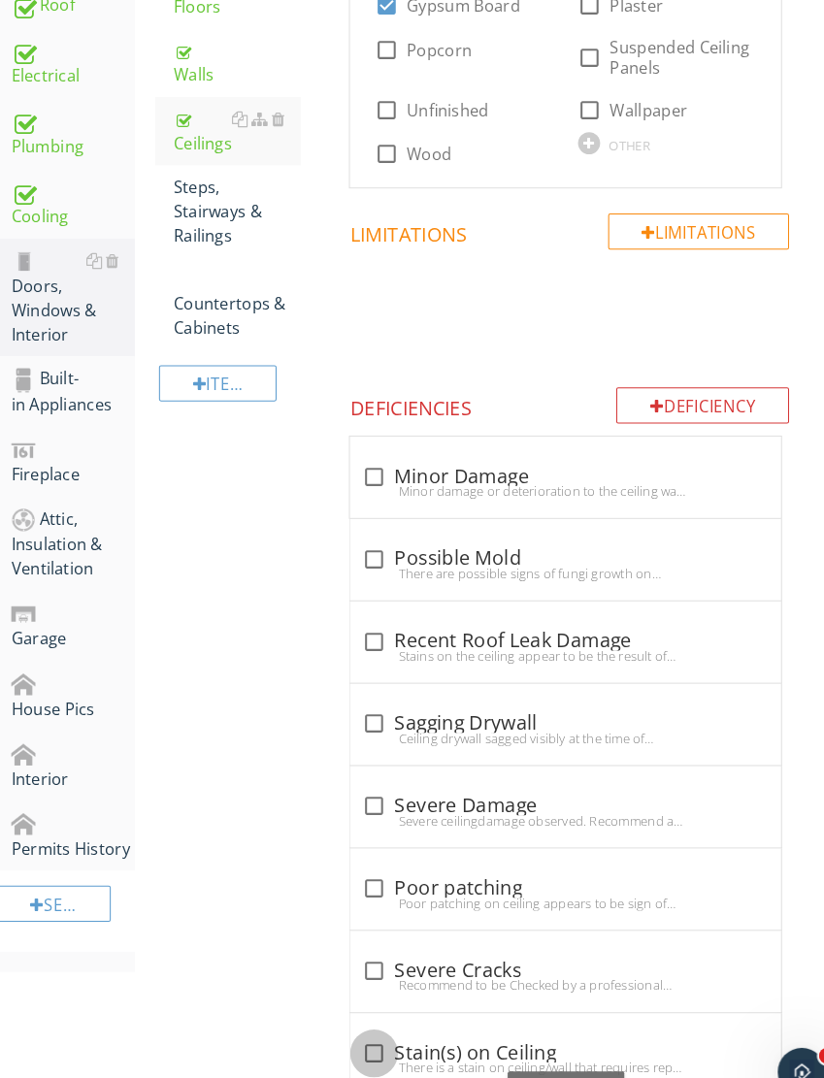
click at [361, 1018] on div at bounding box center [367, 1018] width 33 height 33
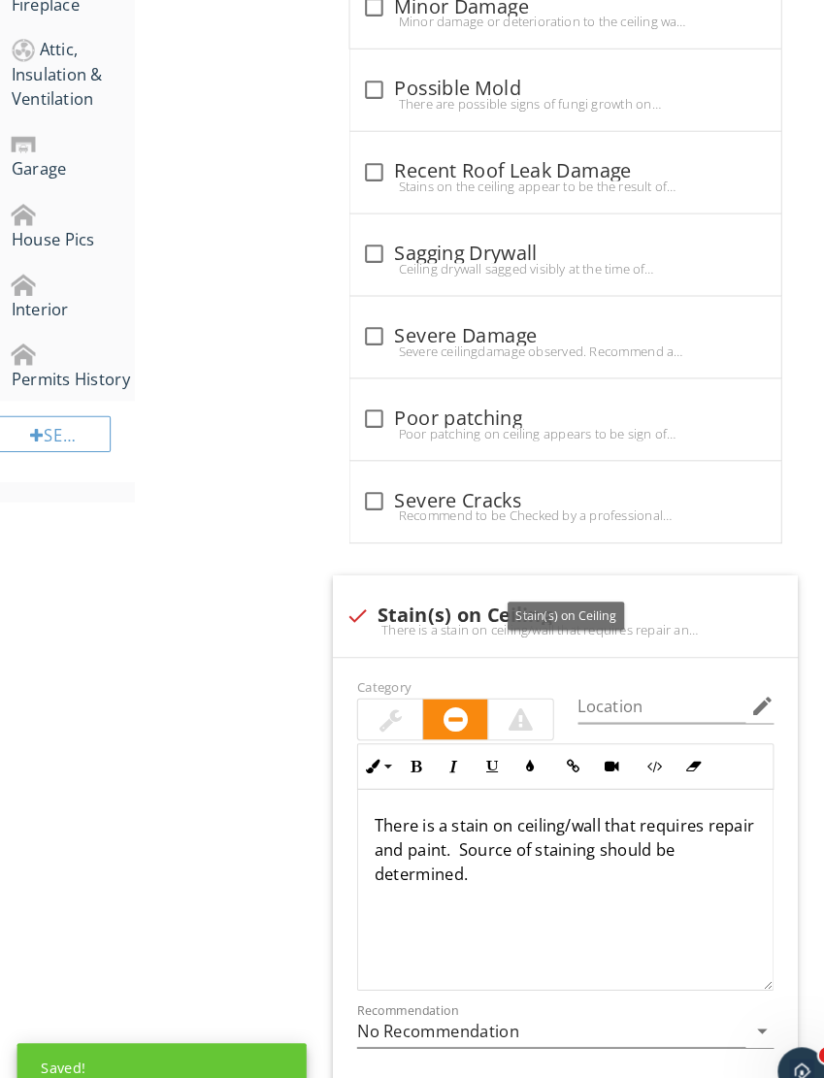
scroll to position [1018, 0]
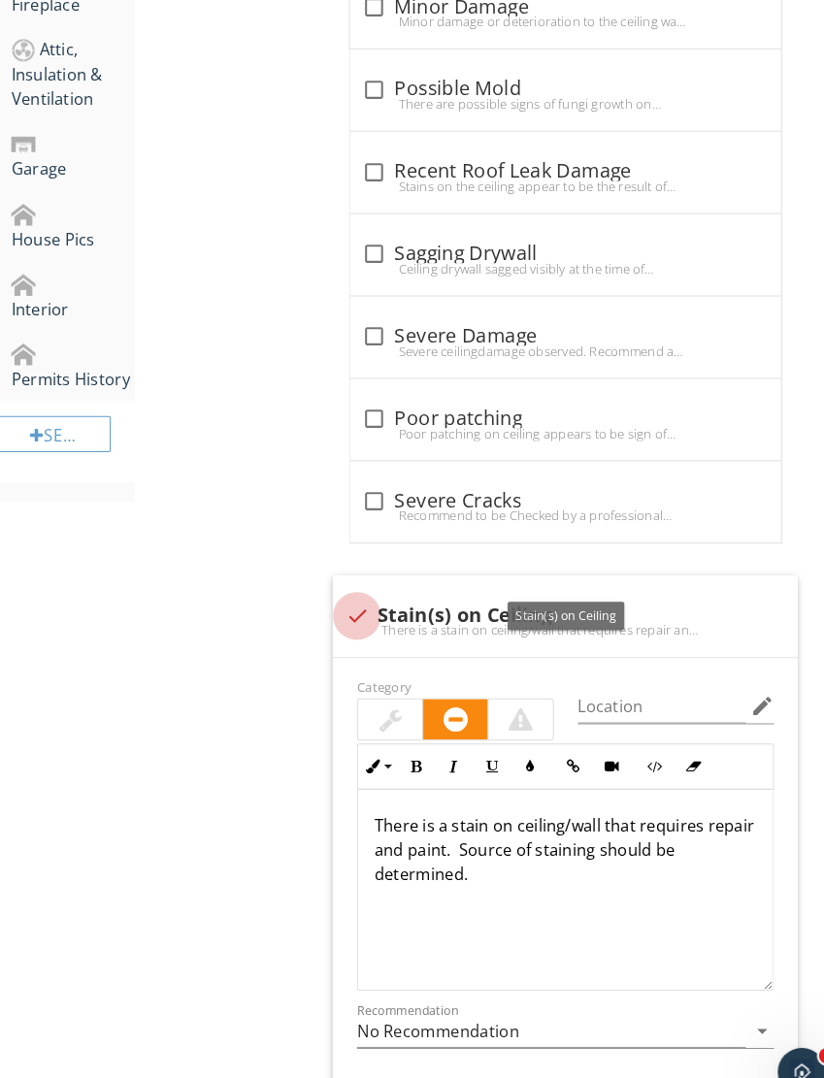
click at [350, 590] on div at bounding box center [351, 595] width 33 height 33
checkbox input "true"
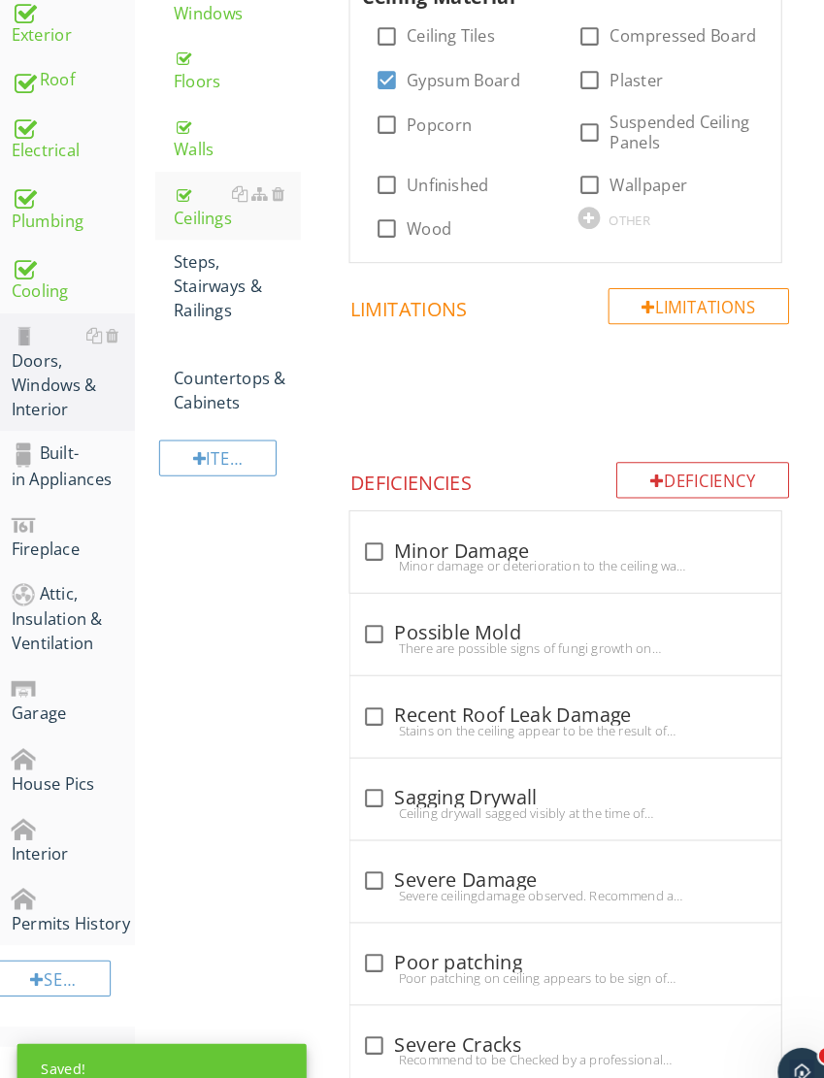
scroll to position [351, 0]
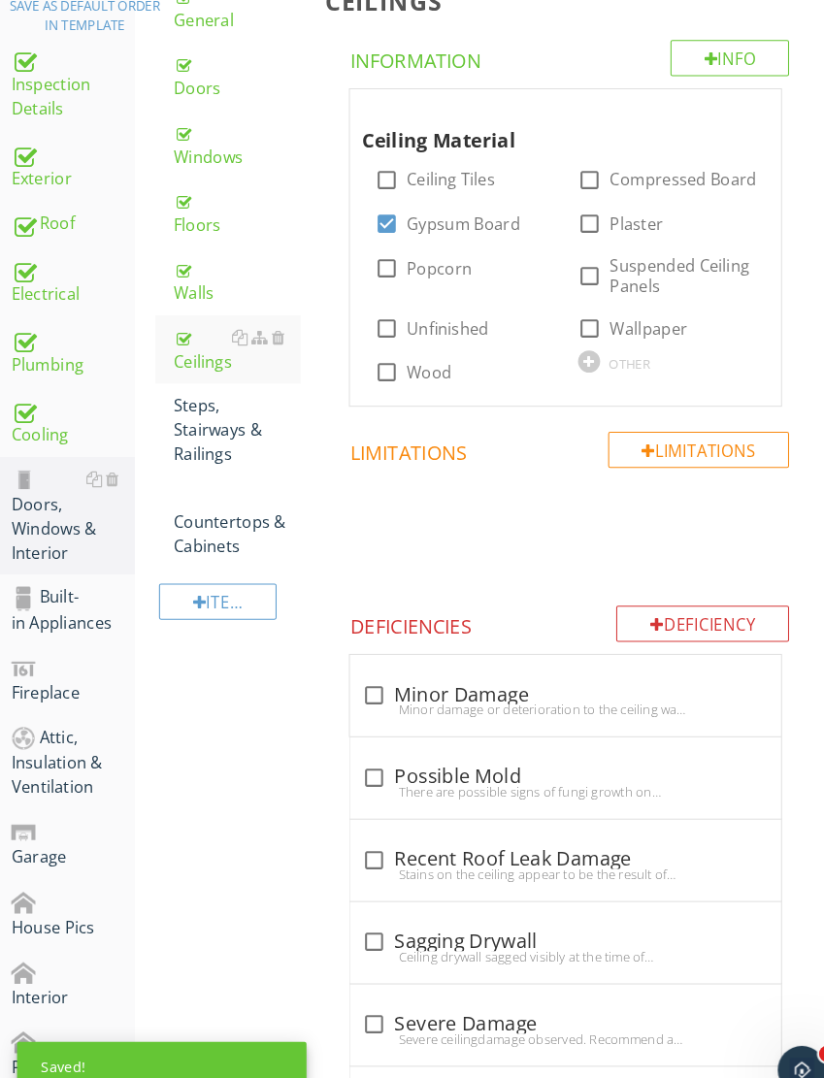
click at [658, 587] on div "Deficiency" at bounding box center [685, 604] width 167 height 35
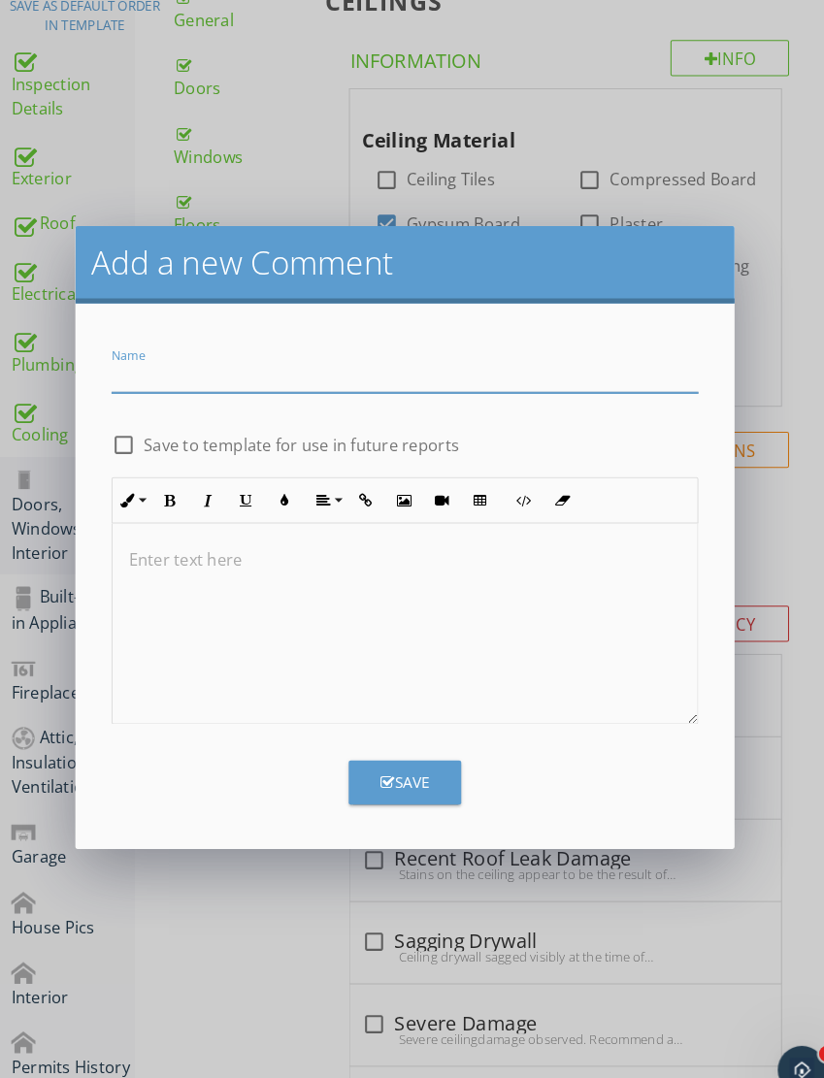
click at [477, 339] on div "Name" at bounding box center [398, 369] width 567 height 63
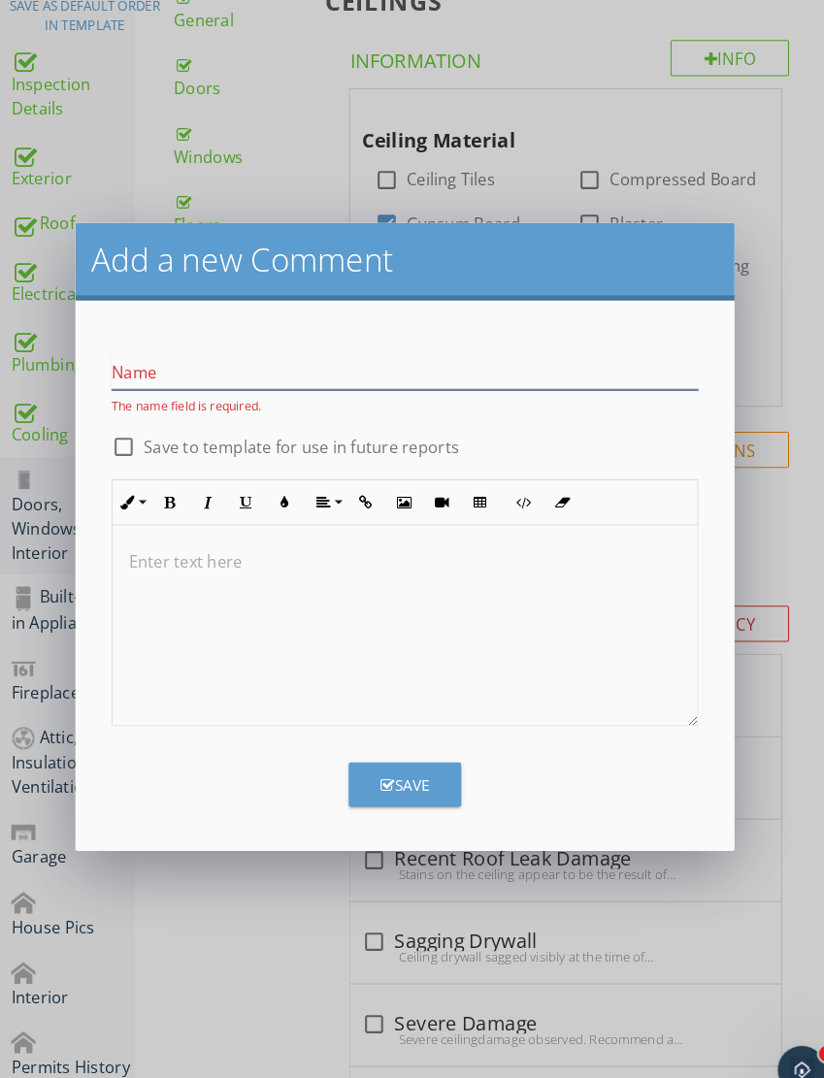
click at [548, 371] on input "Name" at bounding box center [398, 363] width 567 height 32
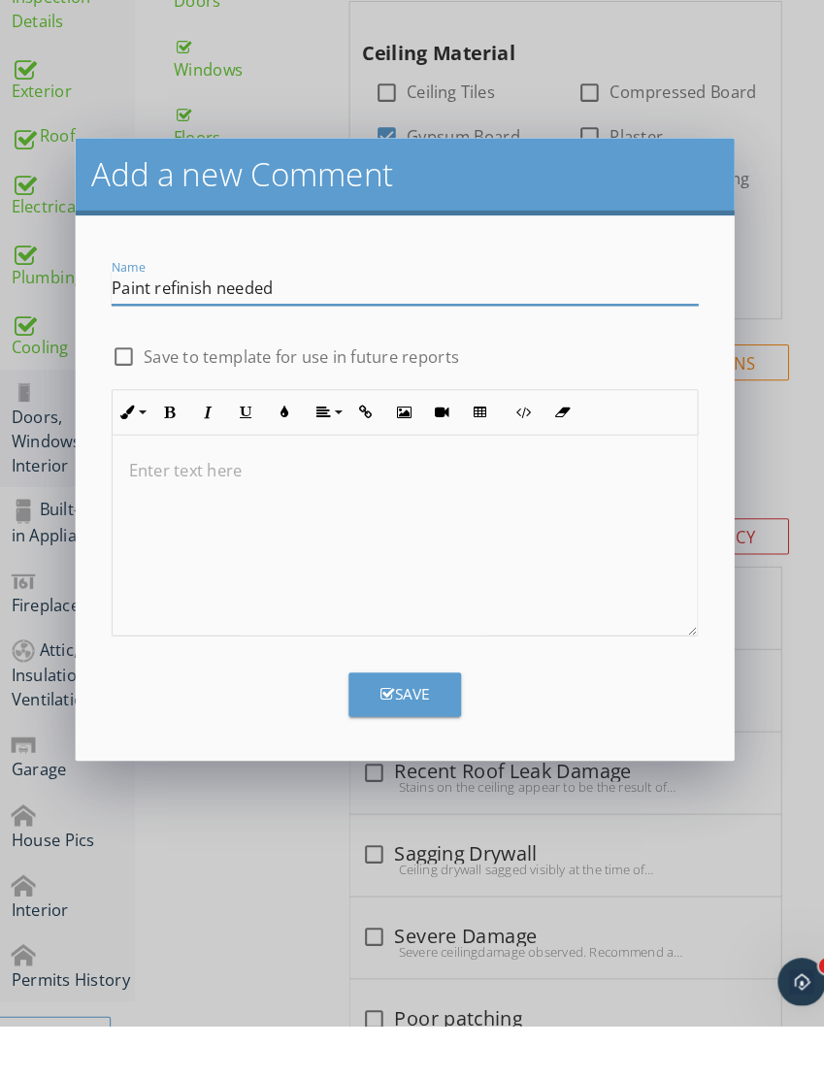
scroll to position [1, 0]
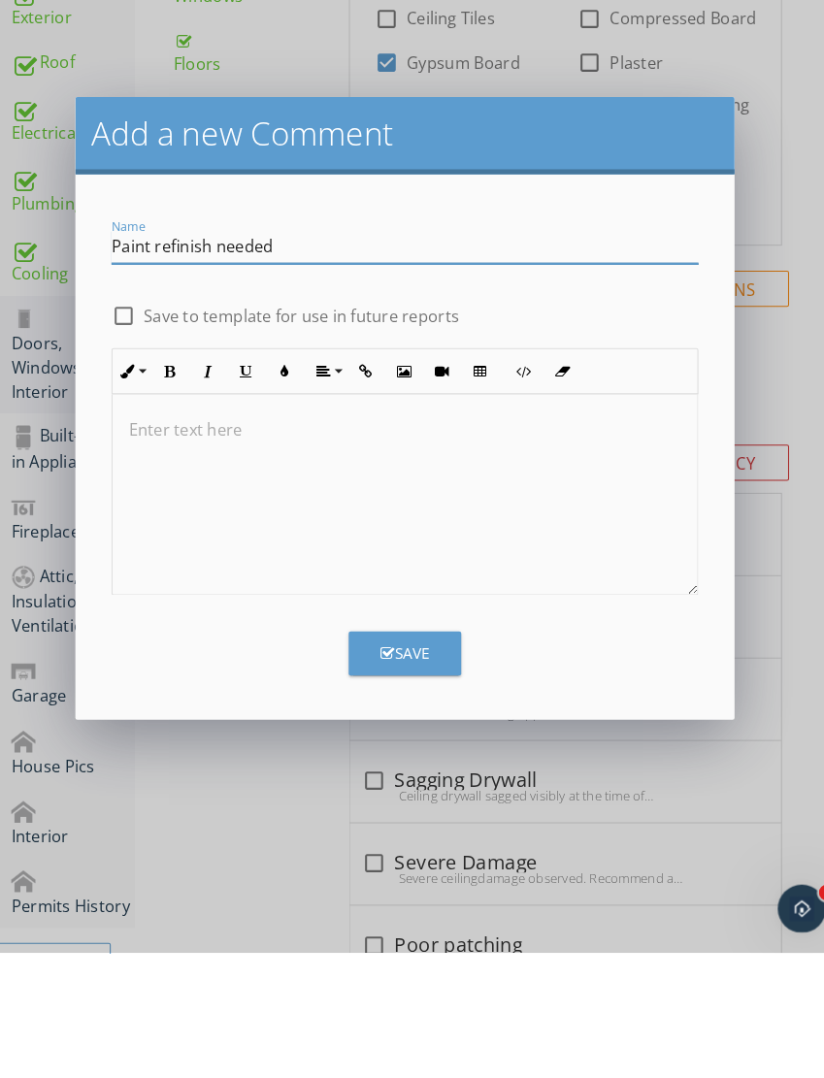
type input "Paint refinish needed"
click at [399, 768] on button "Save" at bounding box center [398, 789] width 109 height 43
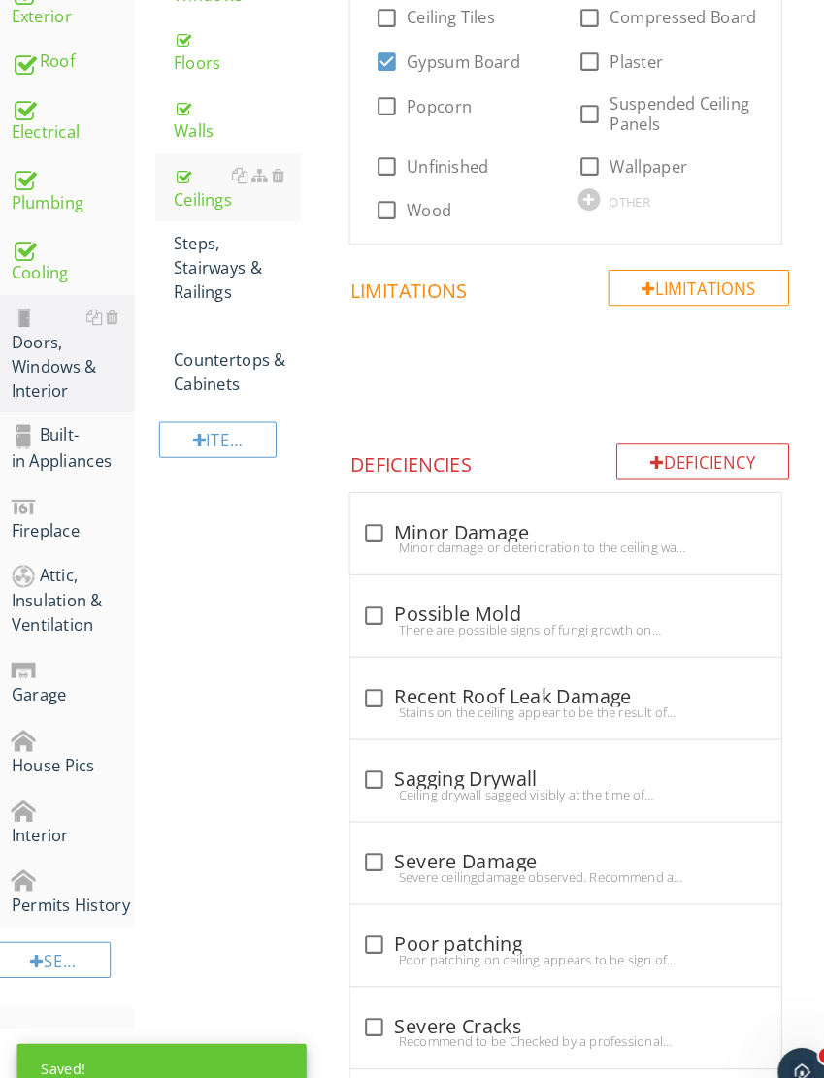
scroll to position [1209, 0]
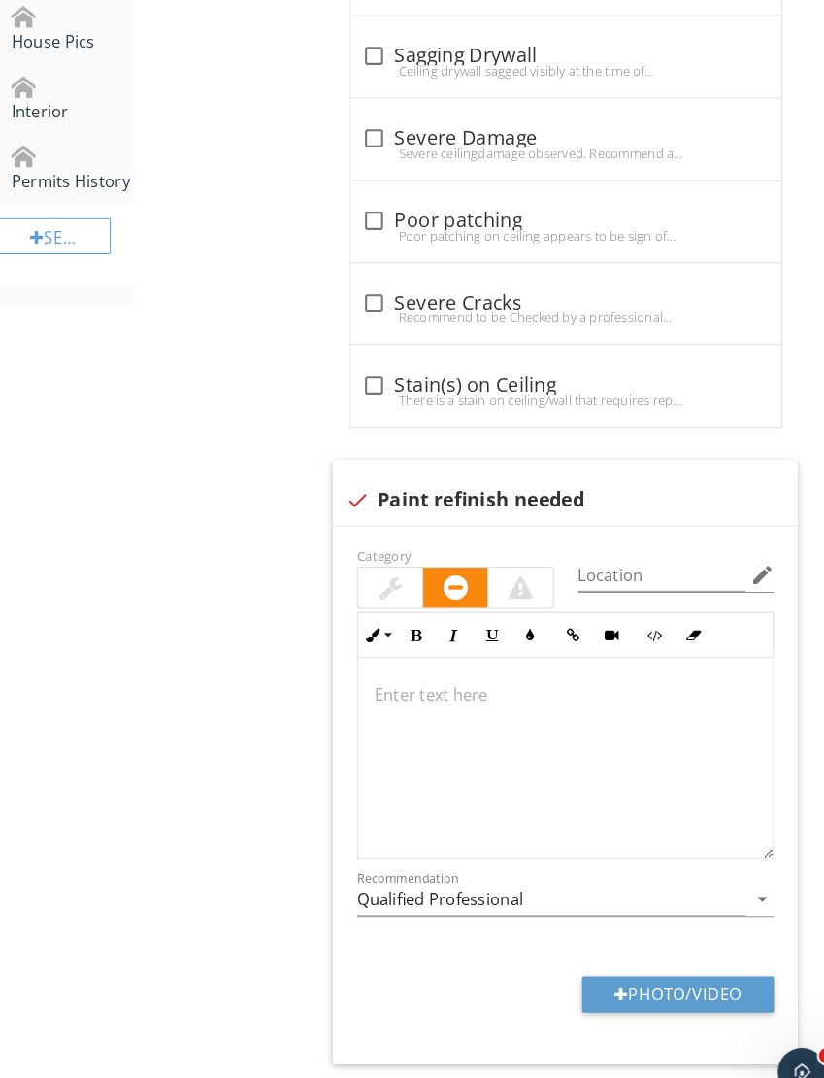
click at [642, 970] on button "Photo/Video" at bounding box center [661, 960] width 185 height 35
click at [679, 943] on button "Photo/Video" at bounding box center [661, 960] width 185 height 35
type input "C:\fakepath\IMG_6214.jpeg"
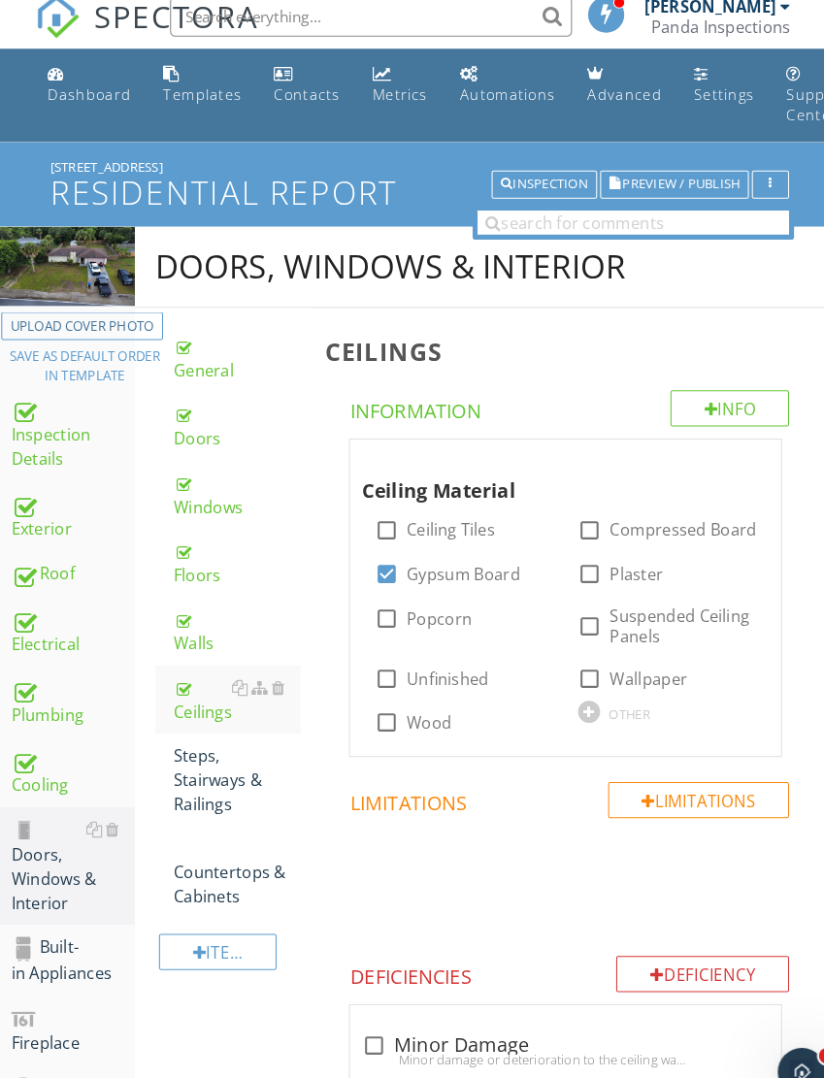
scroll to position [0, 0]
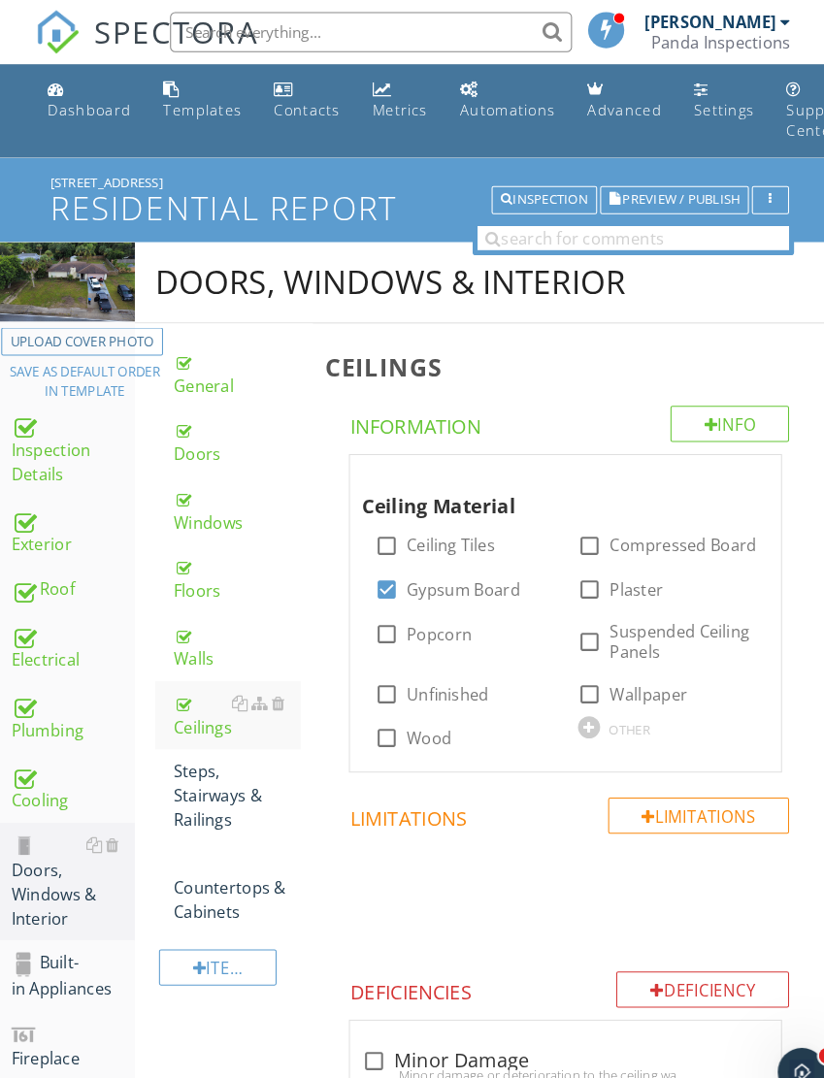
click at [197, 631] on div "Walls" at bounding box center [235, 625] width 123 height 47
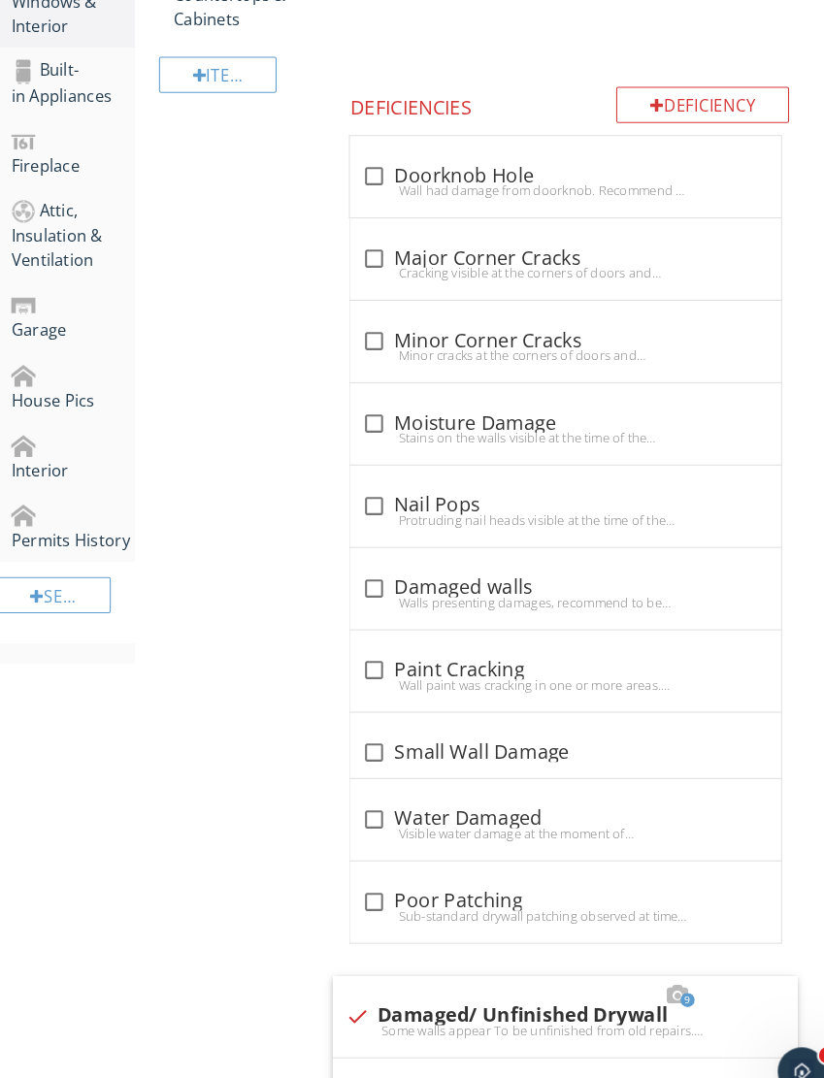
scroll to position [863, 0]
click at [366, 643] on div at bounding box center [367, 647] width 33 height 33
checkbox input "true"
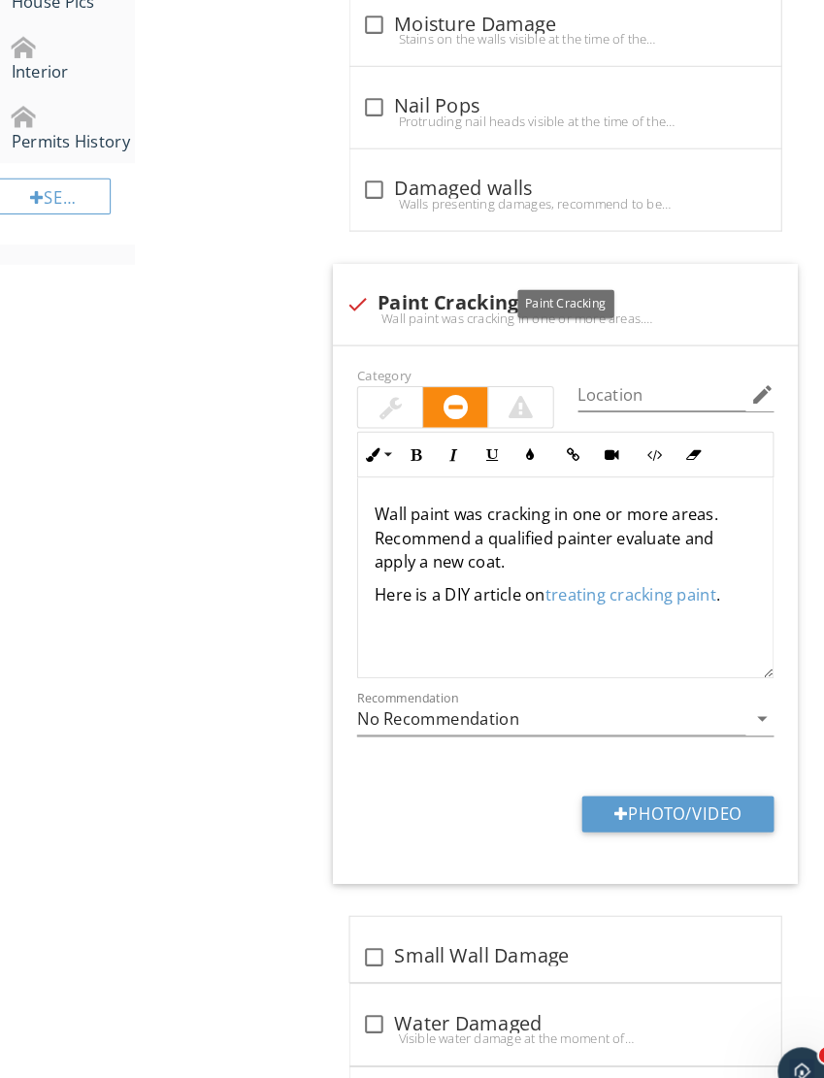
scroll to position [1248, 0]
click at [678, 776] on button "Photo/Video" at bounding box center [661, 786] width 185 height 35
type input "C:\fakepath\IMG_6228.jpeg"
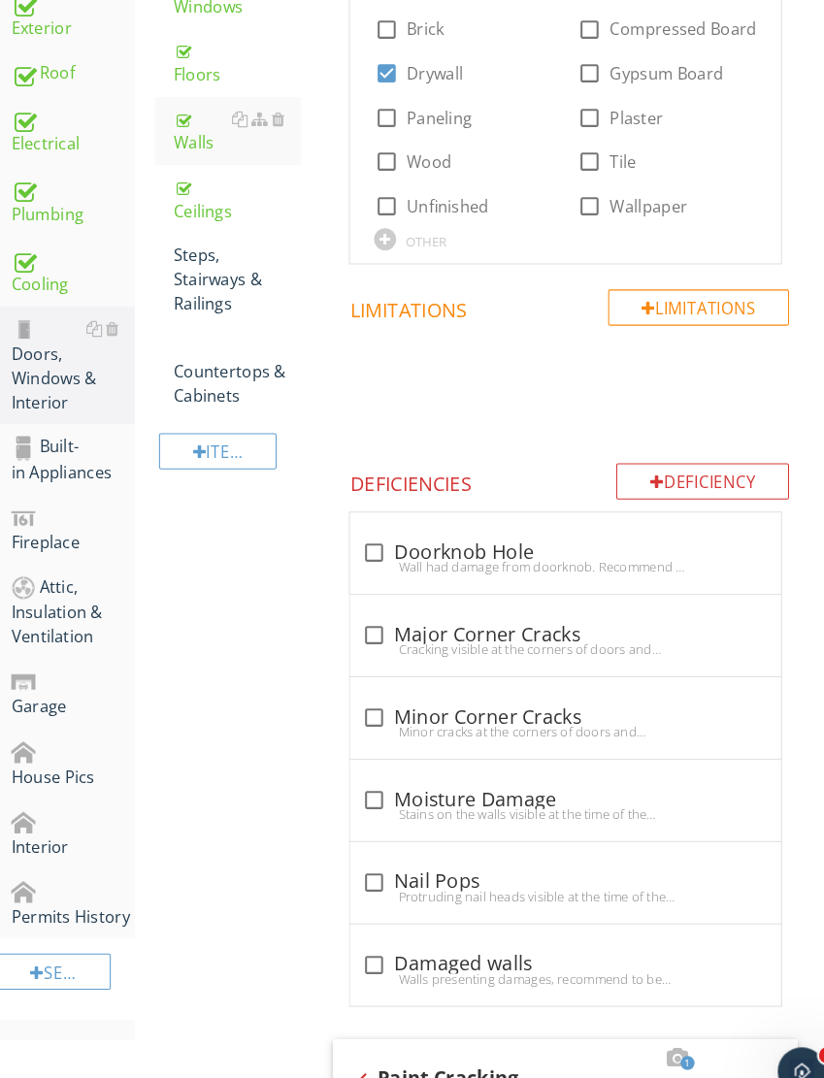
scroll to position [314, 0]
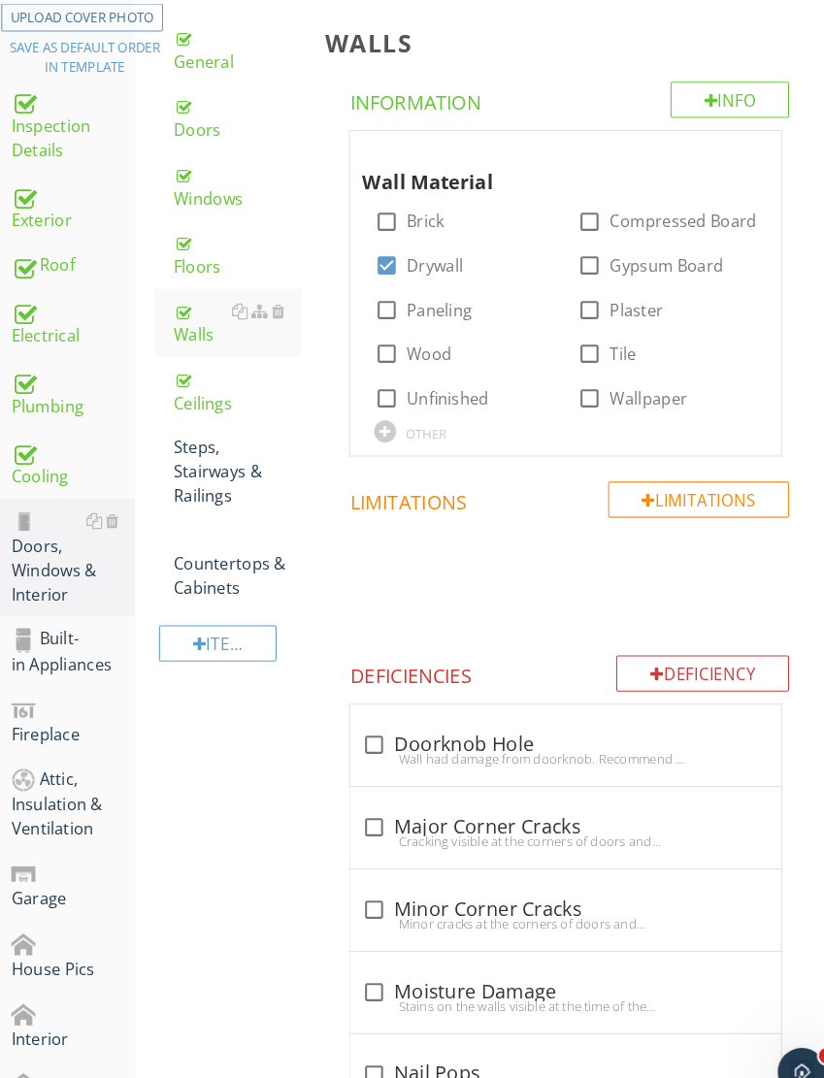
click at [206, 390] on div "Ceilings" at bounding box center [235, 377] width 123 height 47
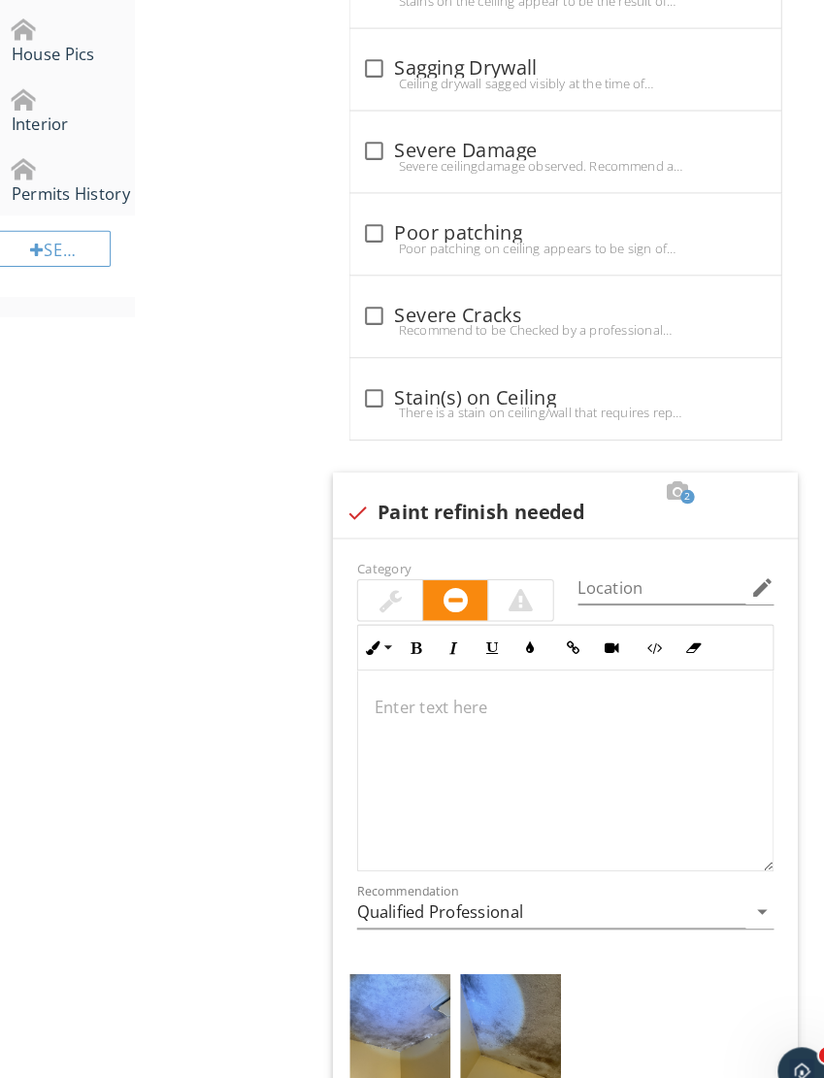
scroll to position [1370, 0]
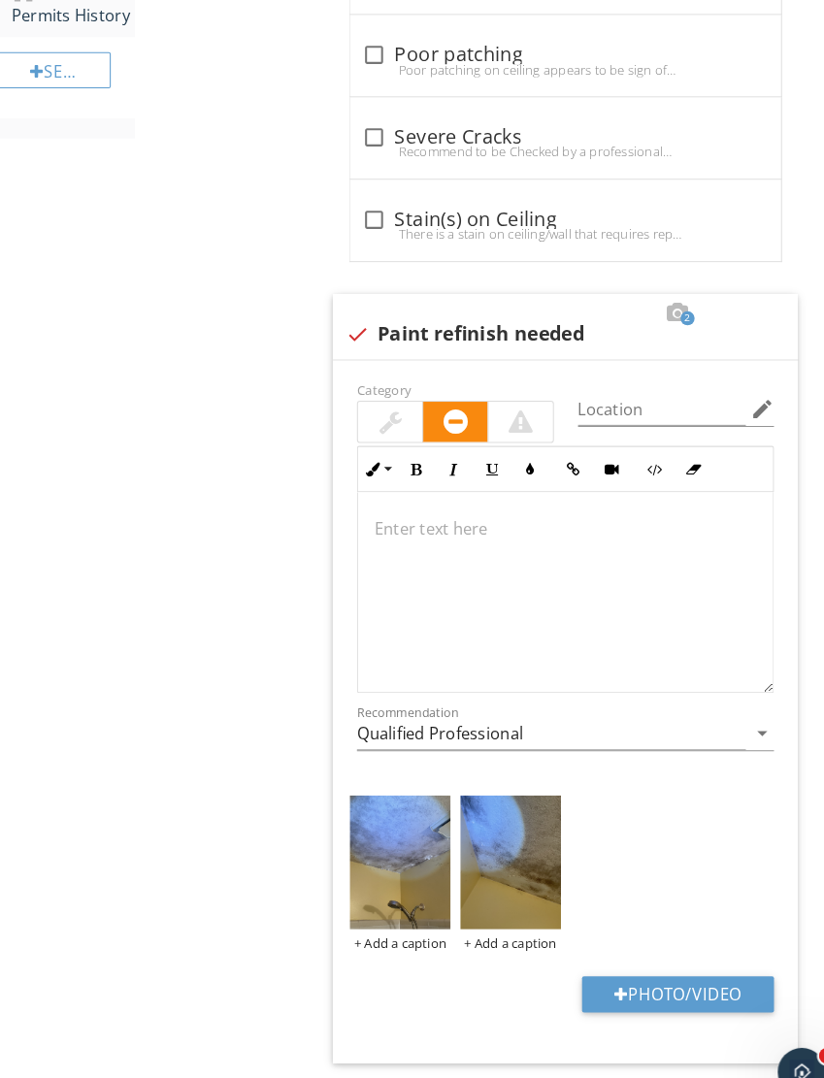
click at [681, 957] on button "Photo/Video" at bounding box center [661, 960] width 185 height 35
type input "C:\fakepath\IMG_6155.jpeg"
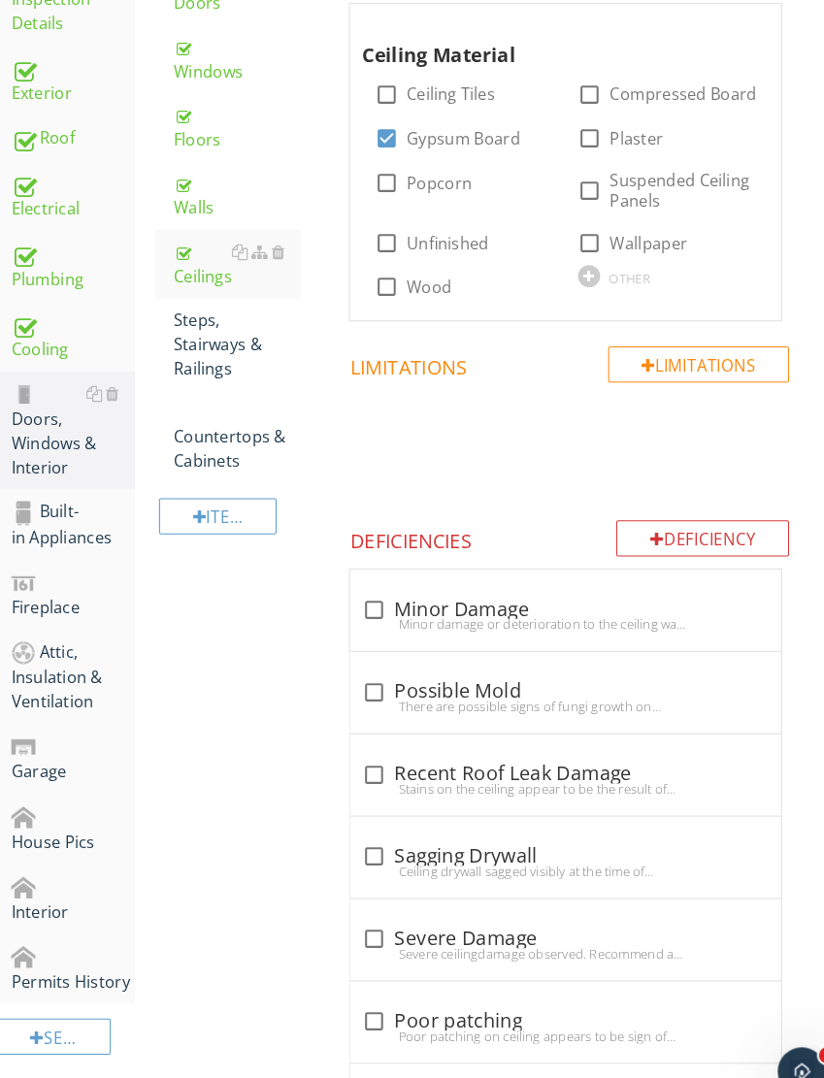
scroll to position [0, 0]
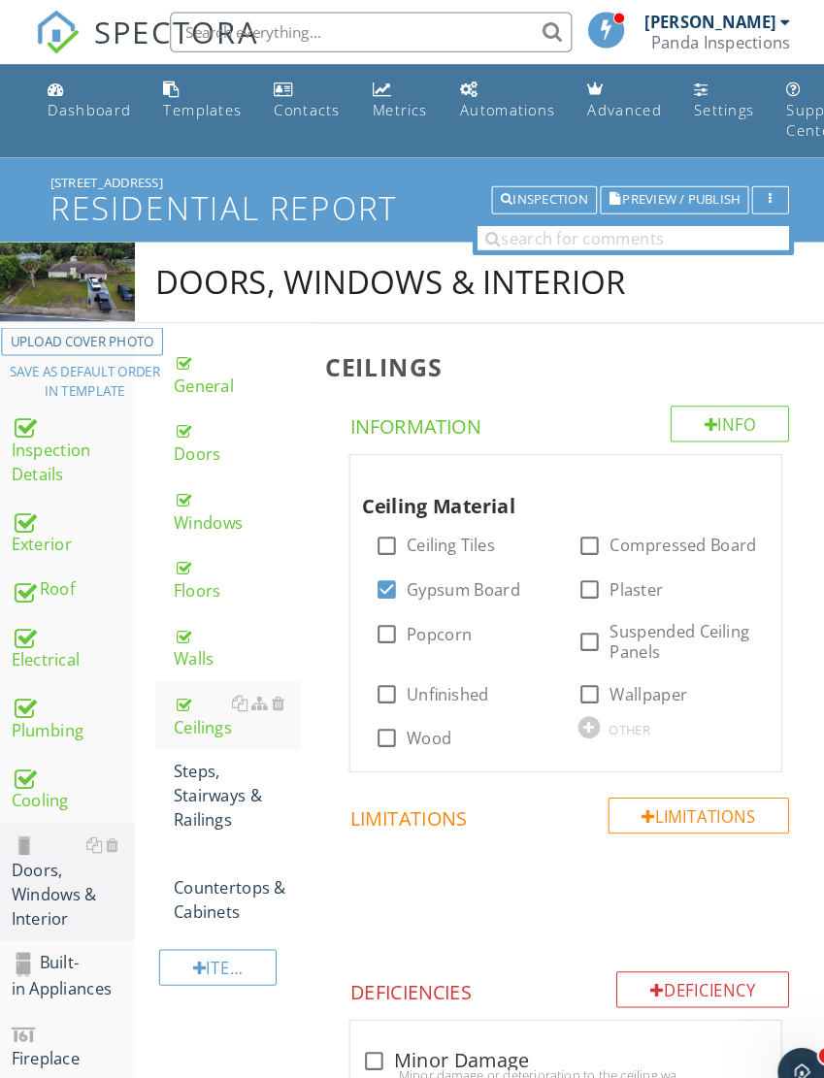
click at [61, 613] on div "Electrical" at bounding box center [76, 625] width 119 height 49
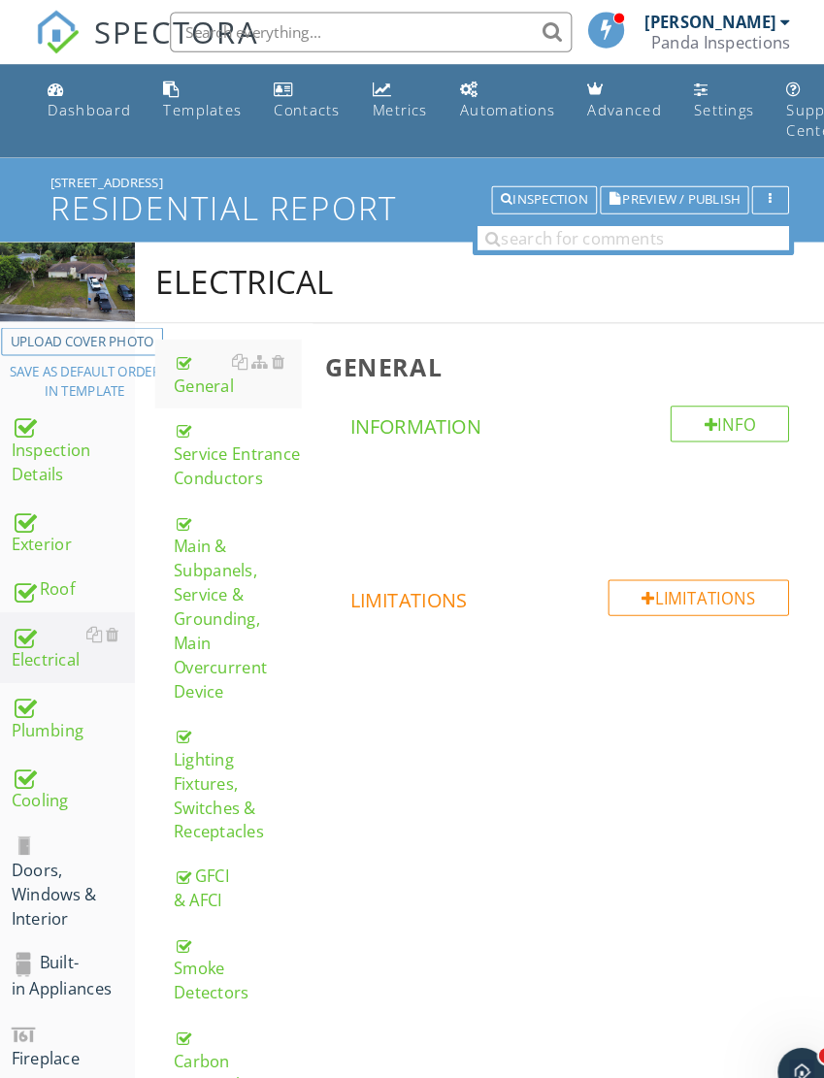
click at [47, 524] on div "Exterior" at bounding box center [76, 513] width 119 height 49
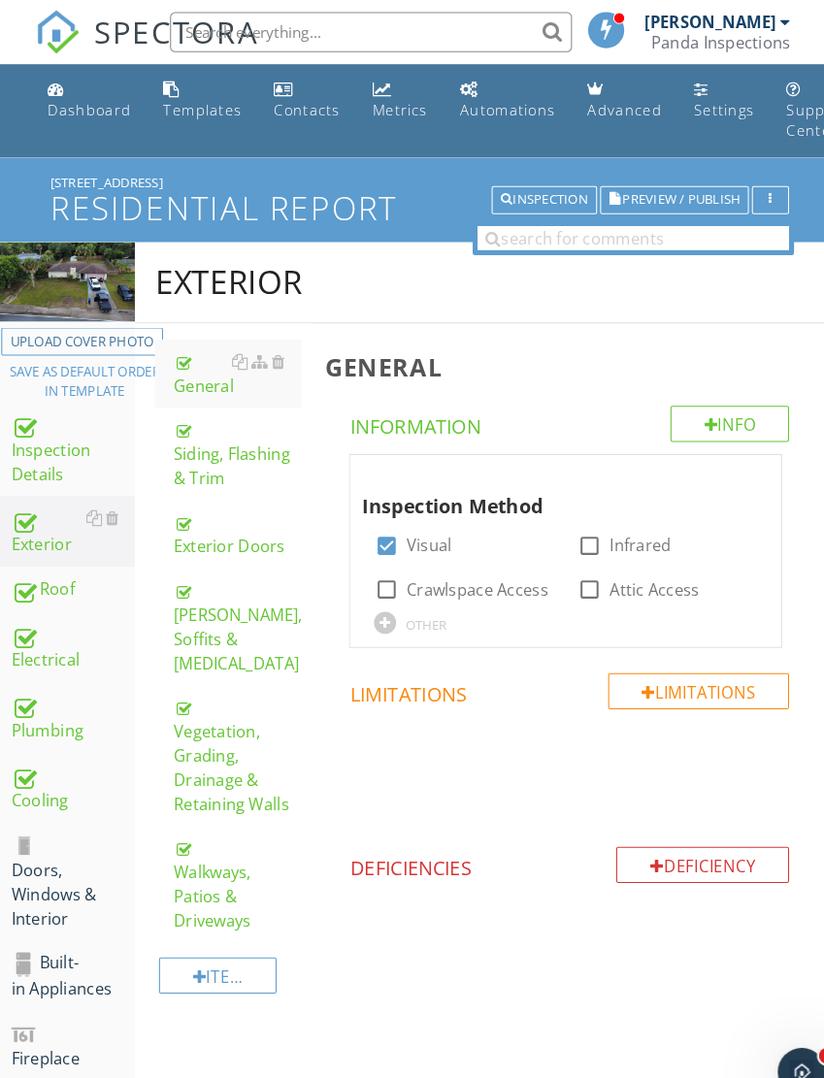
click at [211, 822] on div "Walkways, Patios & Driveways" at bounding box center [235, 854] width 123 height 93
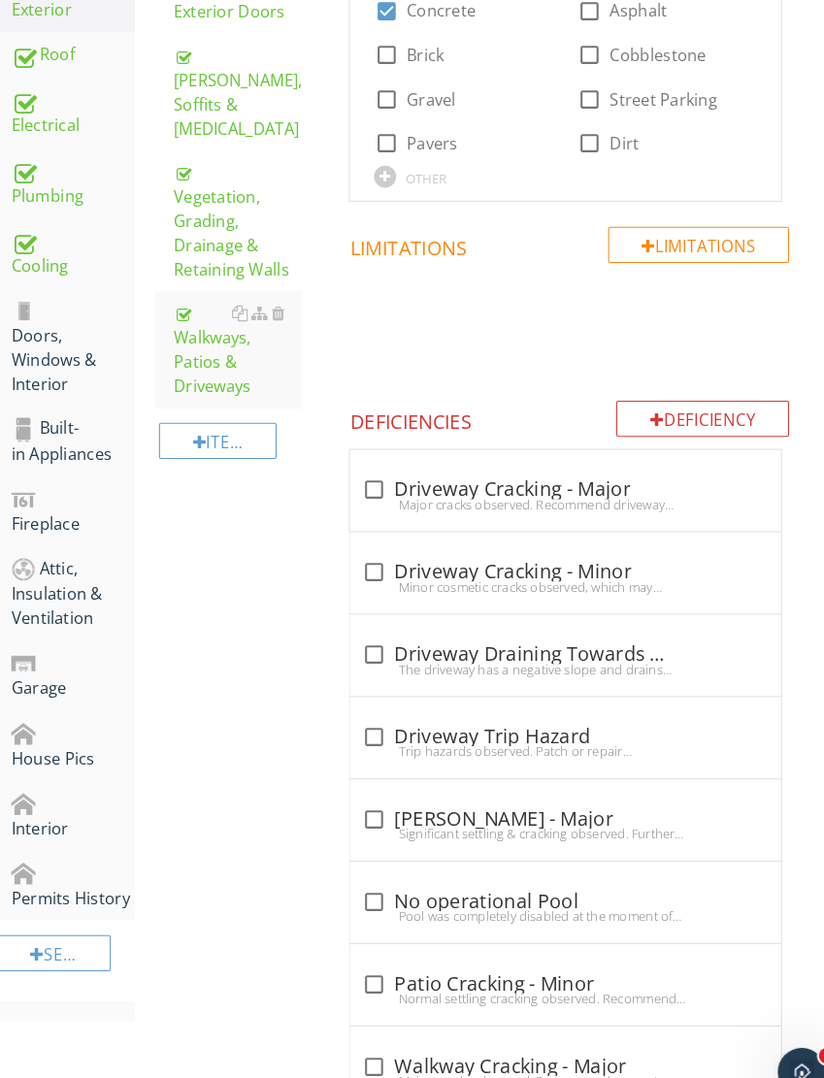
scroll to position [515, 0]
click at [357, 866] on div at bounding box center [367, 871] width 33 height 33
checkbox input "true"
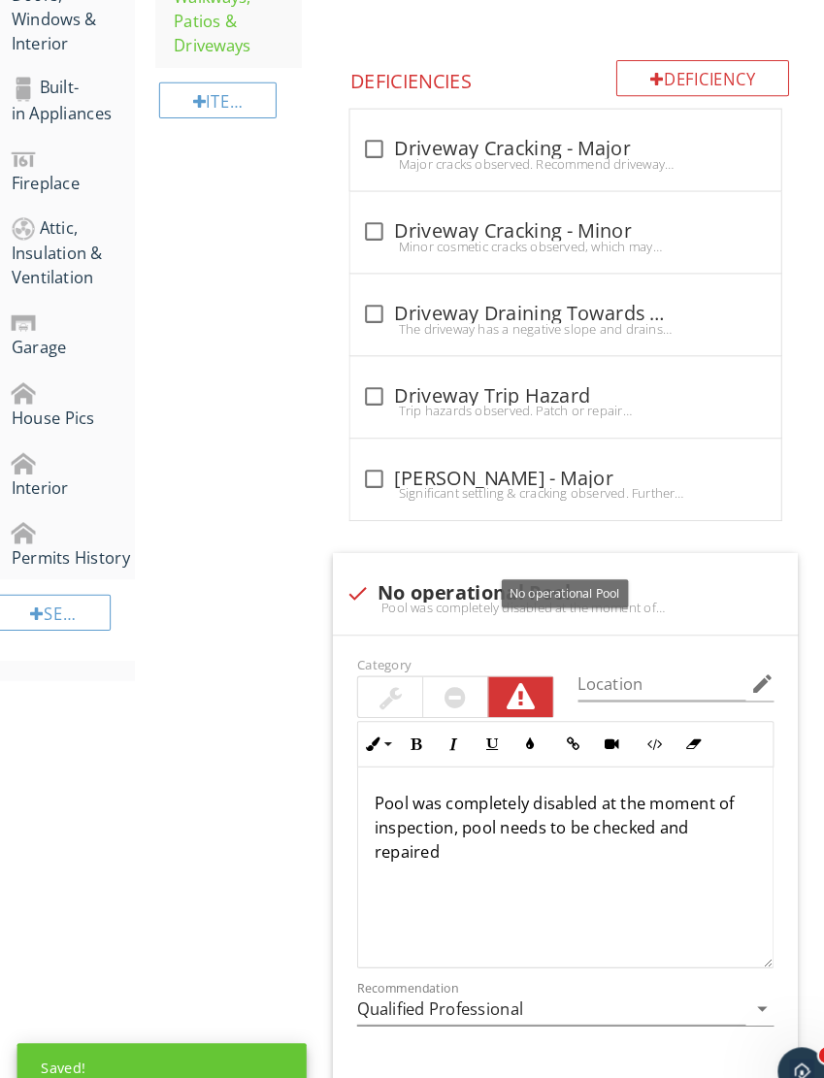
scroll to position [846, 0]
click at [684, 1068] on button "Photo/Video" at bounding box center [661, 1065] width 185 height 35
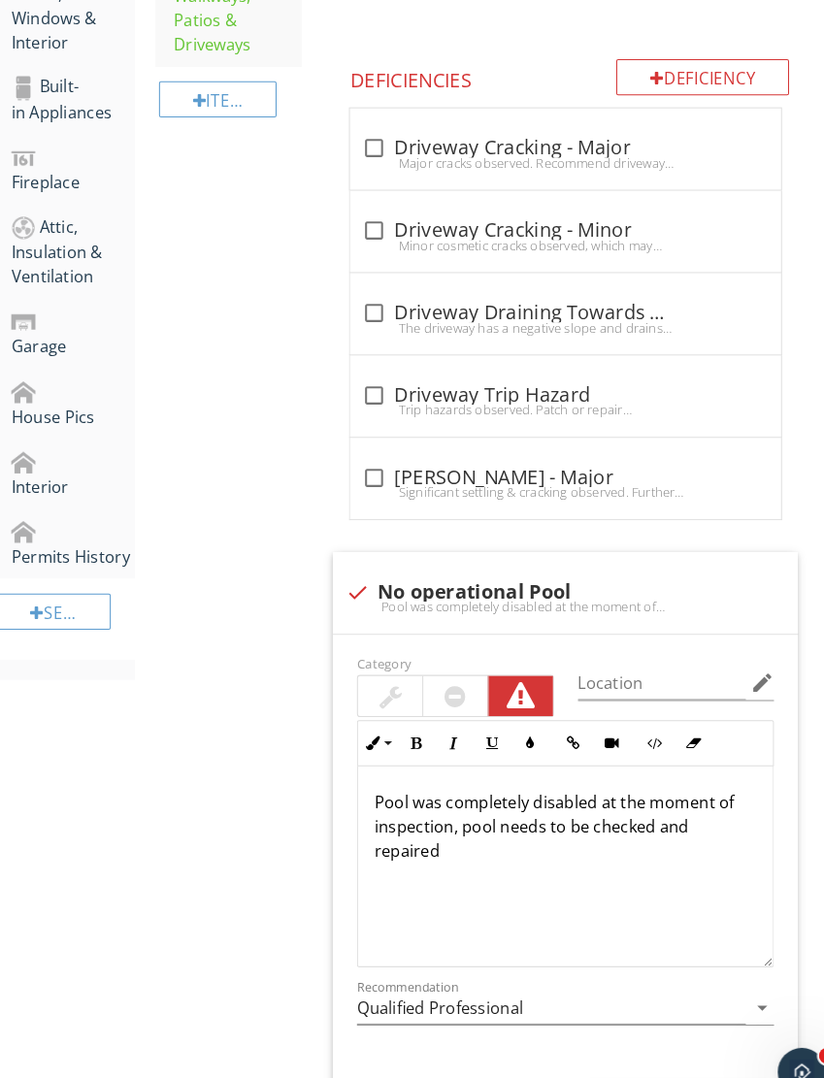
type input "C:\fakepath\IMG_6128.jpeg"
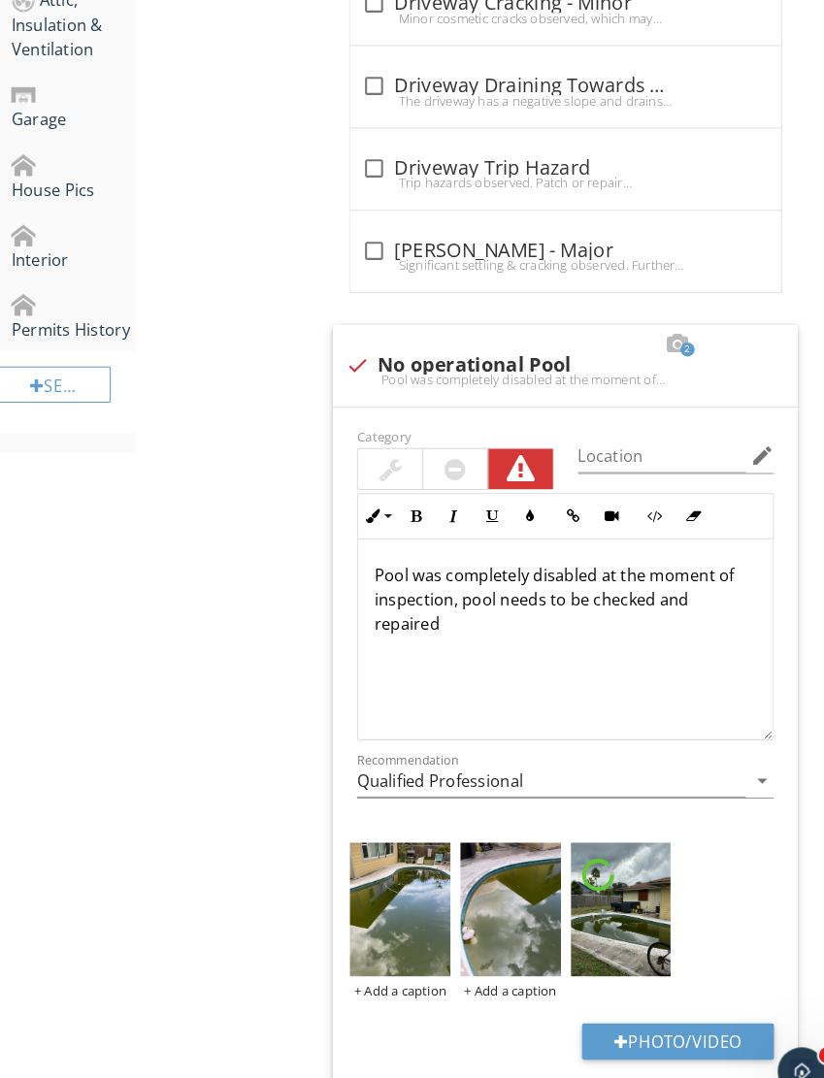
scroll to position [1347, 0]
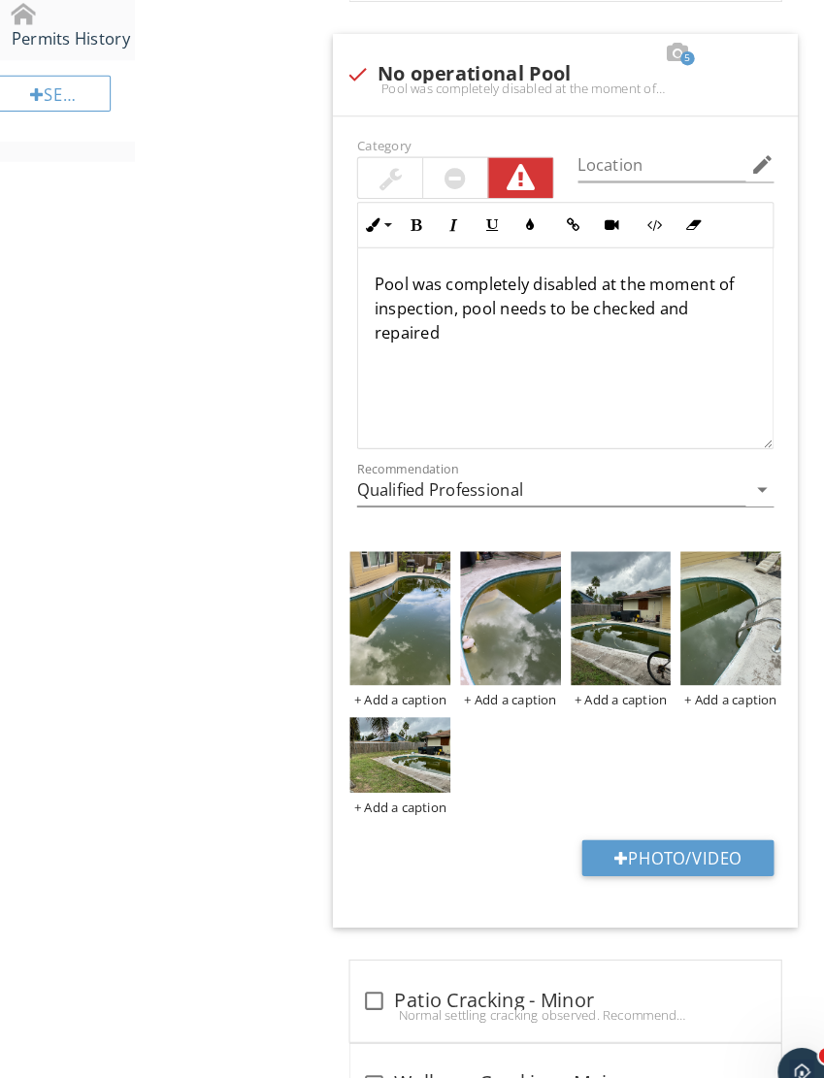
click at [657, 828] on button "Photo/Video" at bounding box center [661, 828] width 185 height 35
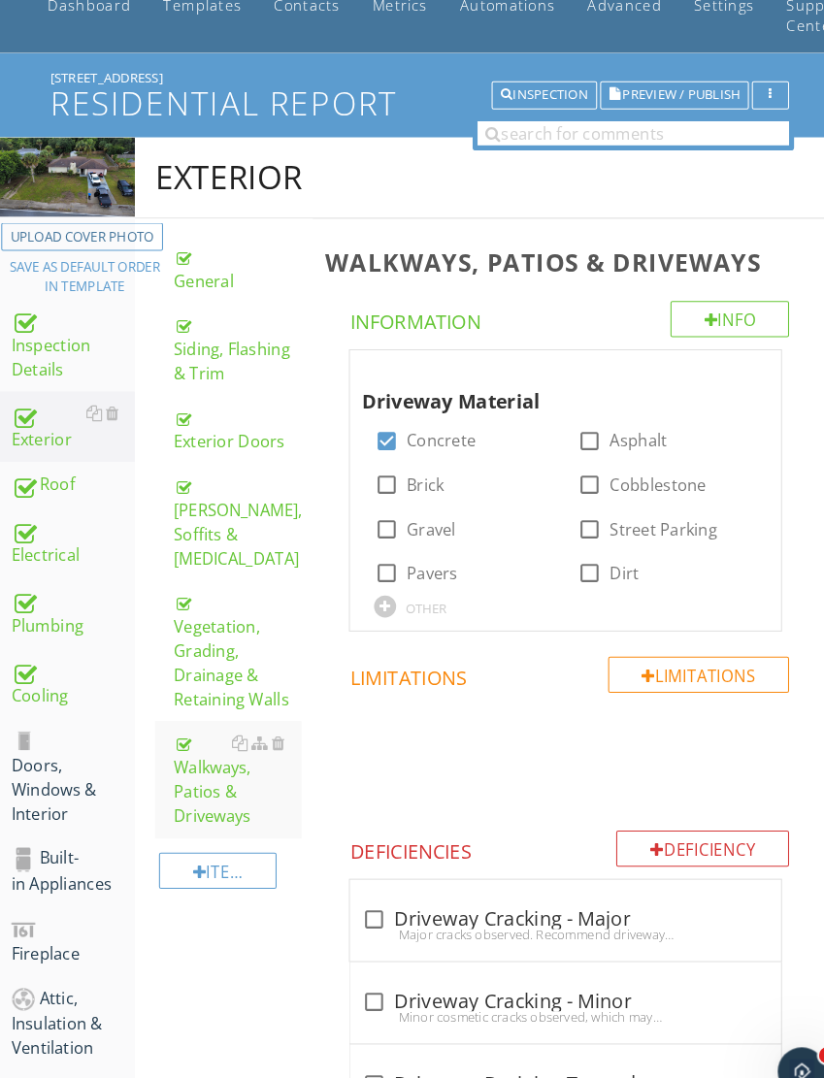
scroll to position [102, 0]
click at [57, 743] on div "Doors, Windows & Interior" at bounding box center [76, 750] width 119 height 95
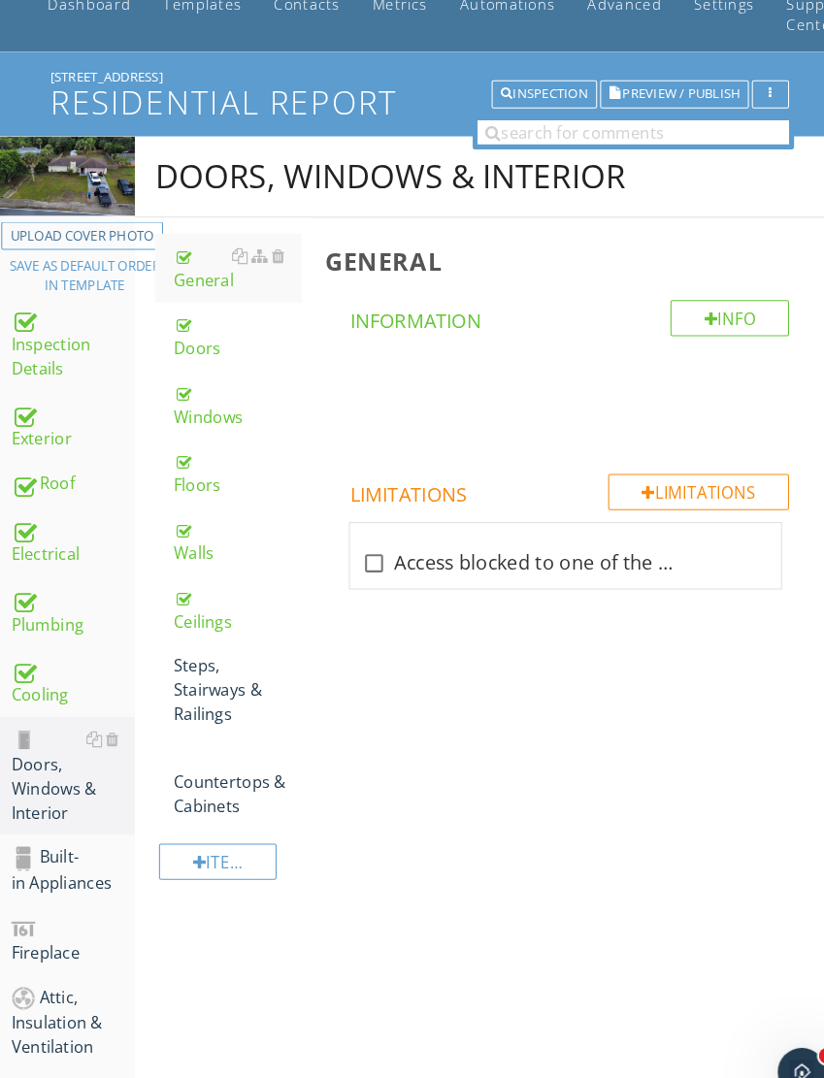
click at [215, 685] on div "Steps, Stairways & Railings" at bounding box center [235, 667] width 123 height 70
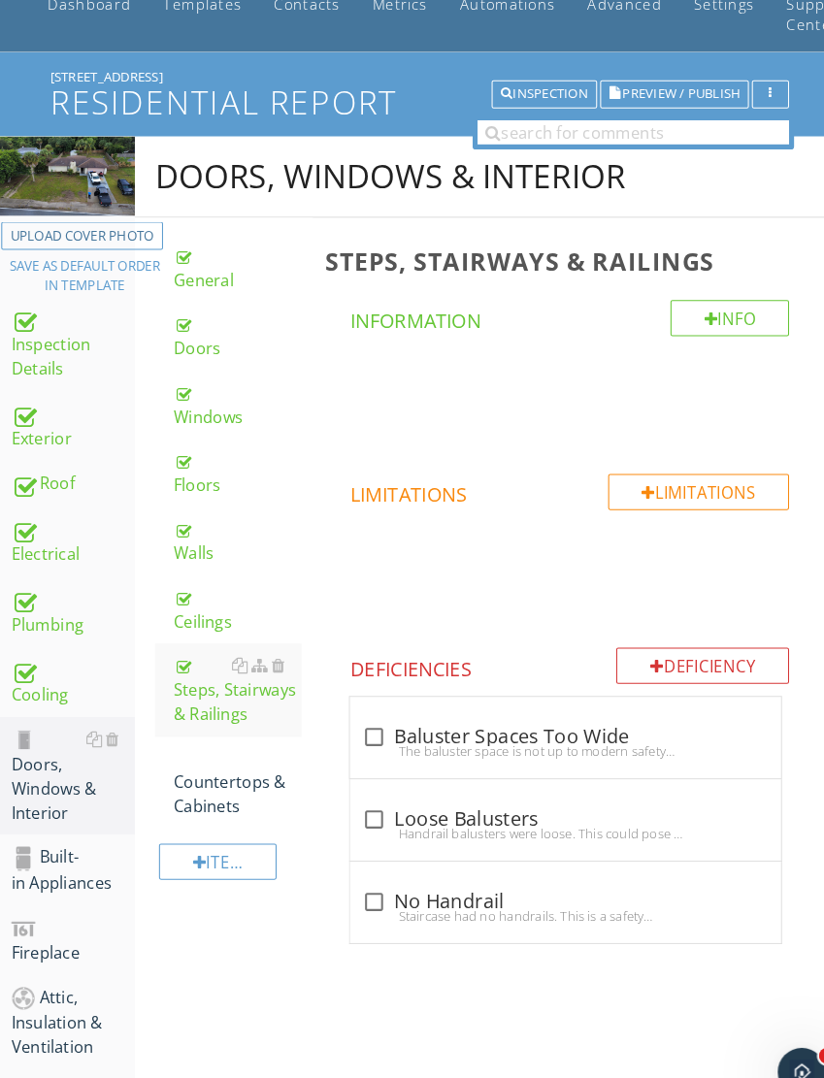
click at [231, 764] on div "Countertops & Cabinets" at bounding box center [235, 756] width 123 height 70
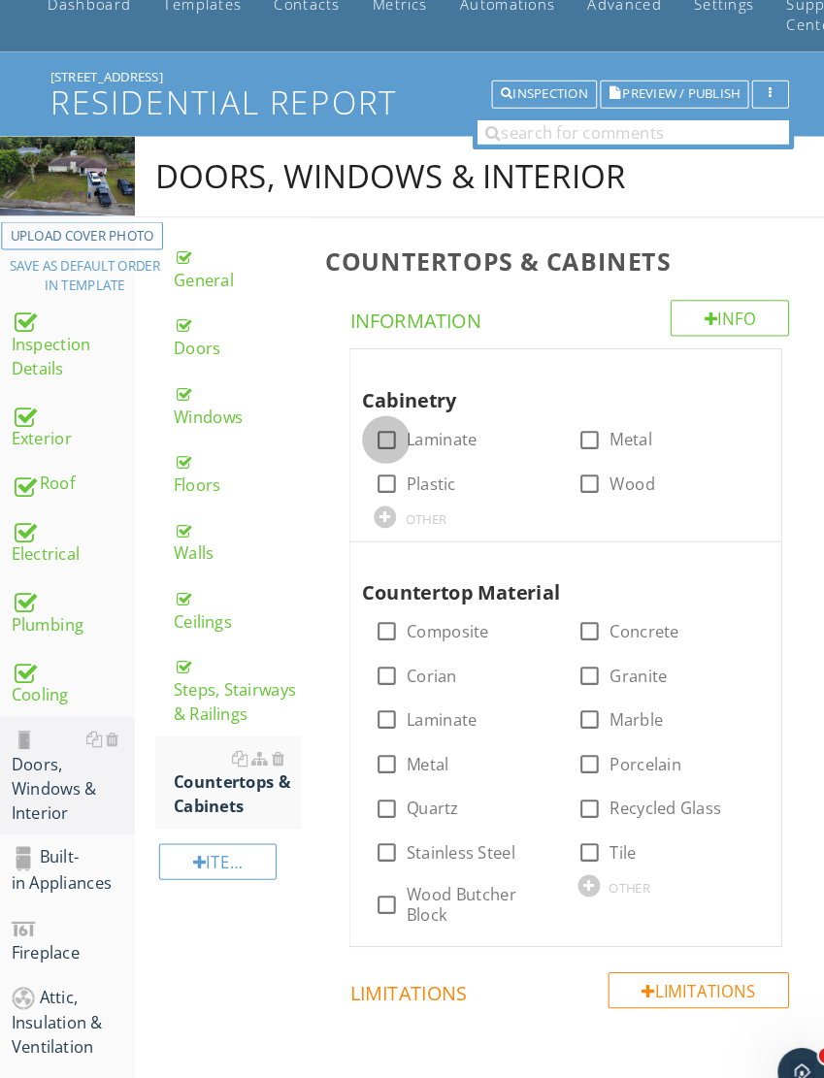
click at [387, 419] on div at bounding box center [379, 425] width 33 height 33
checkbox input "true"
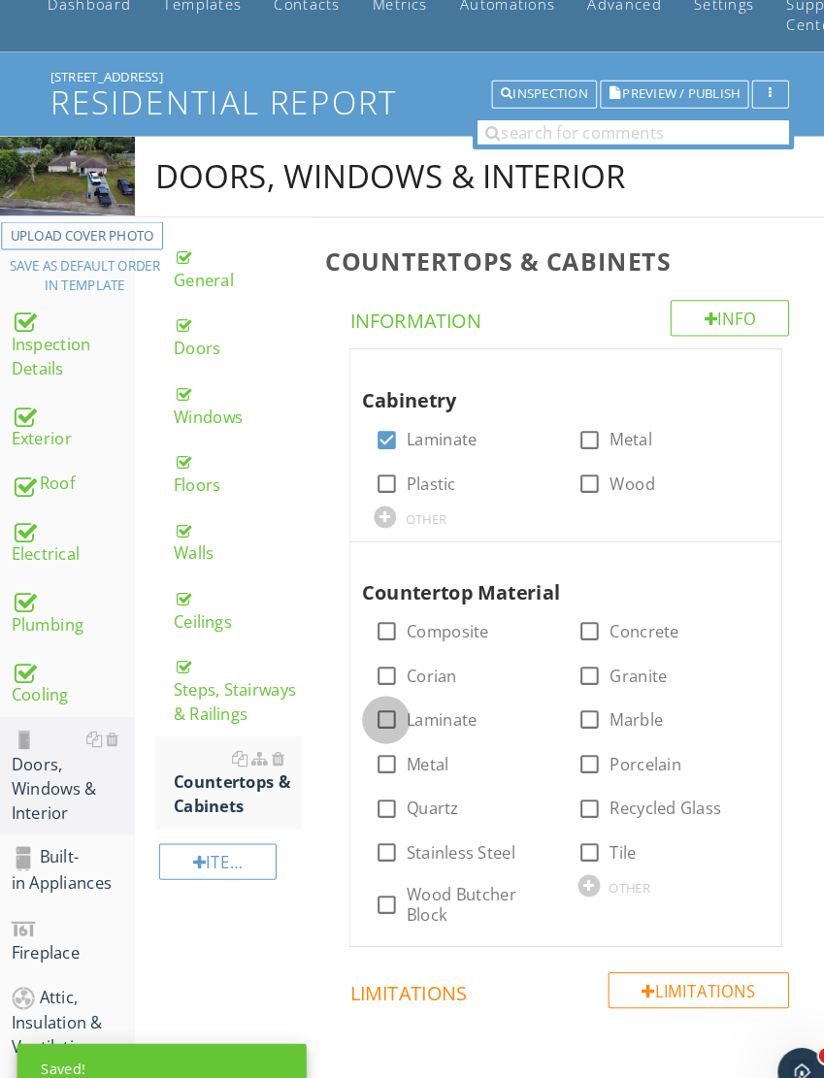
click at [384, 688] on div at bounding box center [379, 695] width 33 height 33
checkbox input "true"
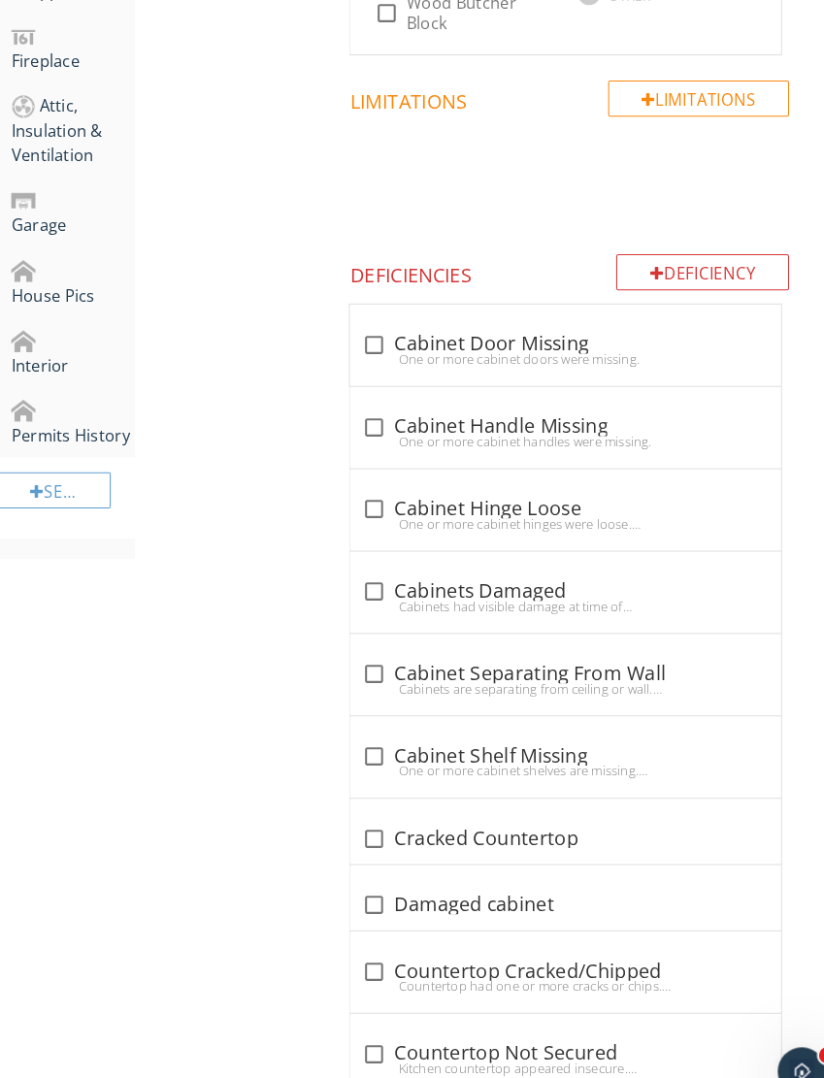
scroll to position [964, 0]
click at [698, 269] on div "Deficiency" at bounding box center [685, 263] width 167 height 35
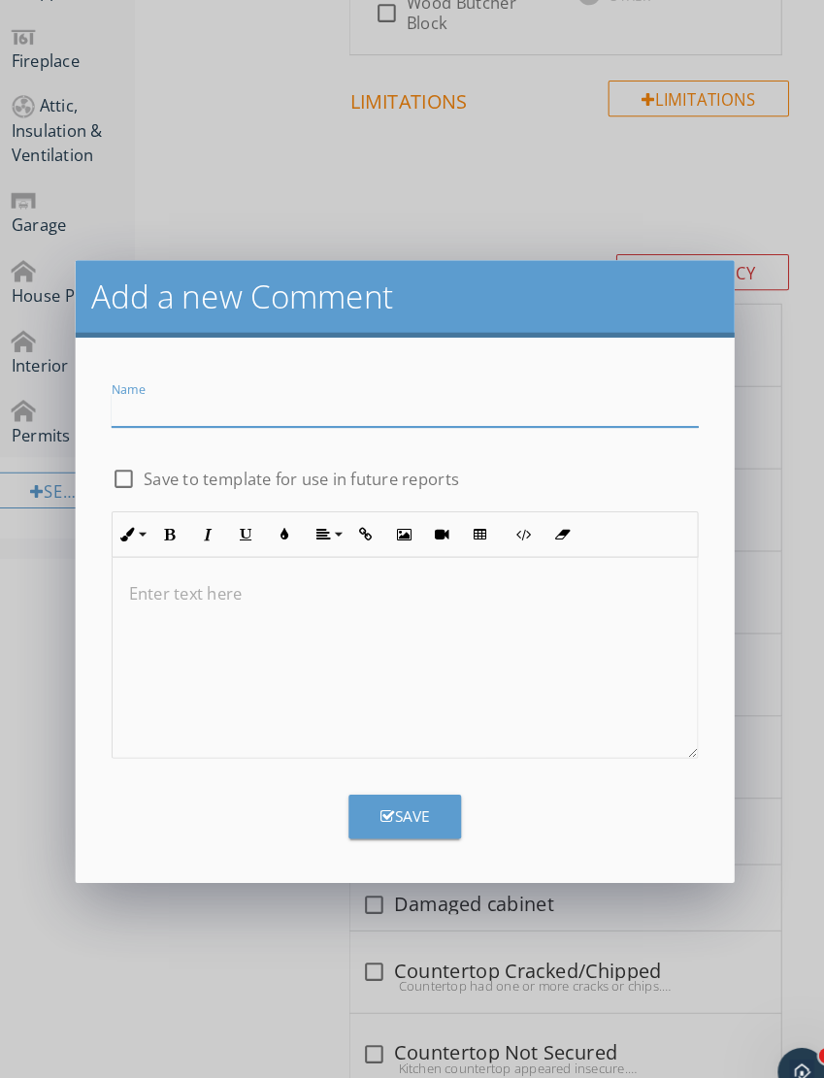
click at [440, 401] on input "Name" at bounding box center [398, 396] width 567 height 32
type input "Most of cabinets are missing"
click at [403, 753] on div "Save" at bounding box center [398, 781] width 590 height 58
click at [393, 785] on div "Save" at bounding box center [398, 789] width 47 height 22
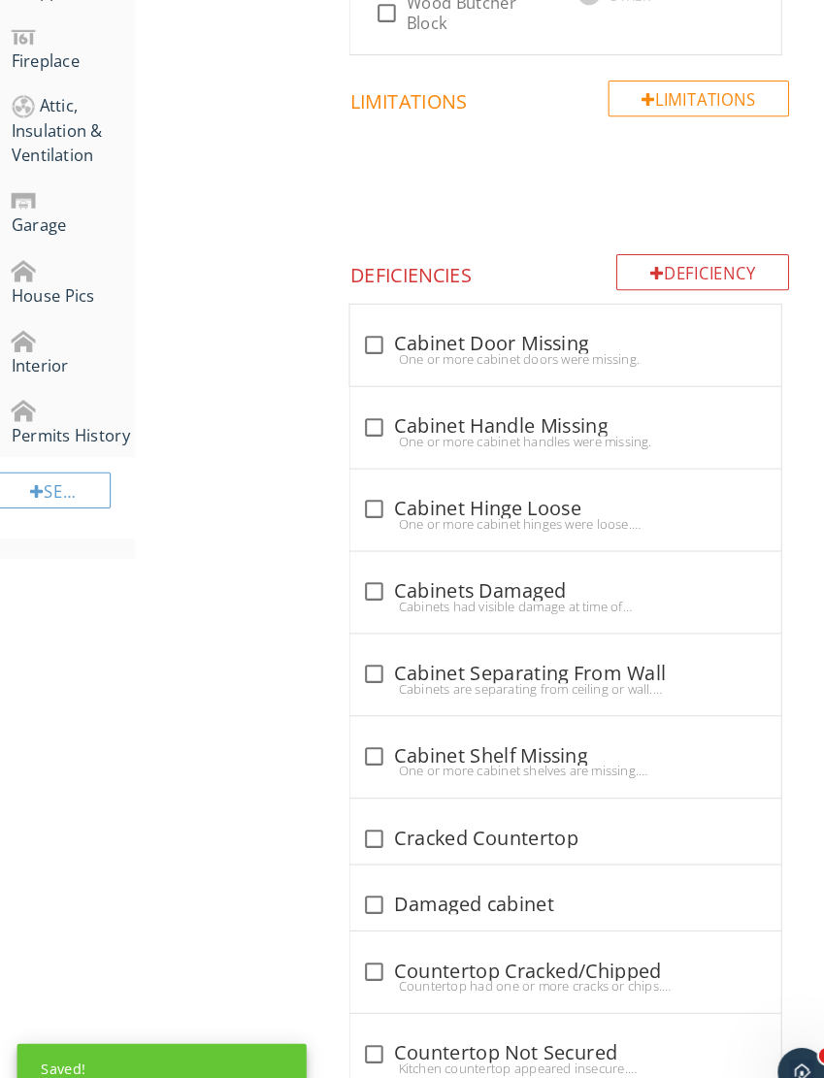
scroll to position [1846, 0]
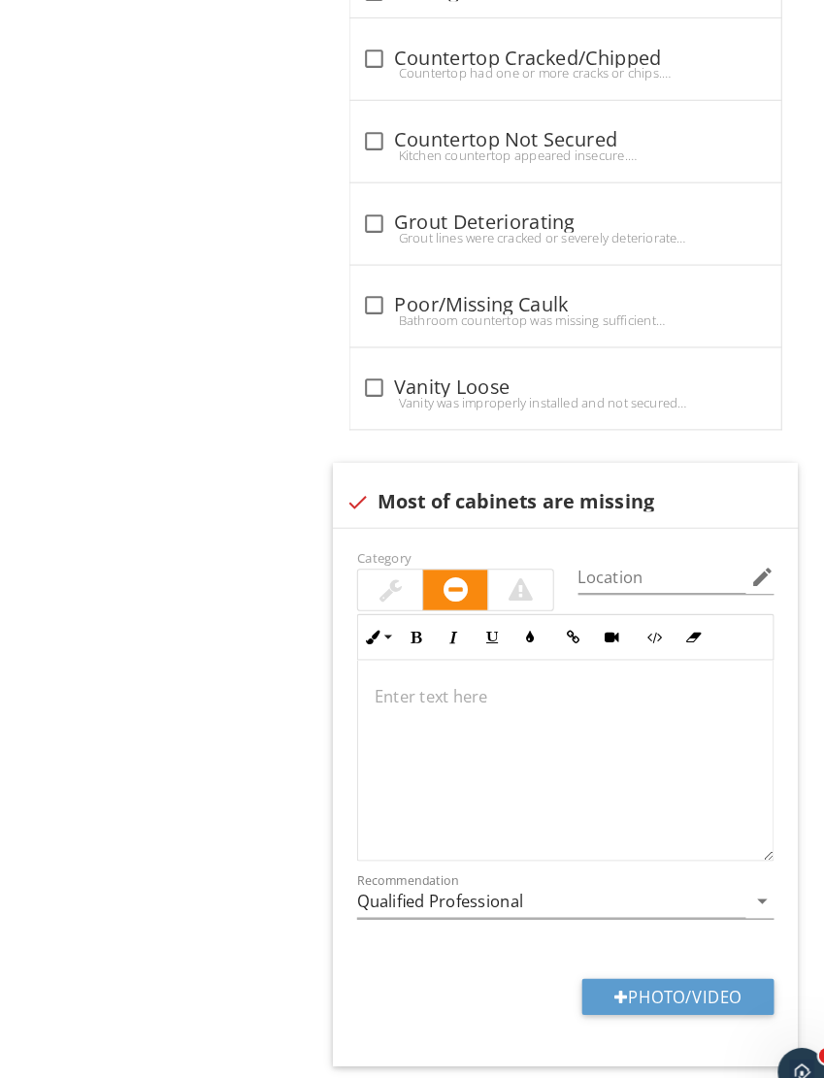
click at [650, 957] on button "Photo/Video" at bounding box center [661, 962] width 185 height 35
type input "C:\fakepath\IMG_6194.jpeg"
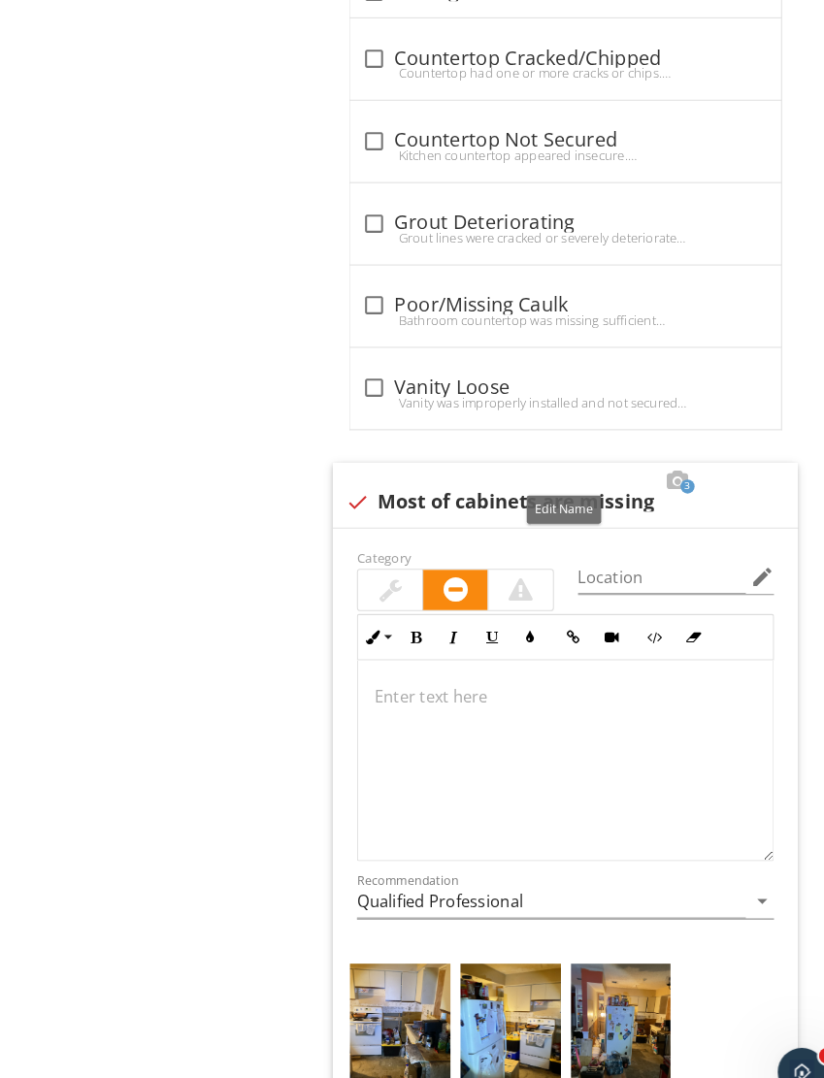
click at [541, 455] on div at bounding box center [552, 464] width 23 height 19
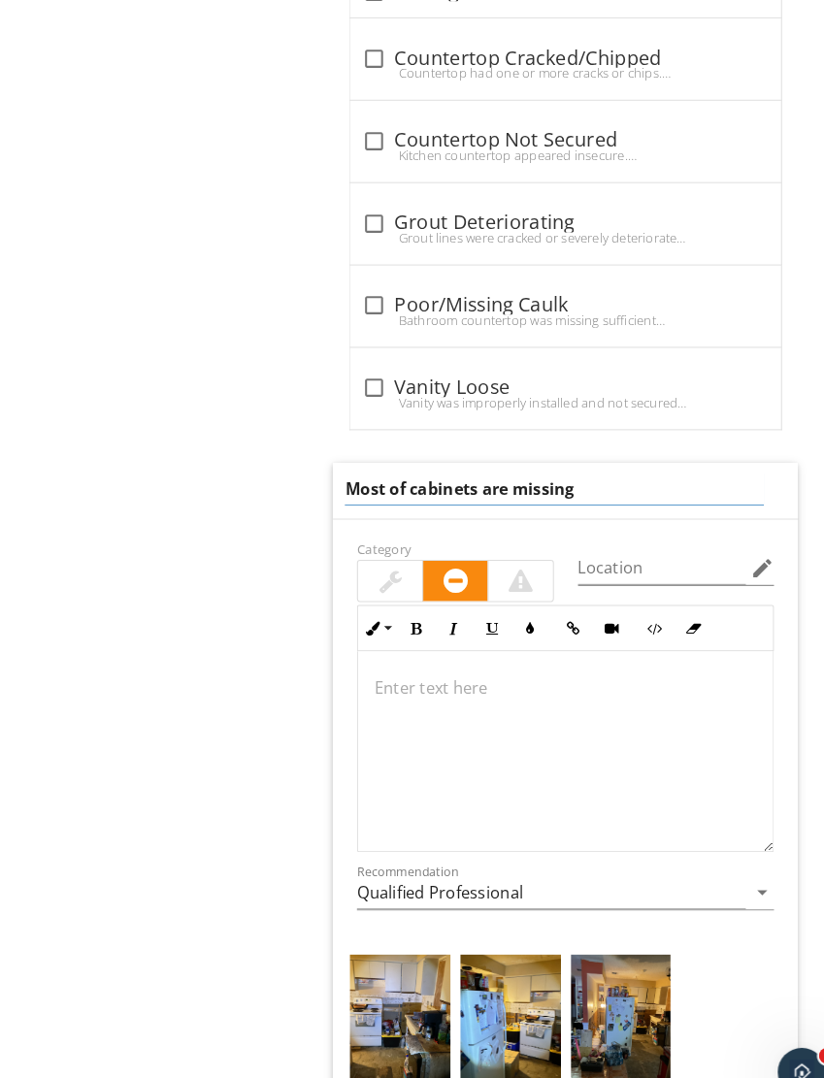
click at [379, 460] on input "Most of cabinets are missing" at bounding box center [542, 472] width 405 height 32
type input "Most of kitchen cabinets are missing"
click at [699, 658] on p at bounding box center [553, 663] width 370 height 23
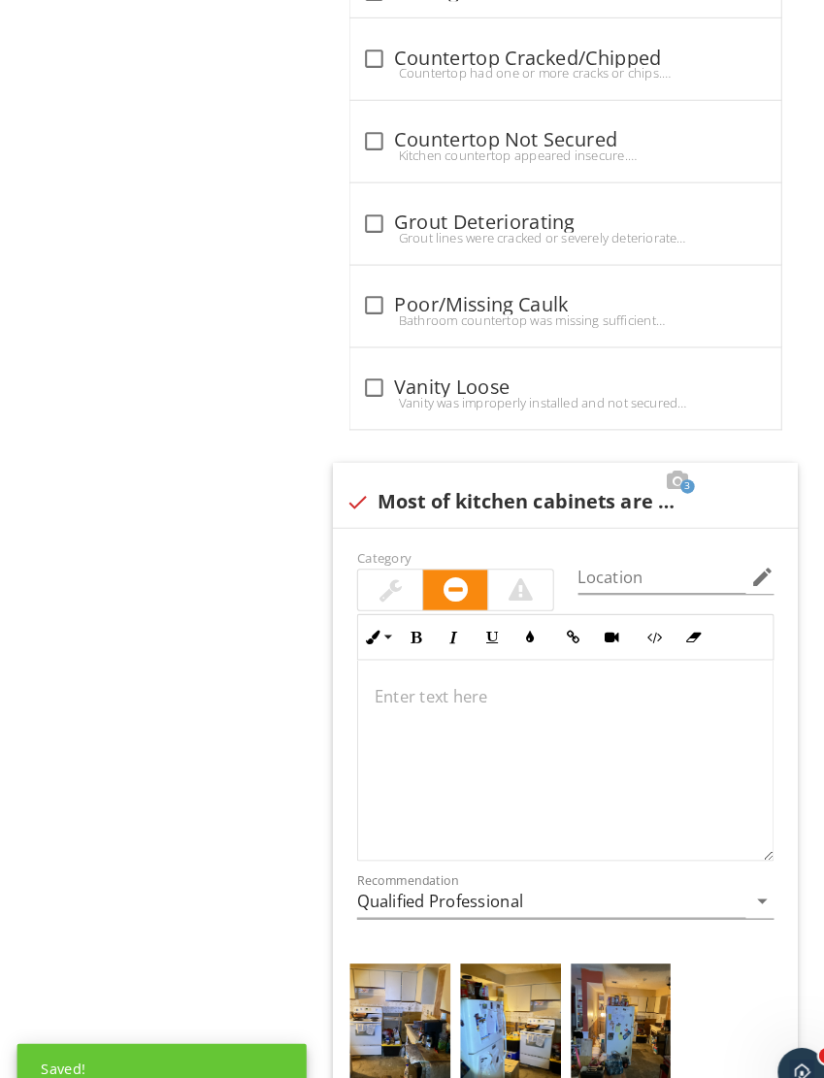
click at [737, 459] on div at bounding box center [742, 464] width 23 height 19
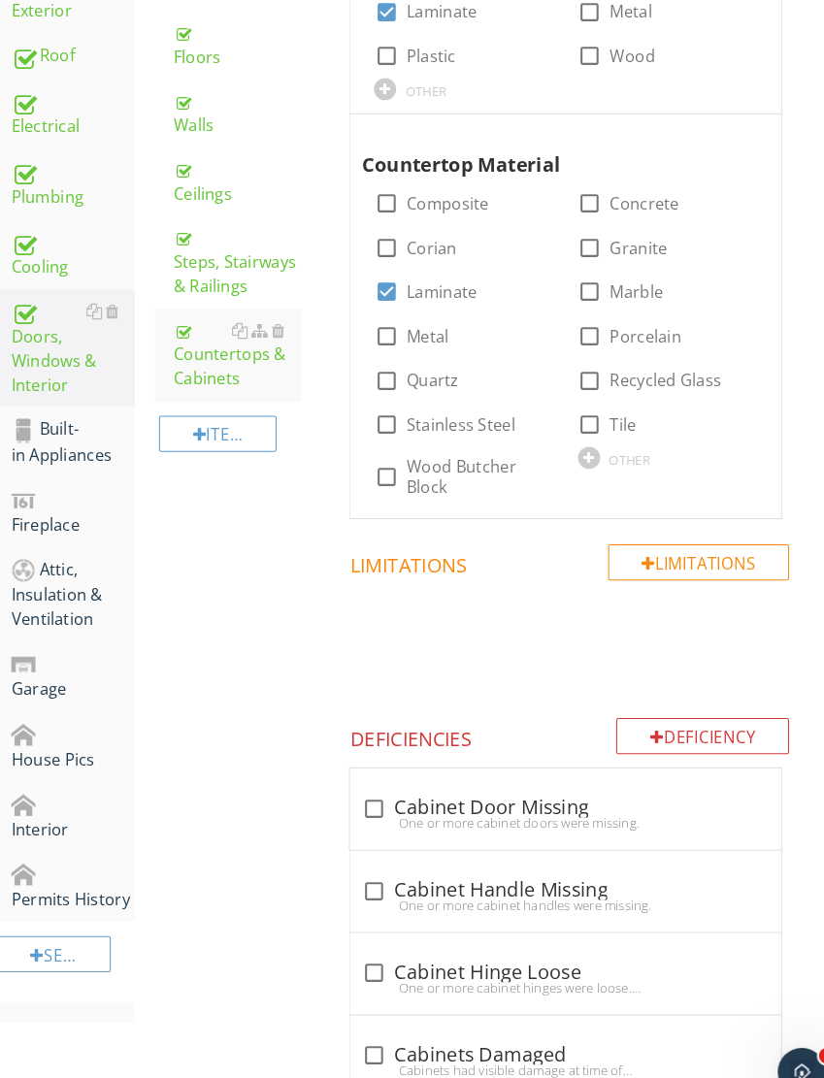
scroll to position [485, 0]
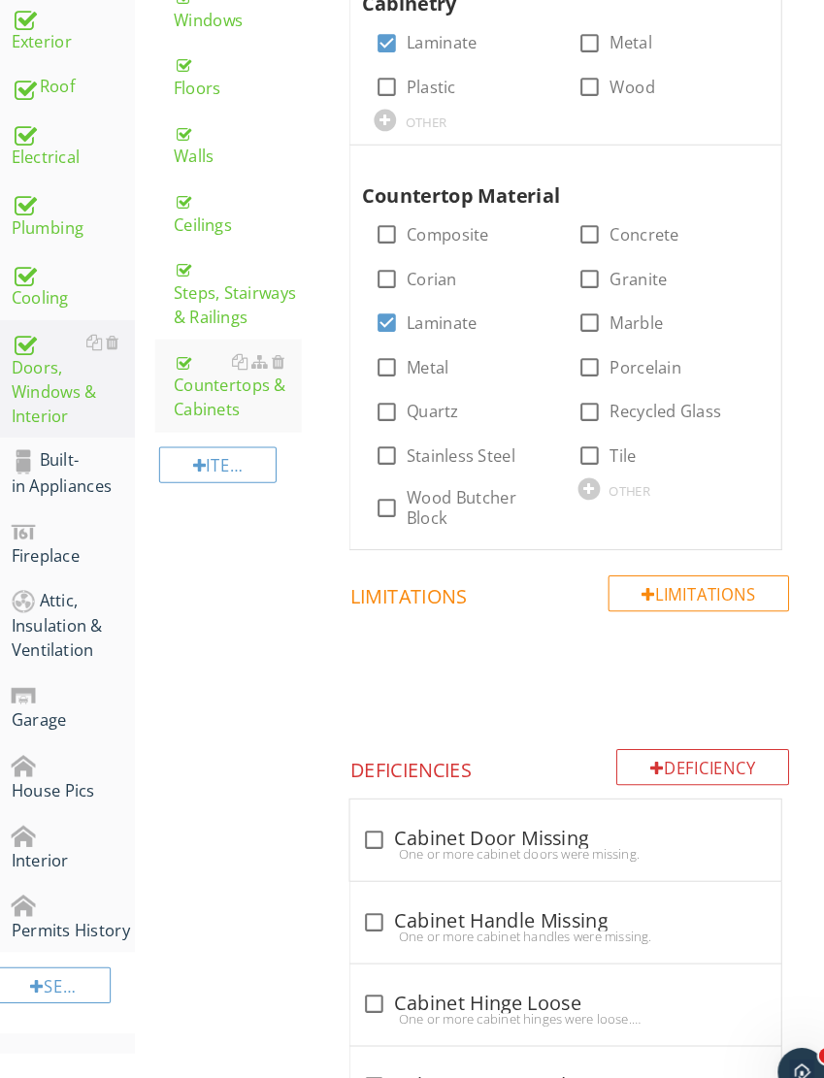
click at [70, 439] on div "Built-in Appliances" at bounding box center [76, 457] width 119 height 49
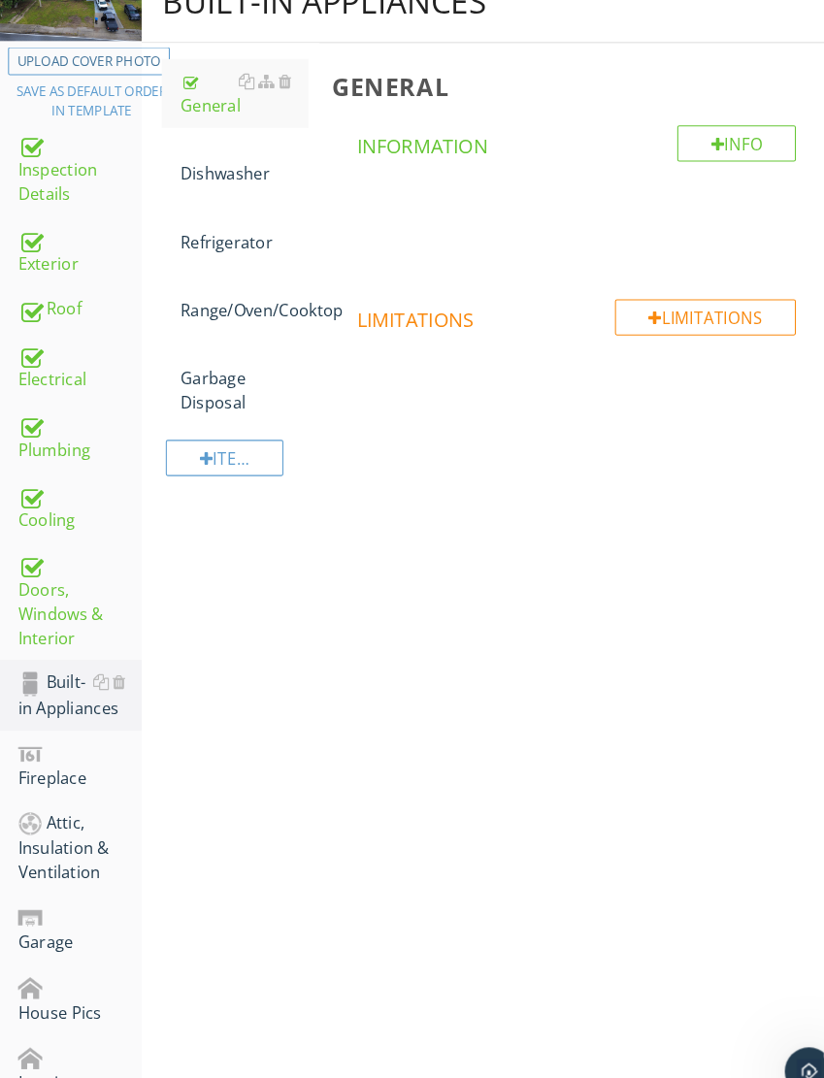
scroll to position [240, 0]
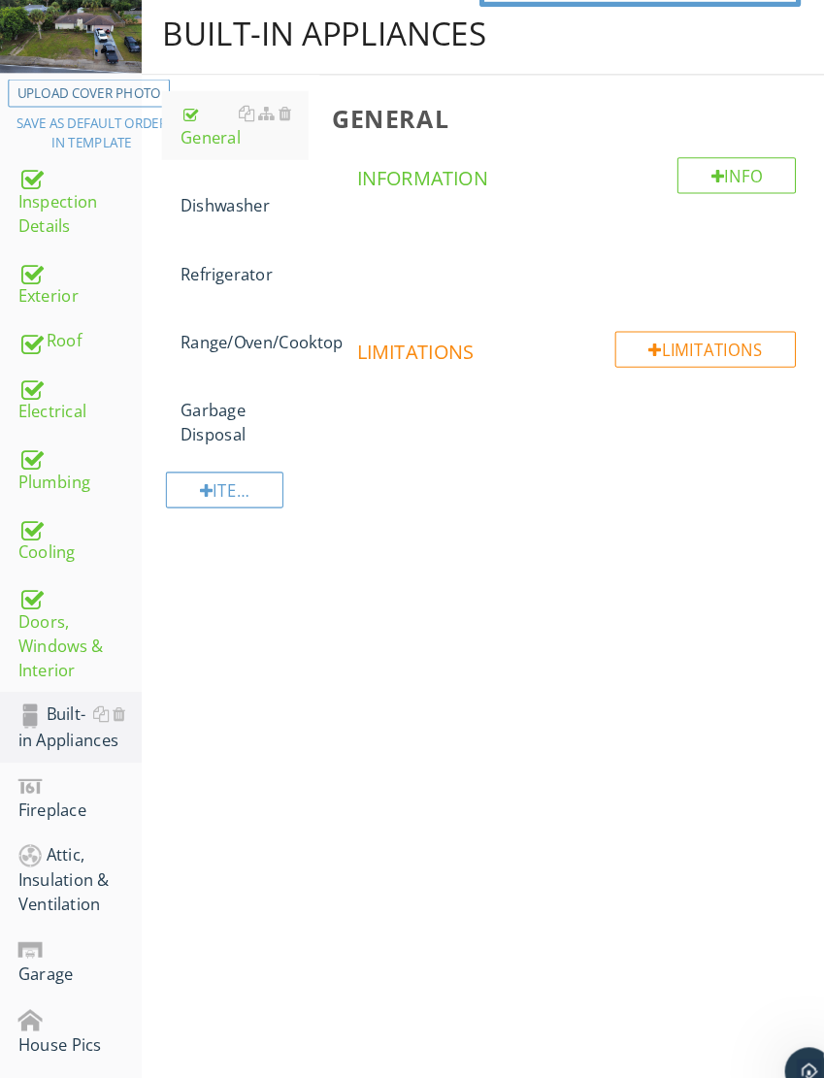
click at [218, 181] on div "Dishwasher" at bounding box center [235, 187] width 123 height 47
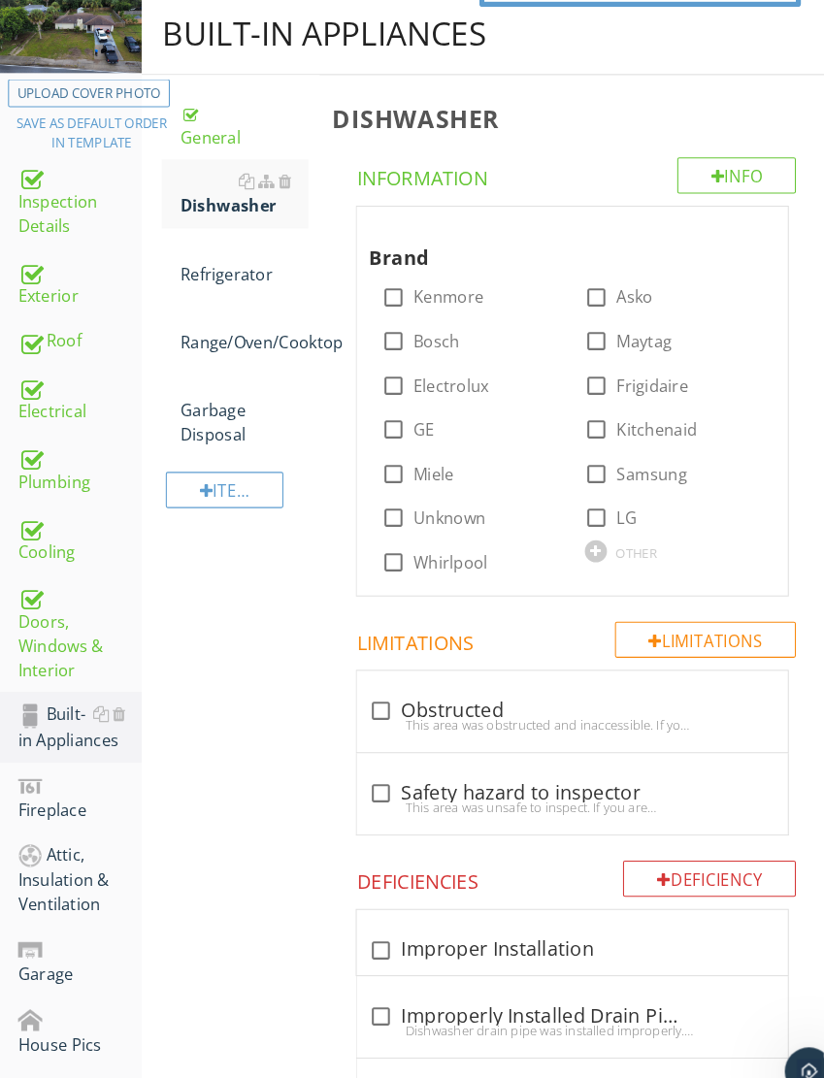
click at [225, 260] on div "Refrigerator" at bounding box center [235, 253] width 123 height 47
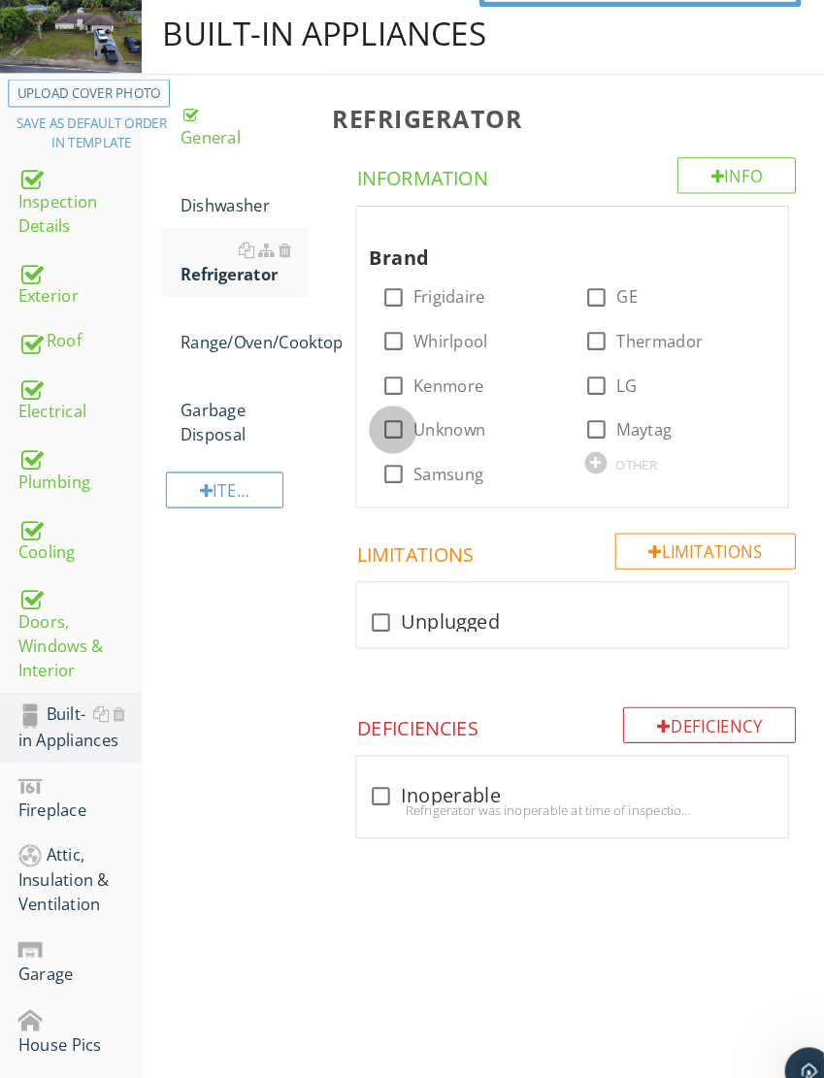
click at [382, 404] on div at bounding box center [379, 415] width 33 height 33
checkbox input "true"
click at [214, 192] on div "Dishwasher" at bounding box center [235, 187] width 123 height 47
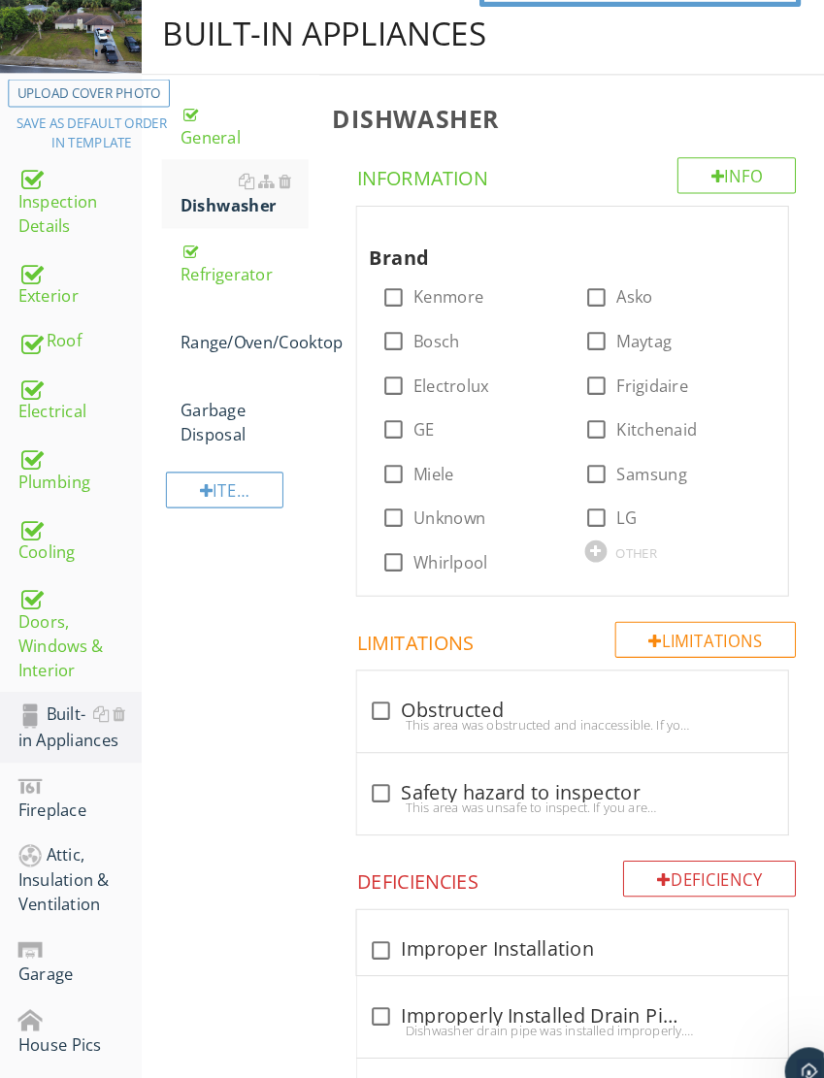
click at [280, 171] on div at bounding box center [275, 176] width 13 height 16
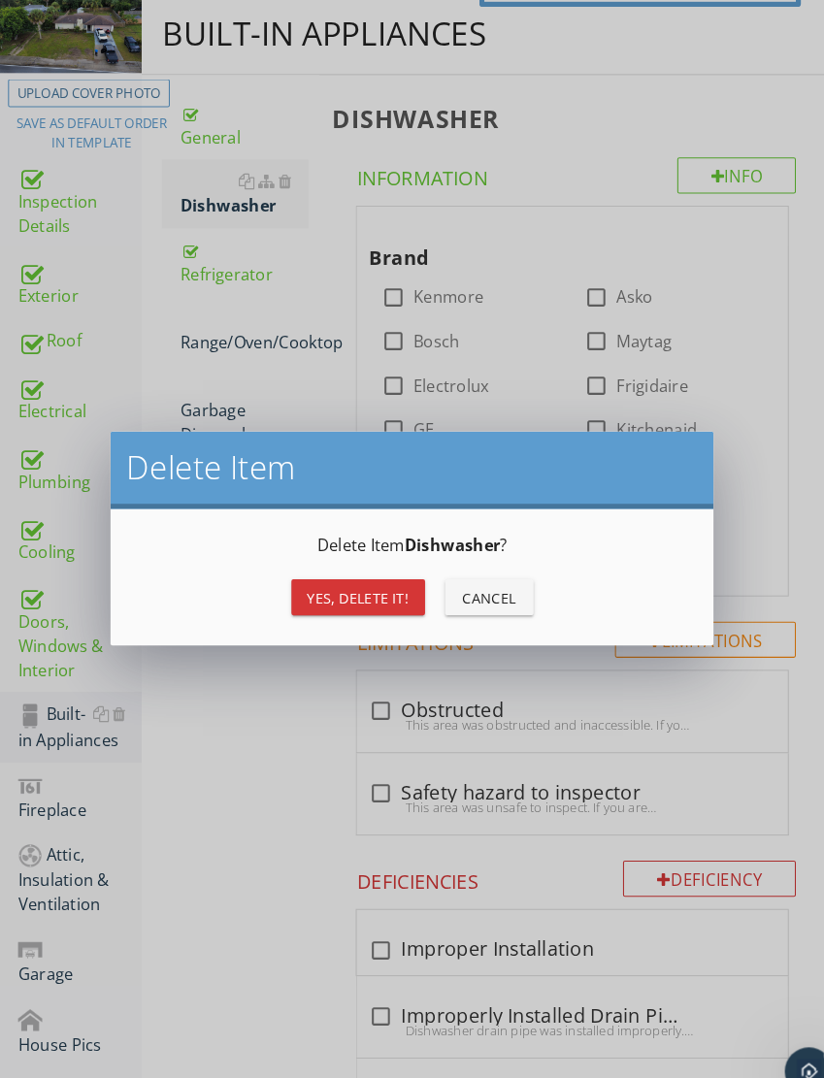
click at [367, 581] on div "Yes, Delete it!" at bounding box center [346, 578] width 98 height 20
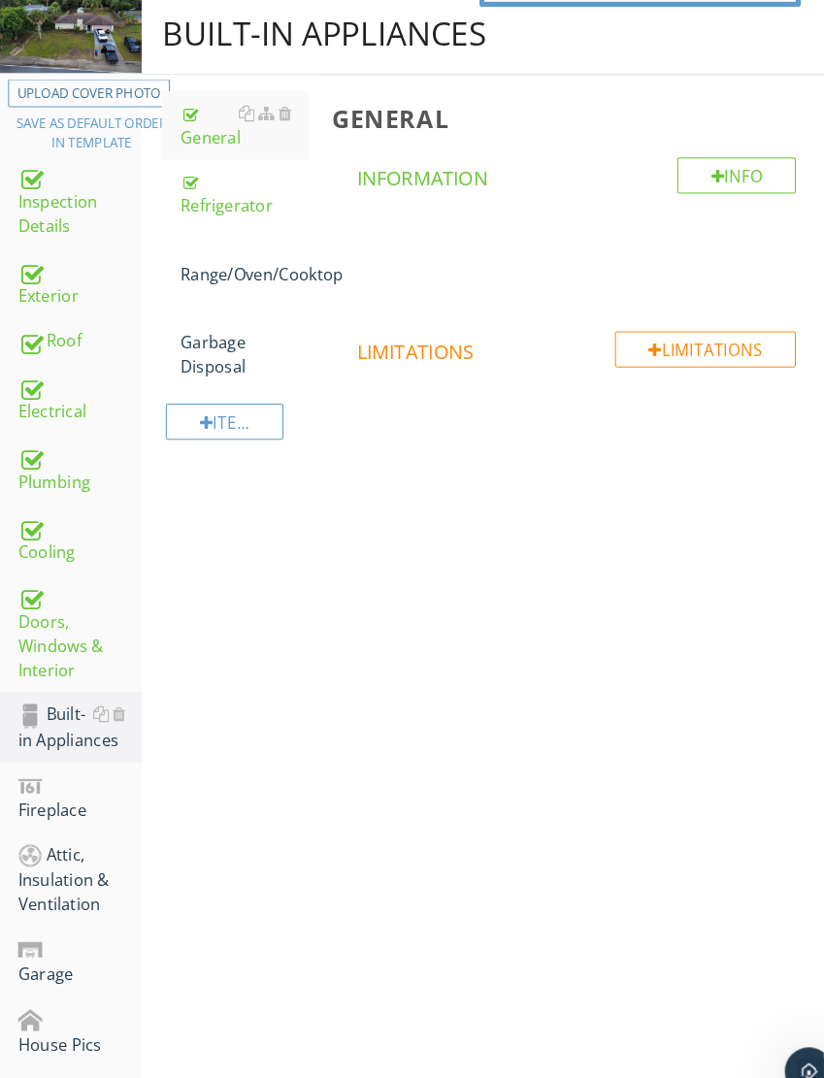
click at [253, 246] on div at bounding box center [257, 242] width 16 height 16
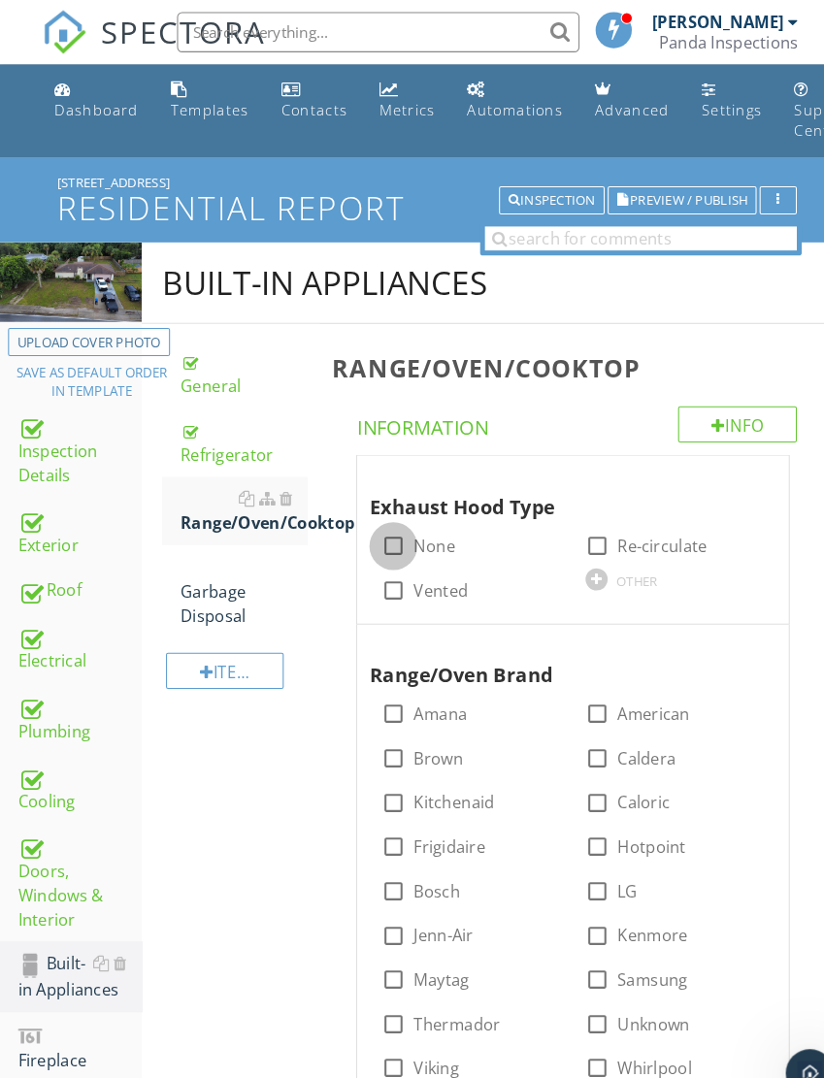
click at [382, 512] on div at bounding box center [379, 527] width 33 height 33
checkbox input "true"
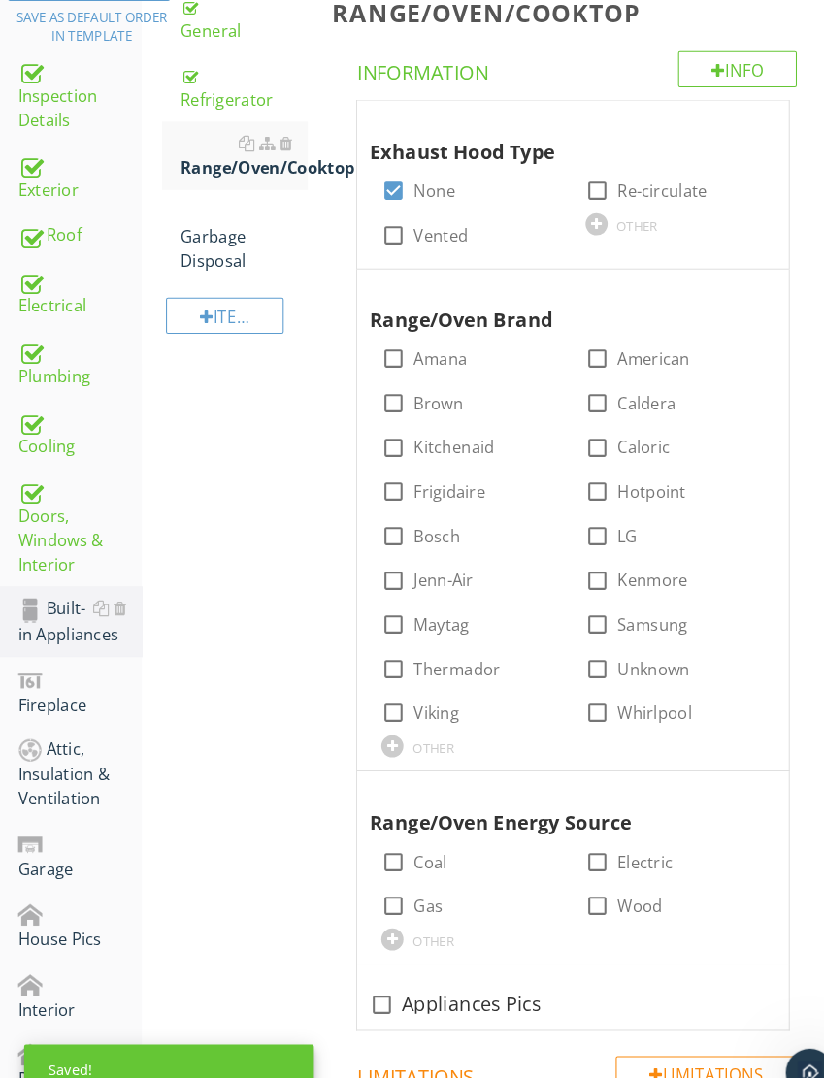
scroll to position [344, 0]
click at [584, 645] on div at bounding box center [576, 644] width 33 height 33
click at [587, 640] on div at bounding box center [576, 644] width 33 height 33
checkbox input "false"
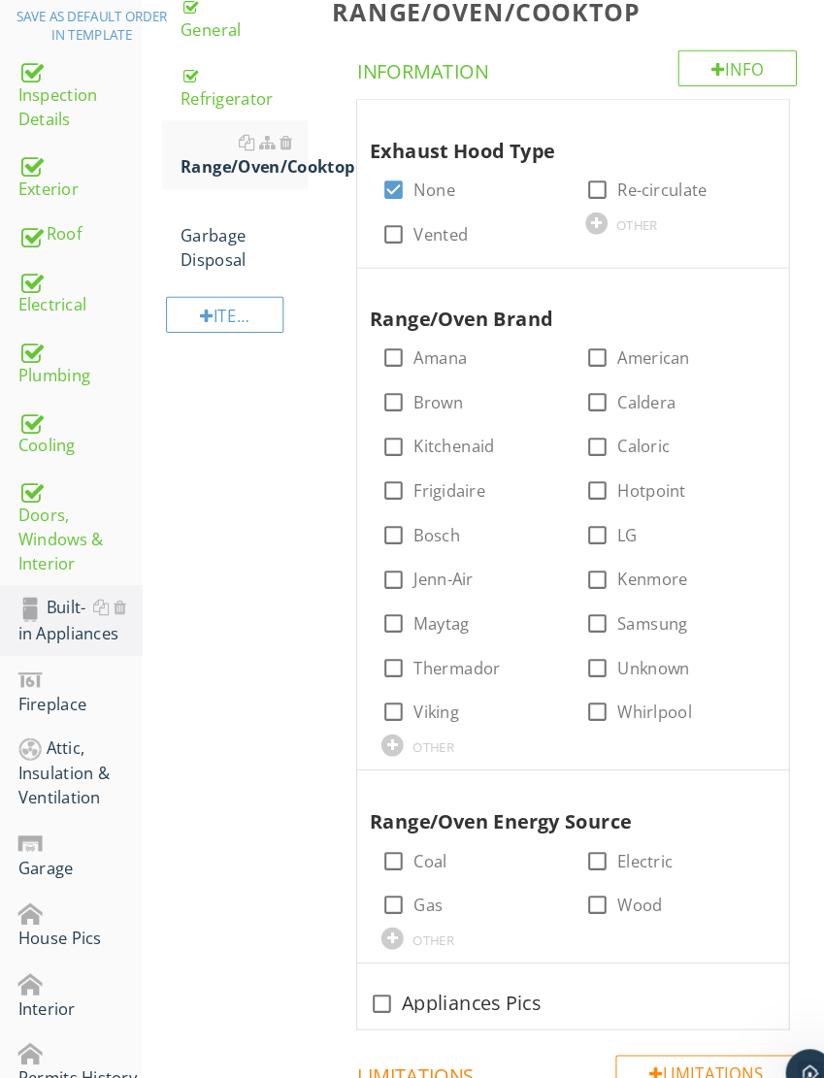
click at [577, 824] on div at bounding box center [576, 830] width 33 height 33
checkbox input "true"
click at [365, 955] on div at bounding box center [367, 968] width 33 height 33
checkbox input "true"
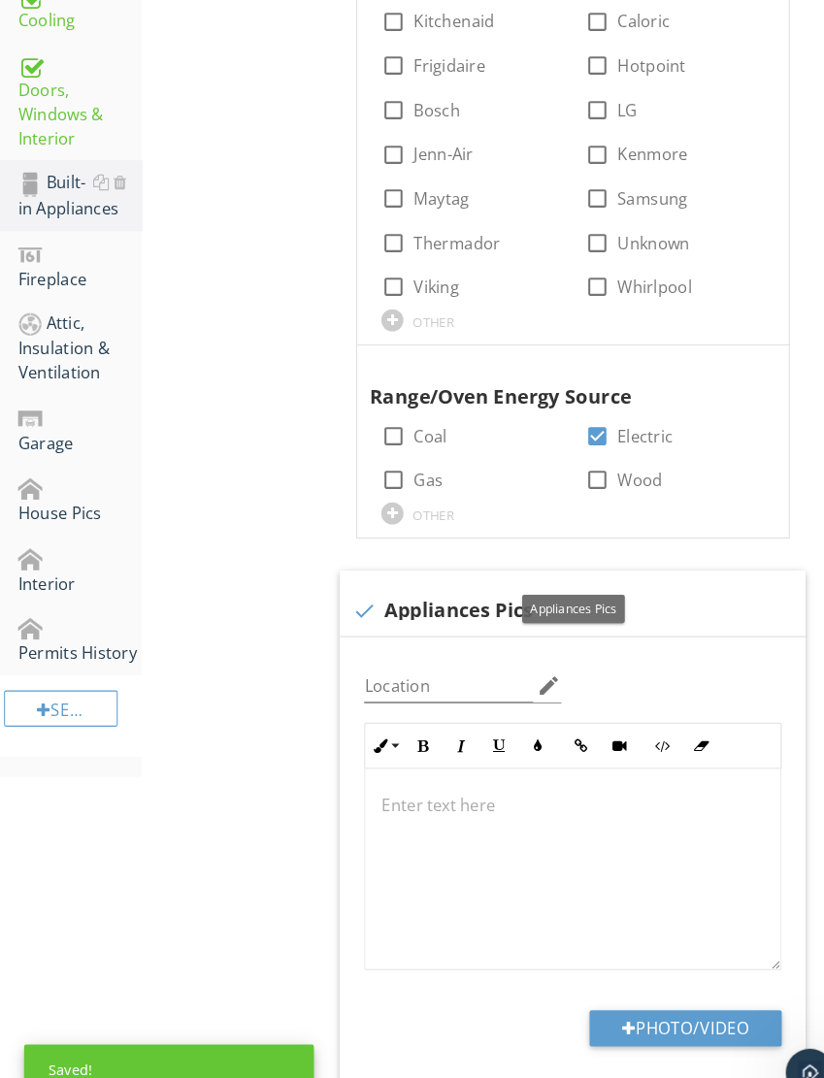
scroll to position [754, 0]
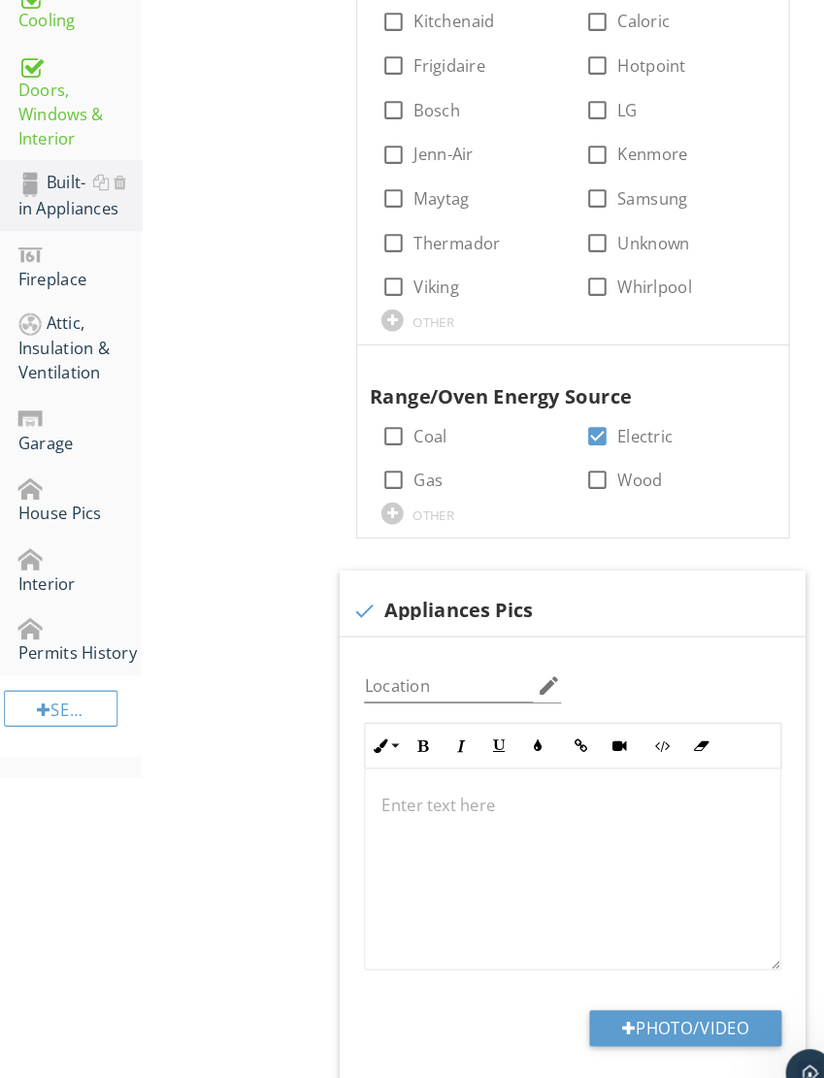
click at [678, 953] on div "Location edit Inline Style XLarge Large Normal Small Light Small/Light Bold Ita…" at bounding box center [552, 836] width 449 height 445
click at [668, 987] on button "Photo/Video" at bounding box center [661, 992] width 185 height 35
type input "C:\fakepath\IMG_6195.jpeg"
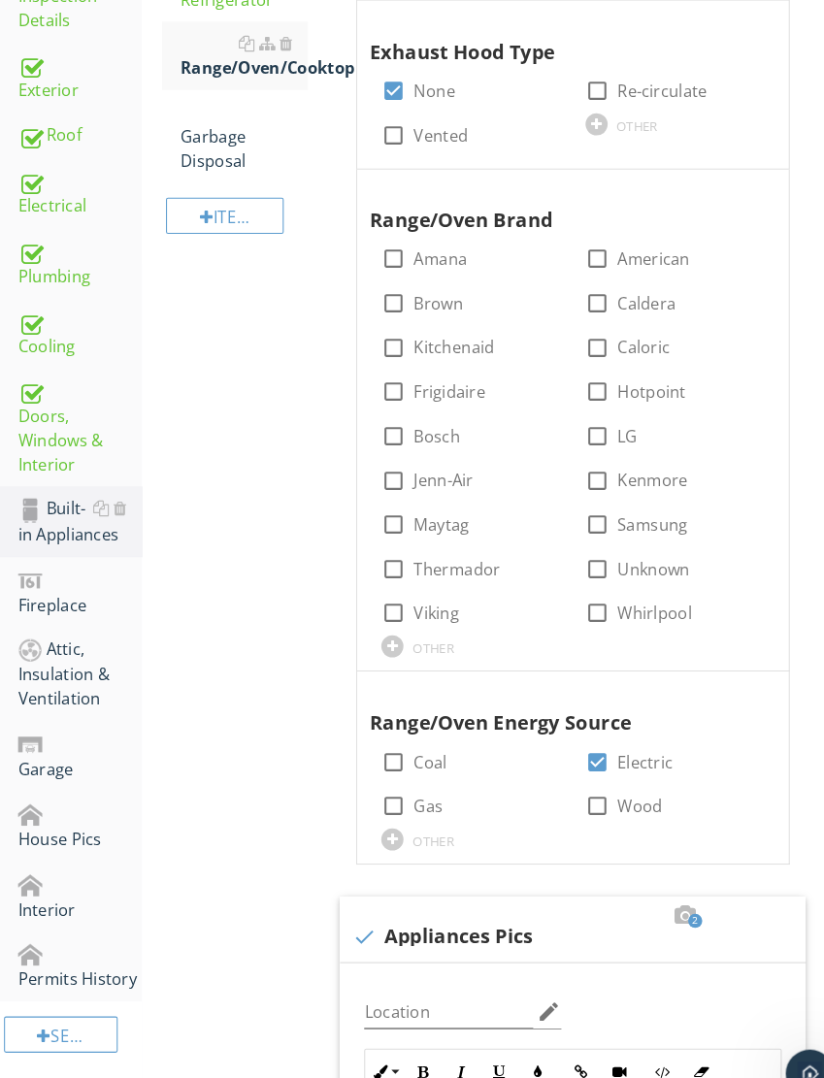
scroll to position [174, 0]
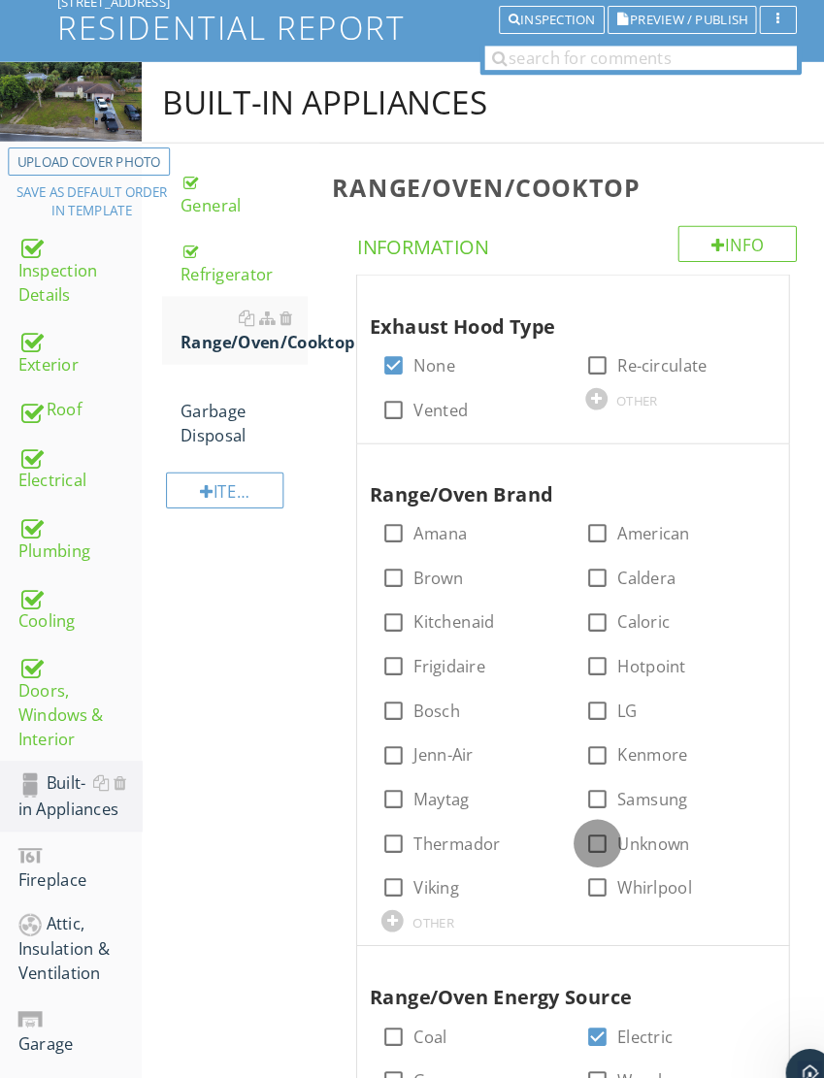
click at [585, 798] on div at bounding box center [576, 814] width 33 height 33
checkbox input "true"
click at [197, 393] on div "Garbage Disposal" at bounding box center [235, 397] width 123 height 70
click at [208, 410] on div "Garbage Disposal" at bounding box center [235, 397] width 123 height 70
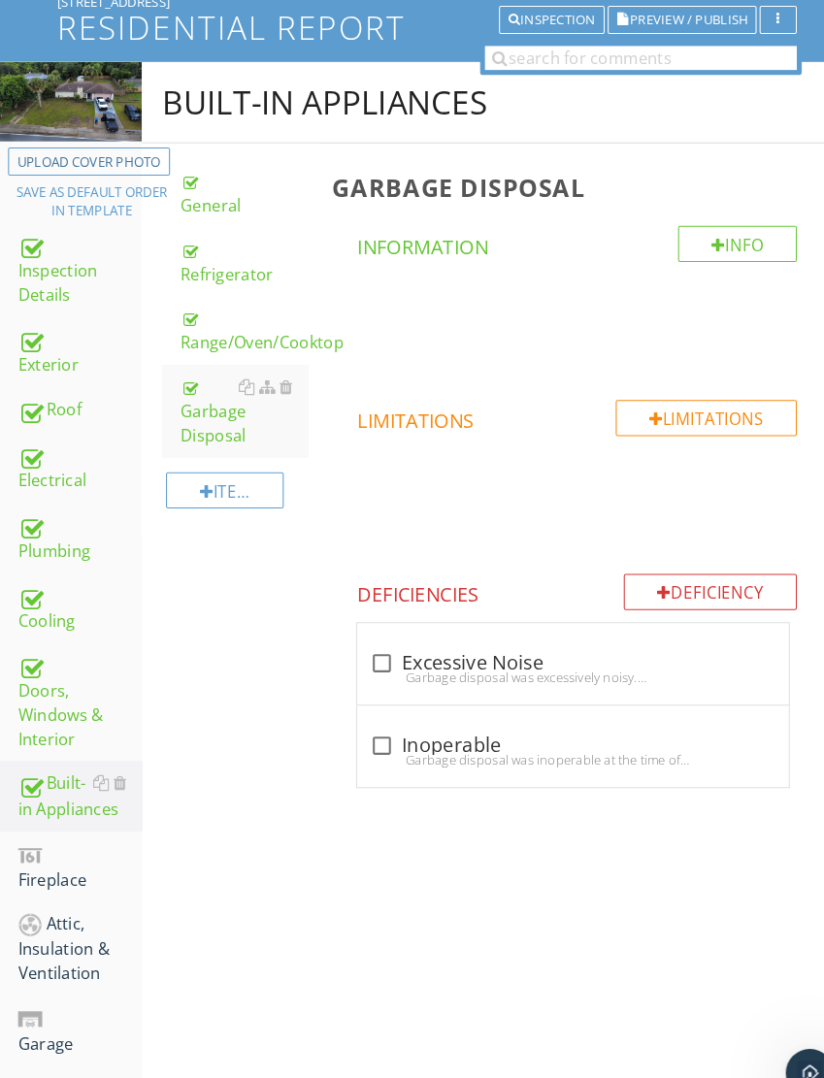
click at [116, 816] on div at bounding box center [115, 824] width 13 height 16
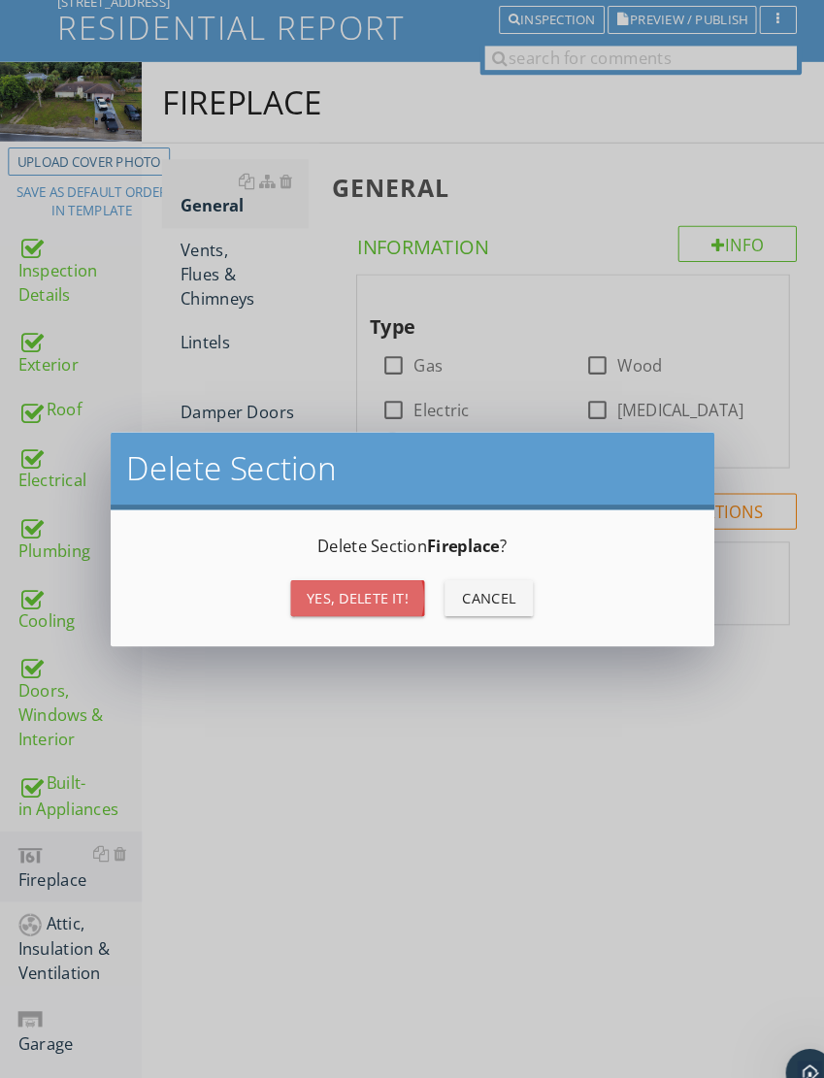
click at [338, 591] on button "Yes, Delete it!" at bounding box center [345, 577] width 129 height 35
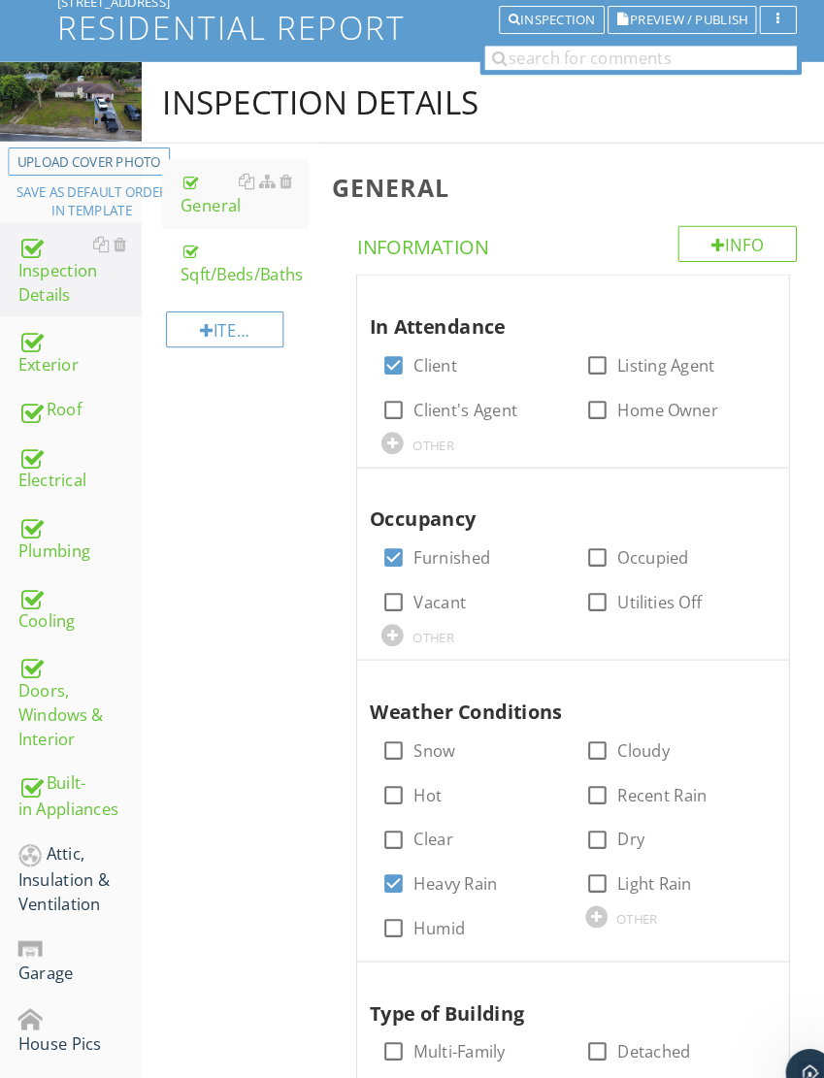
click at [74, 821] on div "Attic, Insulation & Ventilation" at bounding box center [76, 848] width 119 height 72
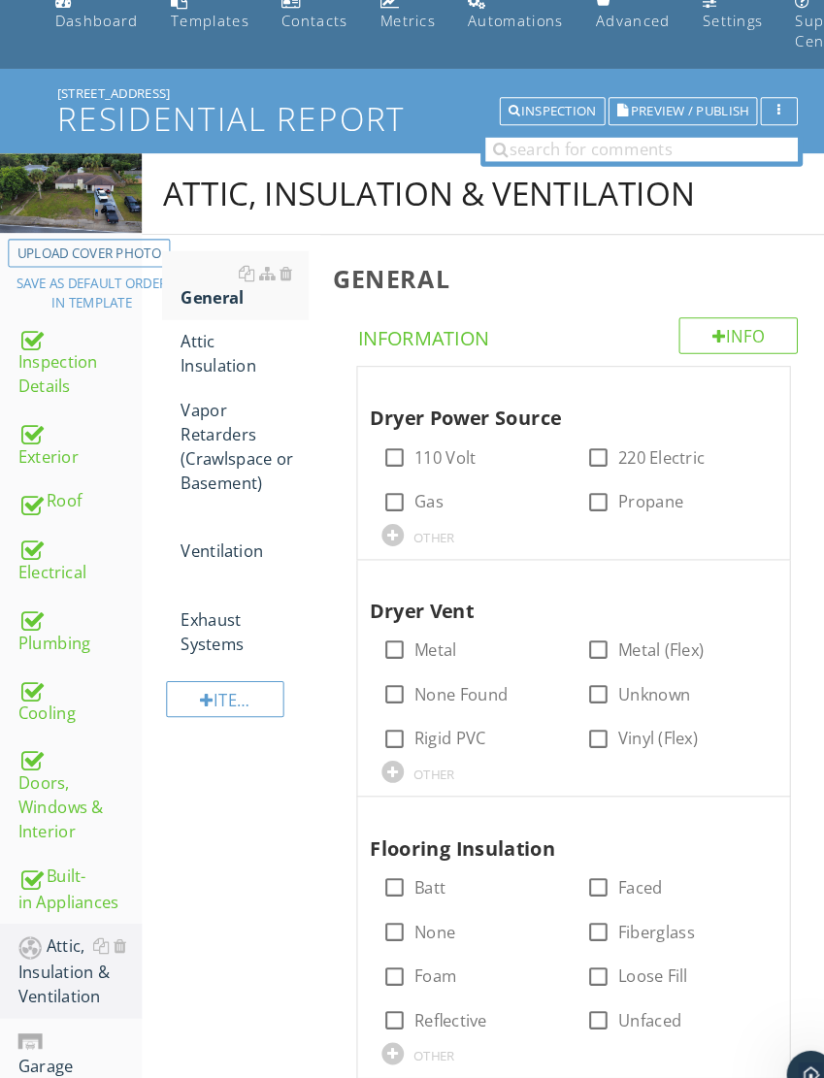
scroll to position [86, 0]
click at [116, 904] on div at bounding box center [115, 912] width 13 height 16
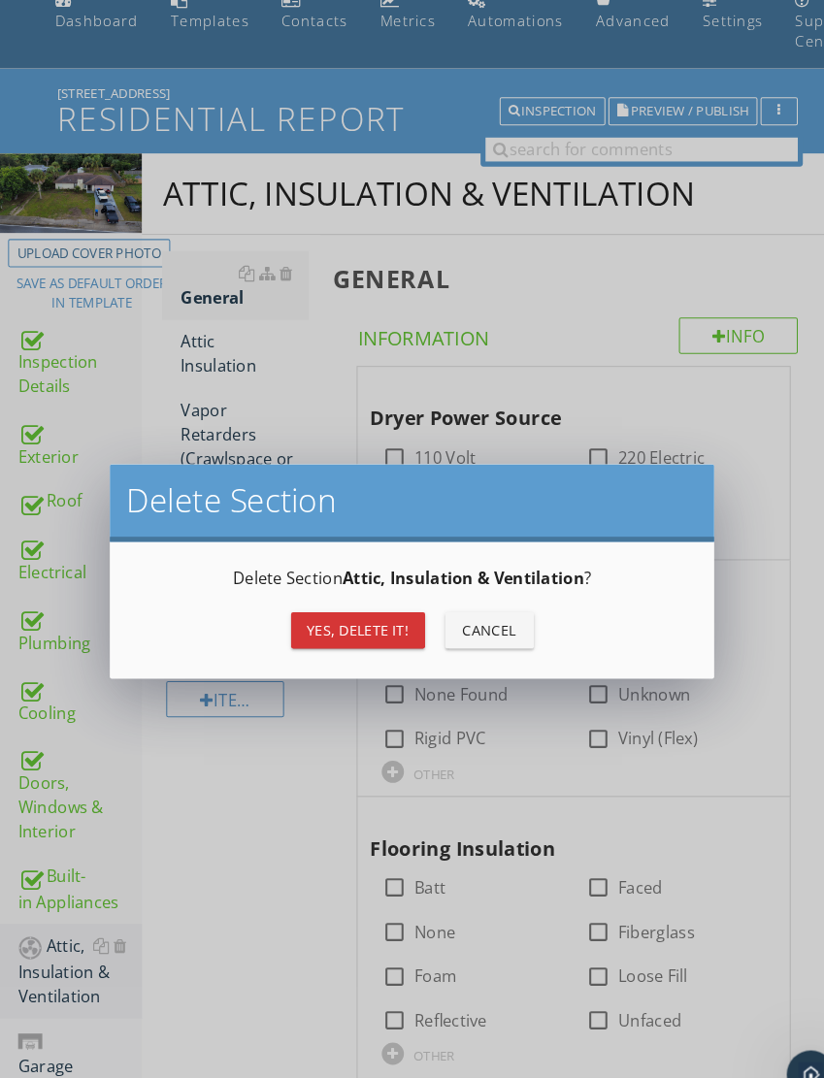
click at [352, 608] on div "Yes, Delete it!" at bounding box center [345, 607] width 98 height 20
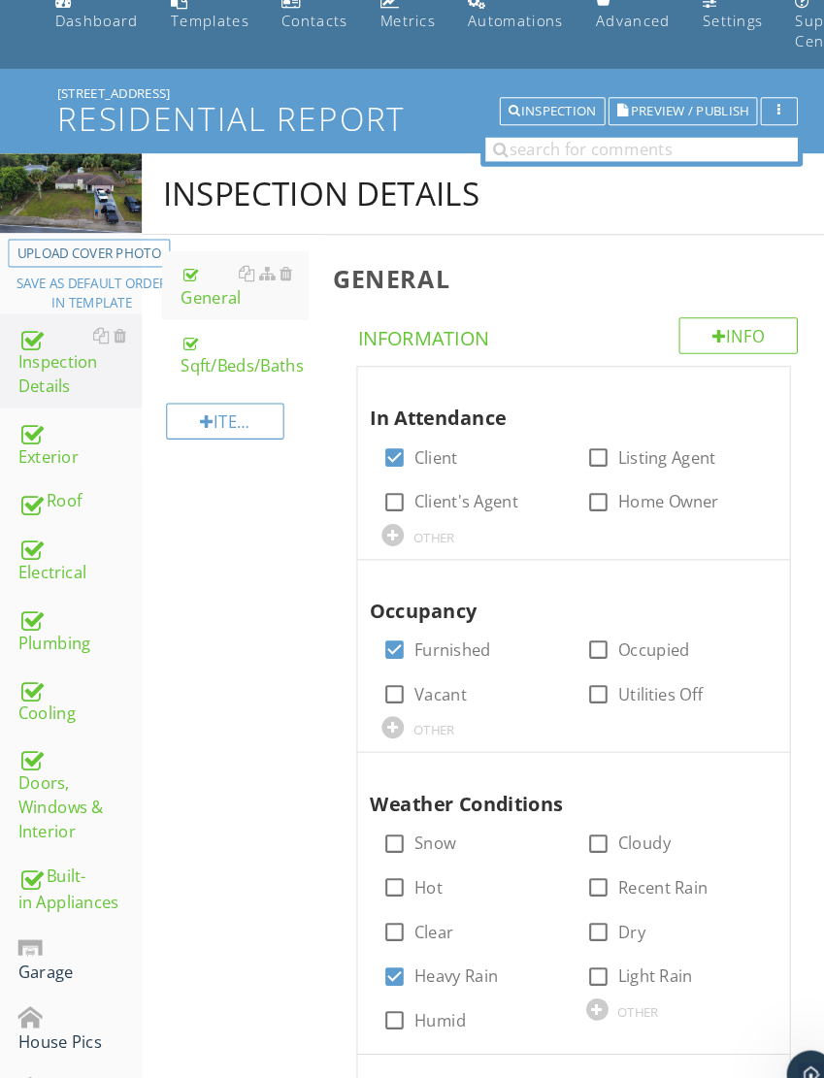
click at [57, 900] on div "Garage" at bounding box center [76, 924] width 119 height 49
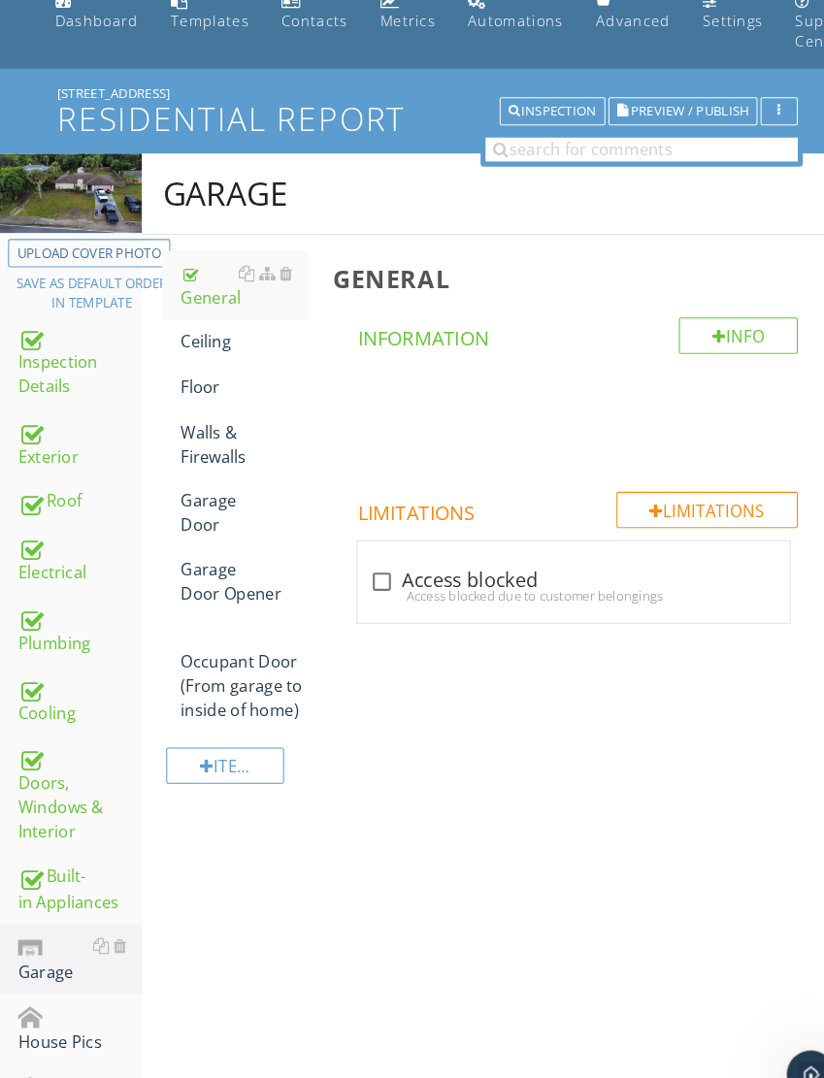
click at [221, 329] on div "Ceiling" at bounding box center [235, 328] width 123 height 23
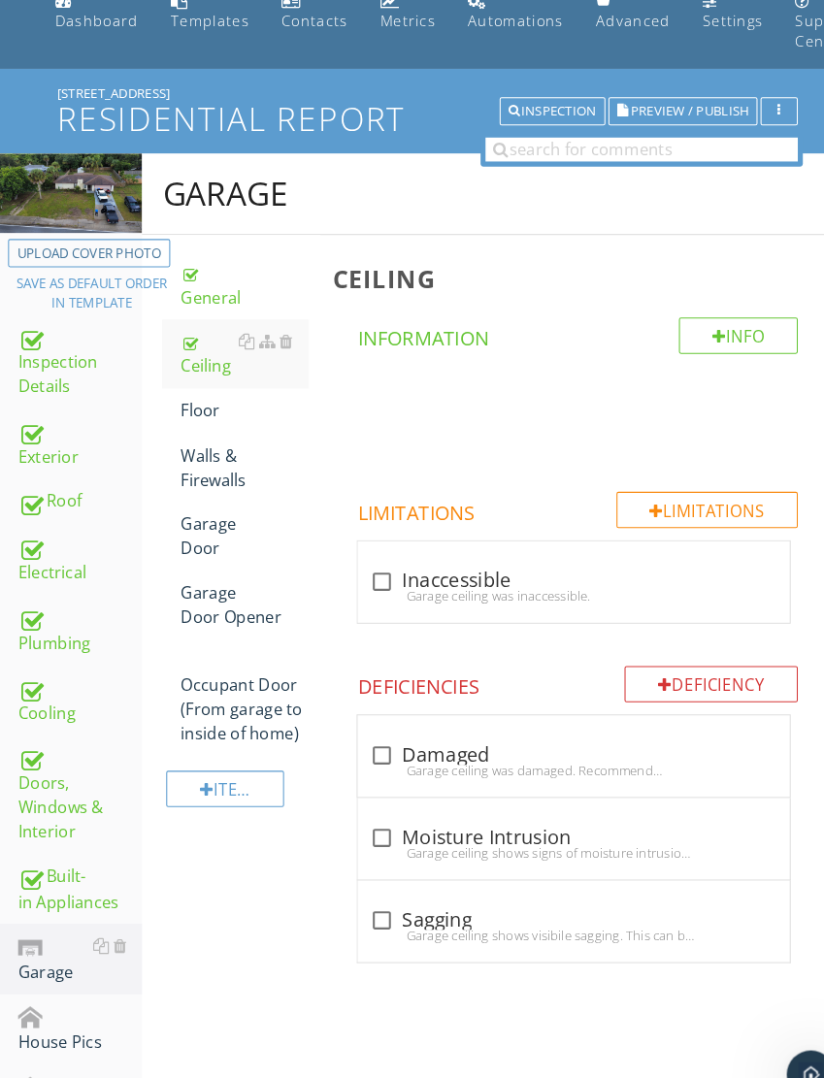
click at [217, 371] on link "Ceiling" at bounding box center [235, 341] width 123 height 66
click at [228, 371] on link "Ceiling" at bounding box center [235, 341] width 123 height 66
click at [188, 390] on div "Floor" at bounding box center [235, 394] width 123 height 23
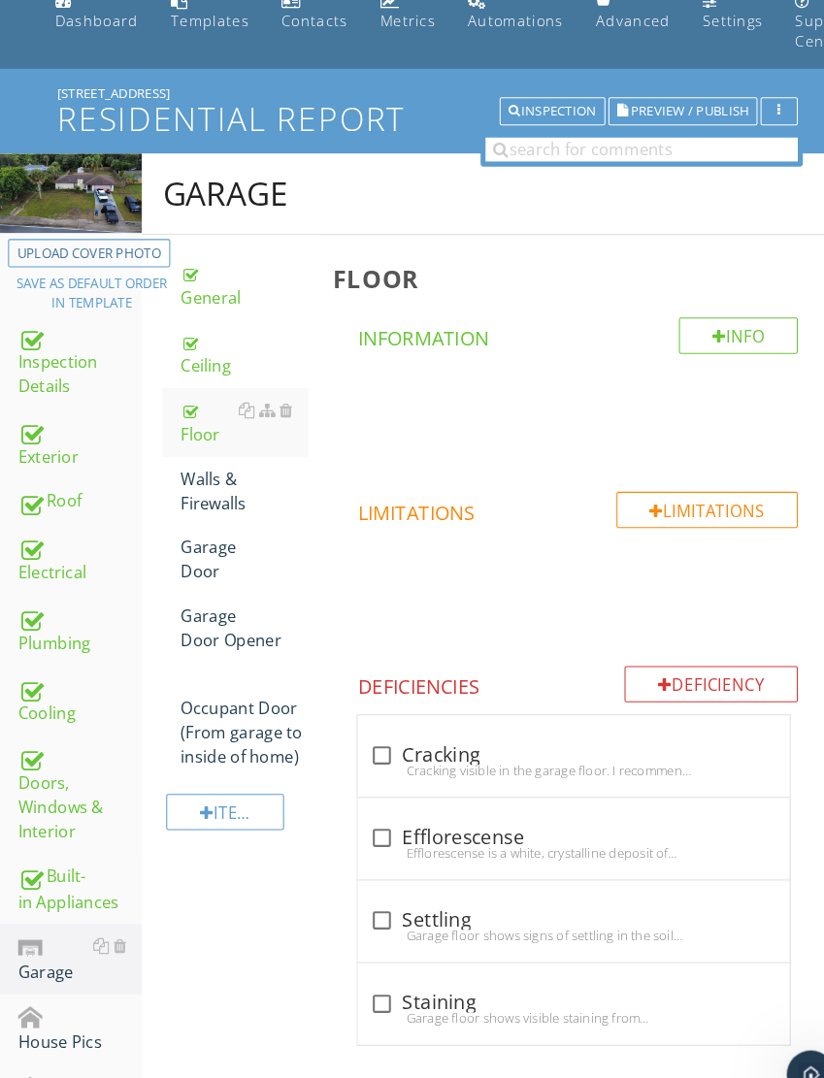
click at [216, 470] on div "Walls & Firewalls" at bounding box center [235, 472] width 123 height 47
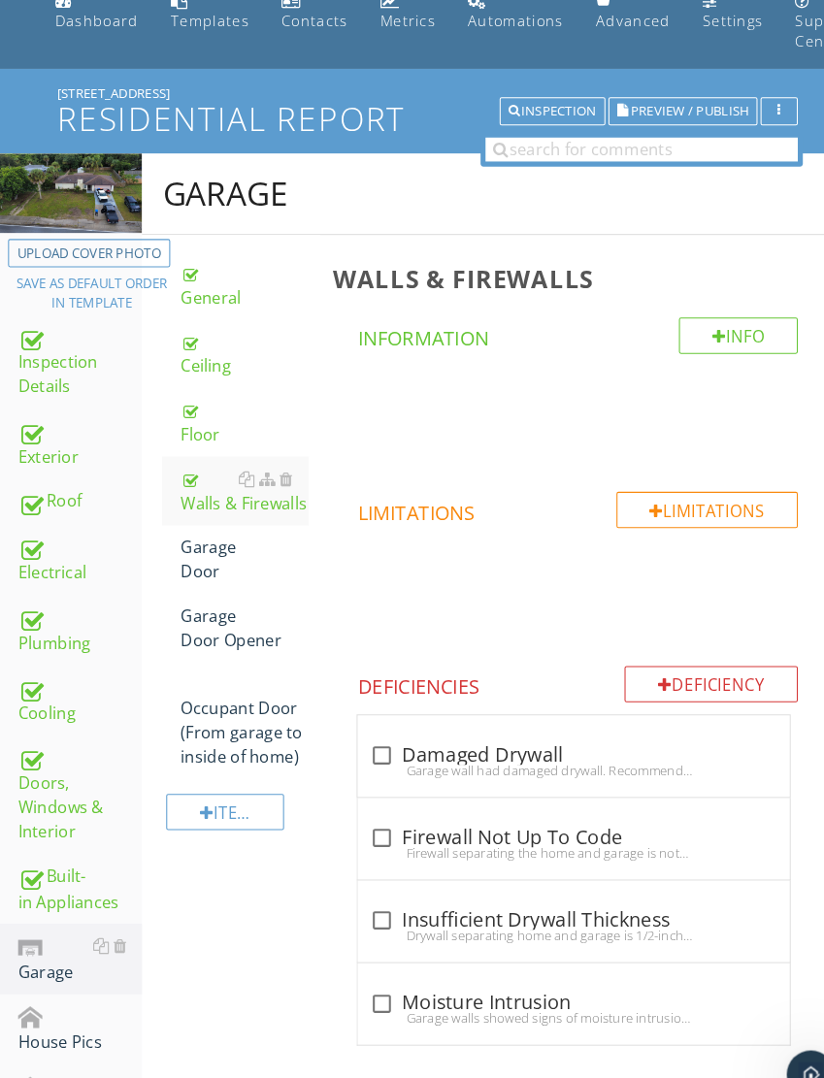
click at [215, 544] on div "Garage Door" at bounding box center [235, 538] width 123 height 47
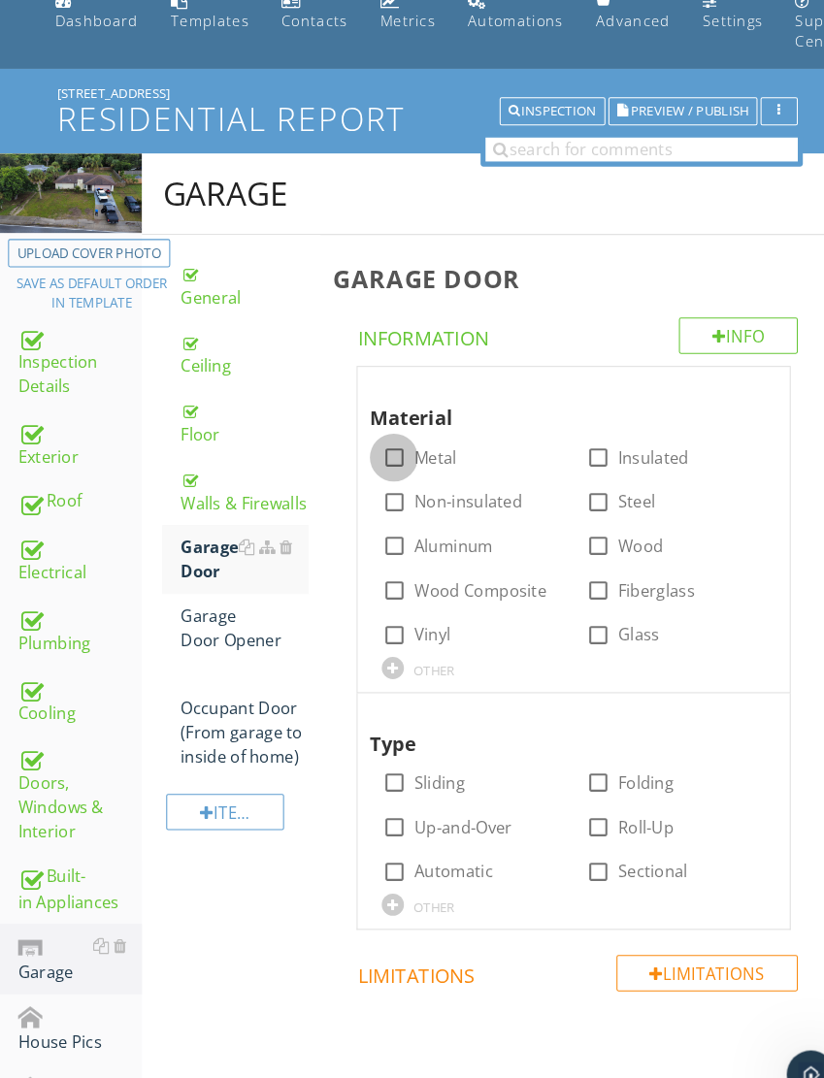
click at [396, 436] on div at bounding box center [379, 440] width 33 height 33
checkbox input "true"
click at [573, 768] on input "Folding" at bounding box center [576, 761] width 23 height 23
checkbox input "true"
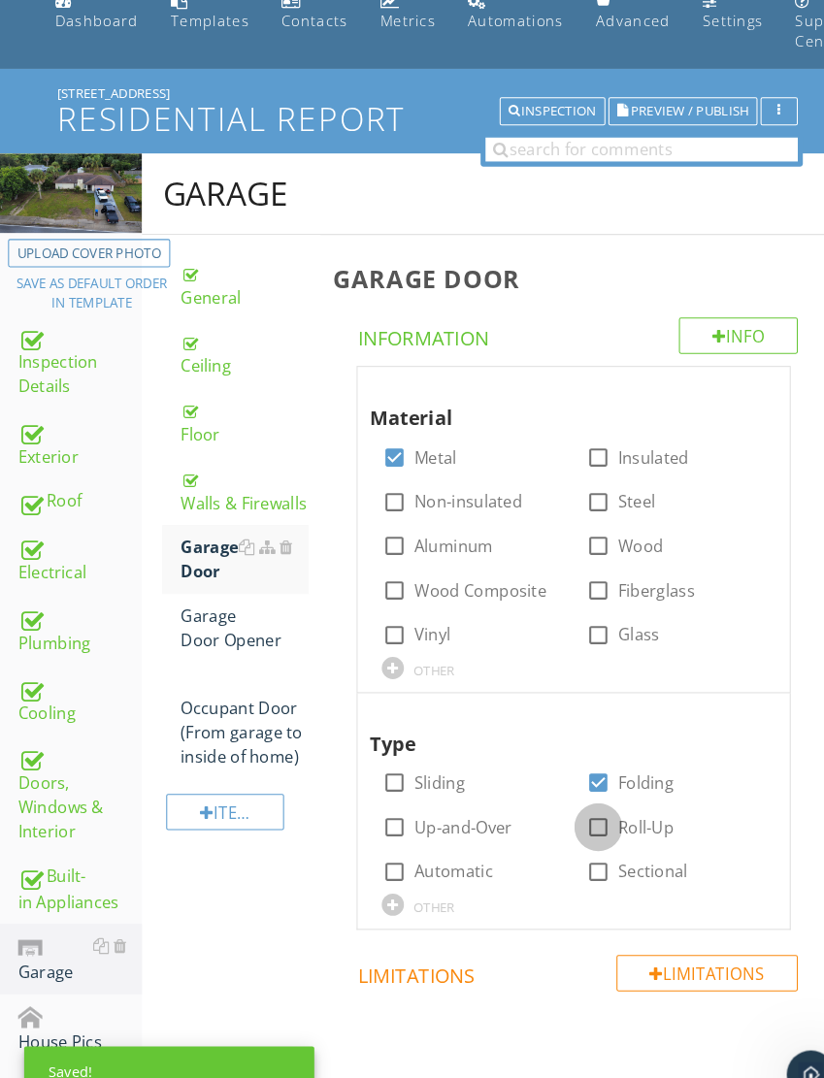
click at [578, 793] on div at bounding box center [576, 796] width 33 height 33
checkbox input "true"
click at [581, 745] on div at bounding box center [576, 754] width 33 height 33
checkbox input "false"
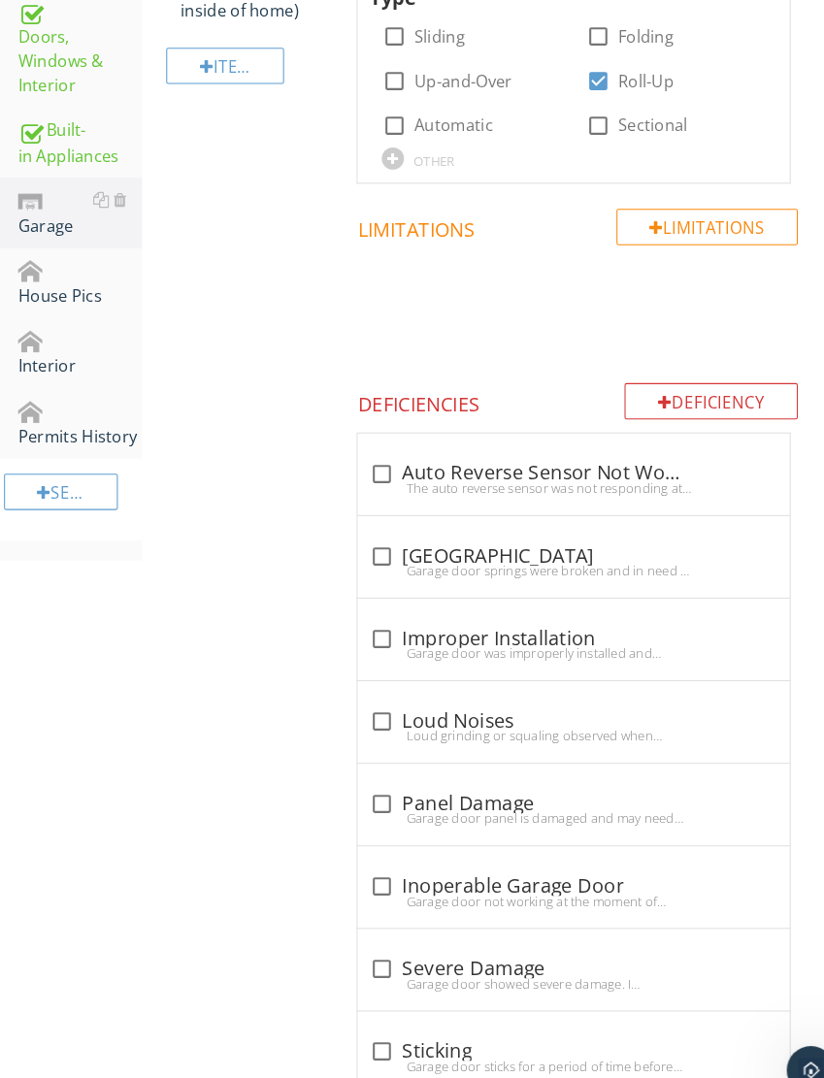
scroll to position [801, 0]
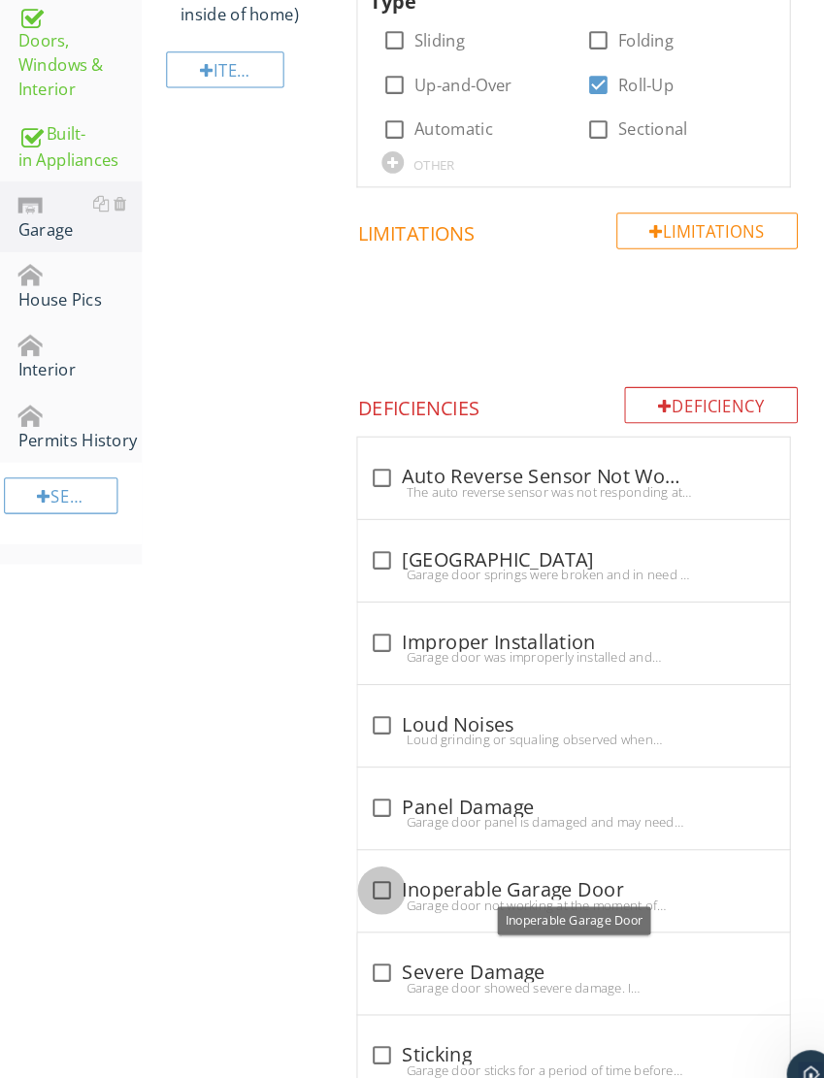
click at [363, 856] on div at bounding box center [367, 859] width 33 height 33
checkbox input "true"
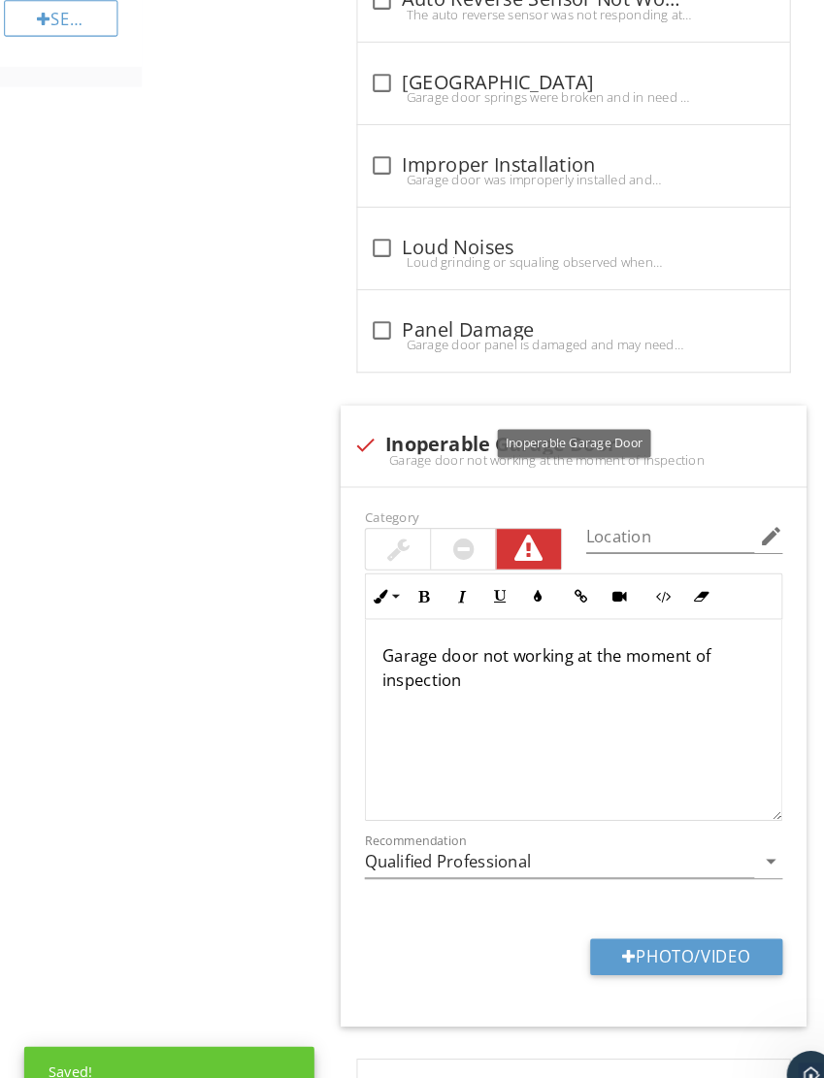
scroll to position [1262, 0]
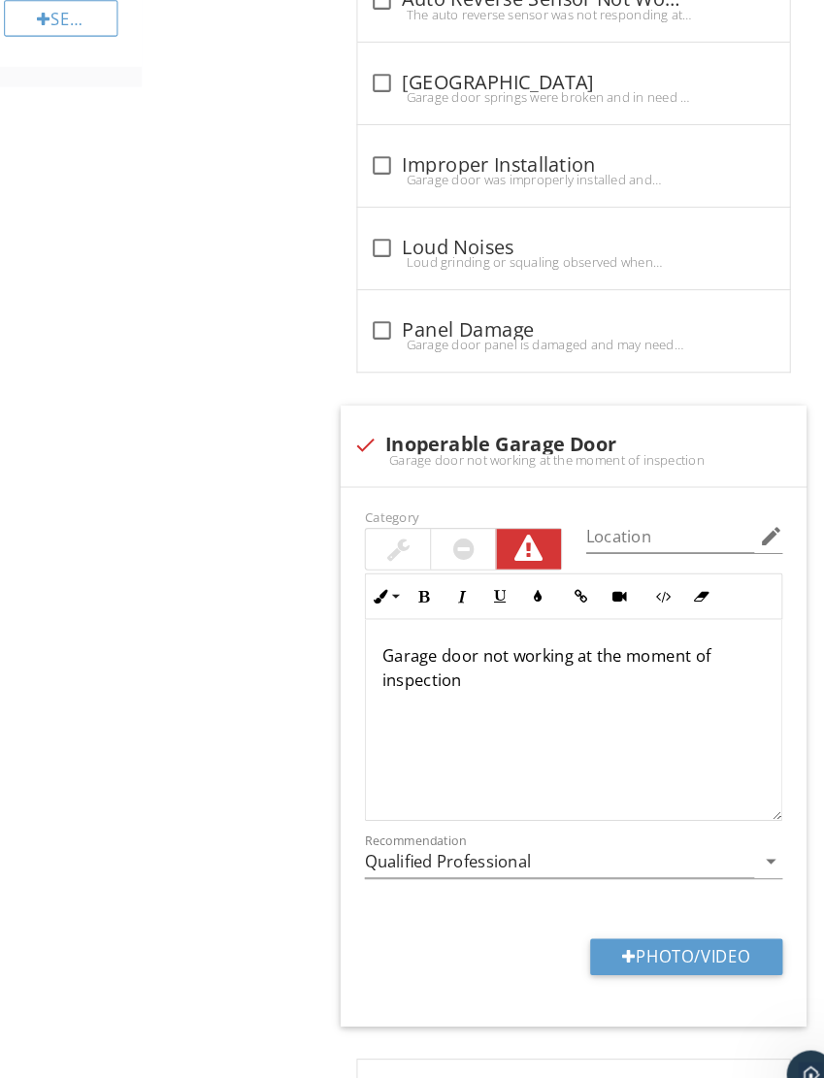
click at [439, 521] on div at bounding box center [447, 528] width 20 height 23
click at [545, 405] on div at bounding box center [552, 408] width 23 height 19
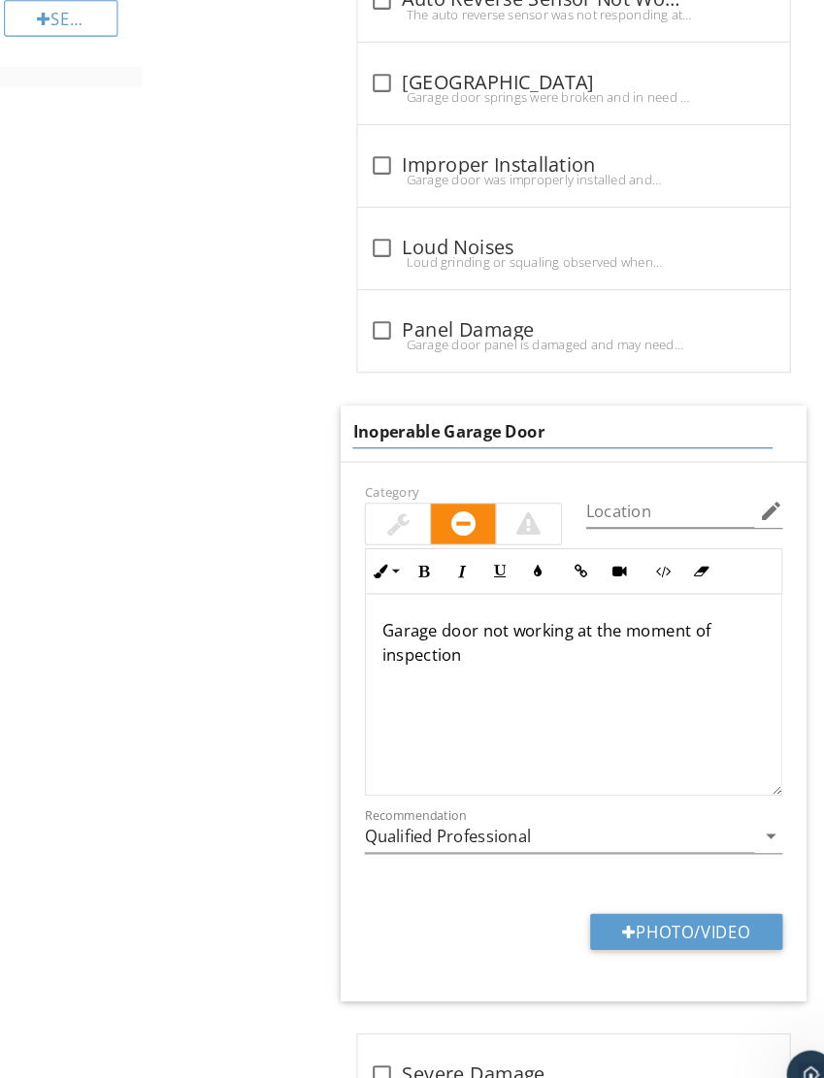
click at [505, 628] on p "Garage door not working at the moment of inspection" at bounding box center [553, 619] width 370 height 47
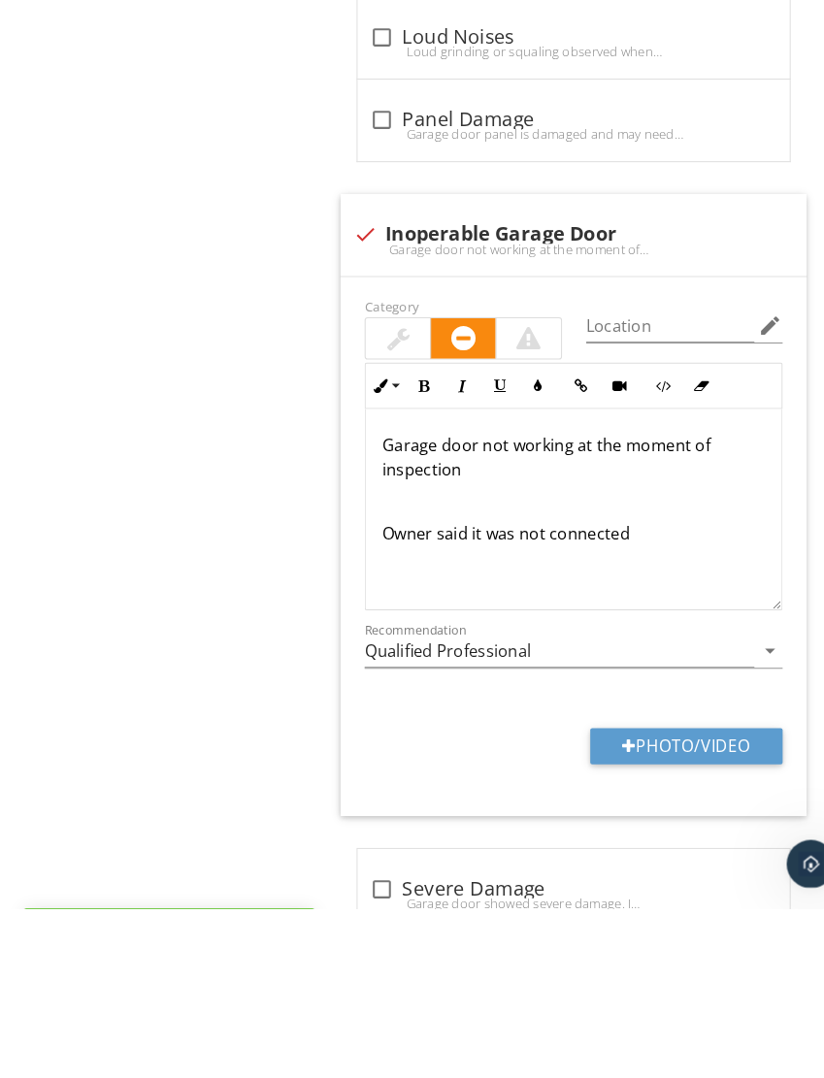
click at [673, 905] on button "Photo/Video" at bounding box center [661, 922] width 185 height 35
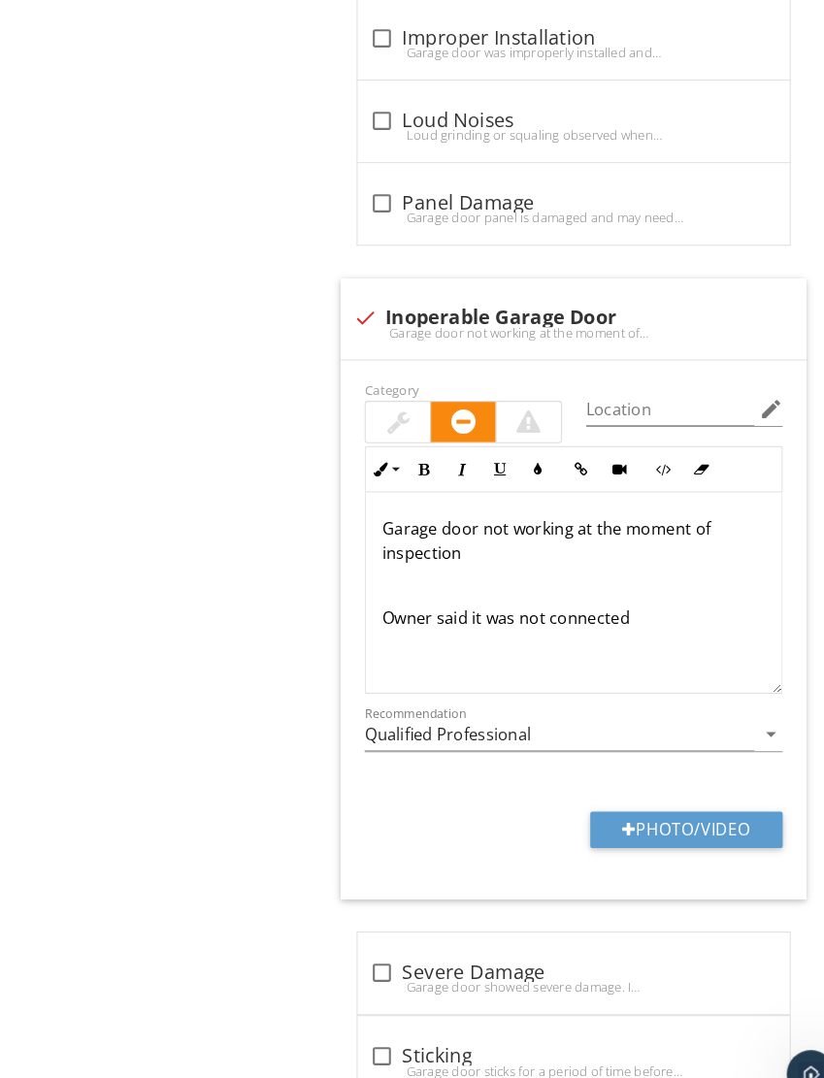
type input "C:\fakepath\IMG_6178.jpeg"
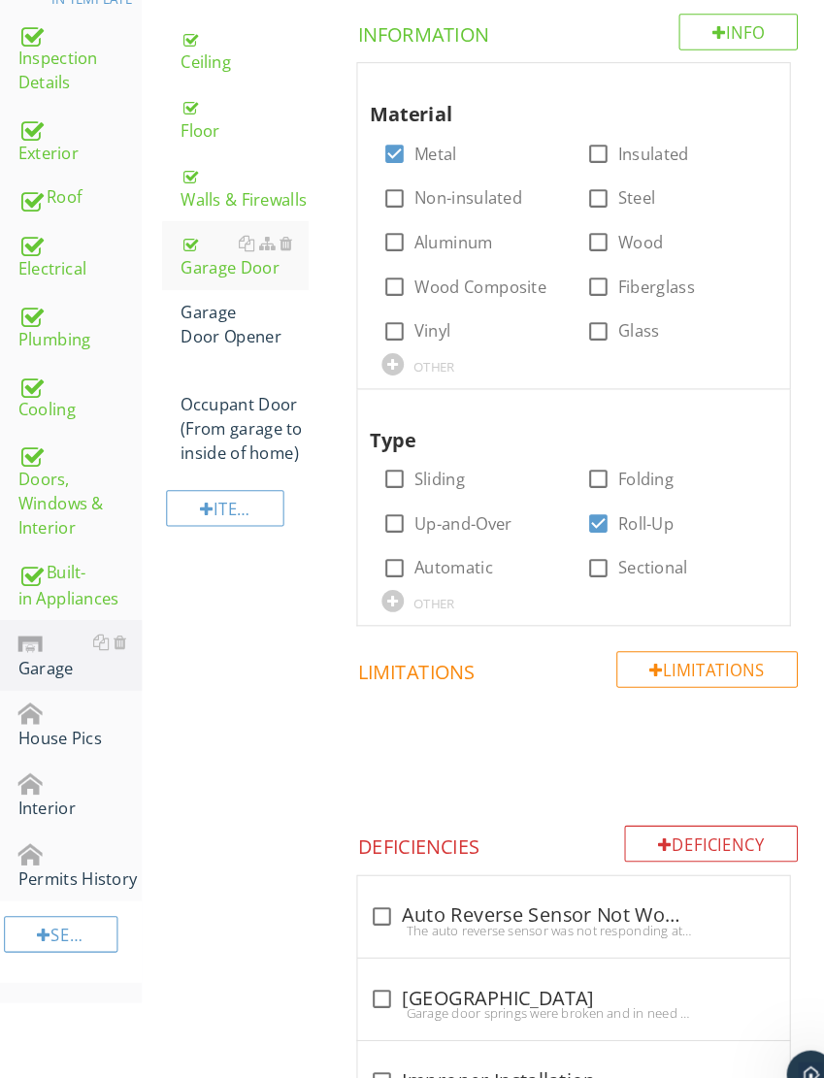
scroll to position [286, 0]
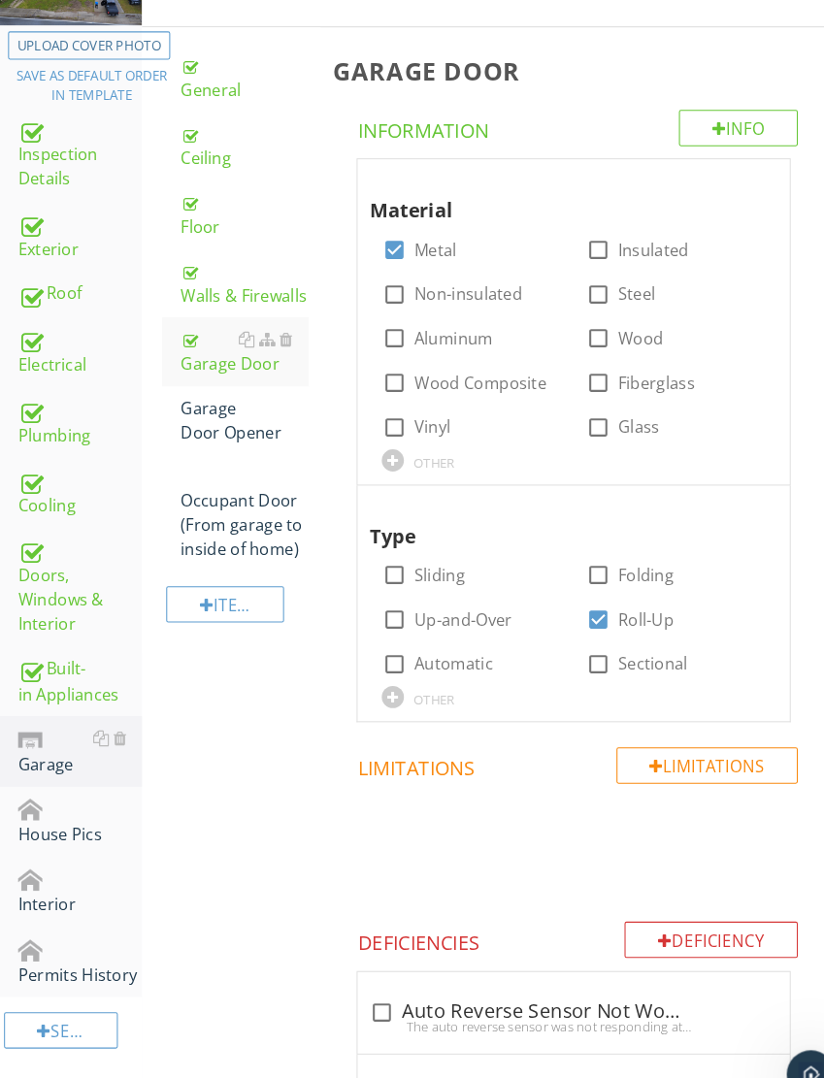
click at [206, 403] on div "Garage Door Opener" at bounding box center [235, 404] width 123 height 47
click at [204, 394] on div "Garage Door Opener" at bounding box center [235, 404] width 123 height 47
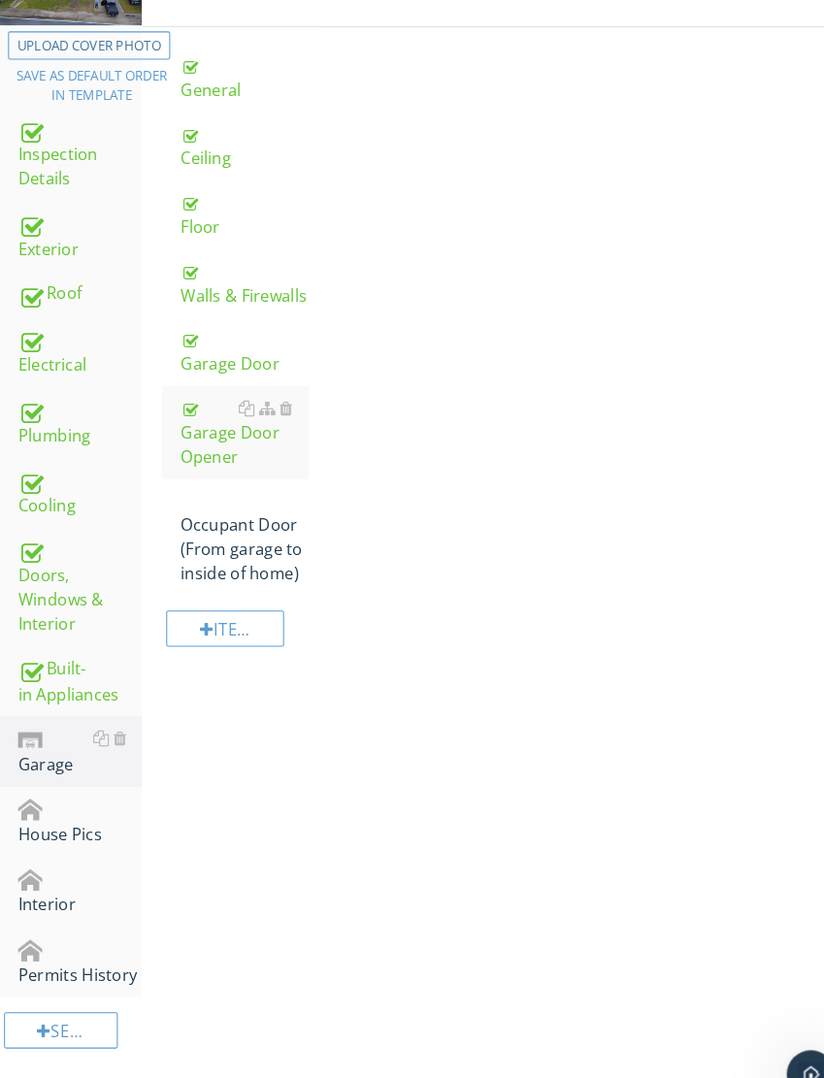
scroll to position [244, 0]
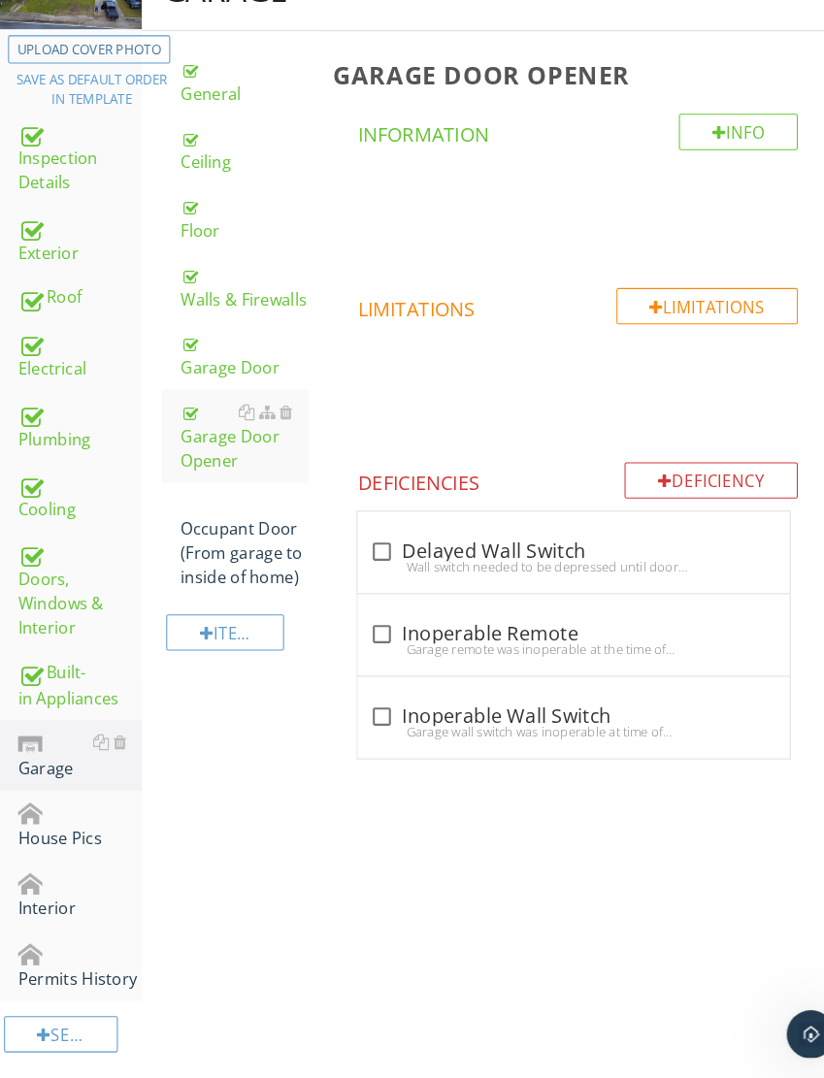
click at [222, 526] on div "Occupant Door (From garage to inside of home)" at bounding box center [235, 559] width 123 height 93
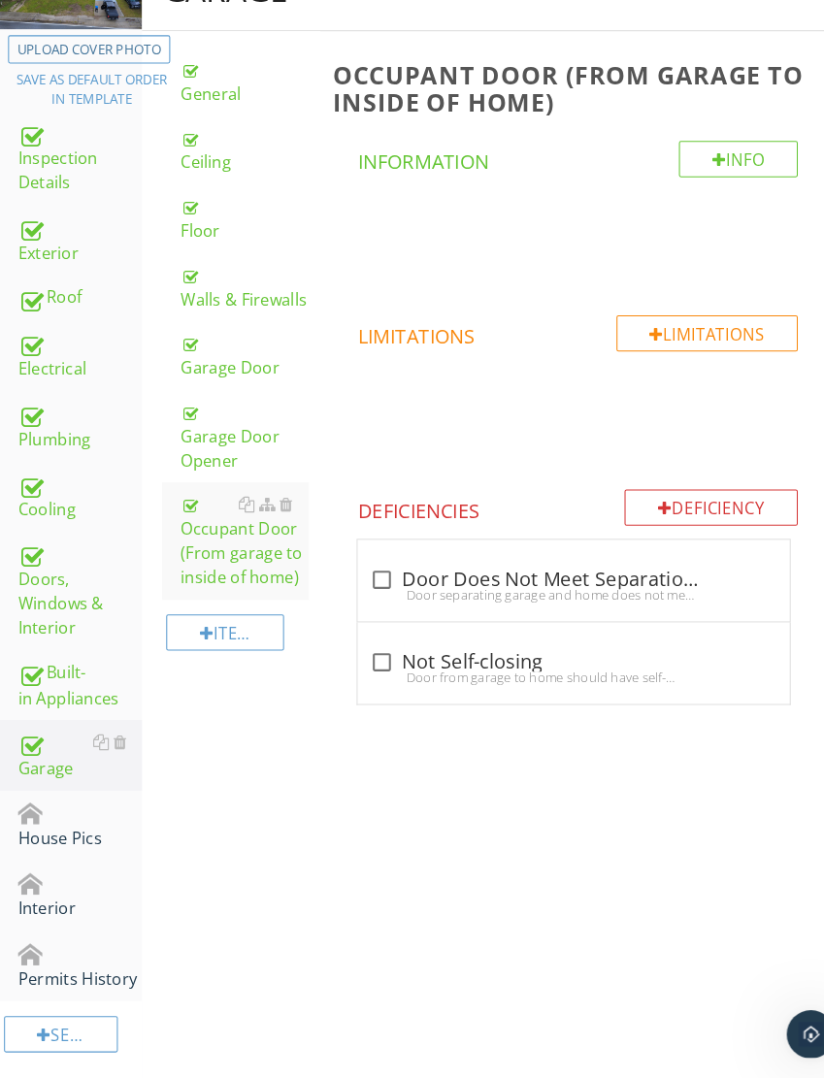
click at [51, 811] on div "House Pics" at bounding box center [76, 835] width 119 height 49
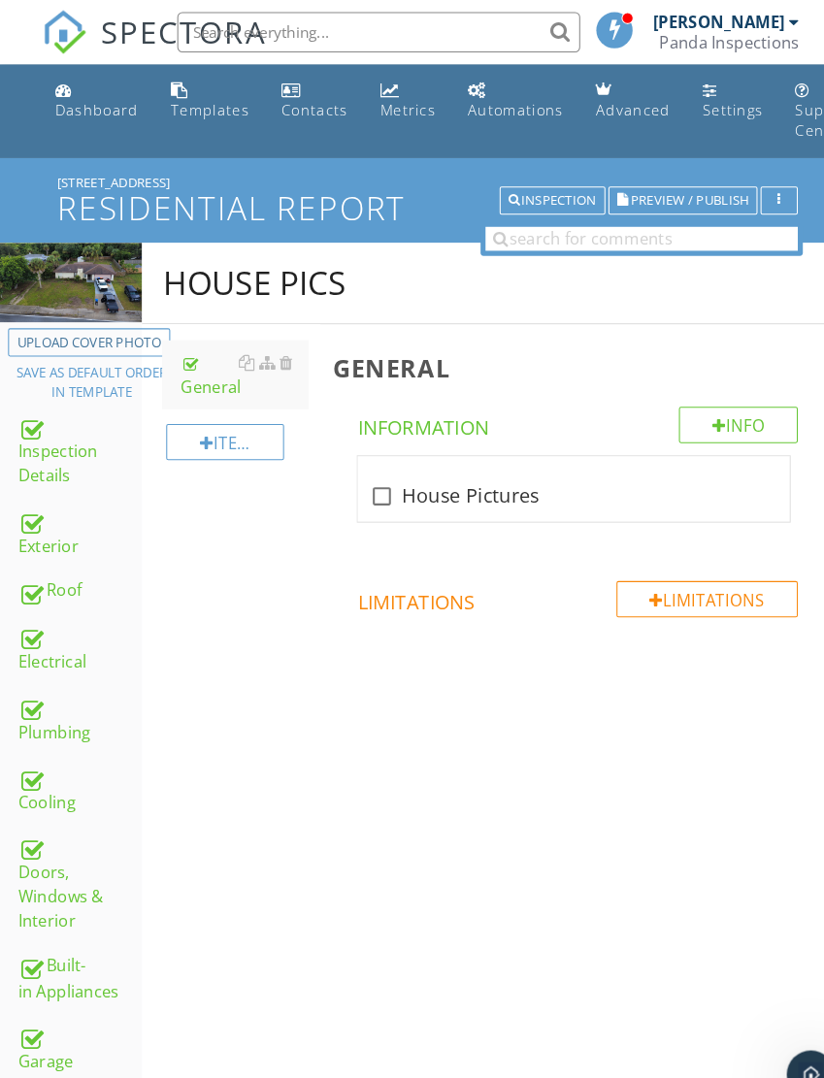
click at [368, 454] on div "check_box_outline_blank House Pictures" at bounding box center [553, 471] width 416 height 63
checkbox input "true"
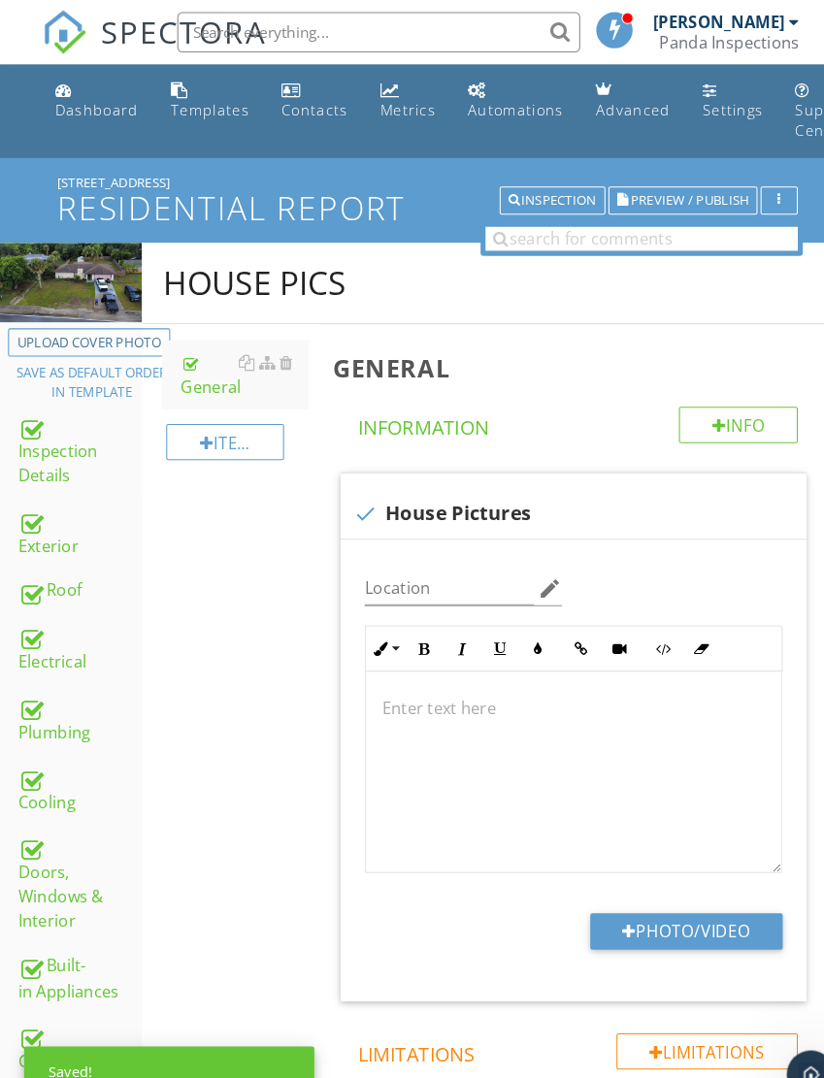
click at [654, 888] on button "Photo/Video" at bounding box center [661, 897] width 185 height 35
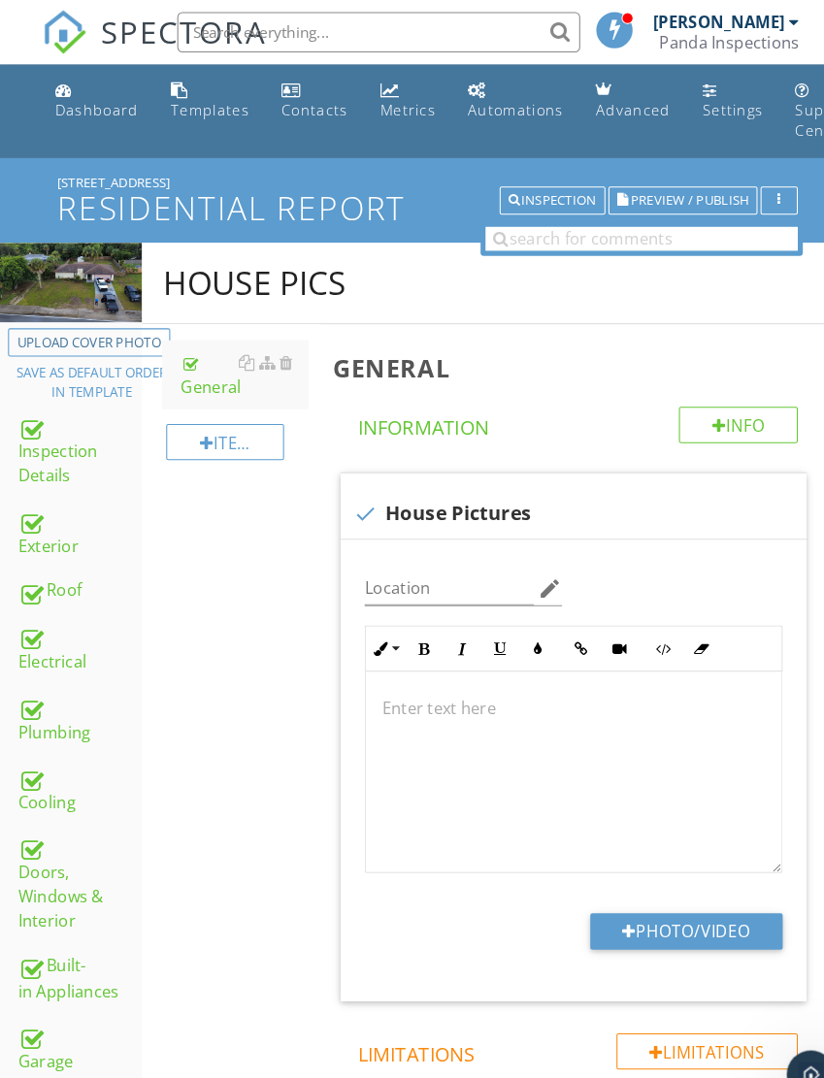
type input "C:\fakepath\dji_fly_20250927_133530_410_1758994581033_photo_optimized.jpeg"
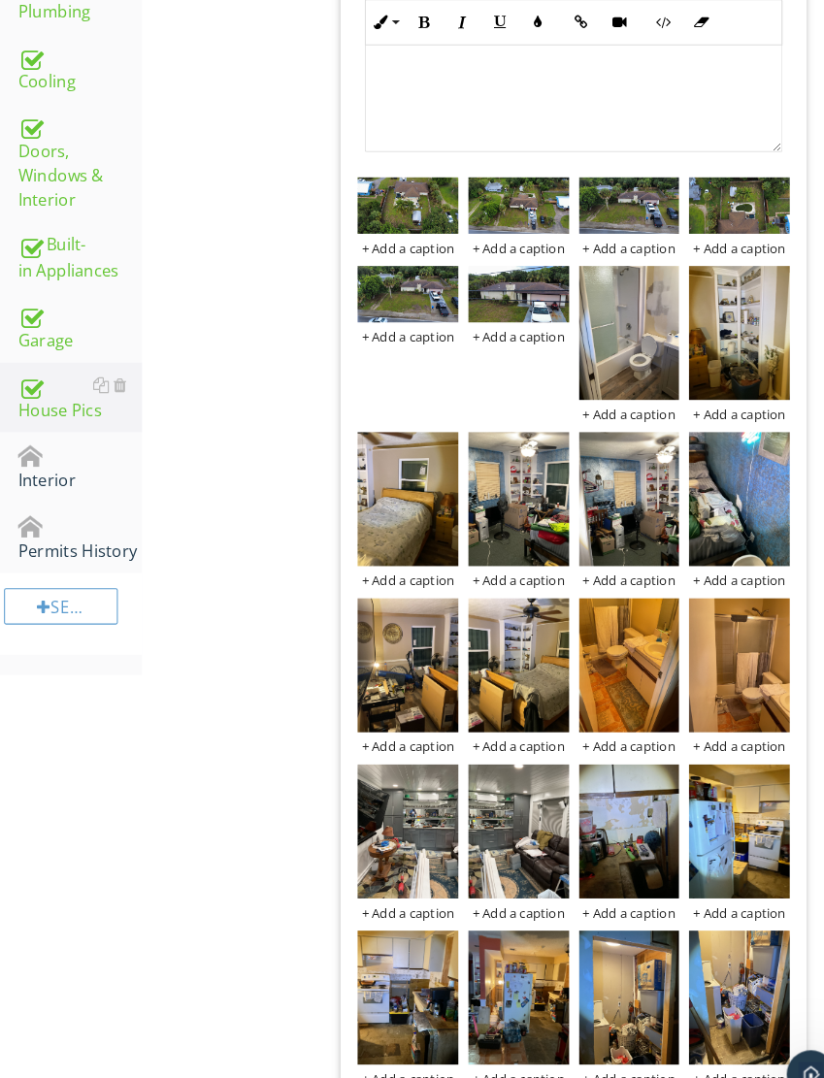
scroll to position [367, 0]
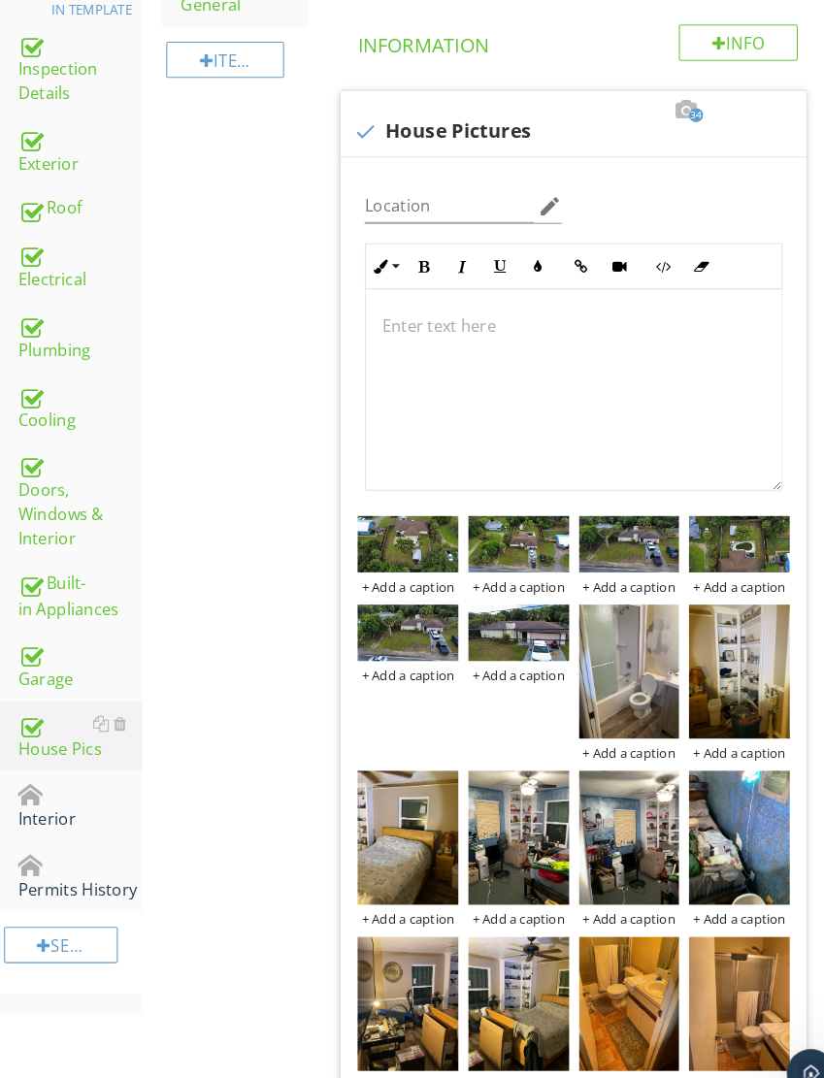
click at [65, 754] on div "Interior" at bounding box center [76, 778] width 119 height 49
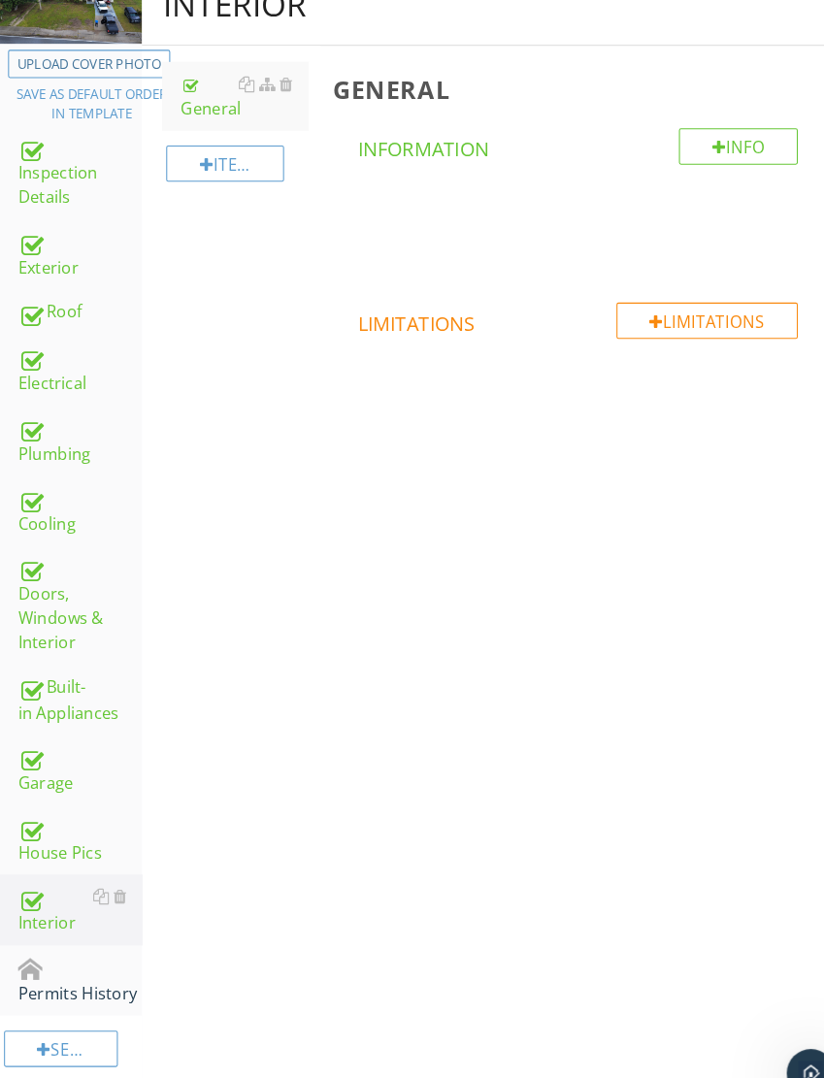
scroll to position [244, 0]
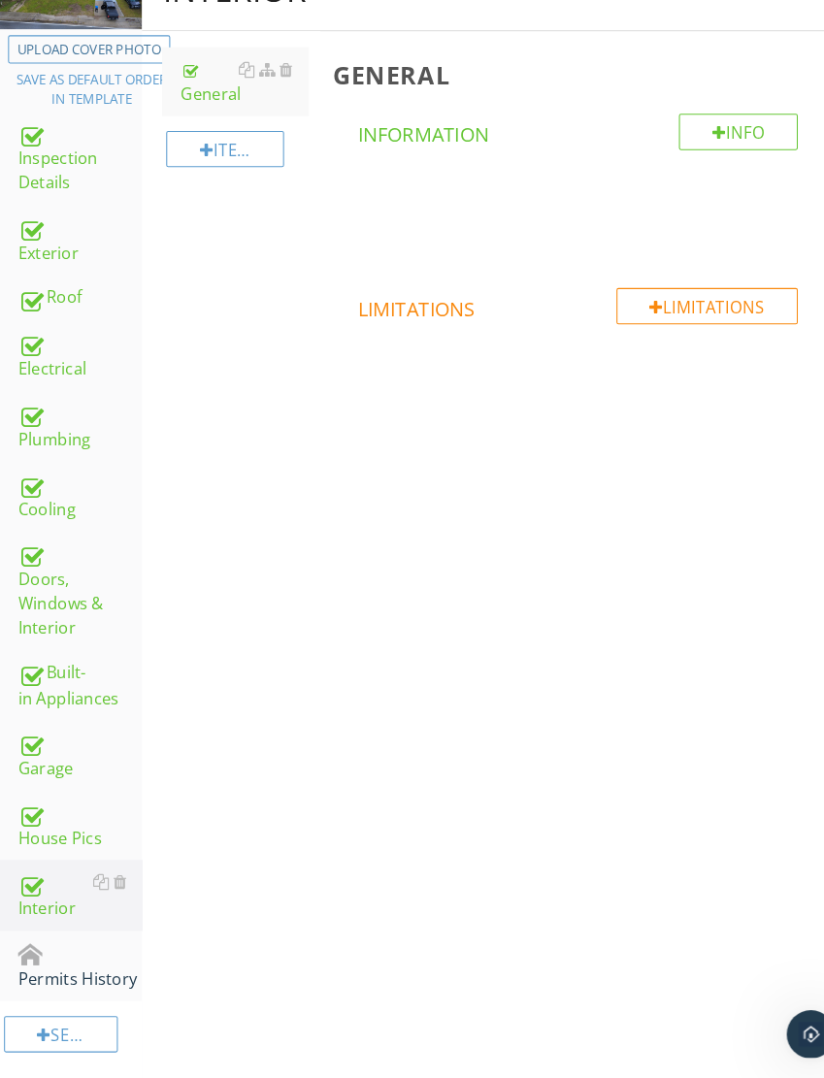
click at [74, 877] on div "Interior" at bounding box center [76, 901] width 119 height 49
click at [69, 945] on div "Permits History" at bounding box center [76, 969] width 119 height 49
click at [45, 945] on div "Permits History" at bounding box center [76, 969] width 119 height 49
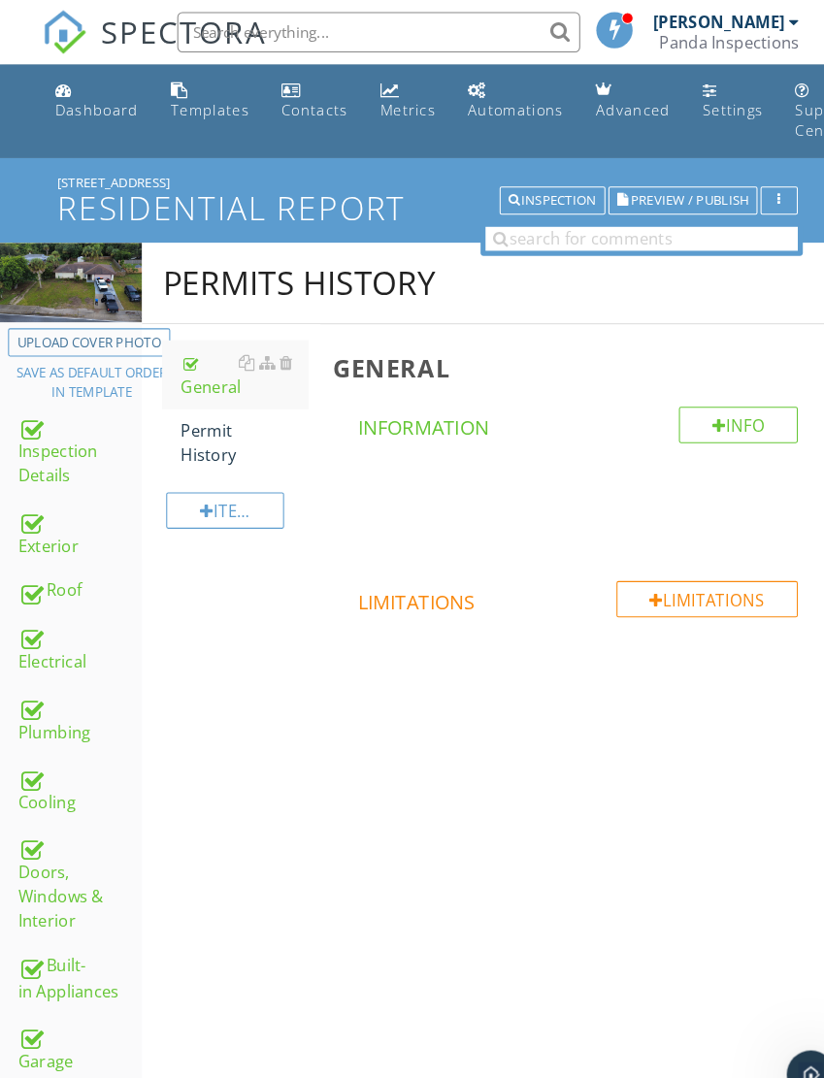
copy div "[STREET_ADDRESS]"
click at [199, 412] on div "Permit History" at bounding box center [235, 427] width 123 height 47
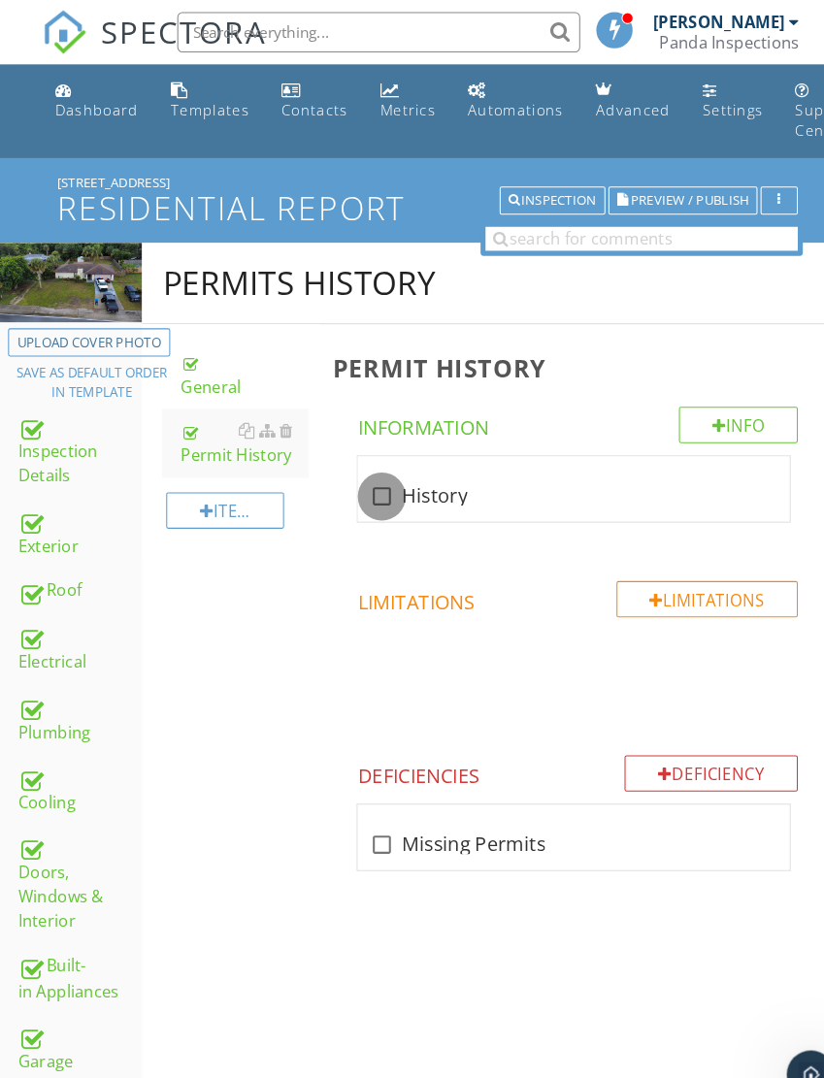
click at [372, 482] on div at bounding box center [367, 478] width 33 height 33
checkbox input "true"
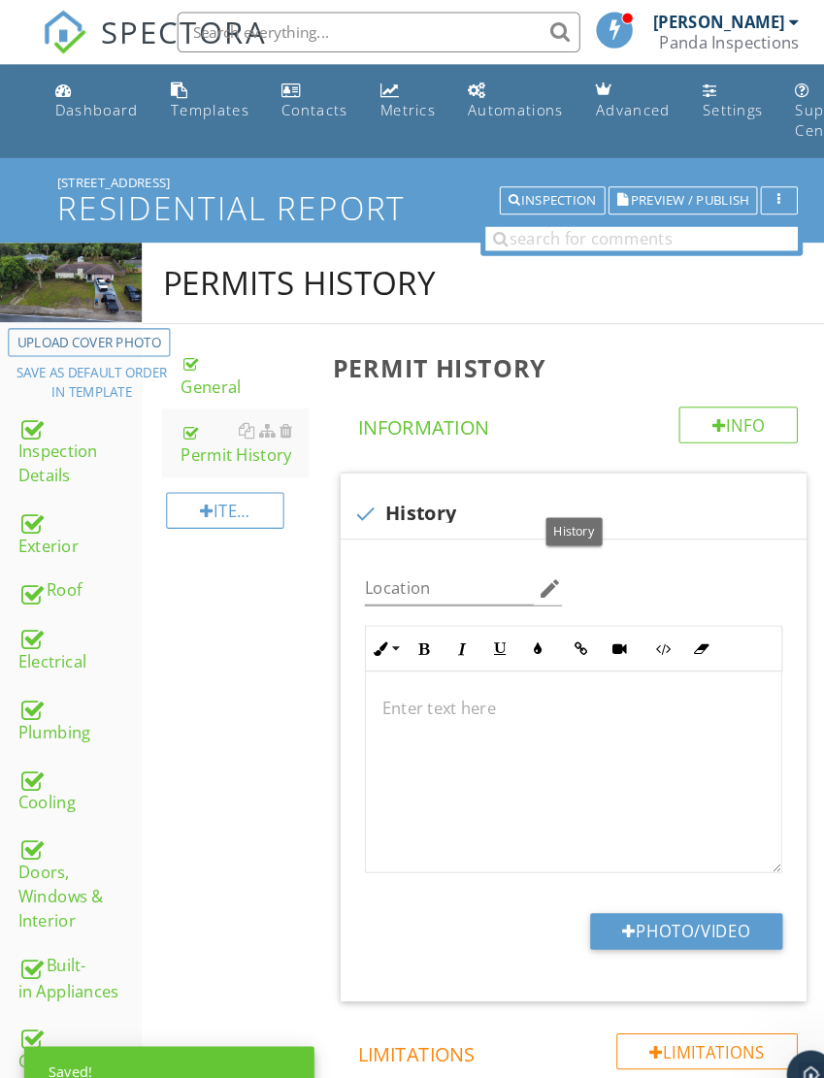
click at [698, 895] on button "Photo/Video" at bounding box center [661, 897] width 185 height 35
click at [674, 892] on button "Photo/Video" at bounding box center [661, 897] width 185 height 35
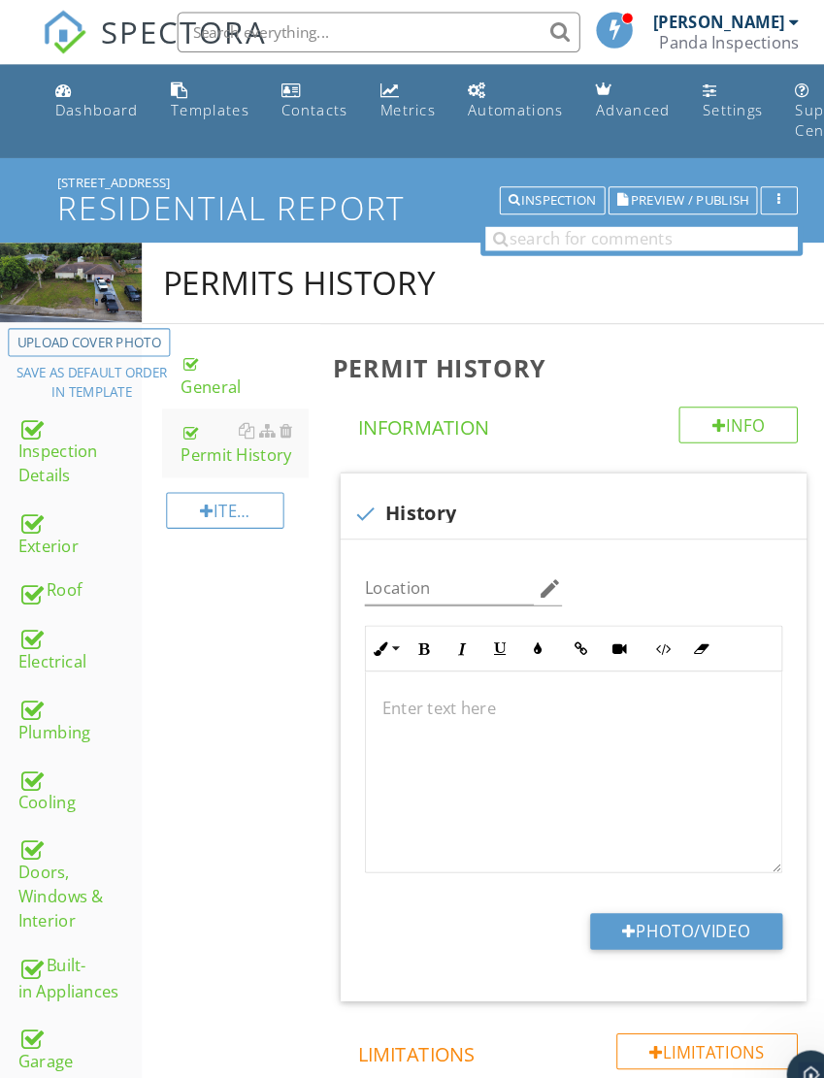
click at [651, 885] on button "Photo/Video" at bounding box center [661, 897] width 185 height 35
type input "C:\fakepath\IMG_6263.png"
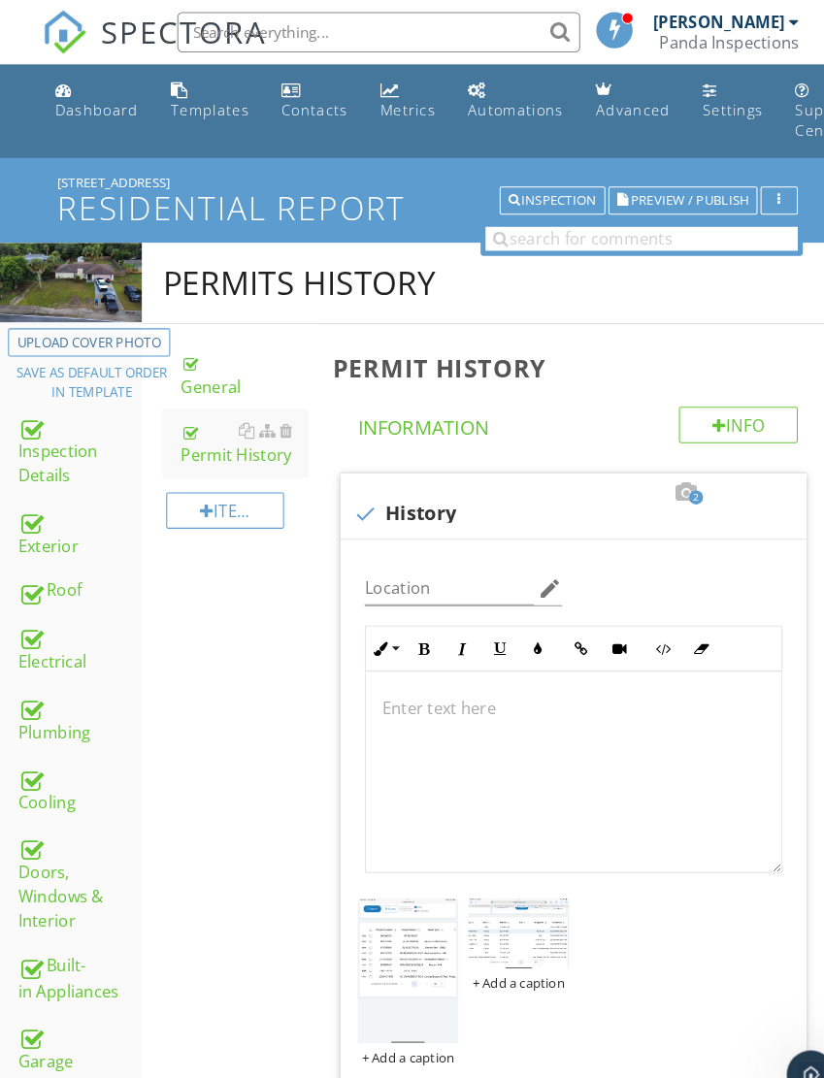
click at [668, 187] on span "Preview / Publish" at bounding box center [665, 193] width 114 height 13
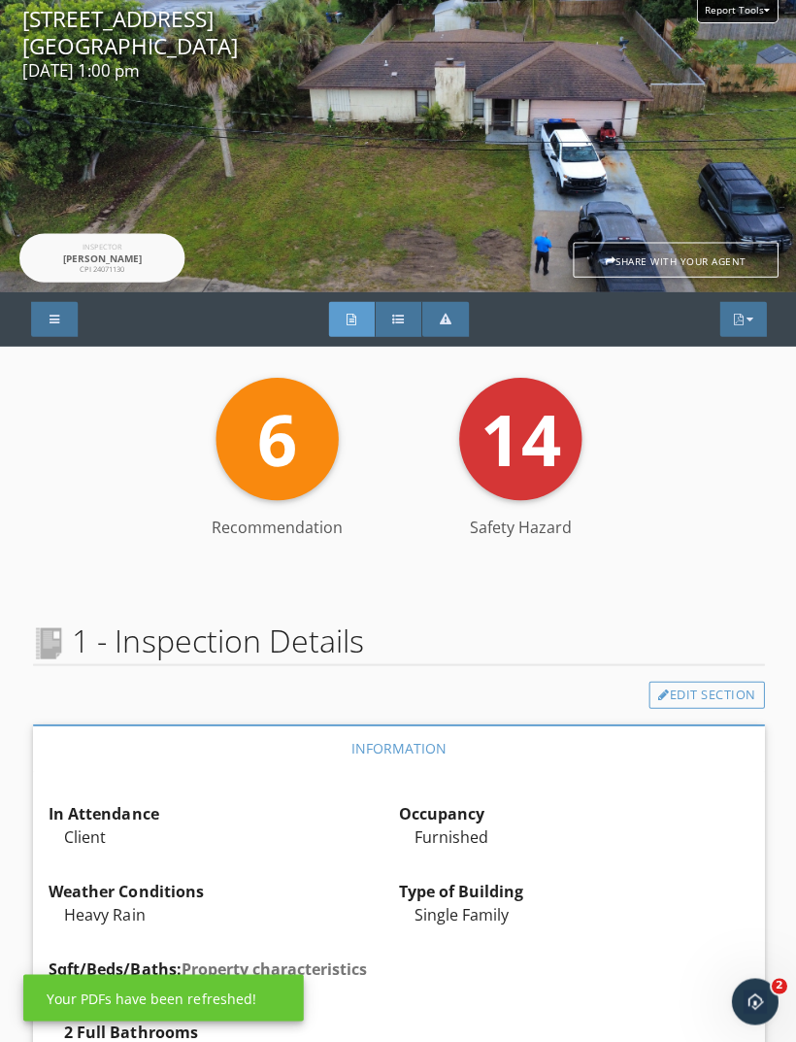
click at [736, 320] on div at bounding box center [737, 319] width 10 height 12
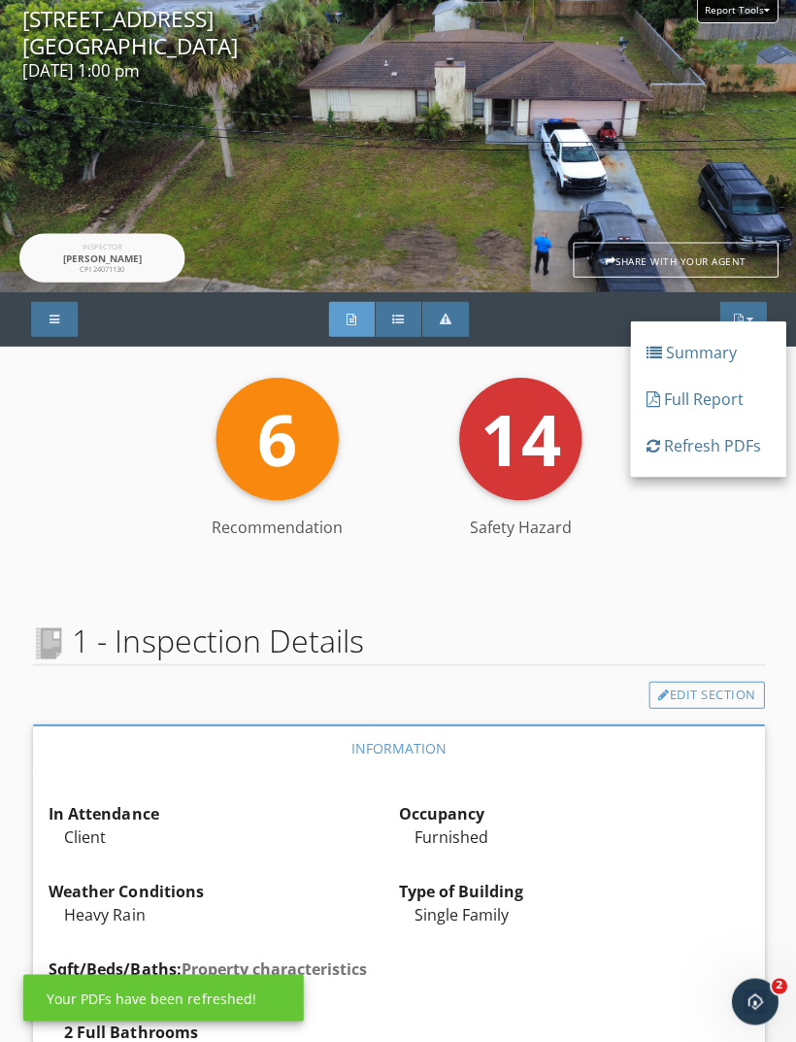
click at [712, 395] on div "Full Report" at bounding box center [707, 397] width 124 height 23
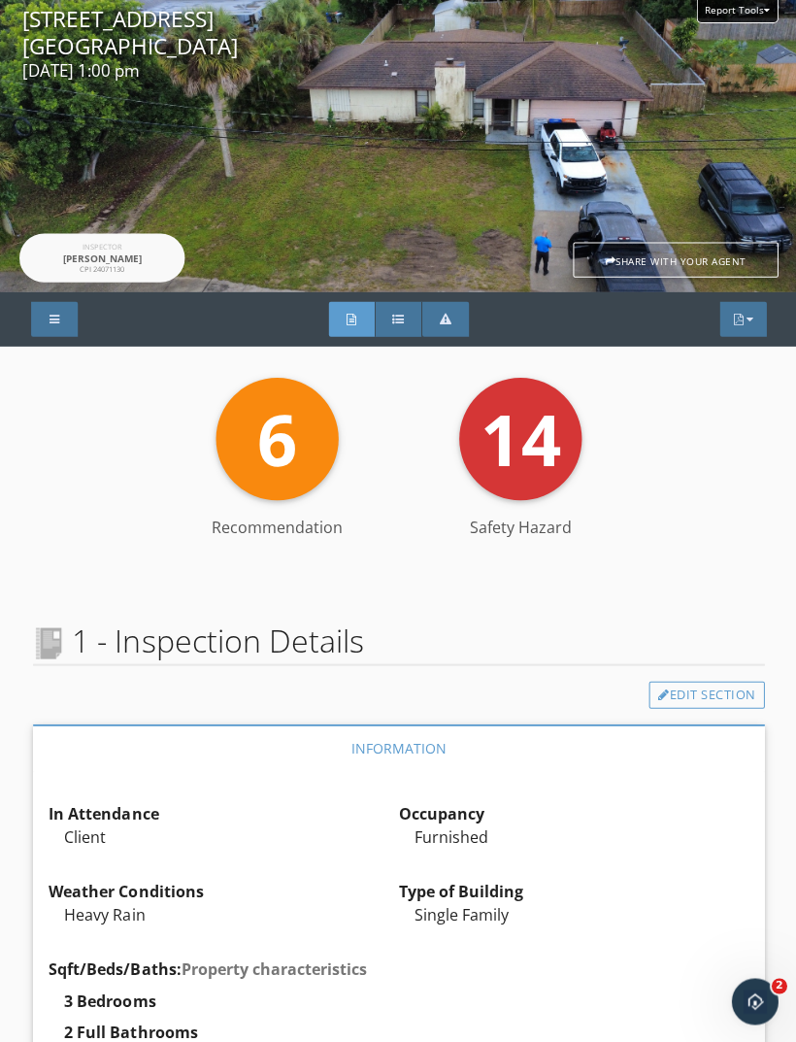
click at [756, 320] on div "PDF" at bounding box center [741, 318] width 47 height 35
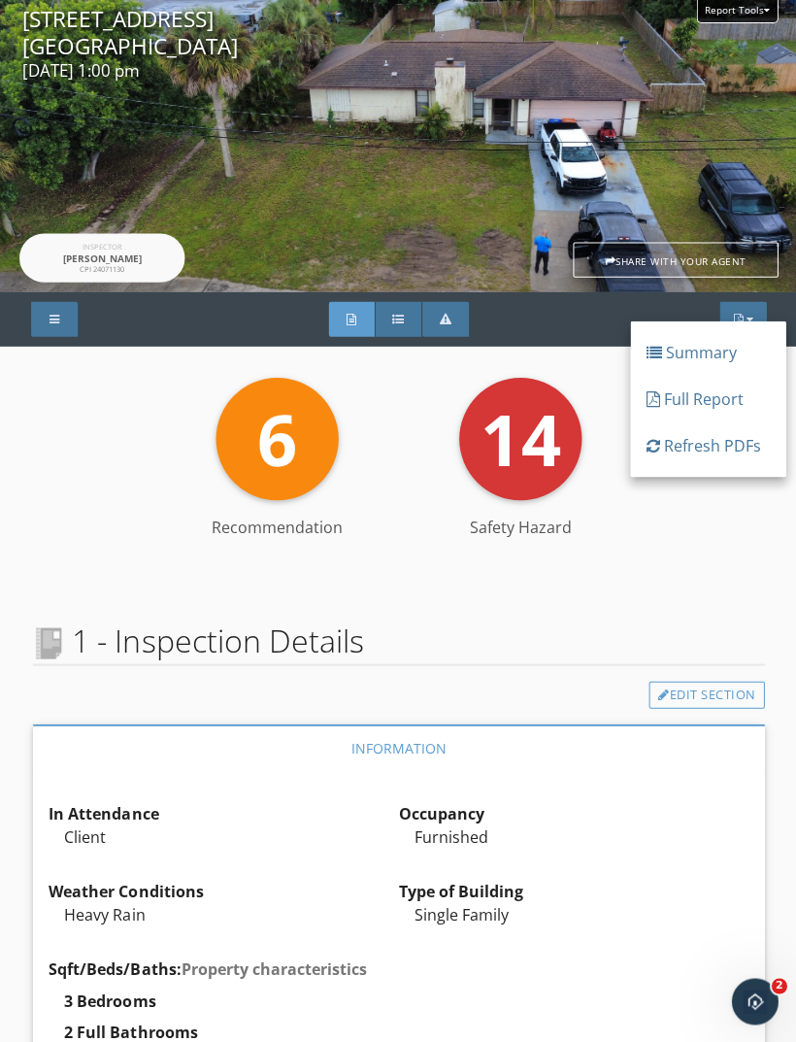
click at [722, 401] on div "Full Report" at bounding box center [707, 397] width 124 height 23
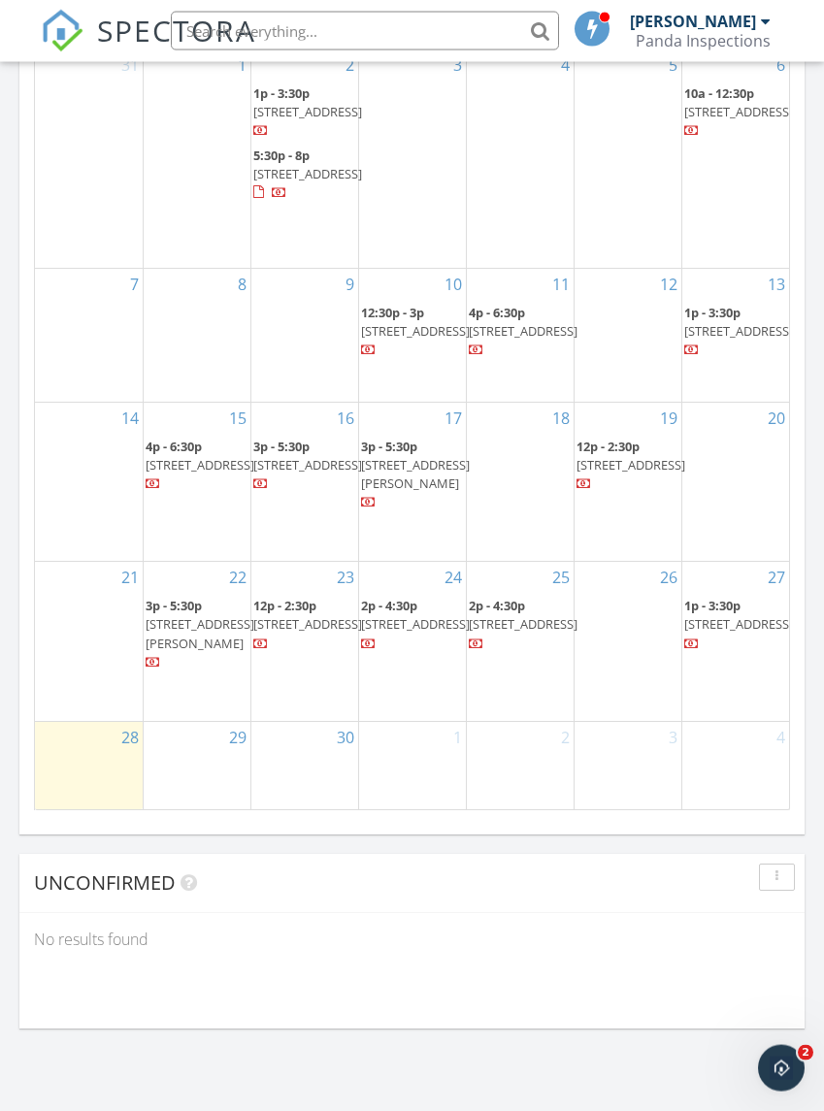
scroll to position [2174, 0]
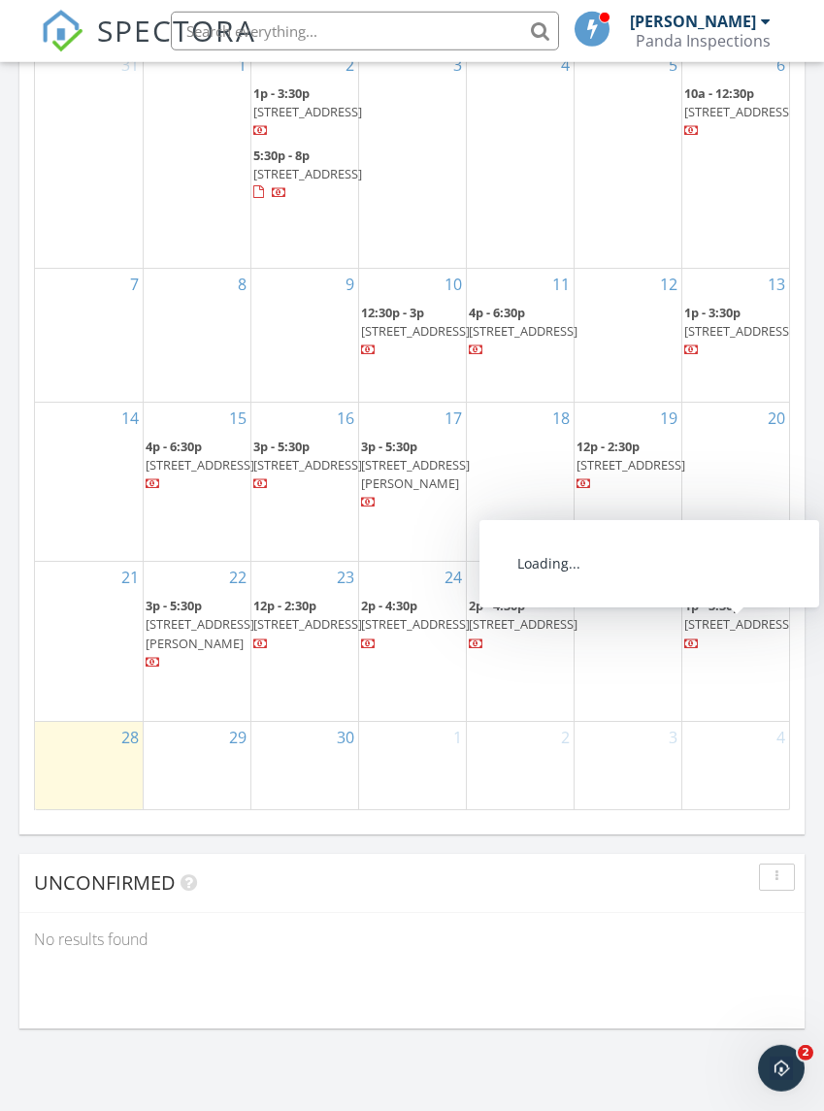
click at [733, 618] on span "[STREET_ADDRESS]" at bounding box center [738, 623] width 109 height 17
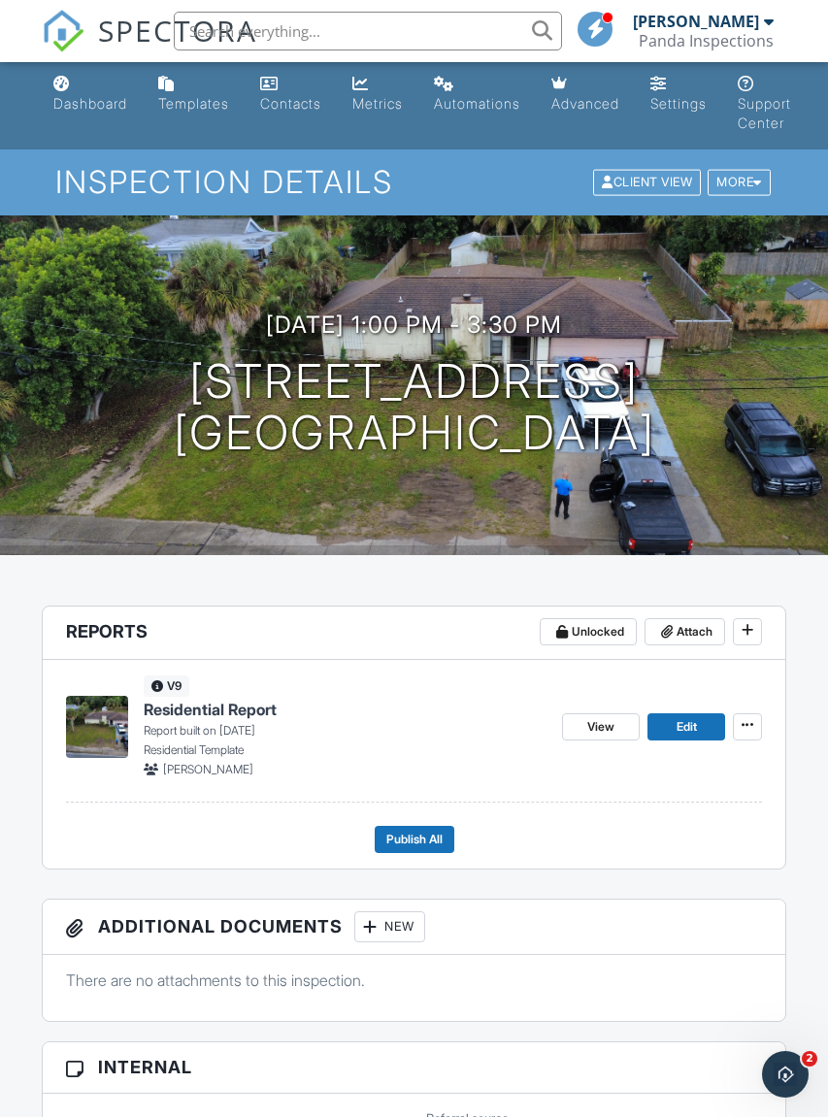
click at [601, 730] on span "View" at bounding box center [600, 726] width 27 height 19
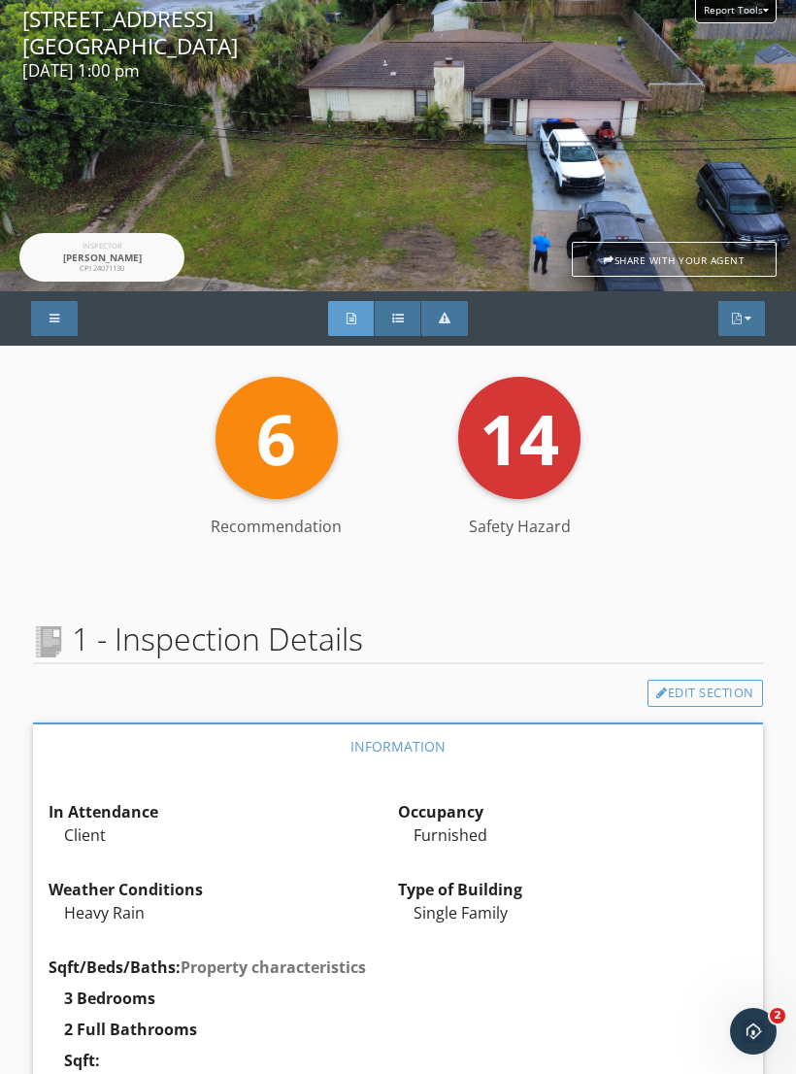
click at [733, 325] on div "PDF" at bounding box center [741, 318] width 47 height 35
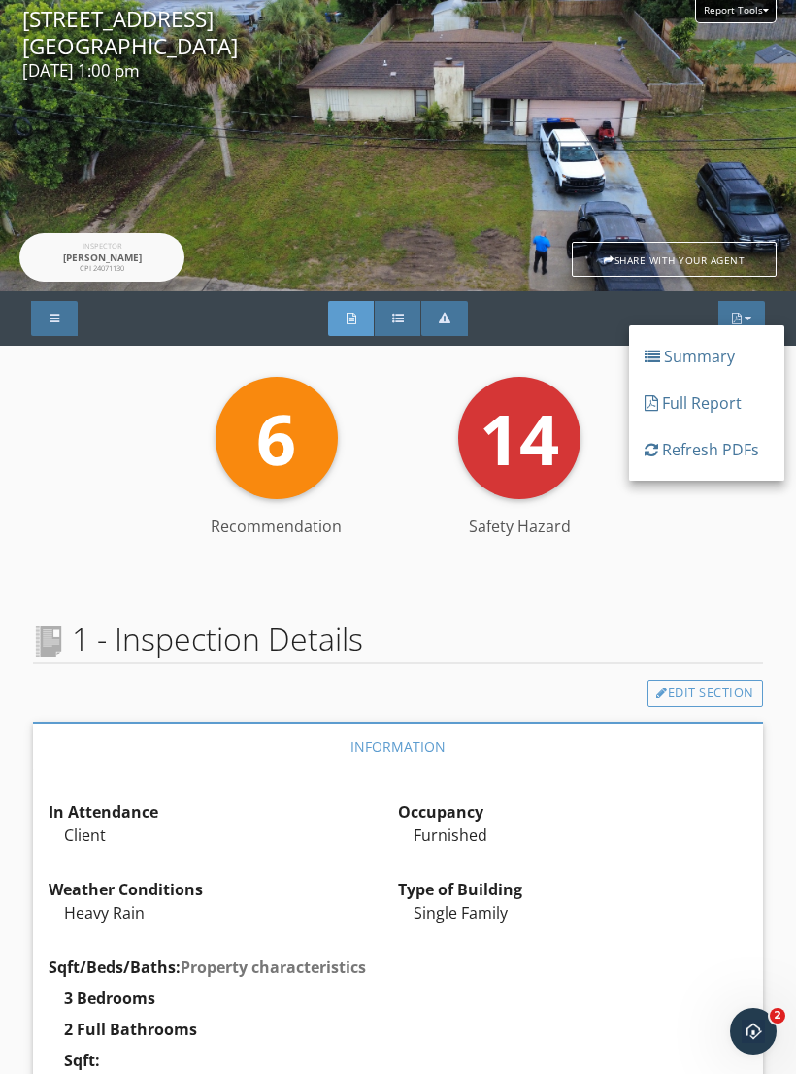
click at [719, 406] on div "Full Report" at bounding box center [707, 402] width 124 height 23
